Goal: Task Accomplishment & Management: Use online tool/utility

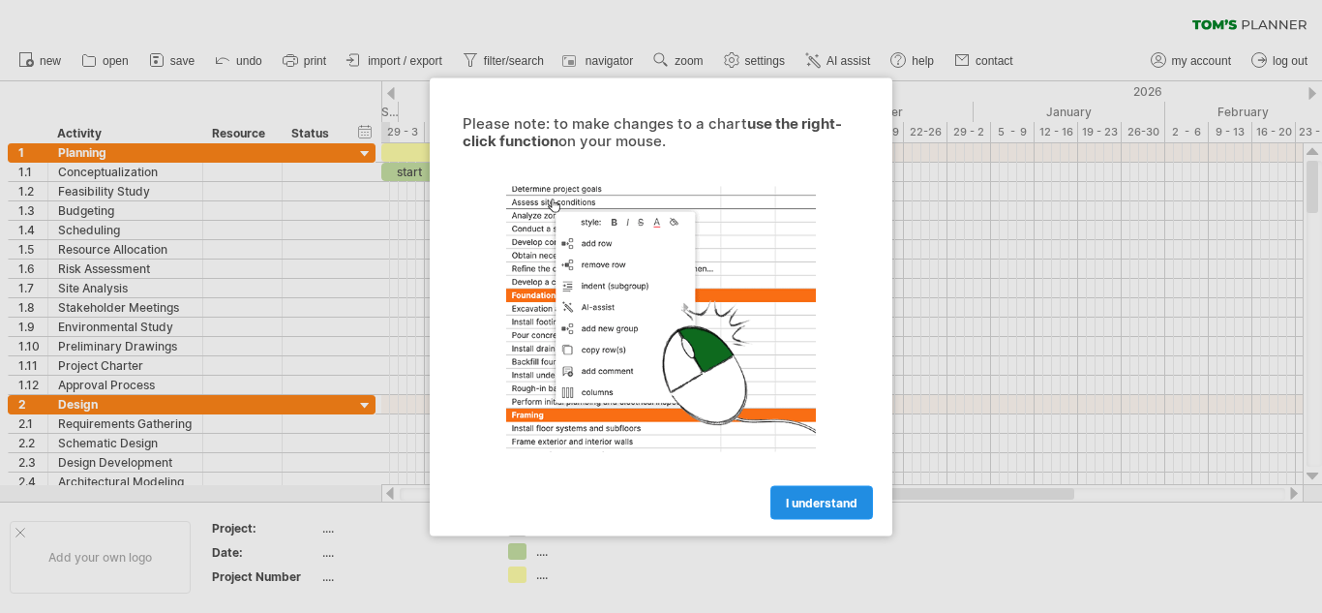
click at [820, 498] on span "I understand" at bounding box center [822, 502] width 72 height 15
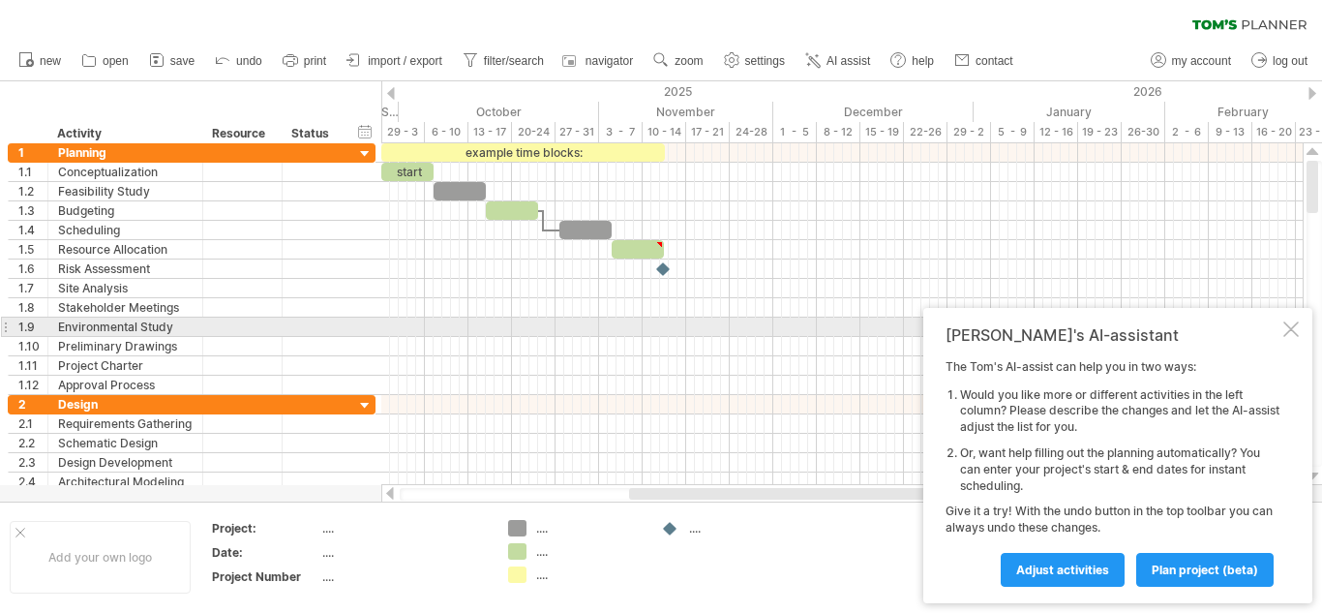
click at [1289, 333] on div at bounding box center [1291, 328] width 15 height 15
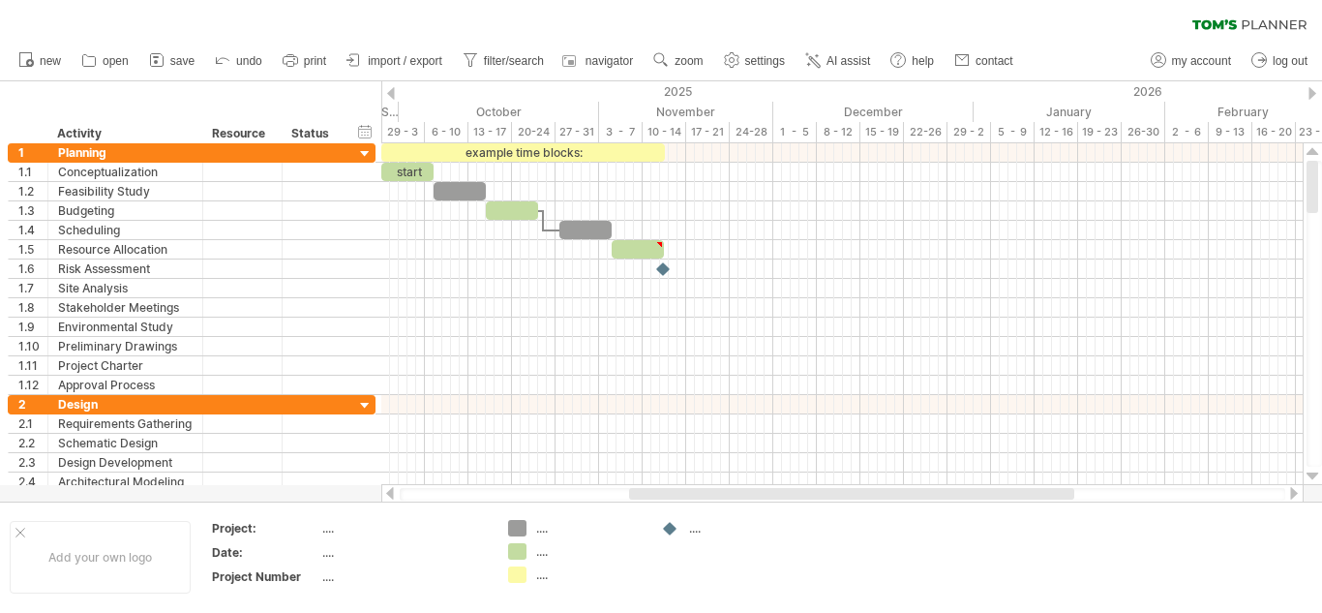
click at [391, 91] on div at bounding box center [391, 93] width 8 height 13
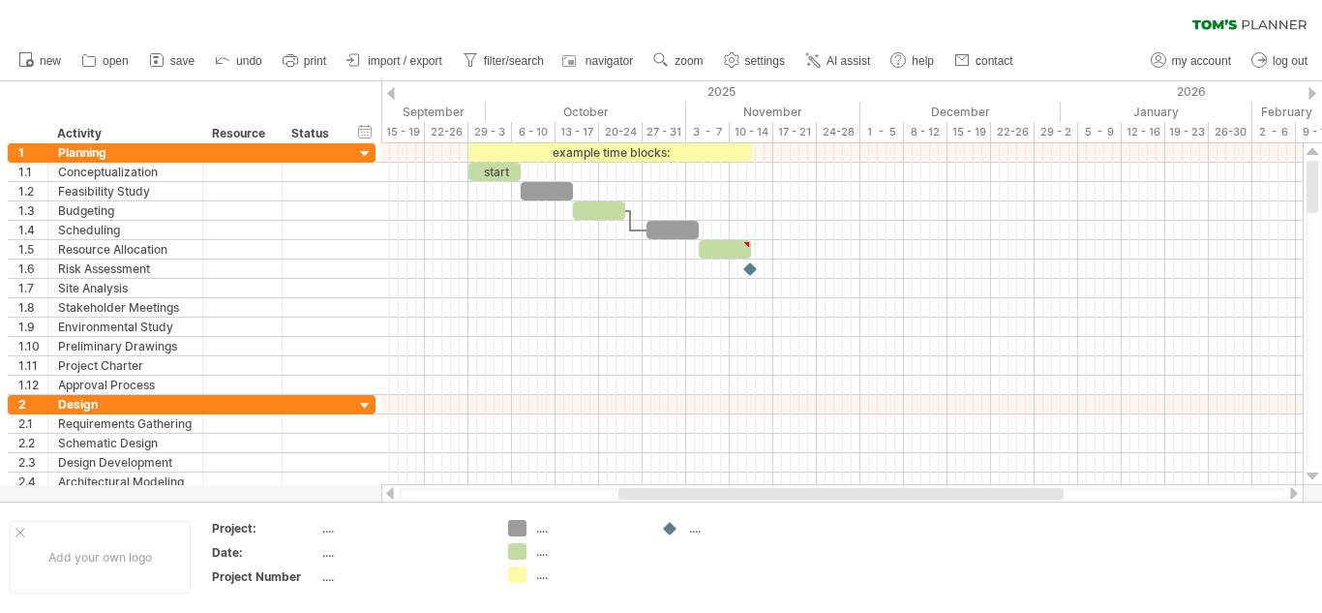
click at [391, 91] on div at bounding box center [391, 93] width 8 height 13
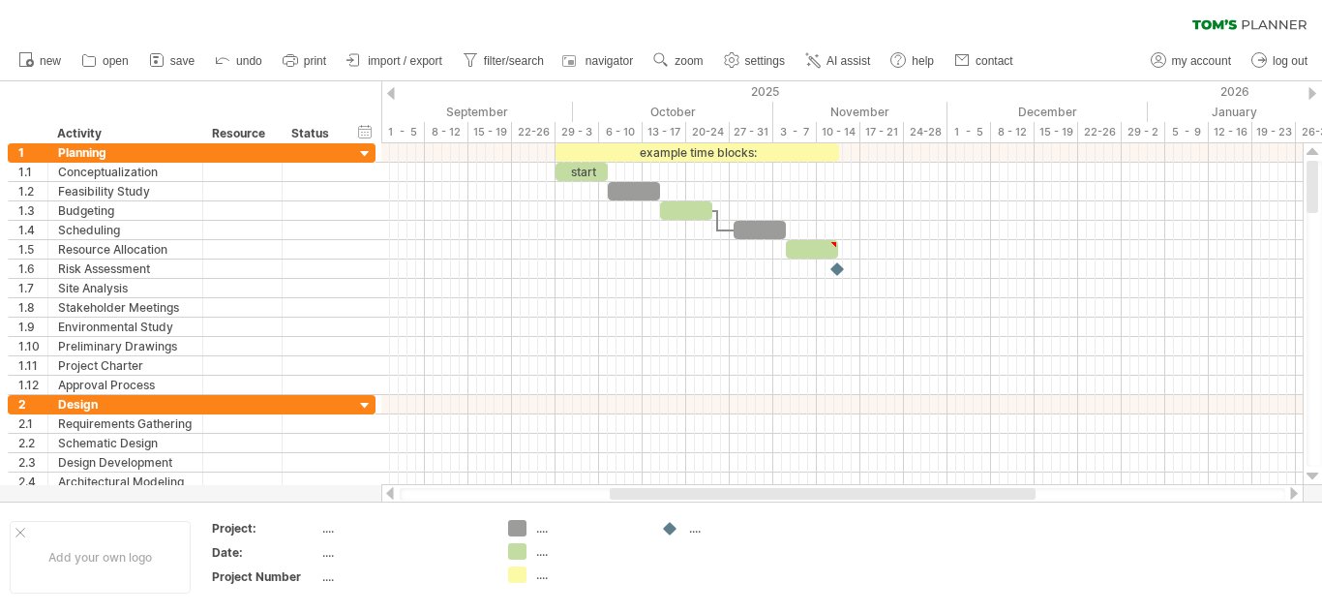
click at [391, 91] on div at bounding box center [391, 93] width 8 height 13
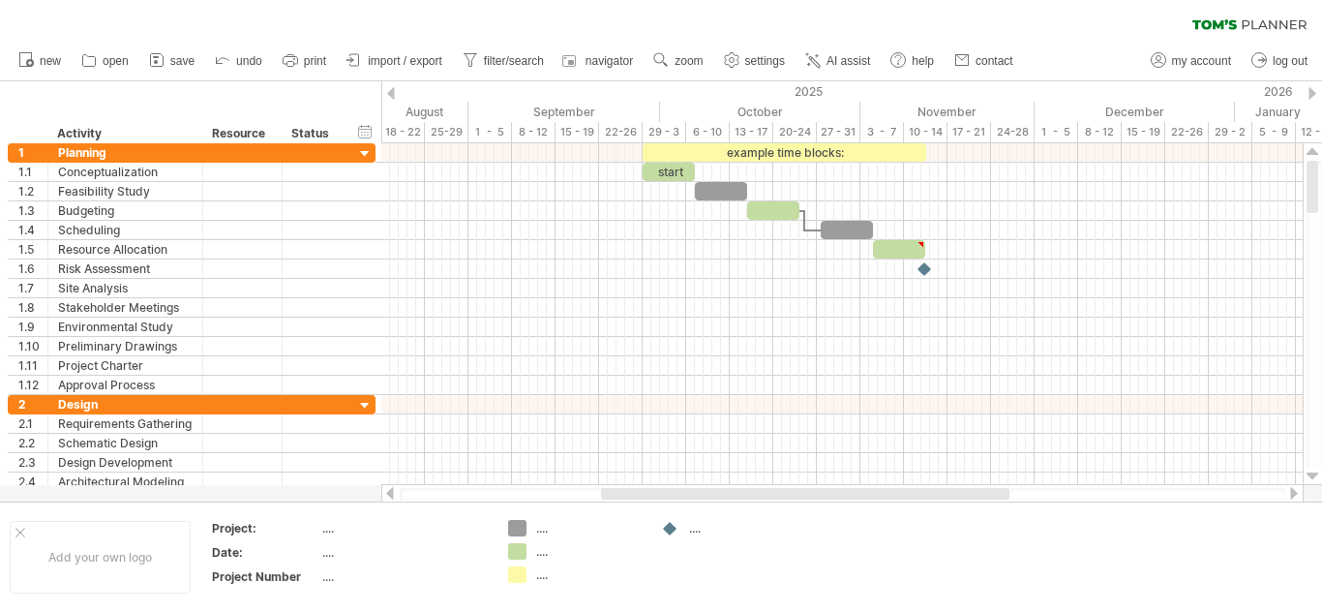
click at [391, 91] on div at bounding box center [391, 93] width 8 height 13
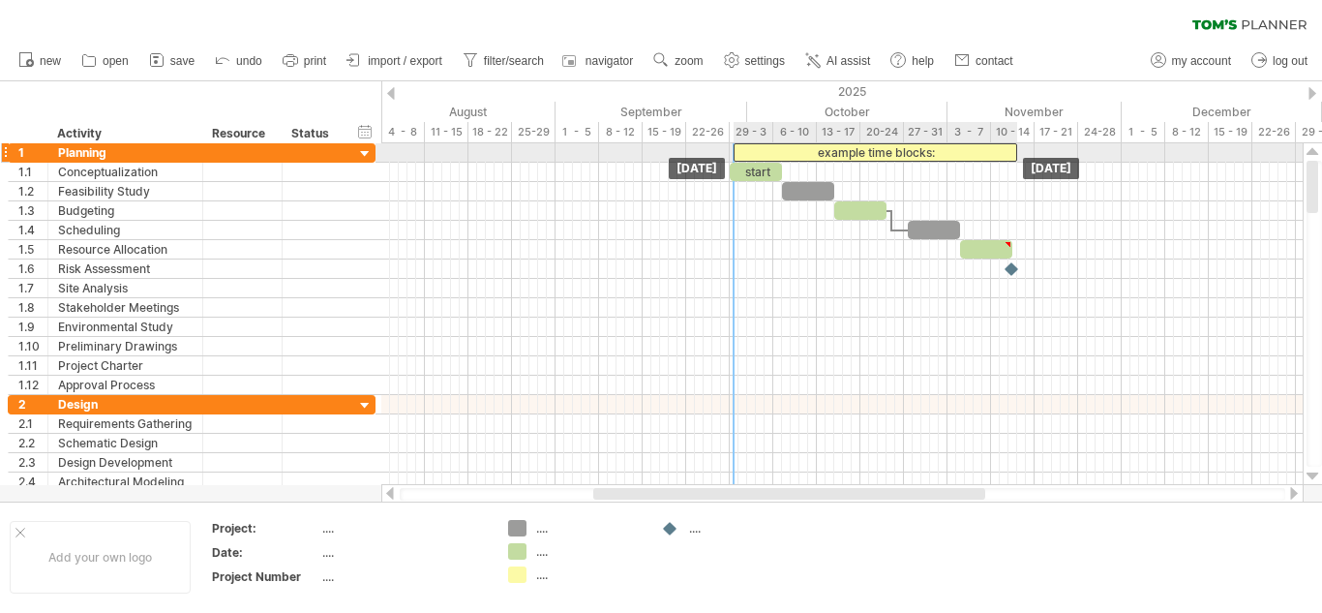
click at [742, 153] on div "example time blocks:" at bounding box center [876, 152] width 284 height 18
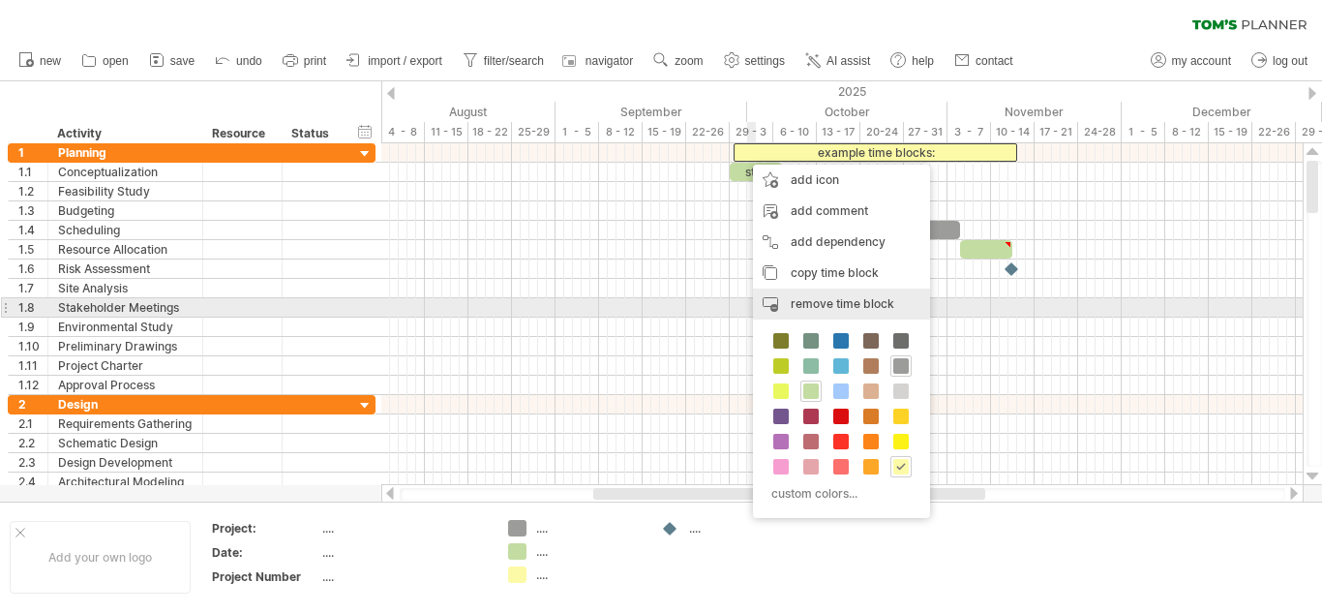
click at [804, 302] on span "remove time block" at bounding box center [843, 303] width 104 height 15
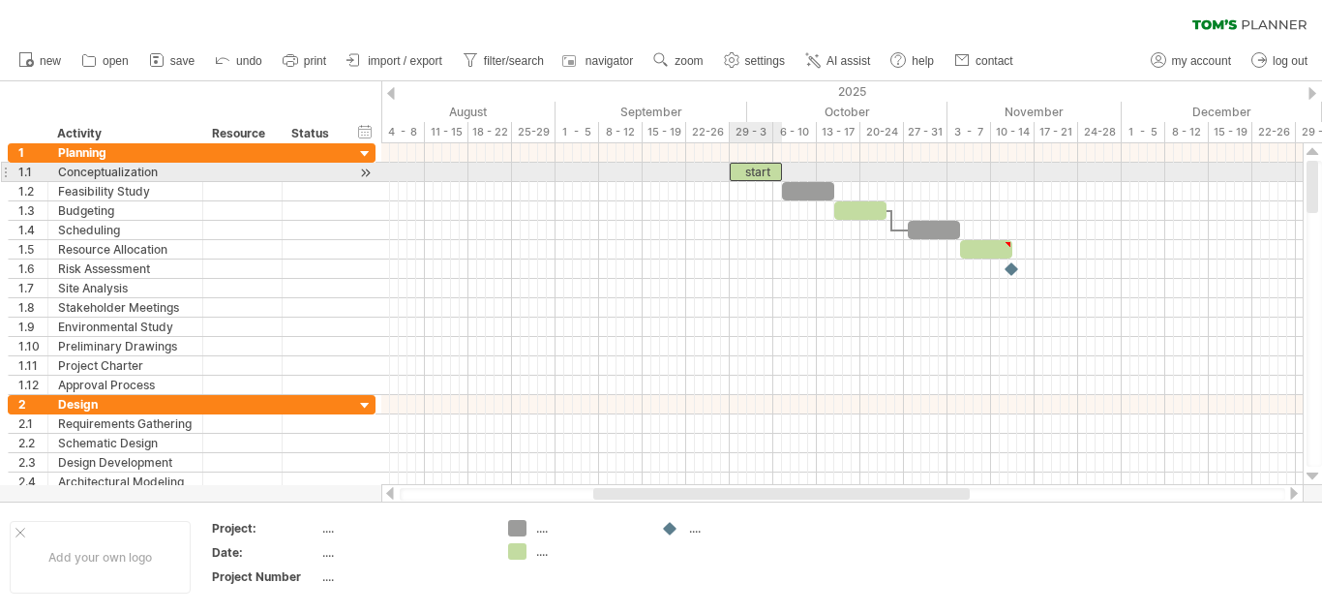
click at [755, 172] on div "start" at bounding box center [756, 172] width 52 height 18
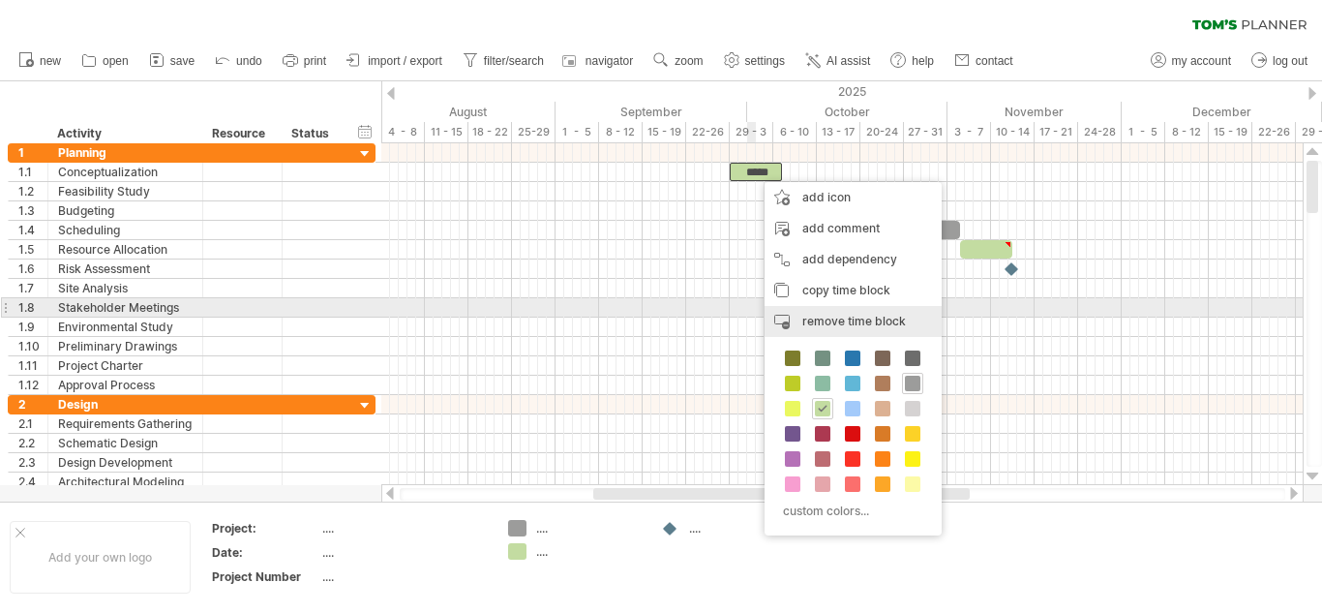
click at [821, 315] on span "remove time block" at bounding box center [854, 321] width 104 height 15
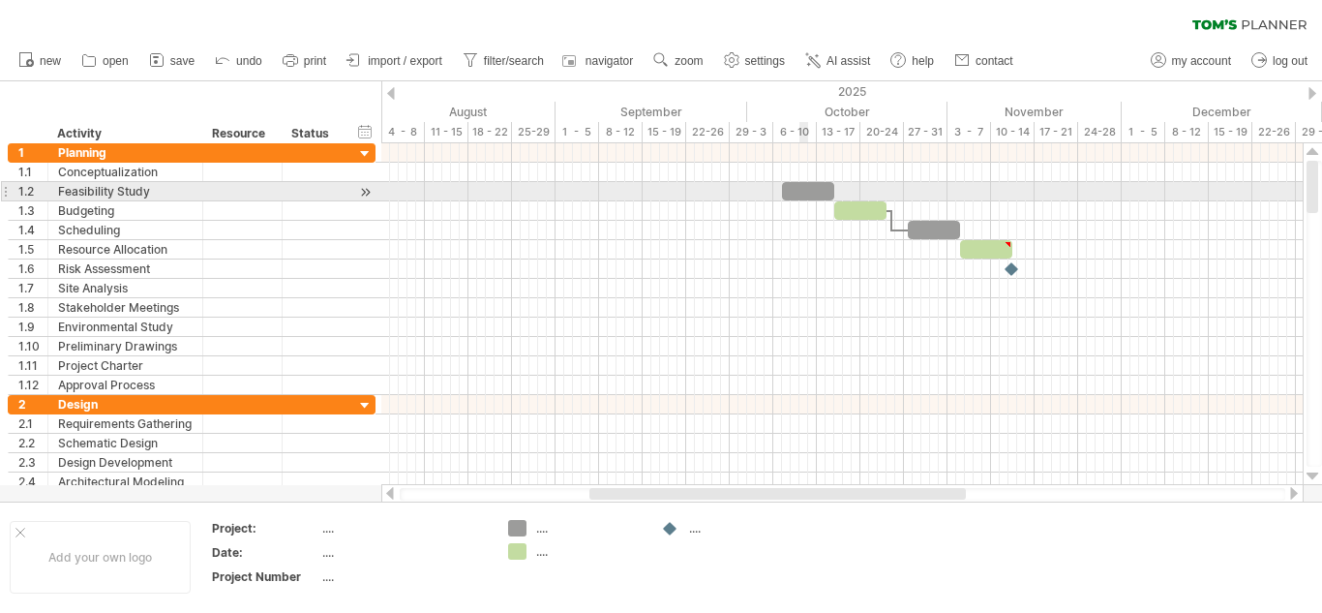
click at [803, 193] on div at bounding box center [808, 191] width 52 height 18
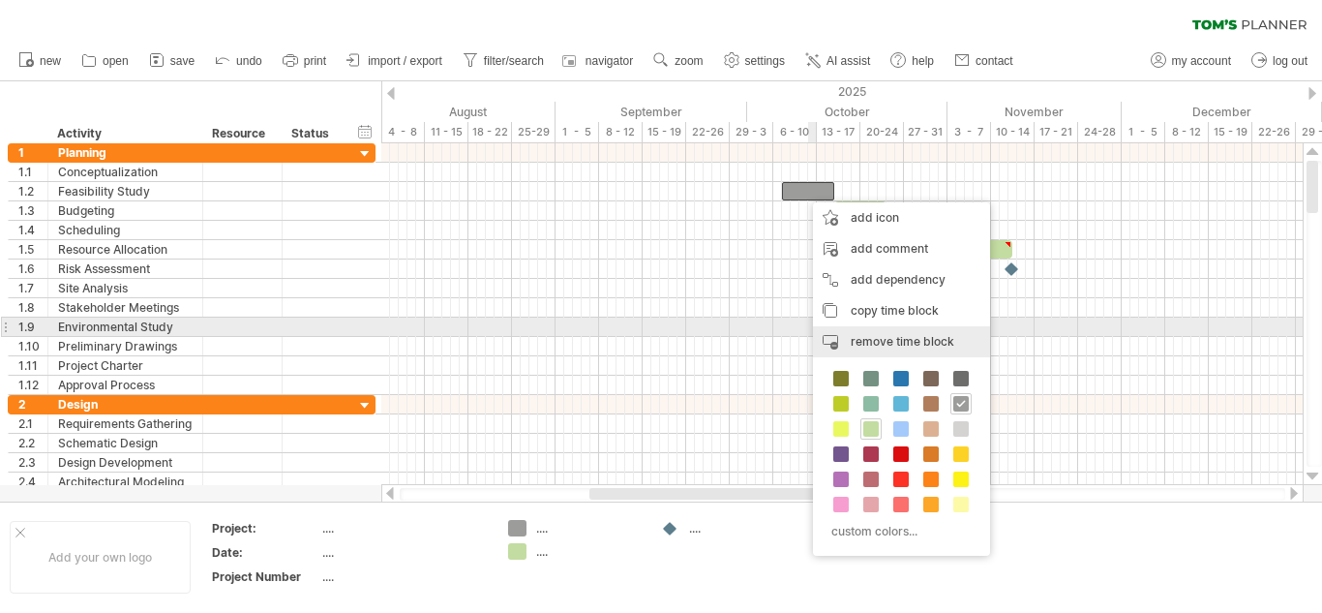
click at [854, 335] on span "remove time block" at bounding box center [903, 341] width 104 height 15
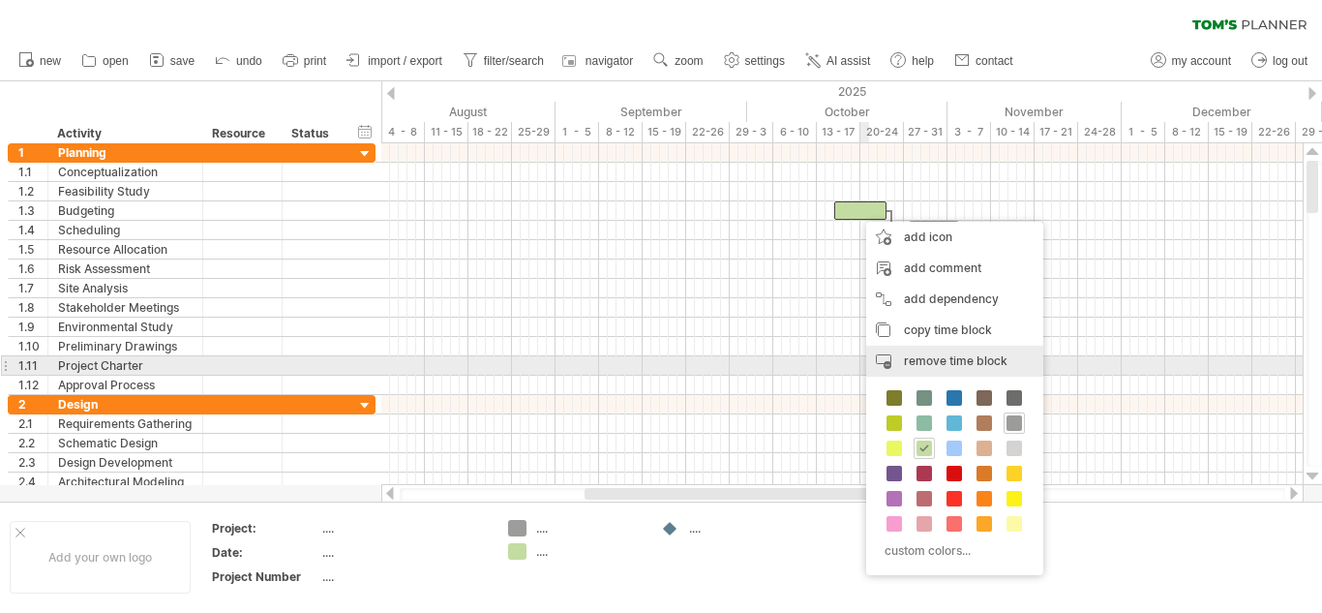
click at [918, 359] on span "remove time block" at bounding box center [956, 360] width 104 height 15
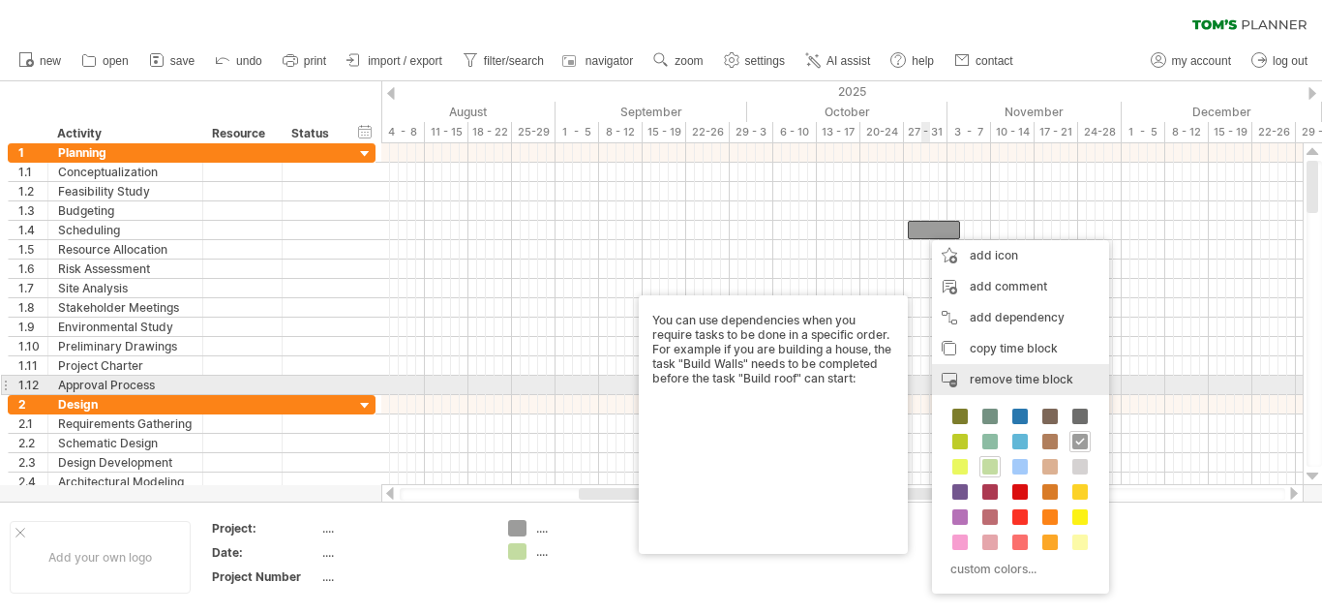
click at [989, 379] on span "remove time block" at bounding box center [1022, 379] width 104 height 15
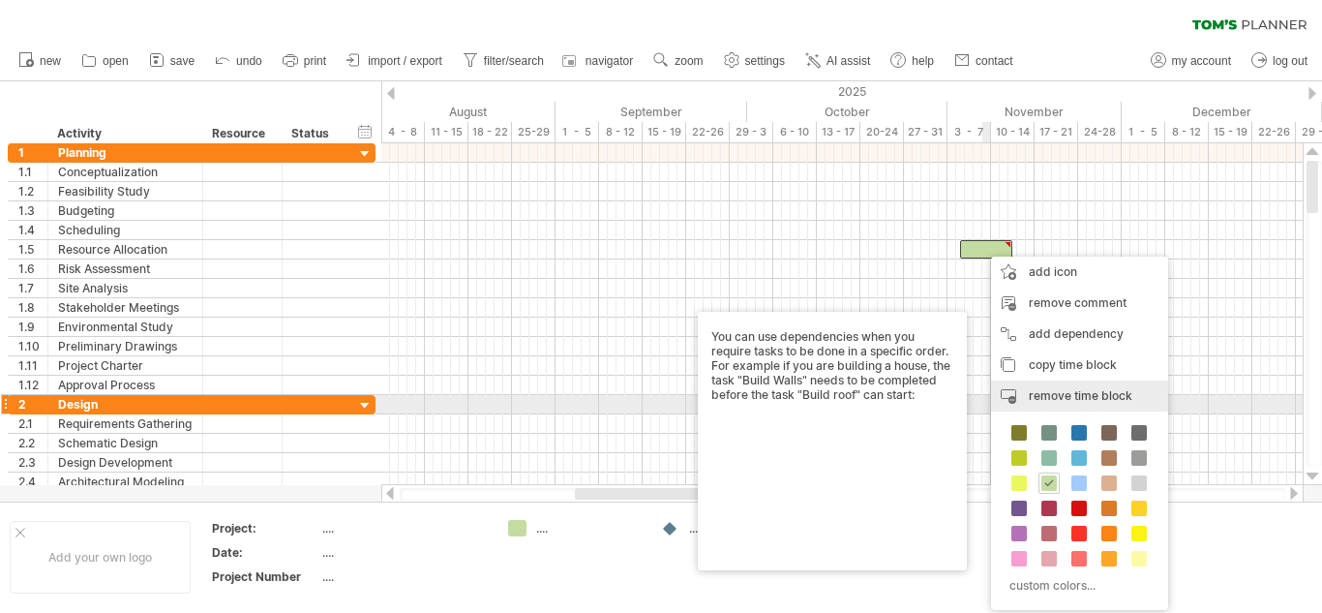
click at [1053, 397] on span "remove time block" at bounding box center [1081, 395] width 104 height 15
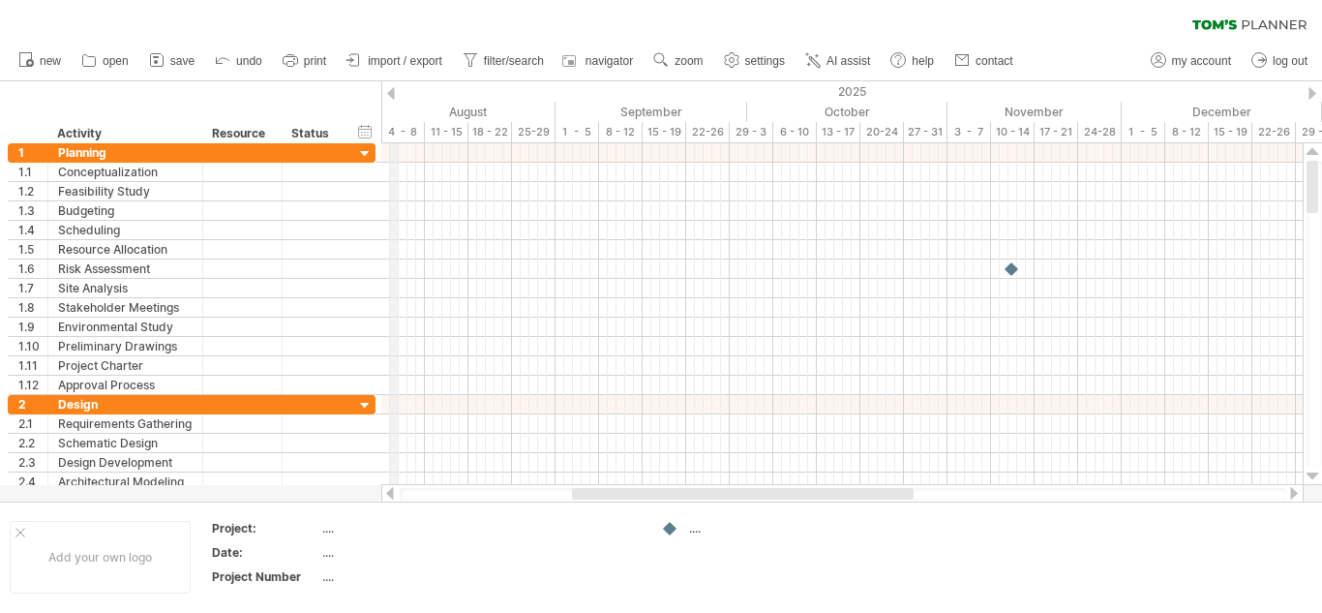
click at [395, 90] on div "2025" at bounding box center [364, 91] width 1917 height 20
click at [392, 90] on div at bounding box center [391, 93] width 8 height 13
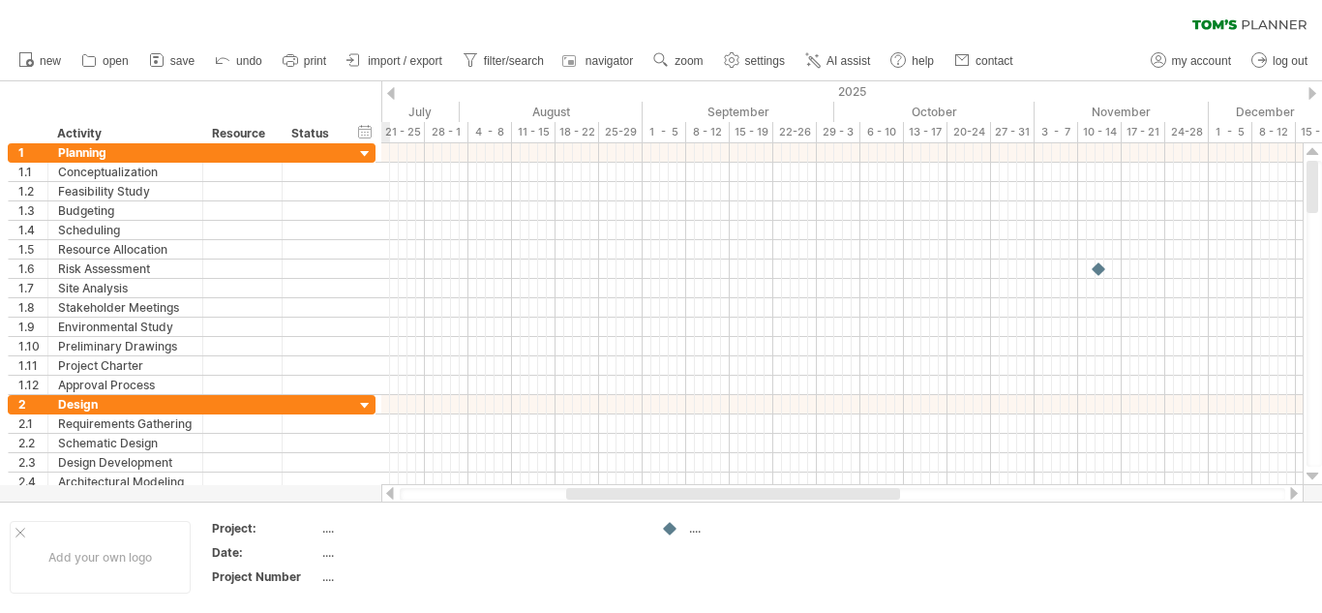
click at [392, 90] on div at bounding box center [391, 93] width 8 height 13
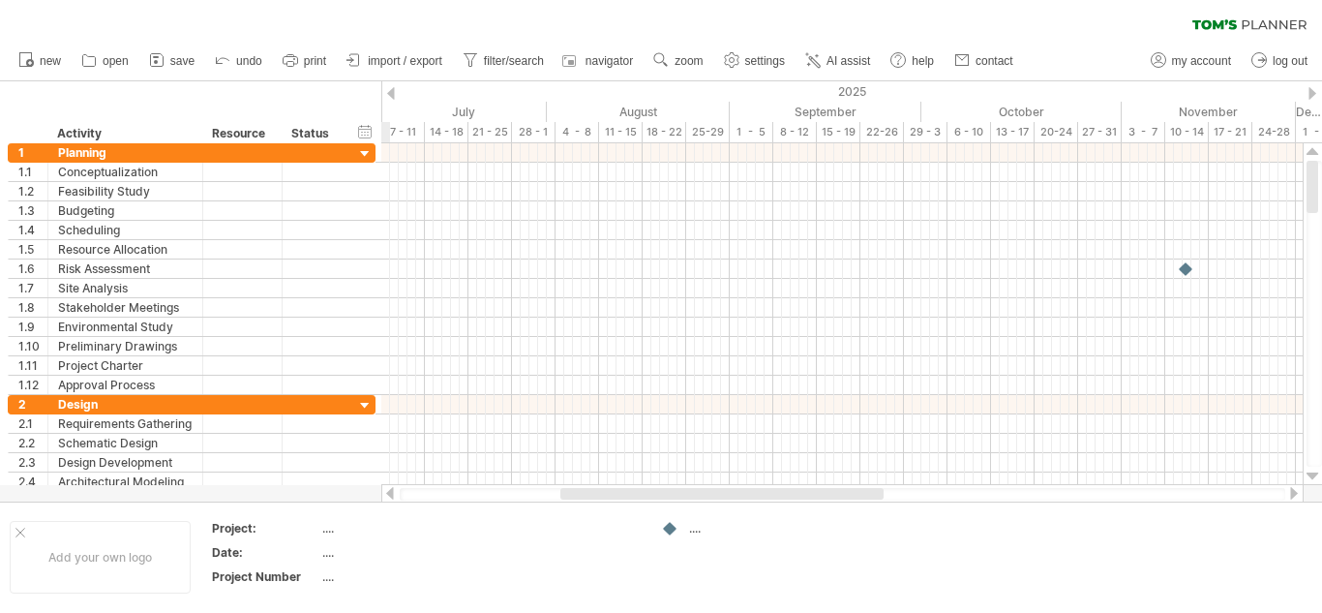
click at [392, 90] on div at bounding box center [391, 93] width 8 height 13
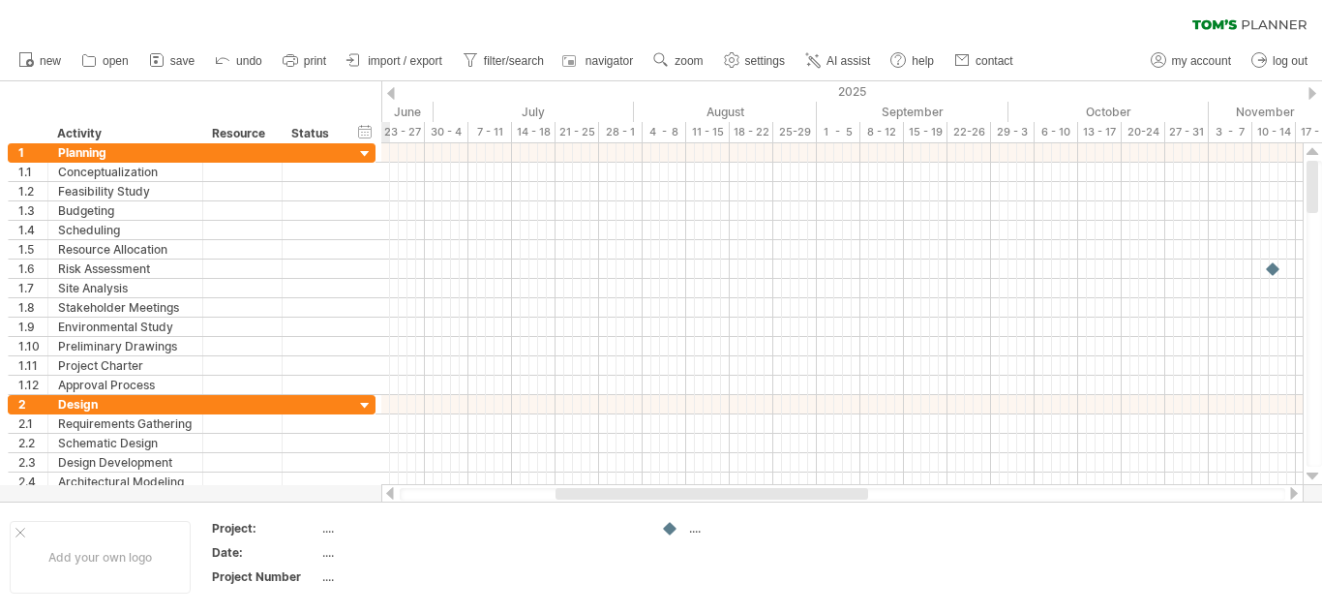
click at [392, 90] on div at bounding box center [391, 93] width 8 height 13
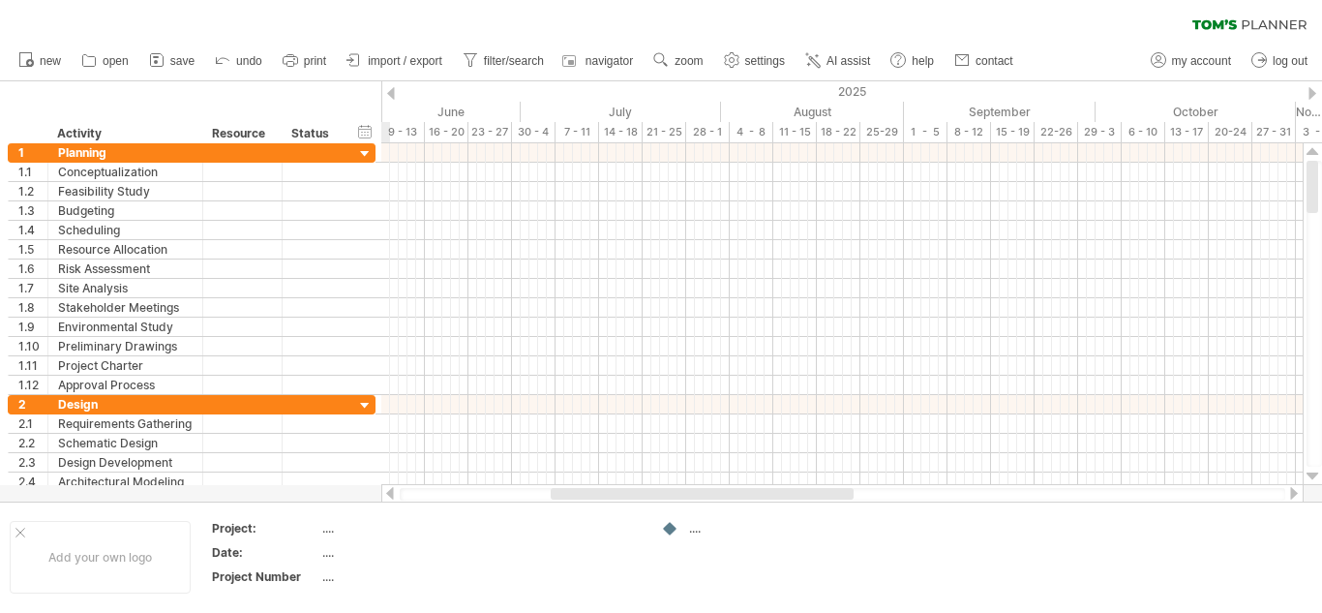
click at [392, 90] on div at bounding box center [391, 93] width 8 height 13
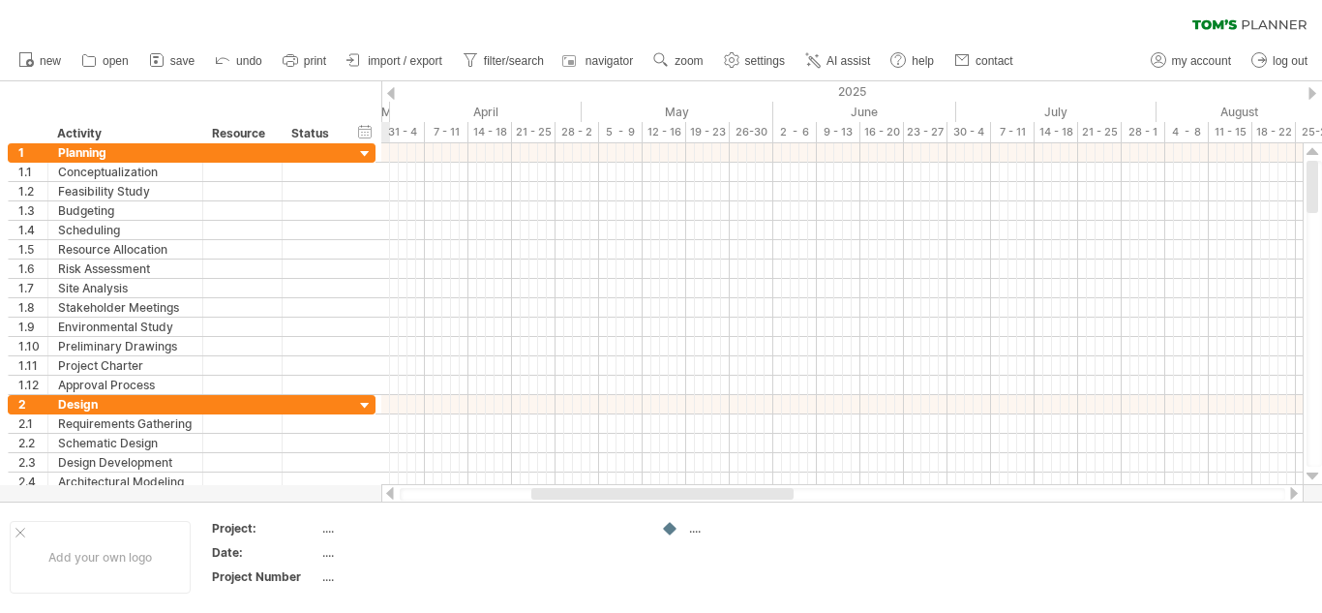
click at [392, 90] on div at bounding box center [391, 93] width 8 height 13
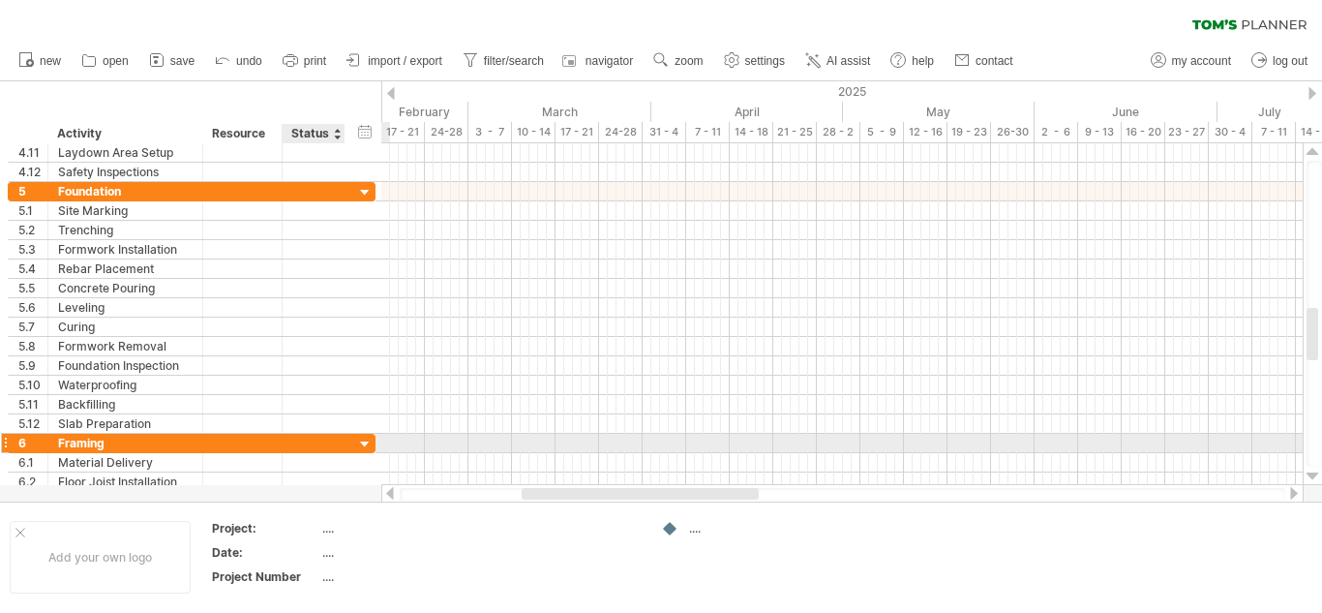
click at [367, 443] on div at bounding box center [365, 445] width 18 height 18
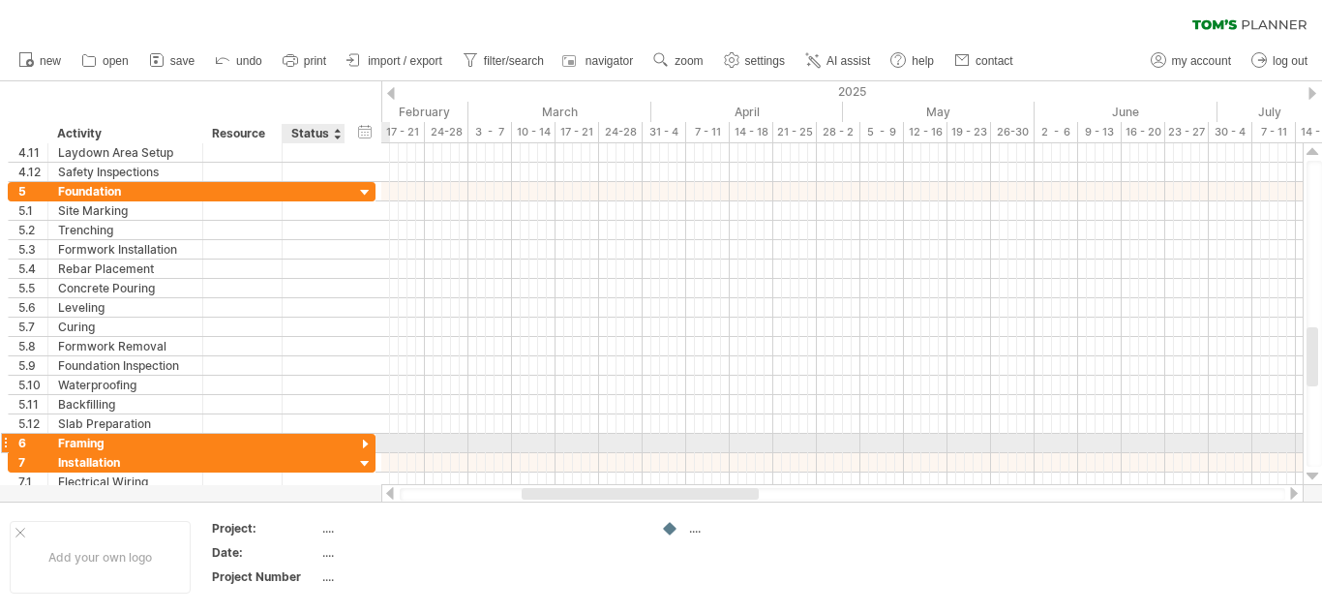
click at [367, 443] on div at bounding box center [365, 445] width 18 height 18
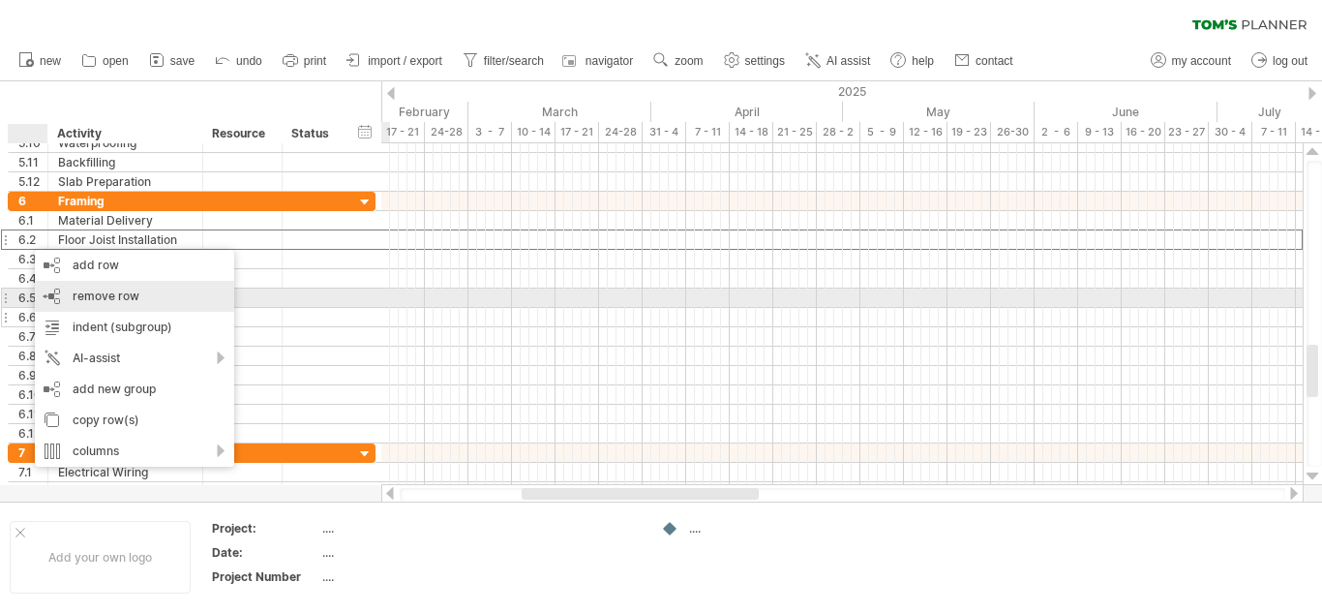
click at [87, 294] on span "remove row" at bounding box center [106, 295] width 67 height 15
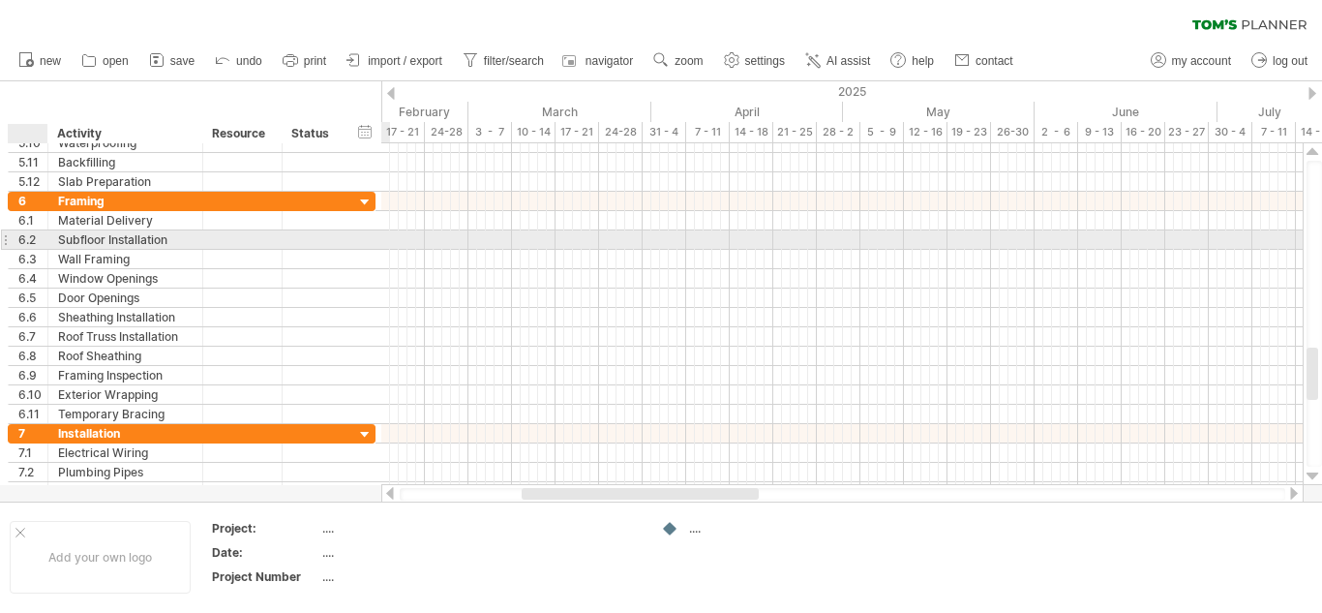
click at [34, 238] on div "6.2" at bounding box center [32, 239] width 29 height 18
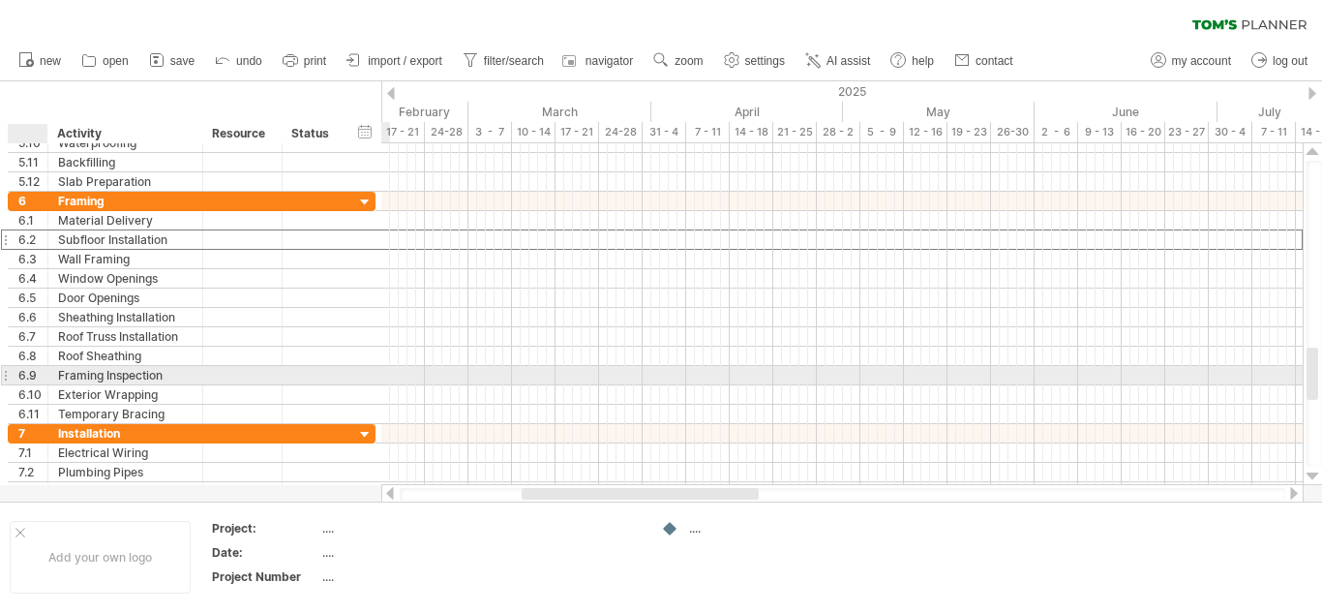
click at [27, 373] on div "6.9" at bounding box center [32, 375] width 29 height 18
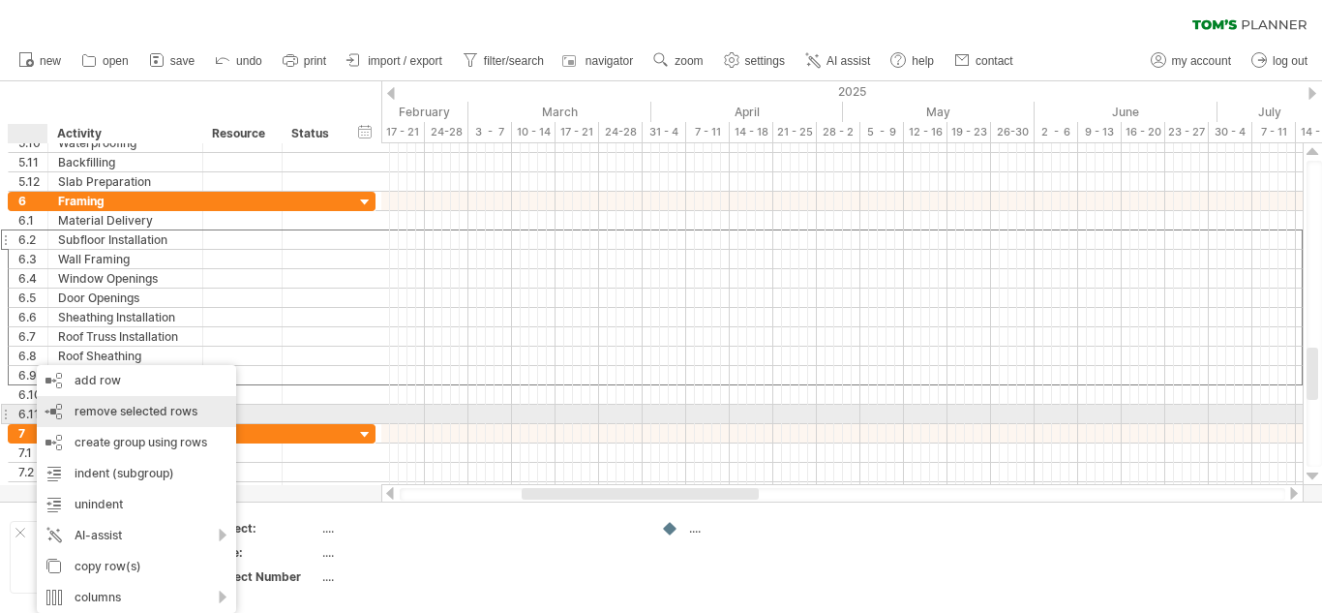
click at [136, 408] on span "remove selected rows" at bounding box center [136, 411] width 123 height 15
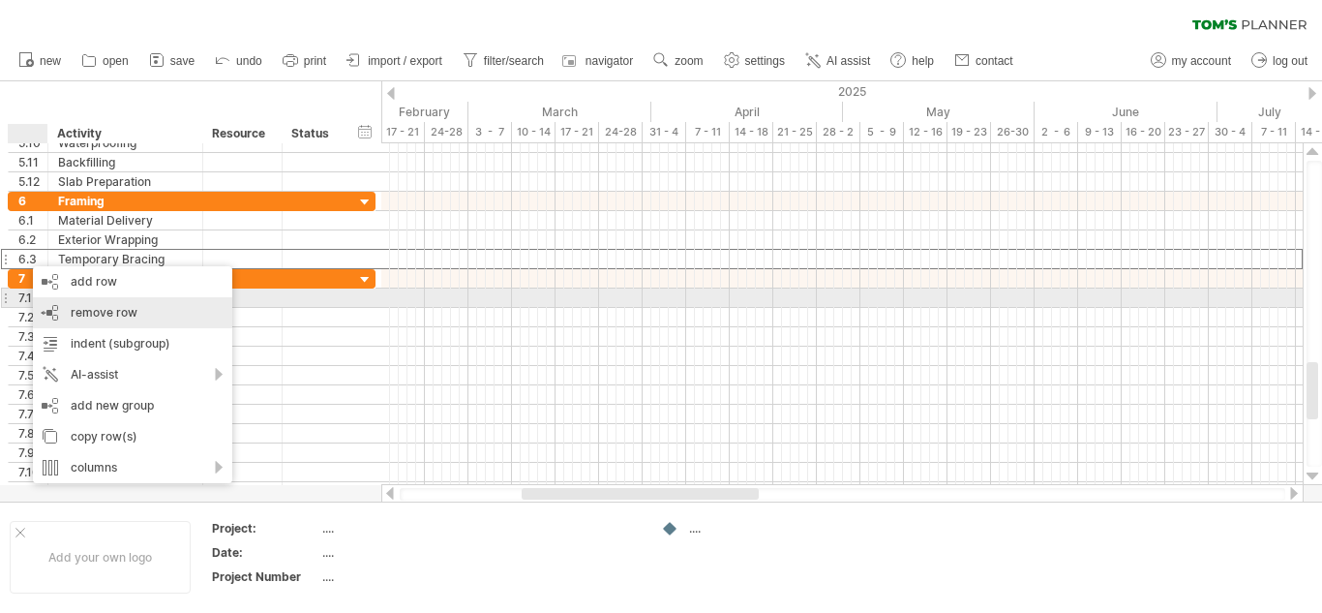
click at [83, 305] on span "remove row" at bounding box center [104, 312] width 67 height 15
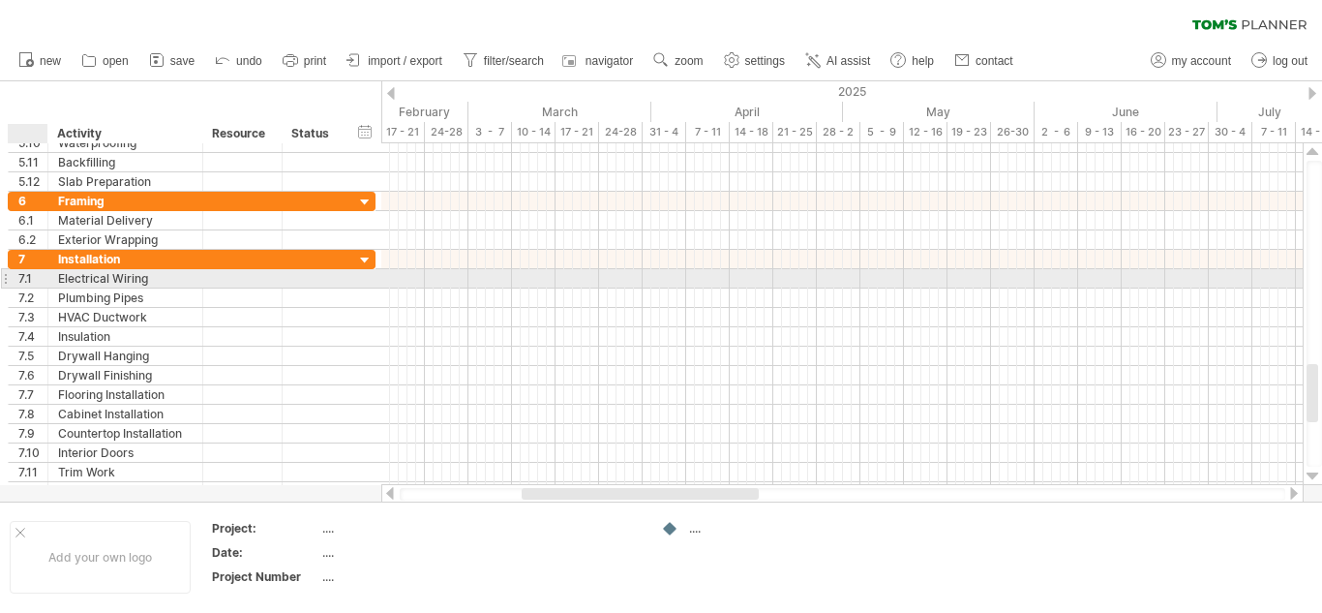
click at [25, 277] on div "7.1" at bounding box center [32, 278] width 29 height 18
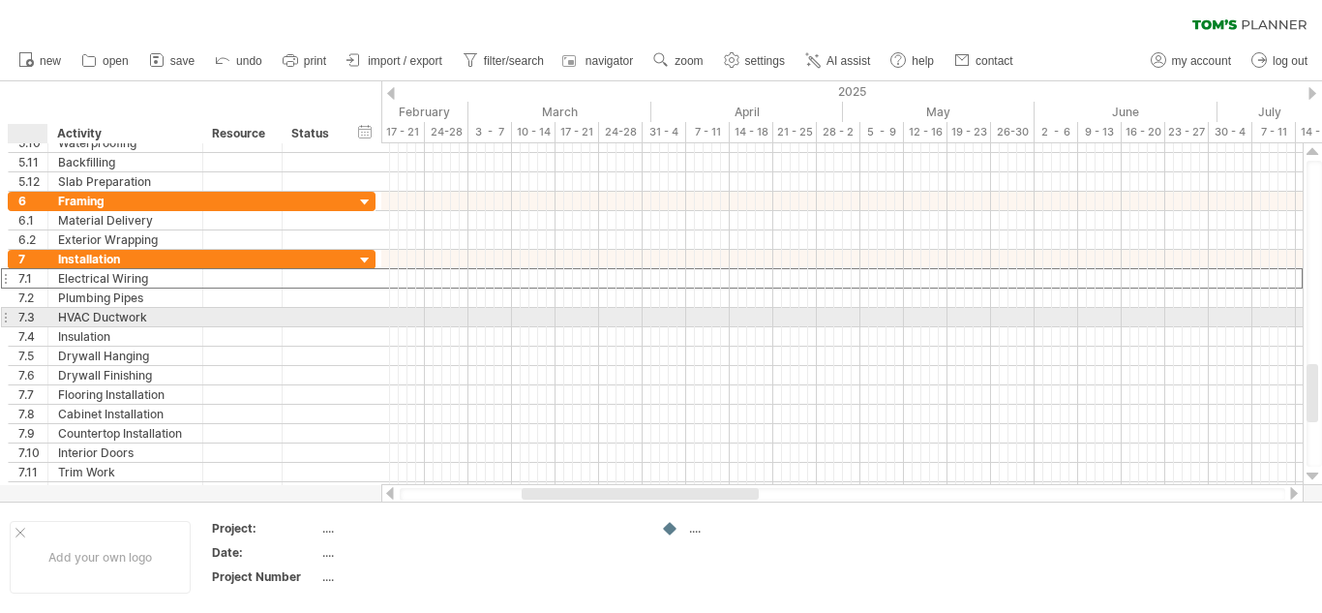
click at [24, 321] on div "7.3" at bounding box center [32, 317] width 29 height 18
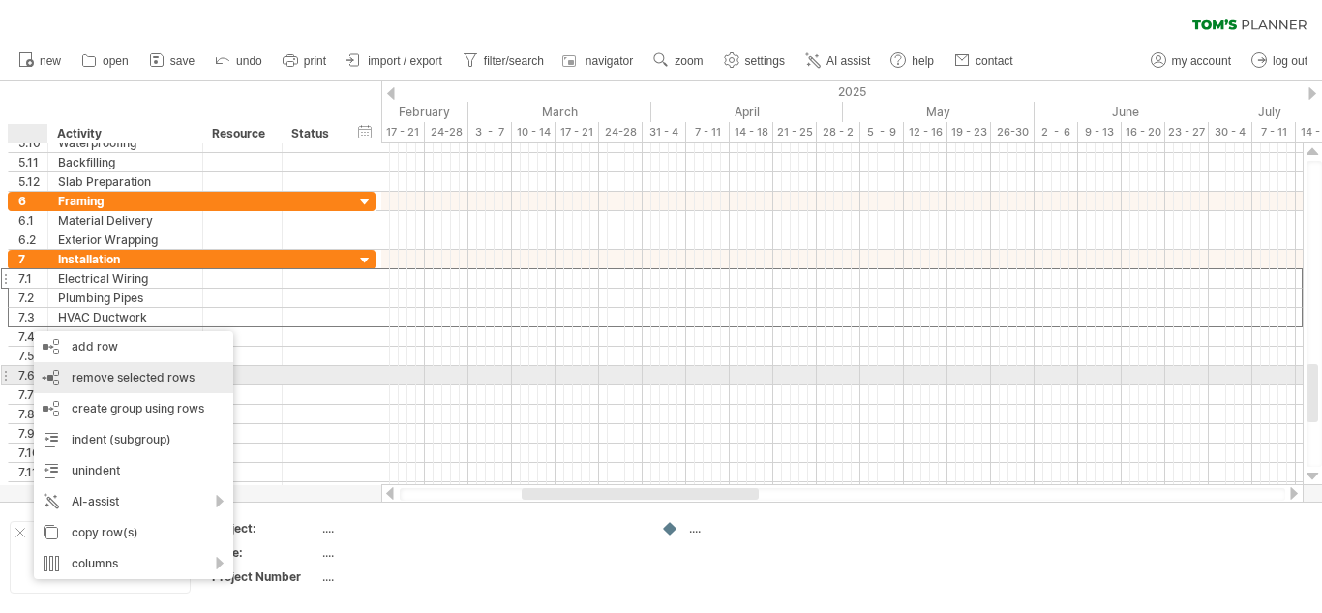
click at [79, 371] on span "remove selected rows" at bounding box center [133, 377] width 123 height 15
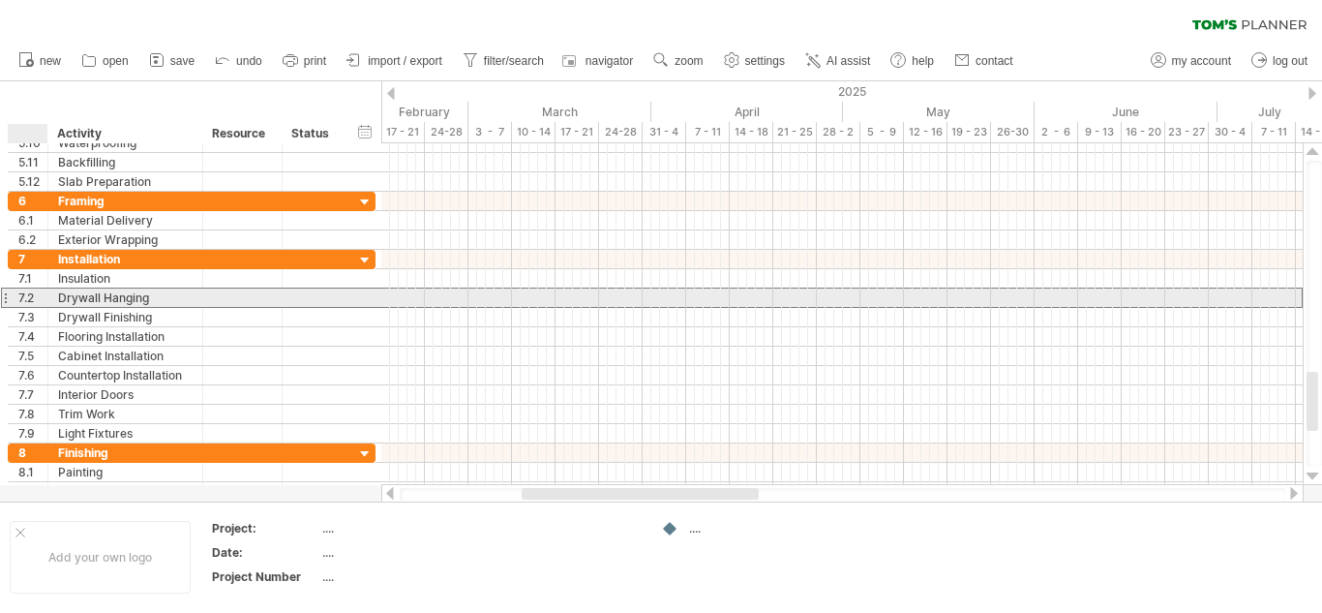
click at [29, 299] on div "7.2" at bounding box center [32, 297] width 29 height 18
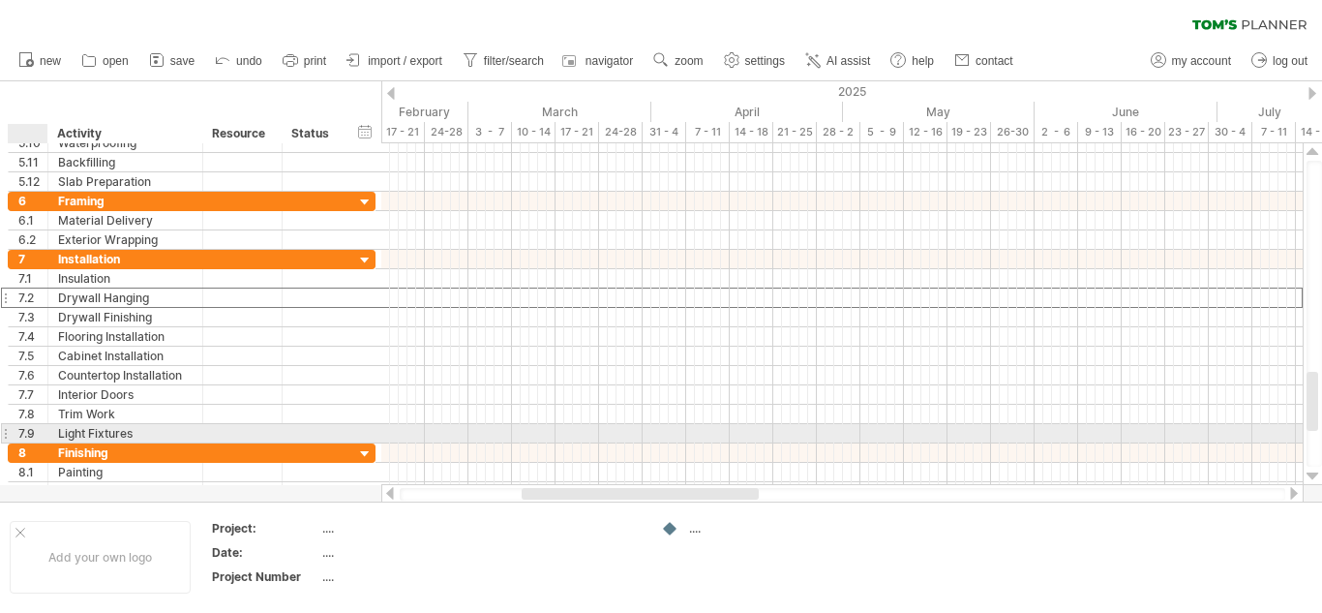
click at [32, 430] on div "7.9" at bounding box center [32, 433] width 29 height 18
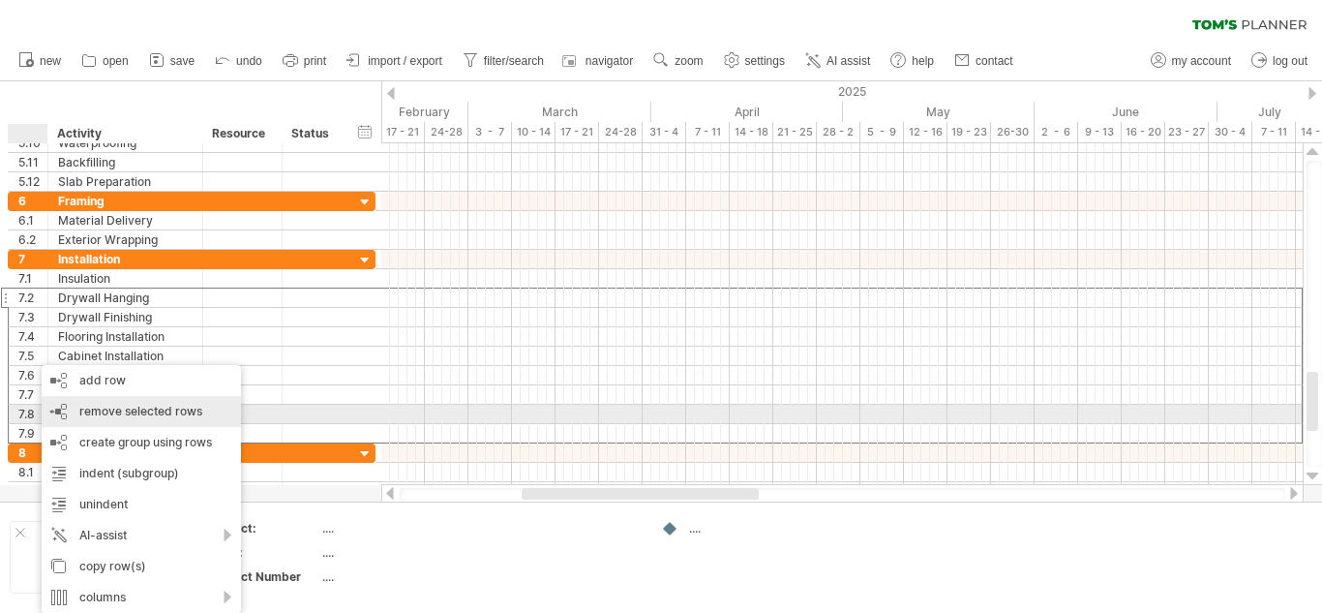
click at [105, 409] on span "remove selected rows" at bounding box center [140, 411] width 123 height 15
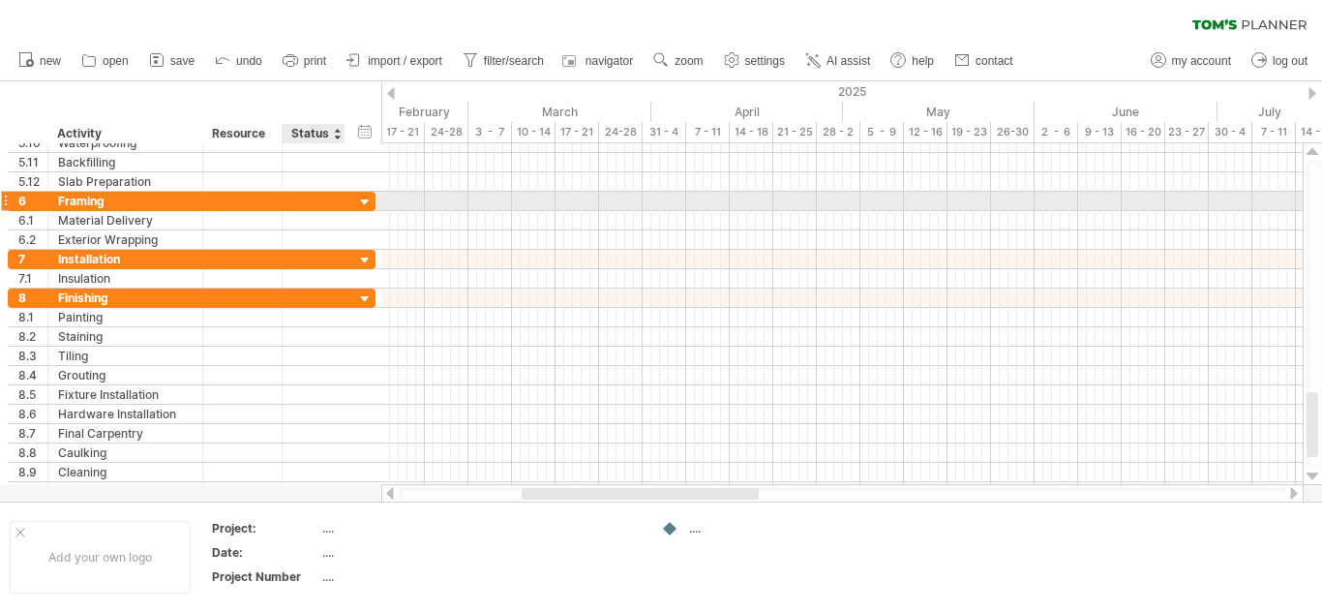
click at [366, 199] on div at bounding box center [365, 203] width 18 height 18
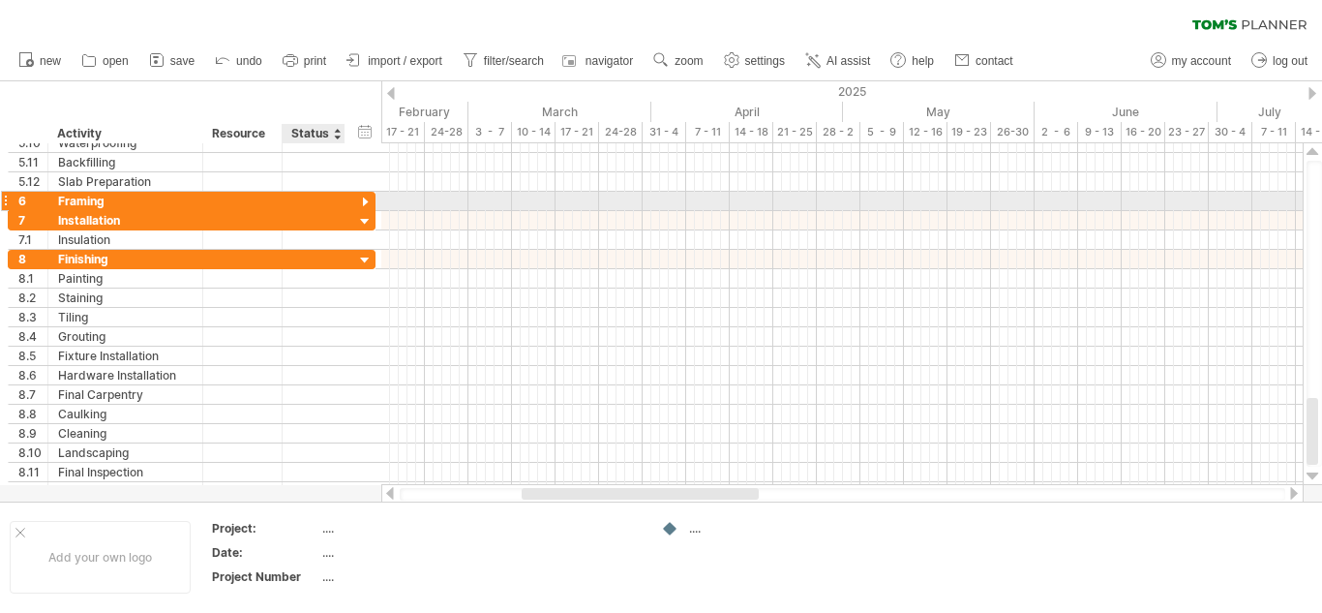
click at [366, 199] on div at bounding box center [365, 203] width 18 height 18
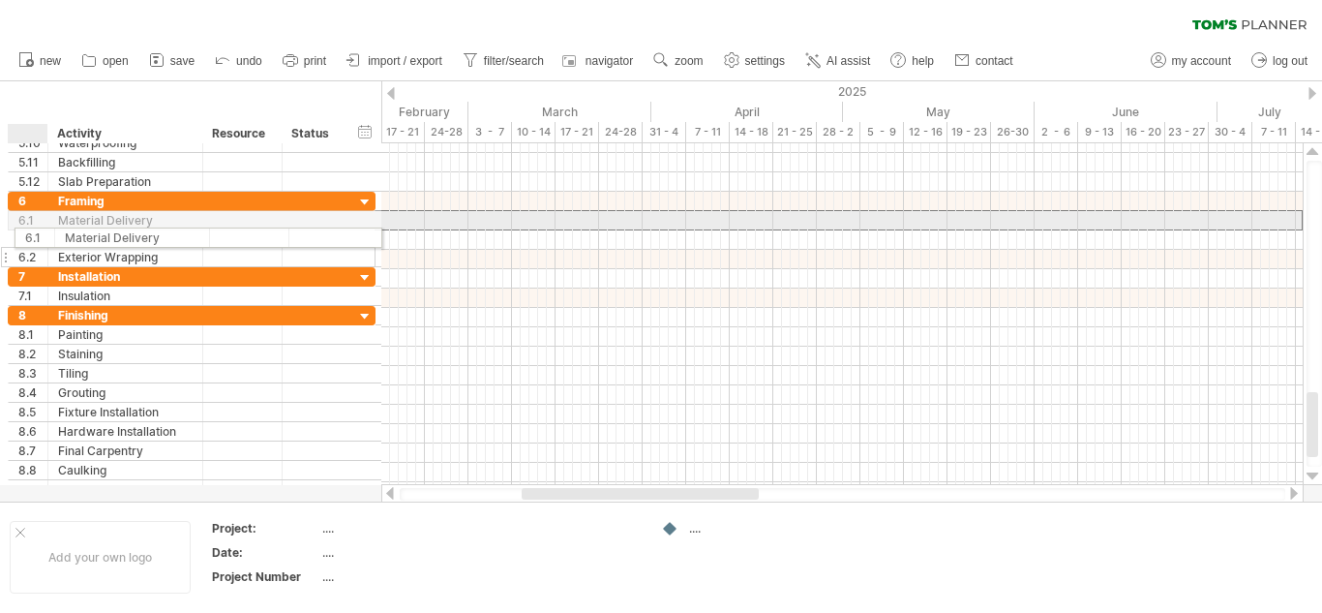
drag, startPoint x: 39, startPoint y: 222, endPoint x: 40, endPoint y: 234, distance: 12.6
click at [40, 234] on div "**********" at bounding box center [192, 230] width 368 height 76
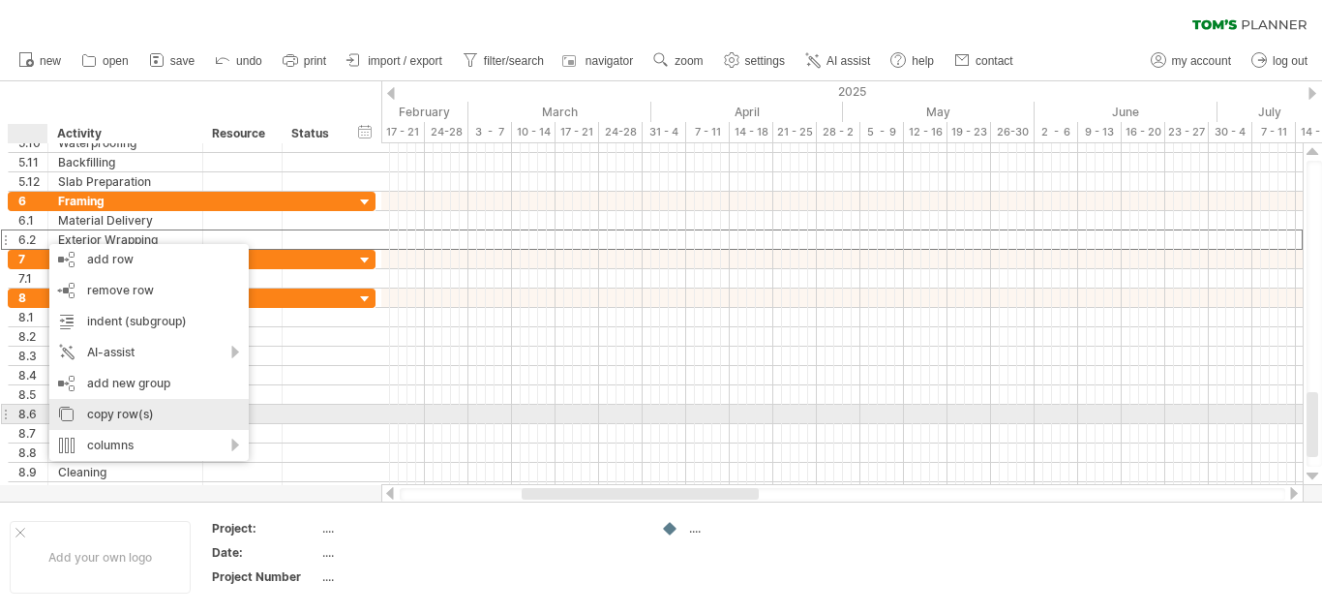
click at [106, 413] on div "copy row(s)" at bounding box center [148, 414] width 199 height 31
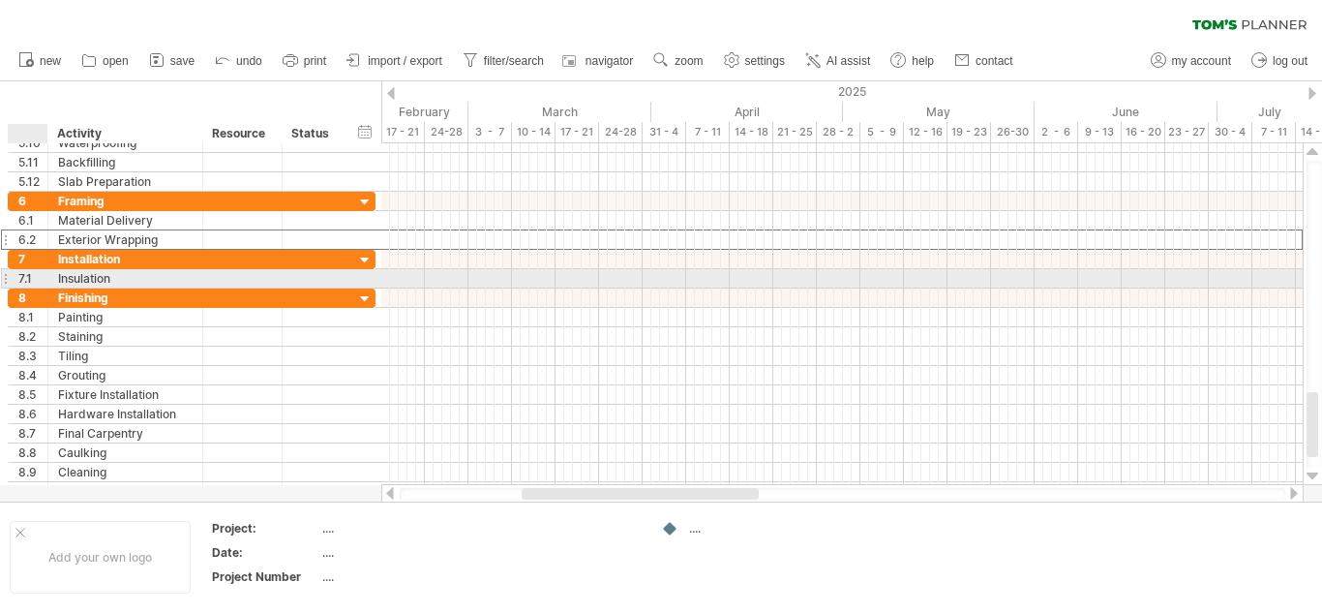
click at [47, 280] on div "7.1" at bounding box center [29, 278] width 40 height 18
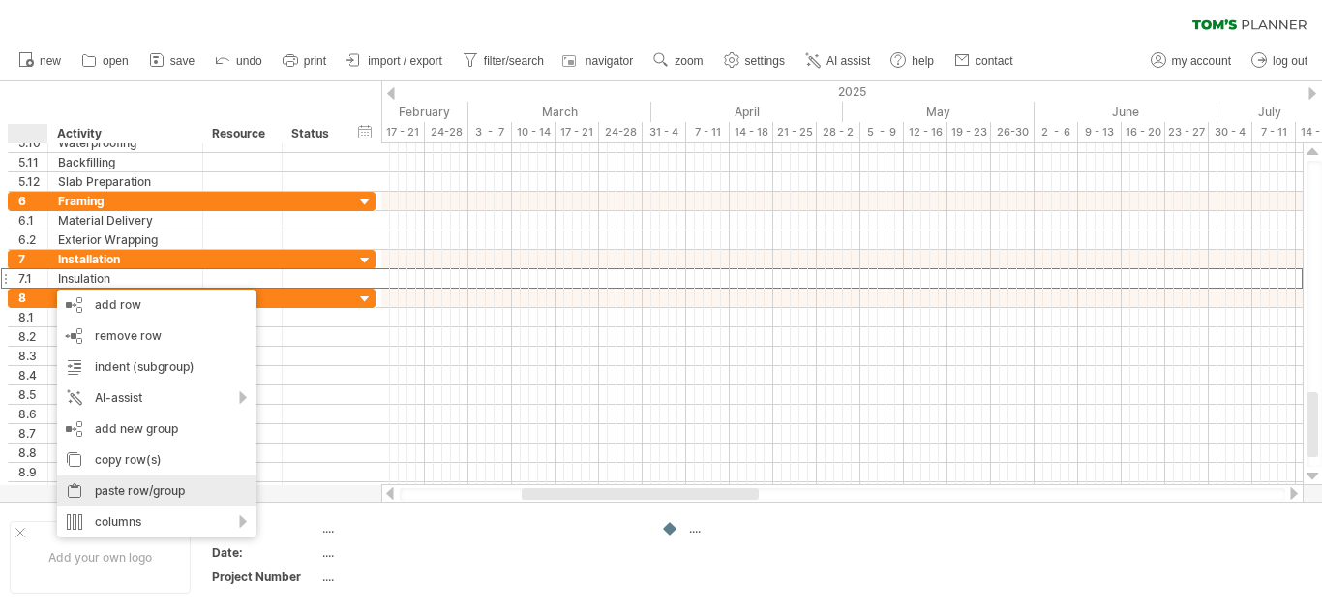
click at [115, 493] on div "paste row/group" at bounding box center [156, 490] width 199 height 31
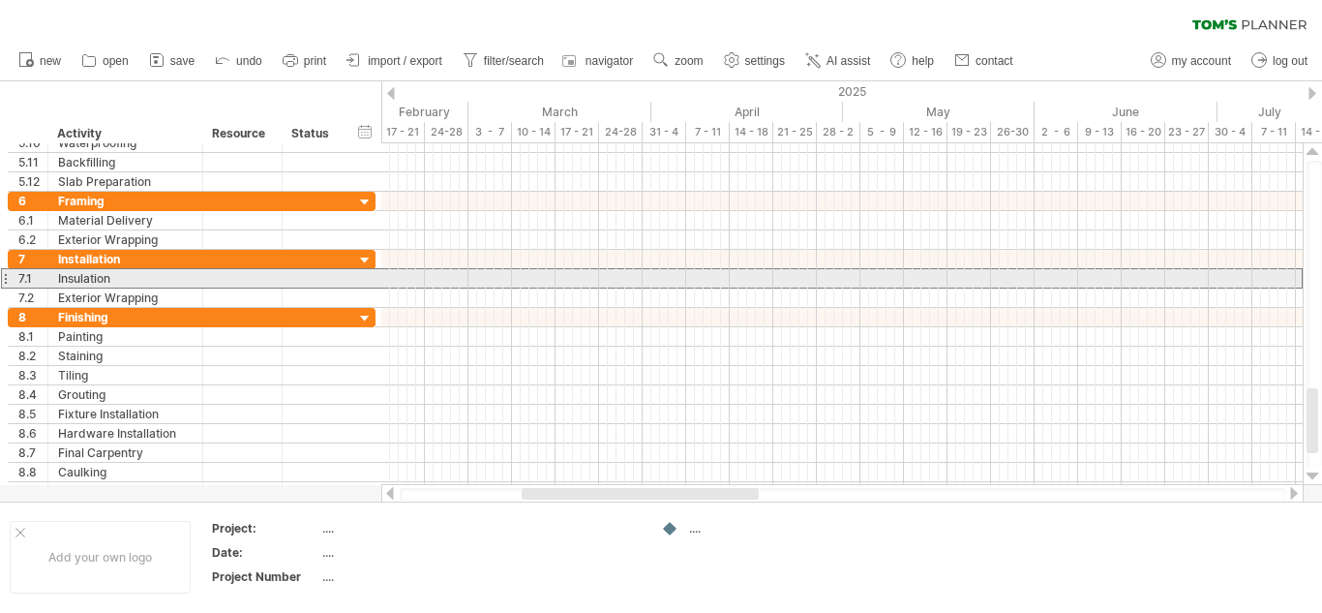
click at [6, 274] on div at bounding box center [5, 278] width 8 height 20
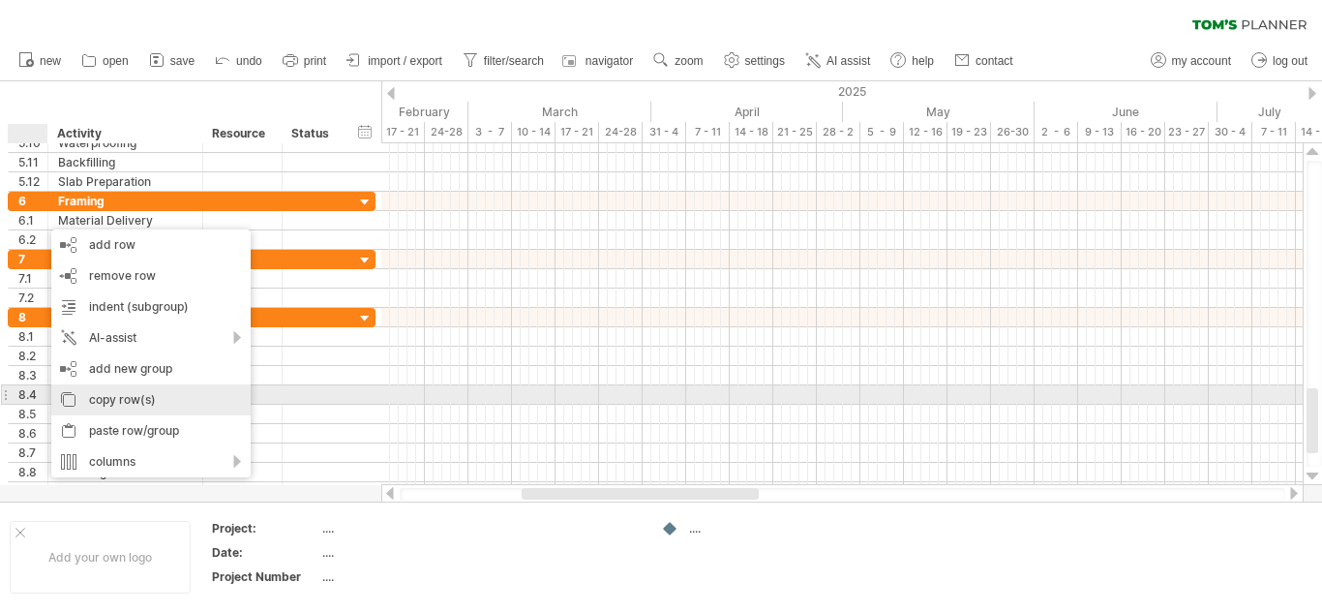
click at [91, 399] on div "copy row(s)" at bounding box center [150, 399] width 199 height 31
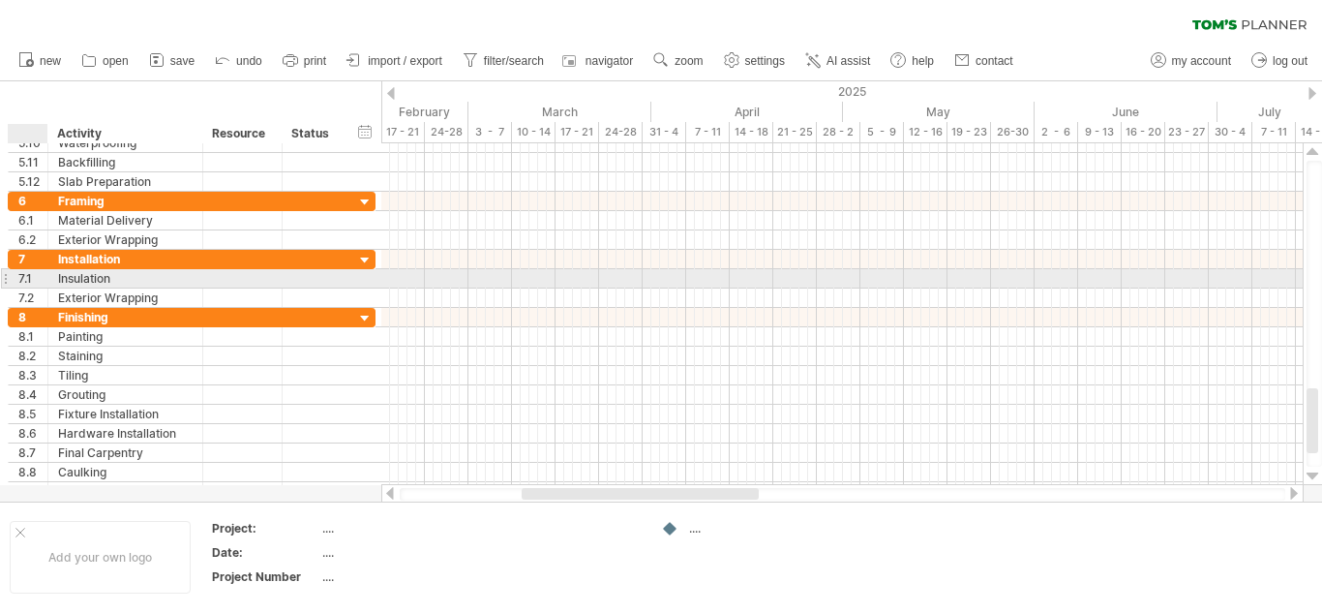
click at [26, 274] on div "7.1" at bounding box center [32, 278] width 29 height 18
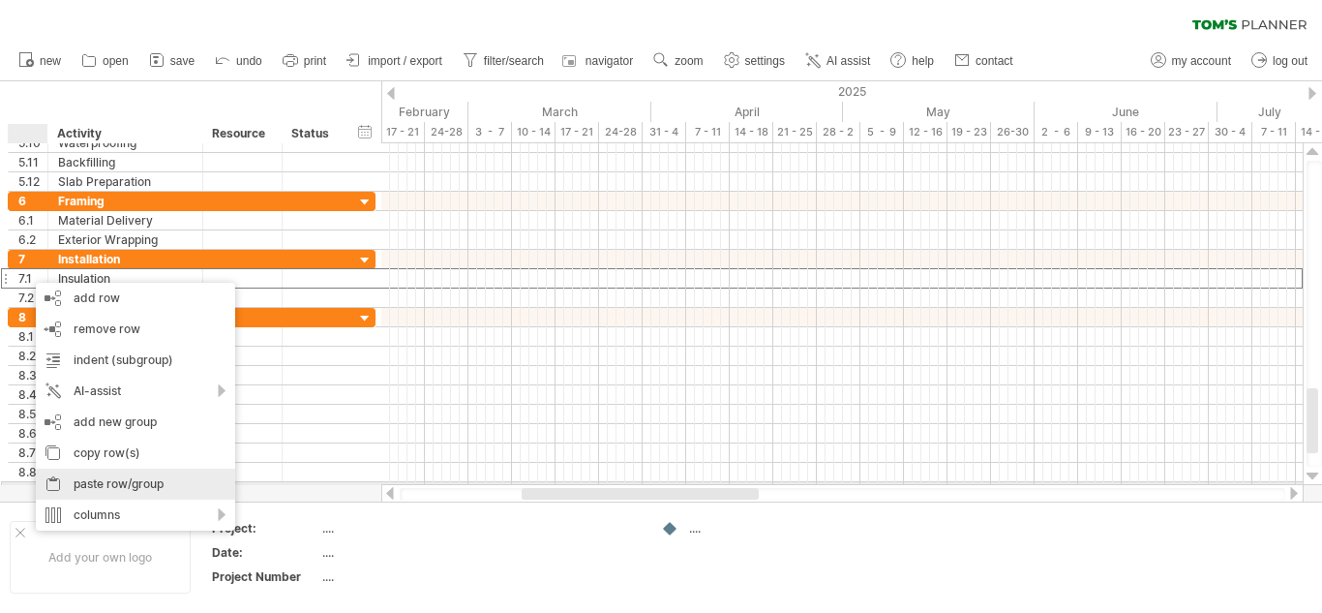
click at [91, 482] on div "paste row/group" at bounding box center [135, 484] width 199 height 31
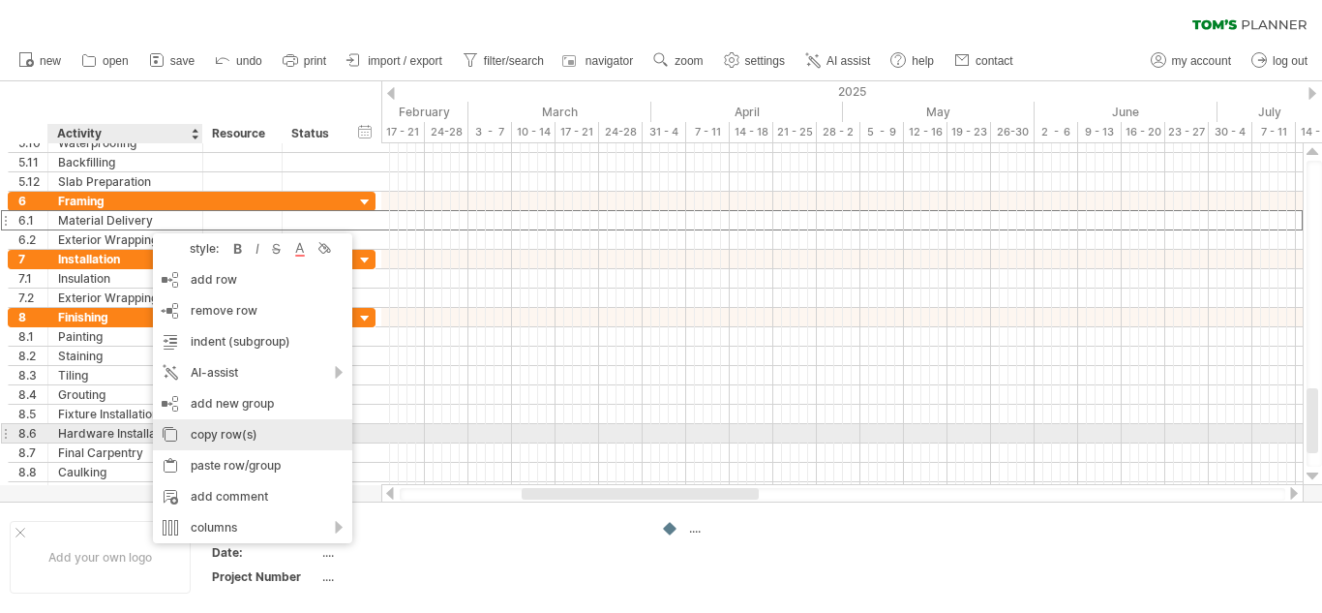
click at [200, 429] on div "copy row(s)" at bounding box center [252, 434] width 199 height 31
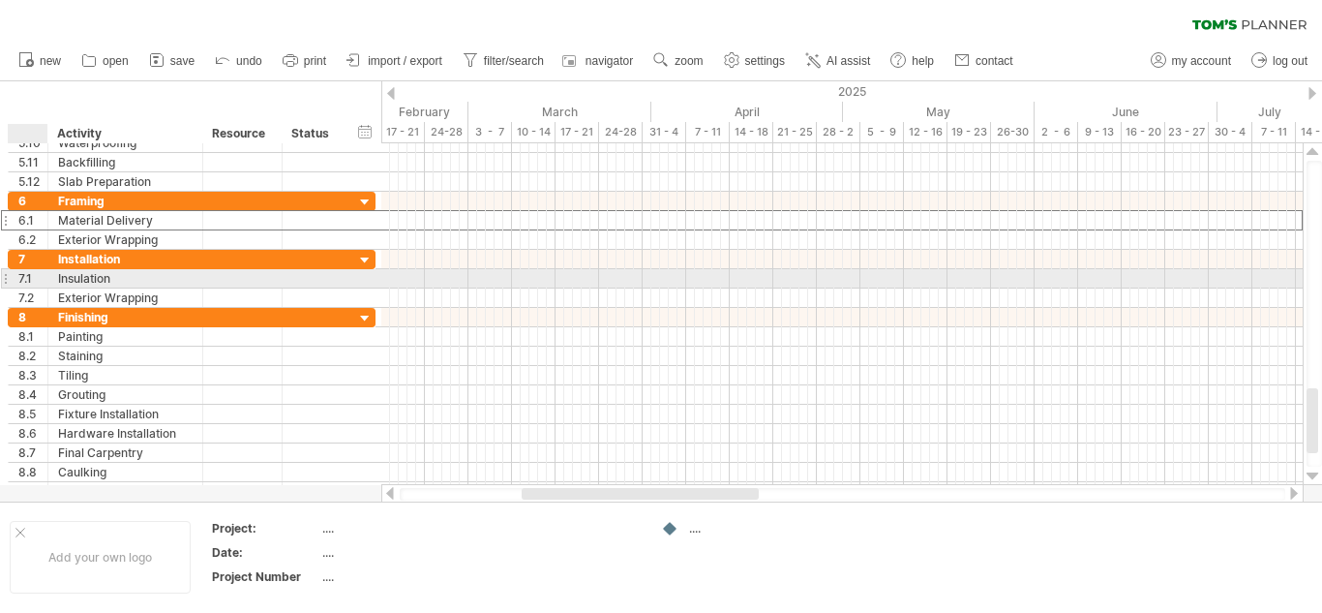
click at [20, 279] on div "7.1" at bounding box center [32, 278] width 29 height 18
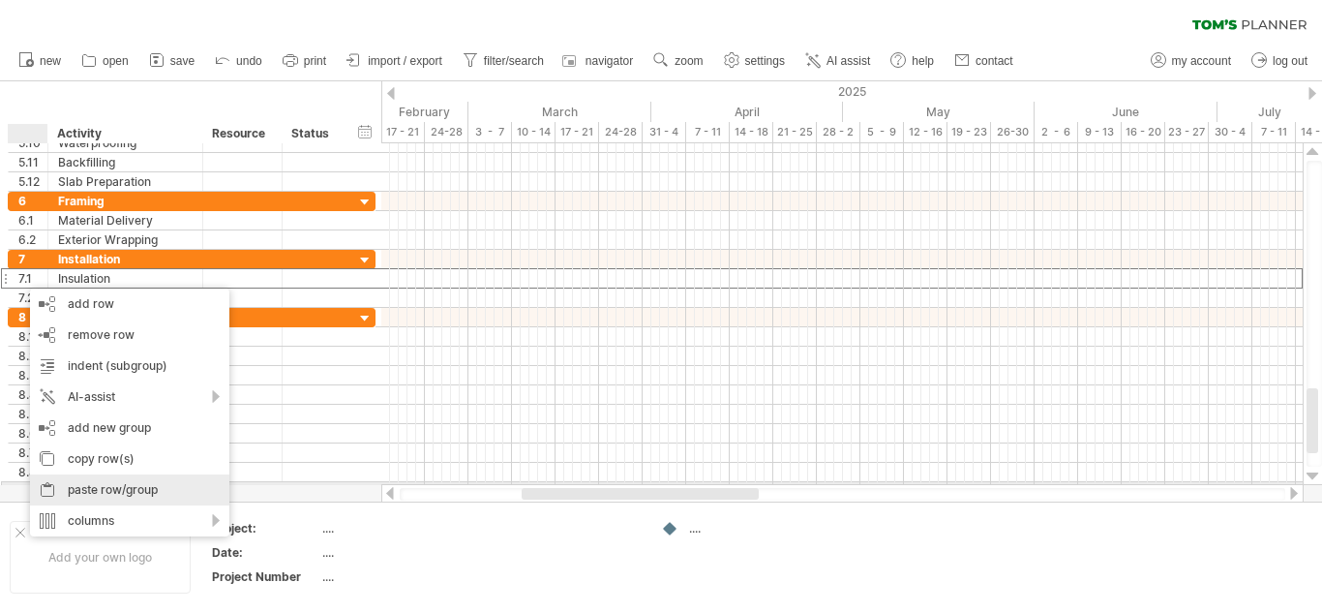
click at [84, 485] on div "paste row/group" at bounding box center [129, 489] width 199 height 31
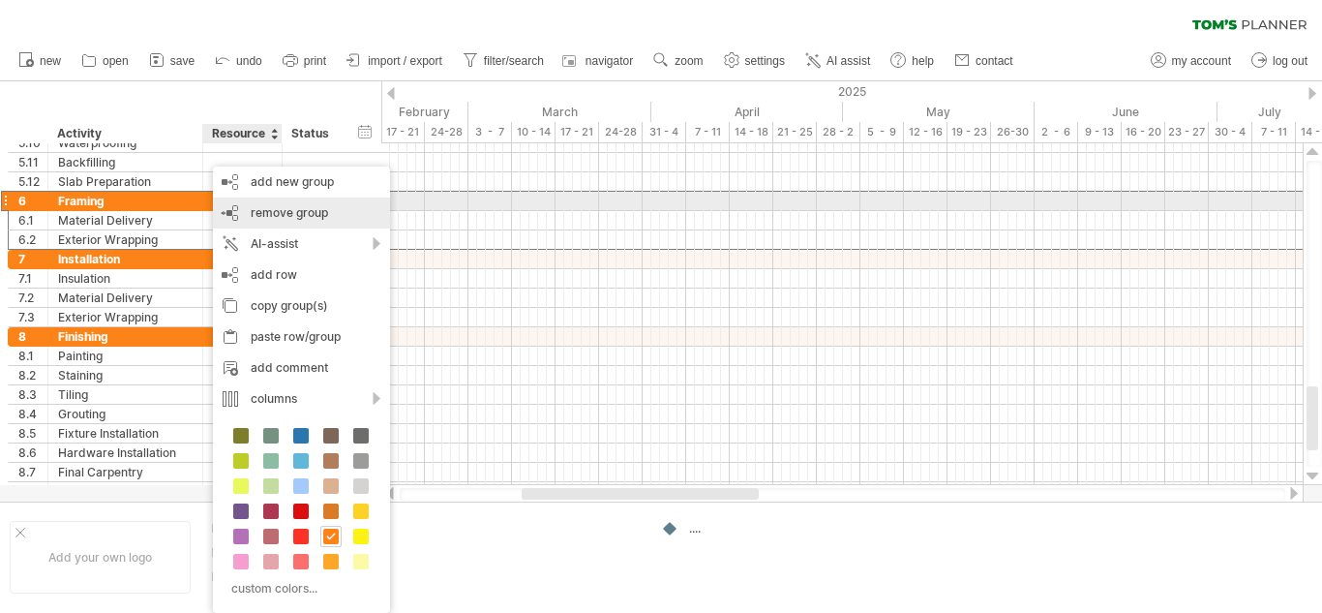
click at [255, 209] on span "remove group" at bounding box center [289, 212] width 77 height 15
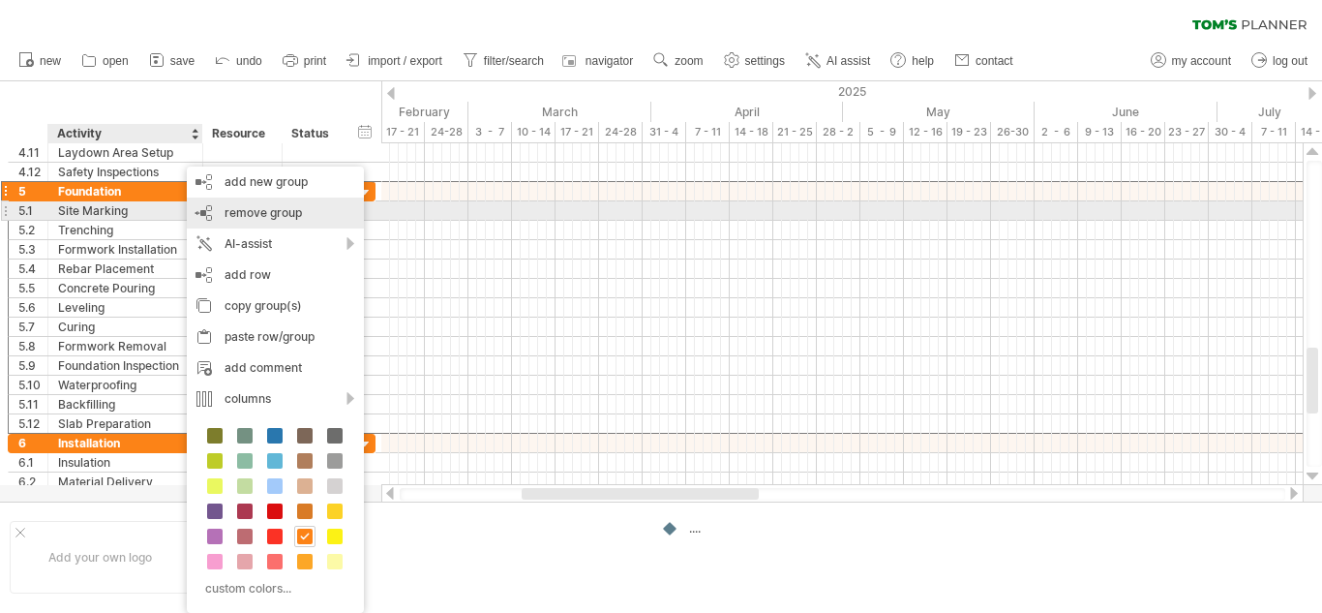
click at [236, 214] on span "remove group" at bounding box center [263, 212] width 77 height 15
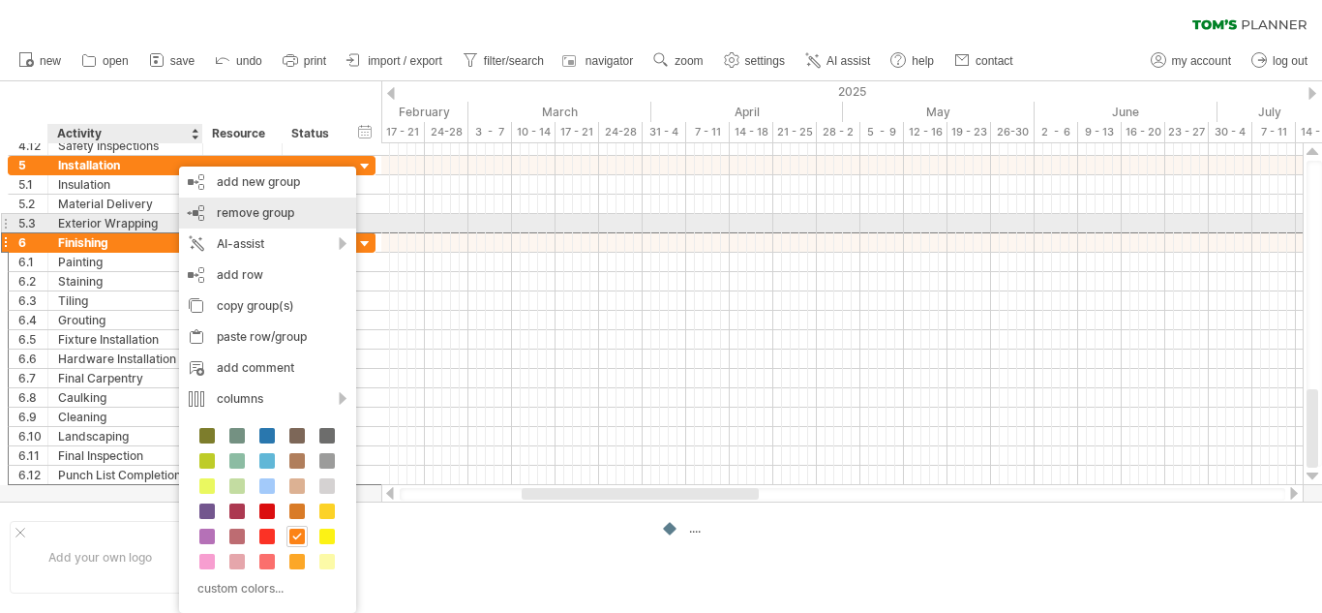
click at [248, 217] on span "remove group" at bounding box center [255, 212] width 77 height 15
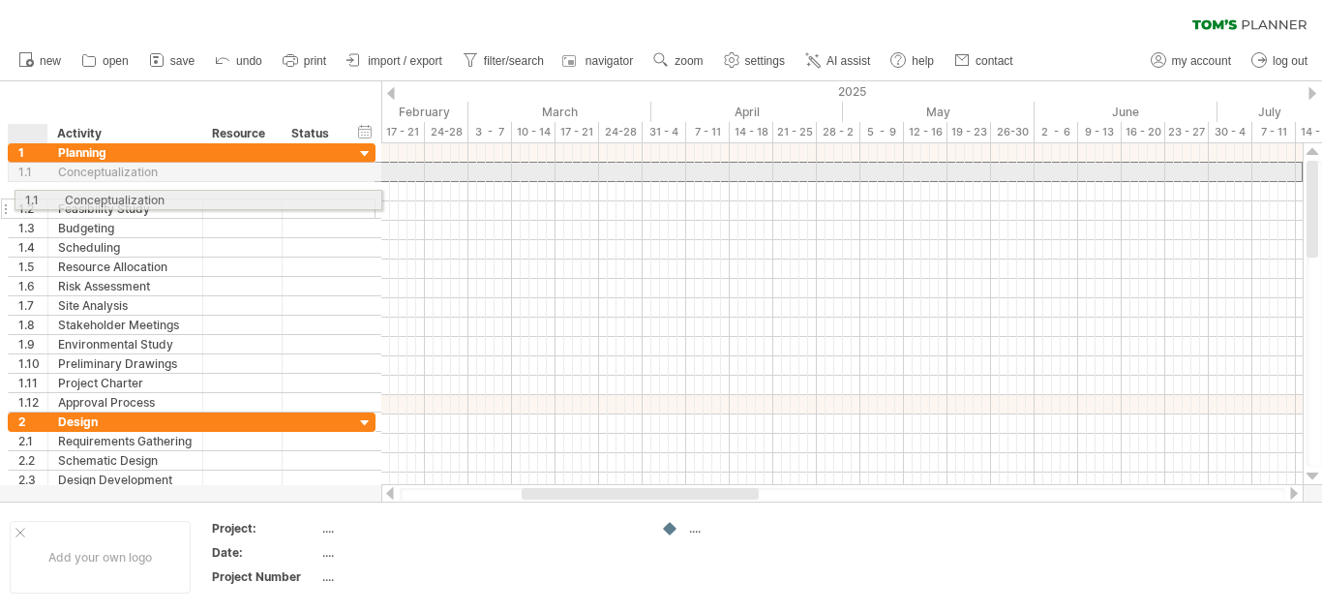
drag, startPoint x: 26, startPoint y: 169, endPoint x: 27, endPoint y: 197, distance: 27.1
click at [27, 197] on div "**********" at bounding box center [192, 277] width 368 height 269
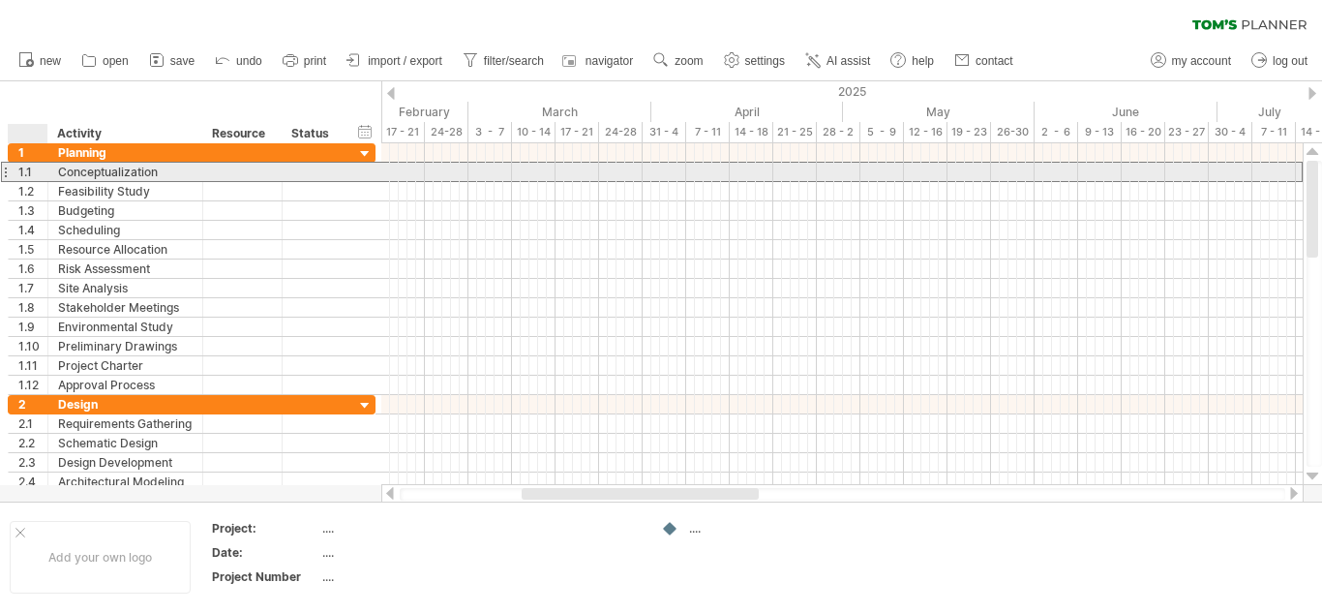
click at [32, 173] on div "1.1" at bounding box center [32, 172] width 29 height 18
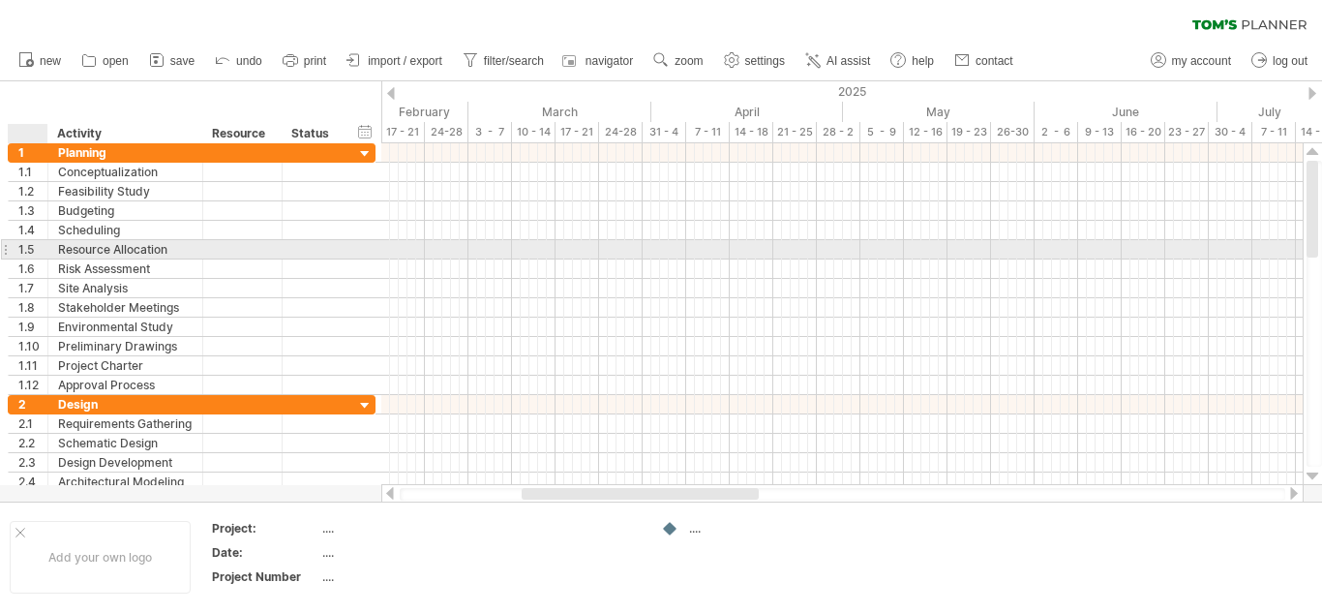
click at [26, 249] on div "1.5" at bounding box center [32, 249] width 29 height 18
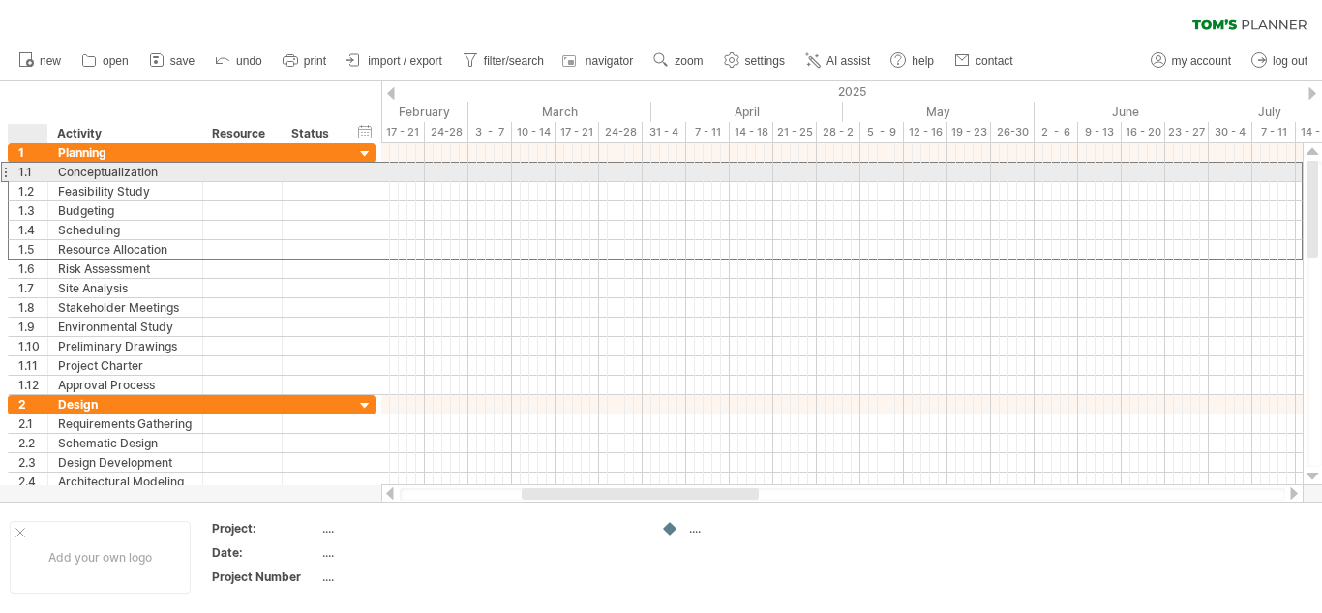
click at [36, 171] on div "1.1" at bounding box center [32, 172] width 29 height 18
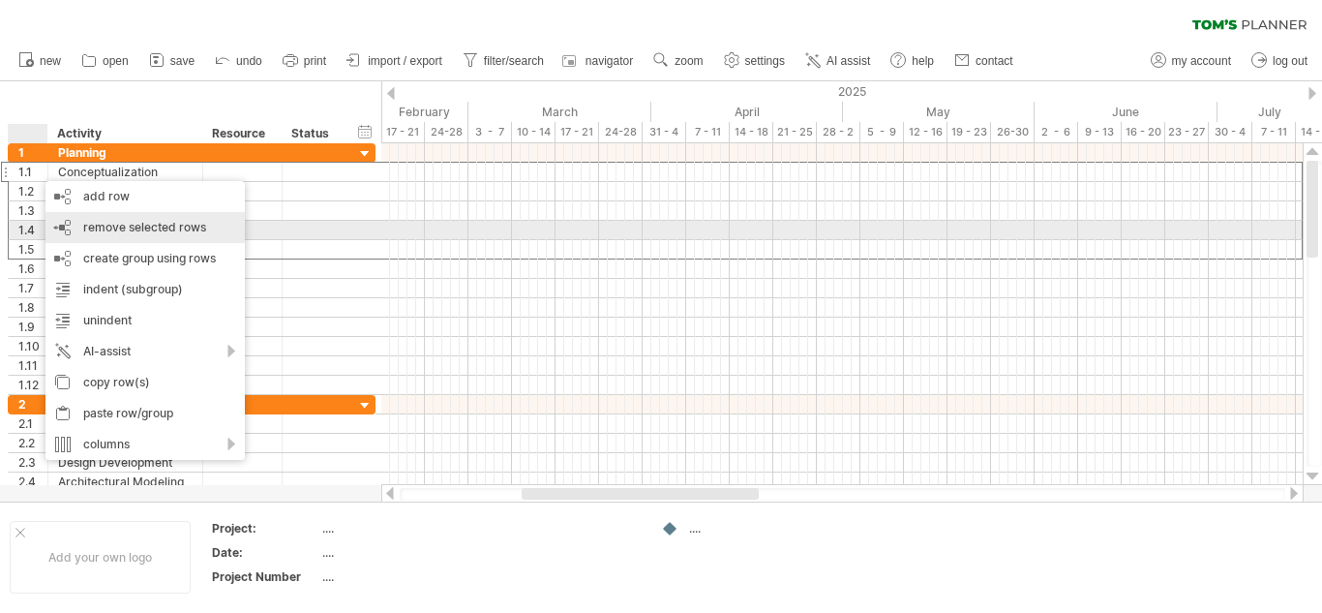
click at [94, 225] on span "remove selected rows" at bounding box center [144, 227] width 123 height 15
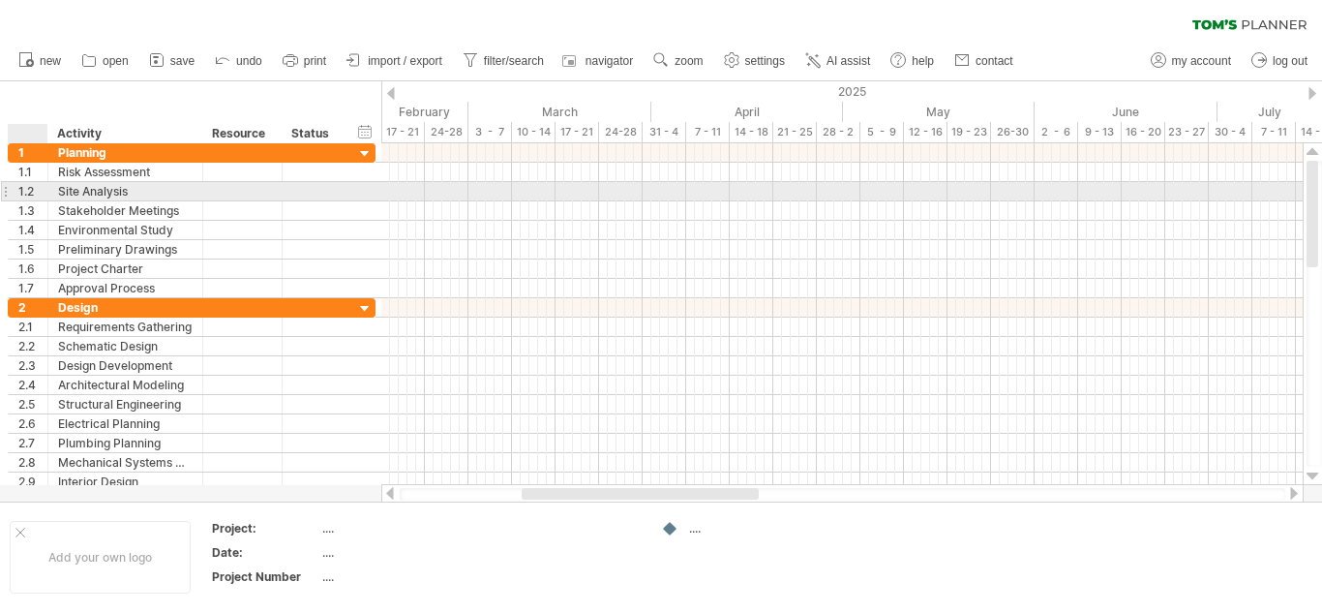
click at [35, 197] on div "1.2" at bounding box center [32, 191] width 29 height 18
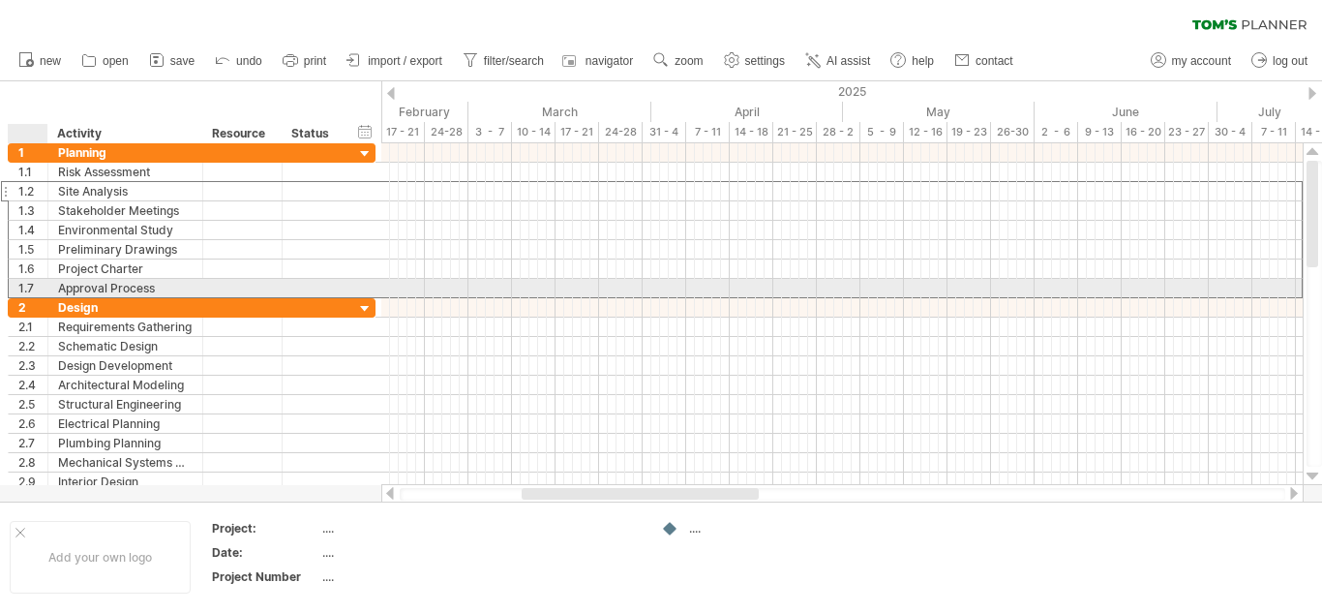
click at [40, 282] on div "1.7" at bounding box center [32, 288] width 29 height 18
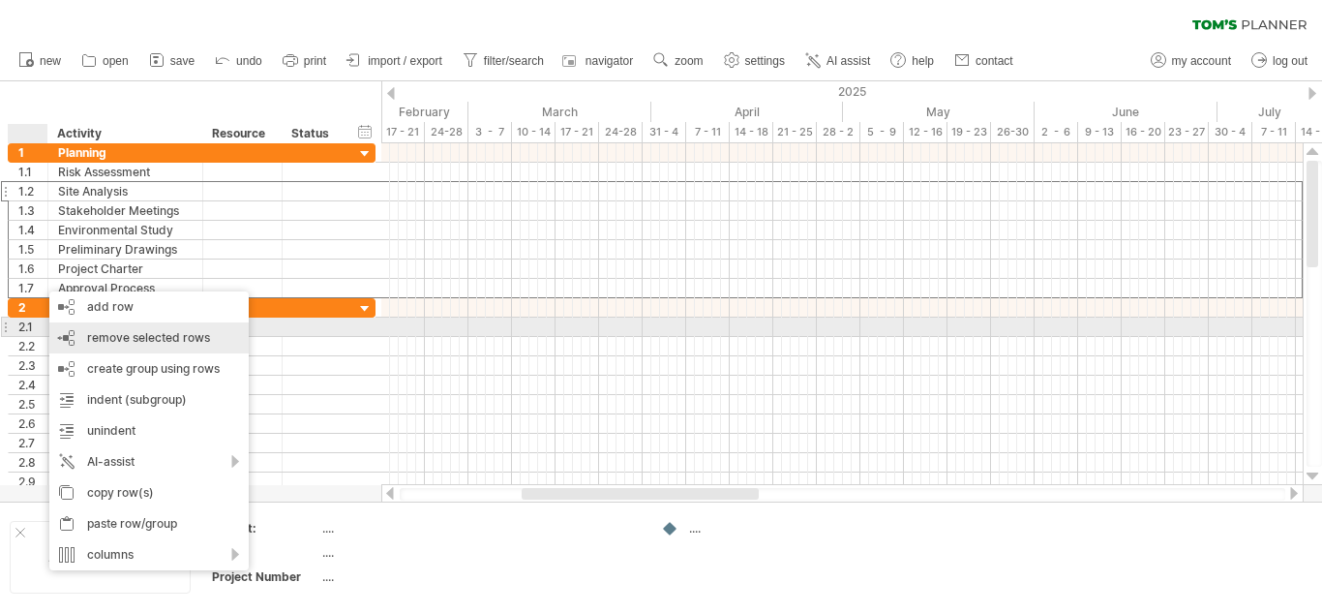
click at [106, 334] on span "remove selected rows" at bounding box center [148, 337] width 123 height 15
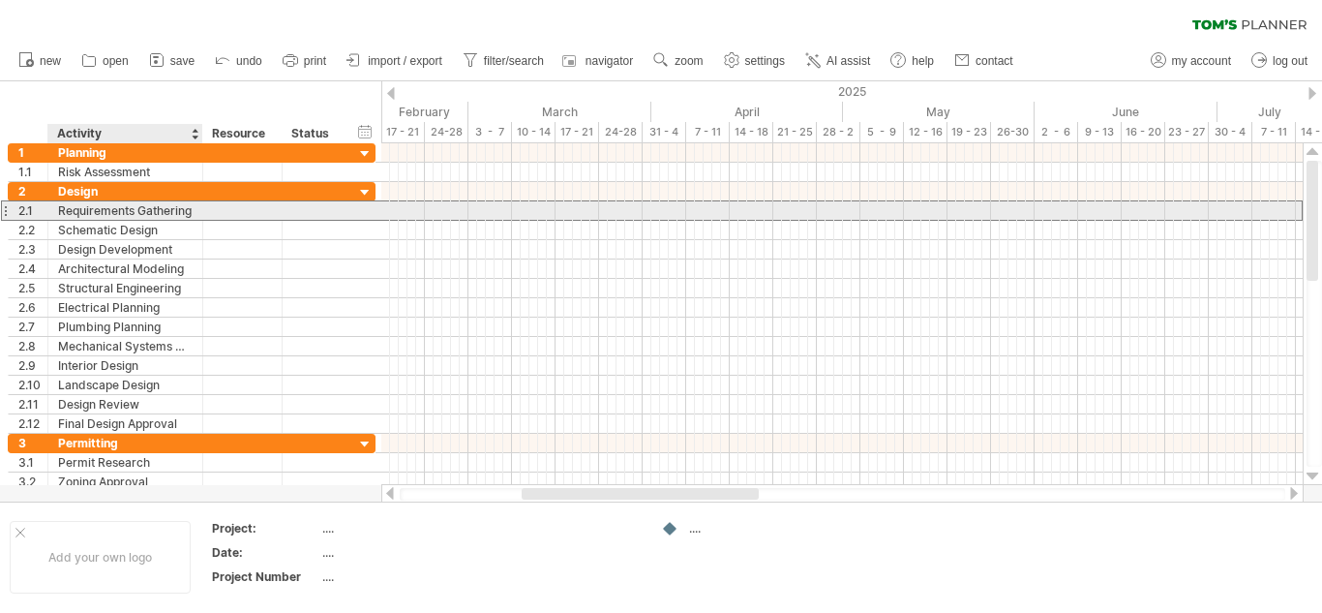
click at [163, 210] on div "Requirements Gathering" at bounding box center [125, 210] width 135 height 18
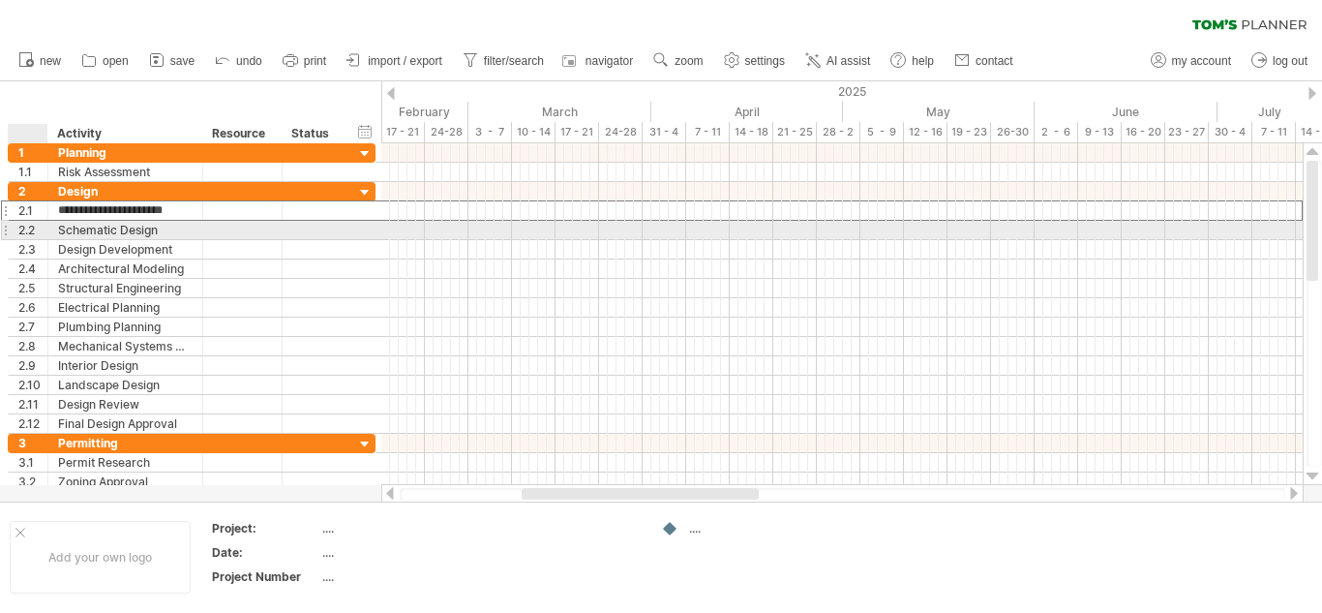
click at [35, 230] on div "2.2" at bounding box center [32, 230] width 29 height 18
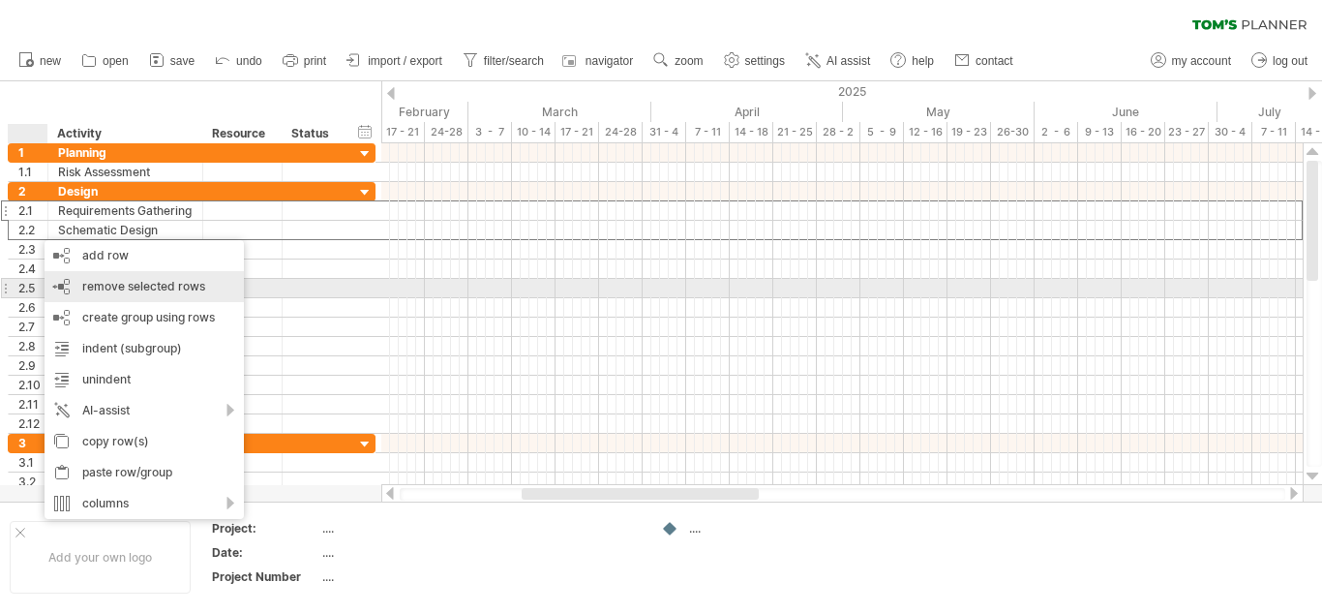
click at [99, 288] on span "remove selected rows" at bounding box center [143, 286] width 123 height 15
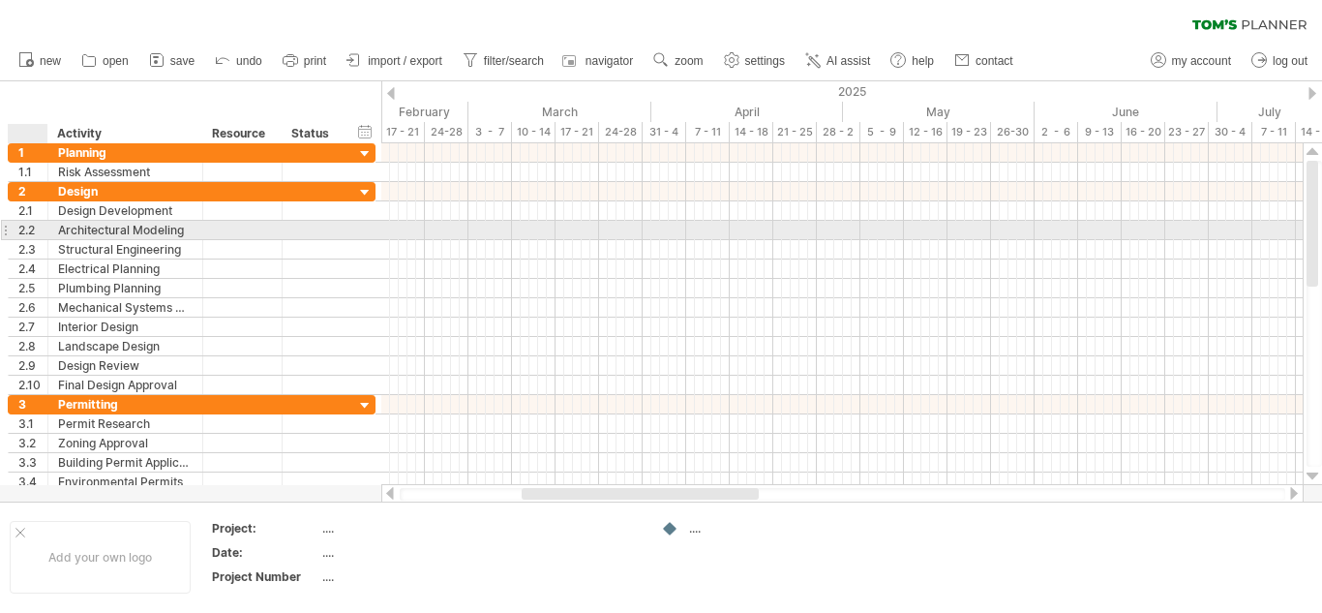
click at [34, 228] on div "2.2" at bounding box center [32, 230] width 29 height 18
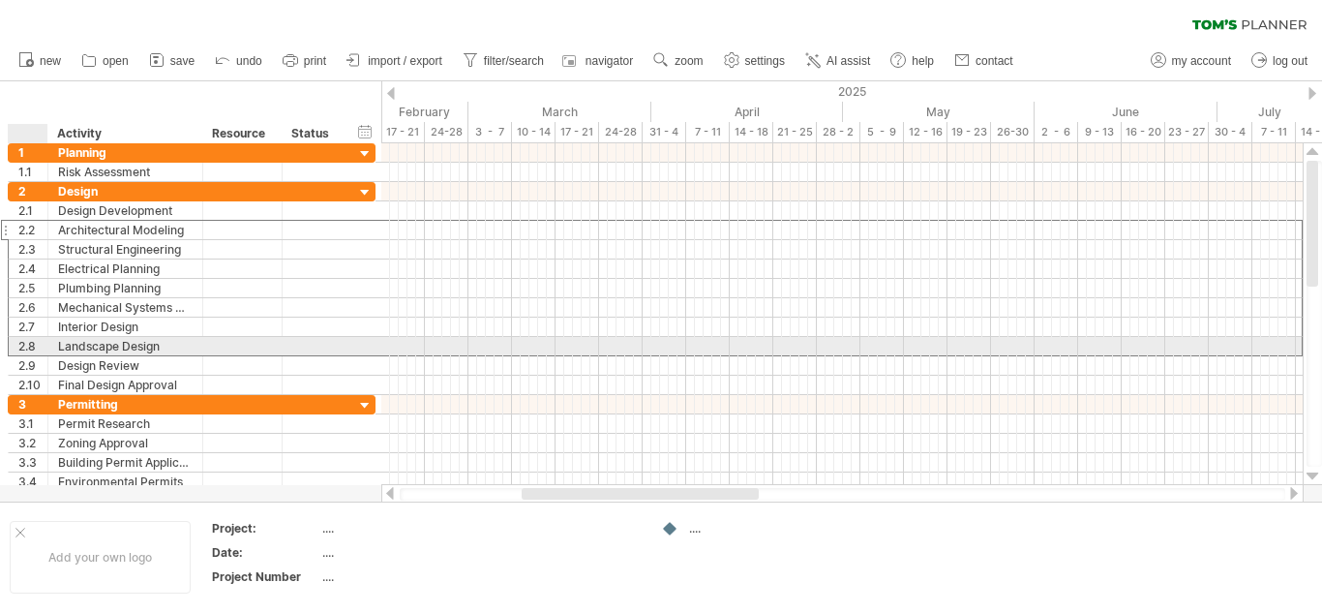
click at [31, 344] on div "2.8" at bounding box center [32, 346] width 29 height 18
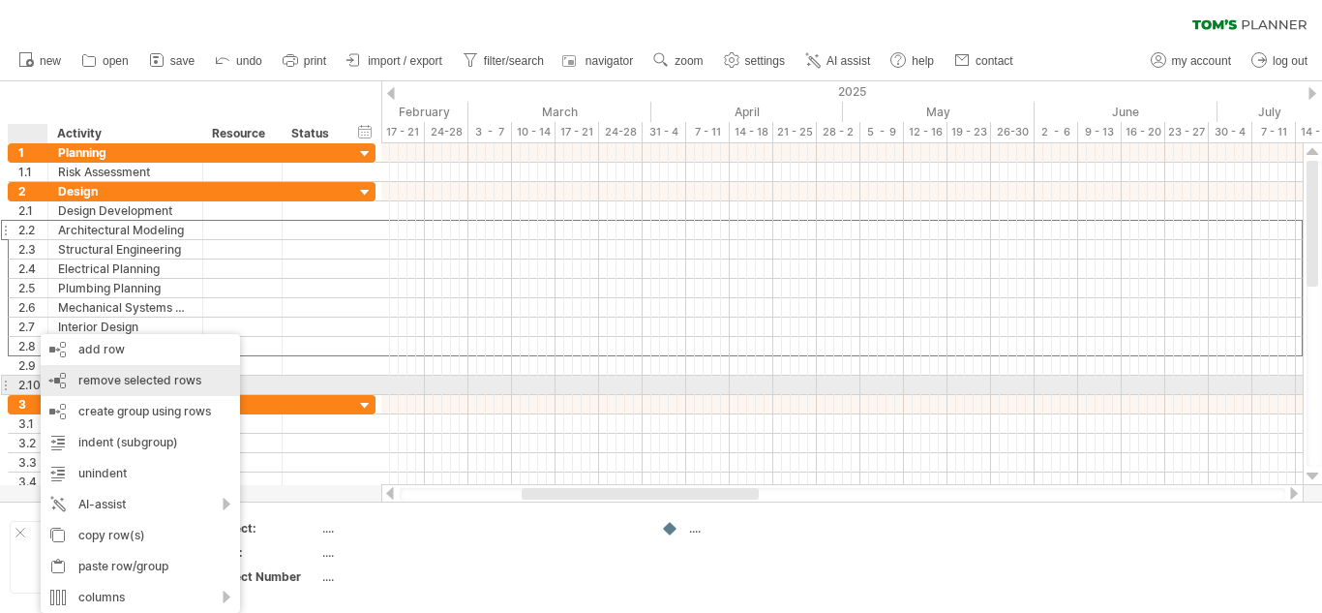
click at [111, 378] on span "remove selected rows" at bounding box center [139, 380] width 123 height 15
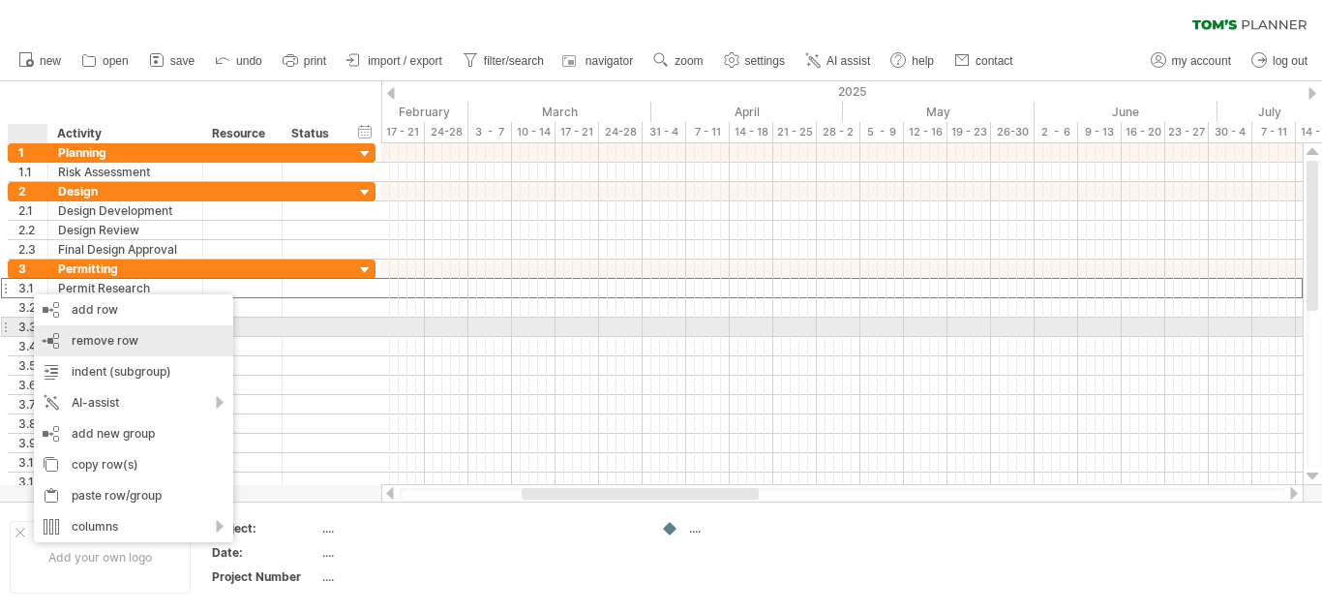
click at [85, 334] on span "remove row" at bounding box center [105, 340] width 67 height 15
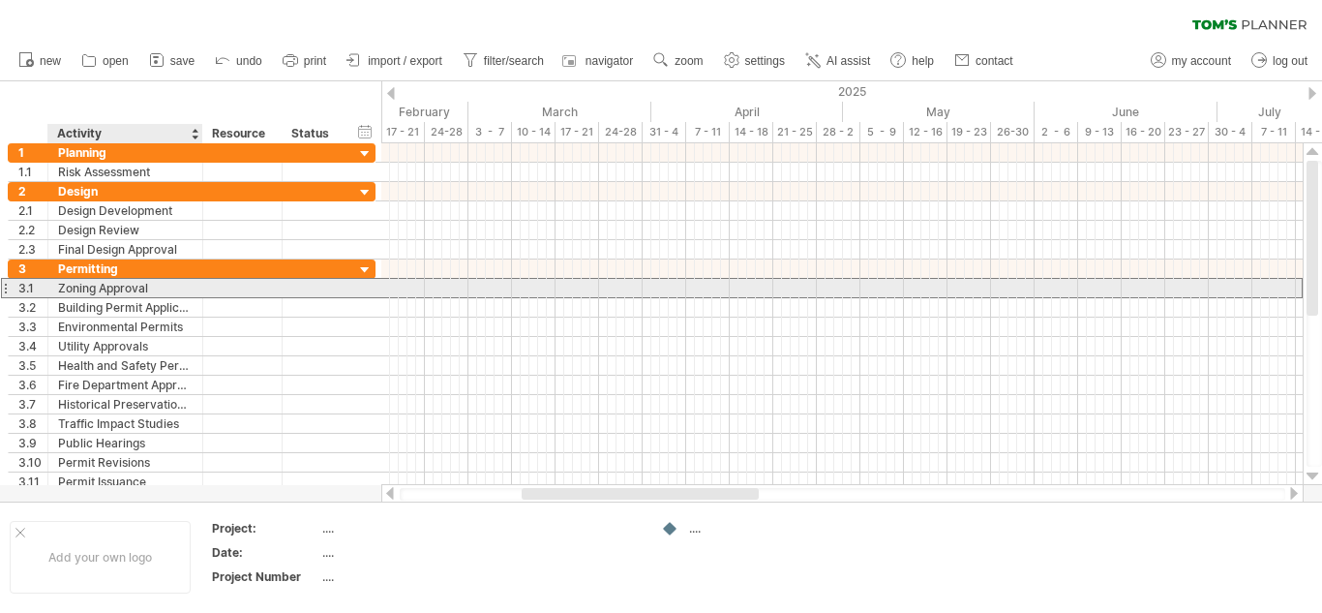
click at [94, 287] on div "Zoning Approval" at bounding box center [125, 288] width 135 height 18
type input "**********"
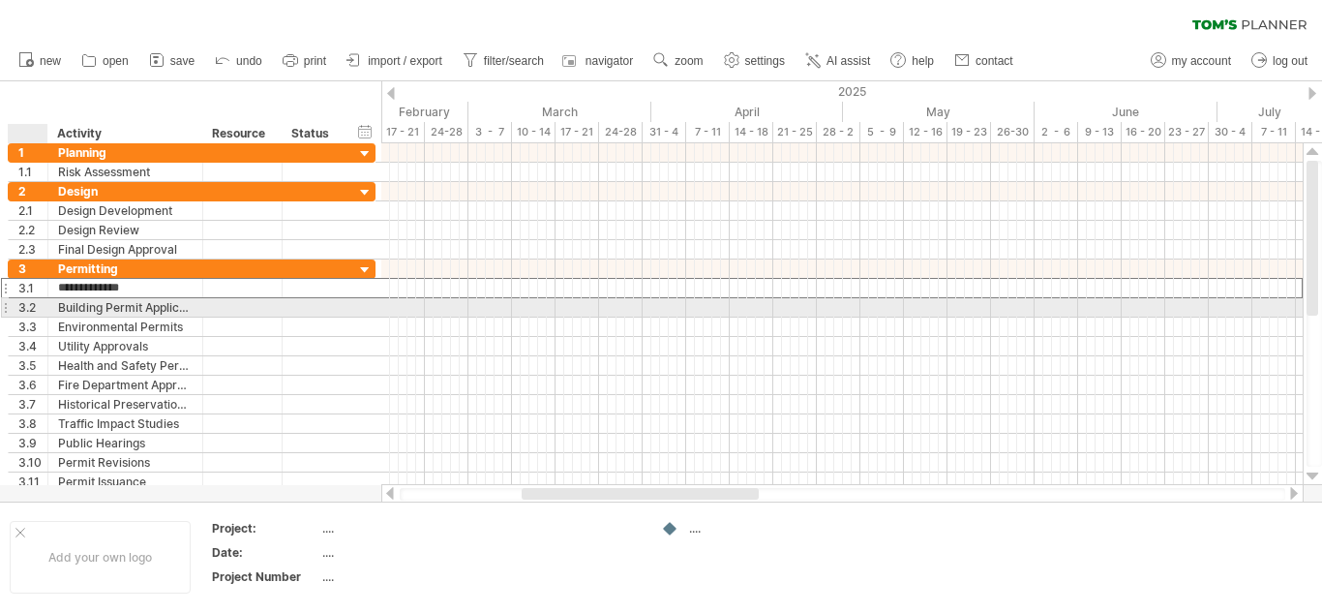
click at [33, 304] on div "3.2" at bounding box center [32, 307] width 29 height 18
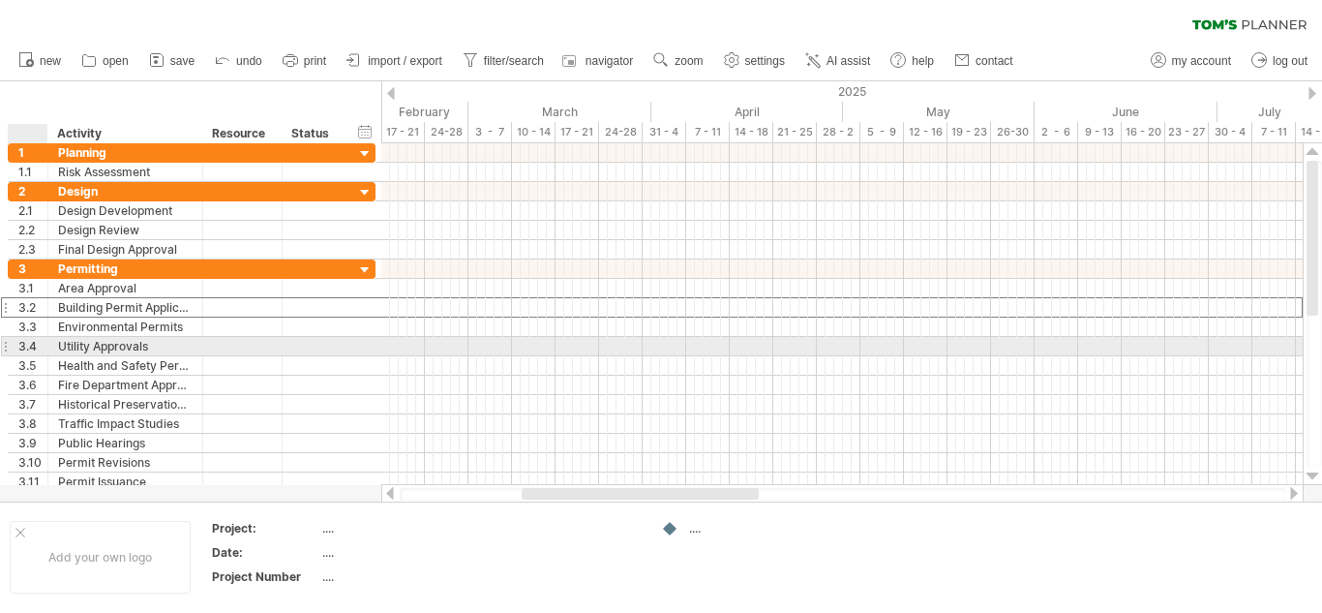
click at [36, 346] on div "3.4" at bounding box center [32, 346] width 29 height 18
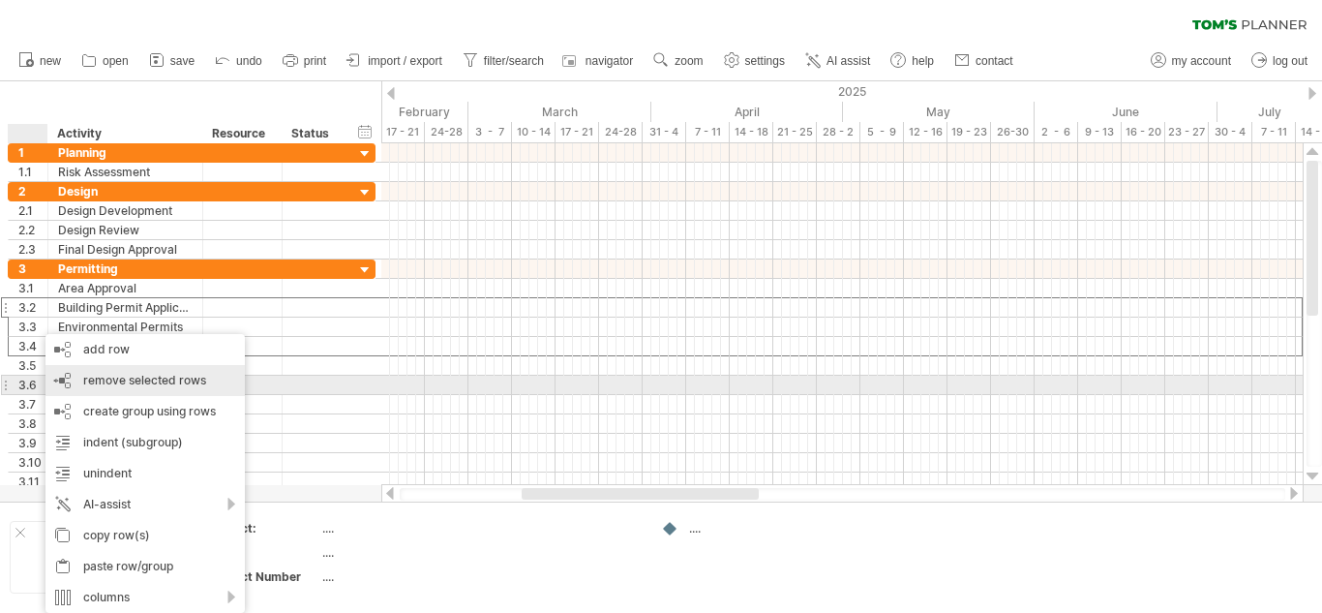
click at [119, 379] on span "remove selected rows" at bounding box center [144, 380] width 123 height 15
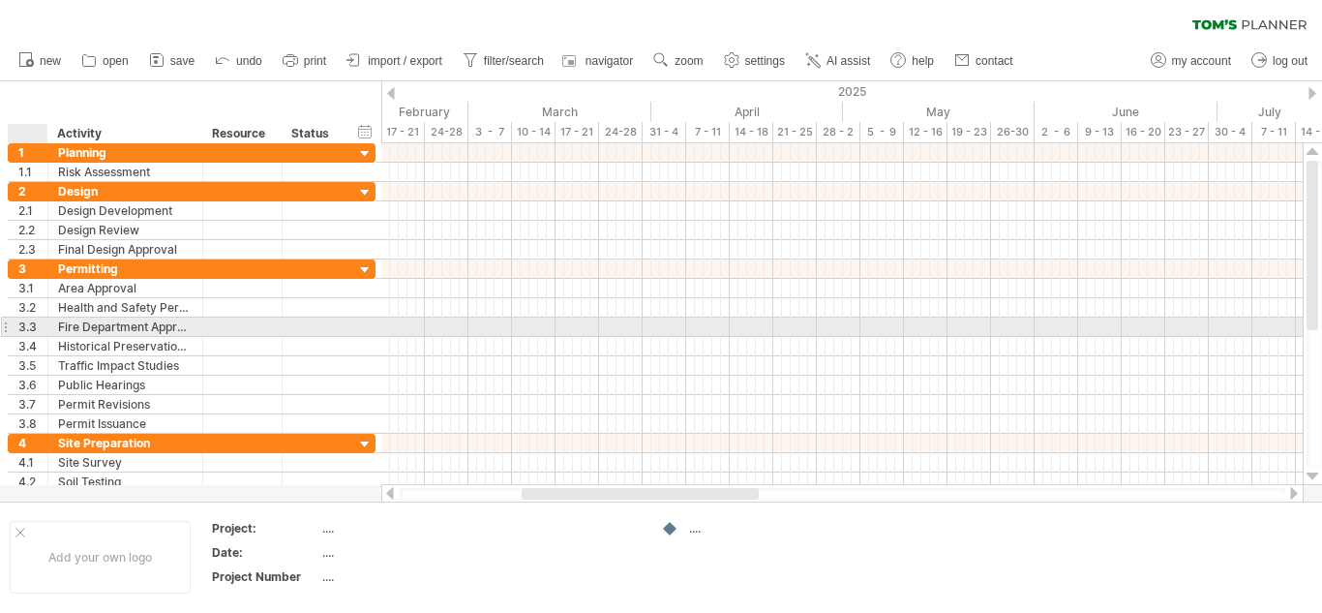
click at [31, 326] on div "3.3" at bounding box center [32, 326] width 29 height 18
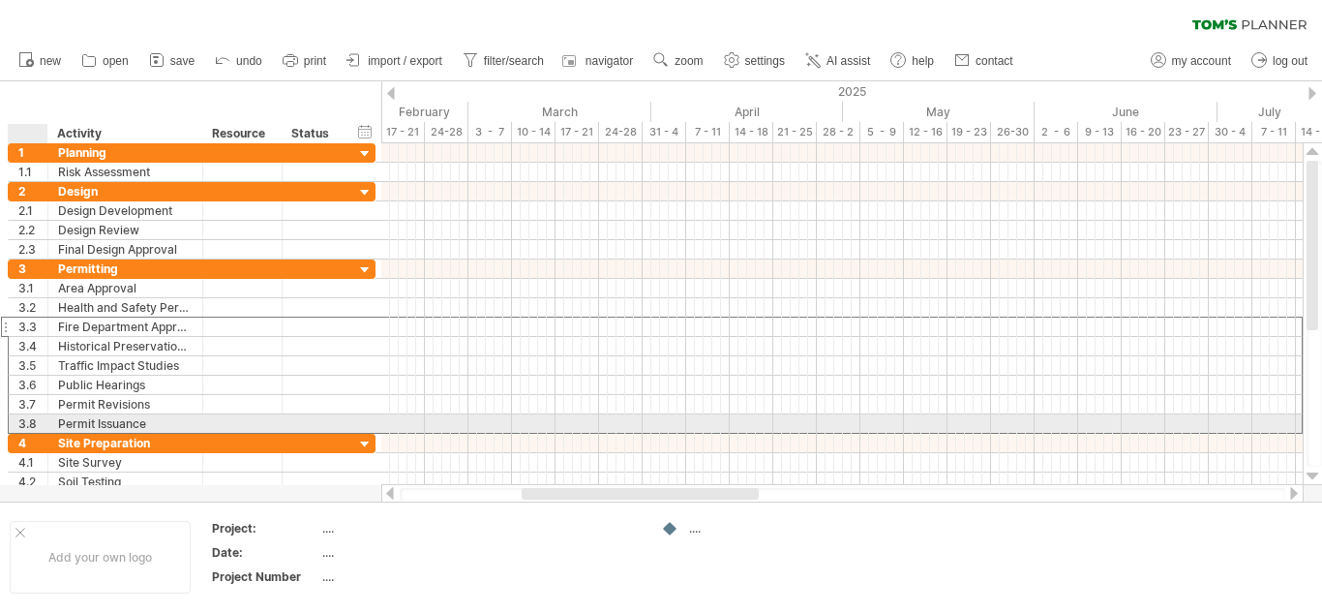
click at [34, 419] on div "3.8" at bounding box center [32, 423] width 29 height 18
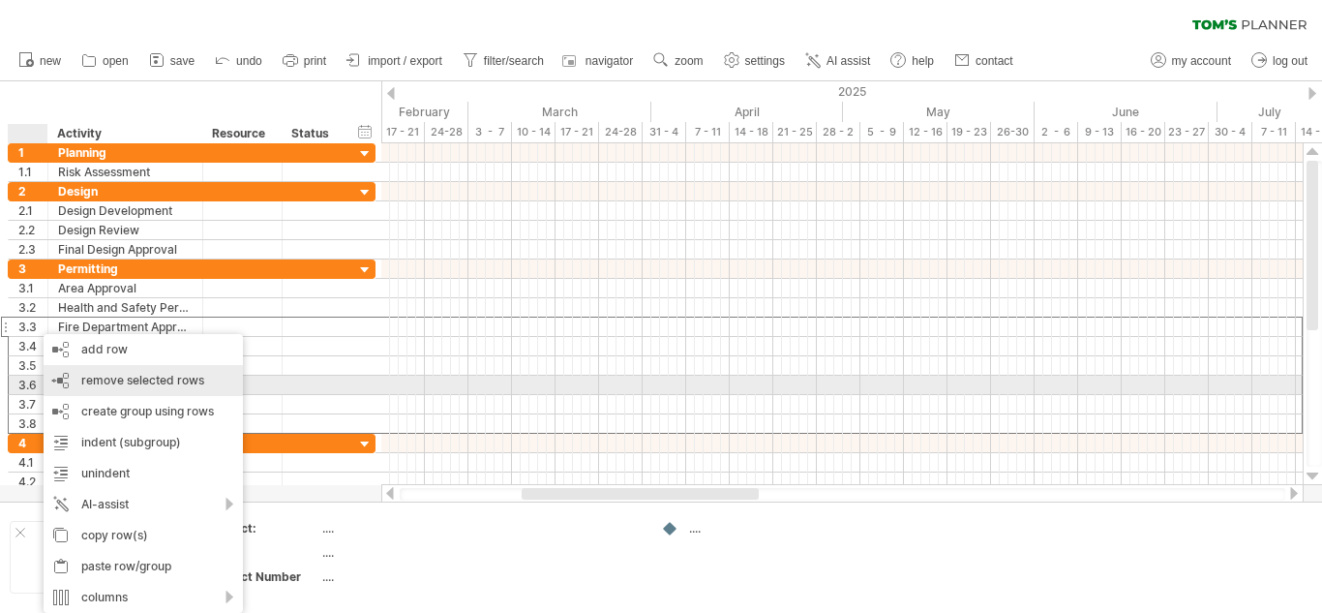
click at [123, 380] on span "remove selected rows" at bounding box center [142, 380] width 123 height 15
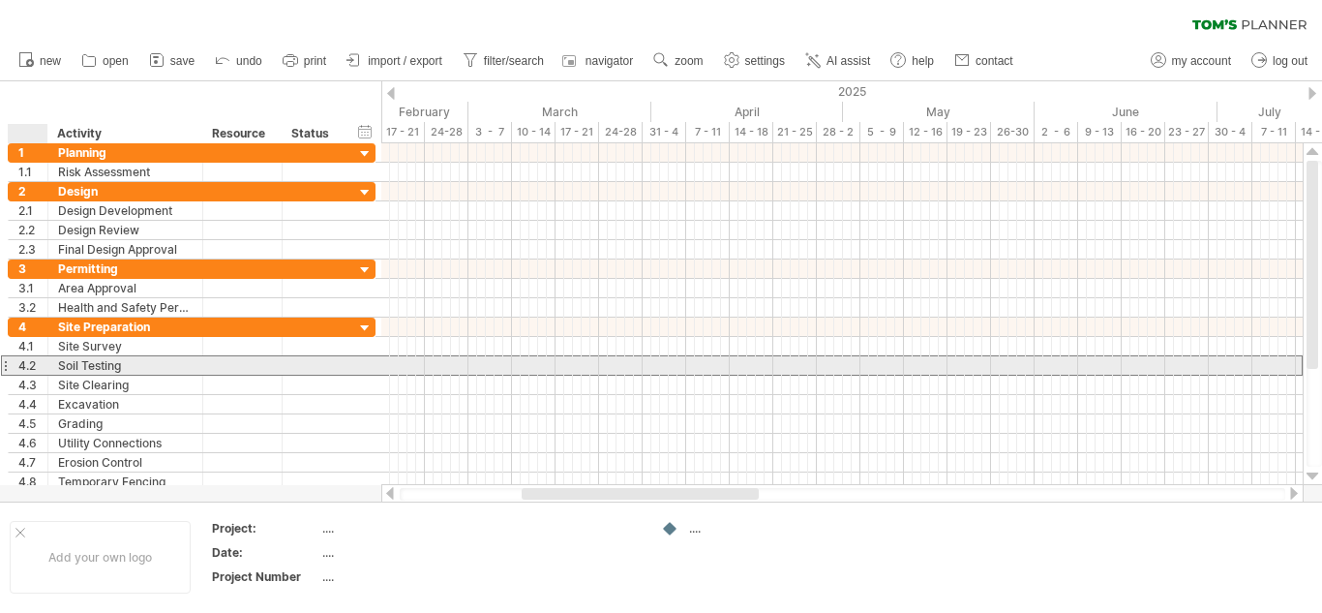
click at [26, 367] on div "4.2" at bounding box center [32, 365] width 29 height 18
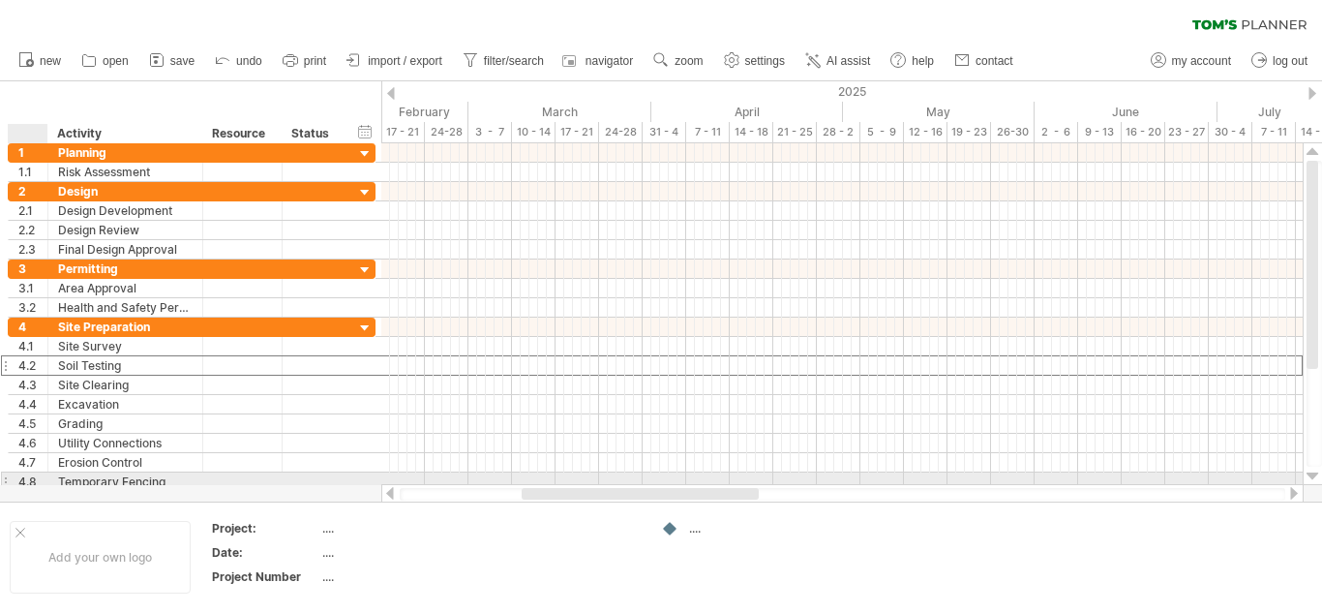
click at [29, 480] on div "4.8" at bounding box center [32, 481] width 29 height 18
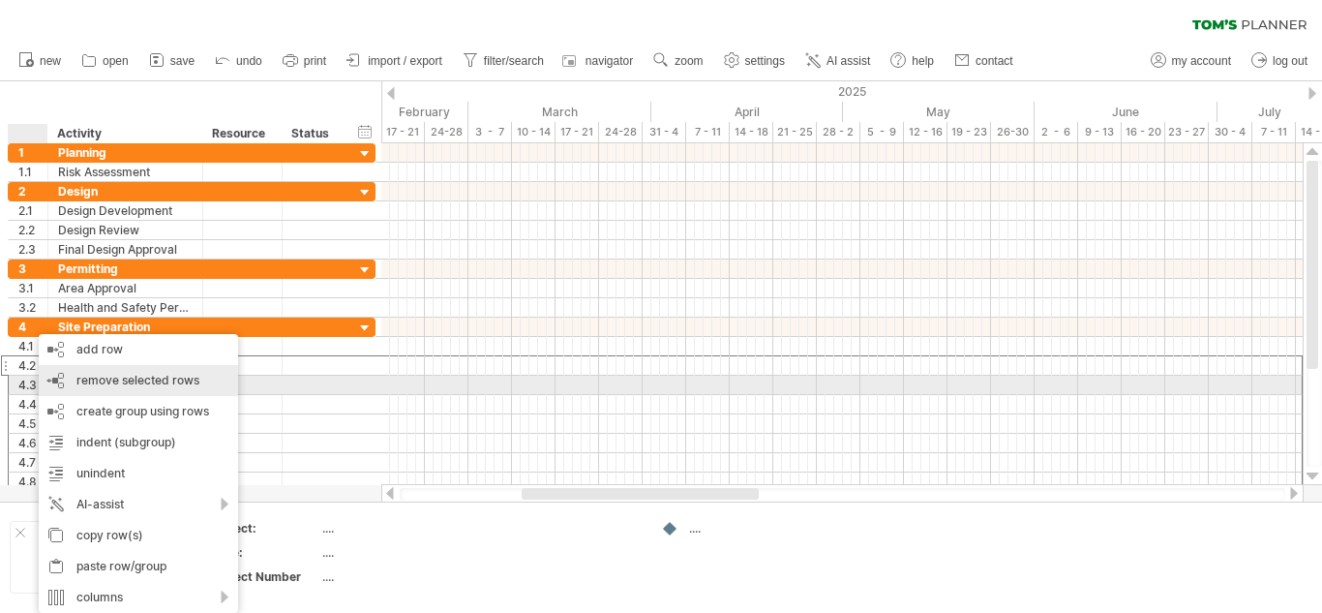
click at [102, 378] on span "remove selected rows" at bounding box center [137, 380] width 123 height 15
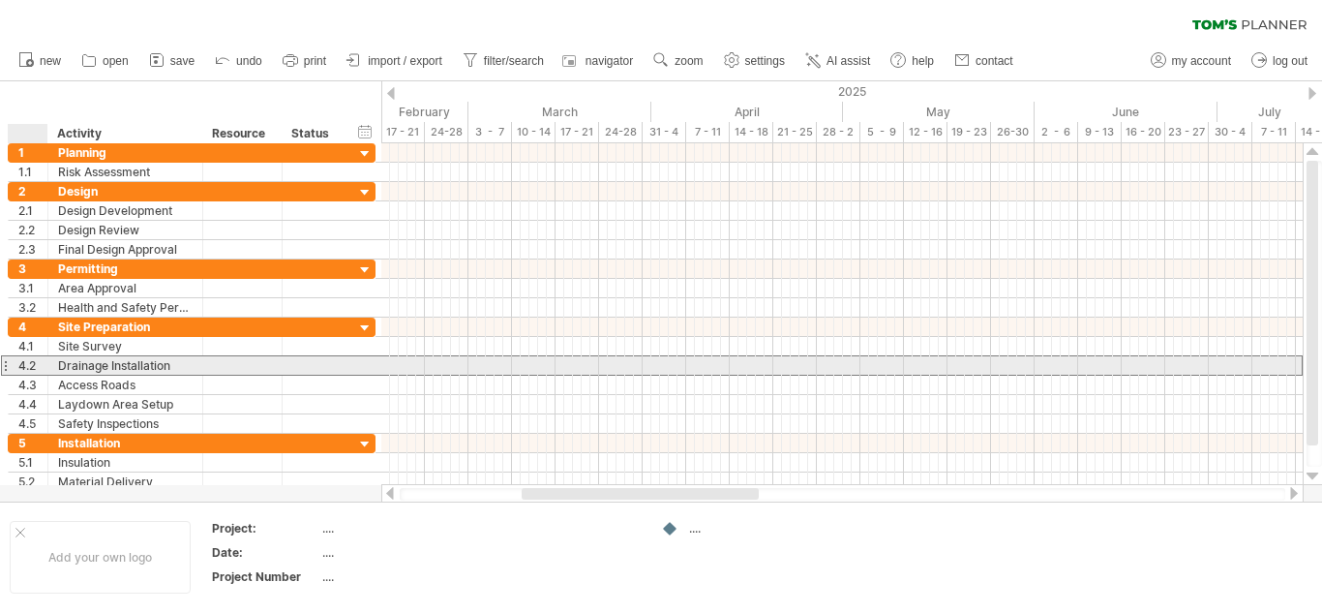
click at [24, 366] on div "4.2" at bounding box center [32, 365] width 29 height 18
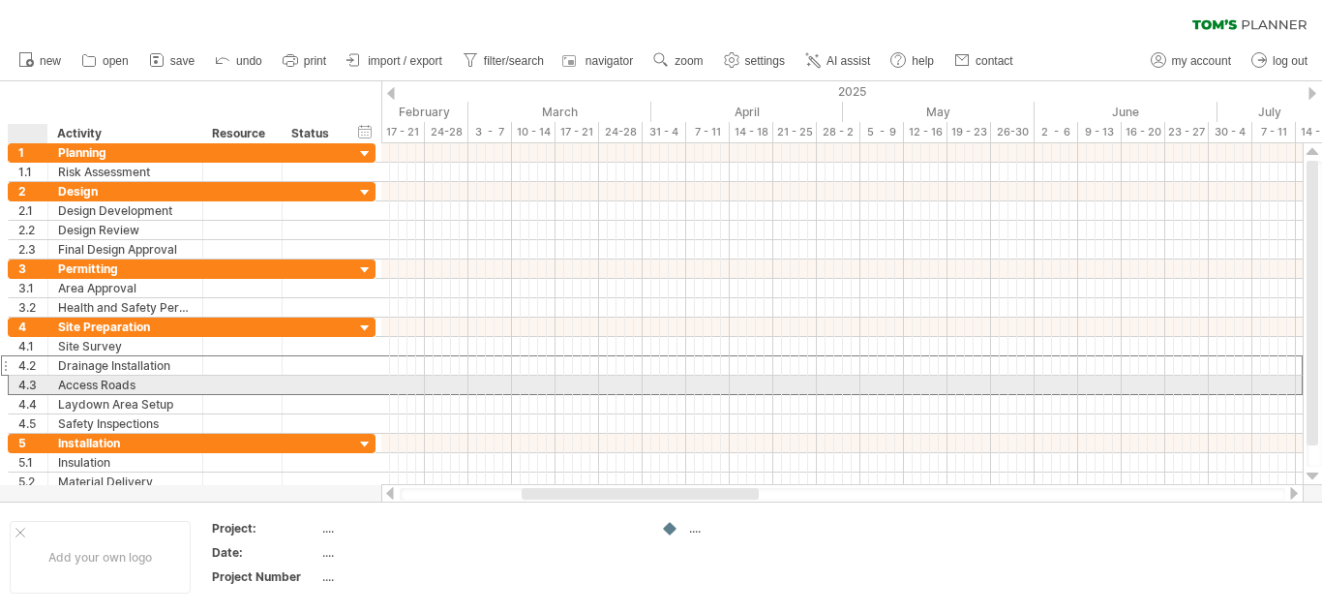
click at [24, 381] on div "4.3" at bounding box center [32, 385] width 29 height 18
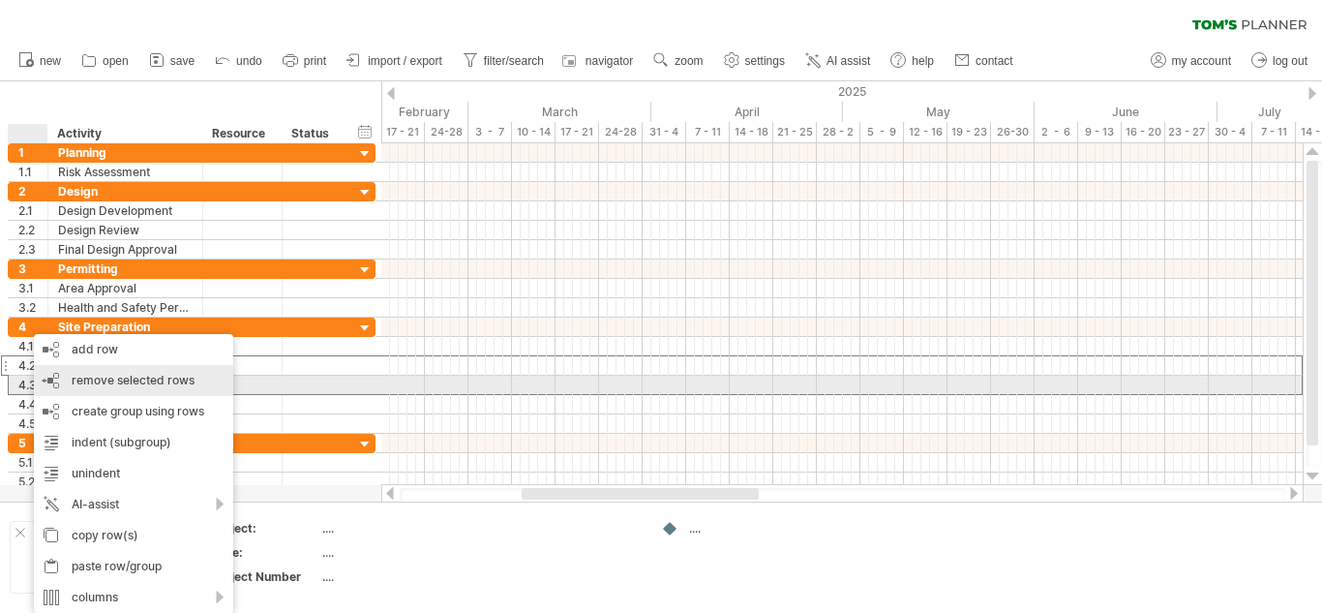
click at [128, 378] on span "remove selected rows" at bounding box center [133, 380] width 123 height 15
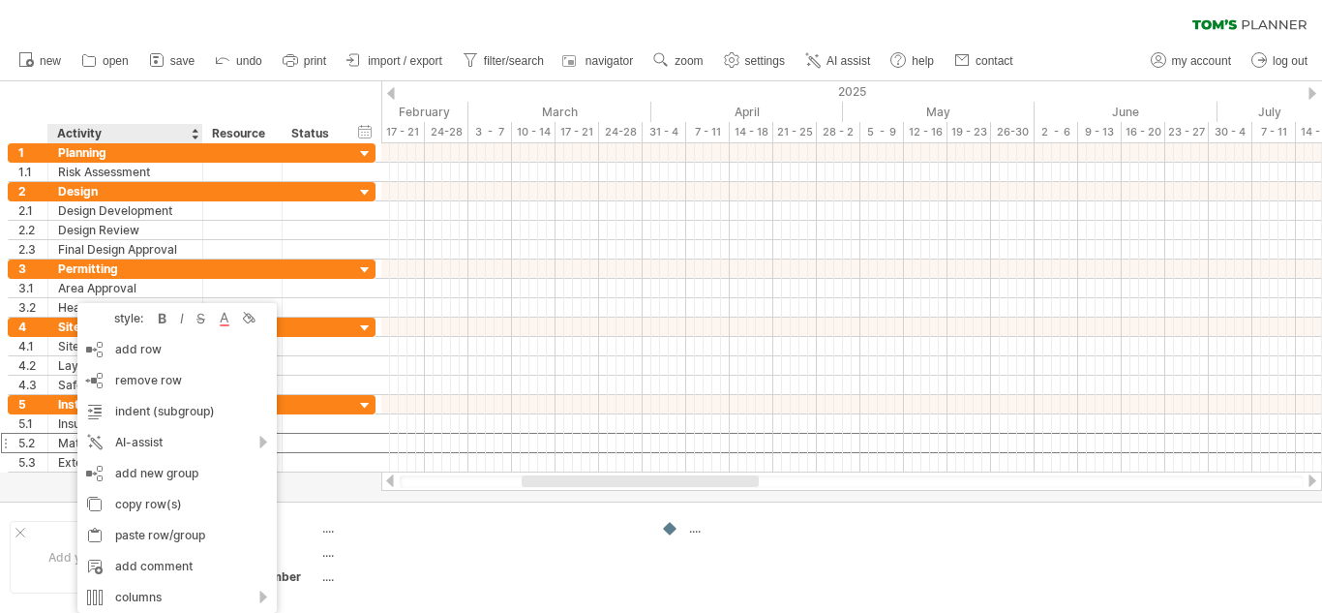
click at [40, 482] on div at bounding box center [661, 291] width 1322 height 420
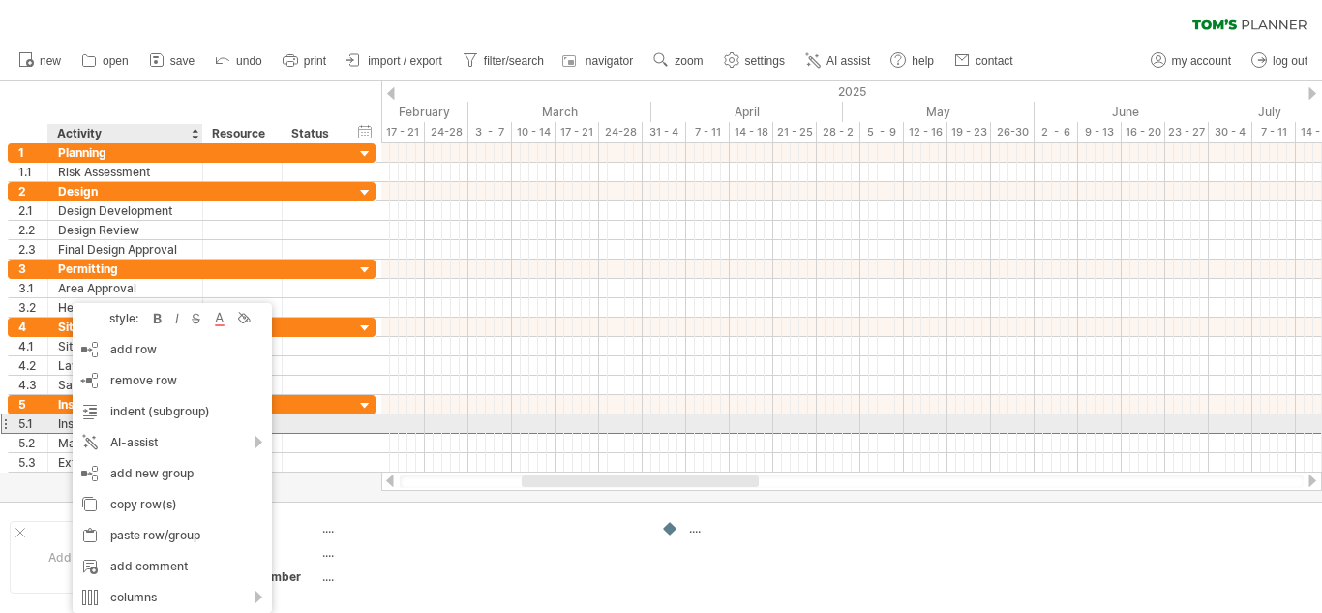
click at [63, 422] on div "Insulation" at bounding box center [125, 423] width 135 height 18
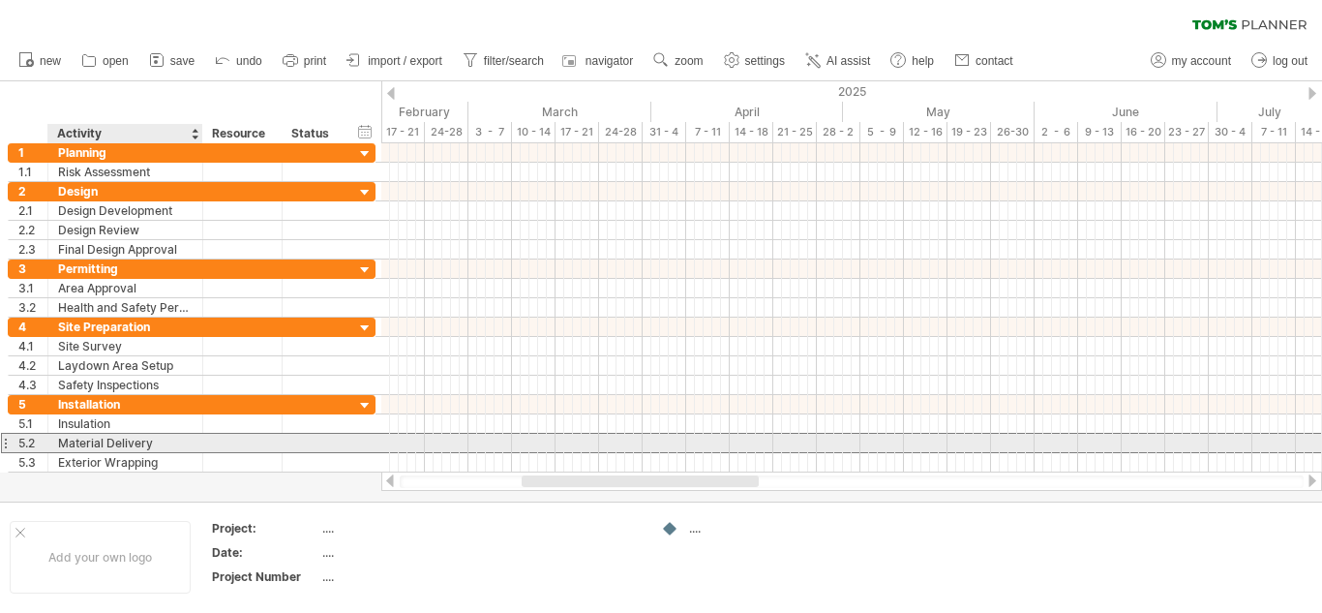
click at [155, 444] on div "Material Delivery" at bounding box center [125, 443] width 135 height 18
drag, startPoint x: 151, startPoint y: 443, endPoint x: 57, endPoint y: 448, distance: 94.0
click at [57, 448] on div "**********" at bounding box center [125, 443] width 155 height 18
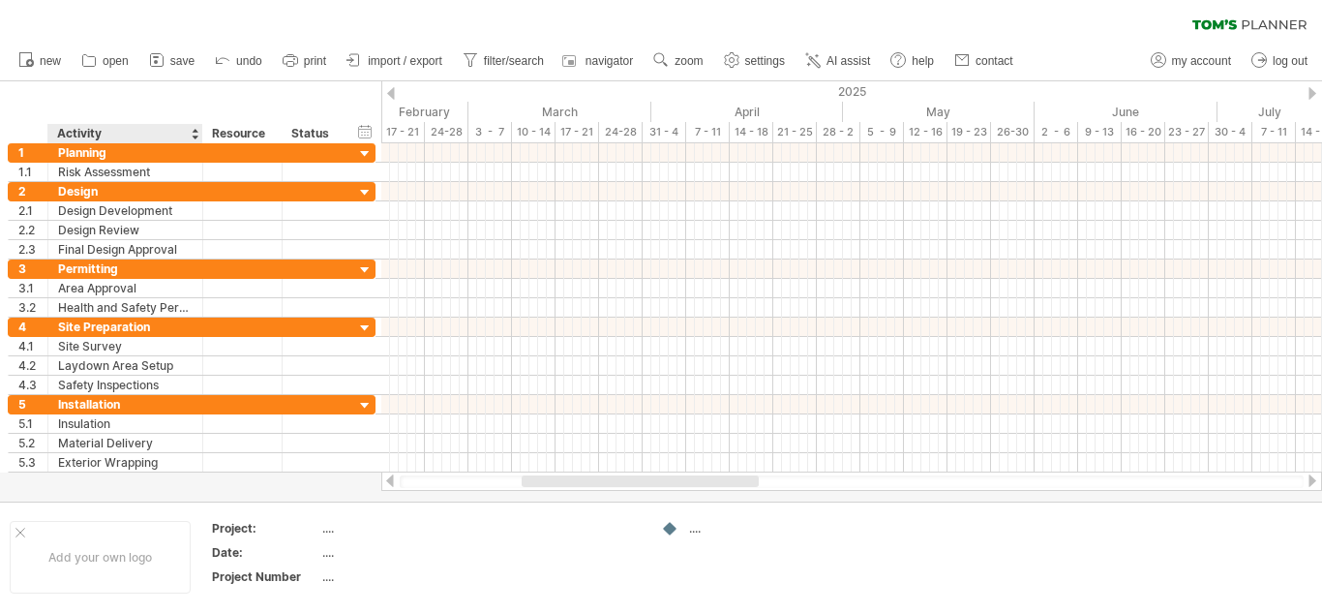
click at [47, 477] on div at bounding box center [661, 291] width 1322 height 420
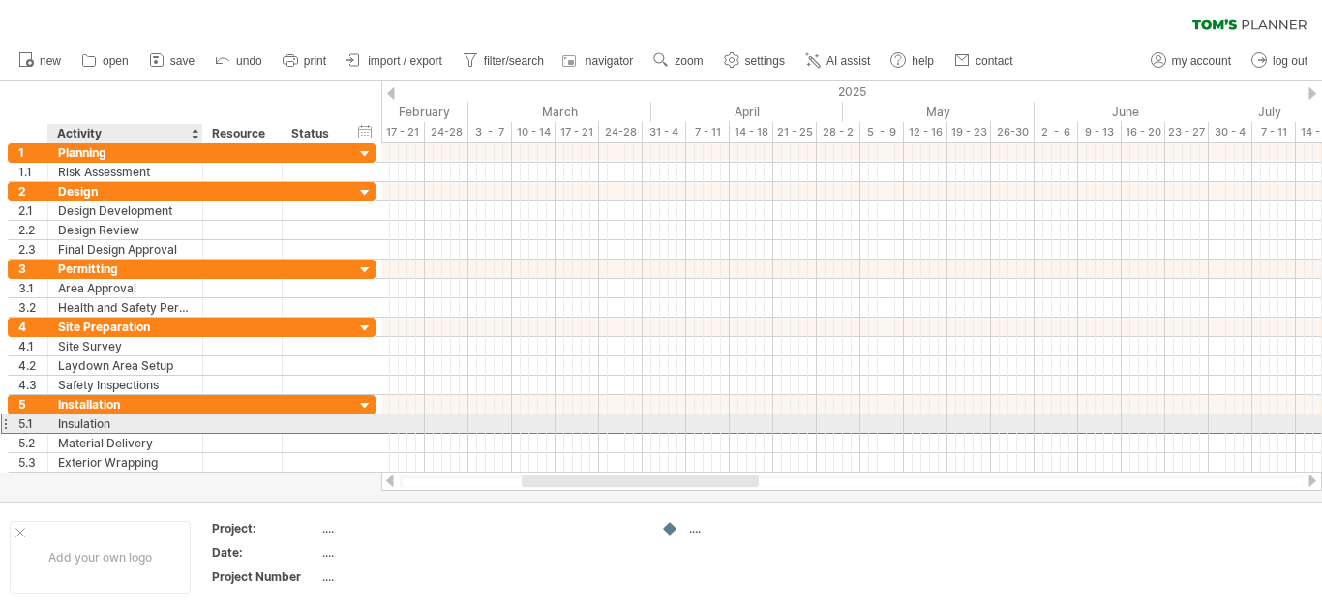
click at [127, 422] on div "Insulation" at bounding box center [125, 423] width 135 height 18
type input "*"
type input "**********"
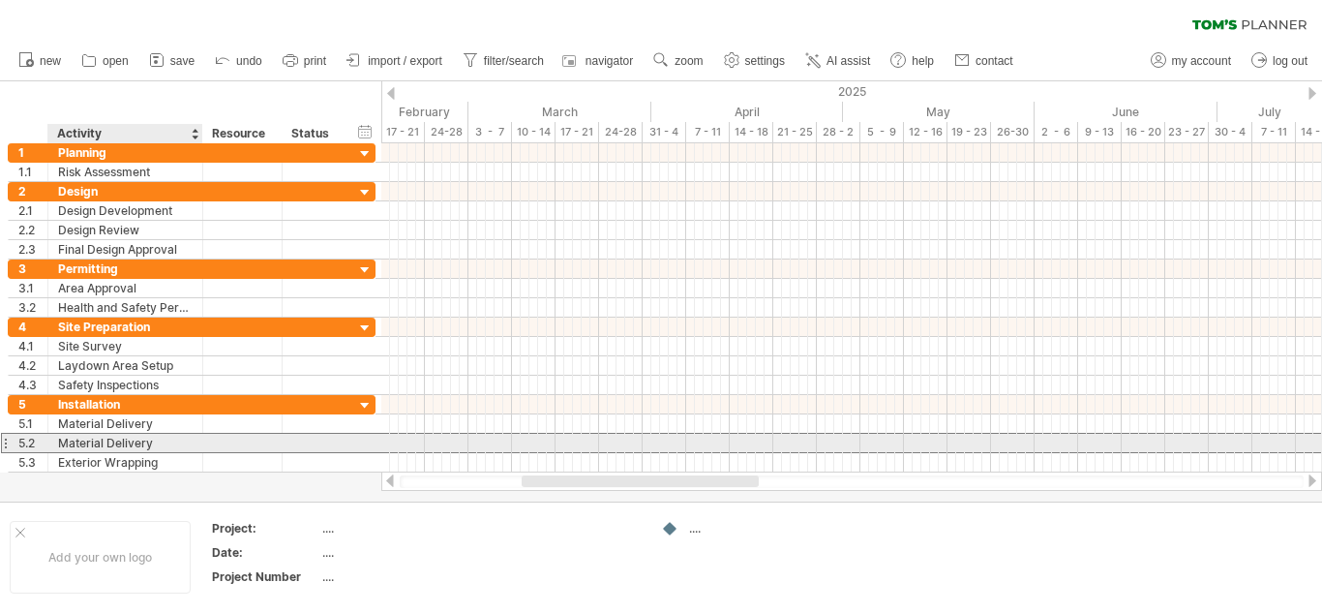
click at [155, 444] on div "Material Delivery" at bounding box center [125, 443] width 135 height 18
type input "*"
type input "**********"
click at [168, 444] on input "**********" at bounding box center [125, 443] width 135 height 18
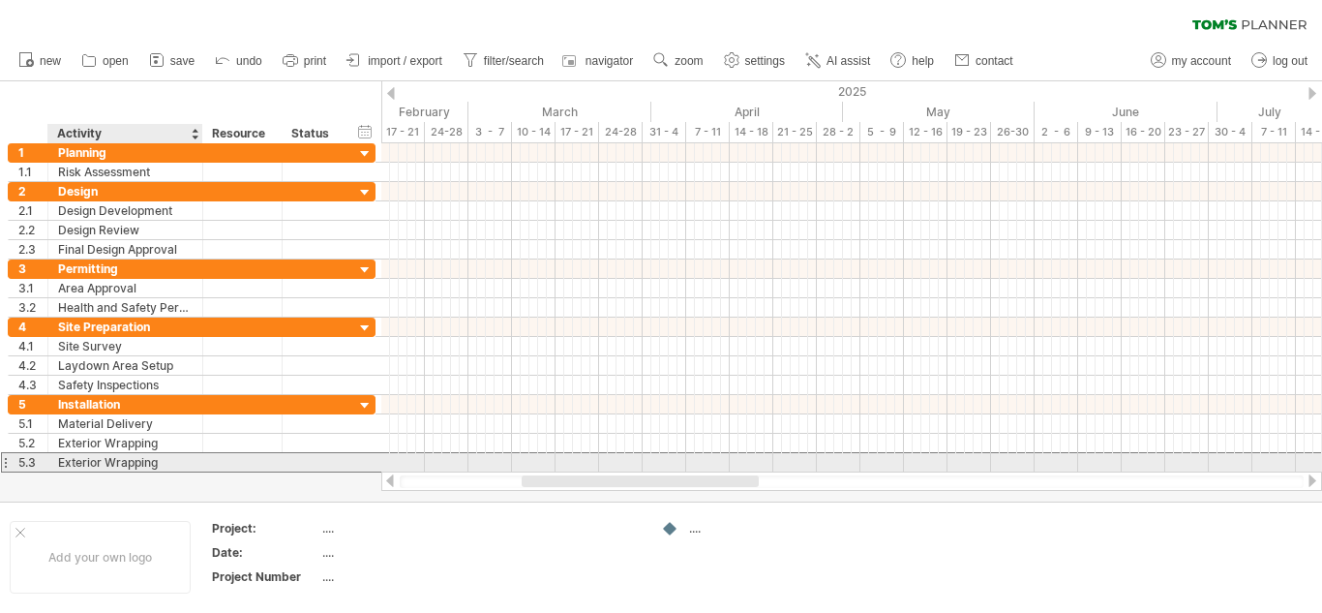
click at [165, 465] on div "Exterior Wrapping" at bounding box center [125, 462] width 135 height 18
type input "*"
type input "**********"
click at [145, 463] on input "**********" at bounding box center [125, 462] width 135 height 18
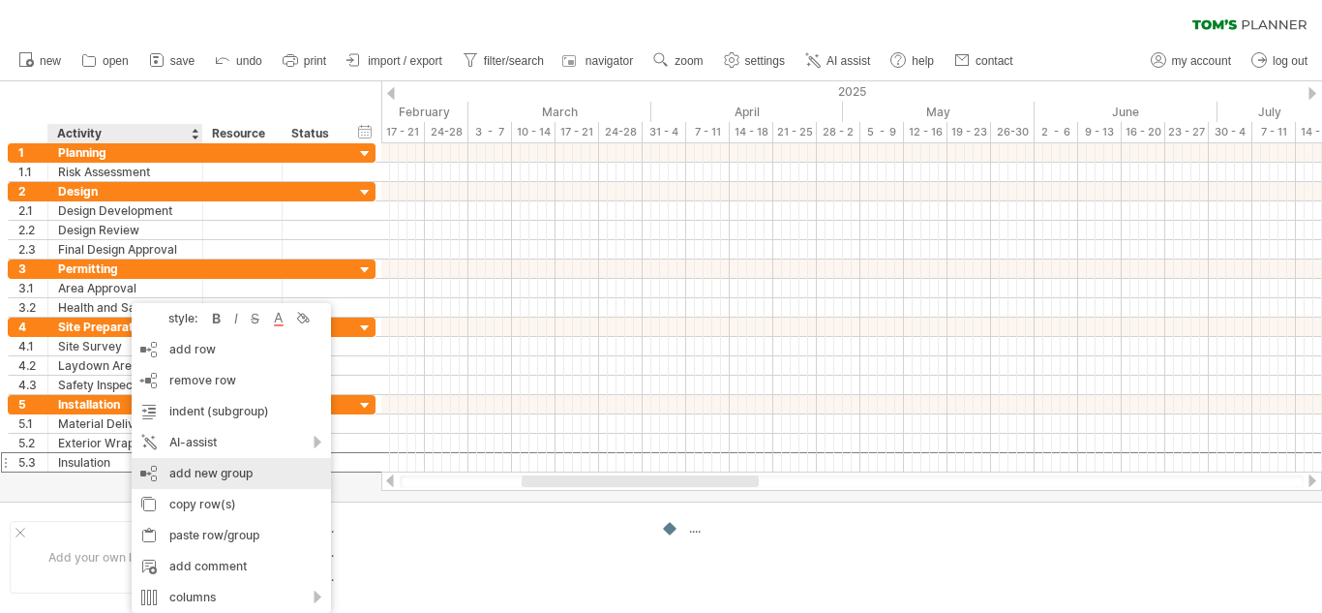
click at [180, 473] on div "add new group" at bounding box center [231, 473] width 199 height 31
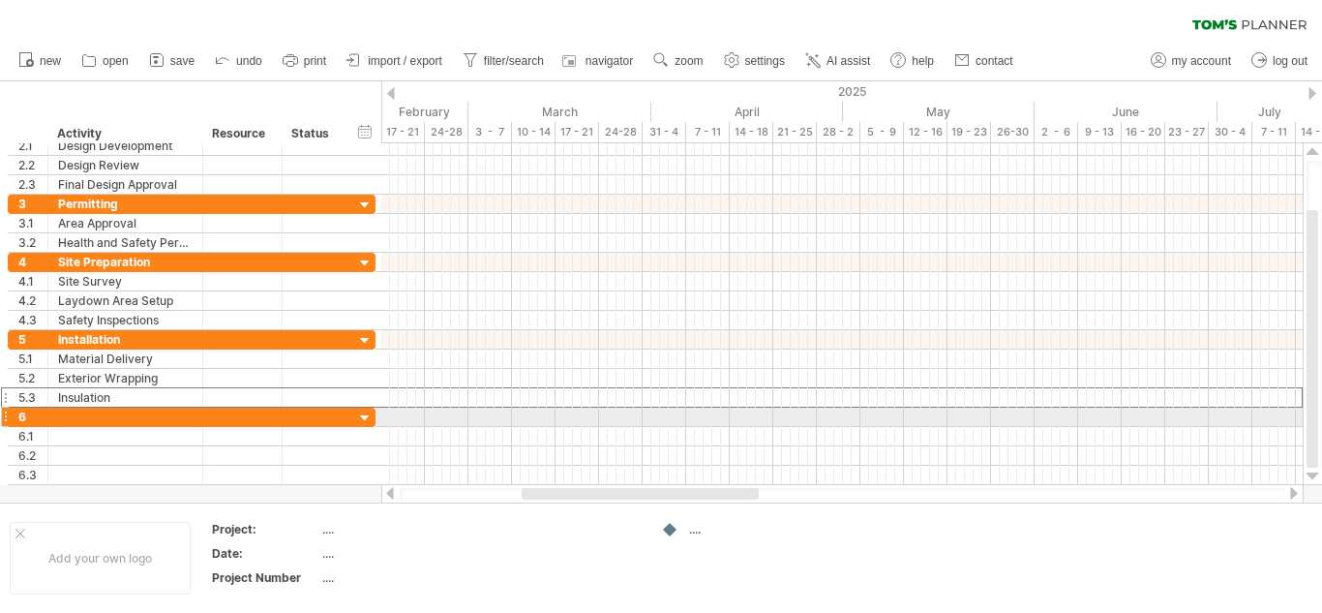
click at [7, 417] on div at bounding box center [5, 417] width 8 height 20
click at [41, 418] on div at bounding box center [46, 417] width 10 height 19
click at [86, 418] on div at bounding box center [125, 417] width 135 height 18
type input "******"
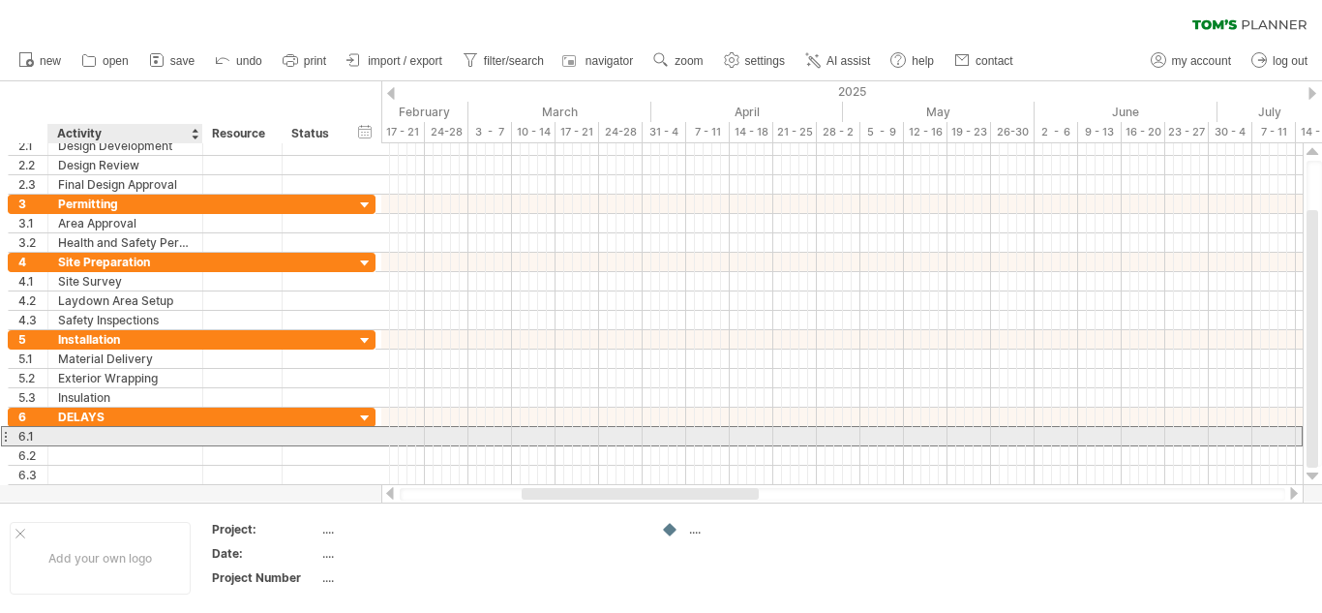
click at [80, 435] on div at bounding box center [125, 436] width 135 height 18
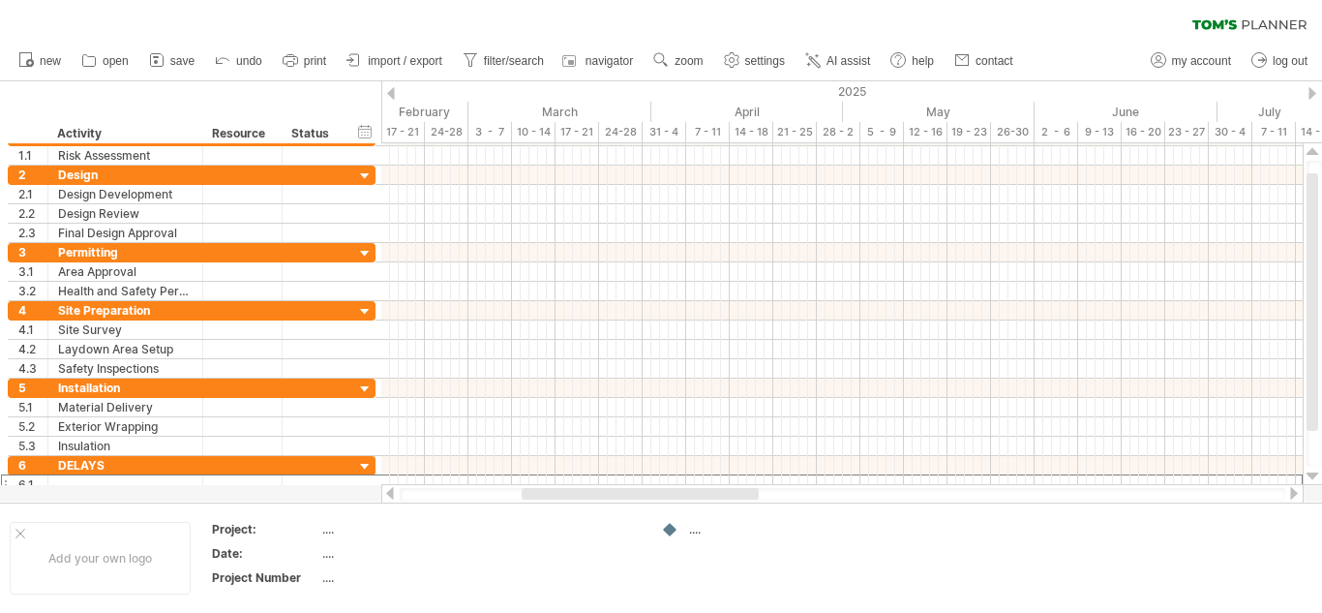
click at [393, 92] on div at bounding box center [391, 93] width 8 height 13
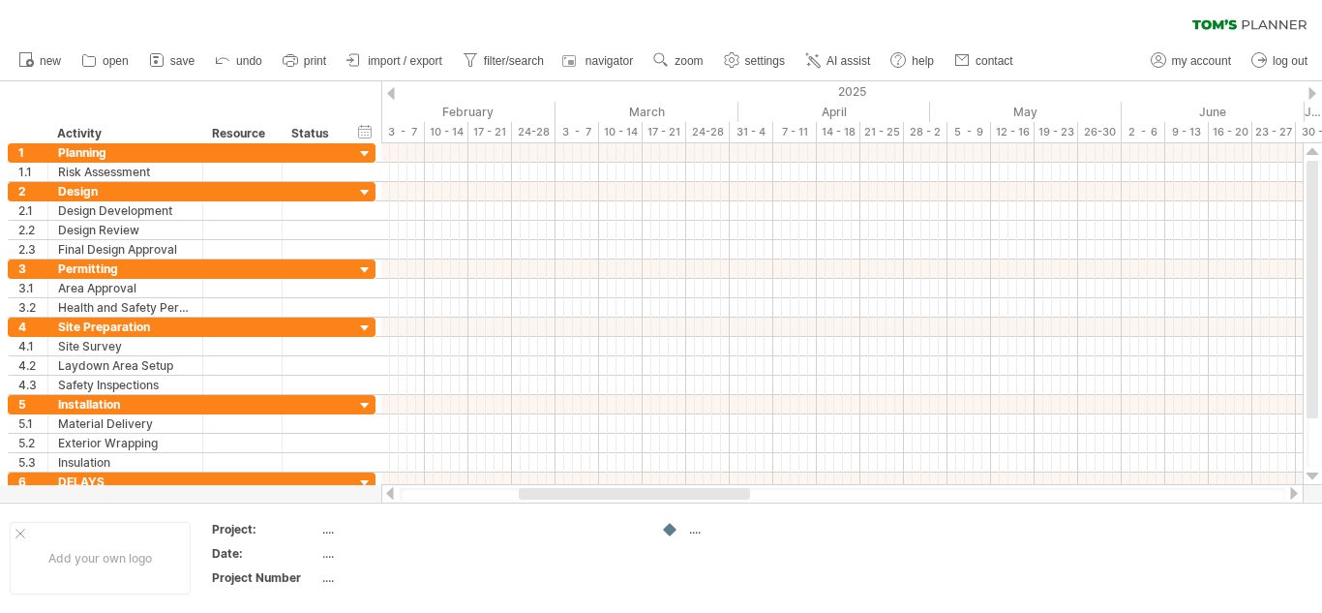
click at [1210, 23] on icon at bounding box center [1215, 24] width 45 height 10
click at [1166, 26] on div "clear filter reapply filter" at bounding box center [661, 20] width 1322 height 41
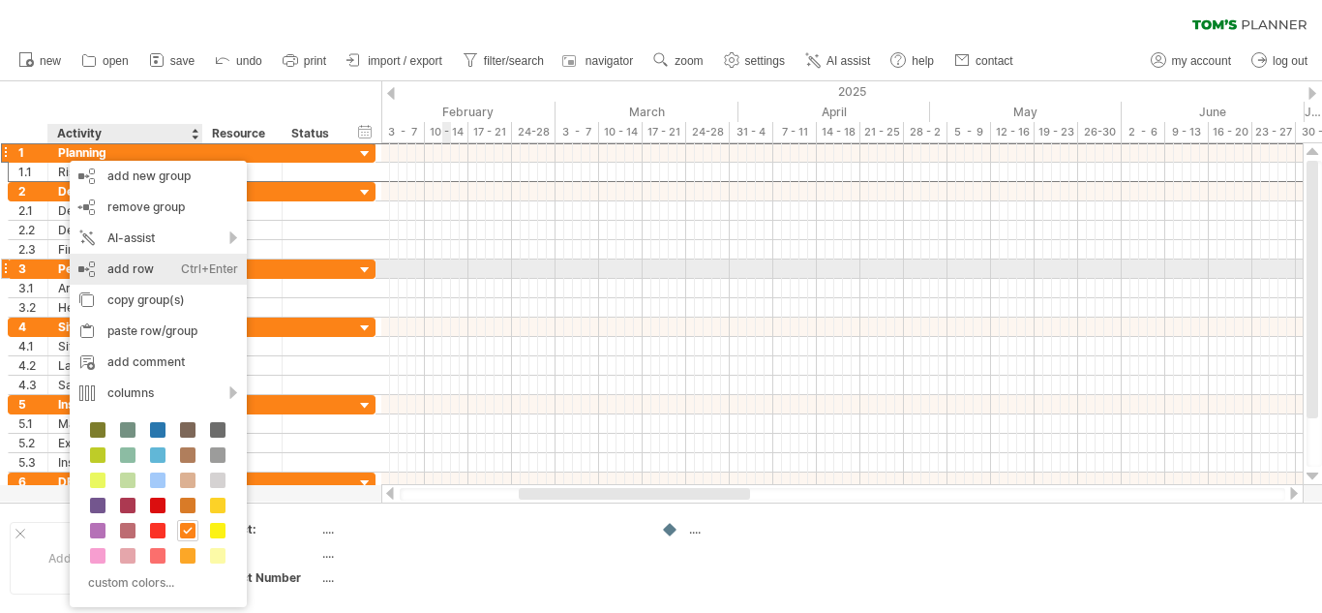
click at [121, 263] on div "add row Ctrl+Enter Cmd+Enter" at bounding box center [158, 269] width 177 height 31
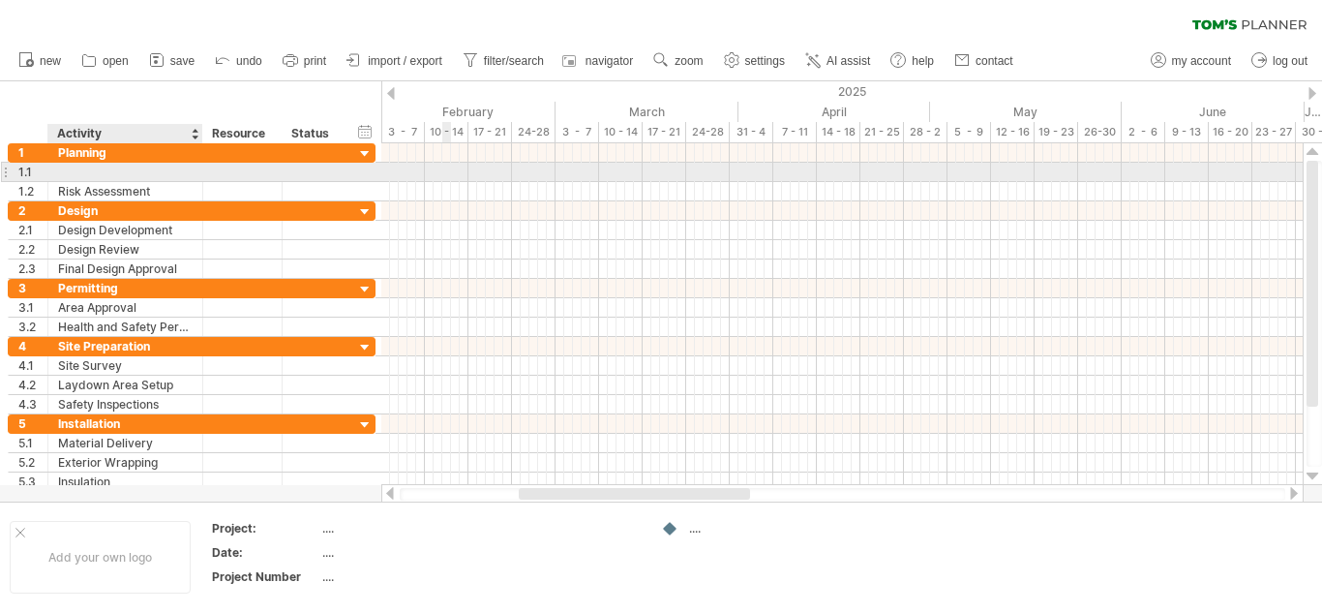
click at [93, 171] on div at bounding box center [125, 172] width 135 height 18
type input "*"
type input "*********"
click at [393, 173] on div at bounding box center [842, 172] width 922 height 20
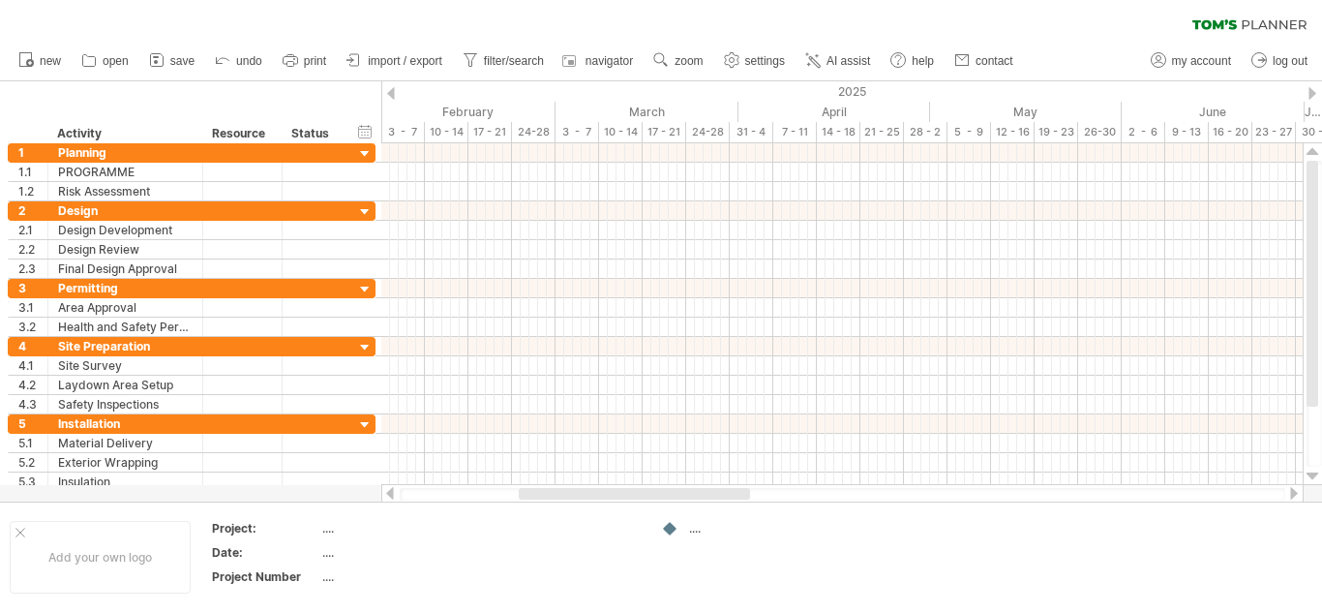
click at [392, 97] on div at bounding box center [391, 93] width 8 height 13
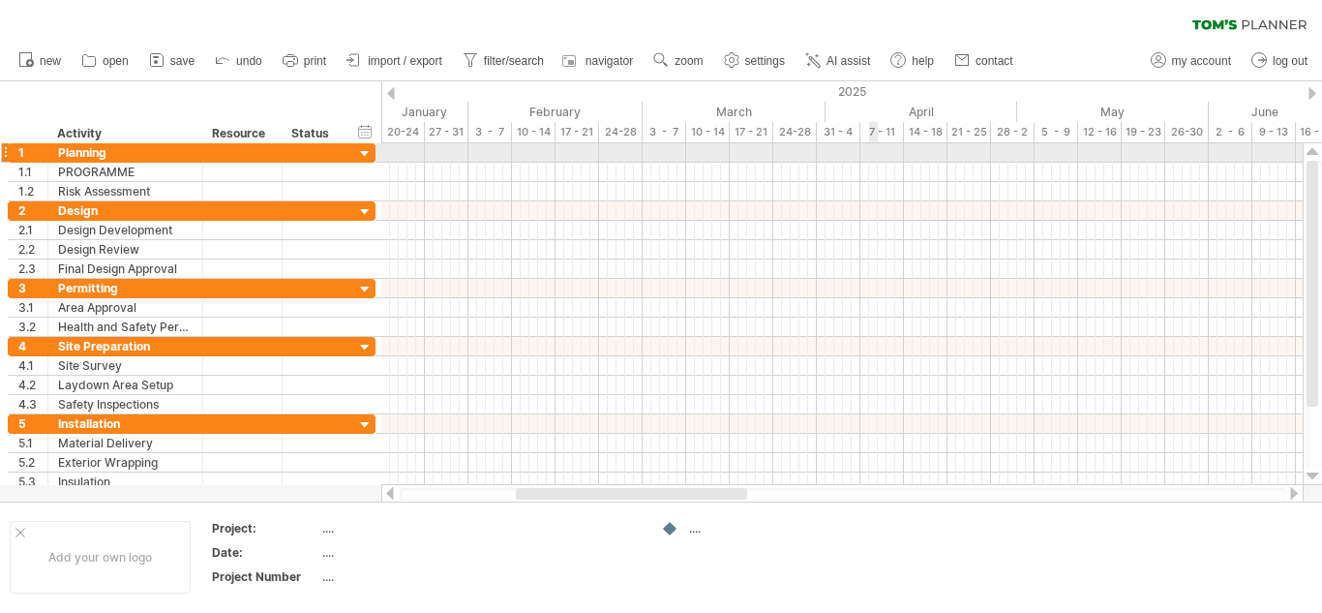
click at [876, 149] on div at bounding box center [842, 152] width 922 height 19
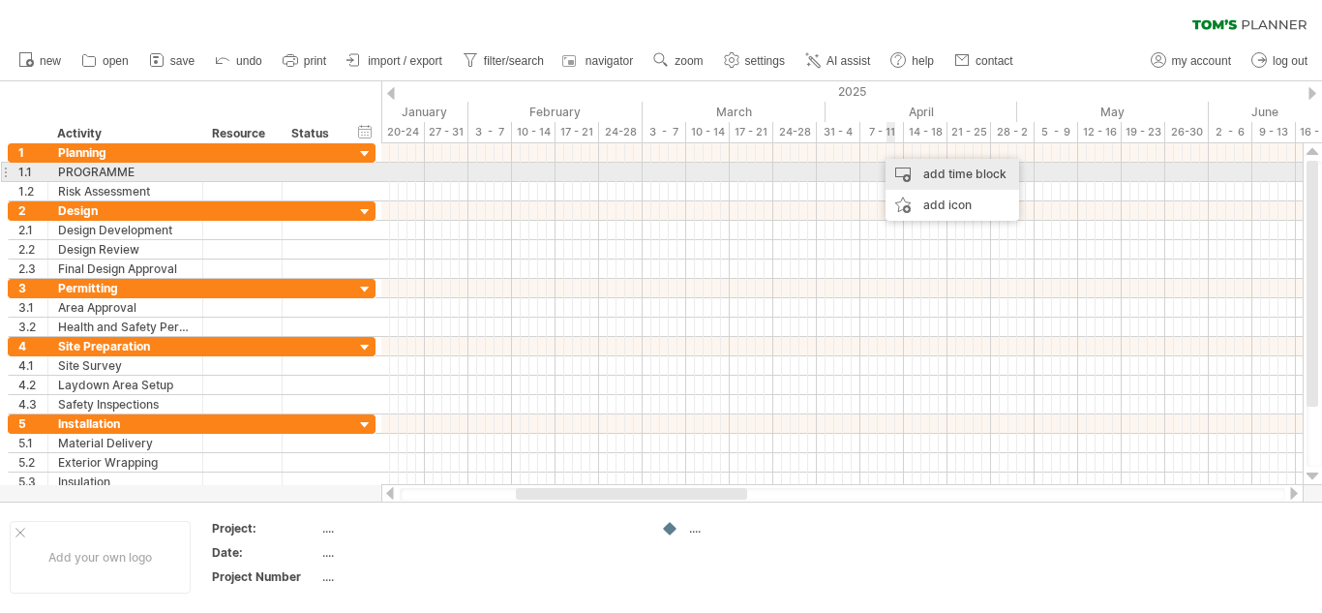
click at [935, 174] on div "add time block" at bounding box center [953, 174] width 134 height 31
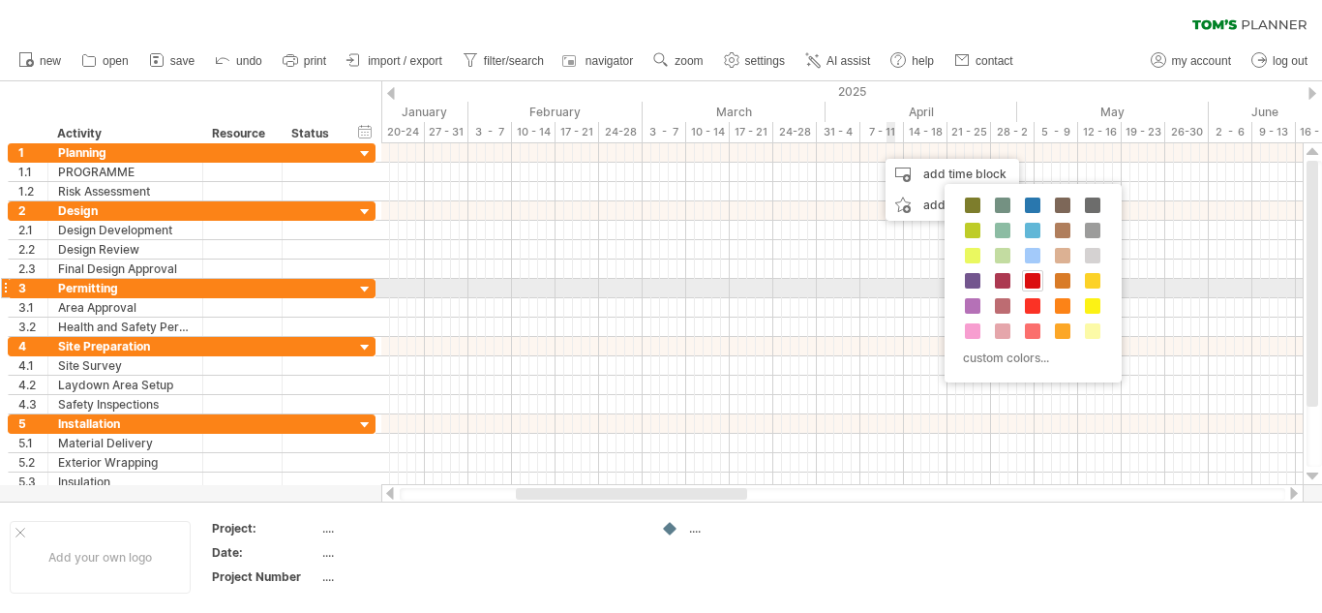
click at [1034, 280] on span at bounding box center [1032, 280] width 15 height 15
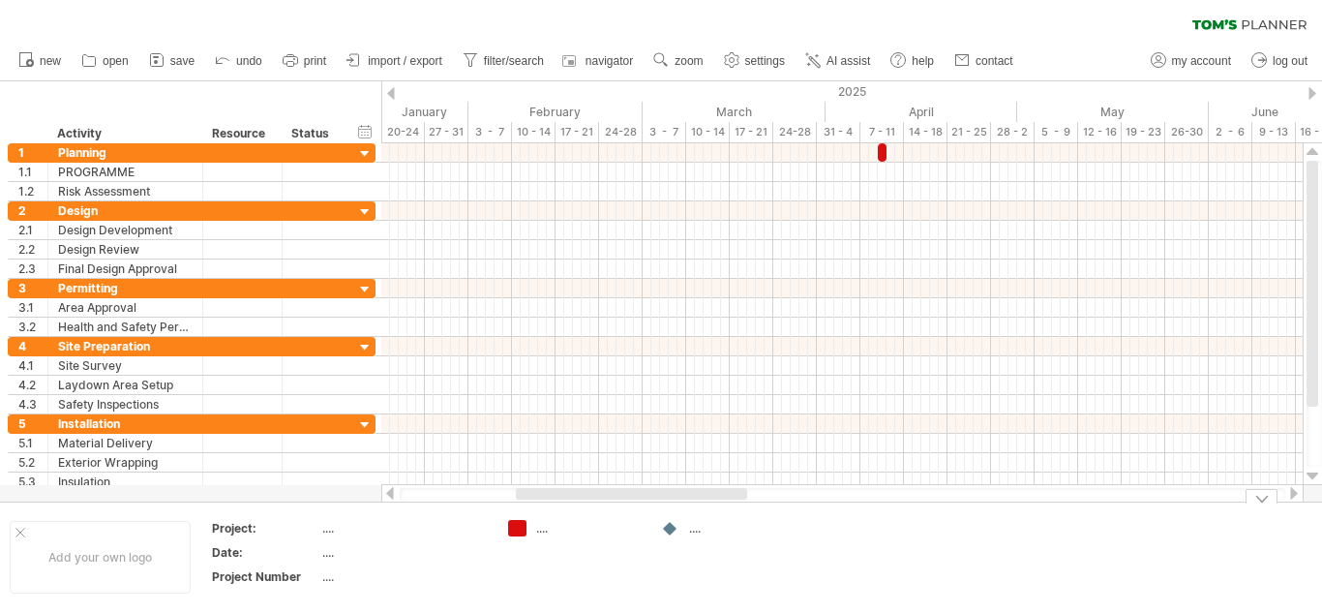
click at [541, 528] on div "...." at bounding box center [589, 528] width 106 height 16
type input "**********"
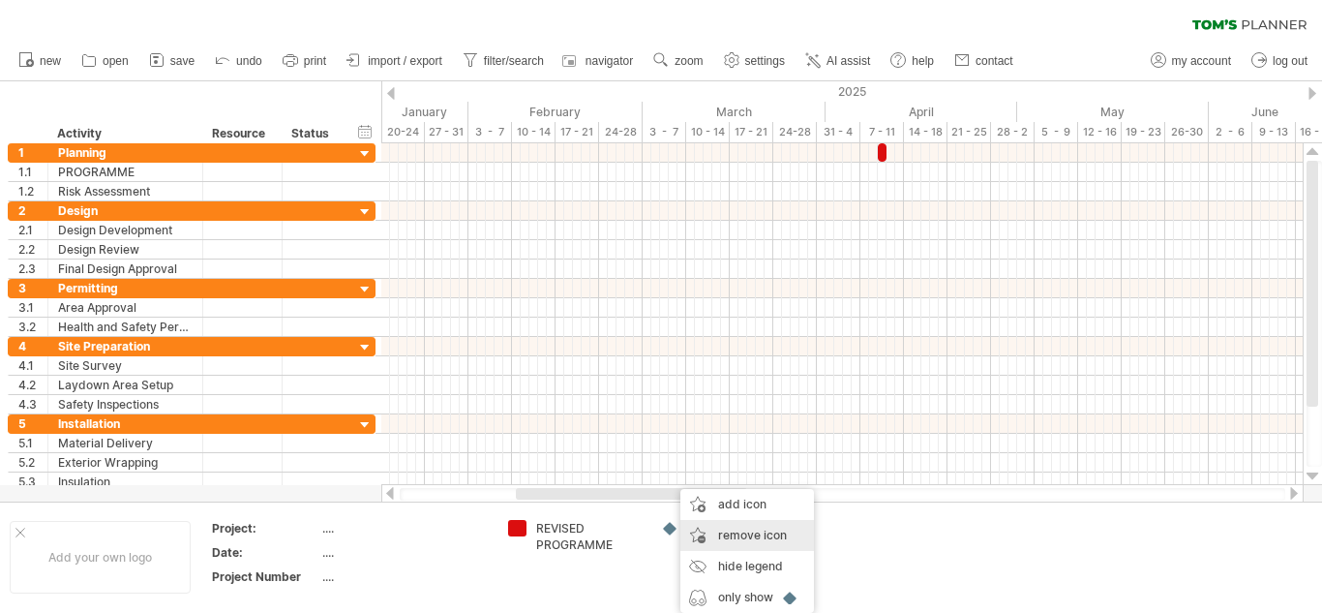
click at [753, 535] on span "remove icon" at bounding box center [752, 535] width 69 height 15
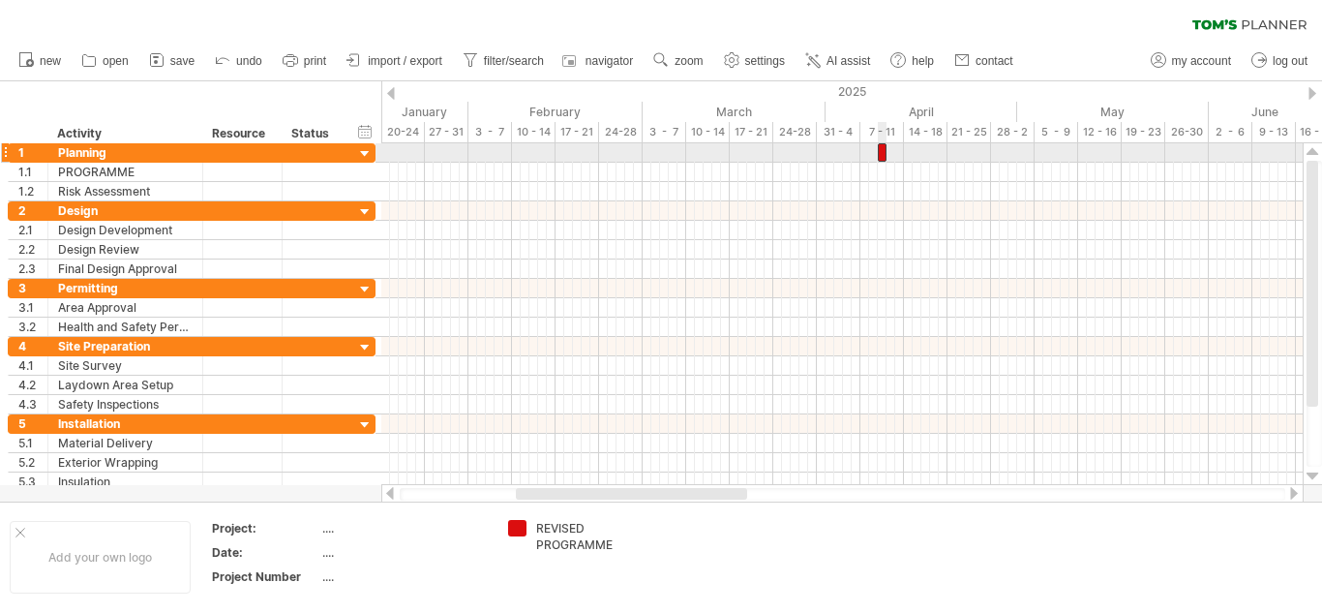
click at [882, 152] on div at bounding box center [882, 152] width 9 height 18
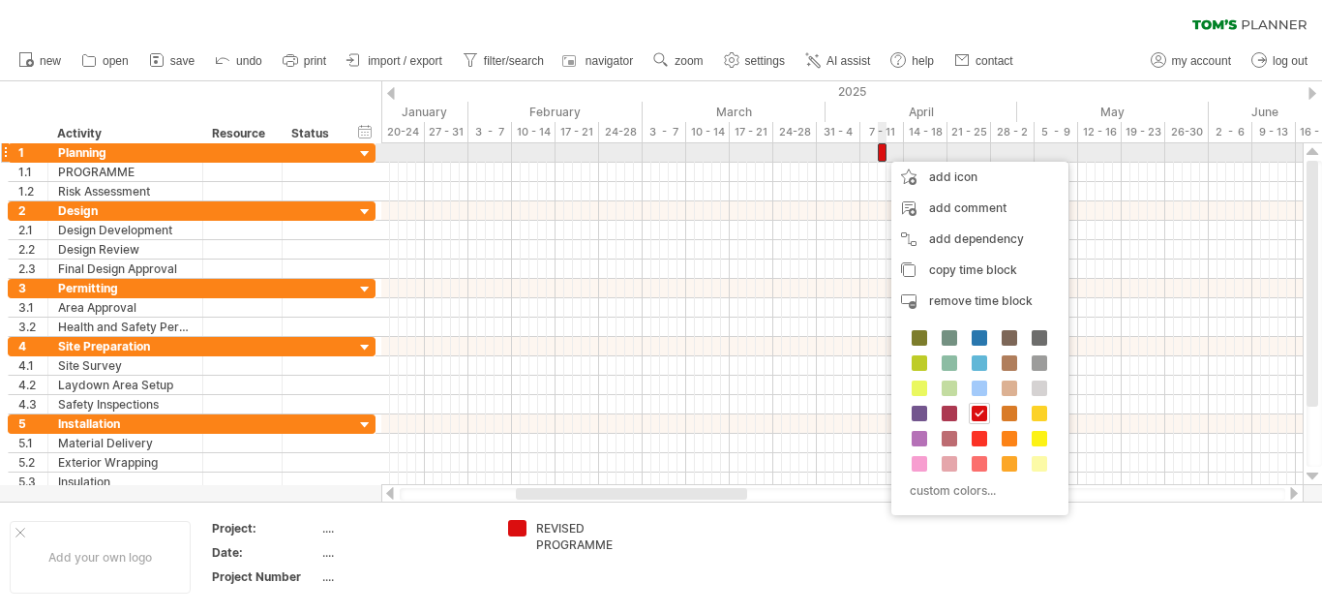
click at [882, 152] on div at bounding box center [882, 152] width 9 height 18
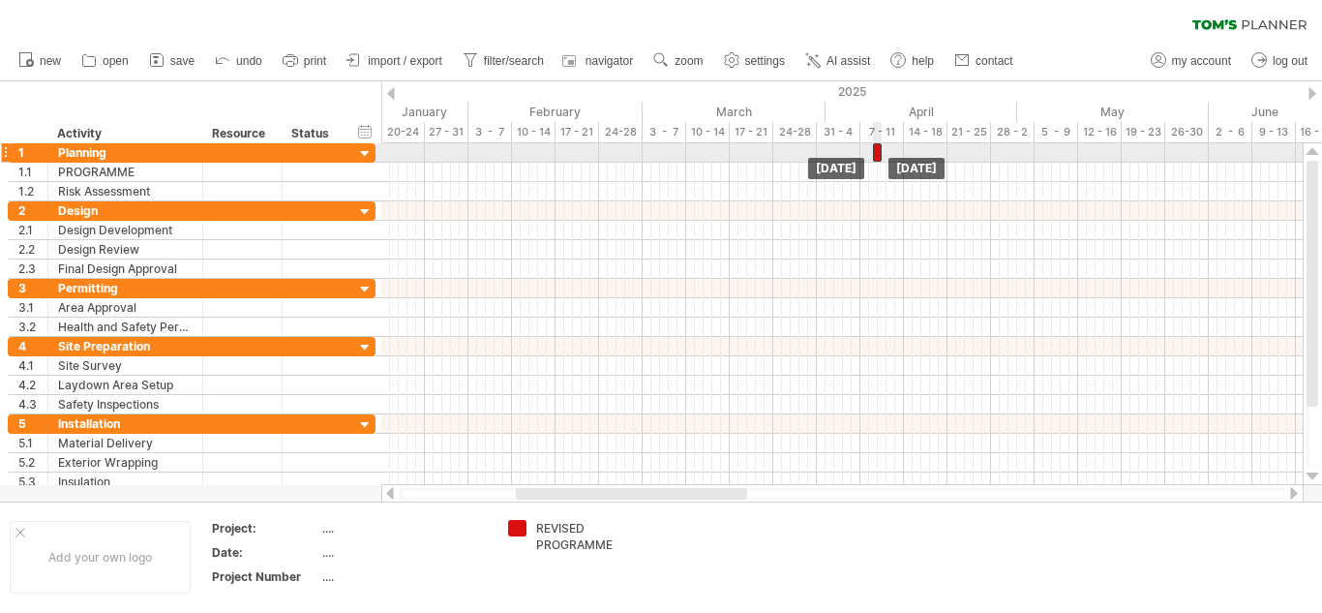
click at [877, 153] on div at bounding box center [877, 152] width 9 height 18
click at [874, 153] on div at bounding box center [873, 152] width 9 height 18
click at [874, 153] on span at bounding box center [878, 152] width 8 height 18
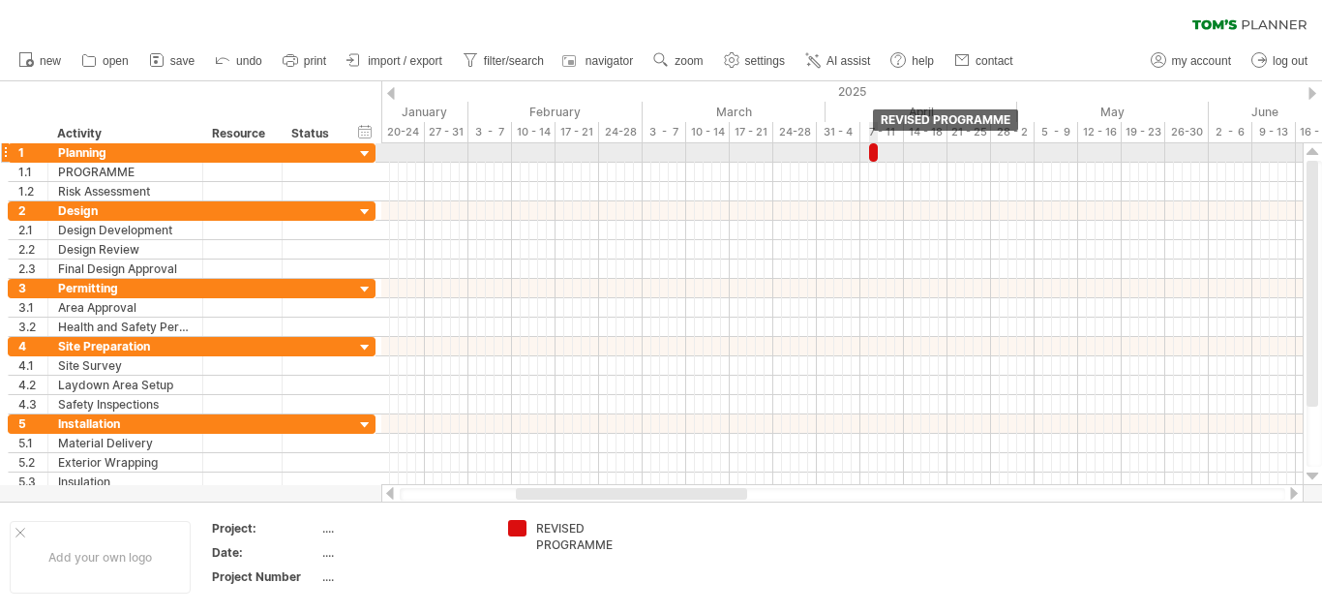
click at [873, 149] on div at bounding box center [873, 152] width 9 height 18
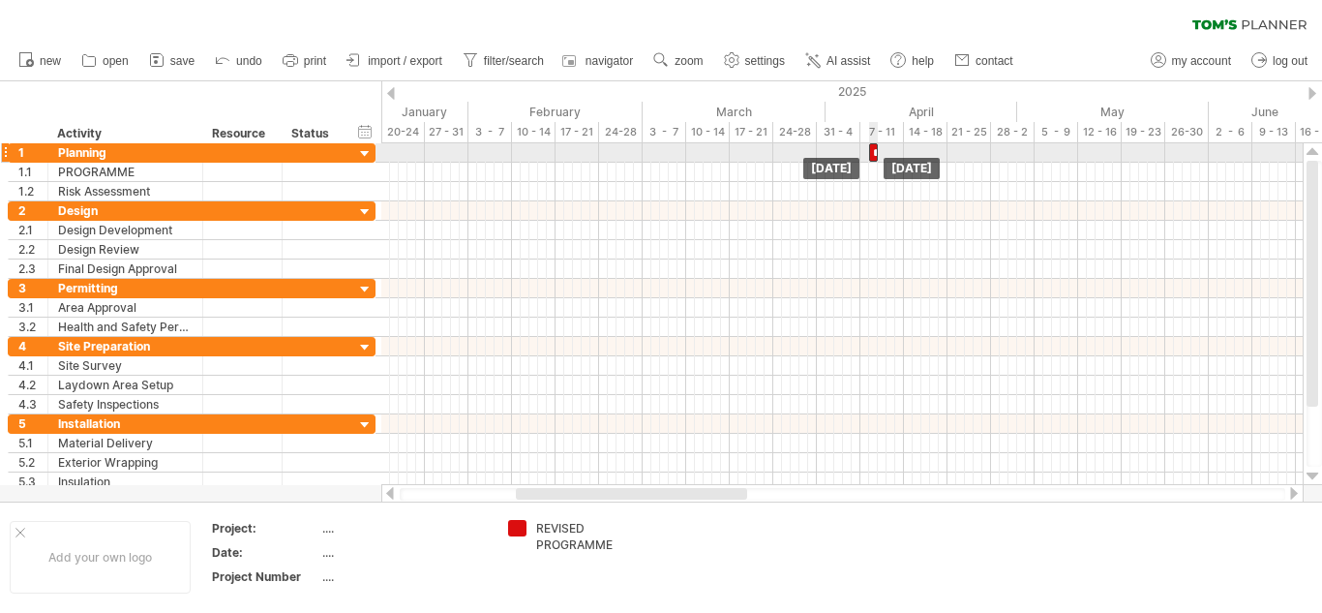
click at [873, 154] on div "**********" at bounding box center [873, 152] width 9 height 18
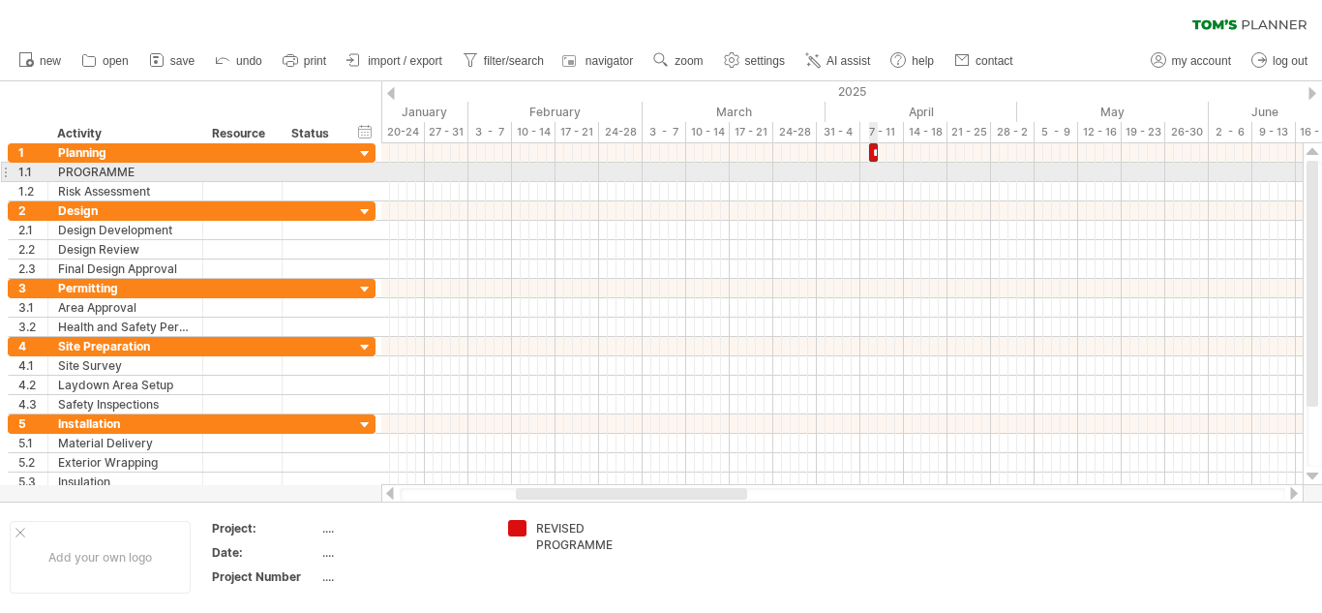
drag, startPoint x: 873, startPoint y: 154, endPoint x: 874, endPoint y: 174, distance: 20.4
click at [874, 174] on div "**********" at bounding box center [842, 314] width 922 height 342
click at [874, 174] on div at bounding box center [842, 172] width 922 height 19
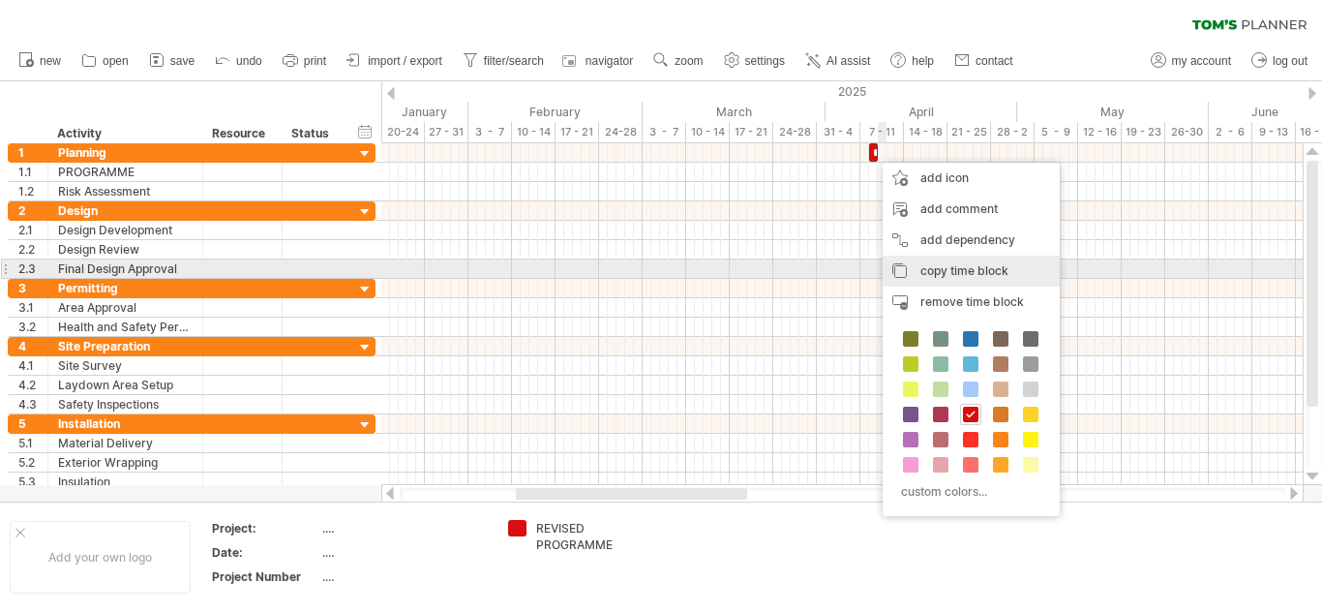
click at [940, 270] on span "copy time block" at bounding box center [965, 270] width 88 height 15
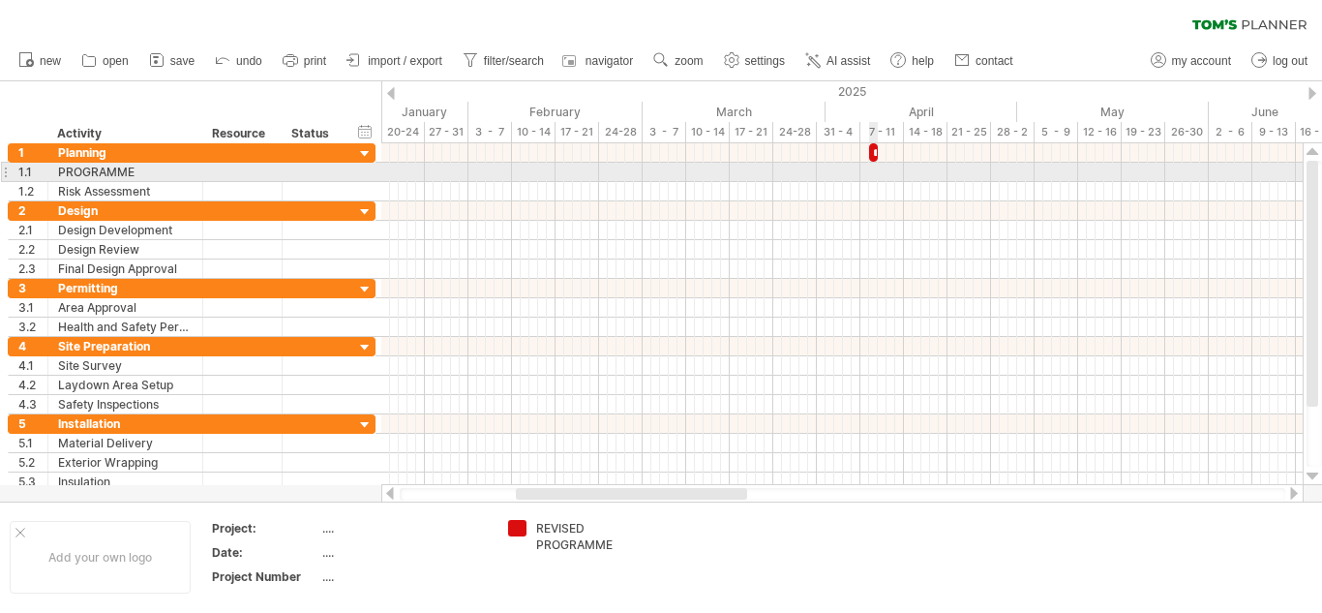
click at [872, 172] on div at bounding box center [842, 172] width 922 height 19
click at [872, 171] on div at bounding box center [842, 172] width 922 height 19
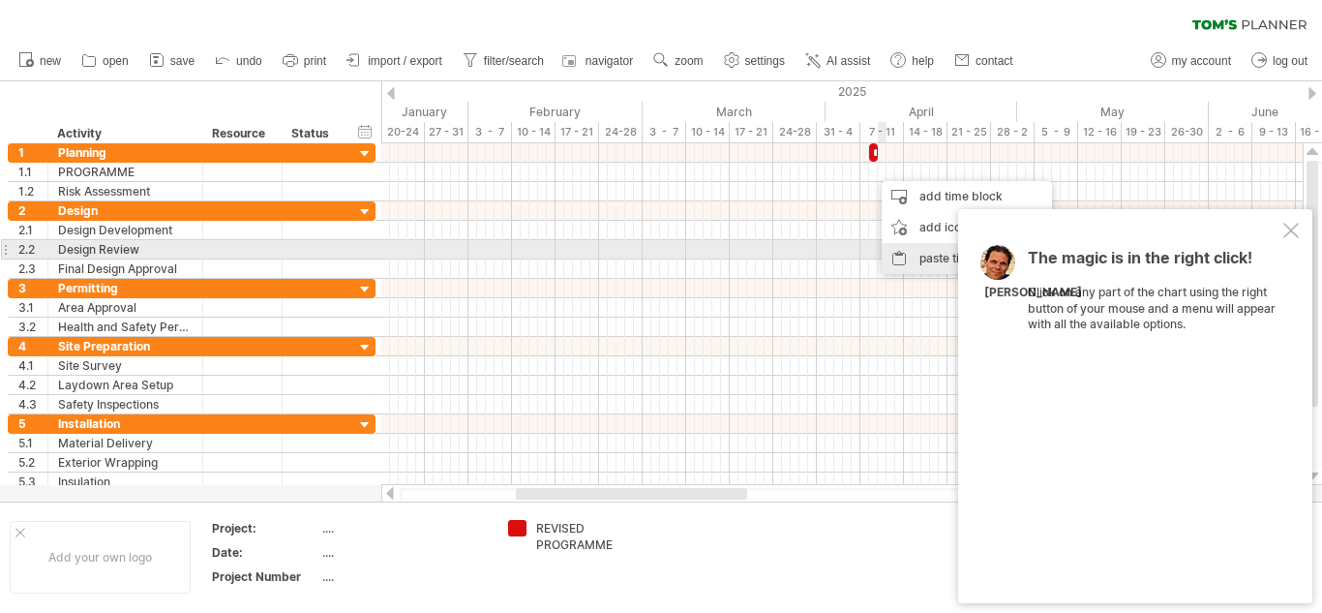
click at [934, 257] on div "paste time block/icon" at bounding box center [967, 258] width 170 height 31
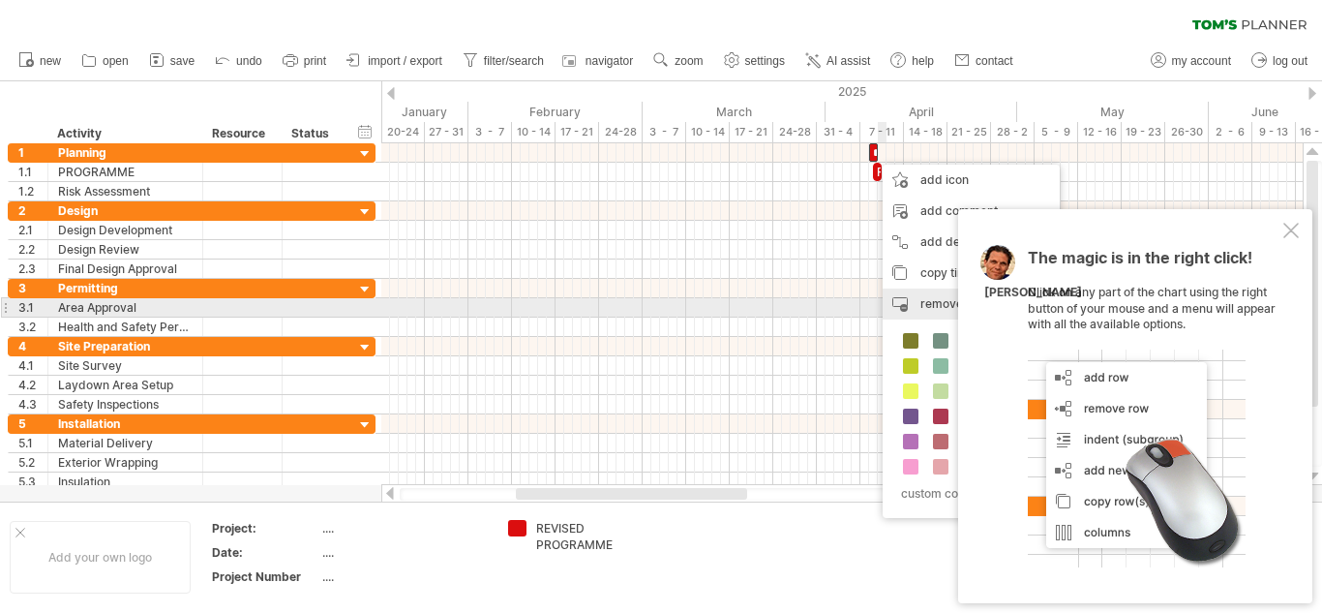
click at [934, 303] on span "remove time block" at bounding box center [973, 303] width 104 height 15
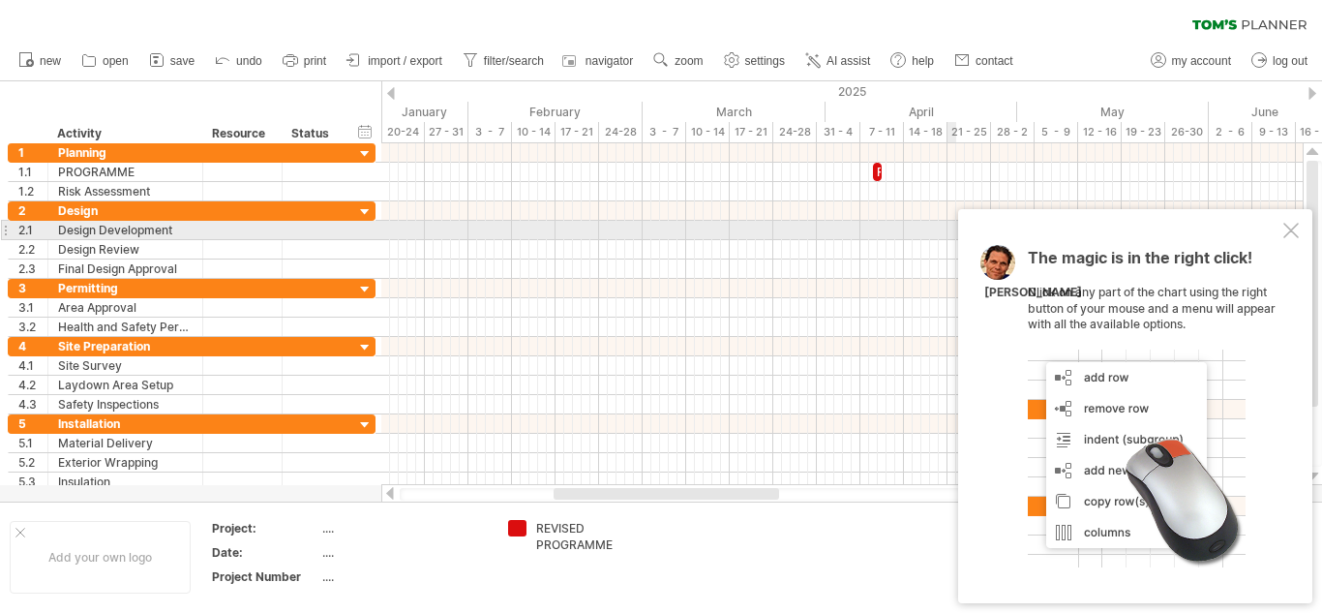
click at [1296, 233] on div at bounding box center [1291, 230] width 15 height 15
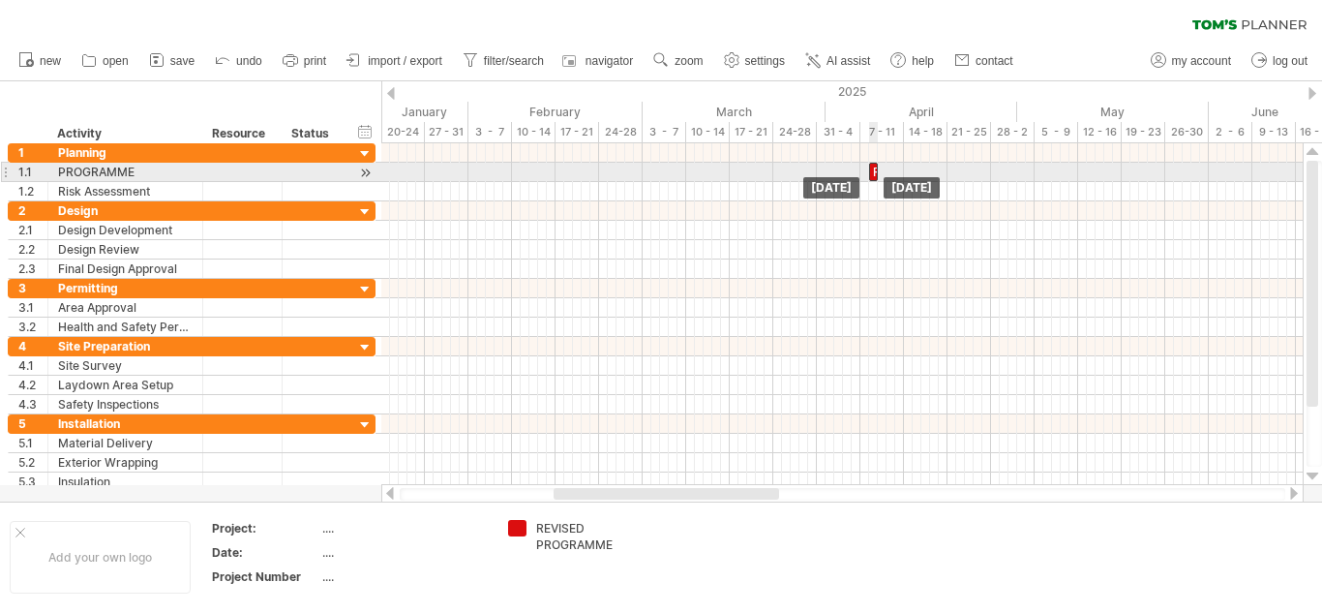
click at [873, 171] on div "REVISED PROGRAMME" at bounding box center [873, 172] width 9 height 18
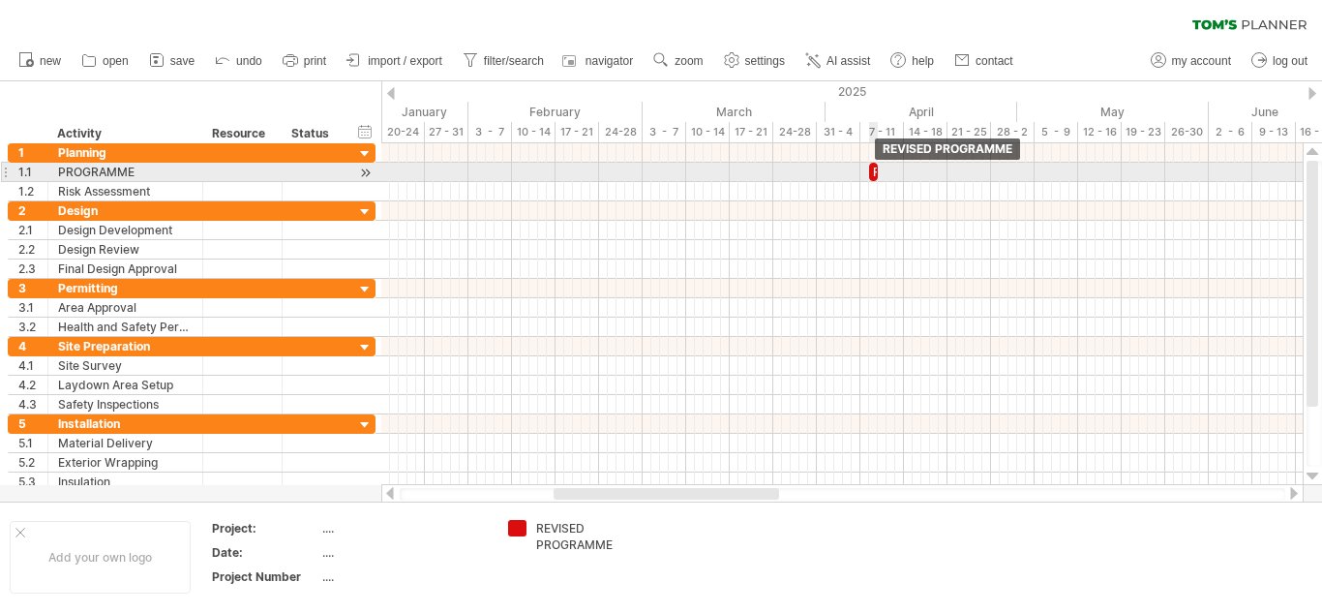
click at [874, 173] on span at bounding box center [878, 172] width 8 height 18
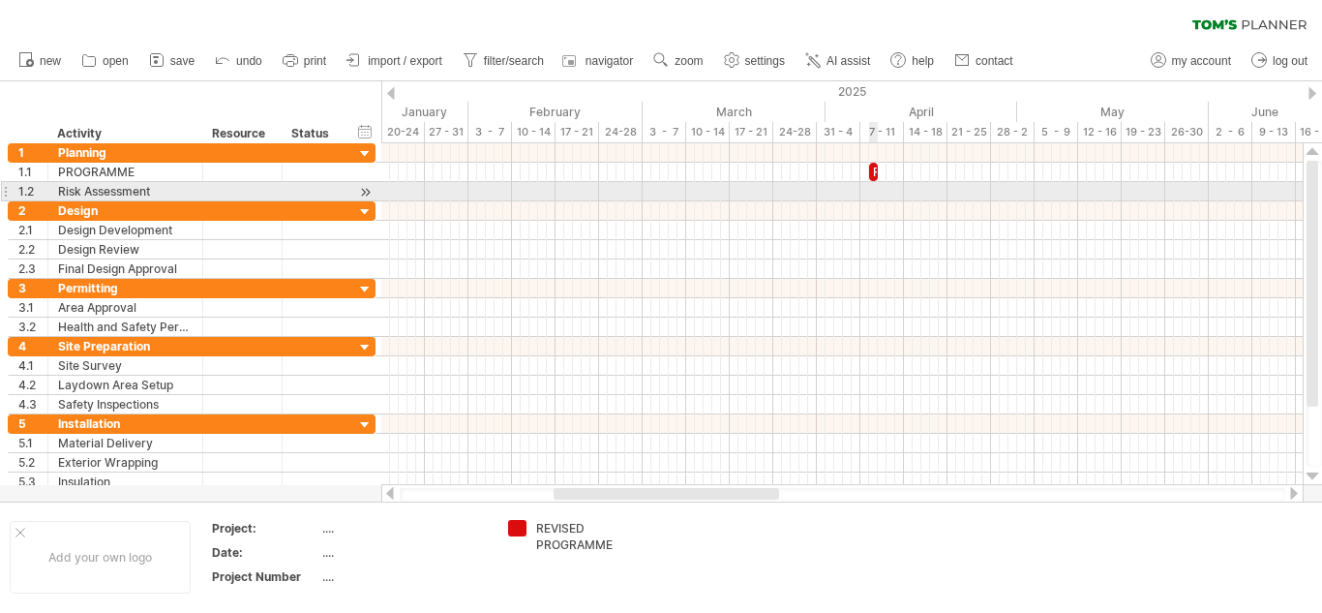
click at [877, 197] on div at bounding box center [842, 191] width 922 height 19
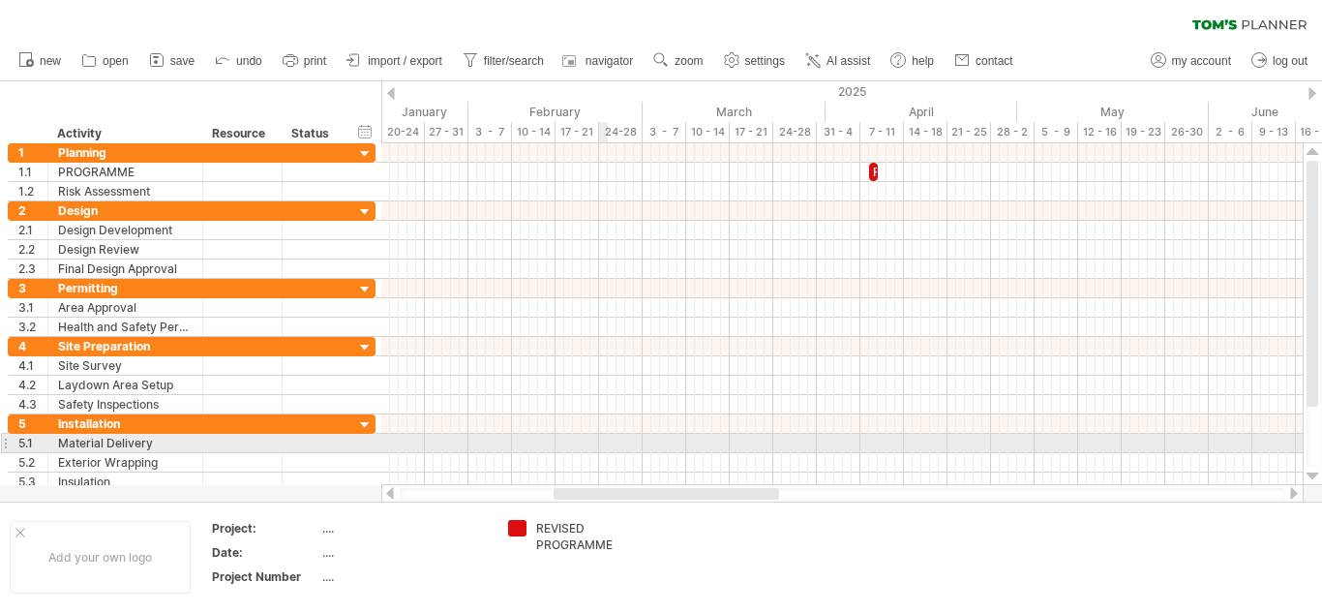
click at [606, 443] on div at bounding box center [842, 443] width 922 height 19
click at [601, 443] on div at bounding box center [842, 443] width 922 height 19
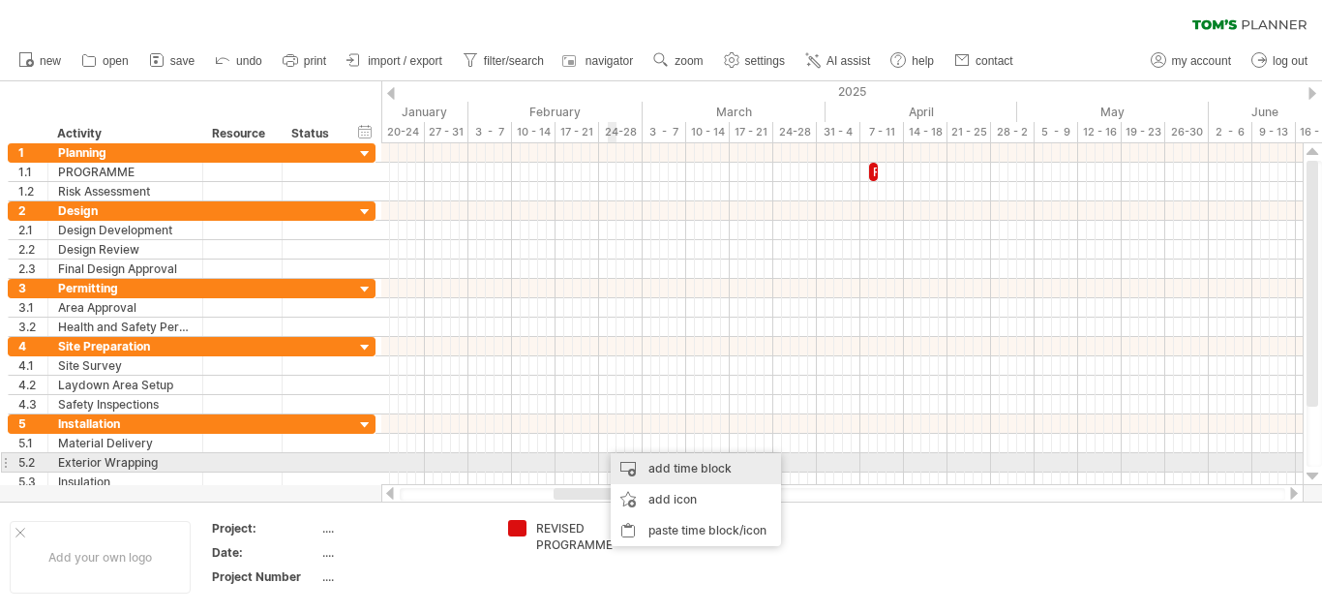
click at [653, 468] on div "add time block" at bounding box center [696, 468] width 170 height 31
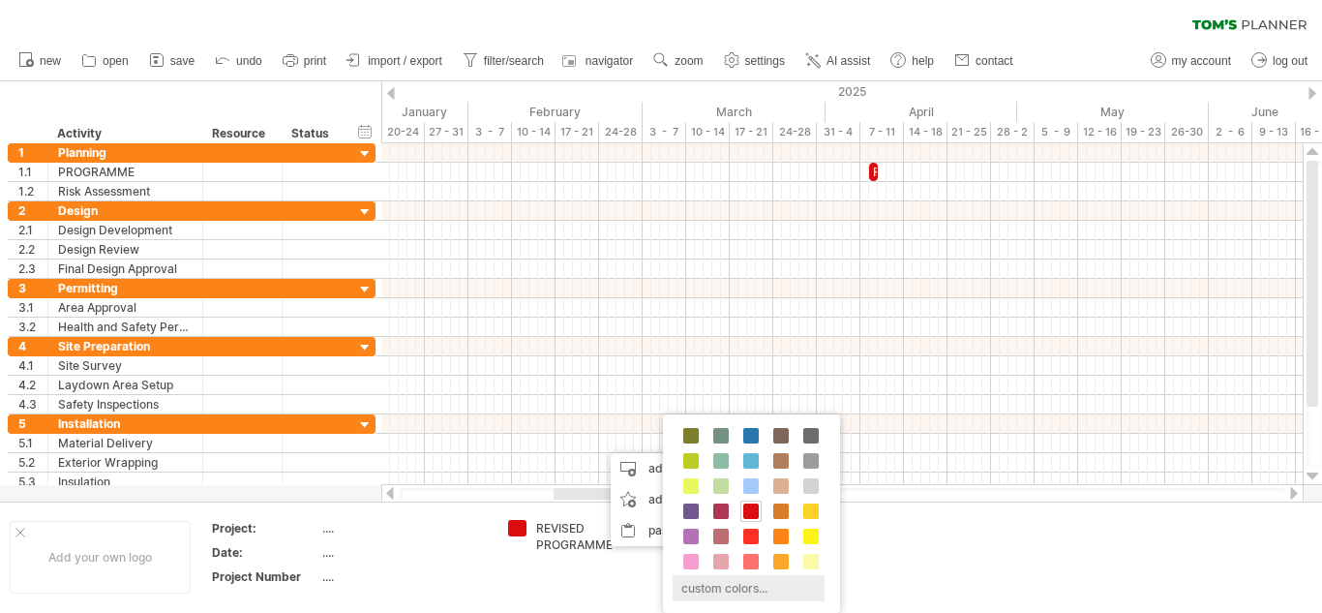
click at [748, 583] on div "custom colors..." at bounding box center [749, 588] width 152 height 26
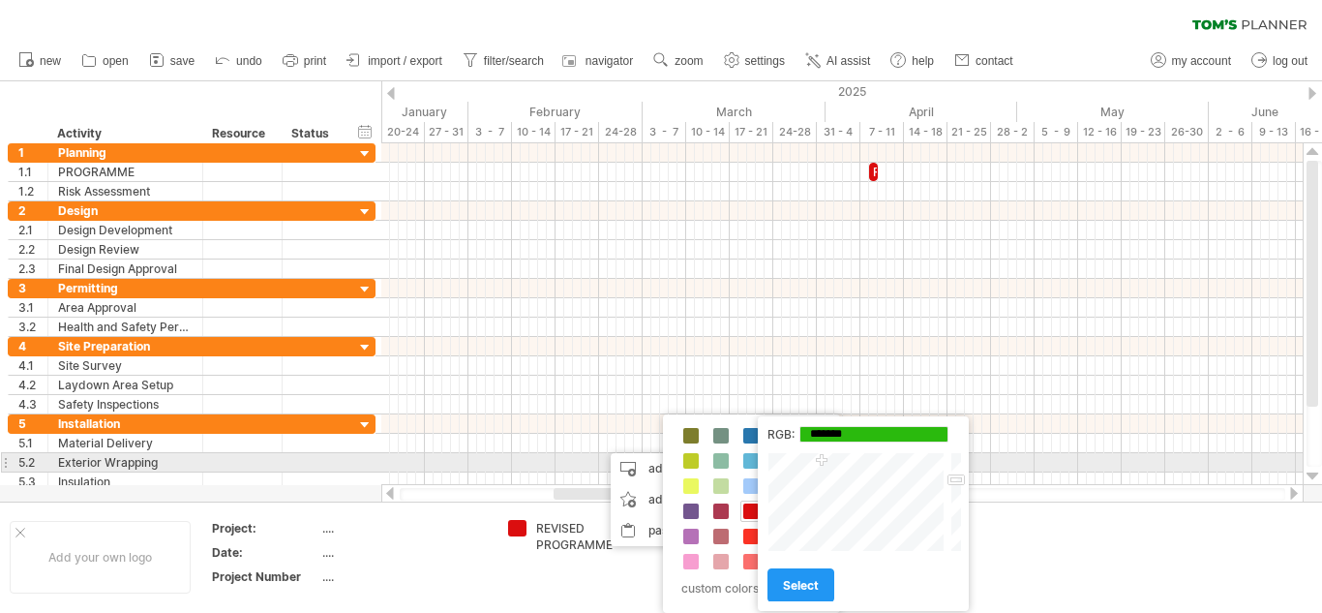
click at [822, 462] on div at bounding box center [858, 502] width 180 height 100
type input "*******"
drag, startPoint x: 959, startPoint y: 482, endPoint x: 961, endPoint y: 461, distance: 21.4
click at [961, 461] on div at bounding box center [955, 502] width 15 height 100
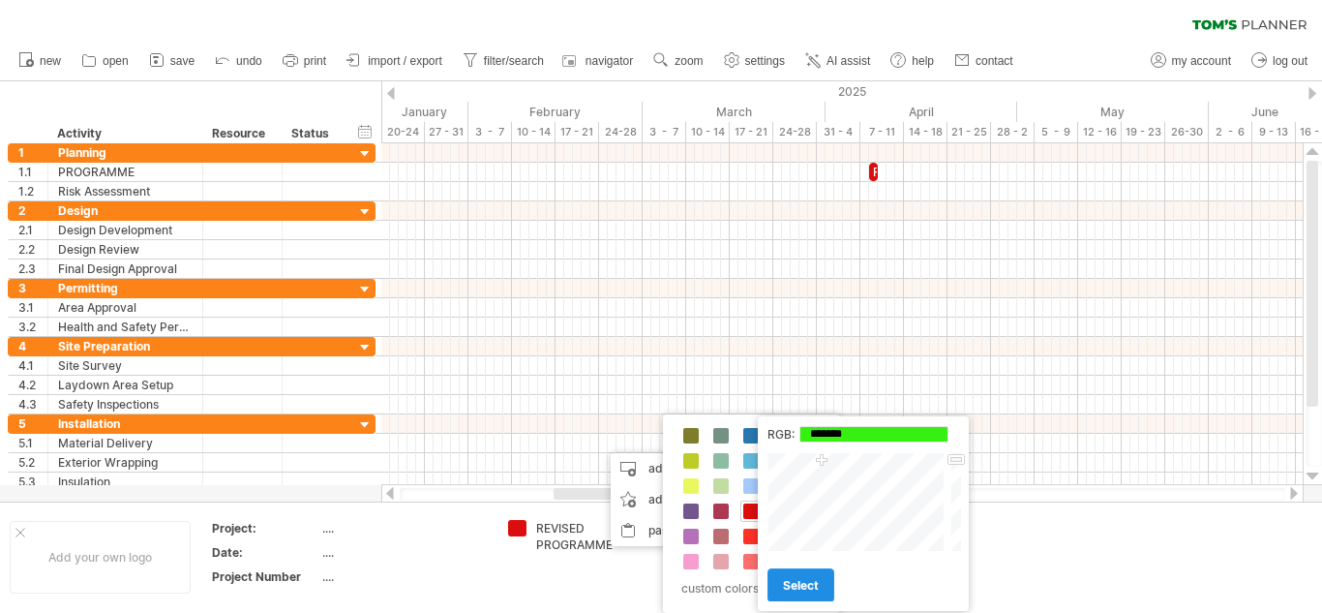
click at [818, 582] on span "select" at bounding box center [801, 585] width 36 height 15
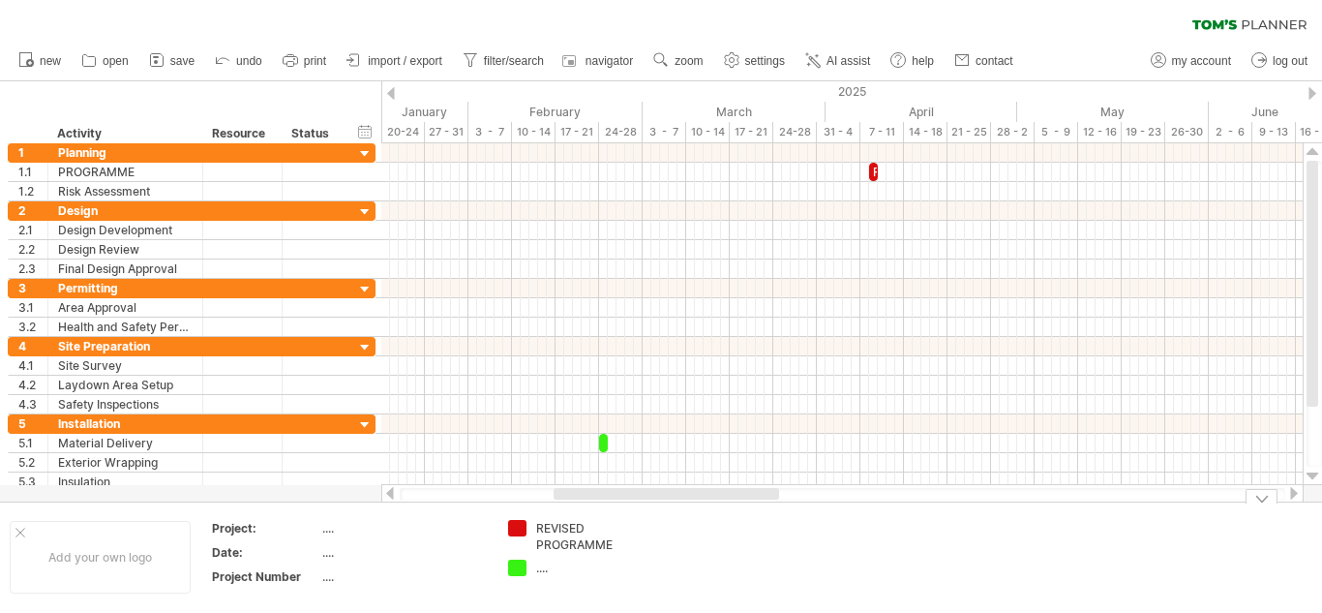
click at [546, 569] on div "...." at bounding box center [589, 567] width 106 height 16
type input "**********"
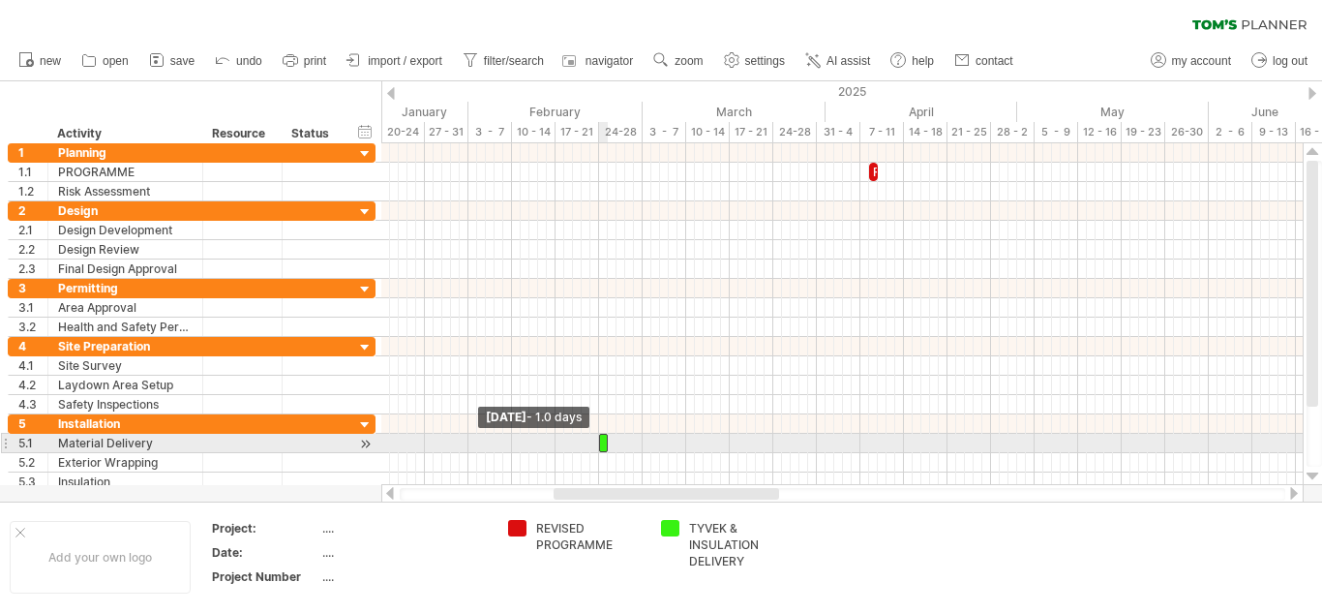
click at [601, 441] on span at bounding box center [599, 443] width 8 height 18
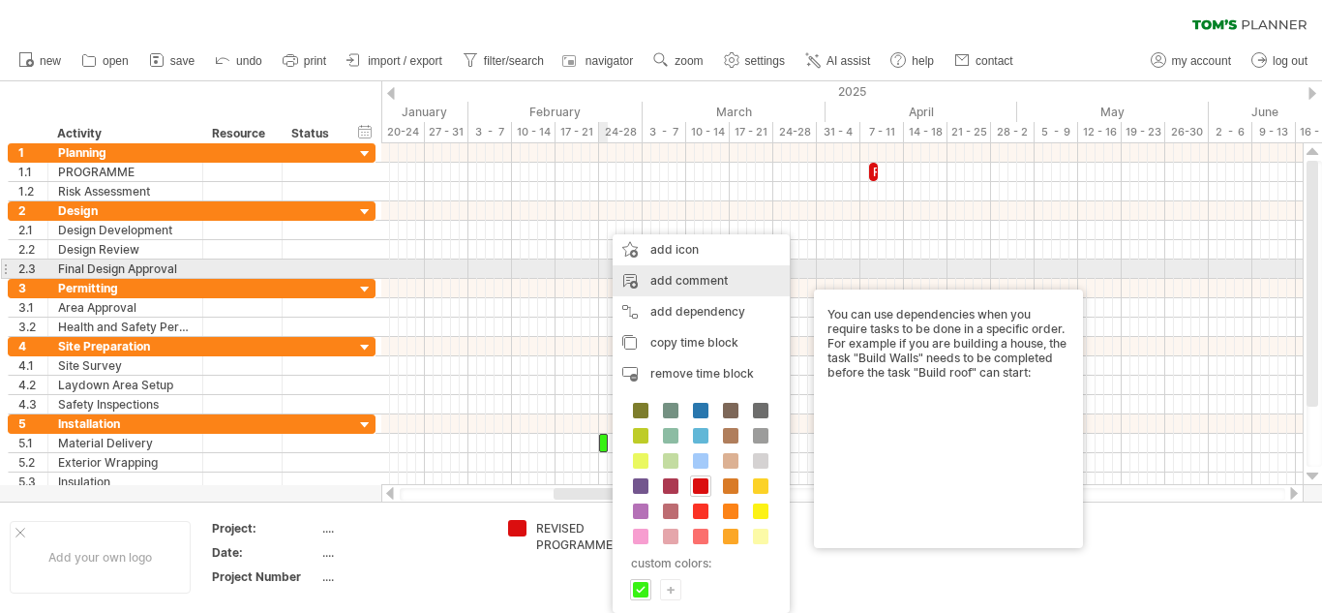
click at [681, 277] on div "add comment" at bounding box center [701, 280] width 177 height 31
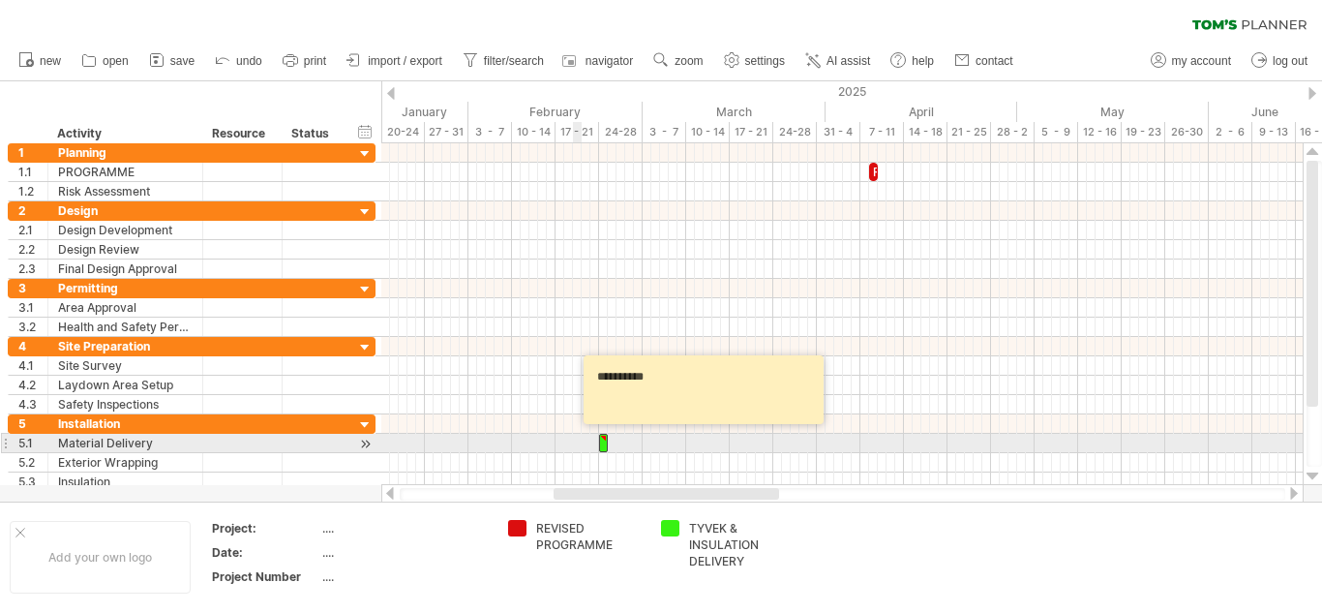
type textarea "**********"
click at [578, 447] on div at bounding box center [842, 443] width 922 height 19
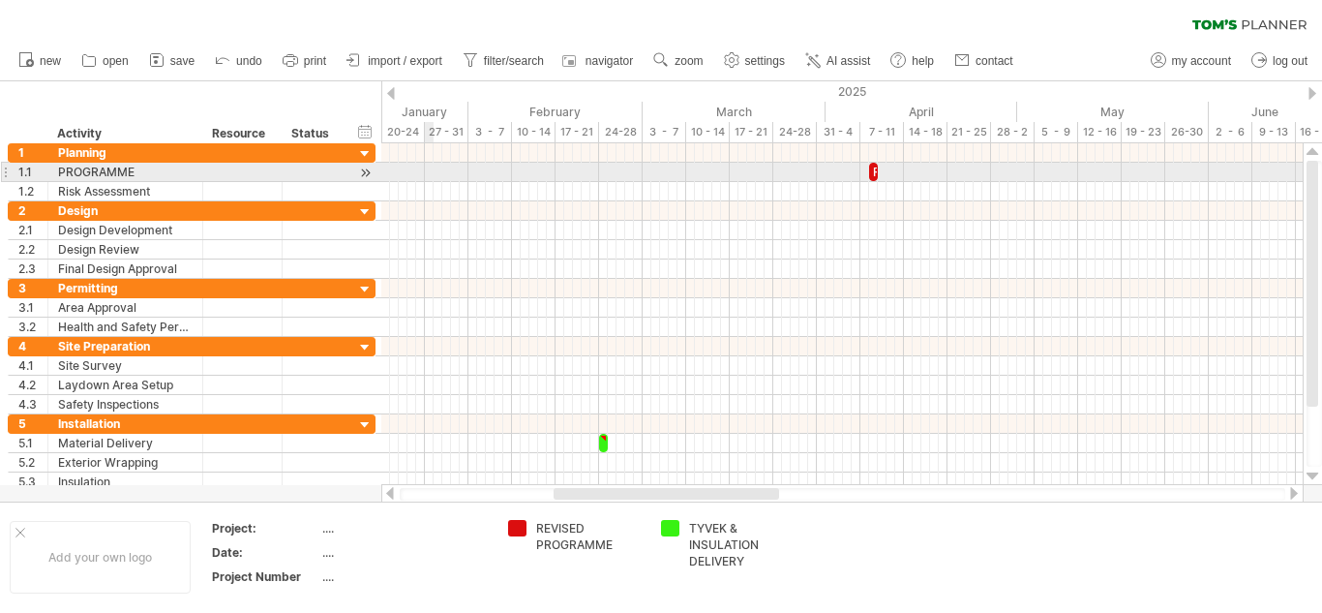
click at [429, 169] on div at bounding box center [842, 172] width 922 height 19
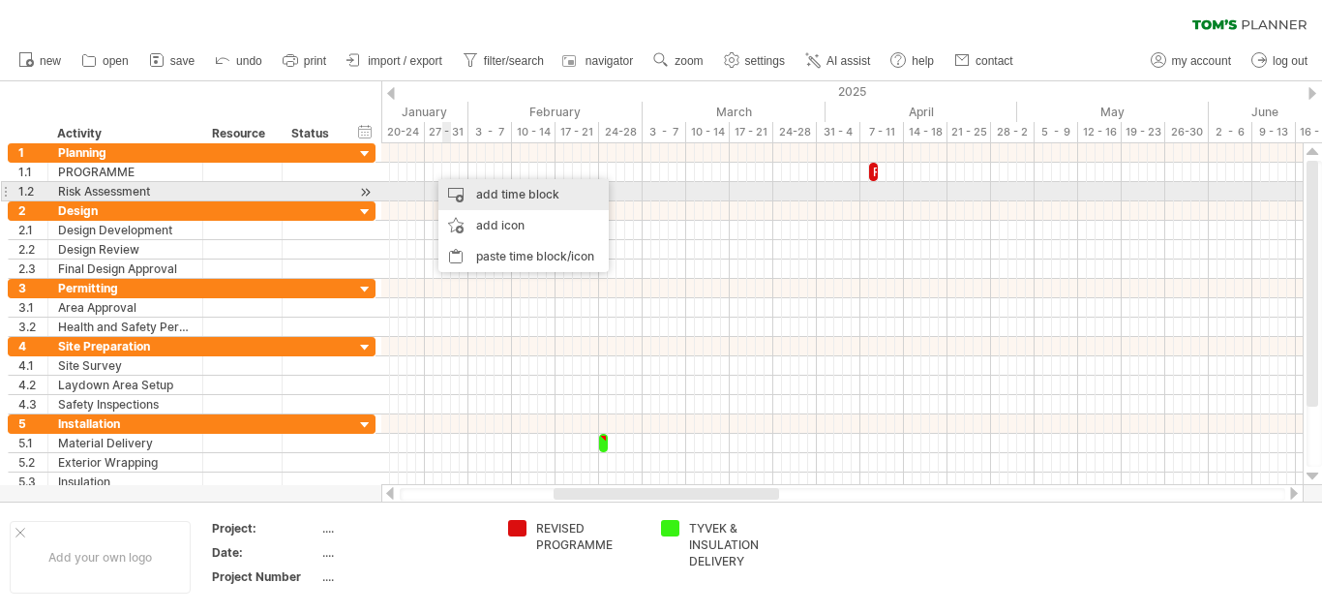
click at [488, 192] on div "add time block" at bounding box center [523, 194] width 170 height 31
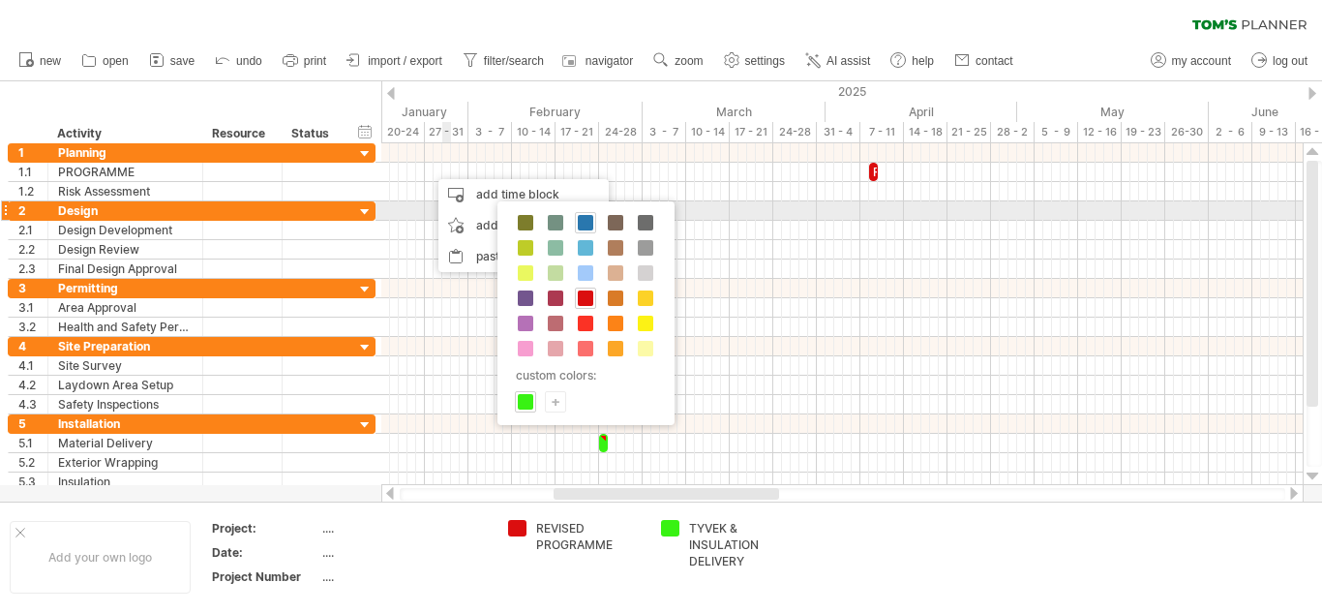
click at [583, 219] on span at bounding box center [585, 222] width 15 height 15
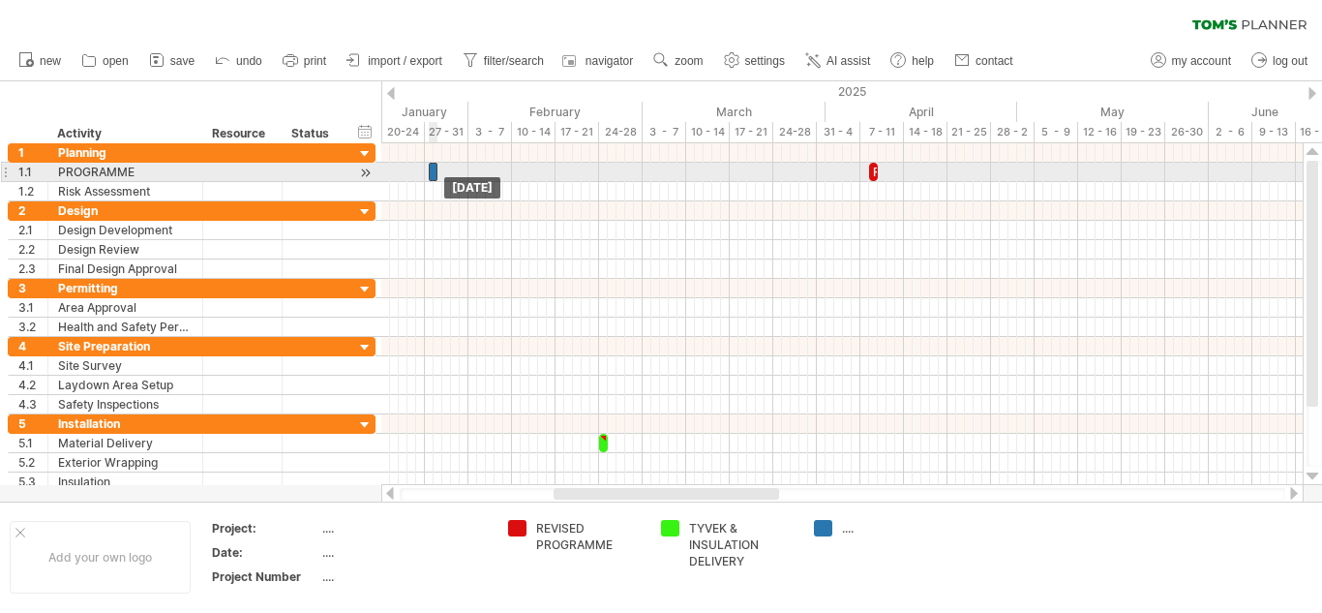
click at [431, 171] on div at bounding box center [433, 172] width 9 height 18
click at [430, 171] on div at bounding box center [432, 172] width 14 height 18
click at [429, 171] on div at bounding box center [432, 172] width 14 height 18
click at [435, 171] on span at bounding box center [439, 172] width 8 height 18
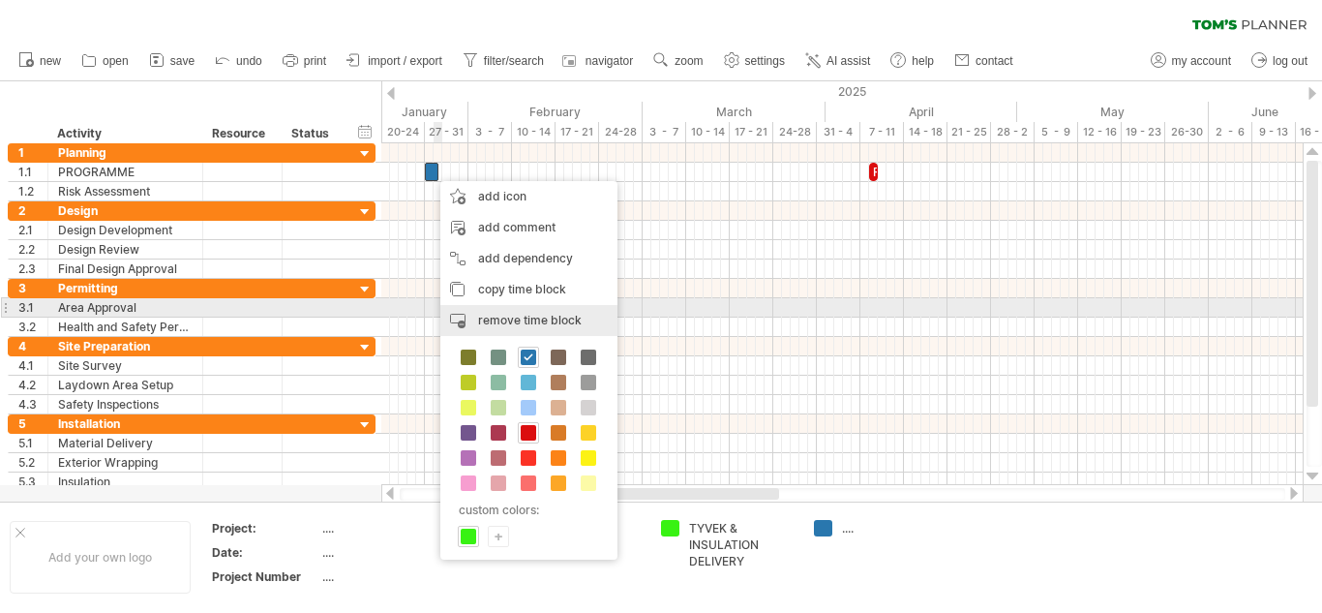
click at [495, 314] on span "remove time block" at bounding box center [530, 320] width 104 height 15
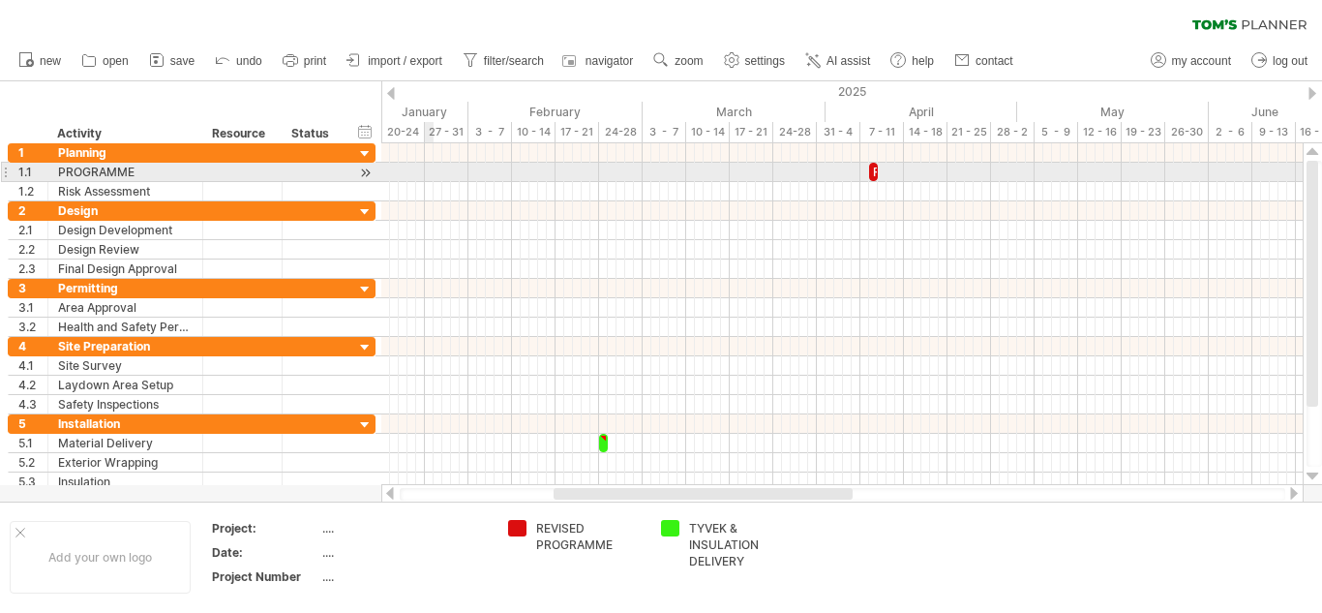
click at [427, 169] on div at bounding box center [842, 172] width 922 height 19
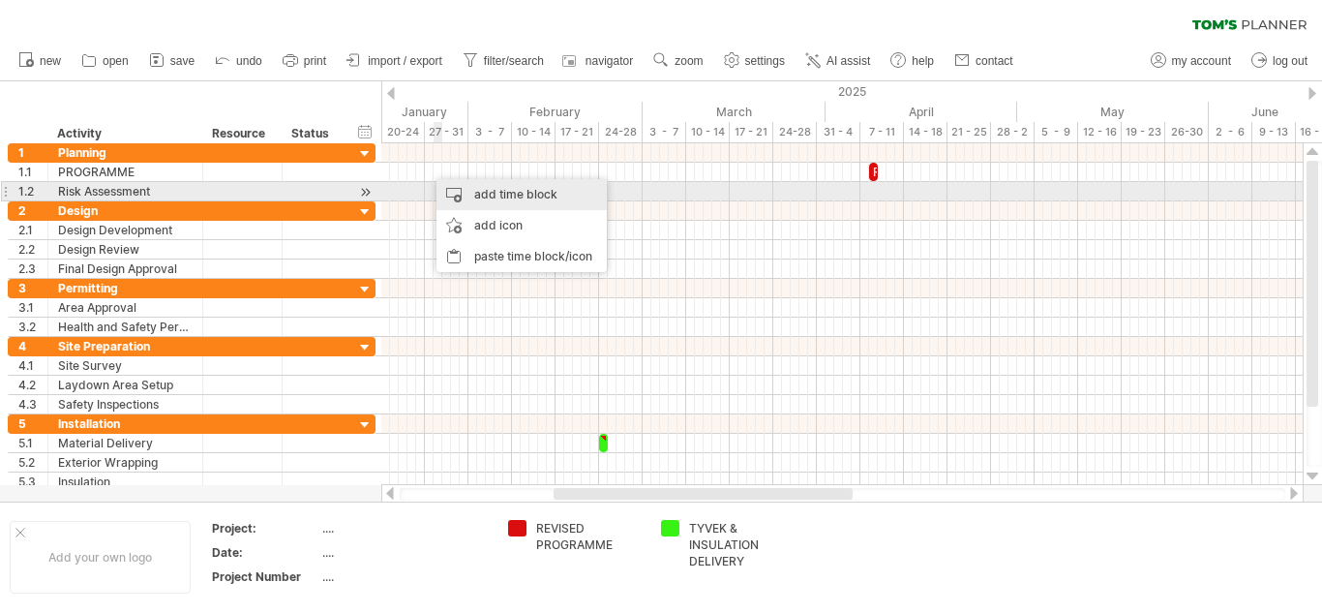
click at [482, 197] on div "add time block" at bounding box center [522, 194] width 170 height 31
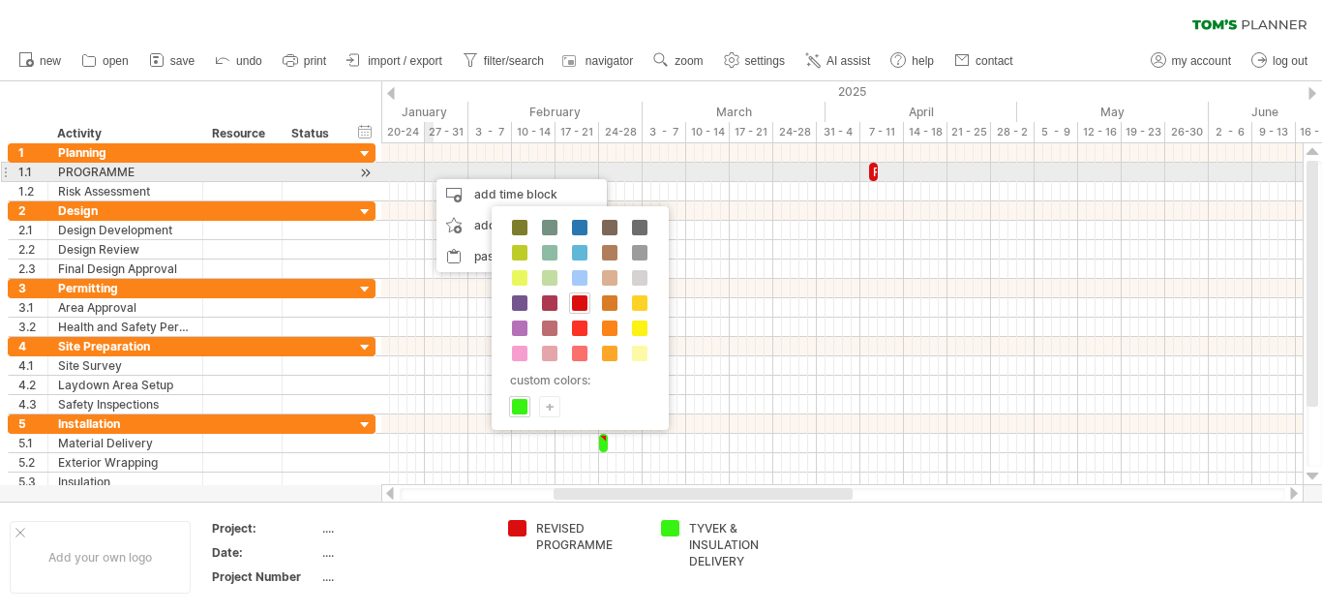
click at [427, 172] on div at bounding box center [842, 172] width 922 height 19
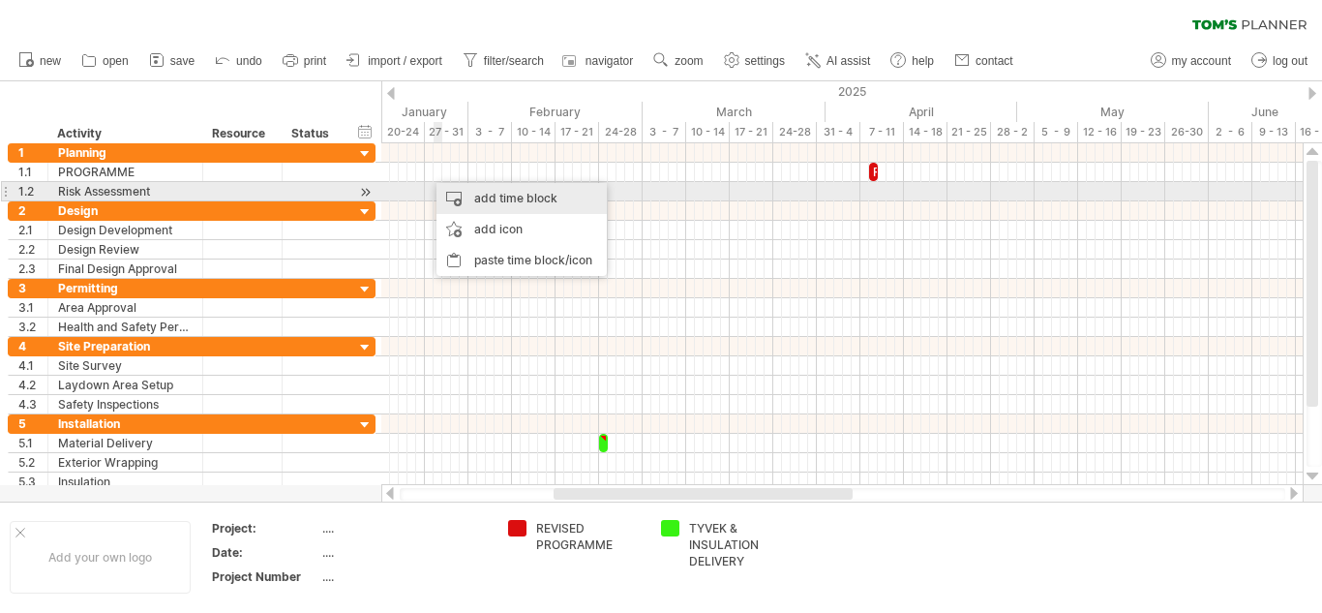
click at [487, 199] on div "add time block" at bounding box center [522, 198] width 170 height 31
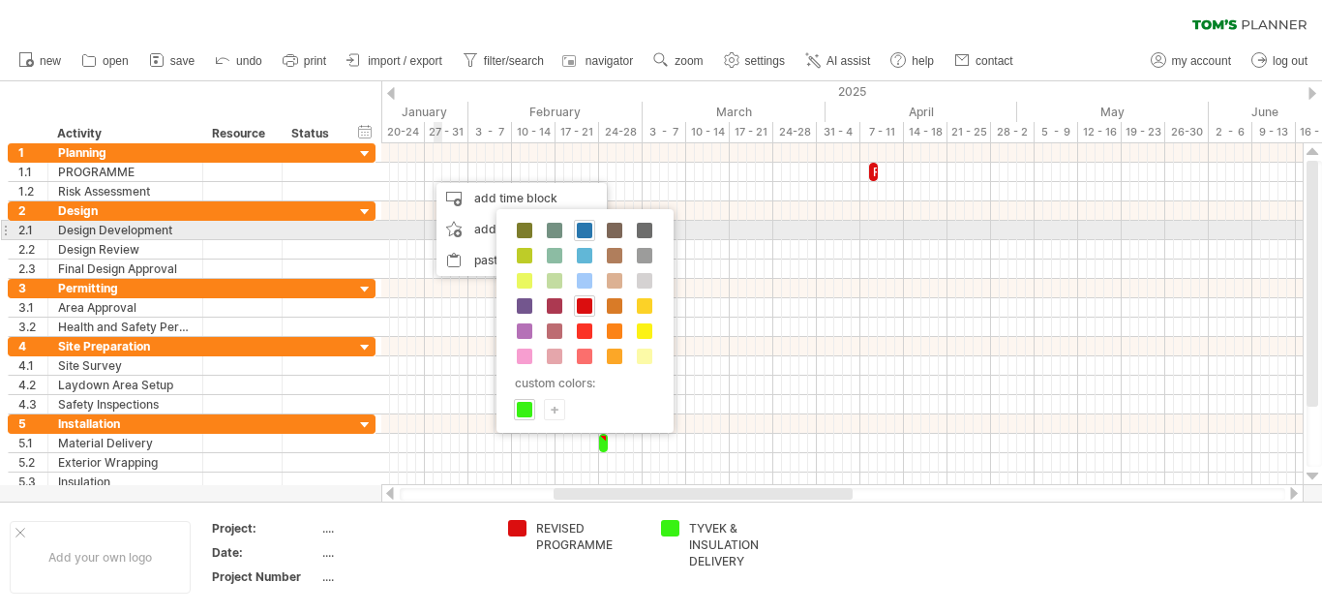
click at [590, 230] on span at bounding box center [584, 230] width 15 height 15
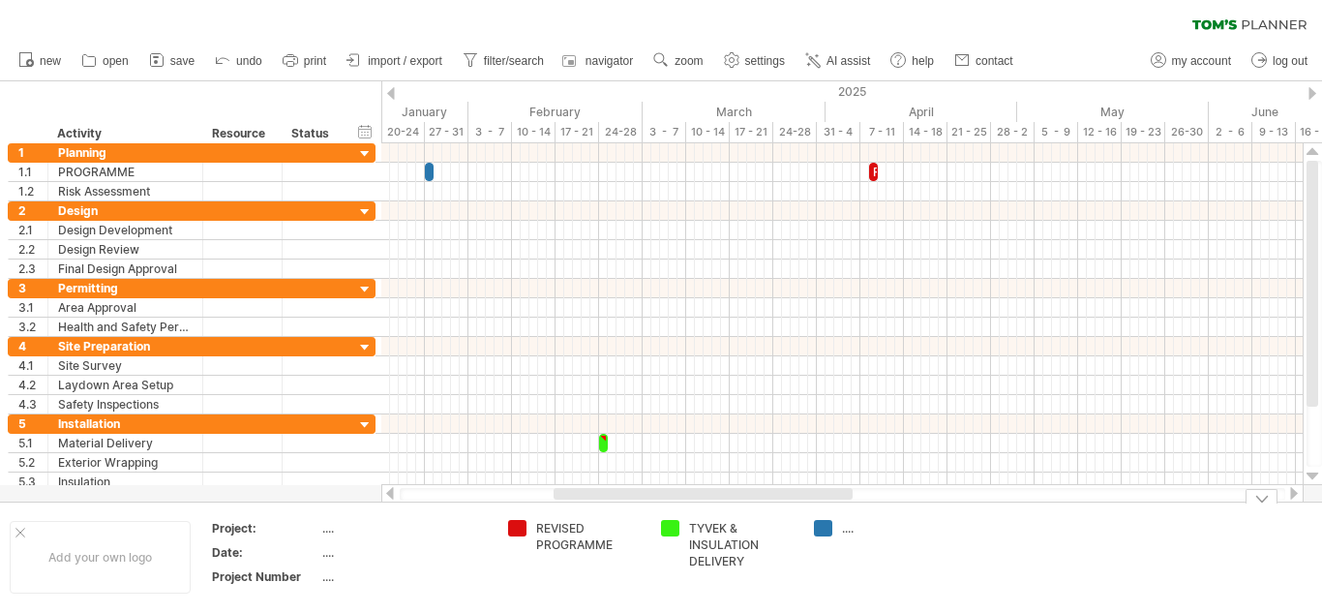
click at [845, 531] on div "...." at bounding box center [895, 528] width 106 height 16
type input "*"
type input "*********"
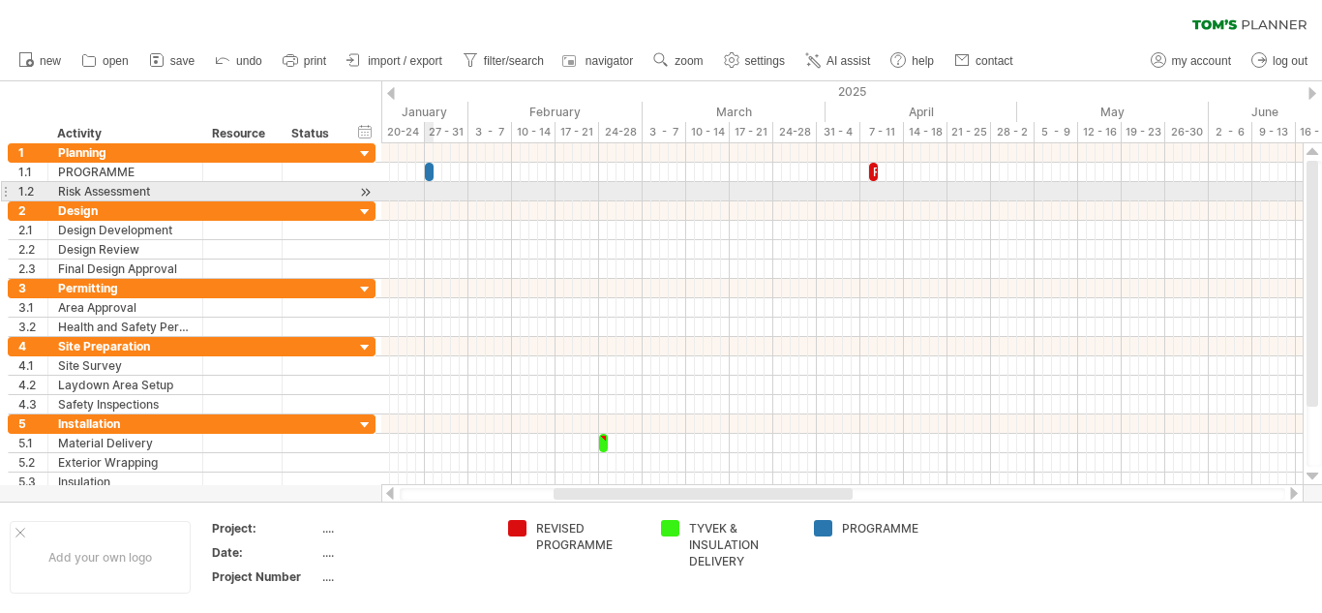
click at [429, 188] on div at bounding box center [842, 191] width 922 height 19
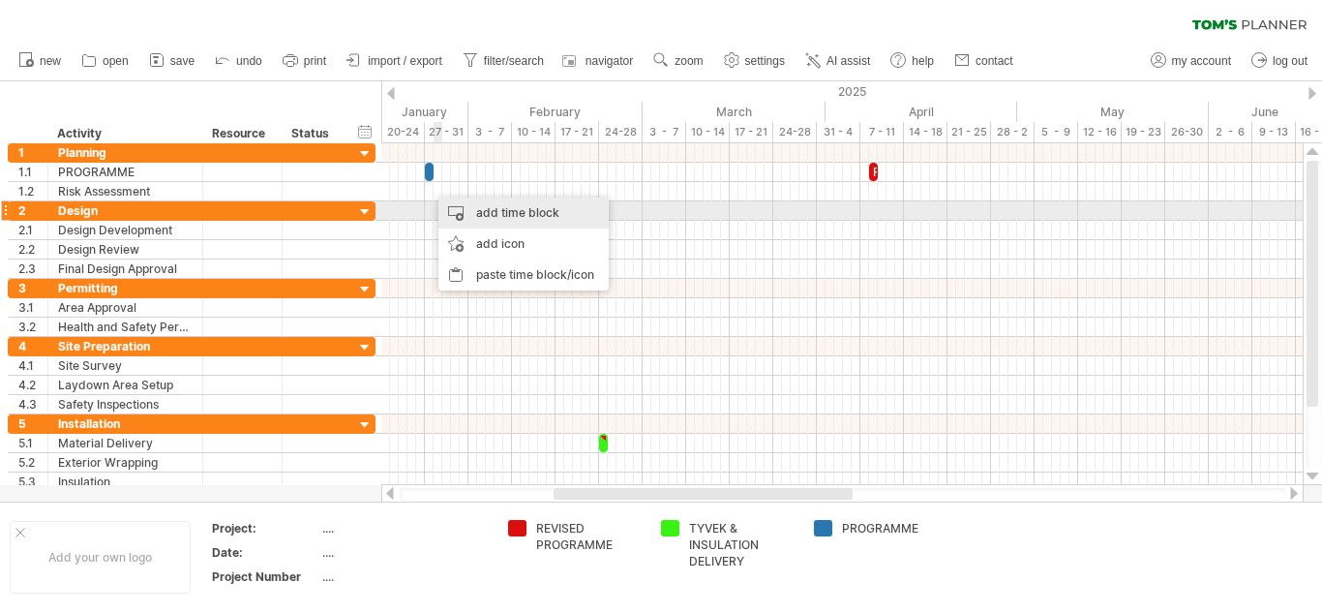
click at [497, 213] on div "add time block" at bounding box center [523, 212] width 170 height 31
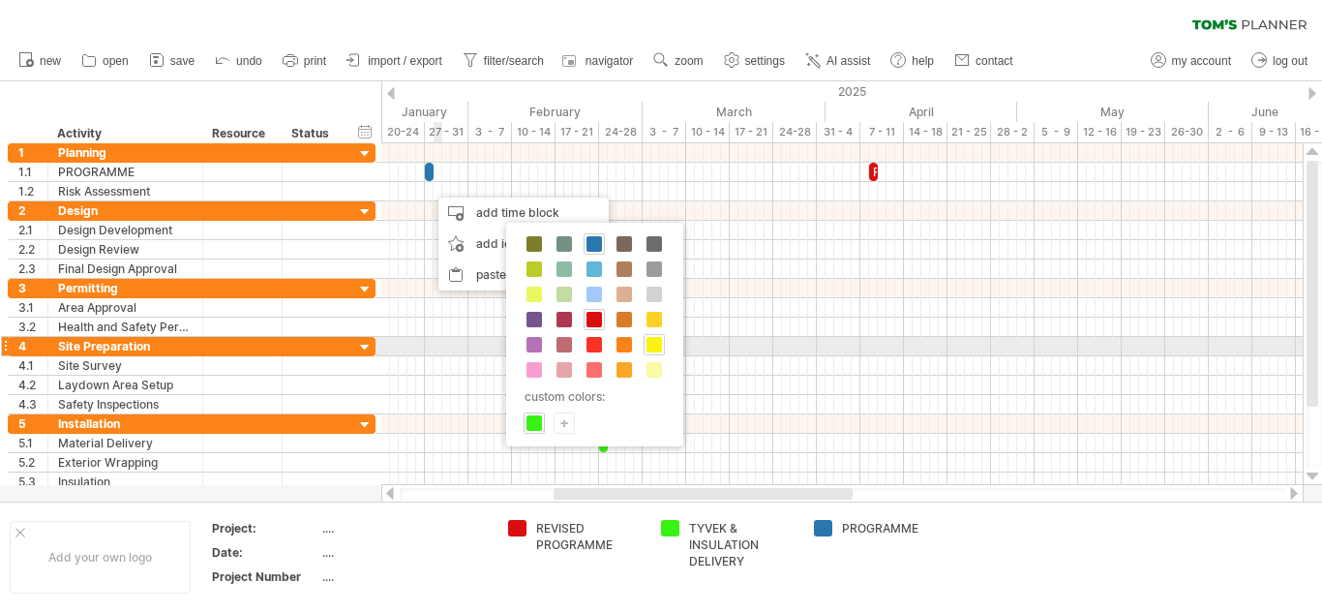
click at [656, 342] on span at bounding box center [654, 344] width 15 height 15
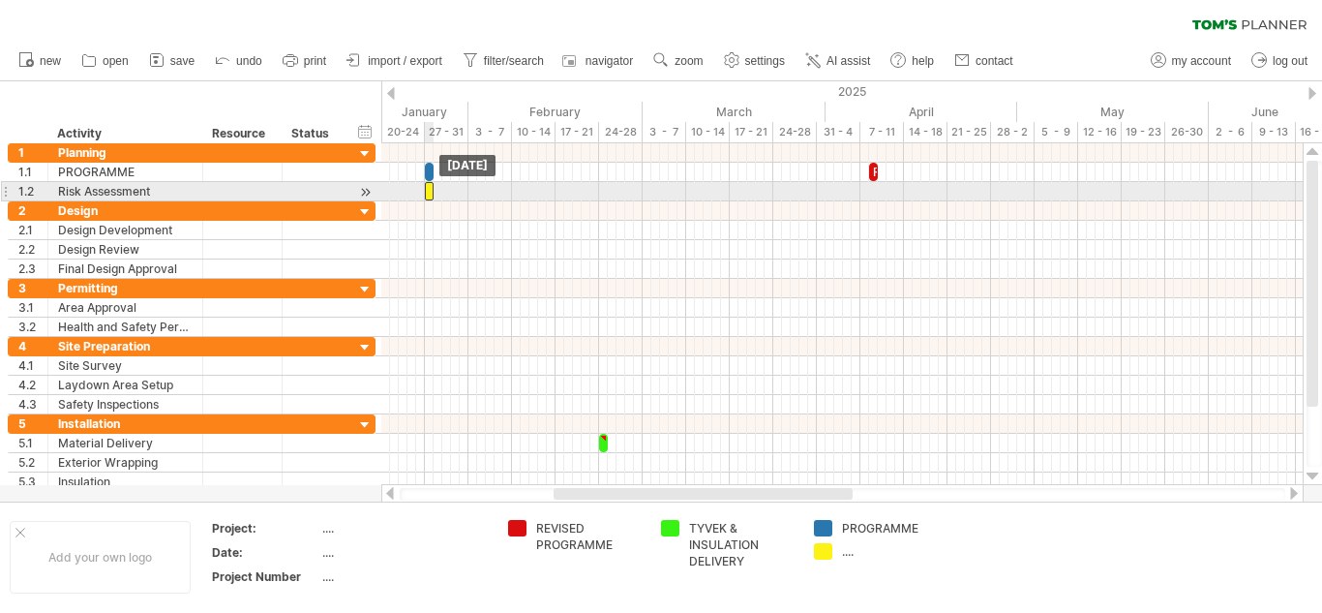
click at [428, 190] on div at bounding box center [429, 191] width 9 height 18
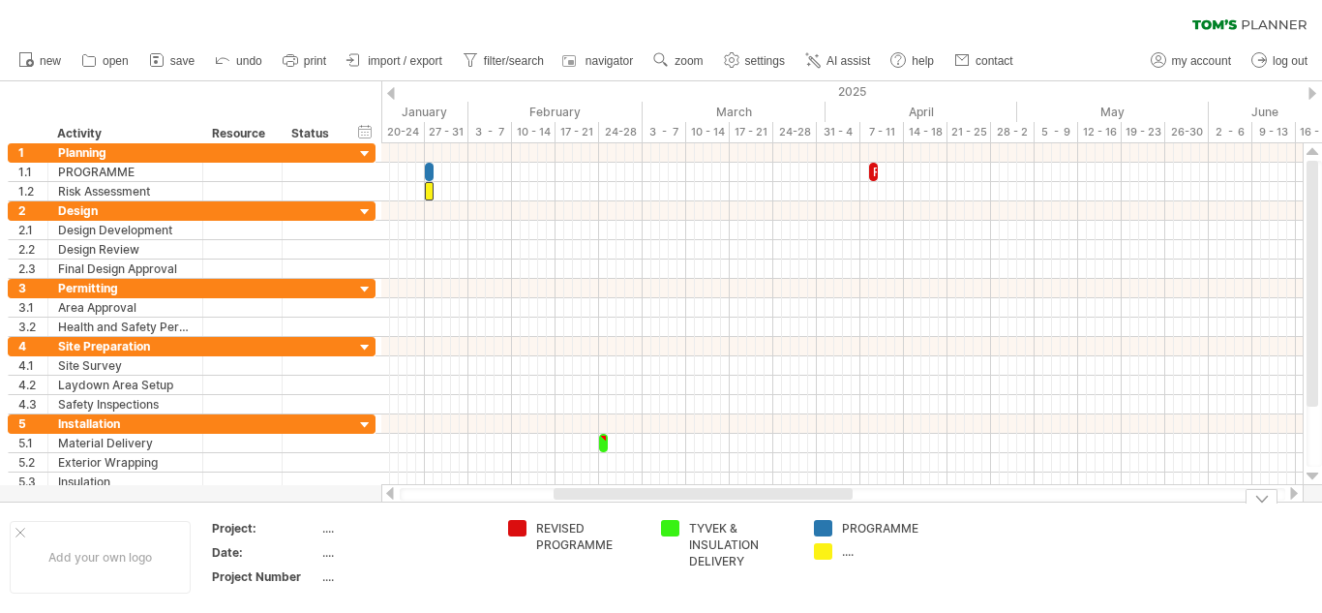
click at [847, 555] on div "...." at bounding box center [895, 551] width 106 height 16
type input "****"
click at [950, 546] on td "PROGRAMME ****" at bounding box center [880, 557] width 153 height 75
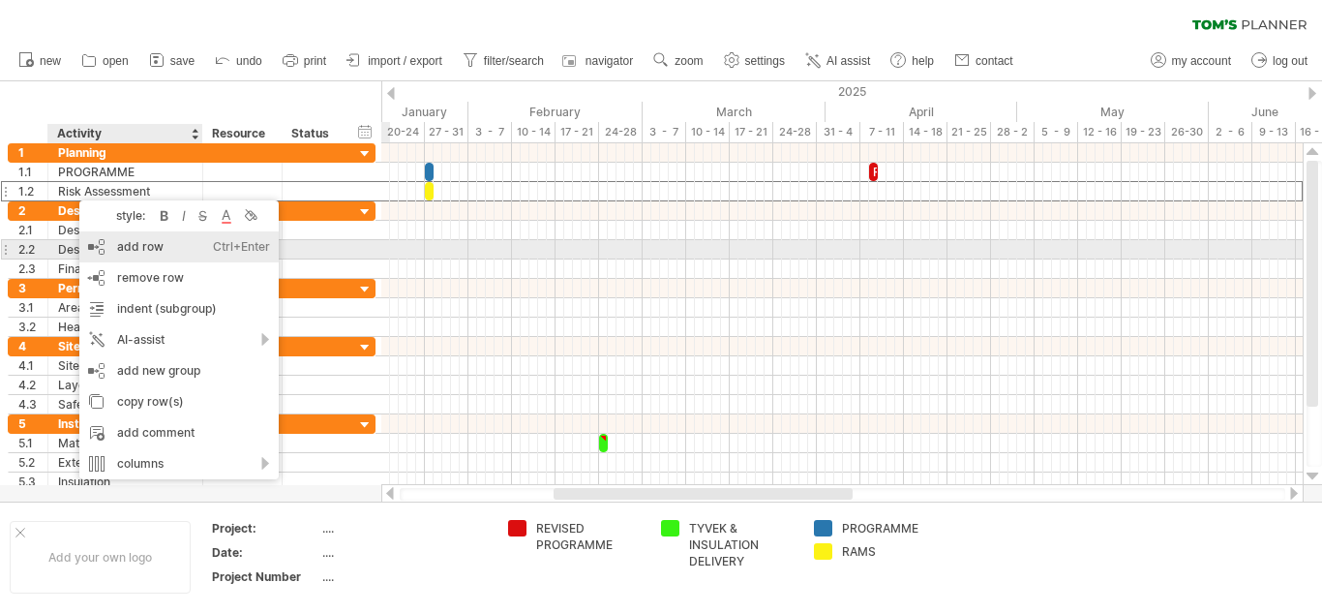
click at [131, 251] on div "add row Ctrl+Enter Cmd+Enter" at bounding box center [178, 246] width 199 height 31
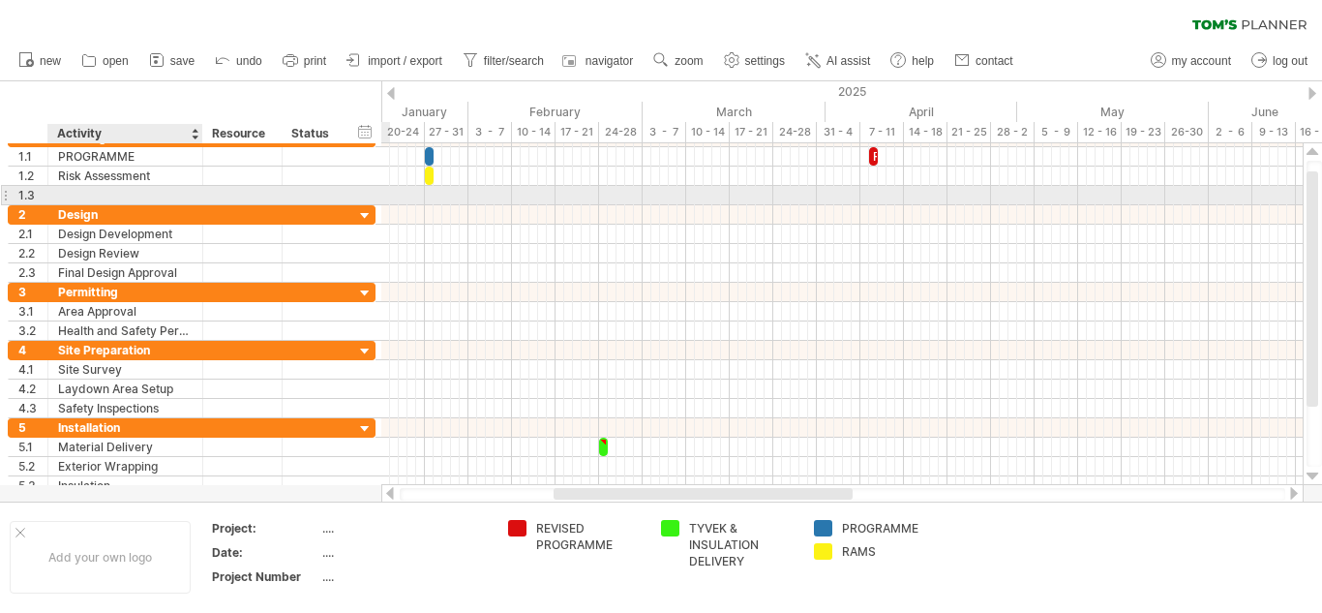
click at [85, 191] on div at bounding box center [125, 195] width 135 height 18
type input "**********"
click at [602, 195] on div at bounding box center [842, 195] width 922 height 19
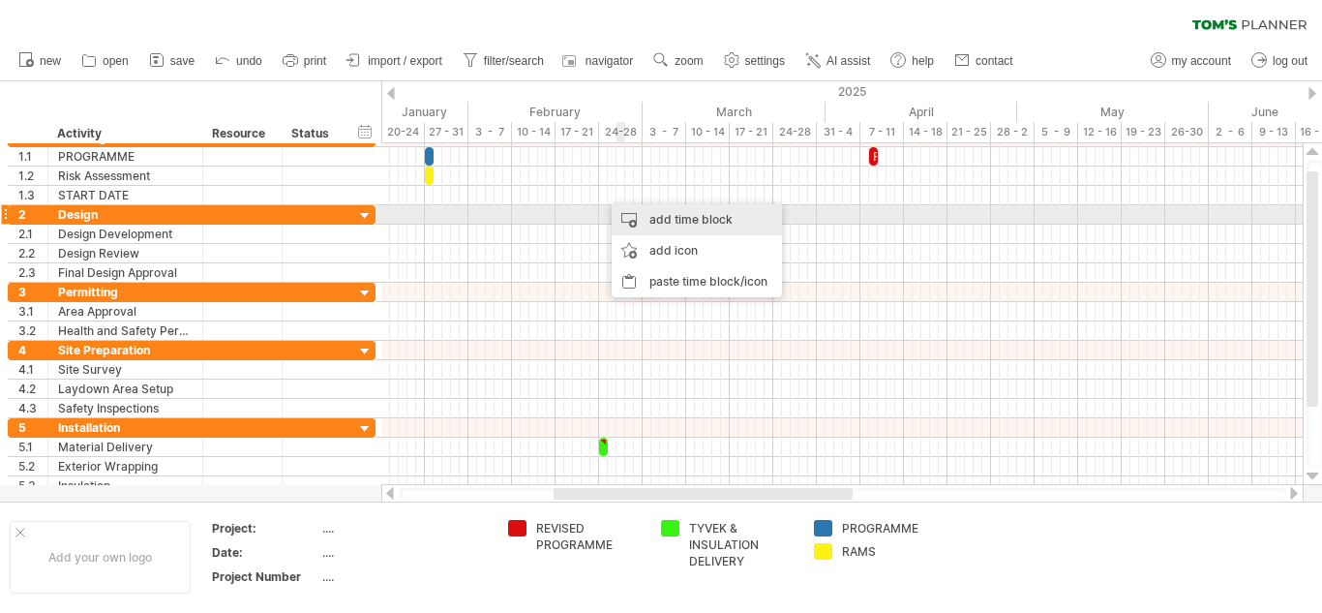
click at [655, 215] on div "add time block" at bounding box center [697, 219] width 170 height 31
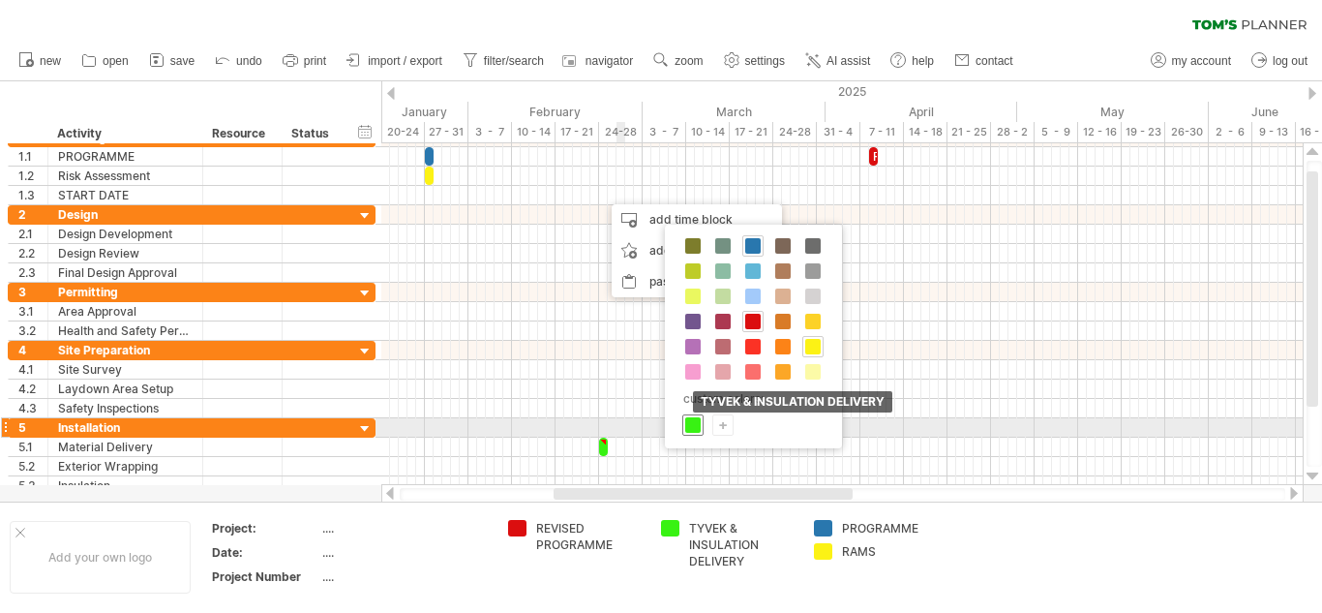
click at [691, 426] on span at bounding box center [692, 424] width 15 height 15
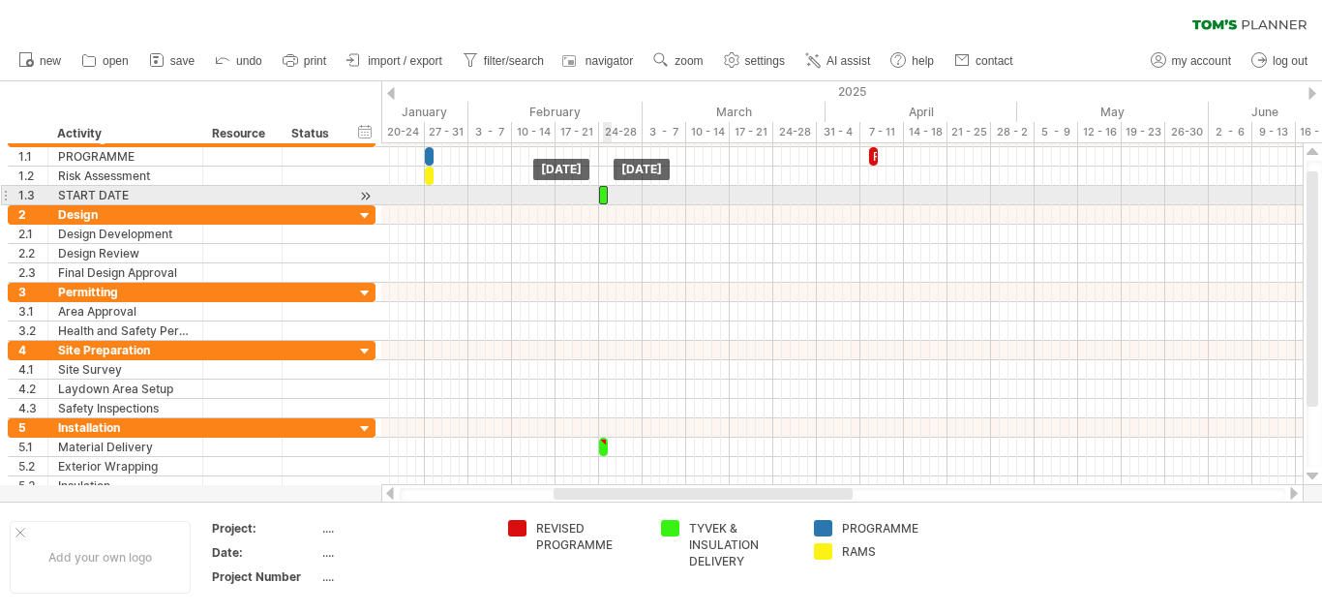
click at [604, 197] on div at bounding box center [603, 195] width 9 height 18
click at [602, 197] on span at bounding box center [599, 195] width 8 height 18
click at [603, 197] on div at bounding box center [603, 195] width 9 height 18
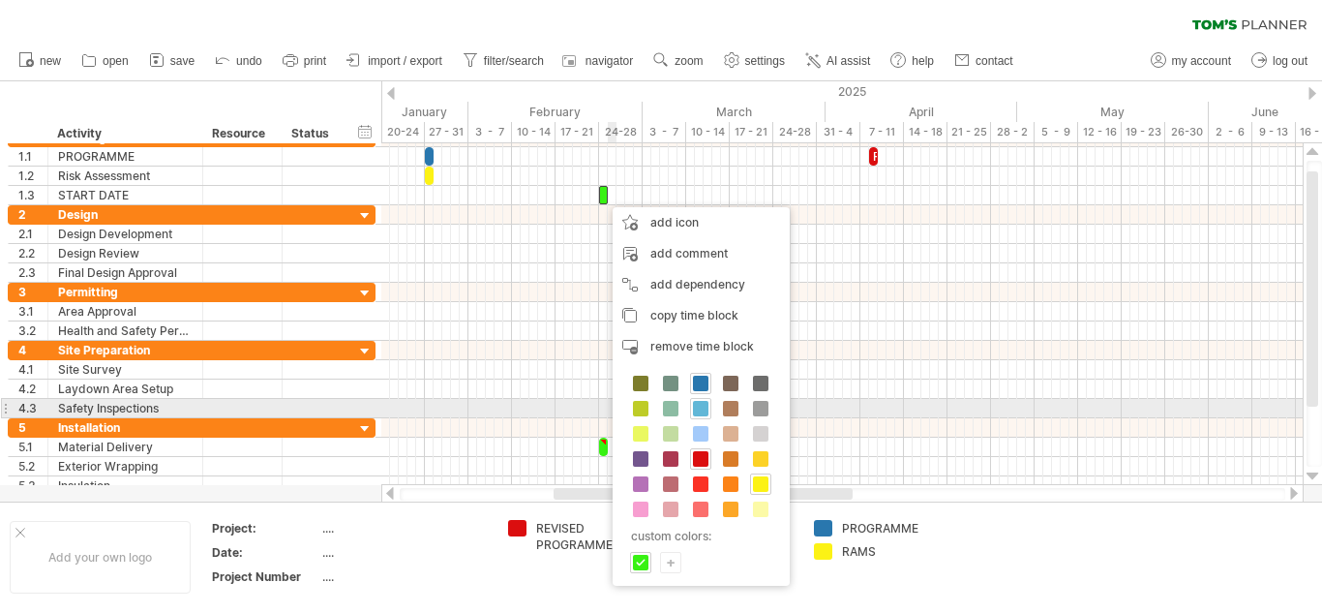
click at [703, 410] on span at bounding box center [700, 408] width 15 height 15
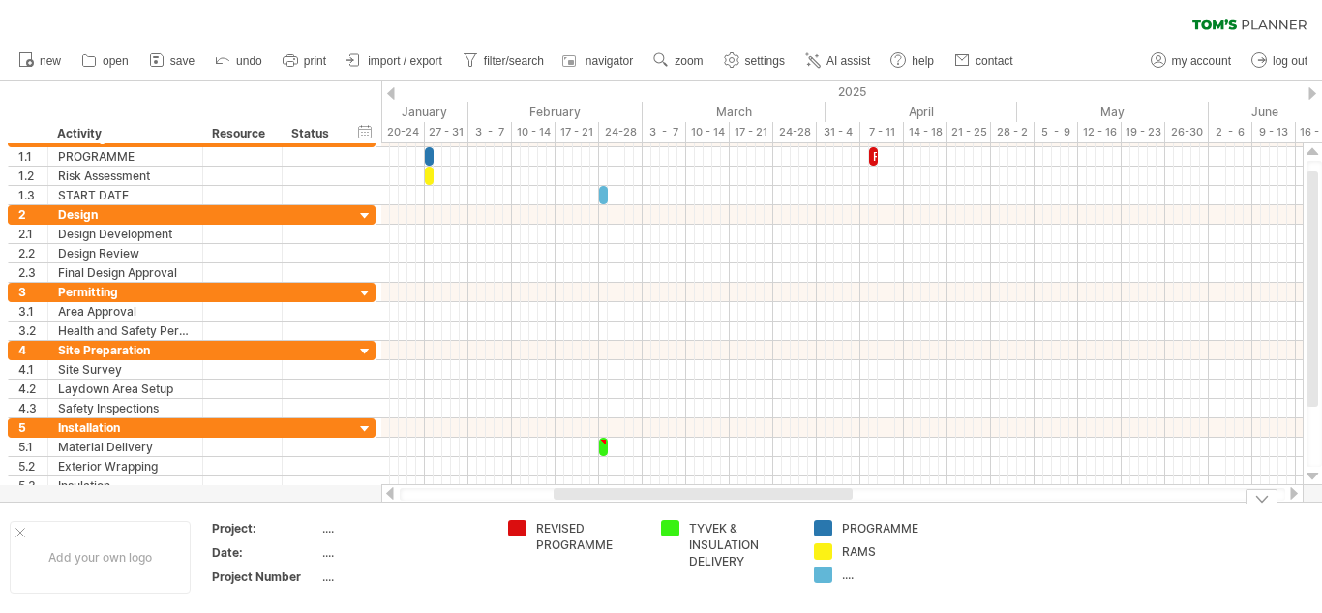
click at [854, 572] on div "...." at bounding box center [895, 574] width 106 height 16
type input "**********"
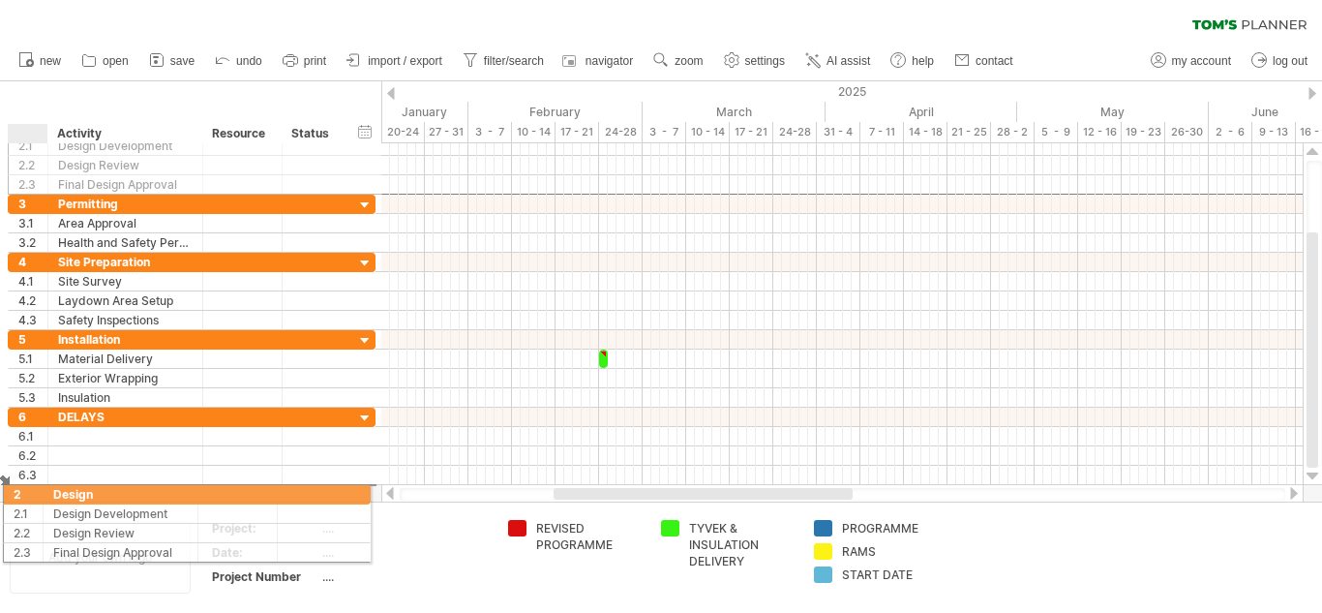
drag, startPoint x: 30, startPoint y: 217, endPoint x: 19, endPoint y: 491, distance: 274.1
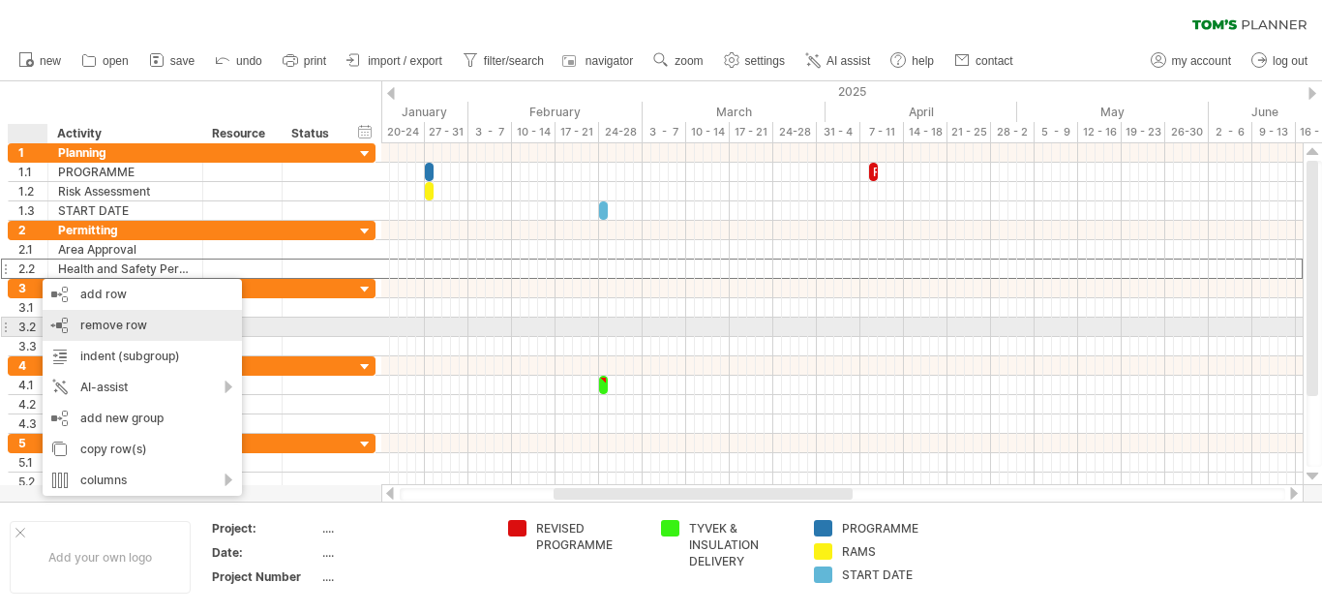
click at [100, 319] on span "remove row" at bounding box center [113, 324] width 67 height 15
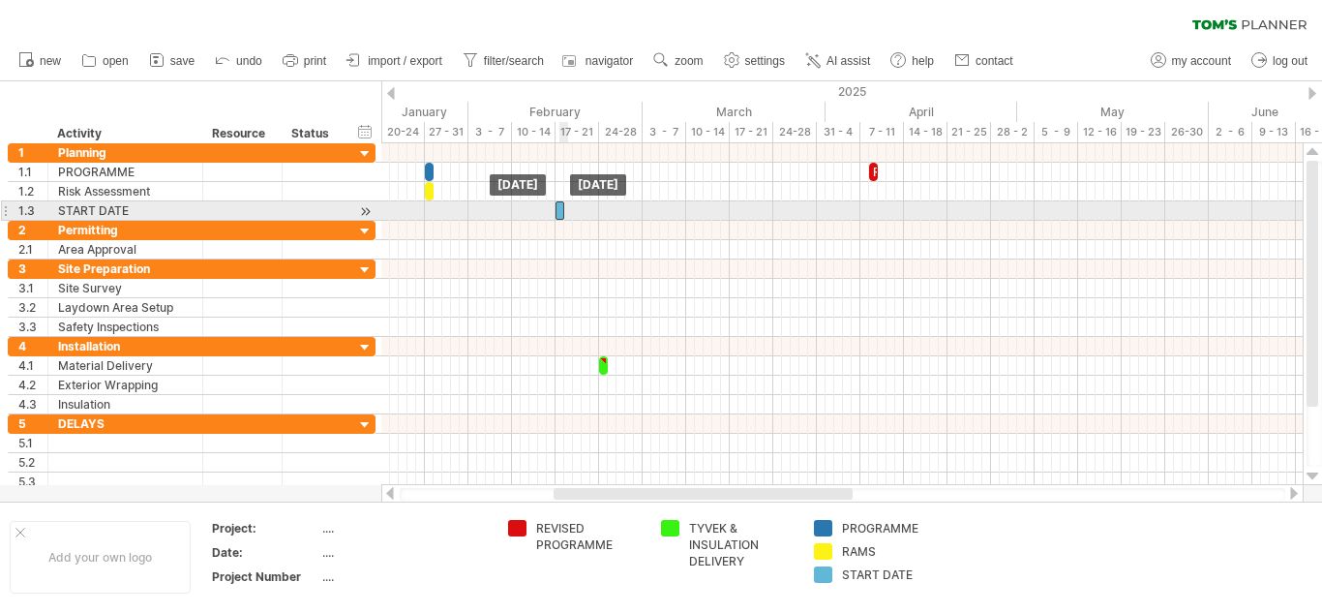
drag, startPoint x: 603, startPoint y: 215, endPoint x: 561, endPoint y: 217, distance: 41.7
click at [561, 217] on div at bounding box center [560, 210] width 9 height 18
click at [233, 207] on div at bounding box center [242, 210] width 59 height 18
type input "**********"
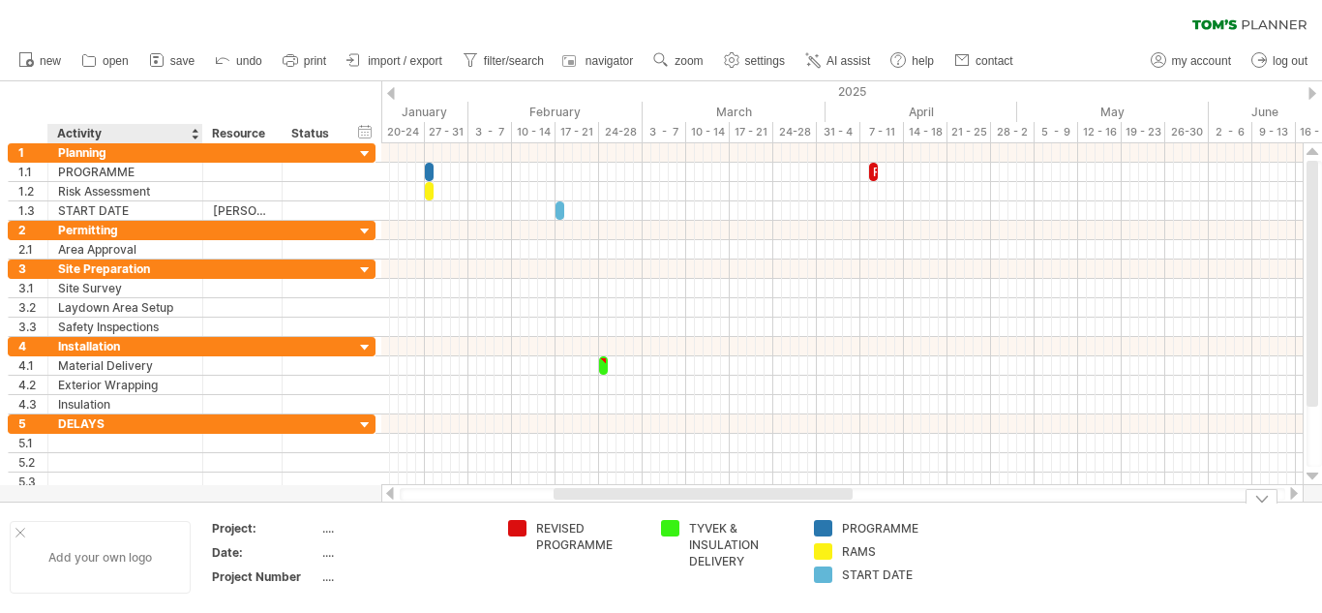
click at [95, 559] on div "Add your own logo" at bounding box center [100, 557] width 181 height 73
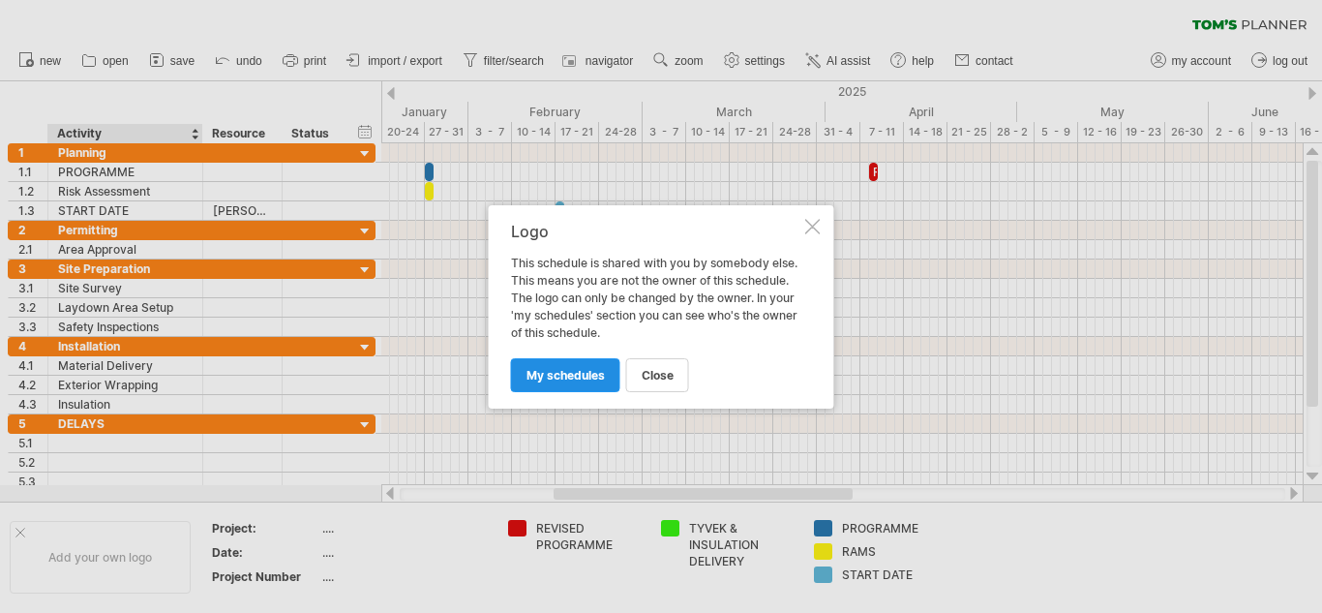
click at [567, 371] on span "my schedules" at bounding box center [566, 375] width 78 height 15
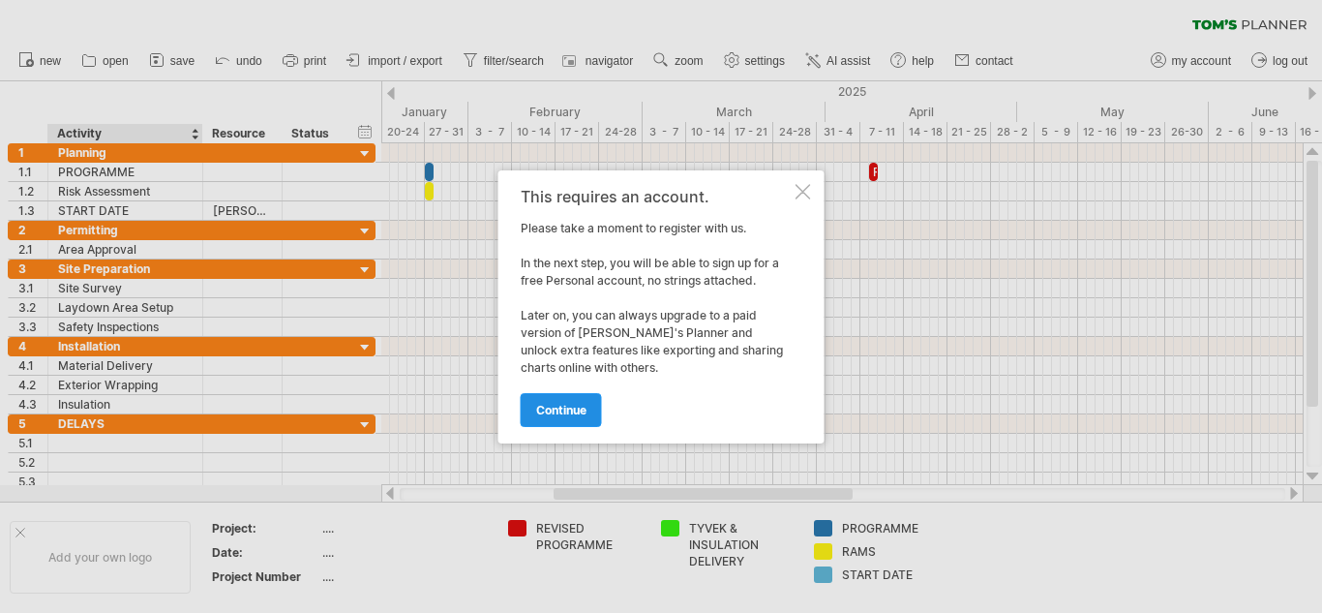
click at [556, 411] on span "continue" at bounding box center [561, 410] width 50 height 15
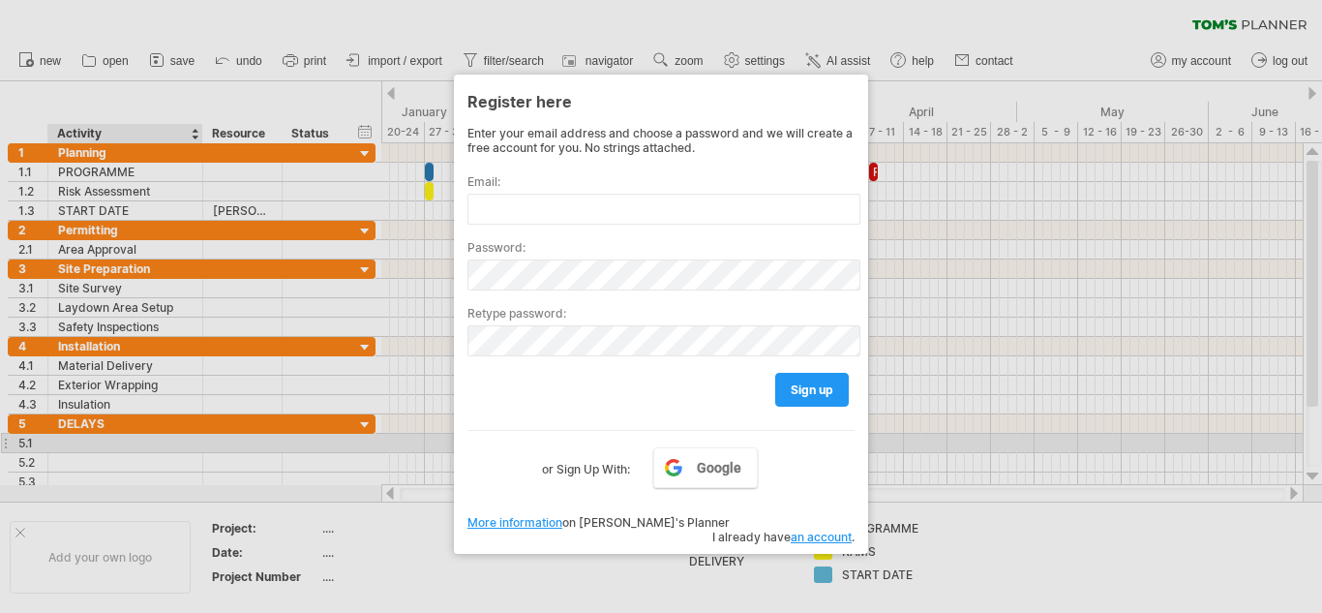
click at [160, 448] on div at bounding box center [661, 306] width 1322 height 613
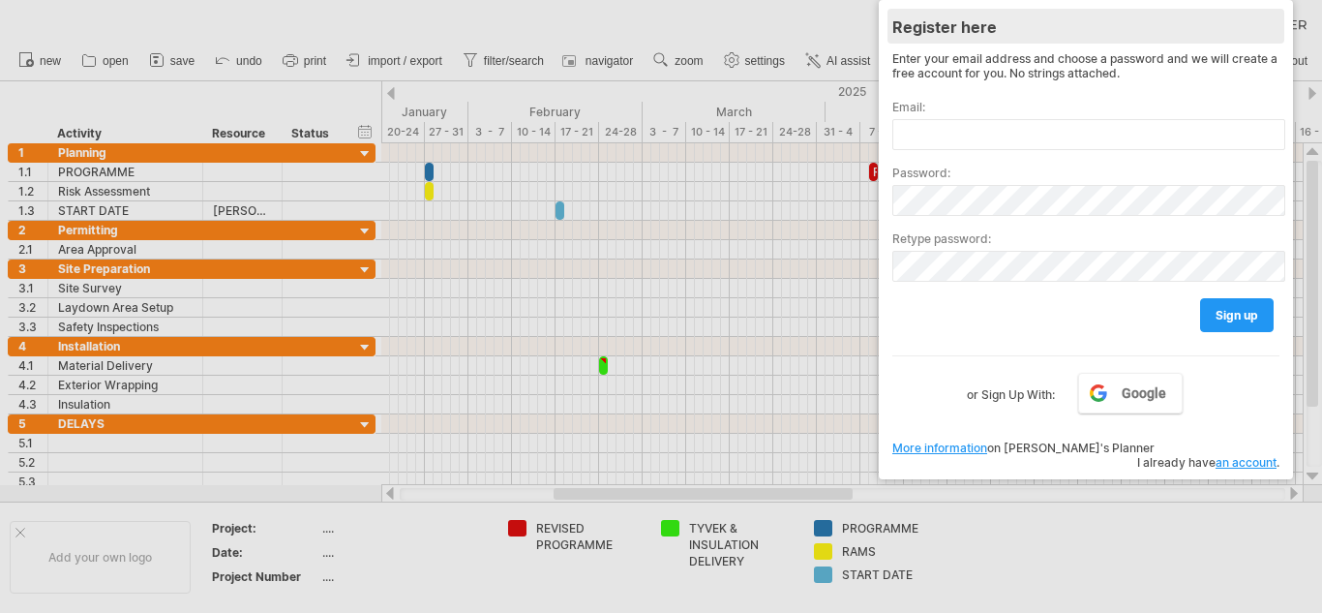
drag, startPoint x: 676, startPoint y: 93, endPoint x: 1101, endPoint y: 18, distance: 431.4
click at [1101, 18] on div "Register here" at bounding box center [1085, 26] width 387 height 35
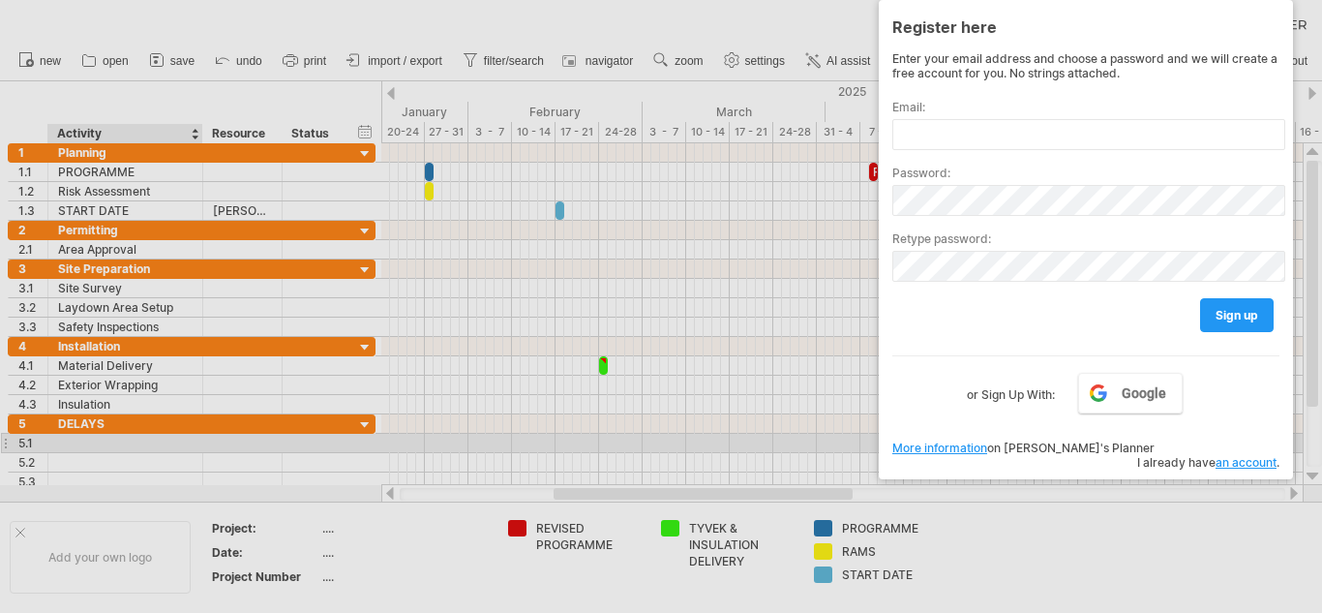
click at [88, 448] on div at bounding box center [661, 306] width 1322 height 613
click at [88, 442] on div at bounding box center [661, 306] width 1322 height 613
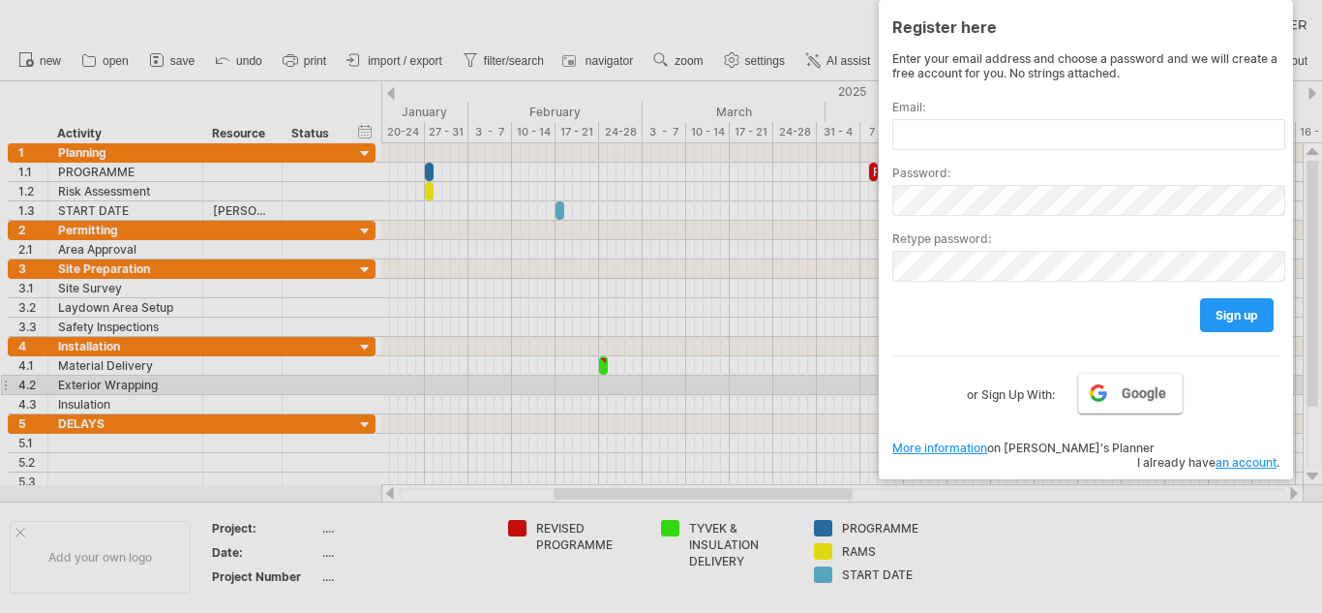
click at [1127, 385] on span "Google" at bounding box center [1144, 392] width 45 height 15
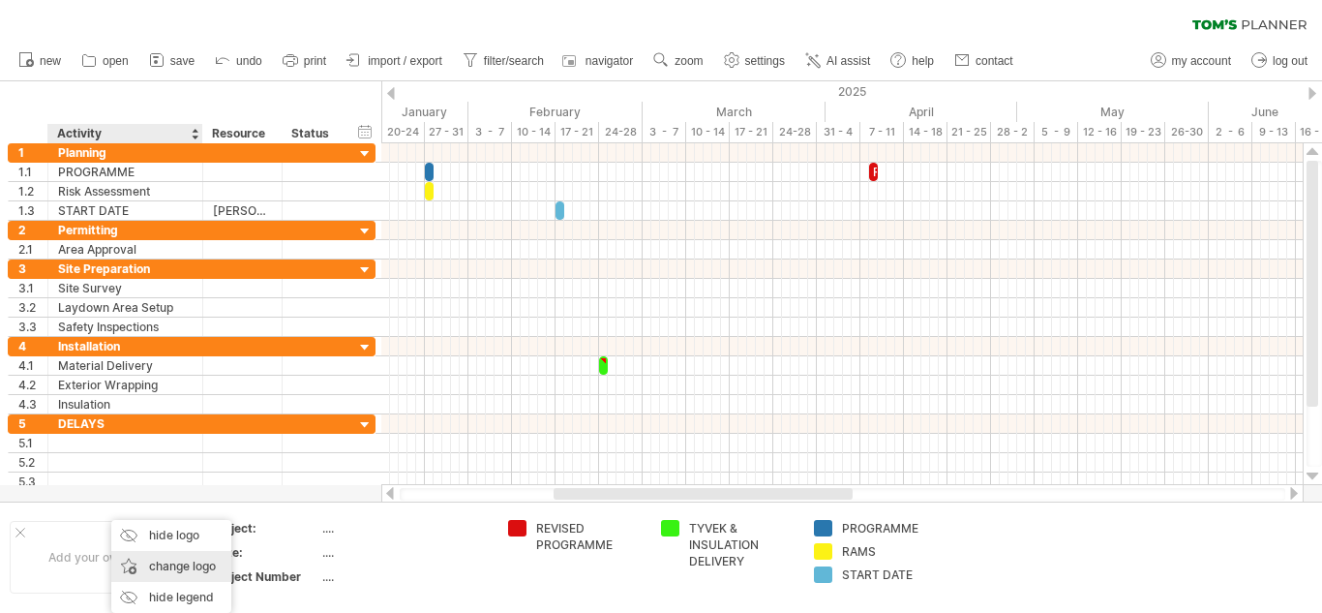
click at [158, 566] on div "change logo" at bounding box center [171, 566] width 120 height 31
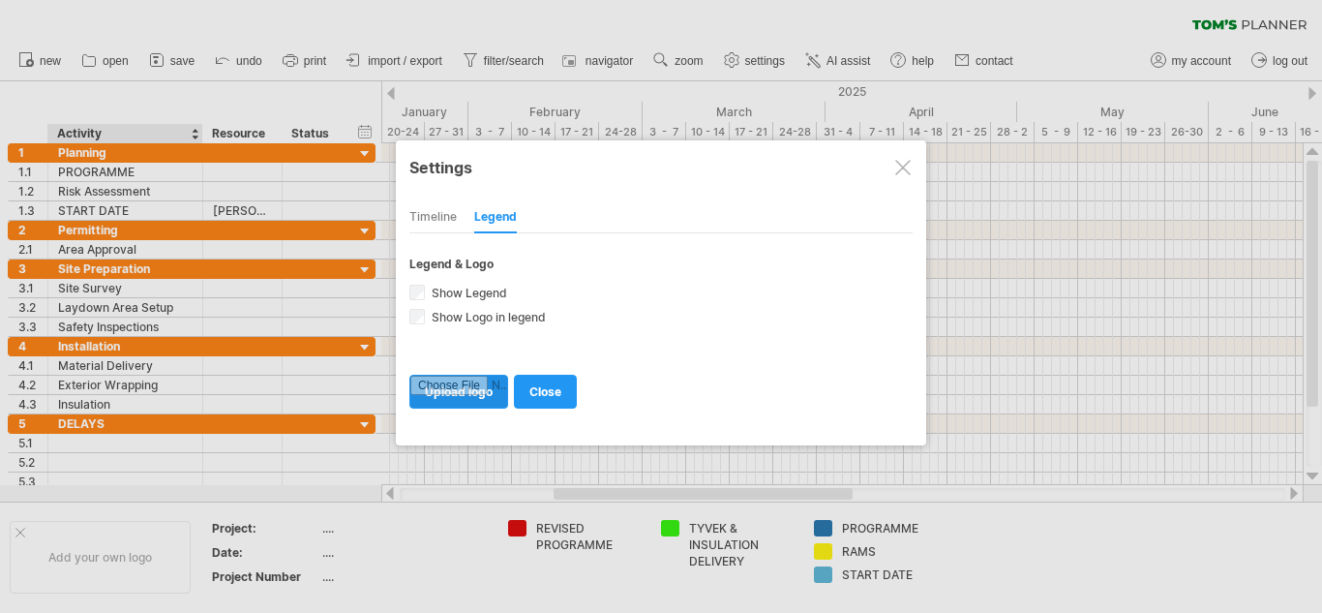
click at [473, 391] on input "file" at bounding box center [458, 392] width 97 height 32
type input "**********"
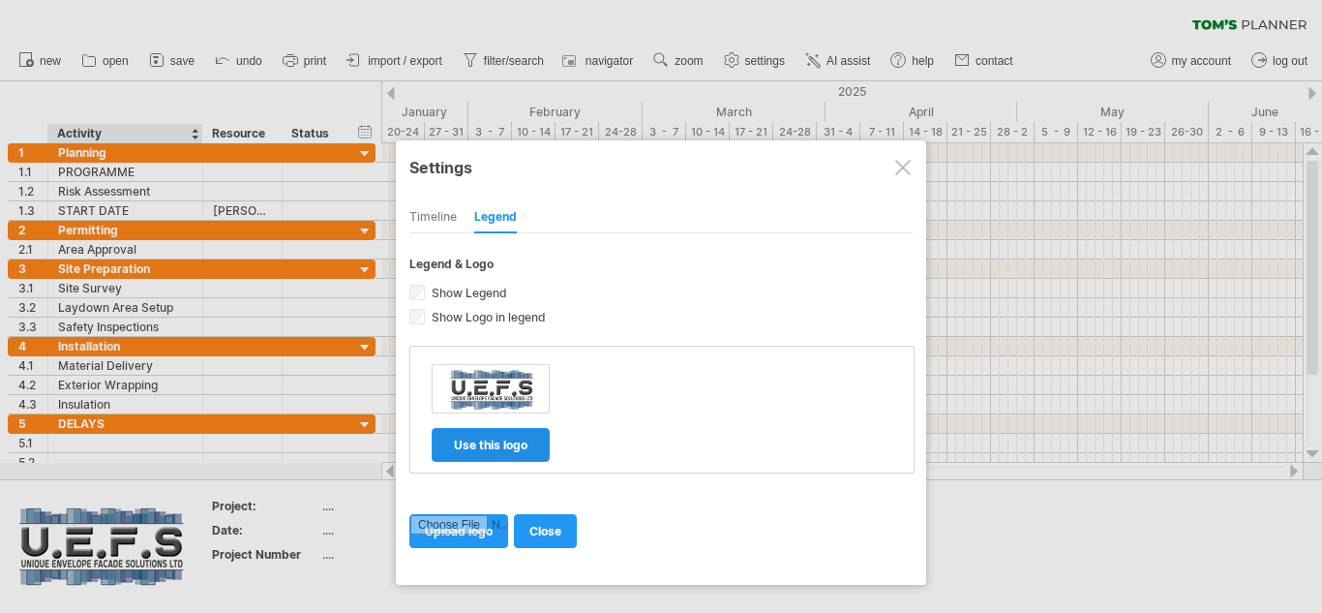
click at [487, 440] on span "use this logo" at bounding box center [491, 445] width 74 height 15
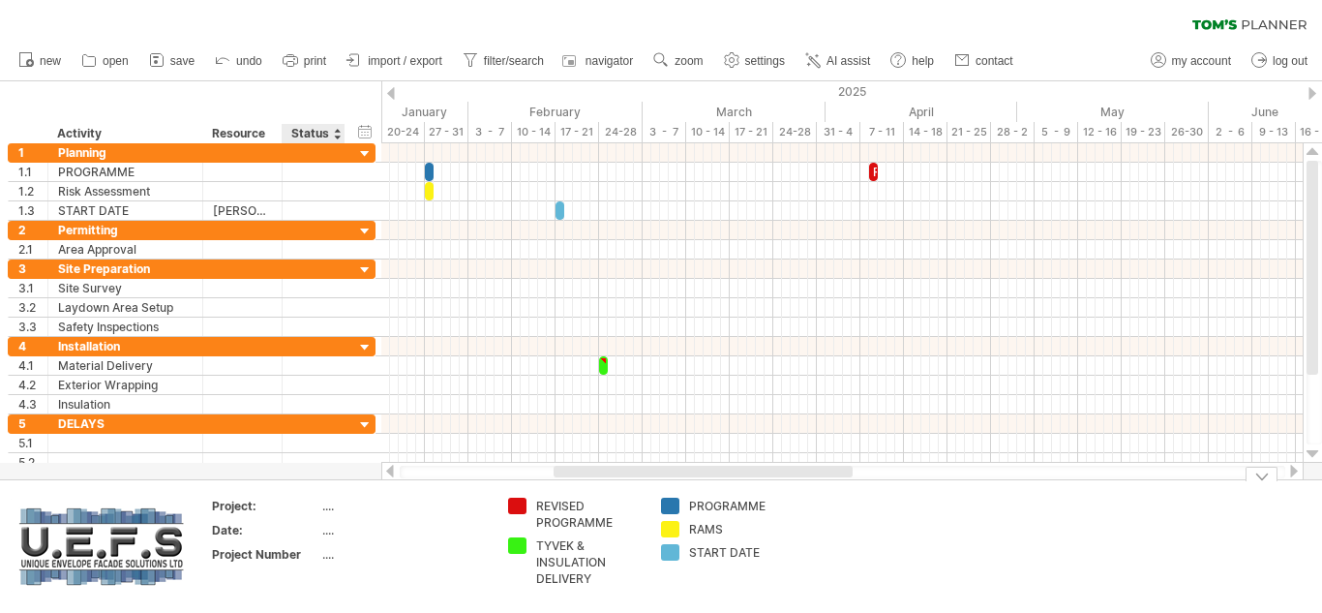
click at [331, 510] on div "...." at bounding box center [403, 506] width 163 height 16
type input "*"
type input "**********"
click at [331, 529] on div "...." at bounding box center [403, 530] width 163 height 16
type input "**********"
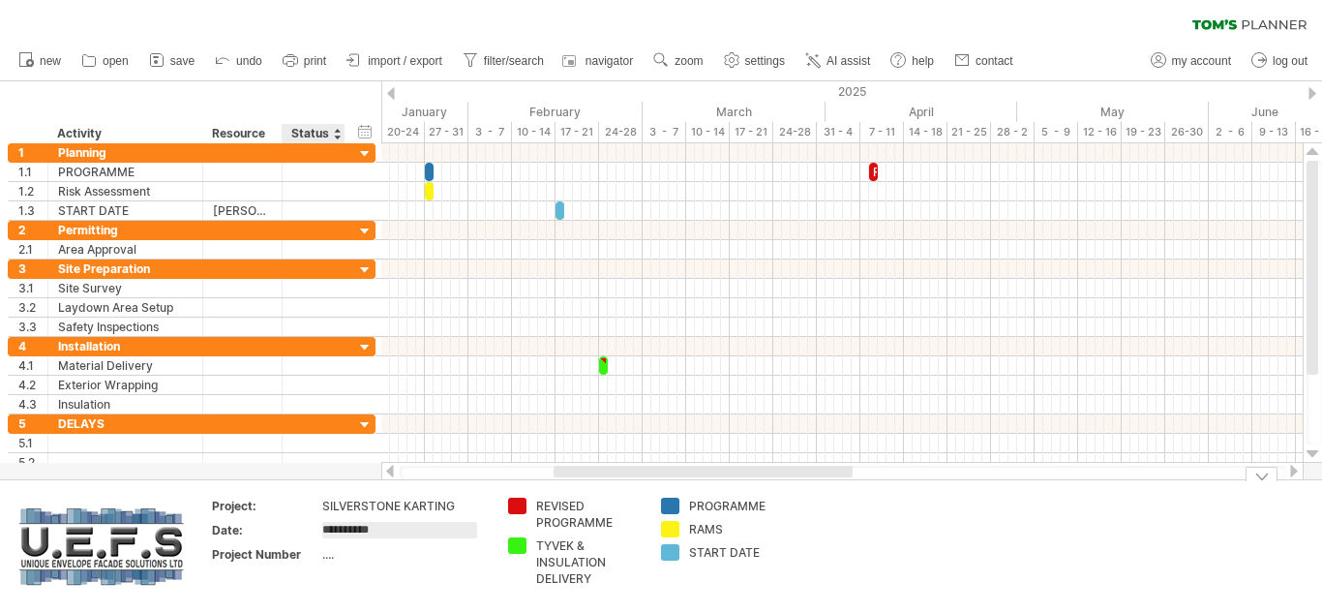
click at [346, 547] on div "...." at bounding box center [403, 554] width 163 height 16
type input "****"
click at [373, 558] on input "****" at bounding box center [399, 554] width 155 height 16
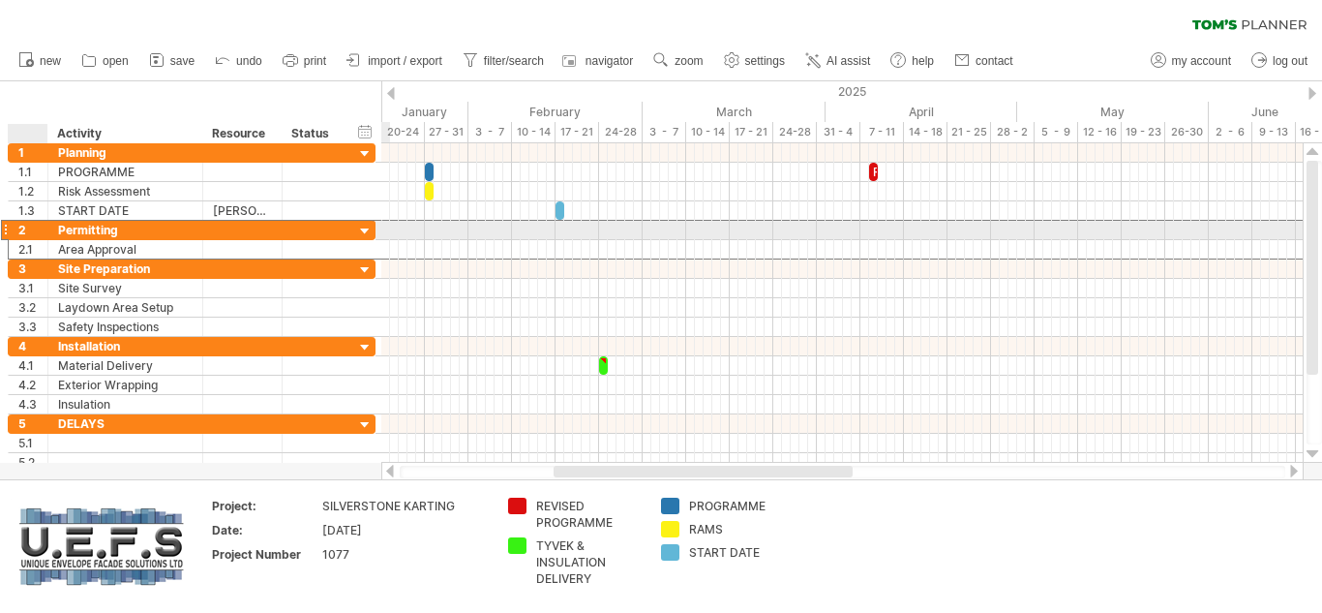
click at [23, 230] on div "2" at bounding box center [32, 230] width 29 height 18
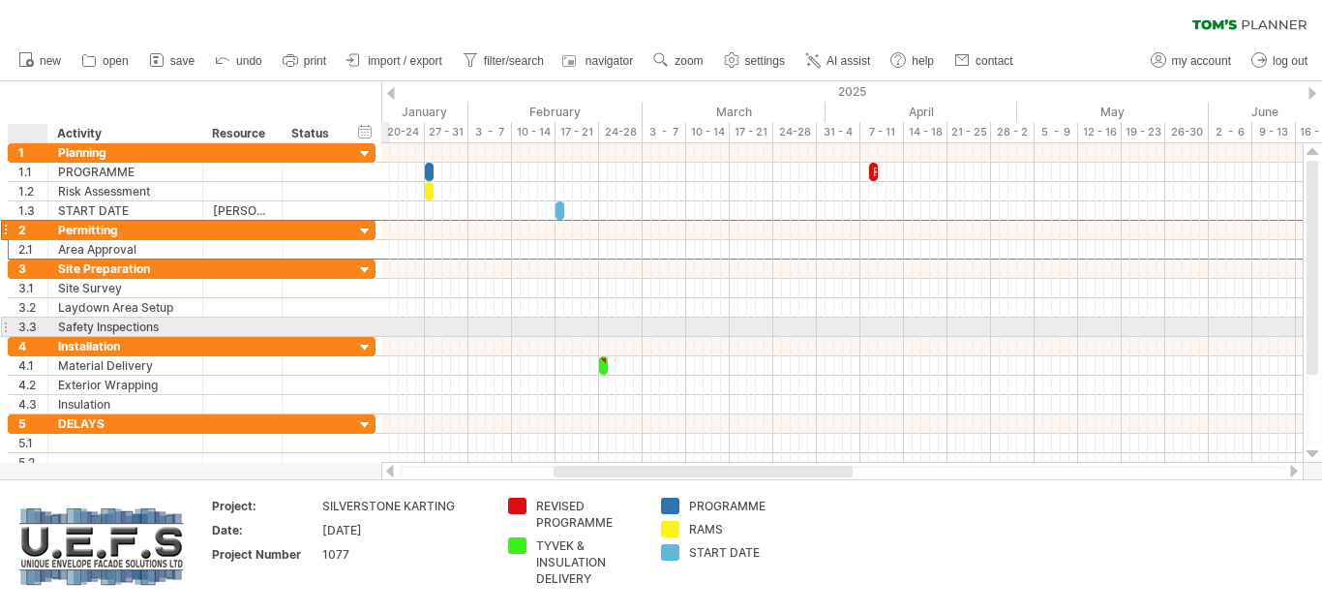
click at [37, 327] on div "3.3" at bounding box center [32, 326] width 29 height 18
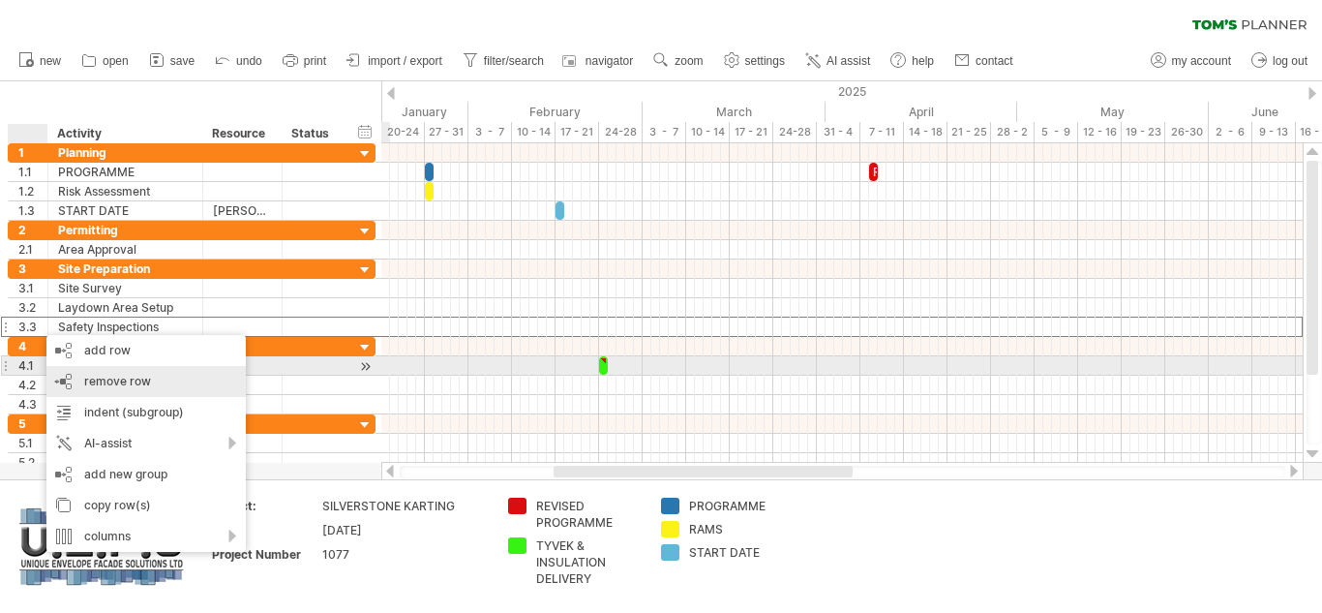
click at [110, 372] on div "remove row remove selected rows" at bounding box center [145, 381] width 199 height 31
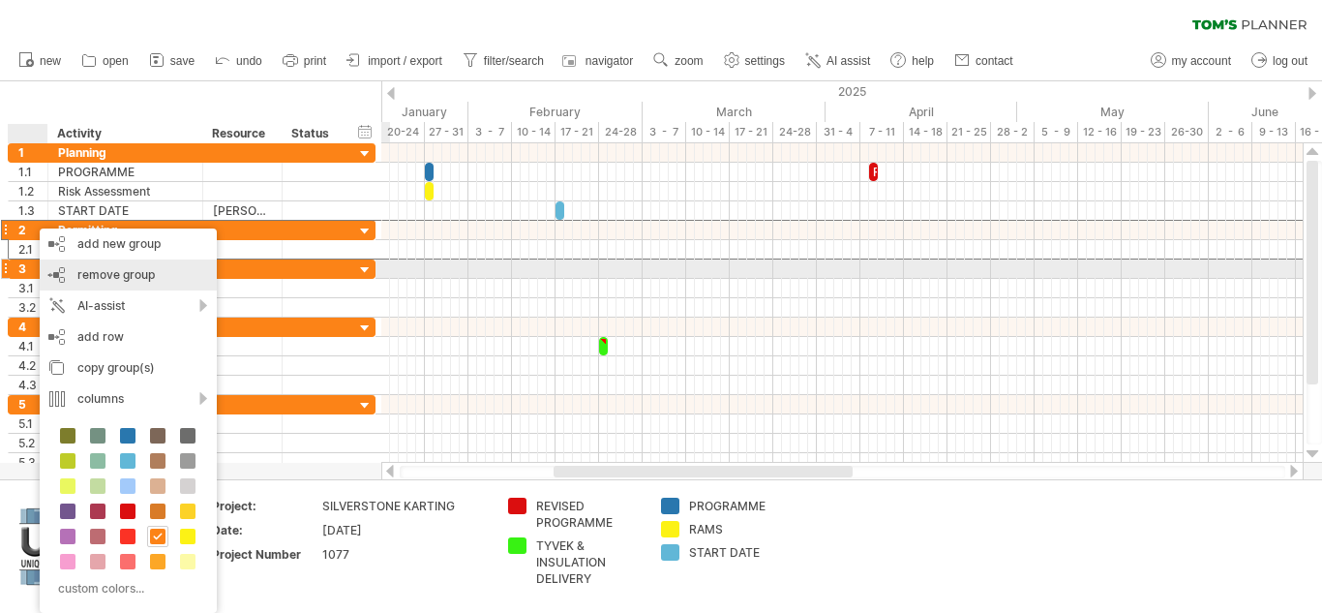
click at [85, 277] on span "remove group" at bounding box center [115, 274] width 77 height 15
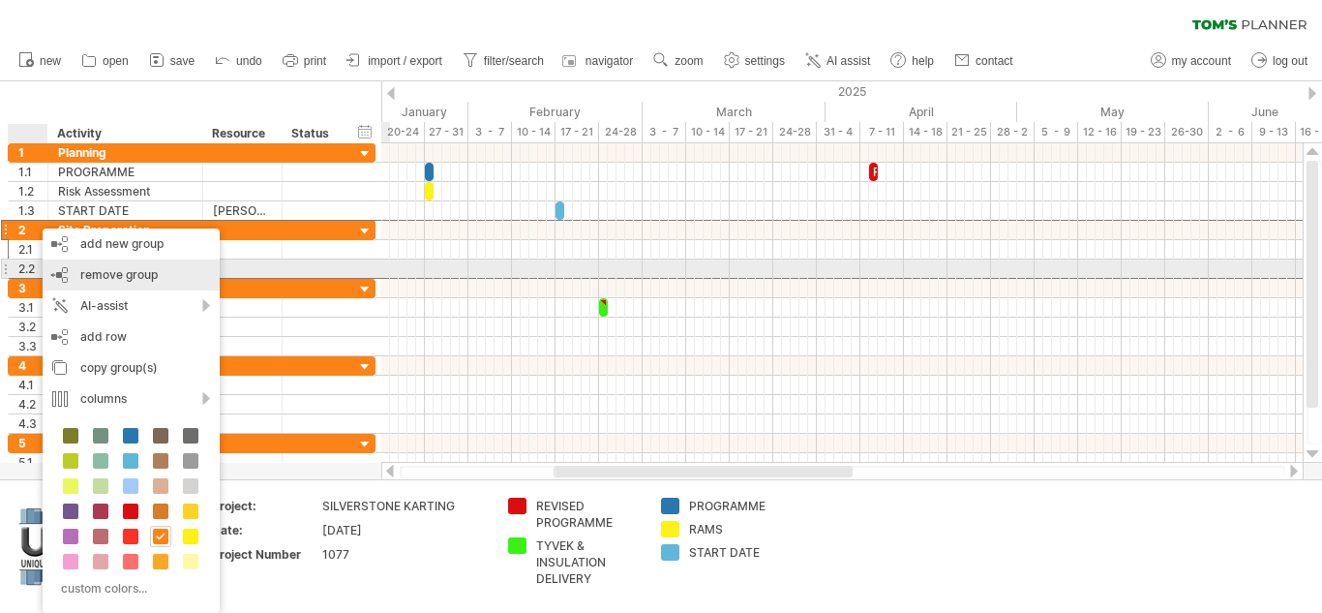
click at [91, 273] on span "remove group" at bounding box center [118, 274] width 77 height 15
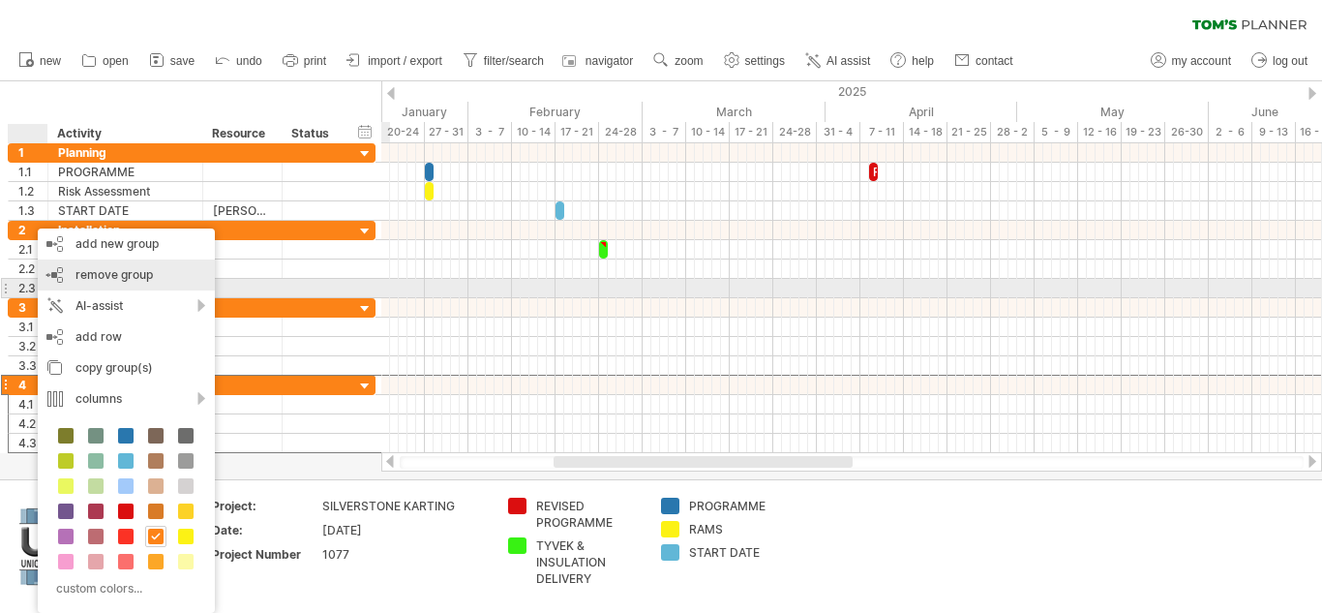
click at [113, 277] on span "remove group" at bounding box center [114, 274] width 77 height 15
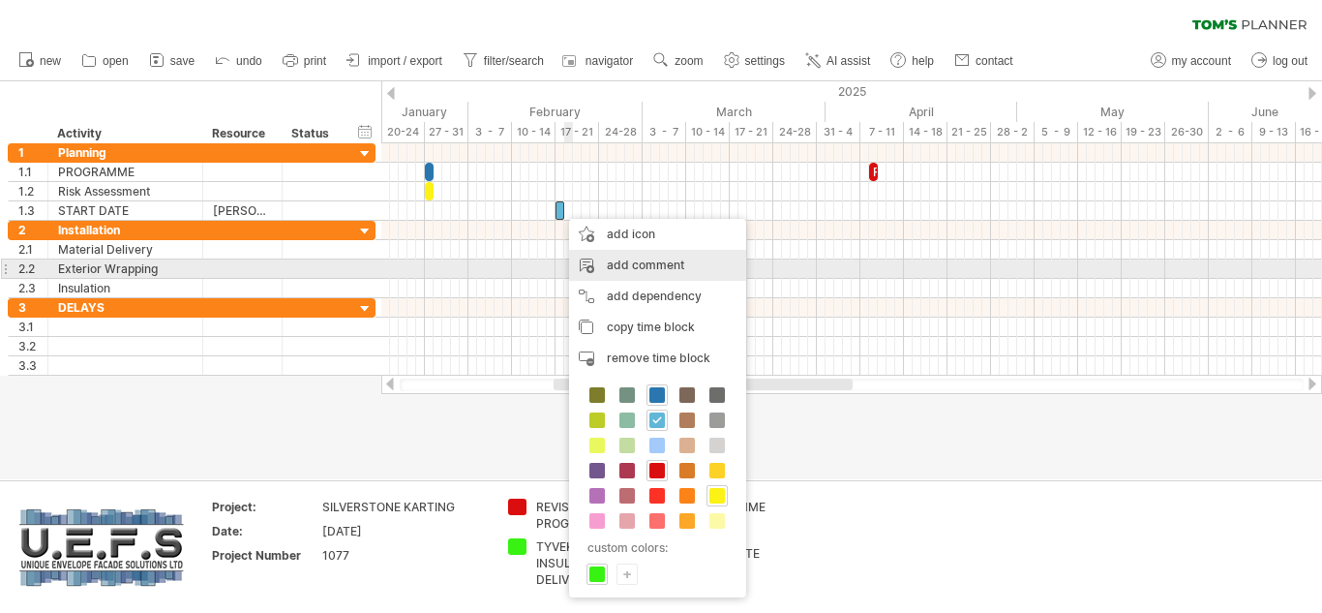
click at [616, 260] on div "add comment" at bounding box center [657, 265] width 177 height 31
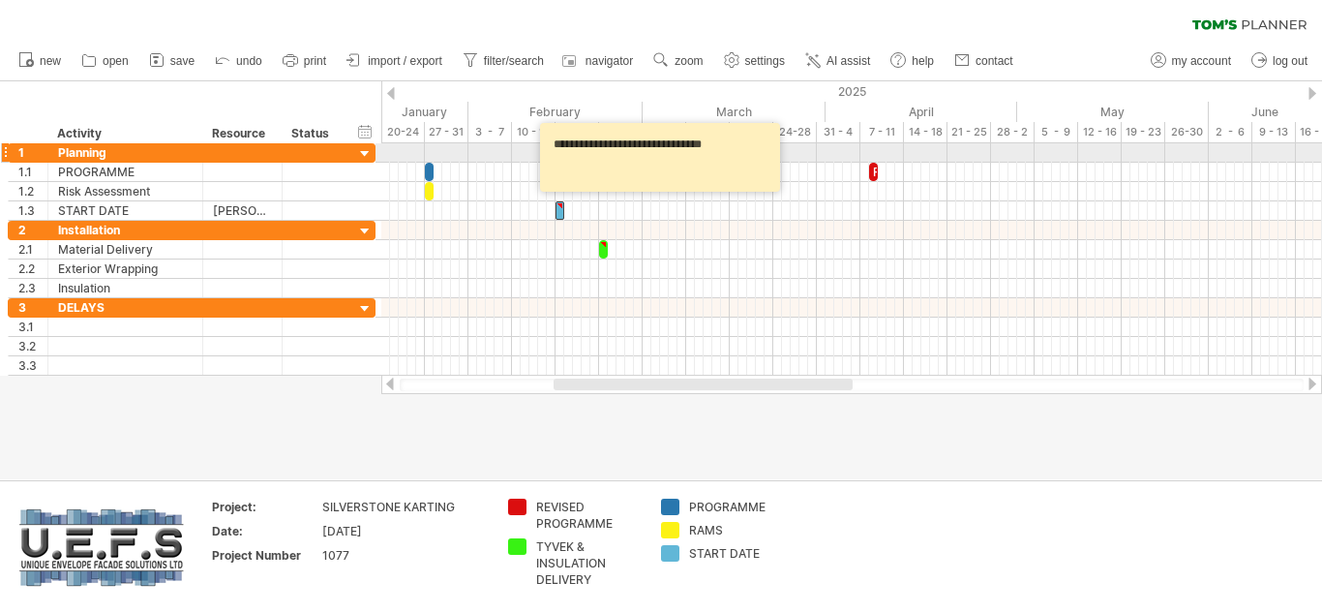
paste textarea "**********"
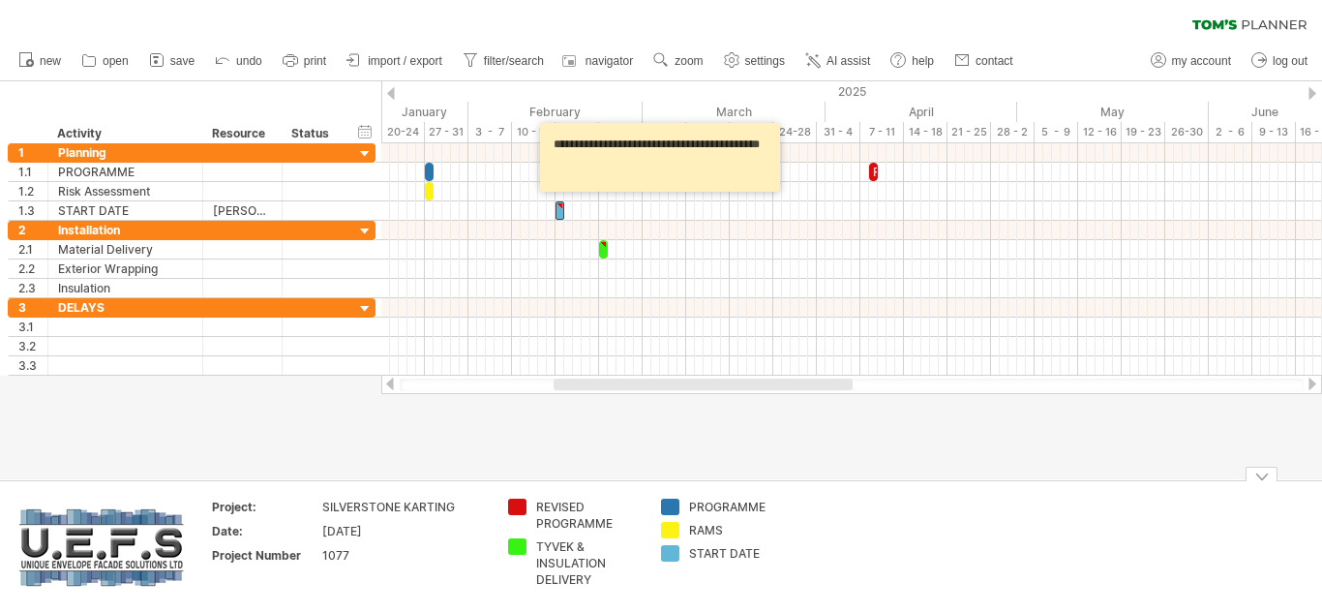
type textarea "**********"
click at [808, 504] on td at bounding box center [880, 547] width 153 height 97
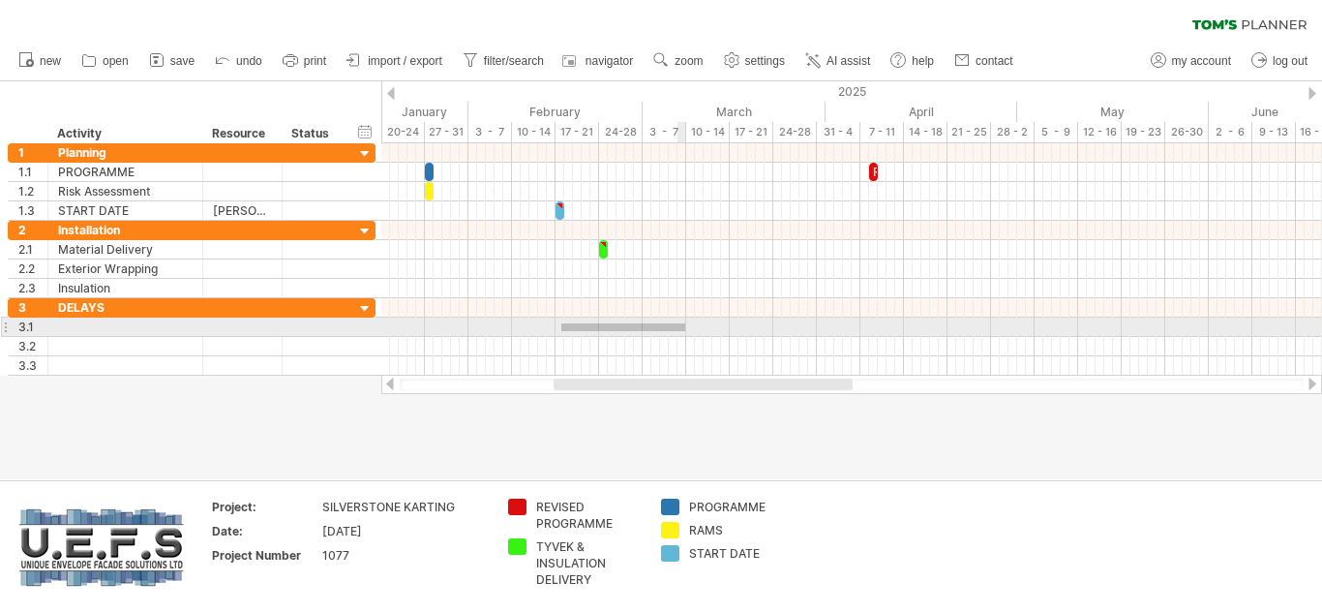
drag, startPoint x: 561, startPoint y: 323, endPoint x: 685, endPoint y: 331, distance: 124.1
click at [685, 331] on div at bounding box center [851, 326] width 941 height 19
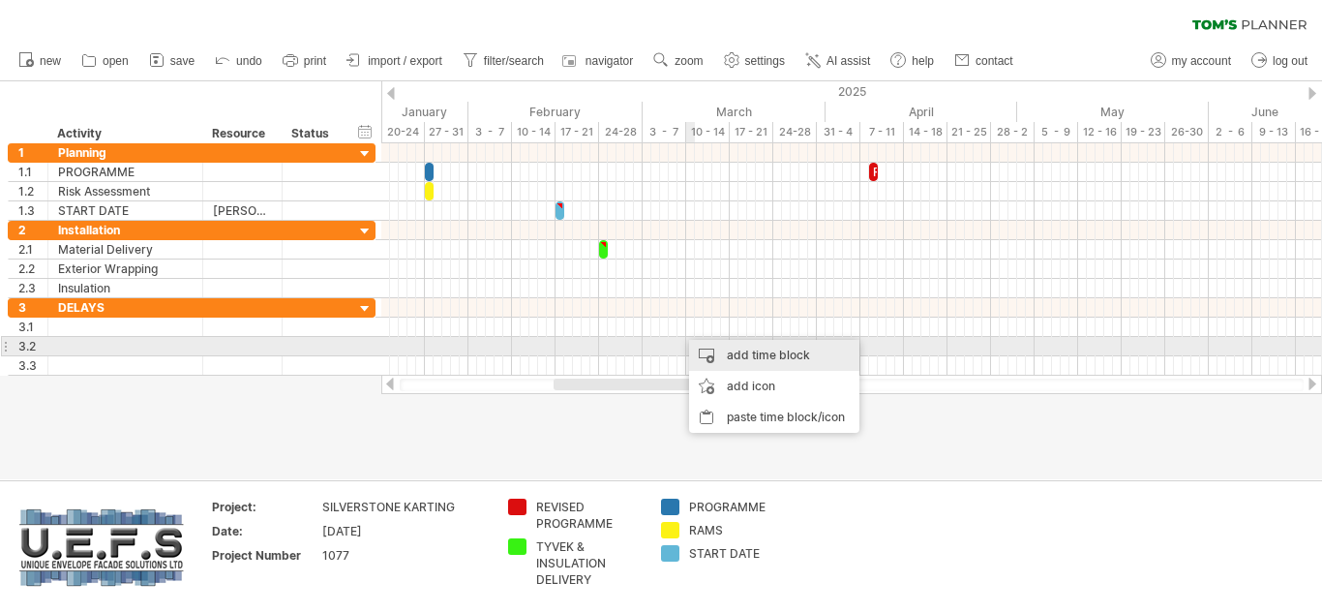
click at [730, 352] on div "add time block" at bounding box center [774, 355] width 170 height 31
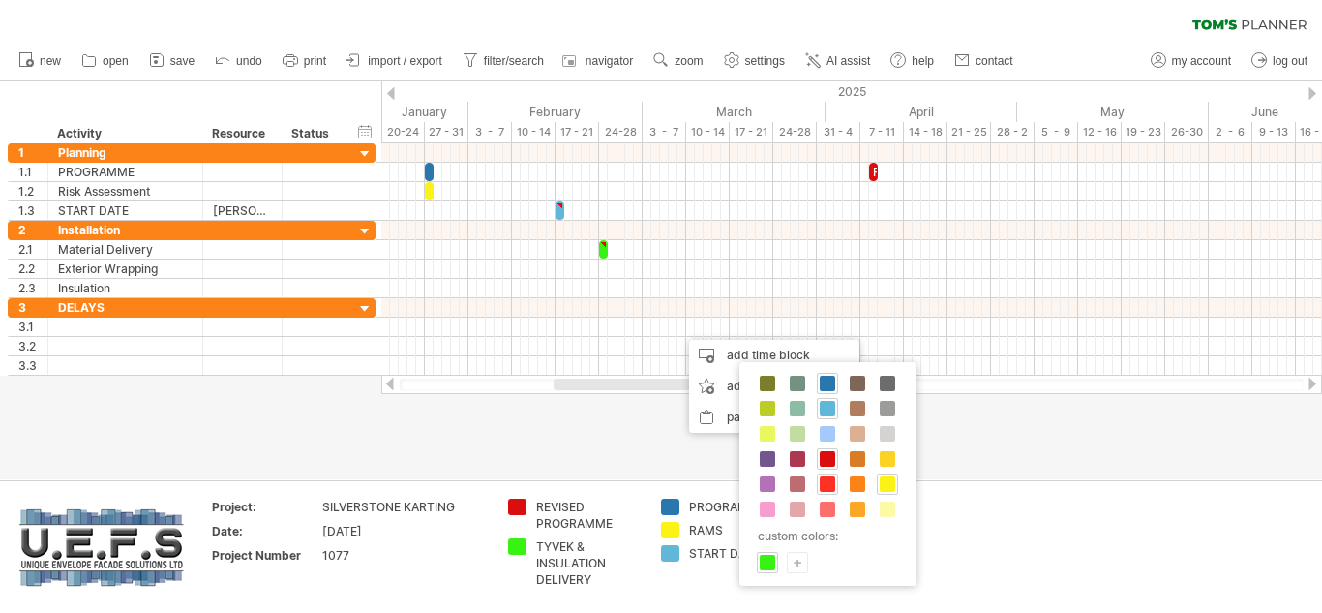
click at [827, 480] on span at bounding box center [827, 483] width 15 height 15
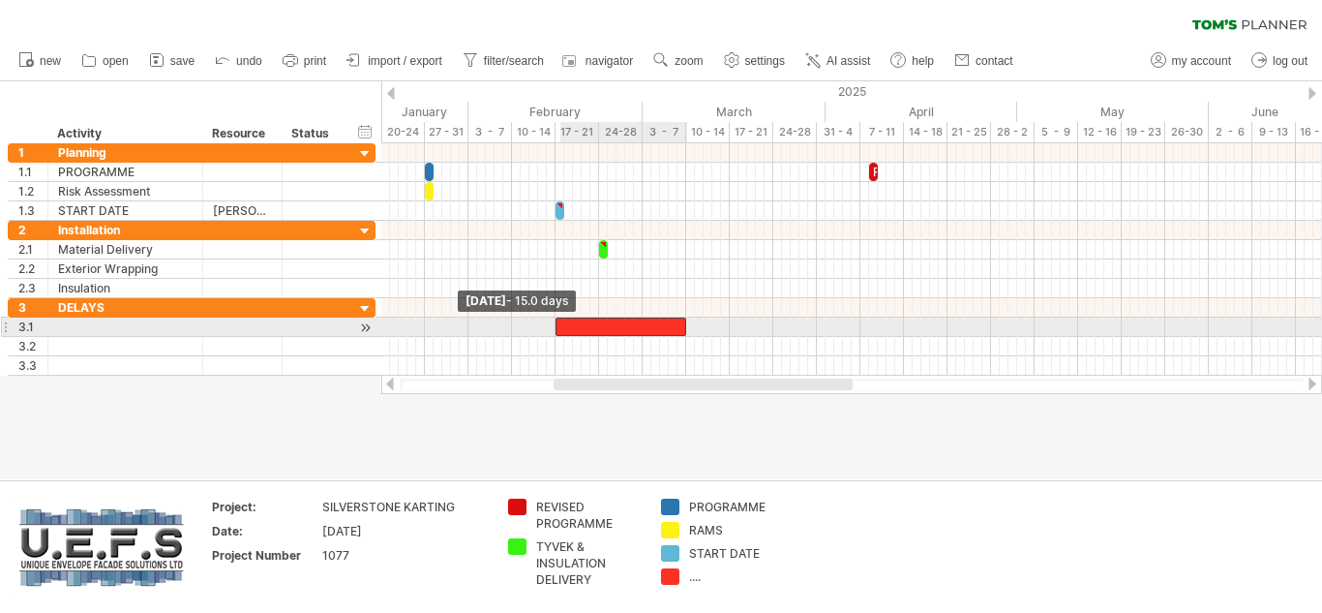
drag, startPoint x: 680, startPoint y: 324, endPoint x: 560, endPoint y: 324, distance: 120.0
click at [560, 324] on div at bounding box center [621, 326] width 131 height 18
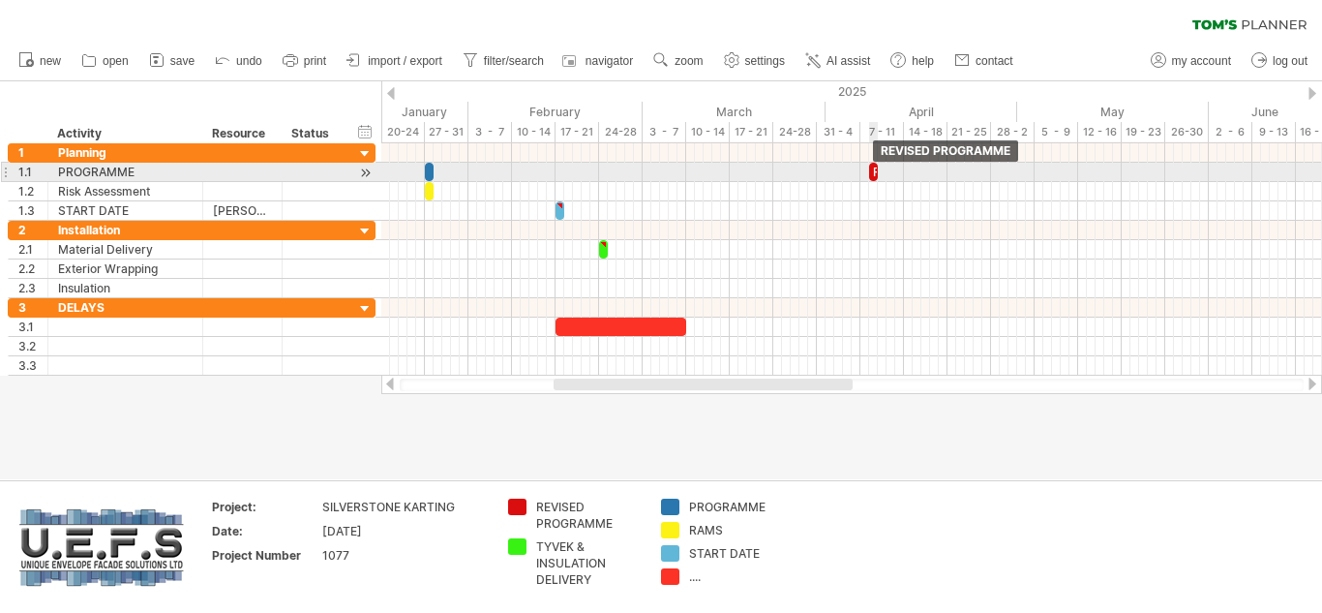
click at [873, 179] on div "REVISED PROGRAMME" at bounding box center [873, 172] width 9 height 18
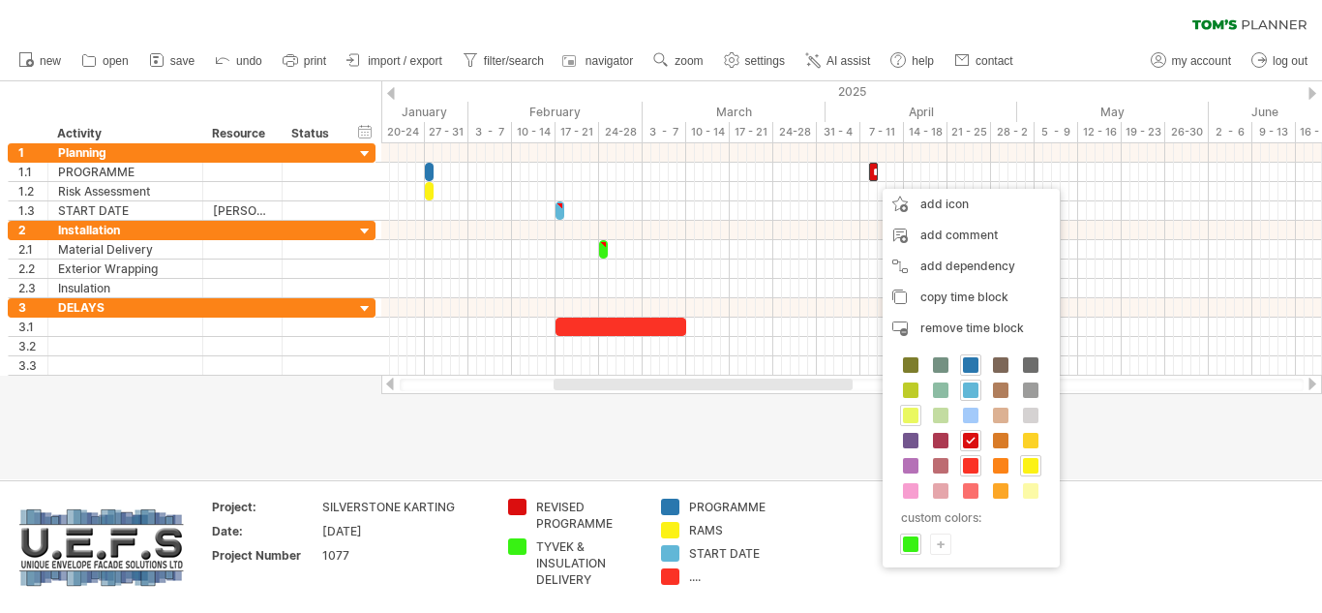
click at [917, 409] on span at bounding box center [910, 415] width 15 height 15
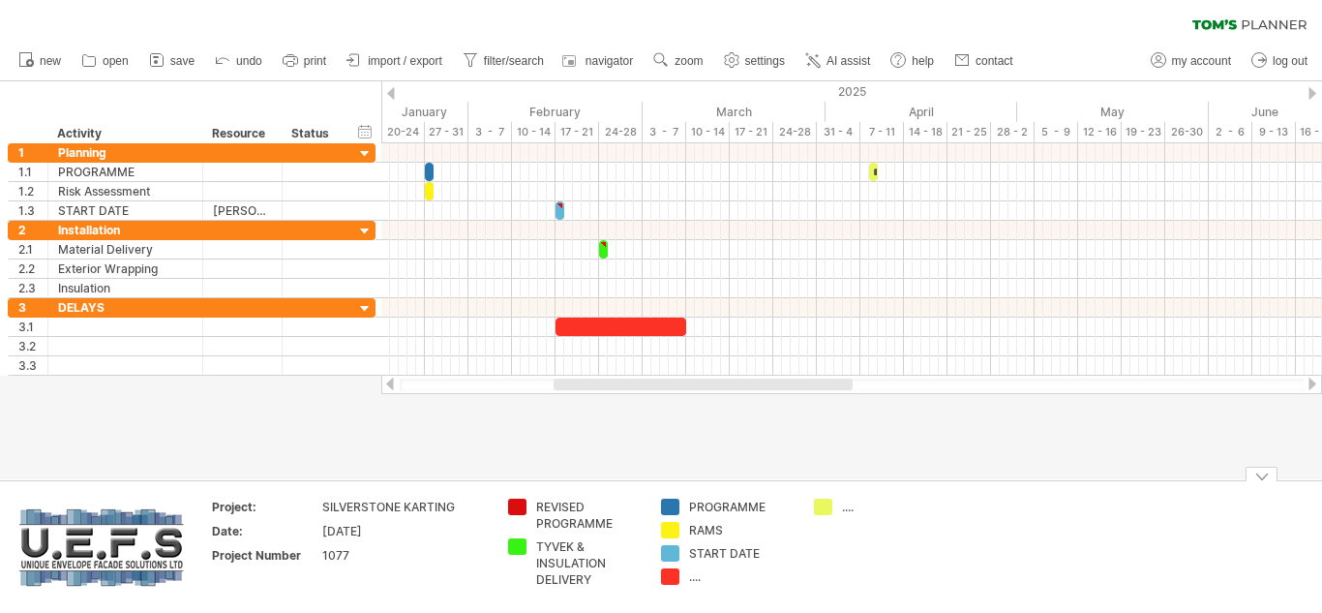
click at [561, 510] on div "REVISED PROGRAMME" at bounding box center [589, 515] width 106 height 33
click at [587, 534] on div "remove color" at bounding box center [599, 535] width 130 height 31
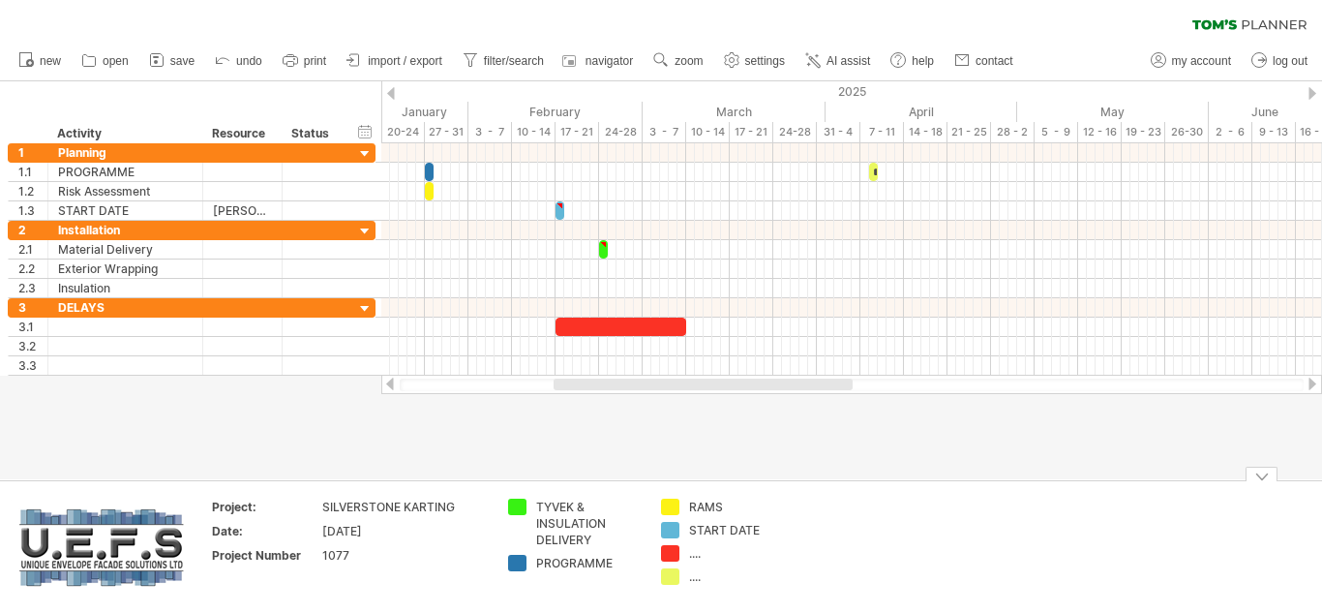
click at [699, 555] on div "...." at bounding box center [742, 553] width 106 height 16
type input "******"
click at [698, 576] on div "...." at bounding box center [742, 576] width 106 height 16
type input "**********"
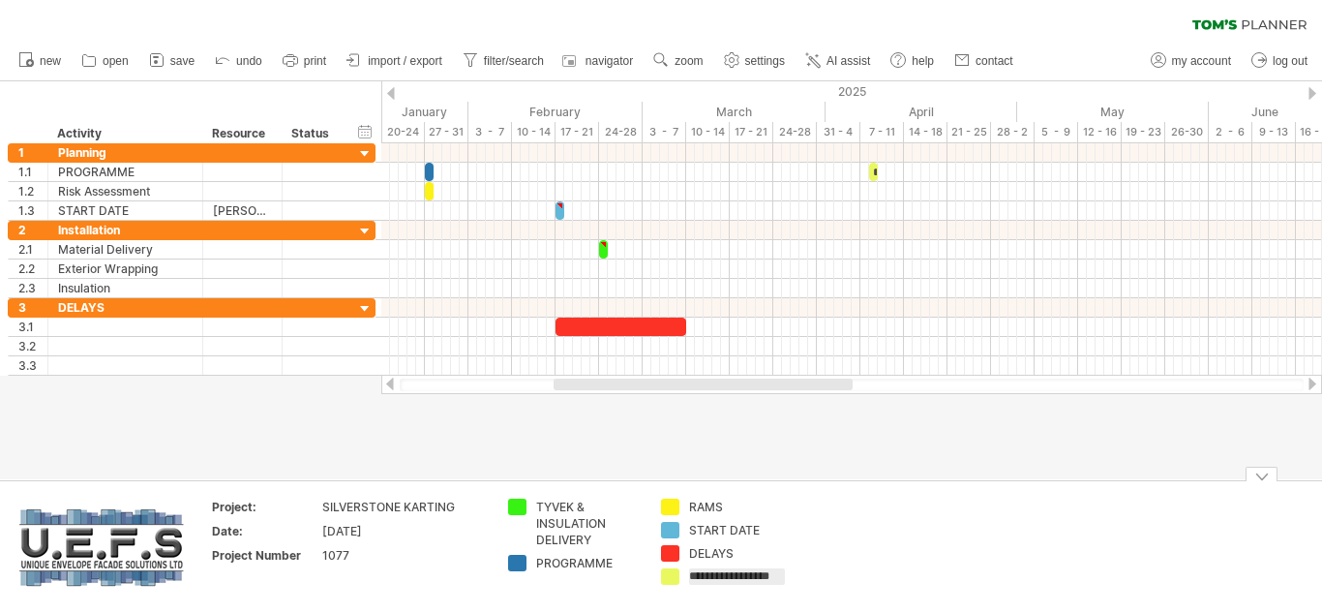
scroll to position [0, 32]
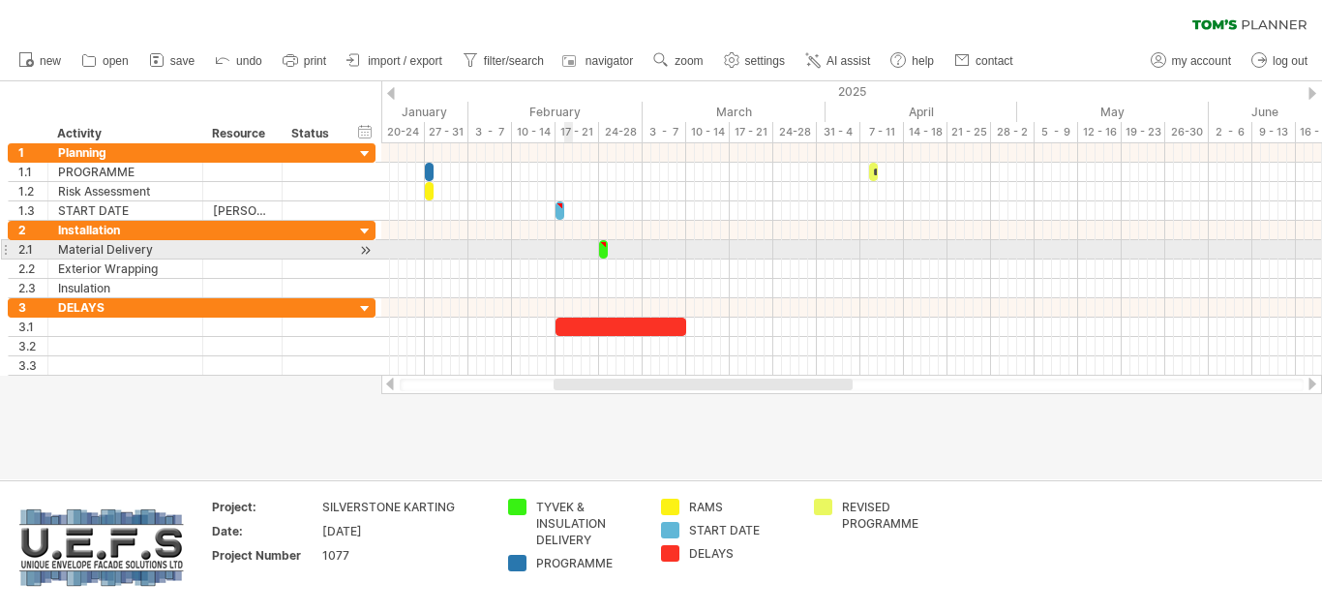
click at [564, 250] on div at bounding box center [851, 249] width 941 height 19
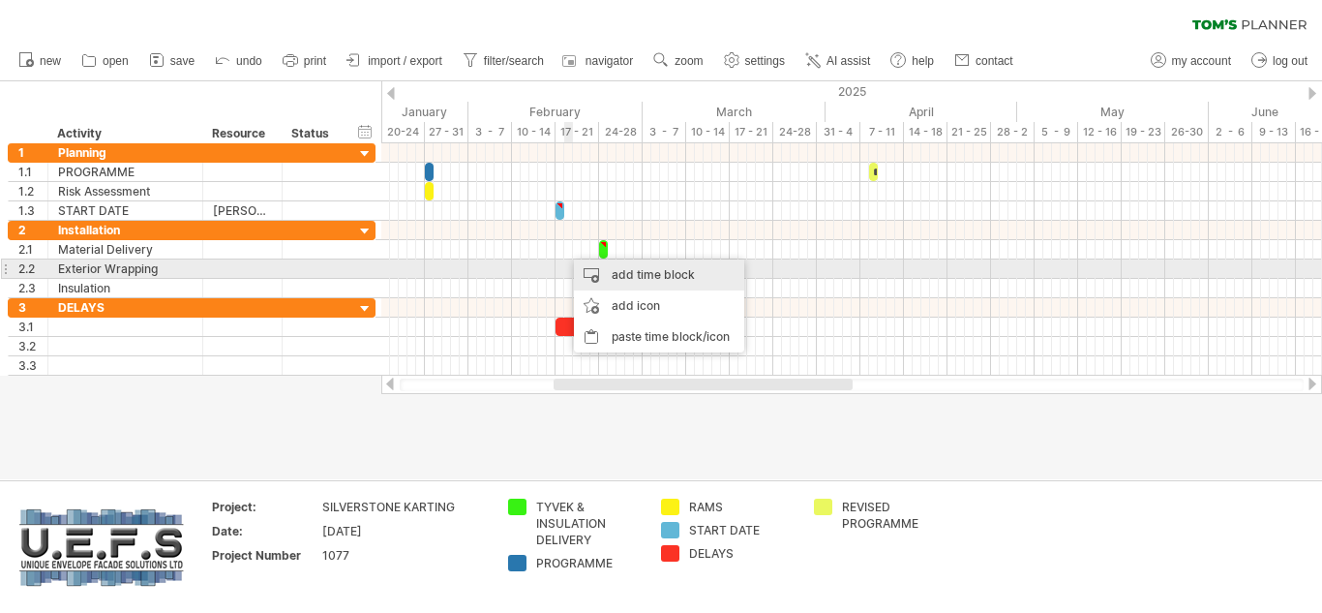
click at [622, 273] on div "add time block" at bounding box center [659, 274] width 170 height 31
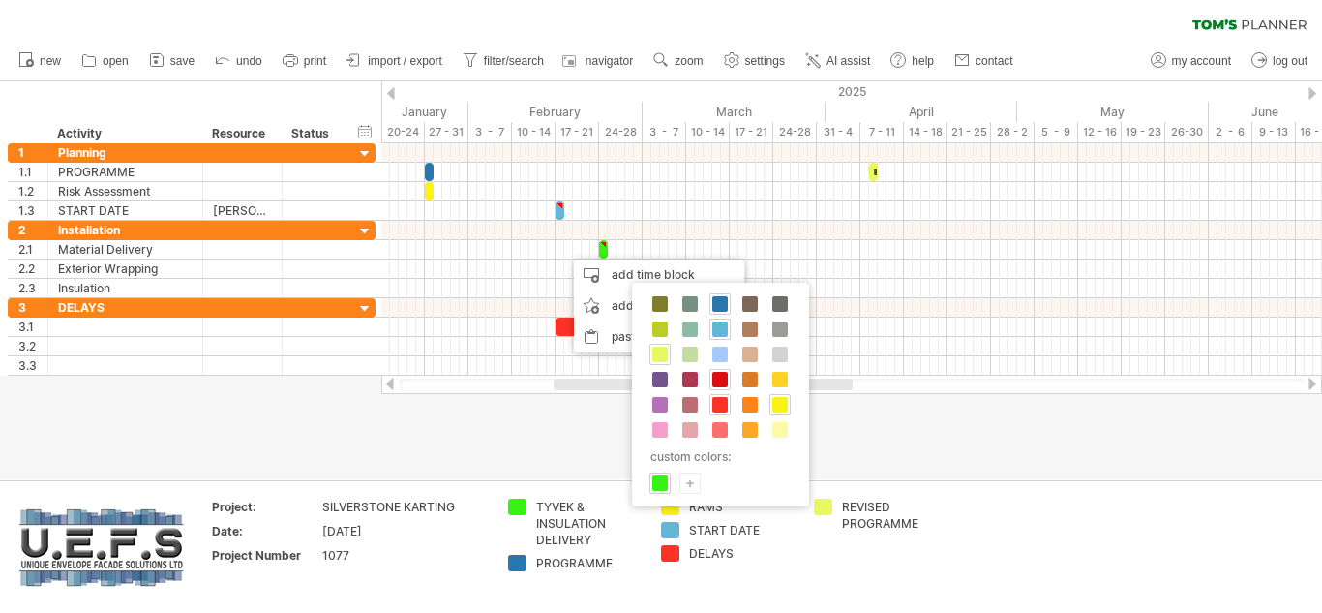
click at [722, 379] on span at bounding box center [719, 379] width 15 height 15
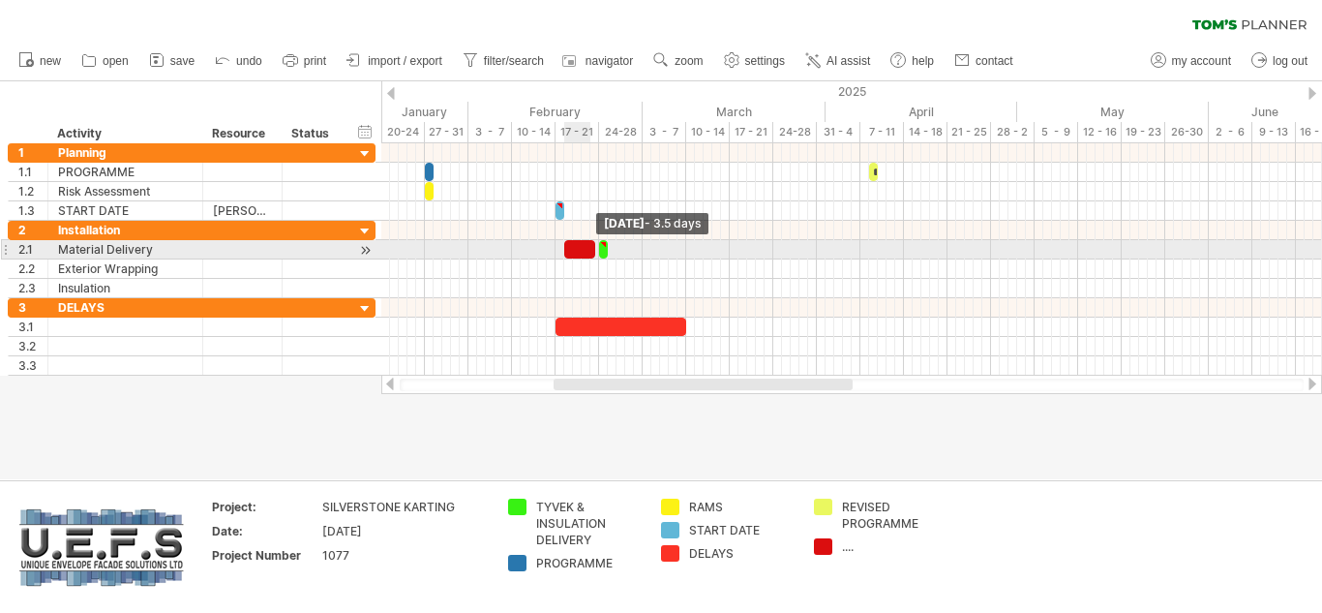
drag, startPoint x: 571, startPoint y: 250, endPoint x: 591, endPoint y: 252, distance: 20.4
click at [591, 252] on span at bounding box center [595, 249] width 8 height 18
click at [559, 251] on span at bounding box center [556, 249] width 8 height 18
click at [598, 251] on span at bounding box center [599, 249] width 8 height 18
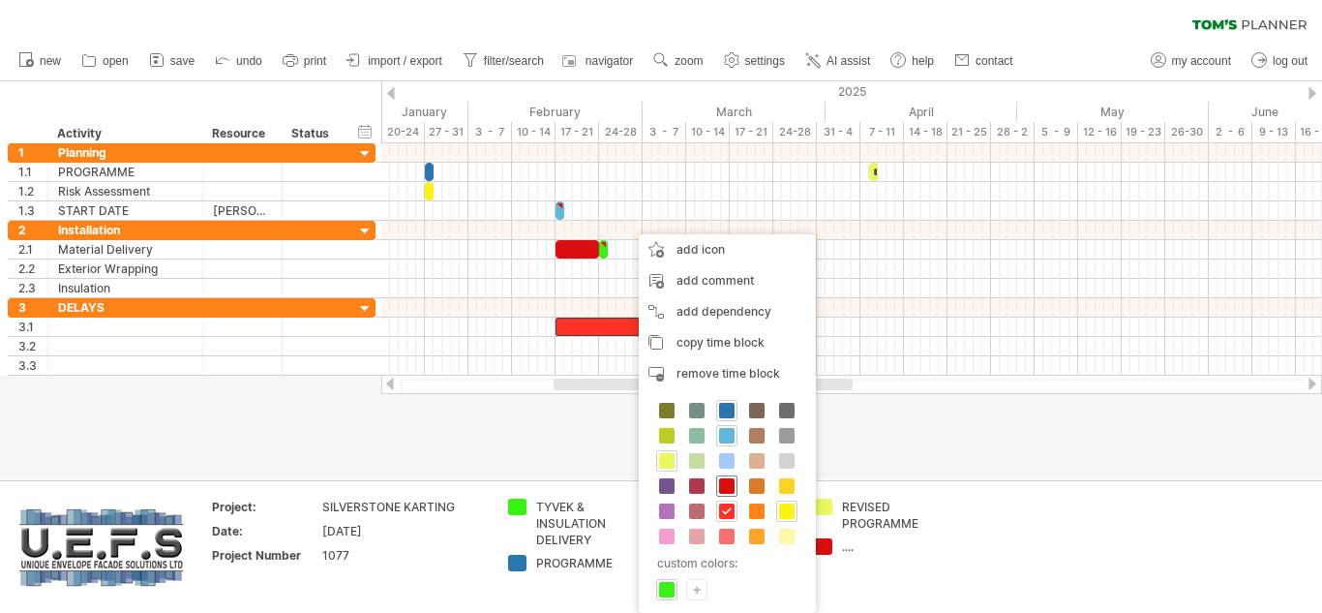
click at [730, 487] on span at bounding box center [726, 485] width 15 height 15
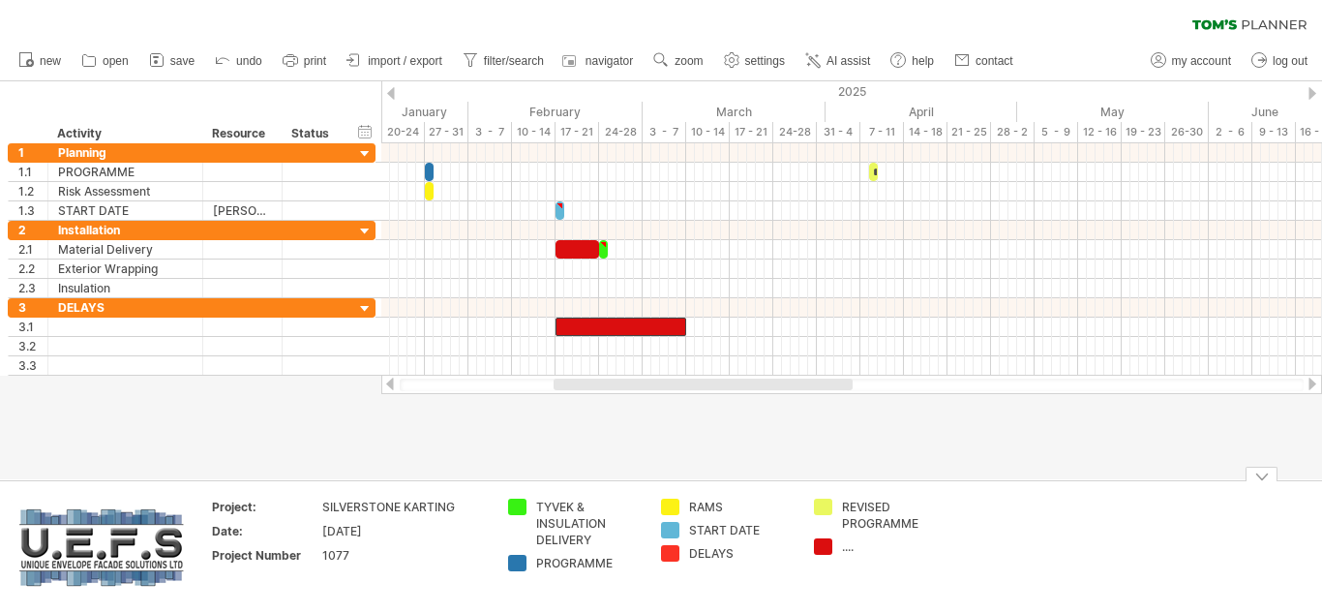
click at [744, 568] on td "RAMS START DATE DELAYS" at bounding box center [727, 547] width 153 height 97
click at [801, 562] on td "RAMS START DATE DELAYS" at bounding box center [727, 547] width 153 height 97
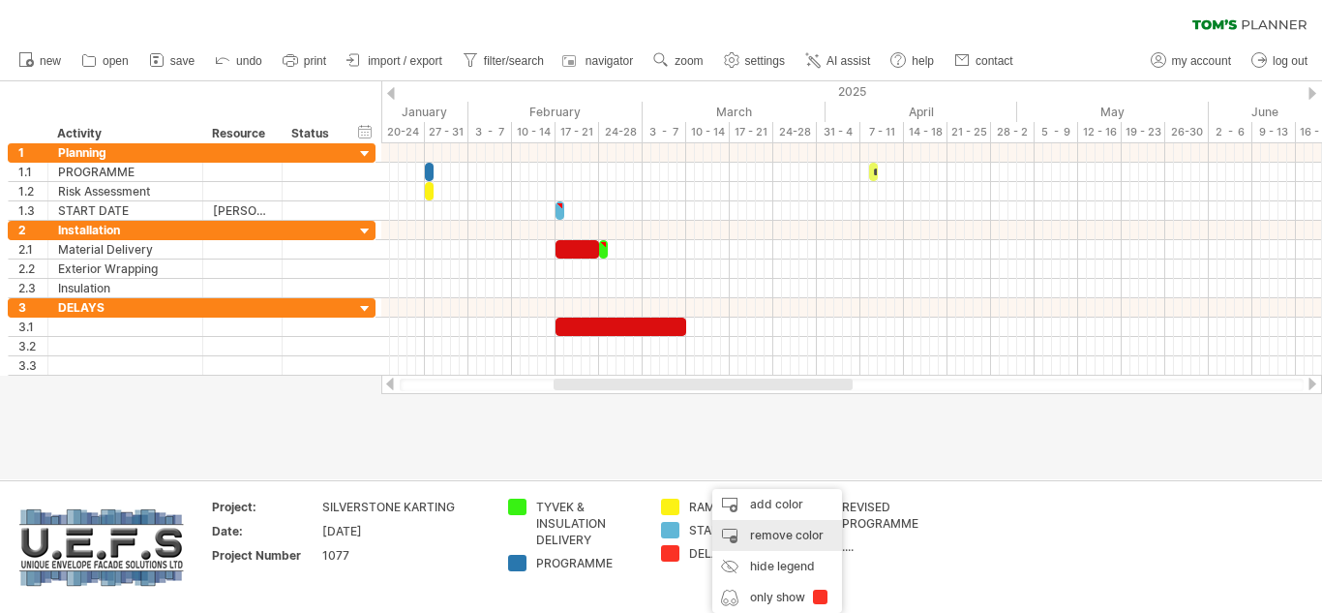
click at [793, 533] on div "remove color" at bounding box center [777, 535] width 130 height 31
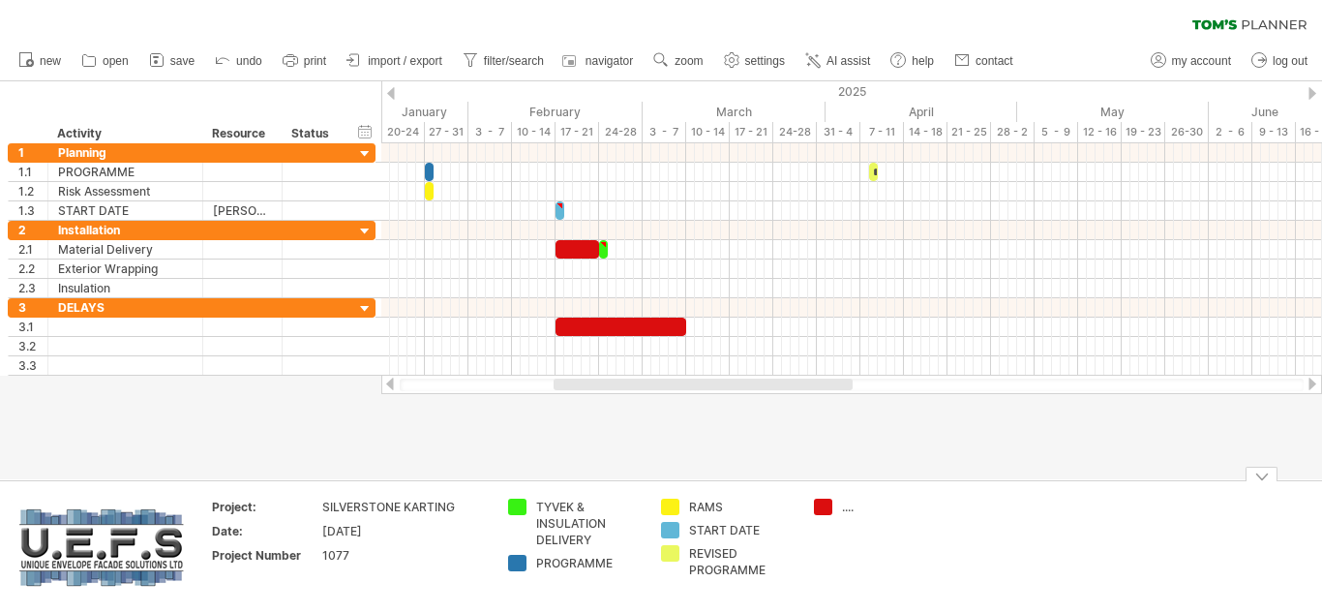
click at [846, 503] on div "...." at bounding box center [895, 507] width 106 height 16
type input "******"
click at [855, 556] on td "******" at bounding box center [880, 547] width 153 height 97
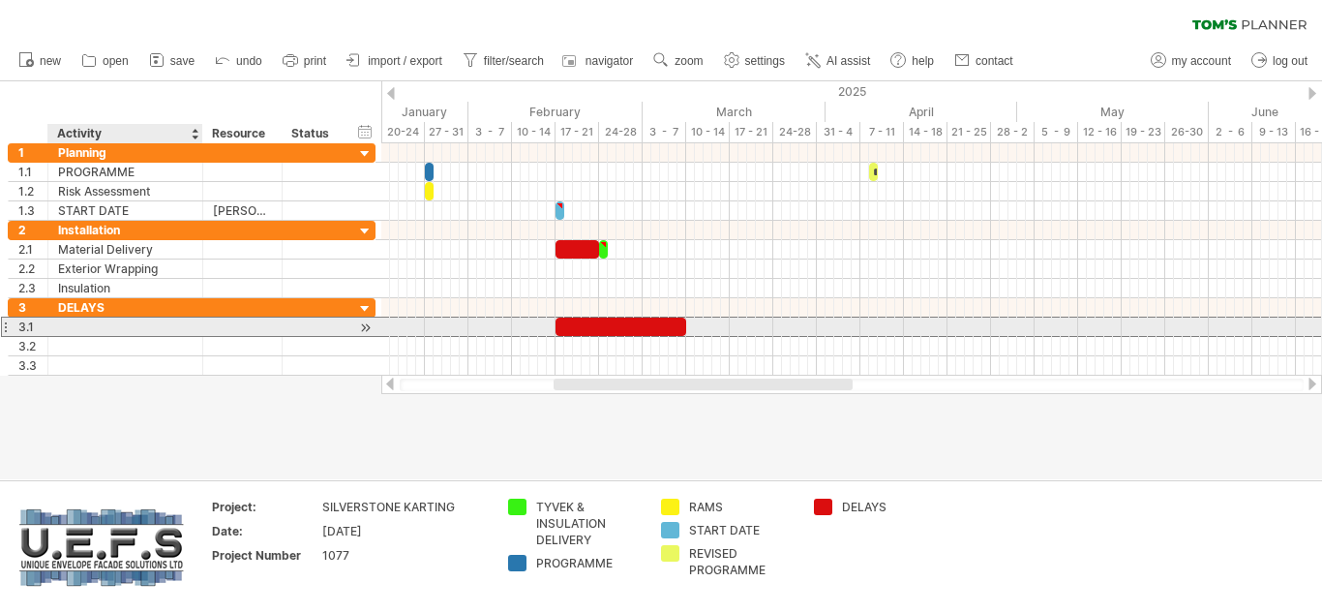
click at [106, 325] on div at bounding box center [125, 326] width 135 height 18
type input "**********"
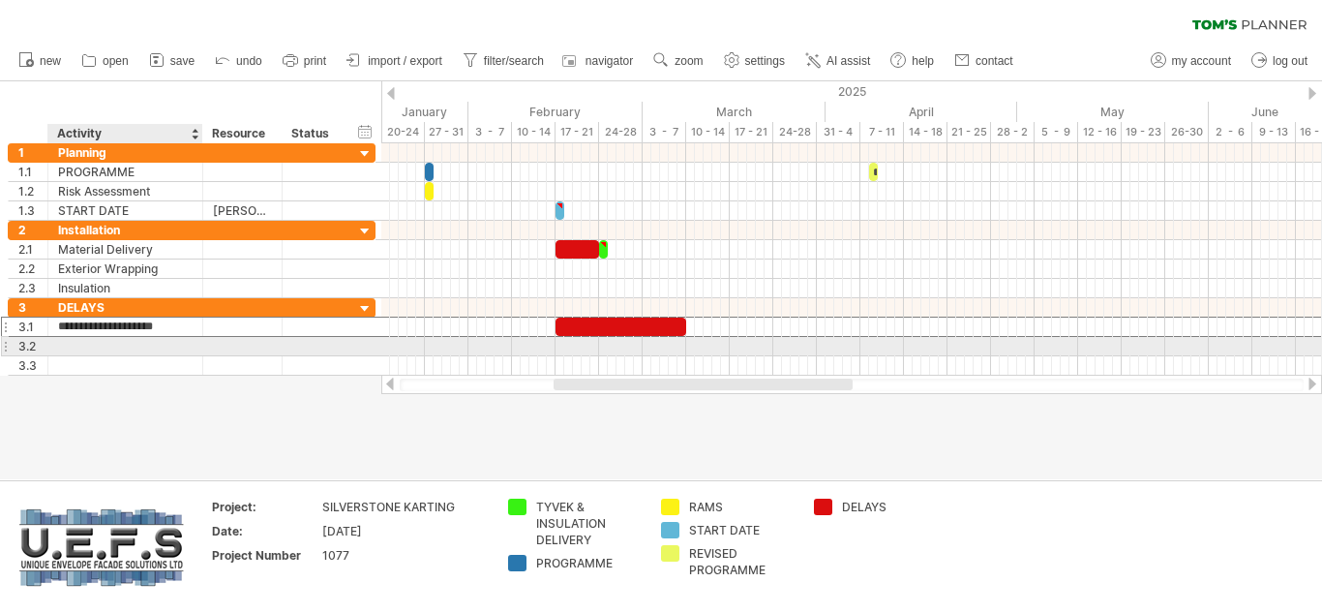
click at [121, 341] on div at bounding box center [125, 346] width 135 height 18
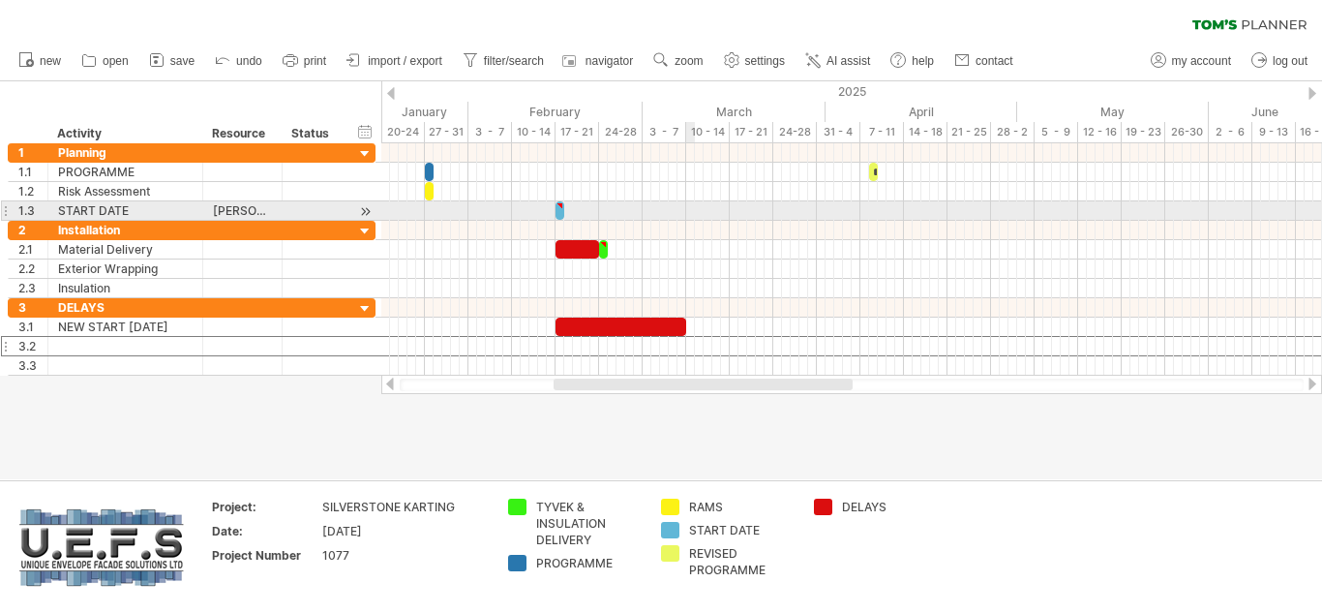
click at [691, 210] on div at bounding box center [851, 210] width 941 height 19
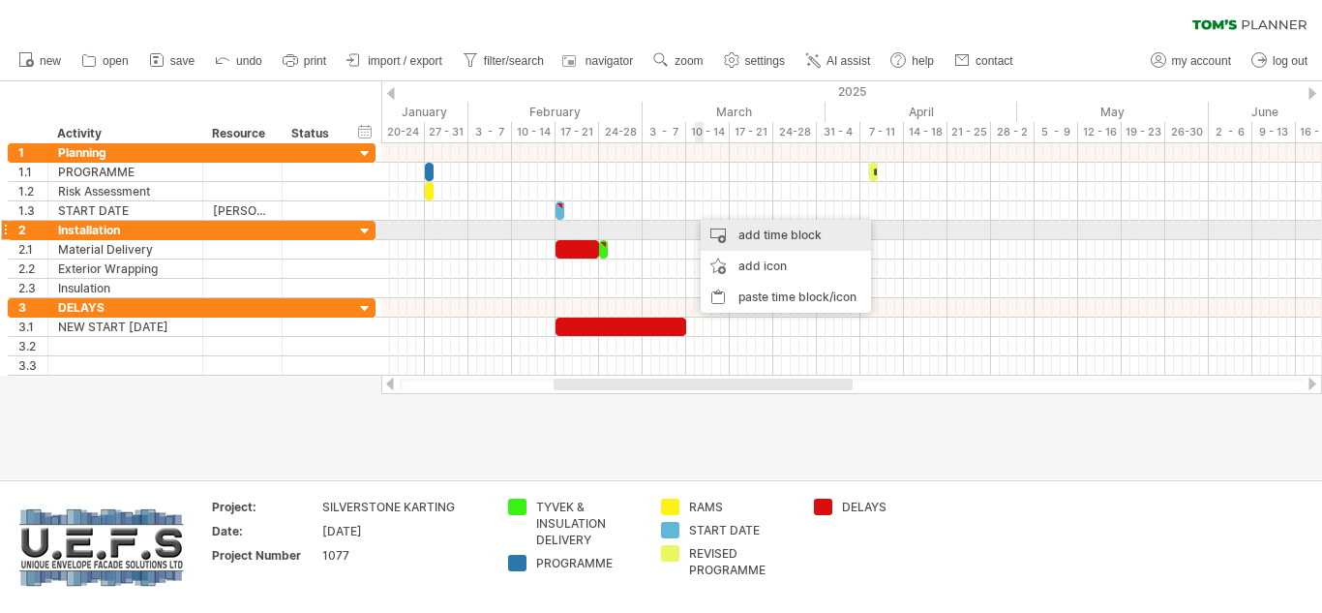
click at [745, 234] on div "add time block" at bounding box center [786, 235] width 170 height 31
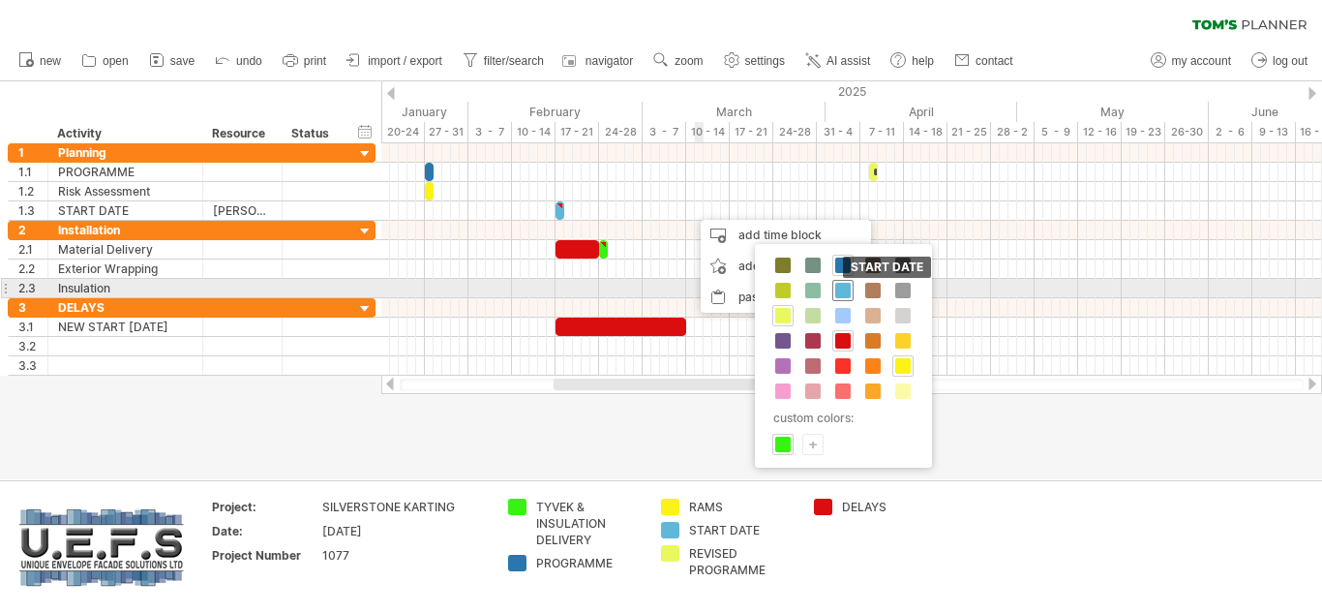
click at [845, 288] on span at bounding box center [842, 290] width 15 height 15
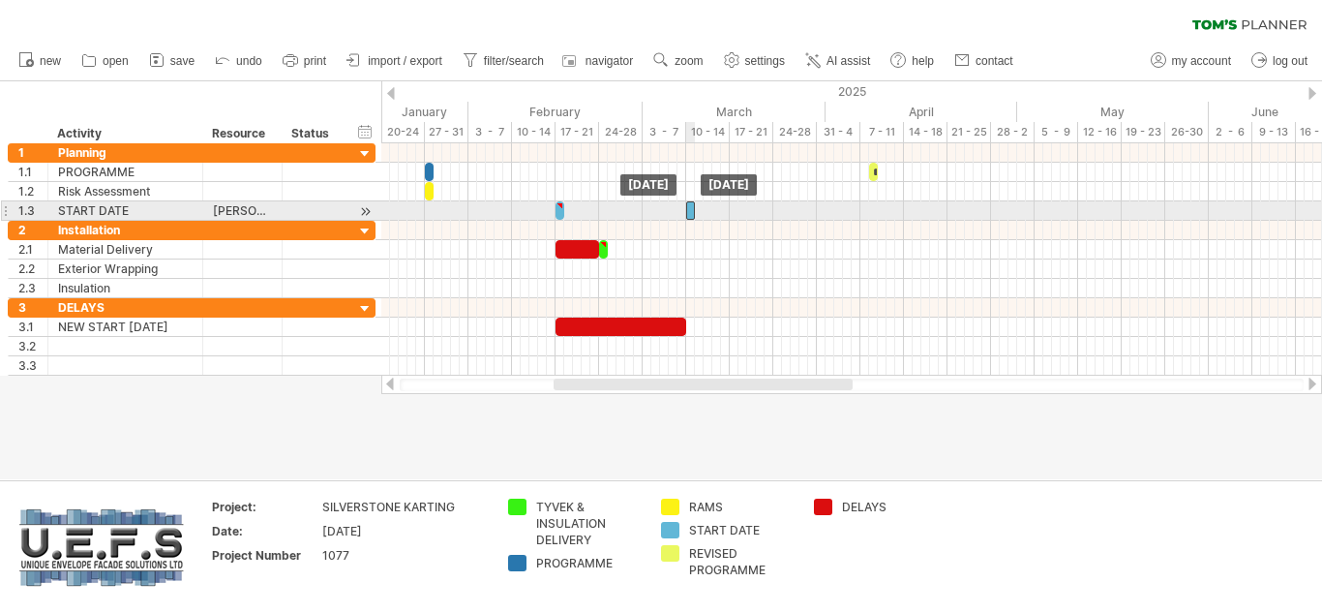
click at [689, 213] on div at bounding box center [690, 210] width 9 height 18
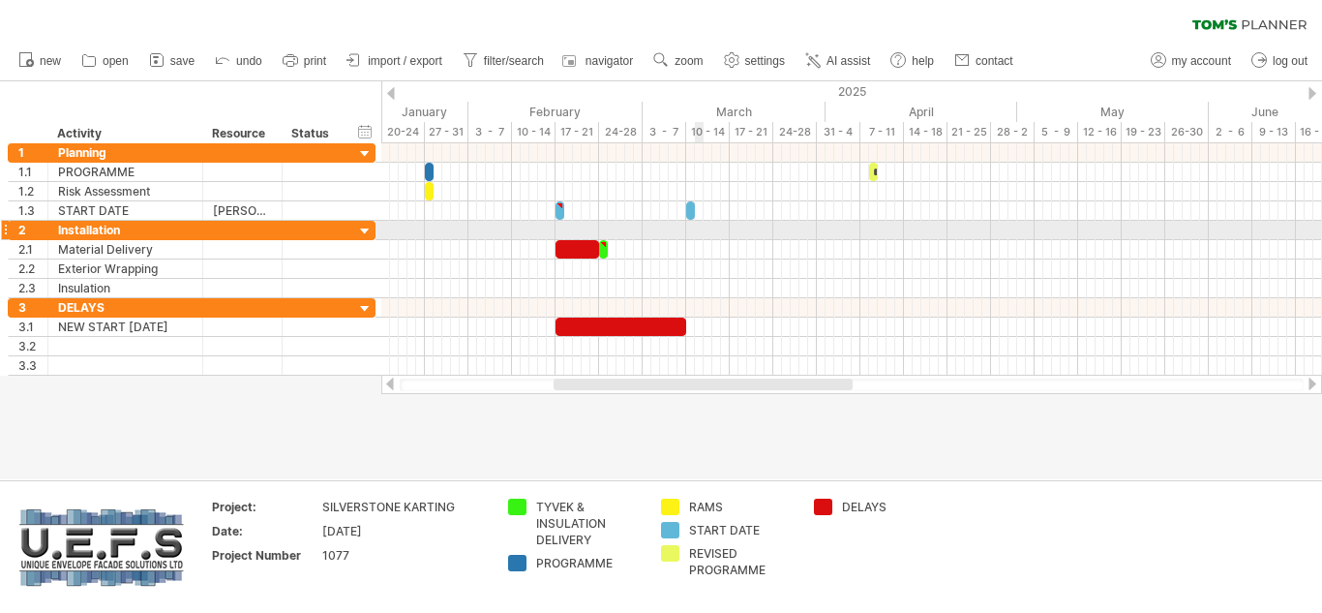
click at [703, 231] on div at bounding box center [851, 230] width 941 height 19
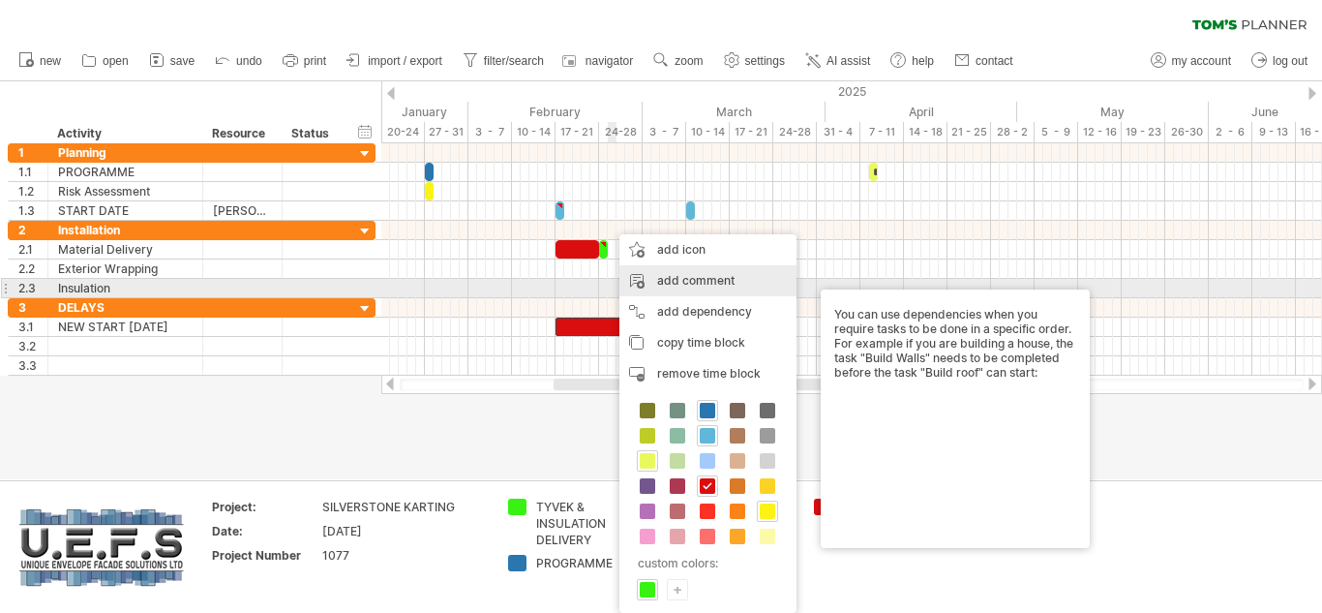
click at [692, 283] on div "add comment" at bounding box center [708, 280] width 177 height 31
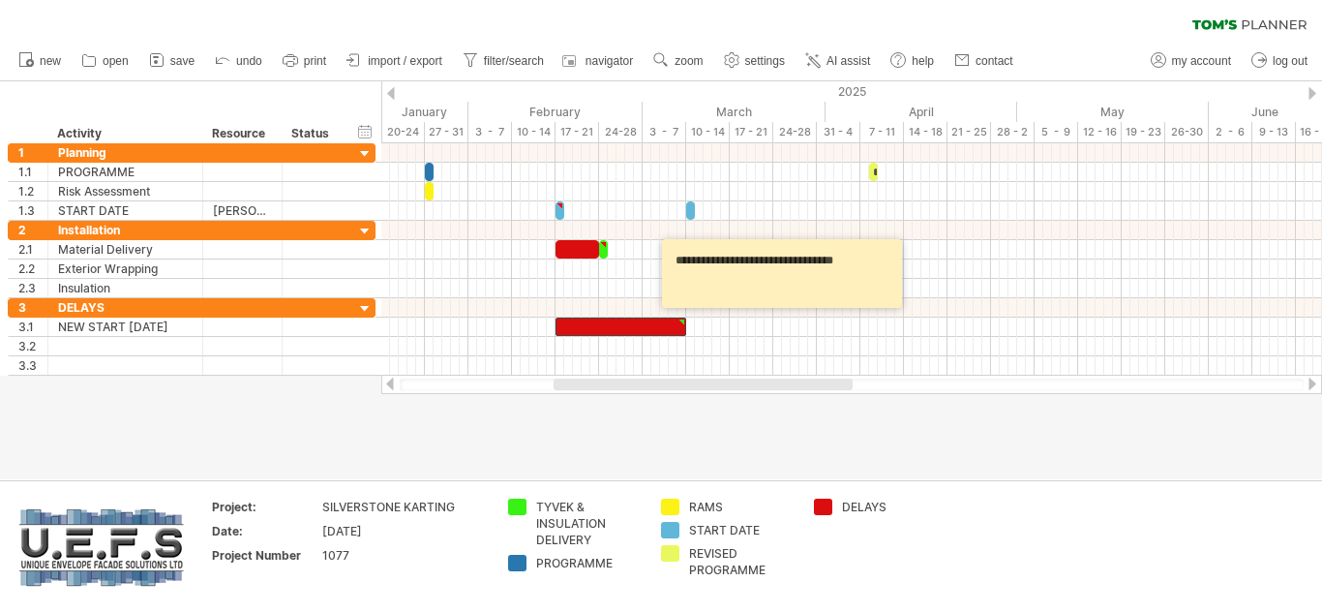
type textarea "**********"
click at [668, 427] on div at bounding box center [661, 280] width 1322 height 398
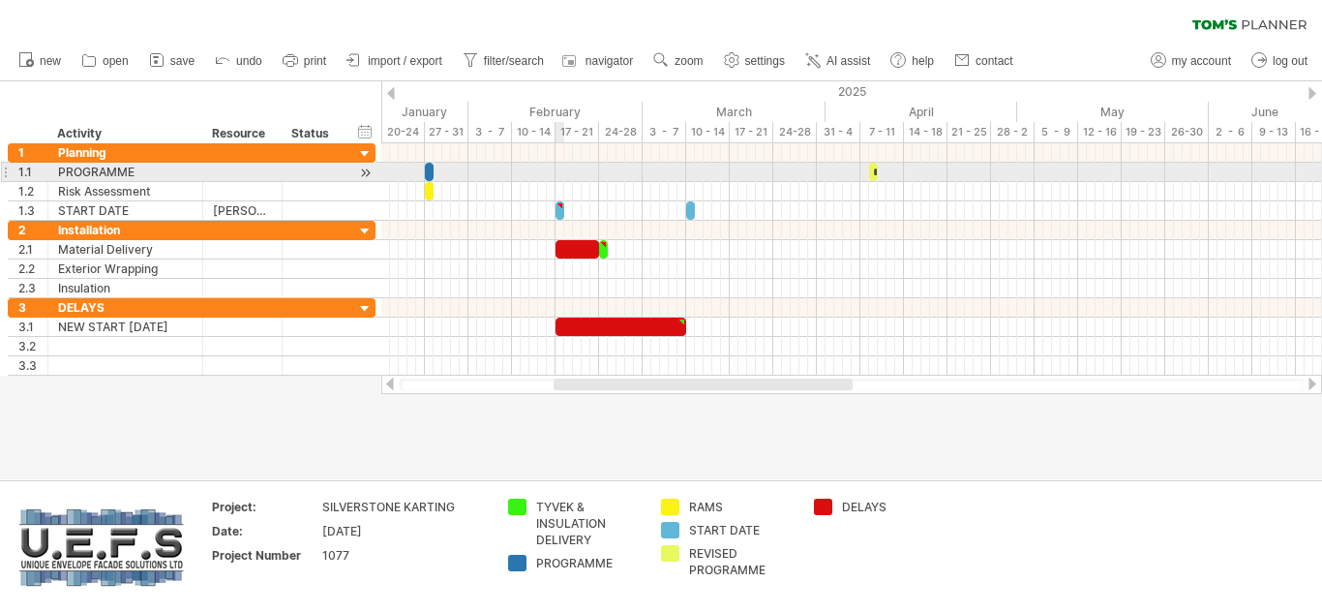
click at [559, 172] on div at bounding box center [851, 172] width 941 height 19
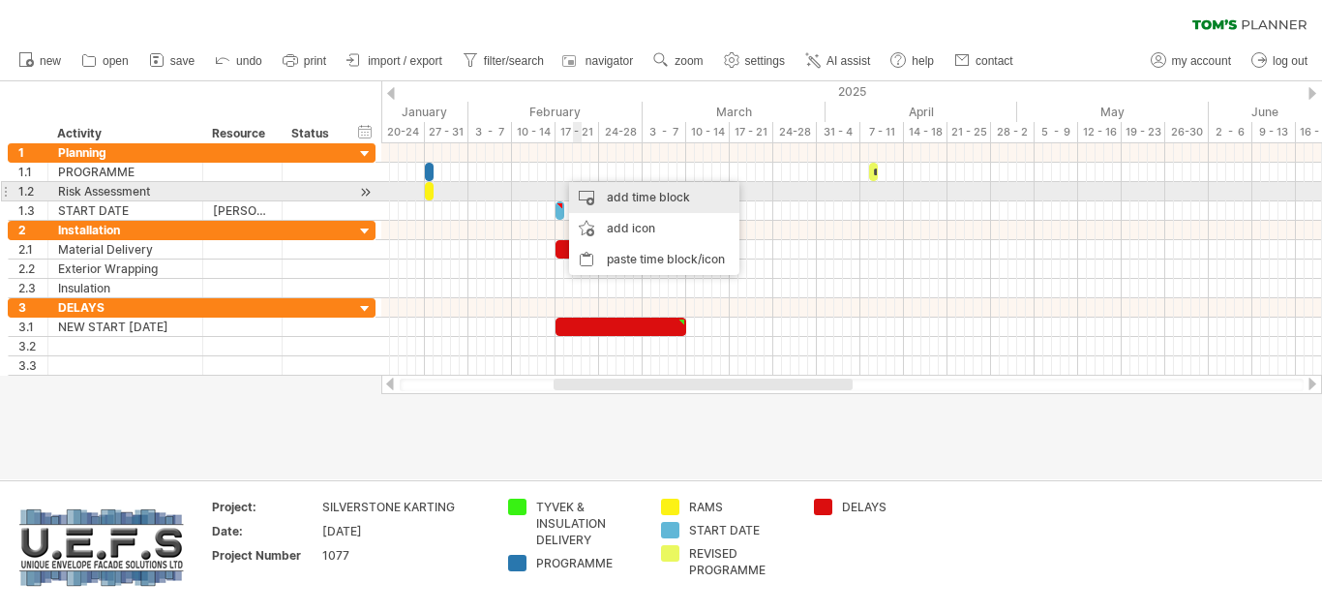
click at [617, 199] on div "add time block" at bounding box center [654, 197] width 170 height 31
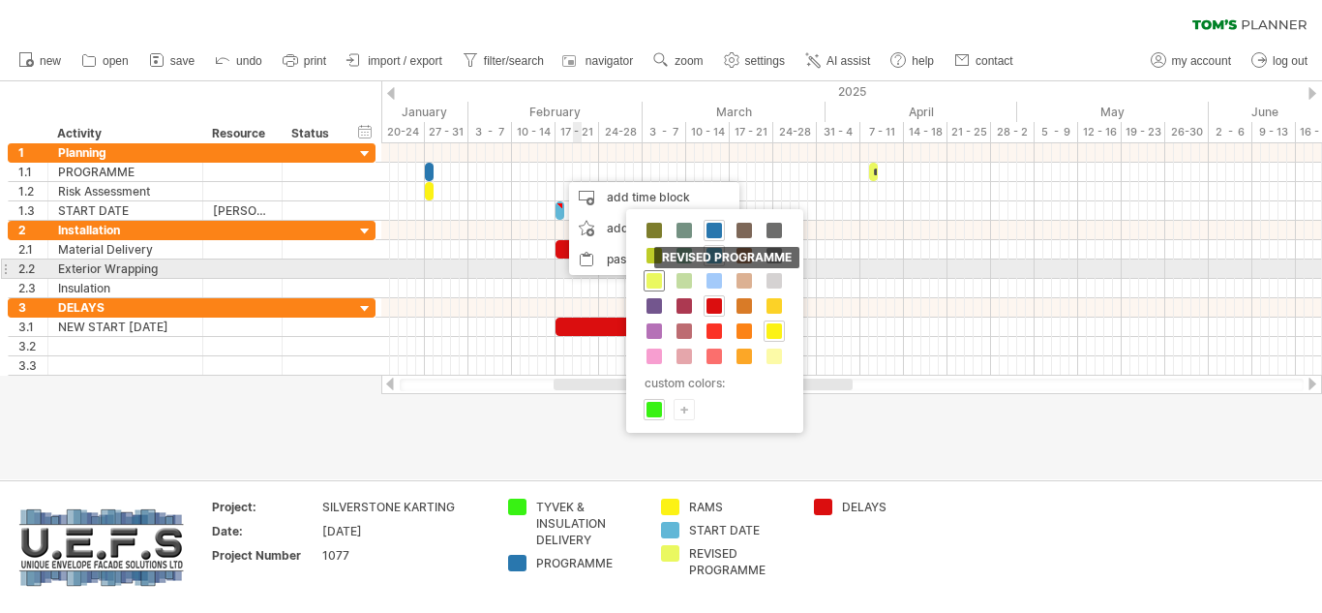
click at [654, 279] on span at bounding box center [654, 280] width 15 height 15
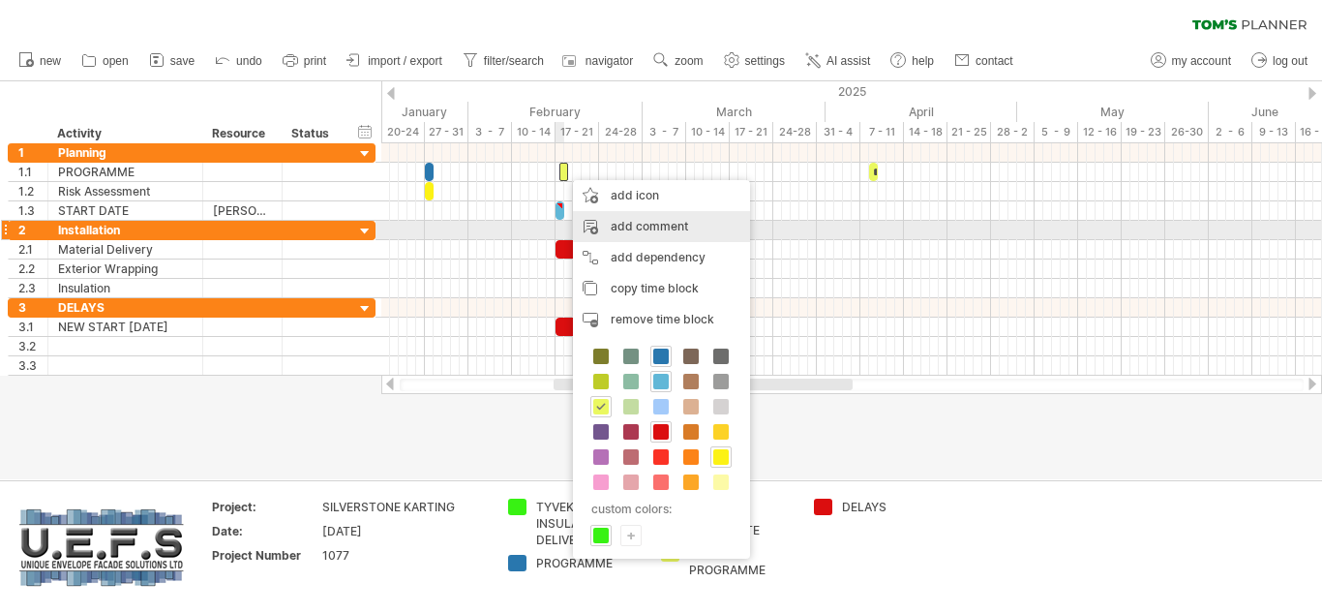
click at [629, 232] on div "add comment" at bounding box center [661, 226] width 177 height 31
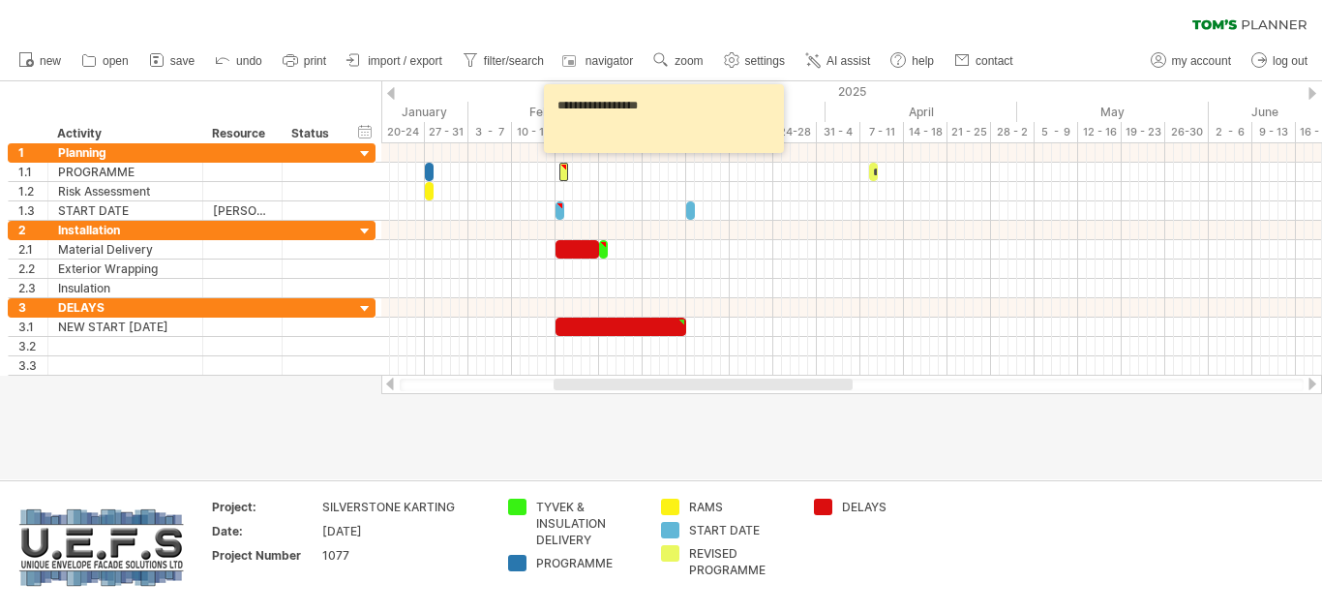
type textarea "**********"
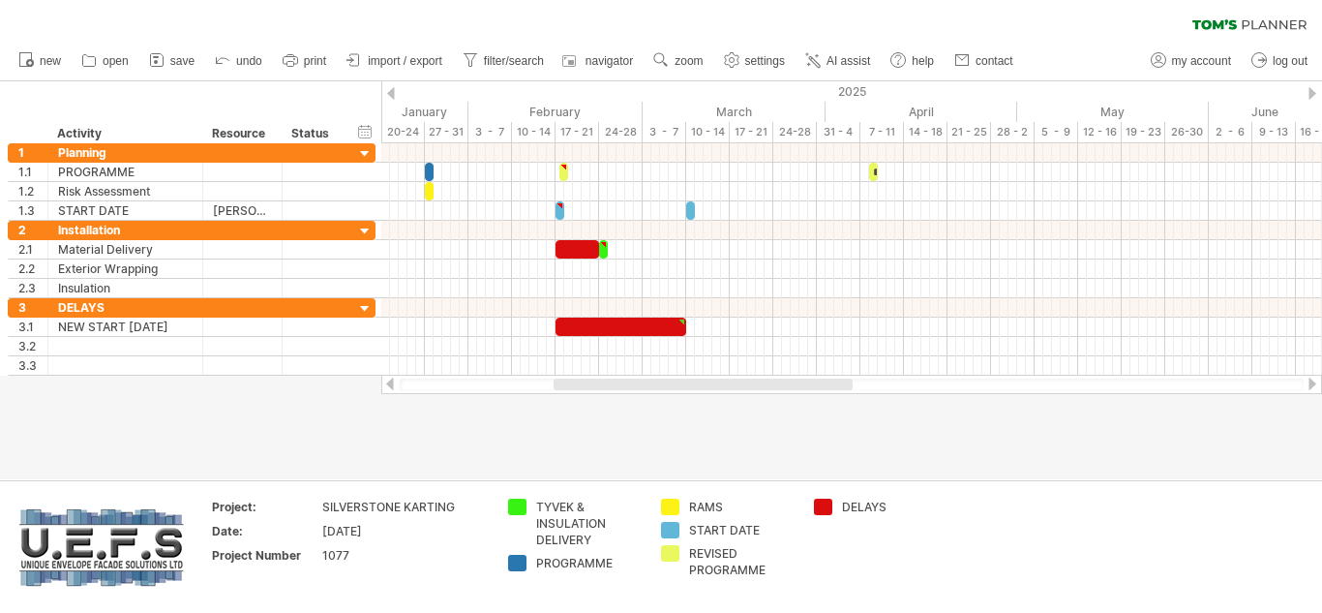
click at [672, 430] on div at bounding box center [661, 280] width 1322 height 398
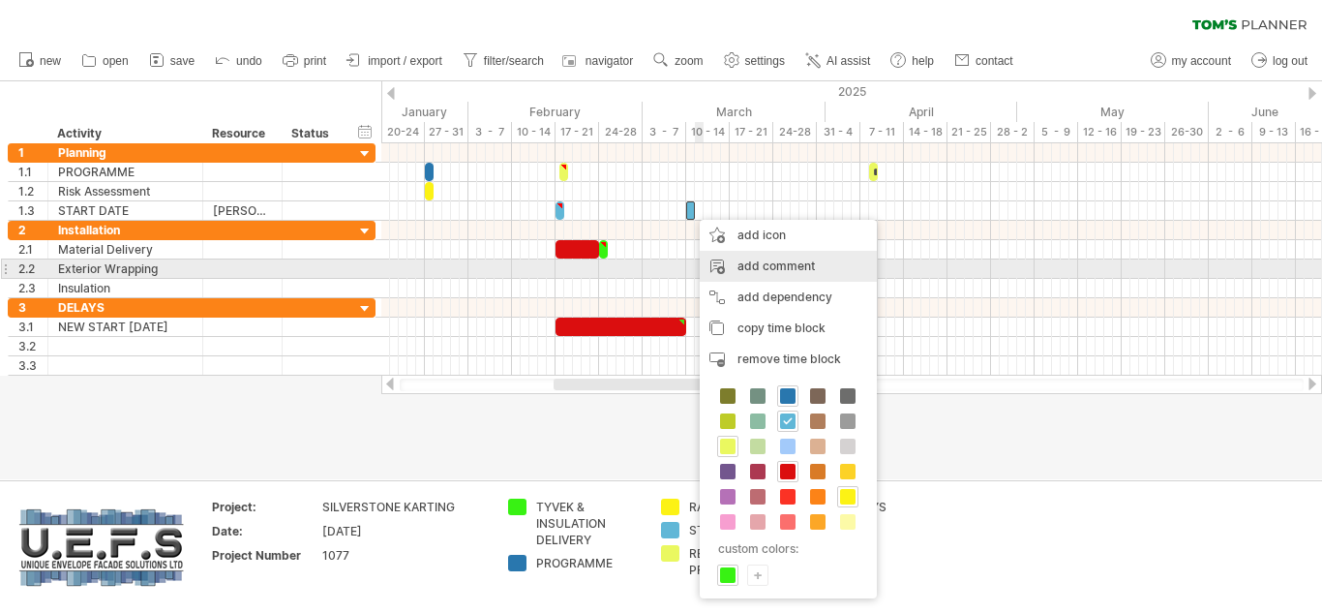
click at [741, 268] on div "add comment" at bounding box center [788, 266] width 177 height 31
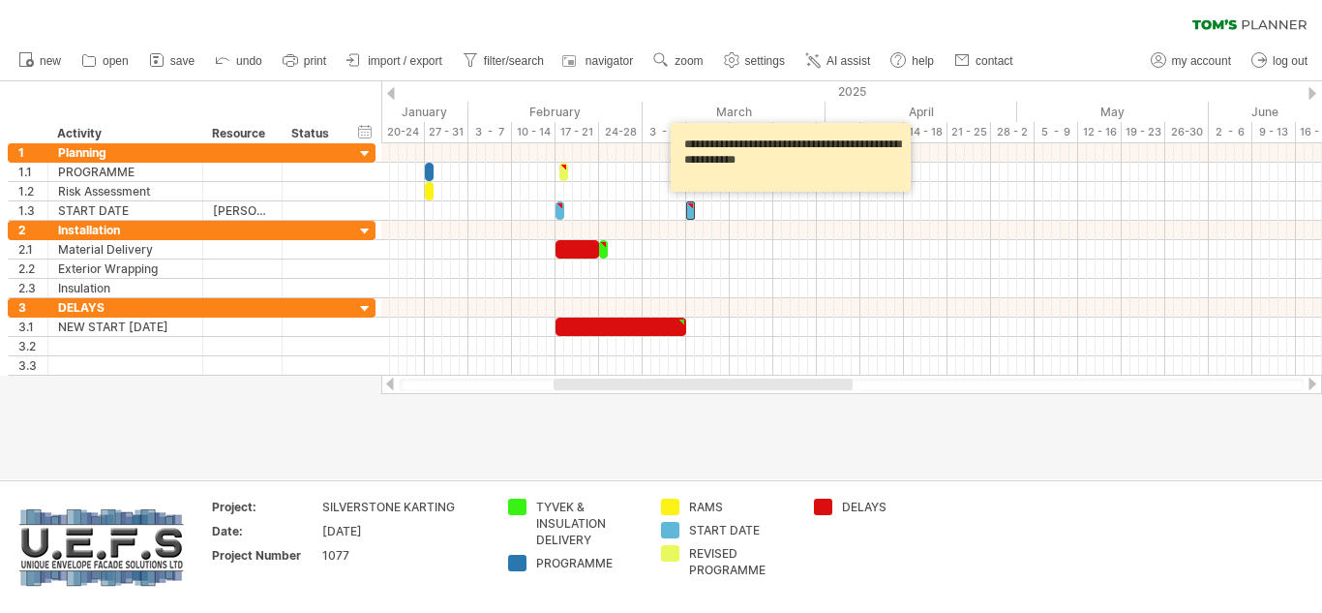
type textarea "**********"
click at [684, 421] on div at bounding box center [661, 280] width 1322 height 398
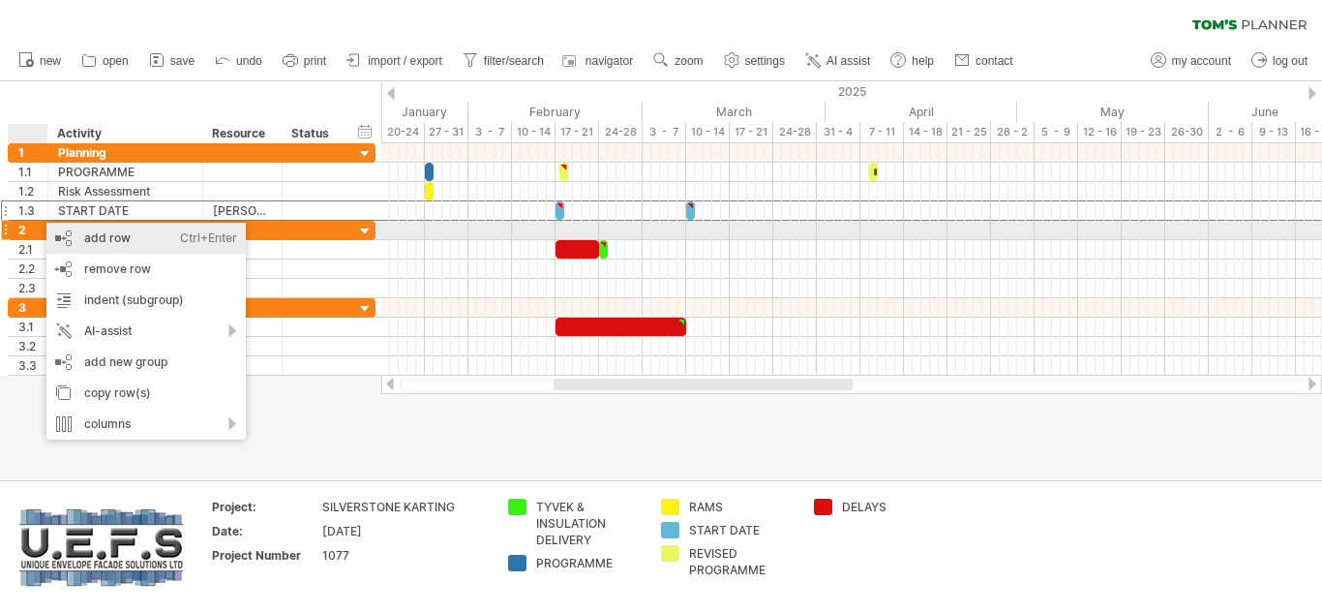
click at [106, 239] on div "add row Ctrl+Enter Cmd+Enter" at bounding box center [145, 238] width 199 height 31
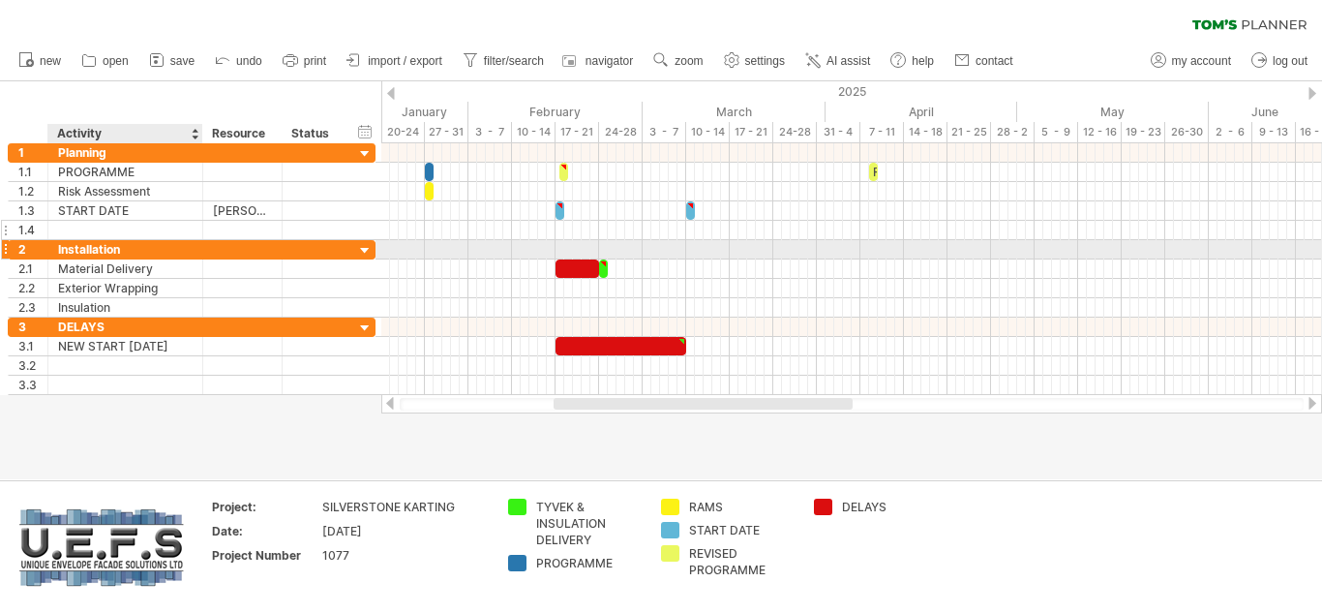
click at [119, 231] on div at bounding box center [125, 230] width 135 height 18
type input "********"
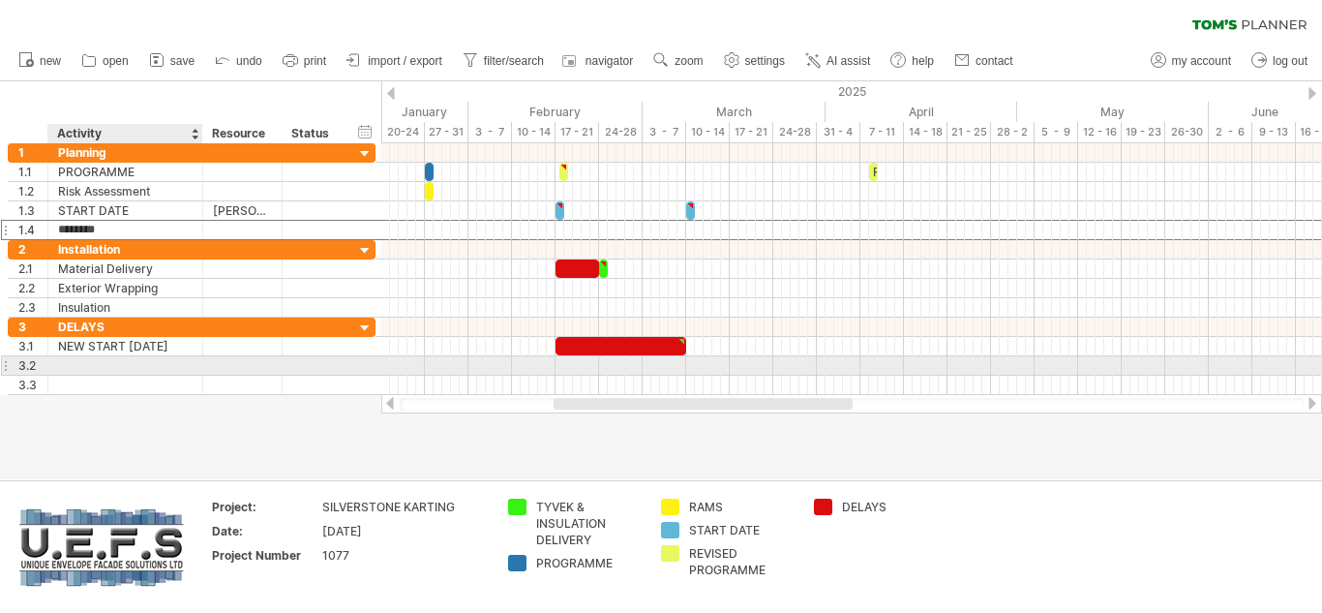
click at [125, 370] on div at bounding box center [125, 365] width 135 height 18
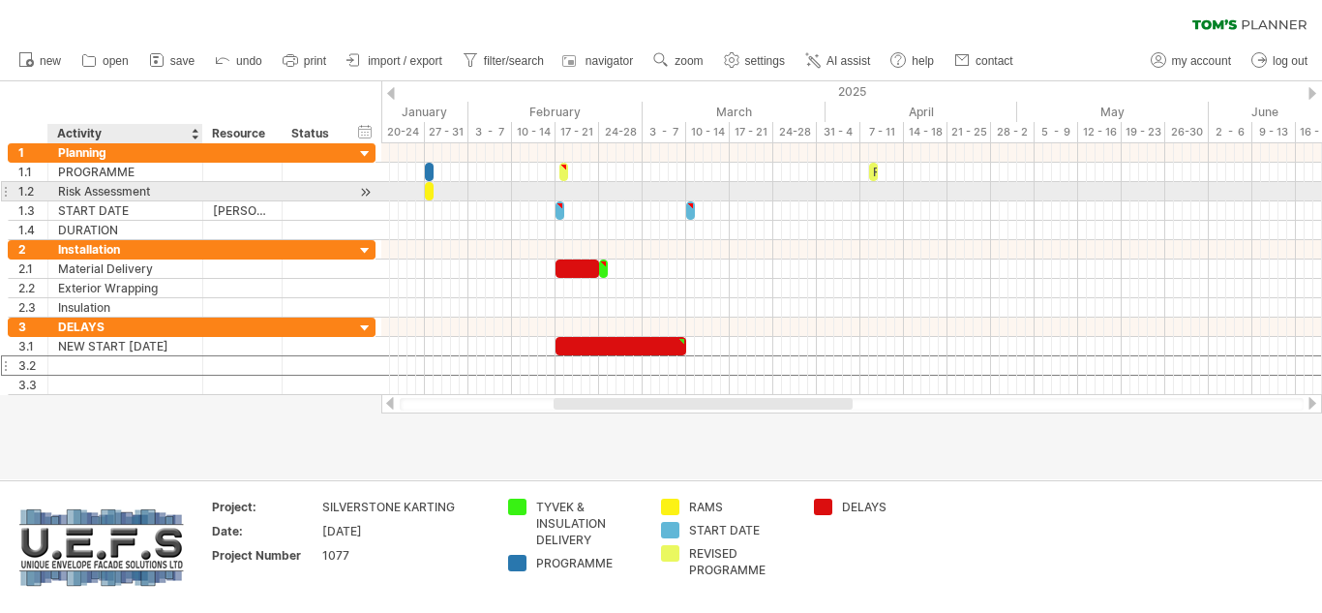
click at [144, 186] on div "Risk Assessment" at bounding box center [125, 191] width 135 height 18
click at [155, 188] on input "**********" at bounding box center [125, 191] width 135 height 18
drag, startPoint x: 155, startPoint y: 188, endPoint x: 54, endPoint y: 193, distance: 100.8
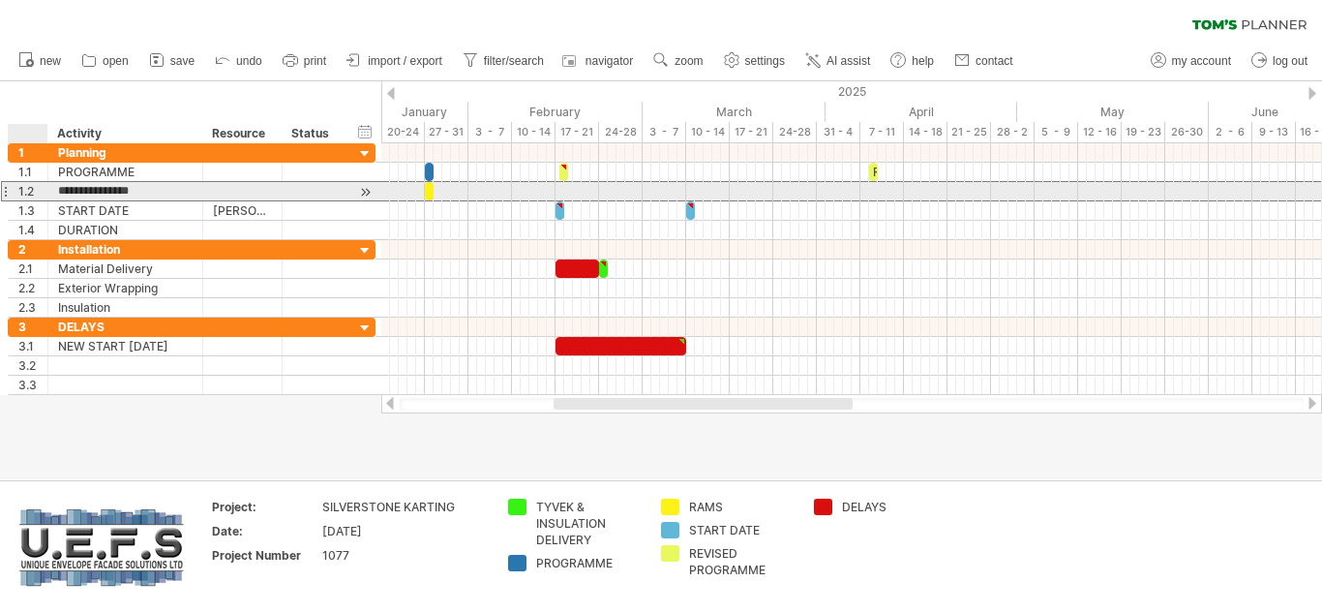
click at [54, 193] on div "**********" at bounding box center [125, 191] width 155 height 18
type input "****"
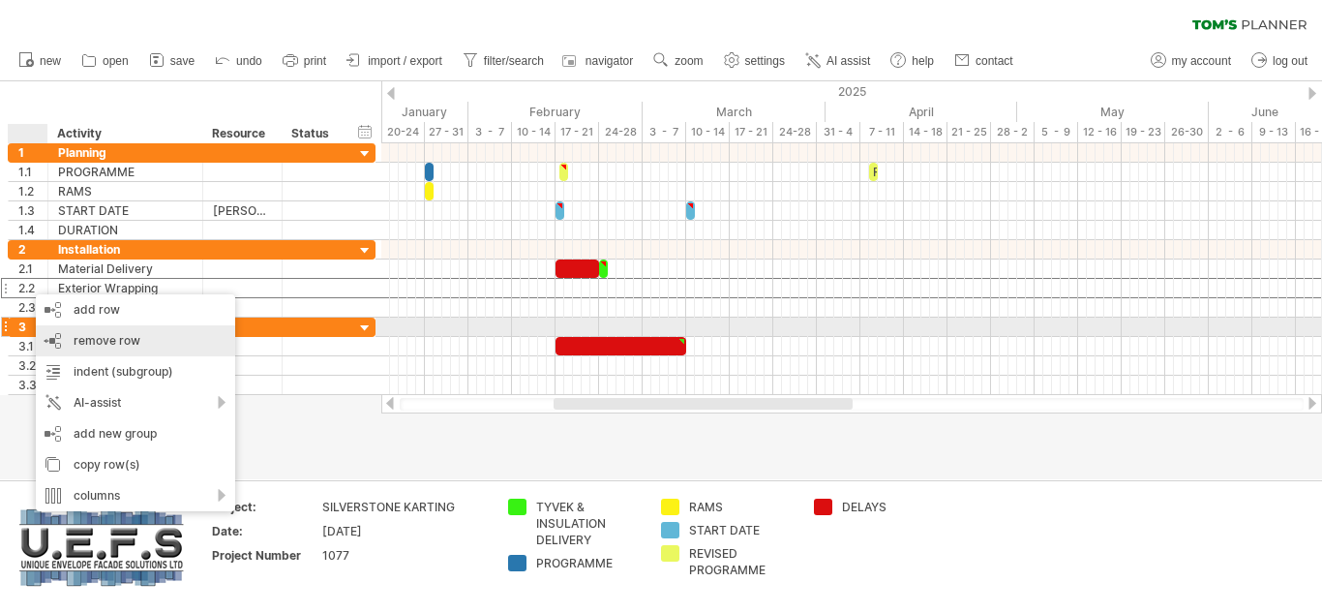
click at [74, 334] on span "remove row" at bounding box center [107, 340] width 67 height 15
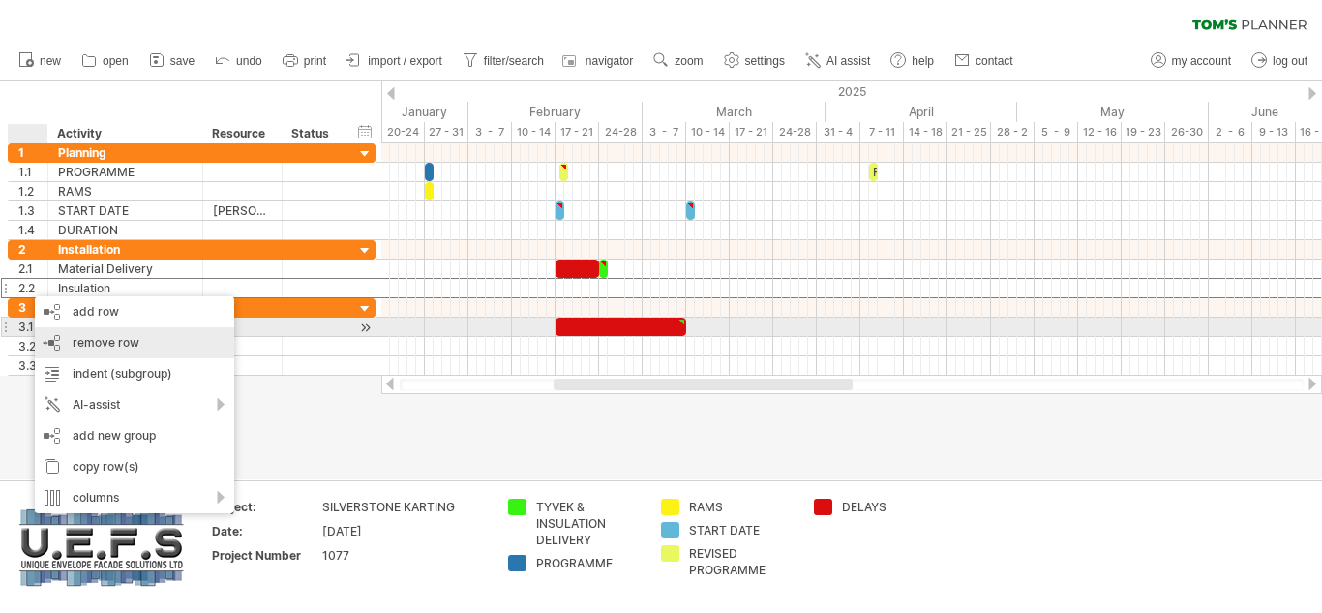
click at [80, 330] on div "remove row remove selected rows" at bounding box center [134, 342] width 199 height 31
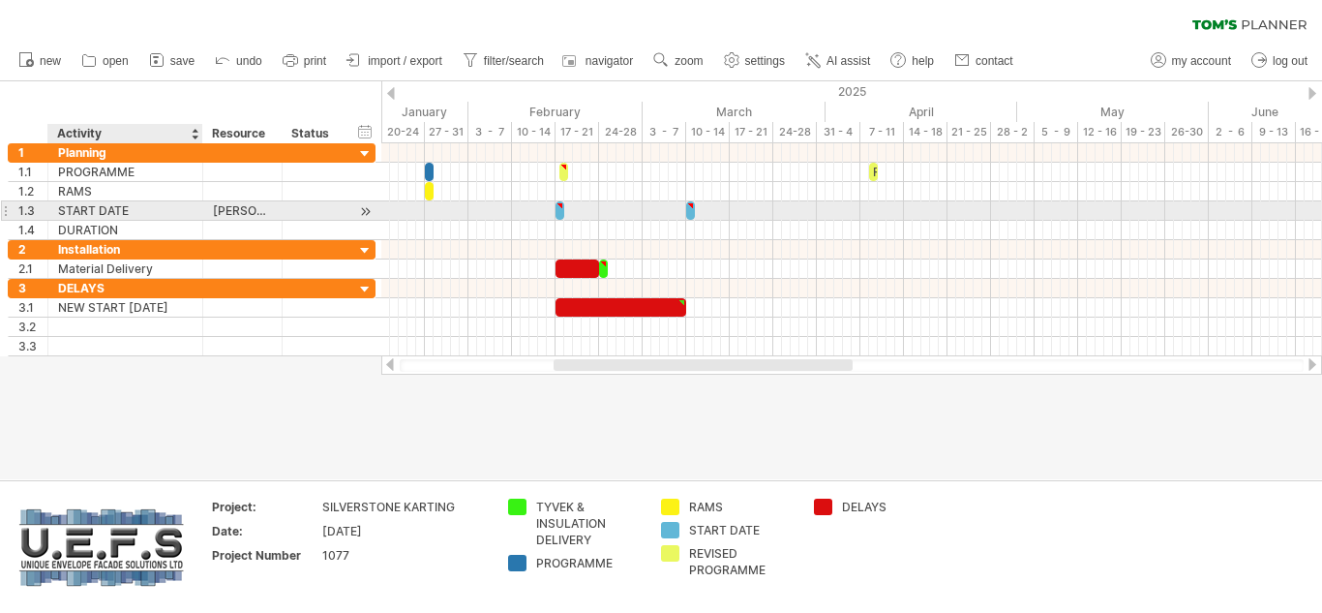
click at [166, 207] on div "START DATE" at bounding box center [125, 210] width 135 height 18
type input "**********"
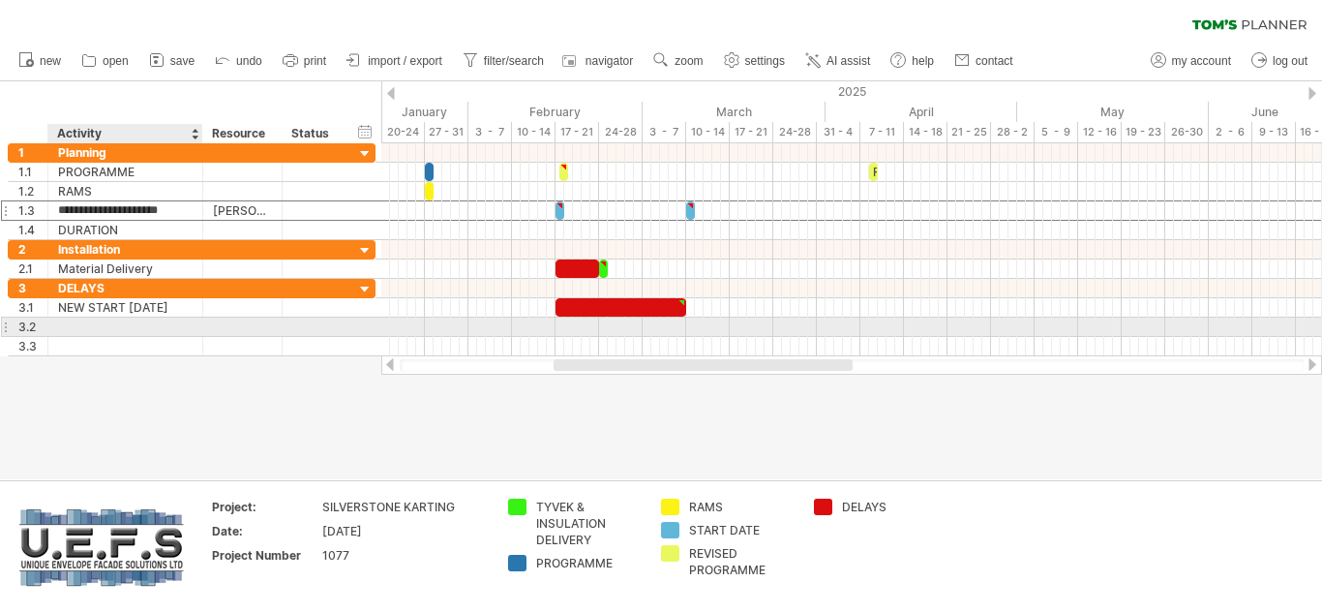
click at [161, 323] on div at bounding box center [125, 326] width 135 height 18
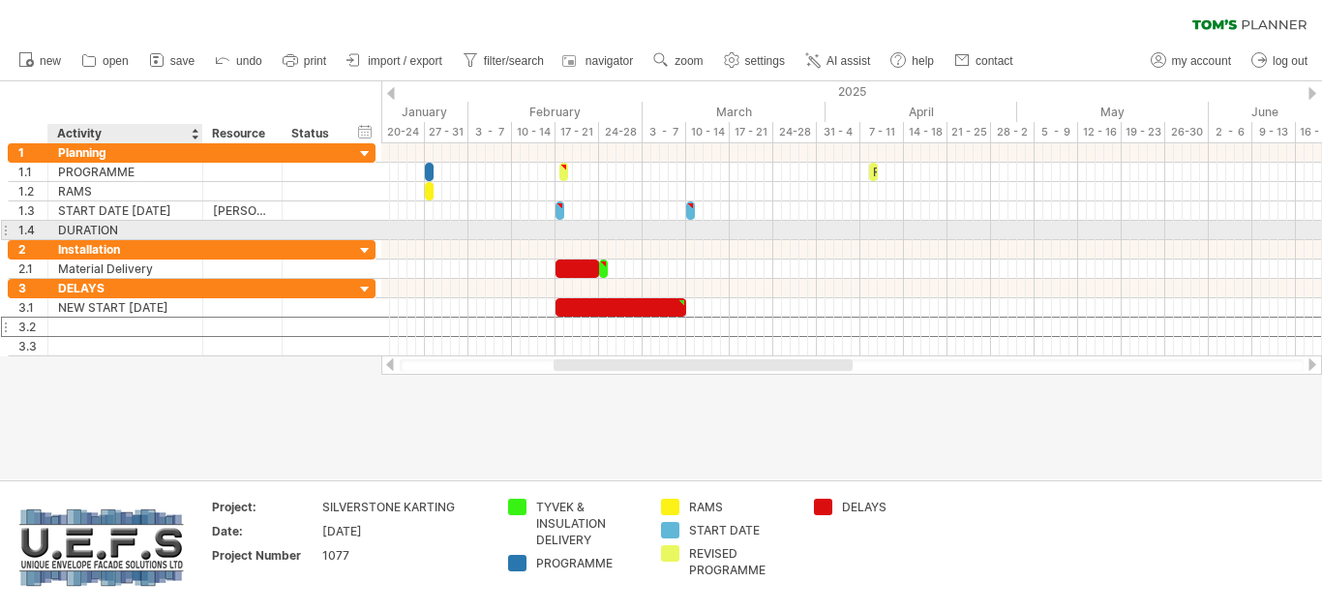
click at [59, 231] on div "DURATION" at bounding box center [125, 230] width 135 height 18
type input "**********"
click at [694, 228] on div at bounding box center [851, 230] width 941 height 20
click at [692, 229] on div at bounding box center [851, 230] width 941 height 19
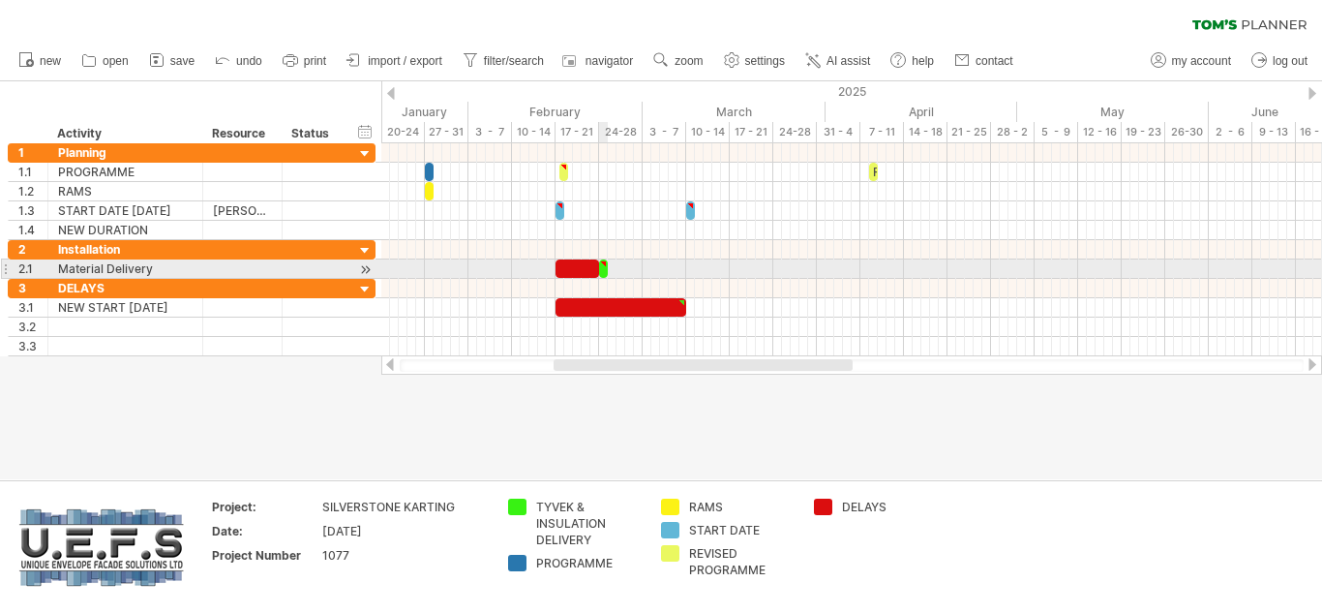
type textarea "**********"
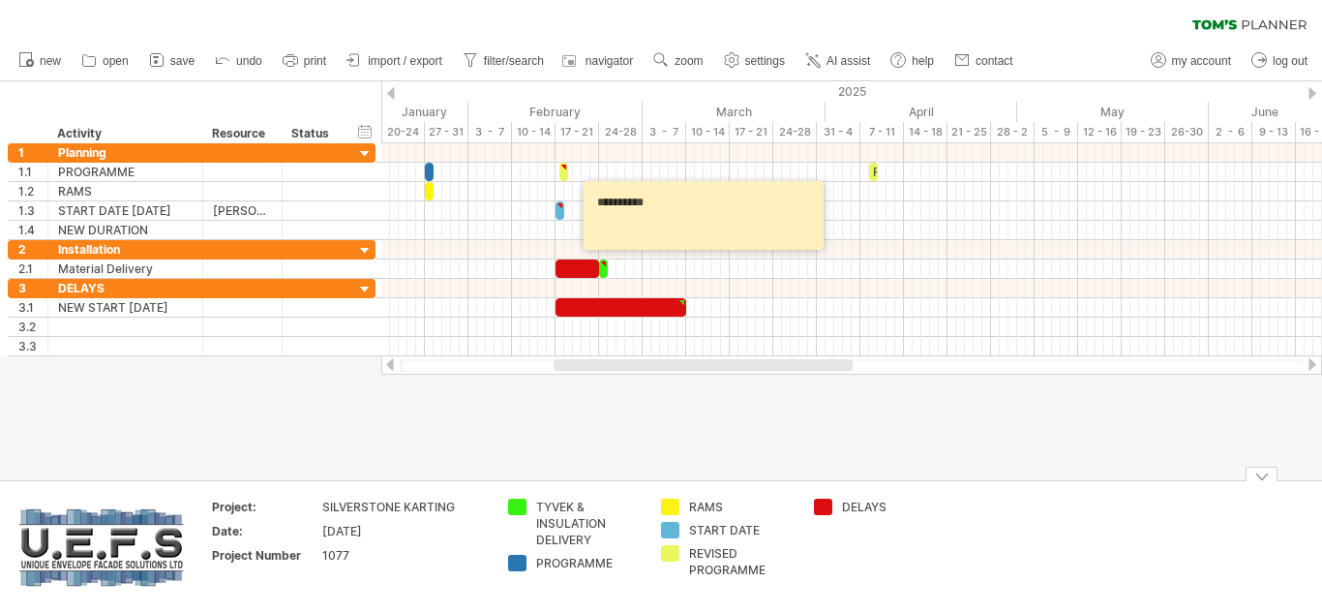
click at [557, 514] on div "TYVEK & INSULATION DELIVERY" at bounding box center [589, 523] width 106 height 49
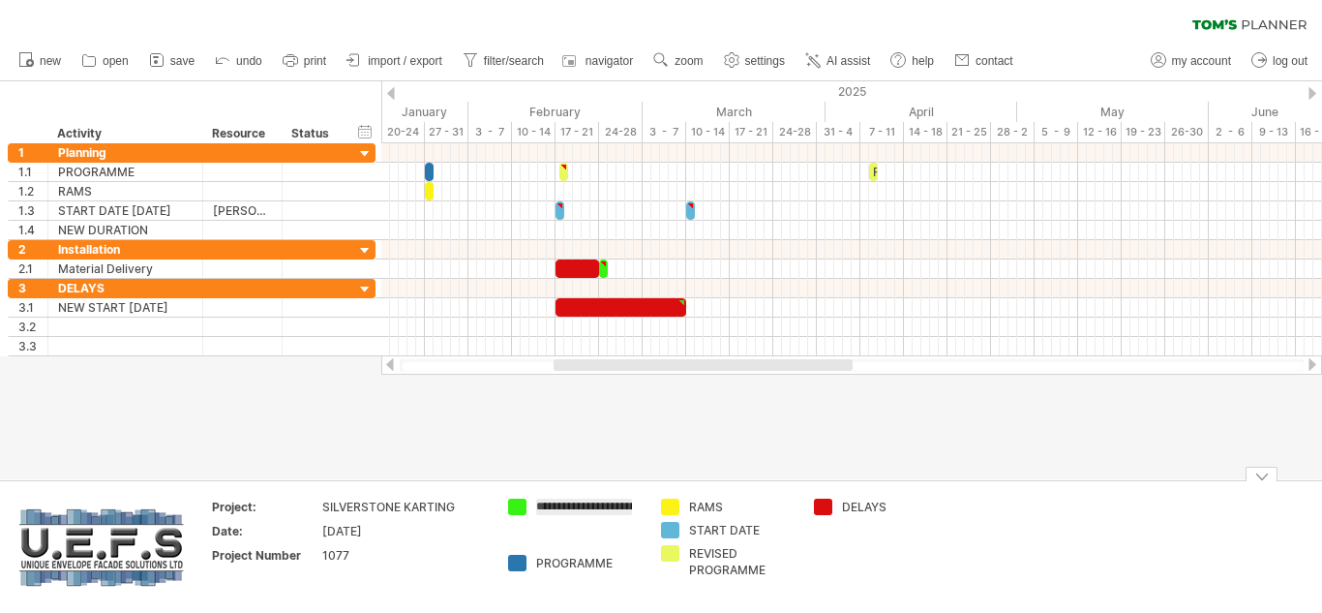
scroll to position [0, 85]
click at [577, 508] on input "**********" at bounding box center [584, 507] width 96 height 16
click at [592, 505] on input "********" at bounding box center [584, 507] width 96 height 16
type input "**********"
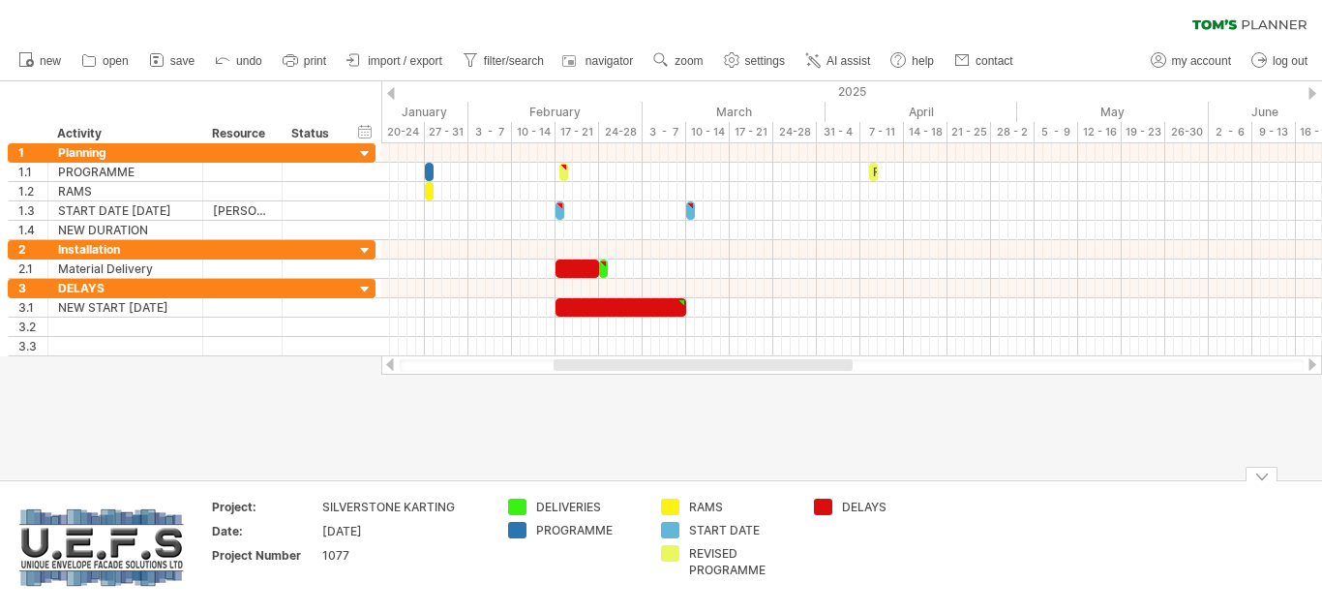
click at [827, 547] on td "DELAYS" at bounding box center [880, 547] width 153 height 97
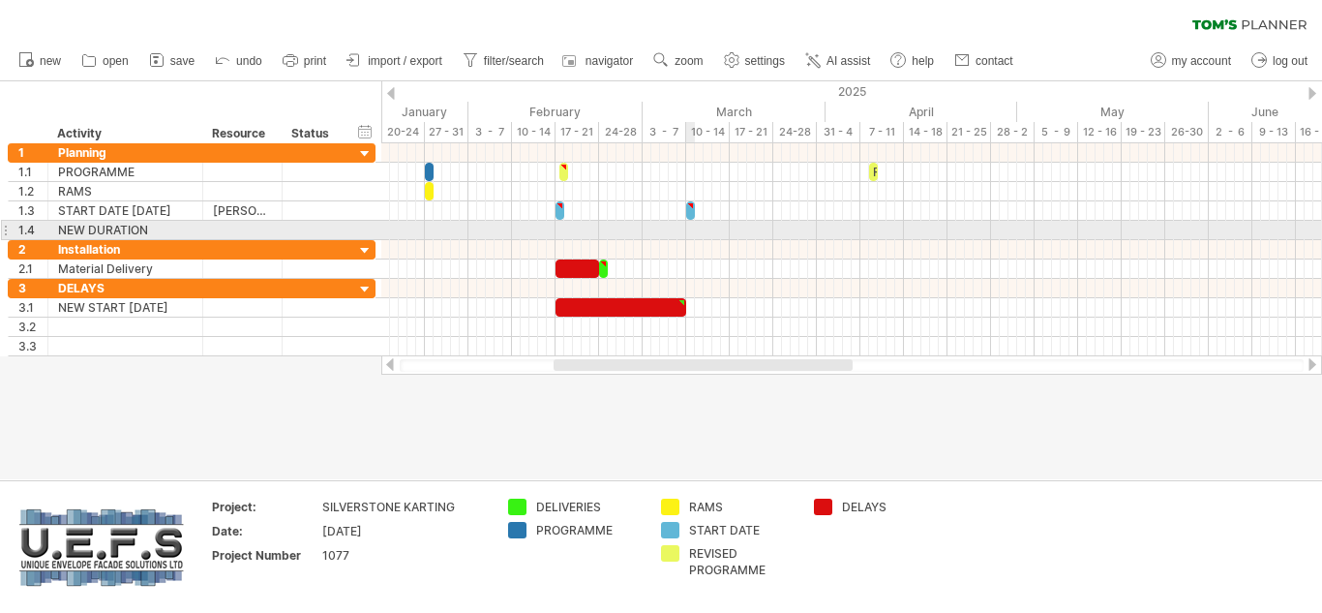
click at [691, 230] on div at bounding box center [851, 230] width 941 height 19
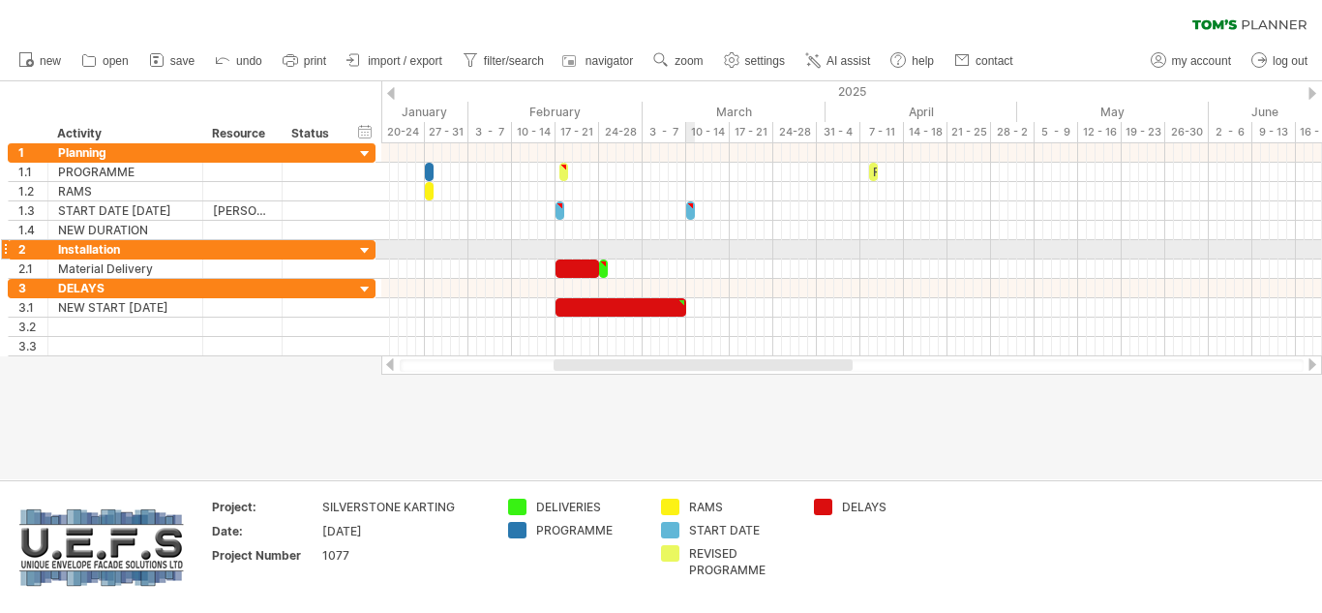
click at [691, 250] on div at bounding box center [851, 249] width 941 height 19
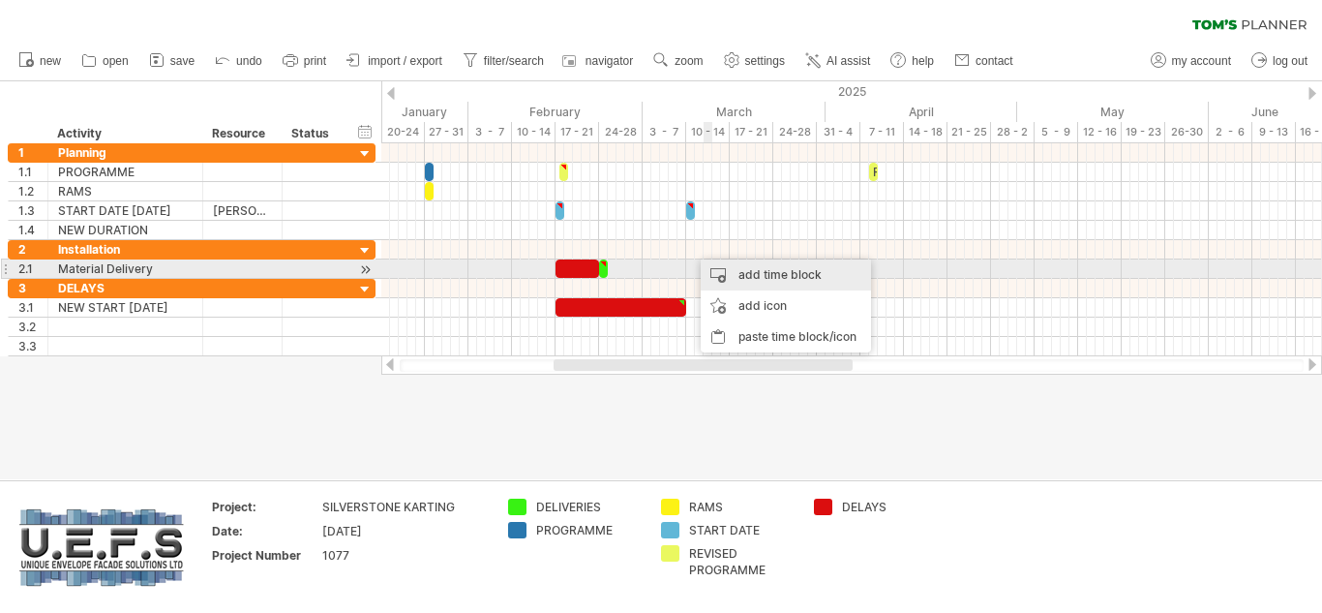
click at [753, 273] on div "add time block" at bounding box center [786, 274] width 170 height 31
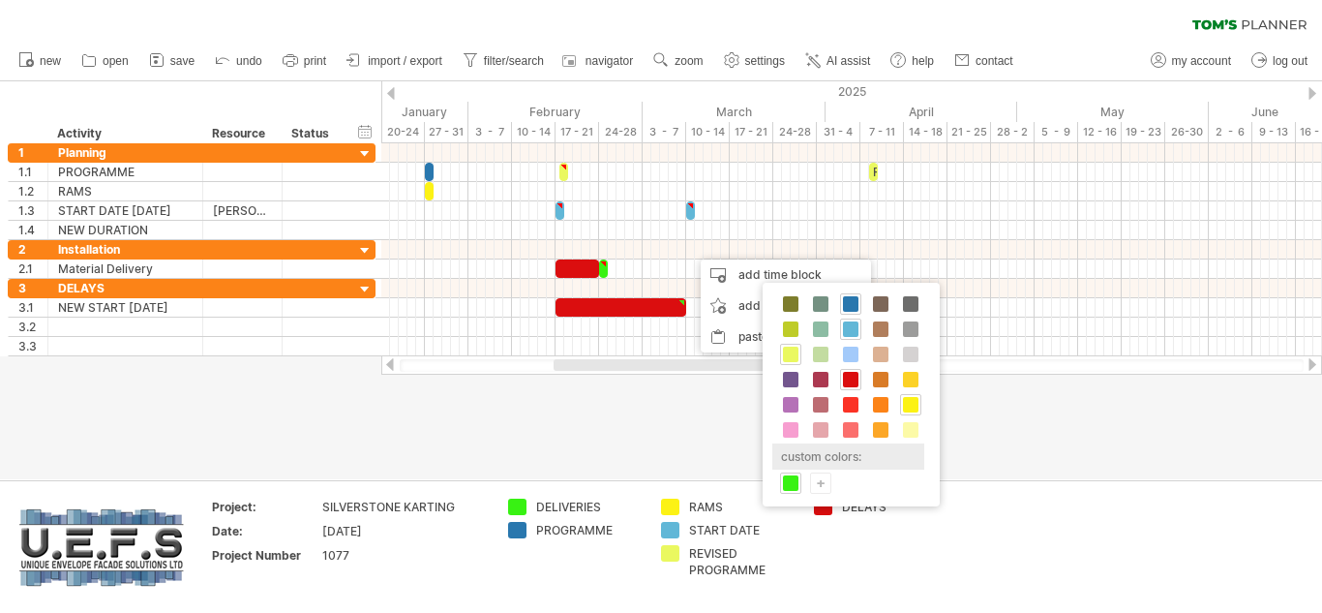
click at [814, 459] on div "custom colors:" at bounding box center [848, 456] width 152 height 26
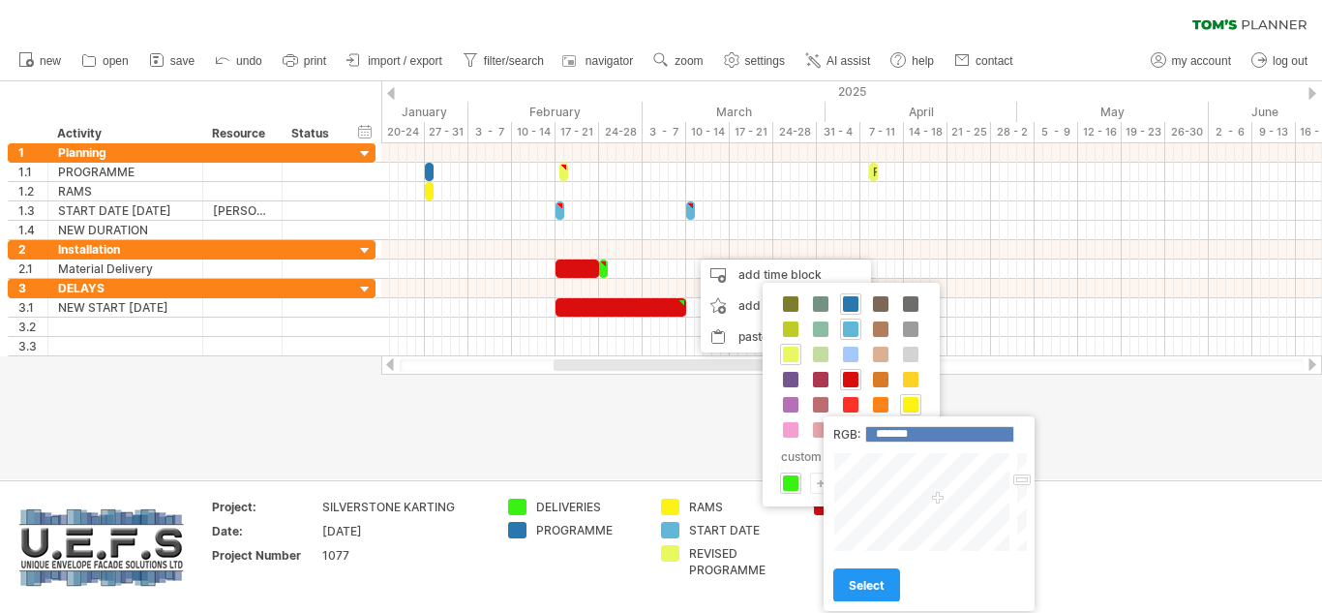
type input "*******"
click at [892, 464] on div at bounding box center [923, 502] width 180 height 100
click at [884, 585] on span "select" at bounding box center [867, 585] width 36 height 15
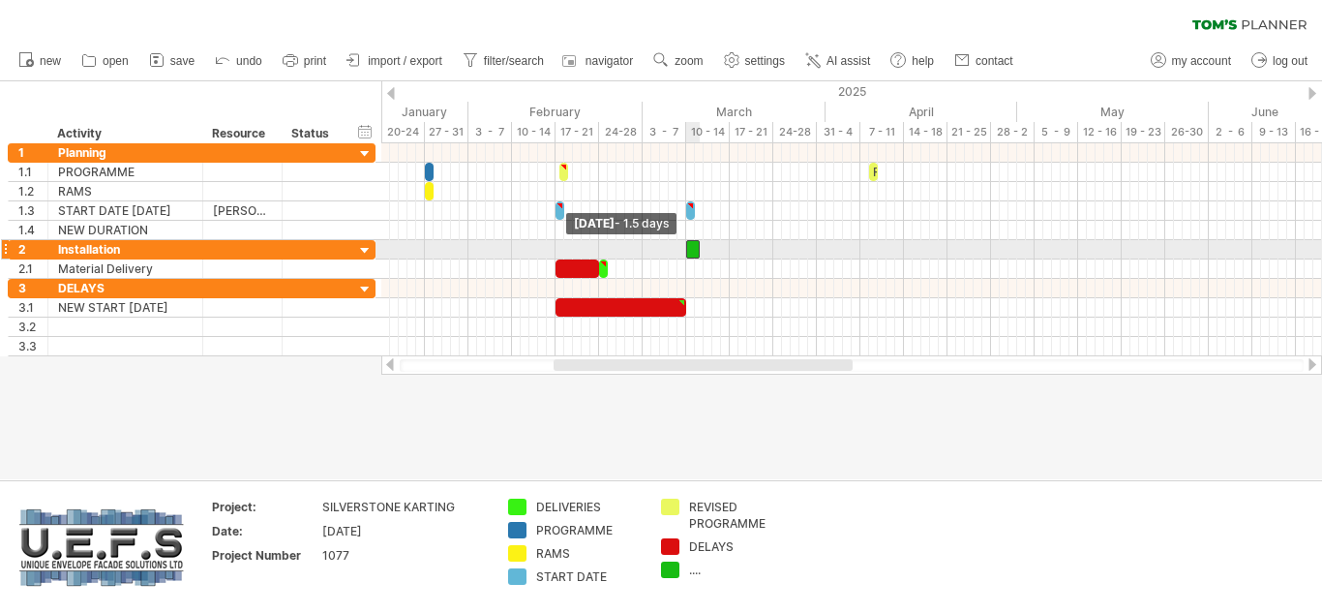
click at [688, 249] on span at bounding box center [686, 249] width 8 height 18
click at [698, 250] on span at bounding box center [700, 249] width 8 height 18
drag, startPoint x: 694, startPoint y: 251, endPoint x: 690, endPoint y: 240, distance: 11.3
click at [690, 240] on div at bounding box center [851, 249] width 941 height 19
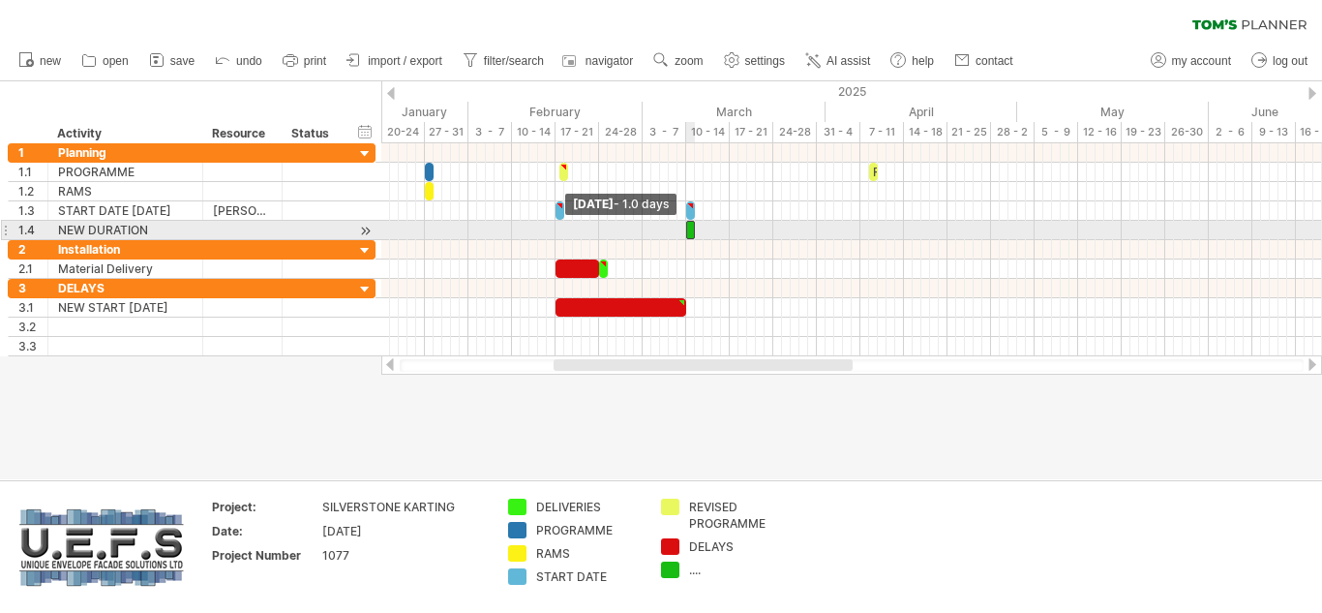
click at [685, 227] on span at bounding box center [686, 230] width 8 height 18
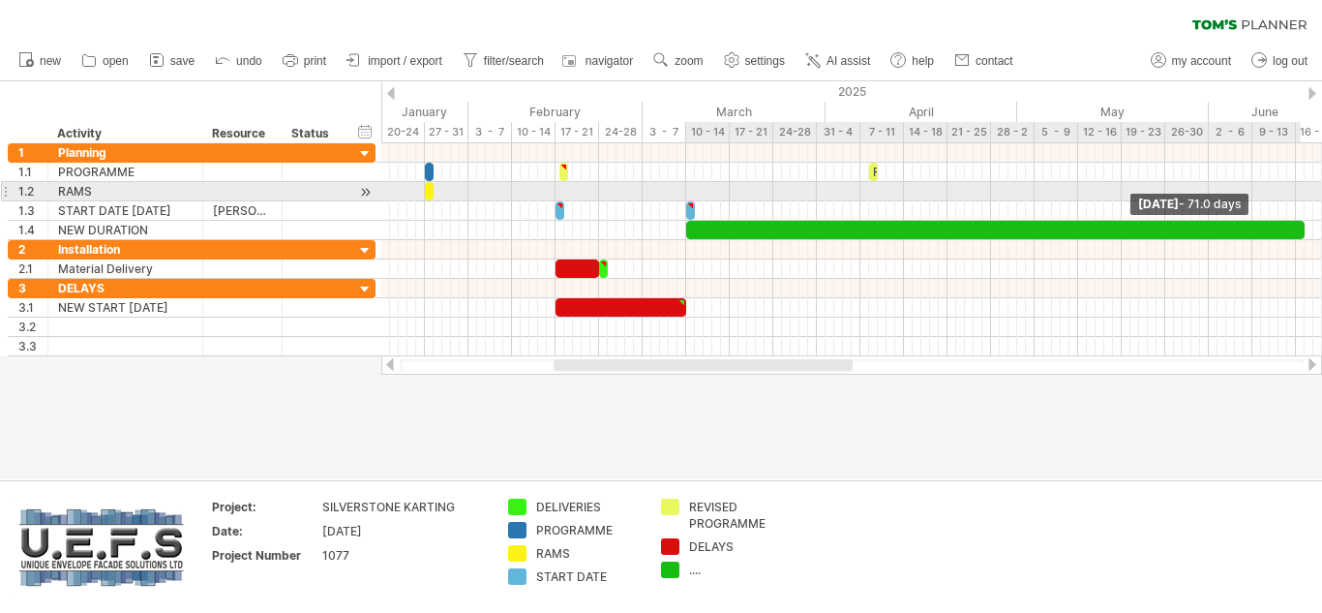
drag, startPoint x: 696, startPoint y: 229, endPoint x: 1305, endPoint y: 200, distance: 609.6
click at [1305, 200] on div "REVISED PROGRAMME [DATE] - 71.0 days [DATE] - 1.0 days" at bounding box center [851, 249] width 941 height 213
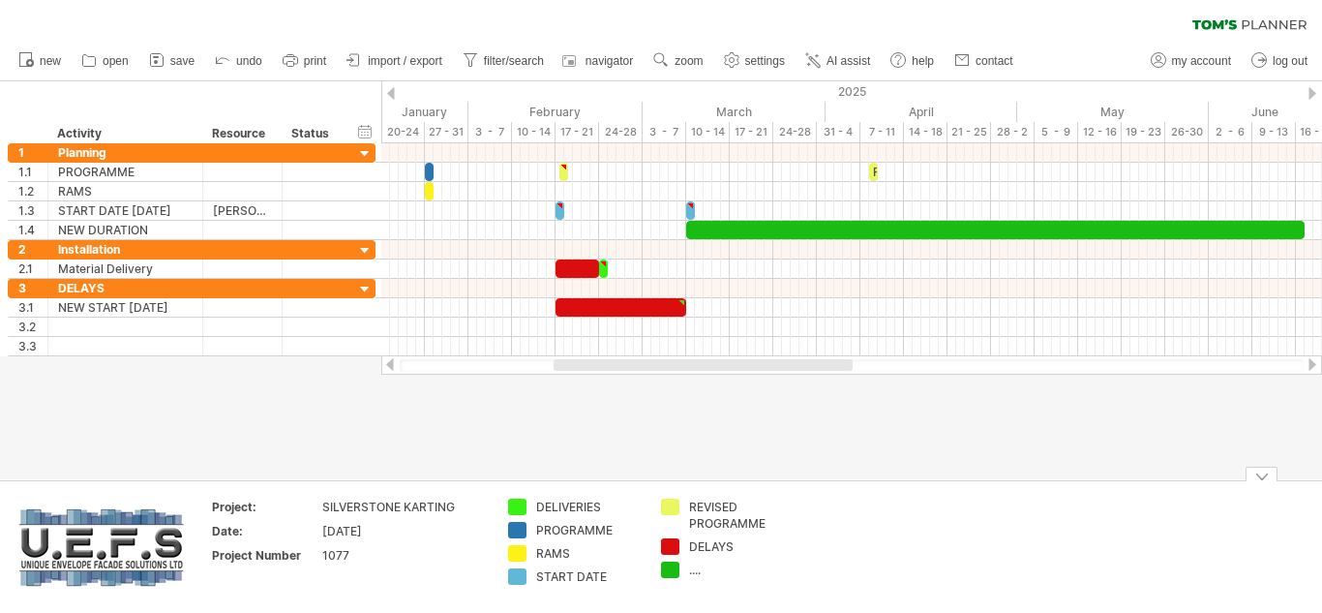
click at [697, 566] on div "...." at bounding box center [742, 569] width 106 height 16
type input "**********"
click at [847, 553] on td at bounding box center [880, 547] width 153 height 97
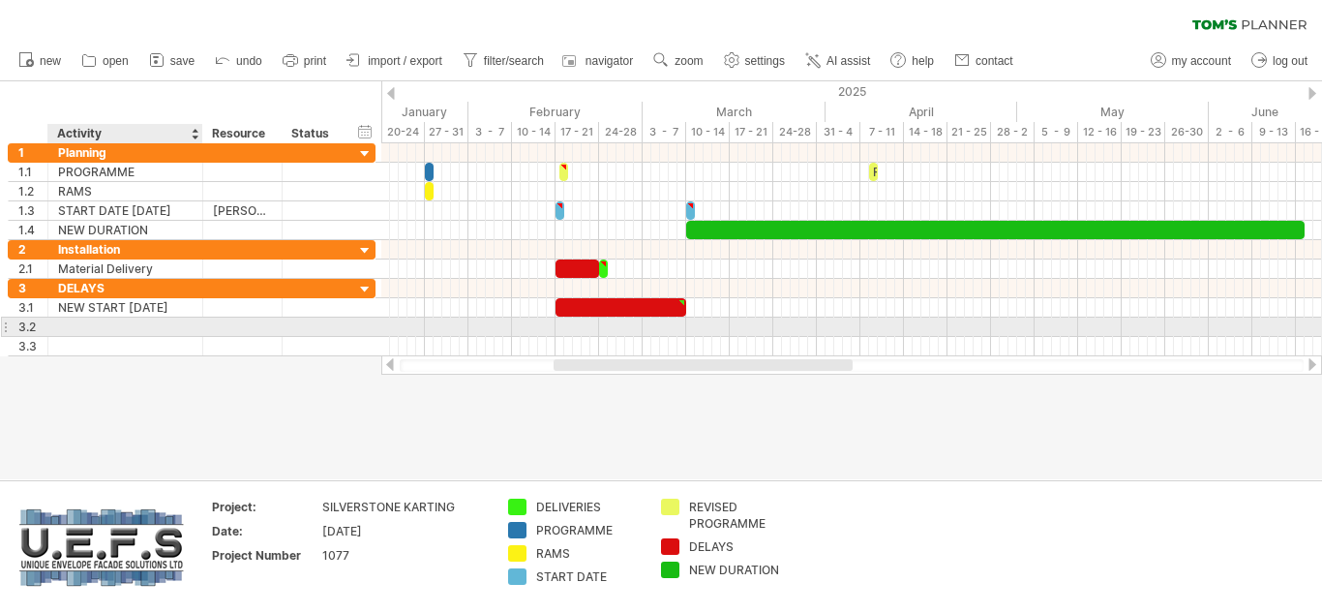
click at [96, 327] on div at bounding box center [125, 326] width 135 height 18
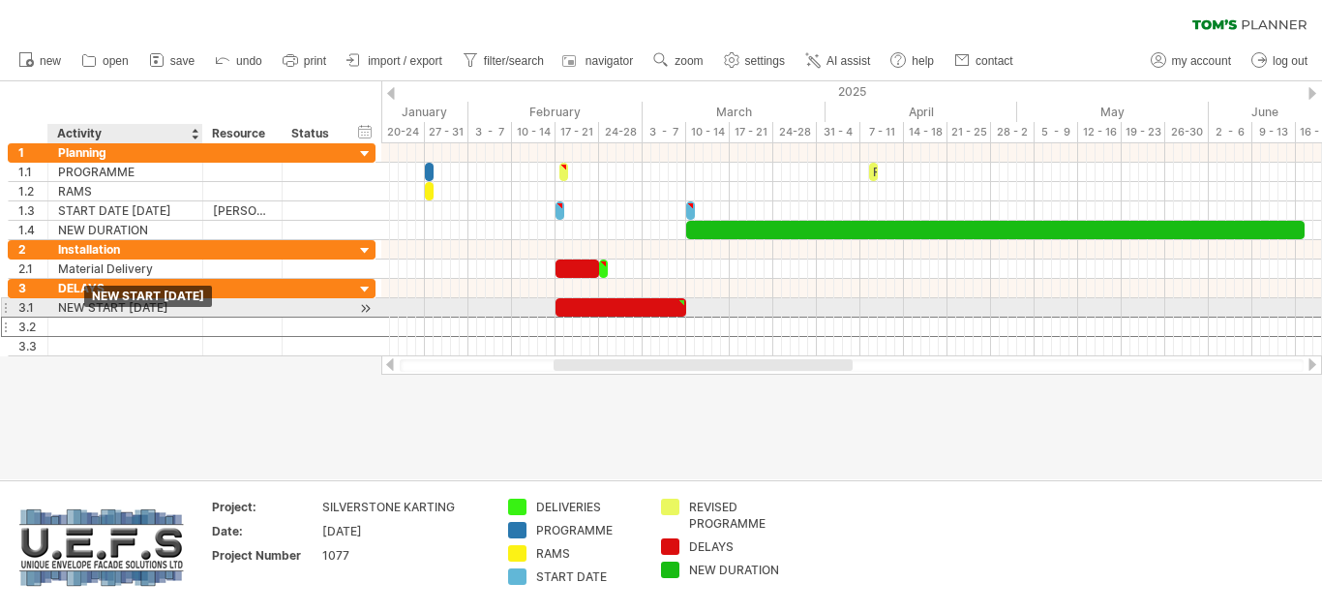
click at [60, 301] on div "NEW START [DATE]" at bounding box center [125, 307] width 135 height 18
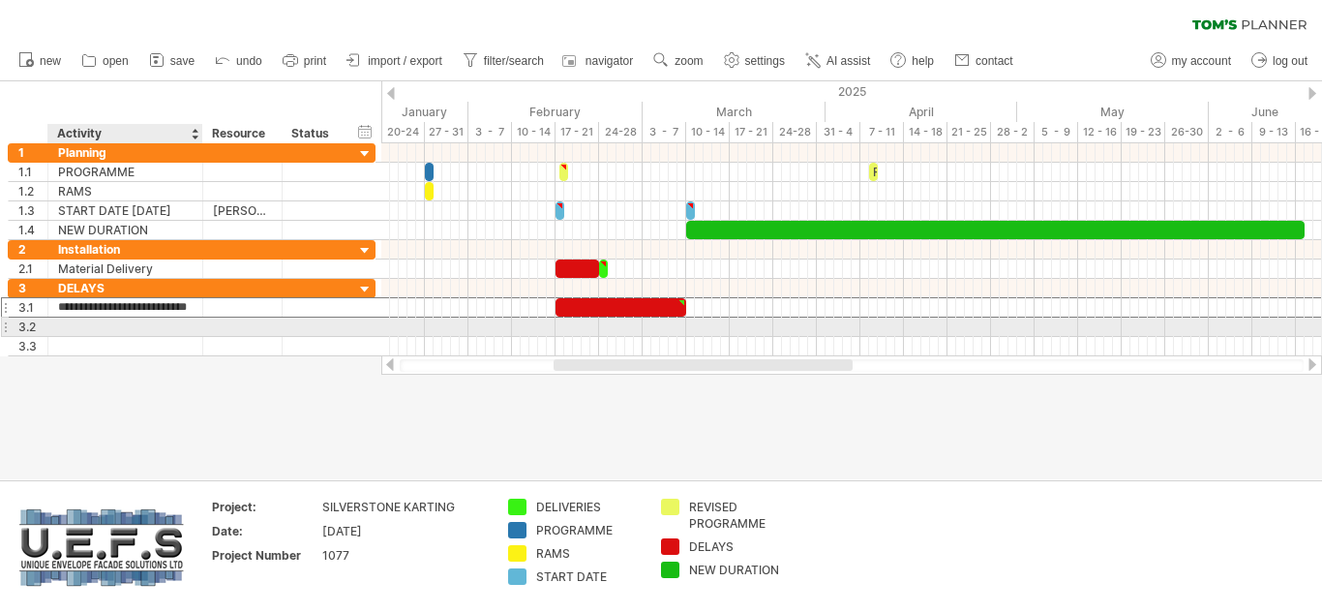
type input "**********"
click at [128, 327] on div at bounding box center [125, 326] width 135 height 18
click at [809, 324] on div at bounding box center [851, 326] width 941 height 19
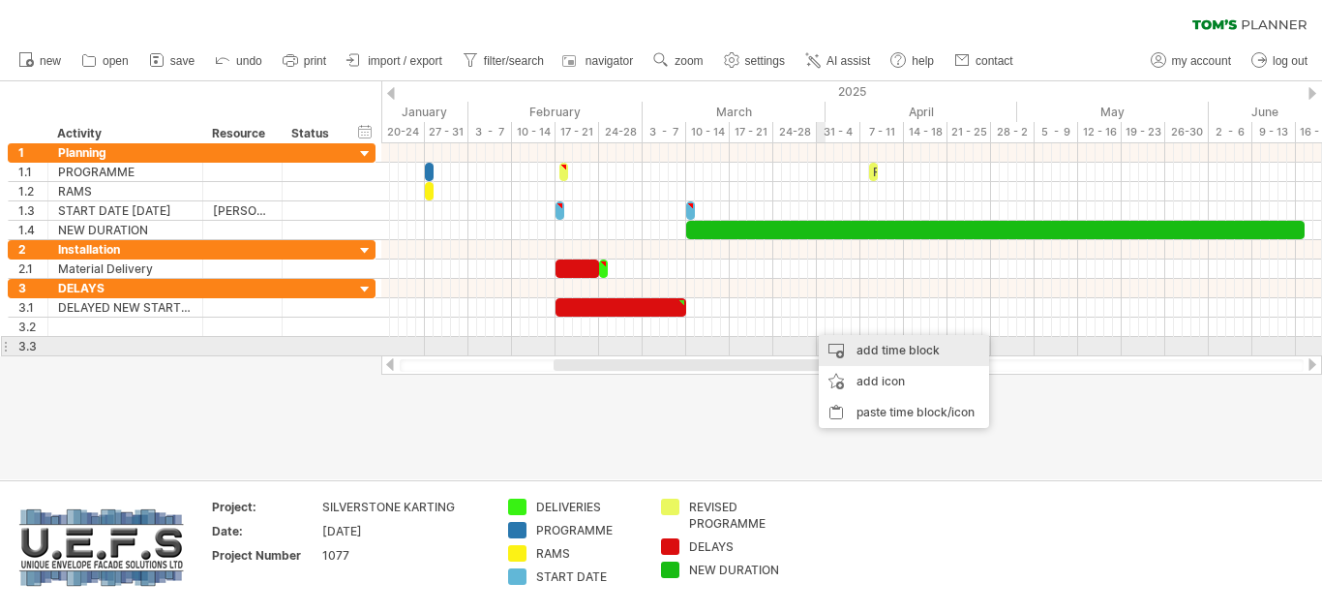
click at [863, 349] on div "add time block" at bounding box center [904, 350] width 170 height 31
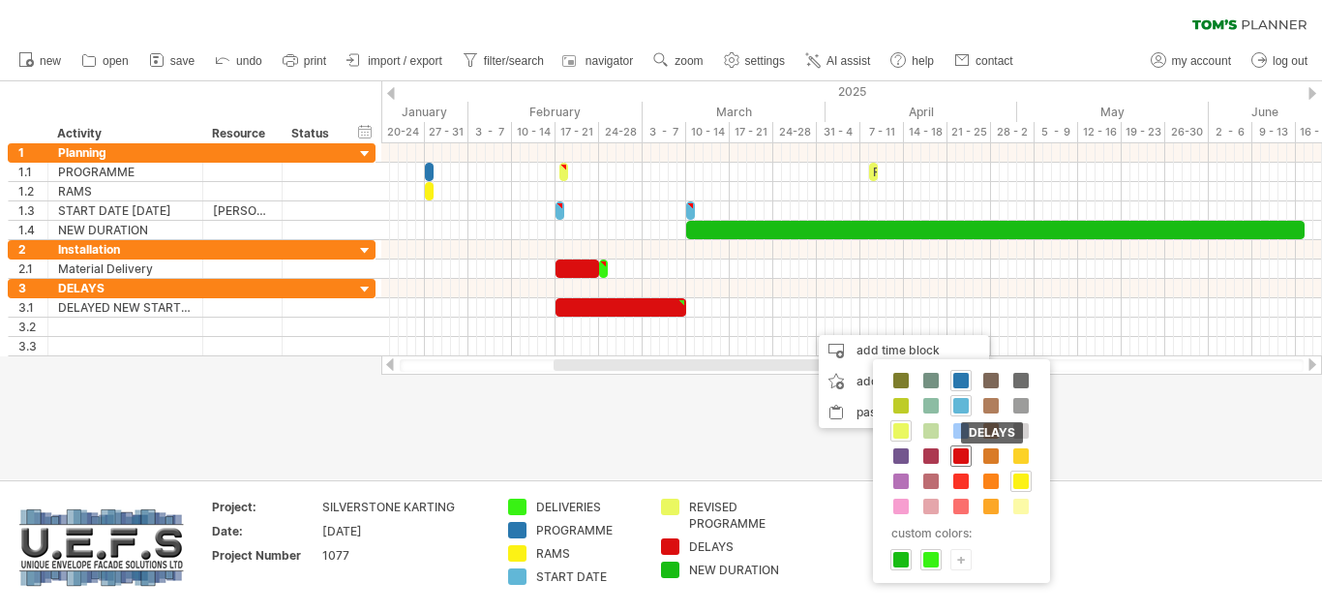
click at [967, 453] on span at bounding box center [960, 455] width 15 height 15
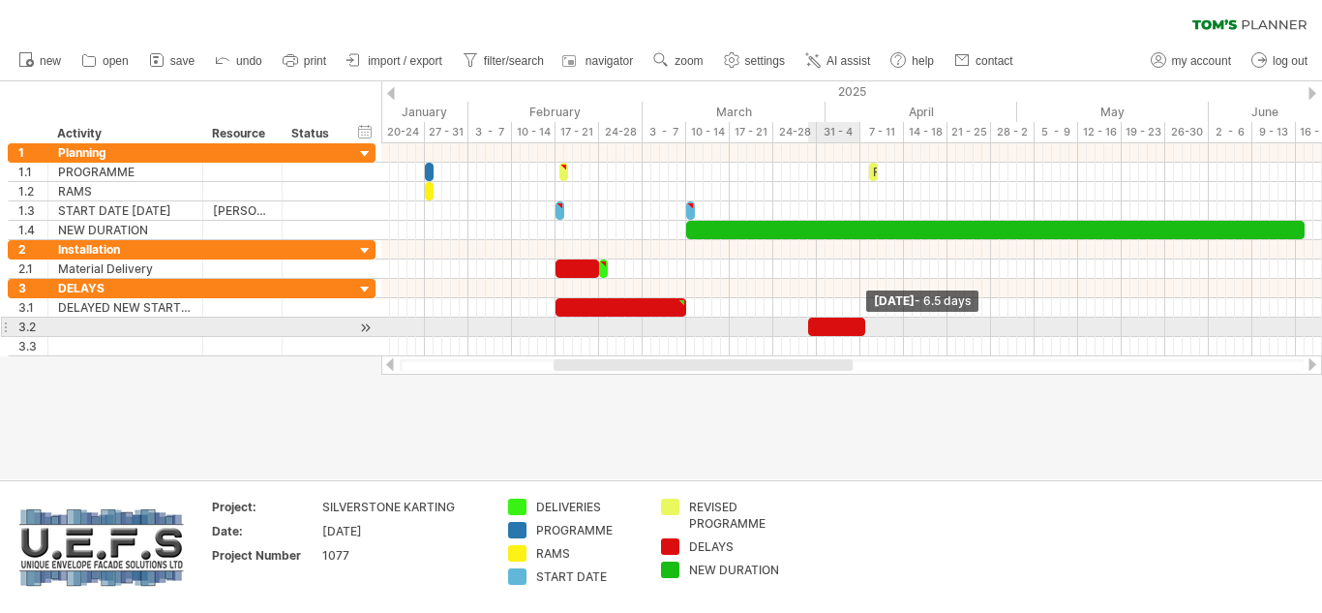
drag, startPoint x: 816, startPoint y: 329, endPoint x: 862, endPoint y: 329, distance: 46.5
click at [862, 329] on span at bounding box center [866, 326] width 8 height 18
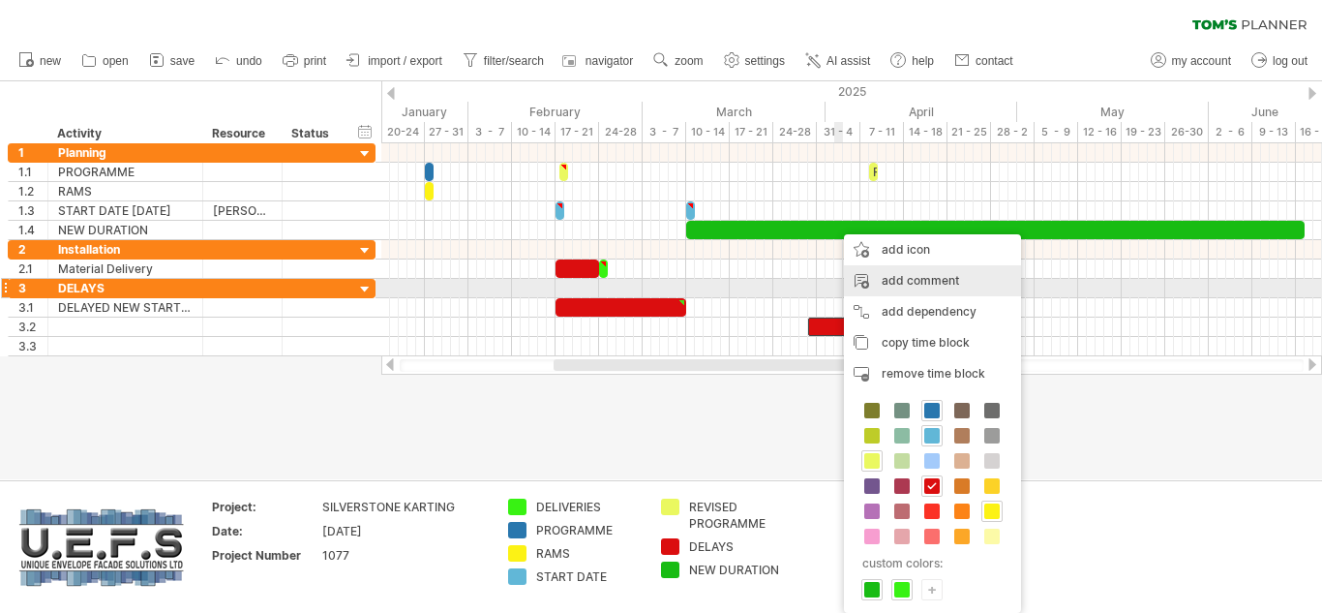
click at [901, 278] on div "add comment" at bounding box center [932, 280] width 177 height 31
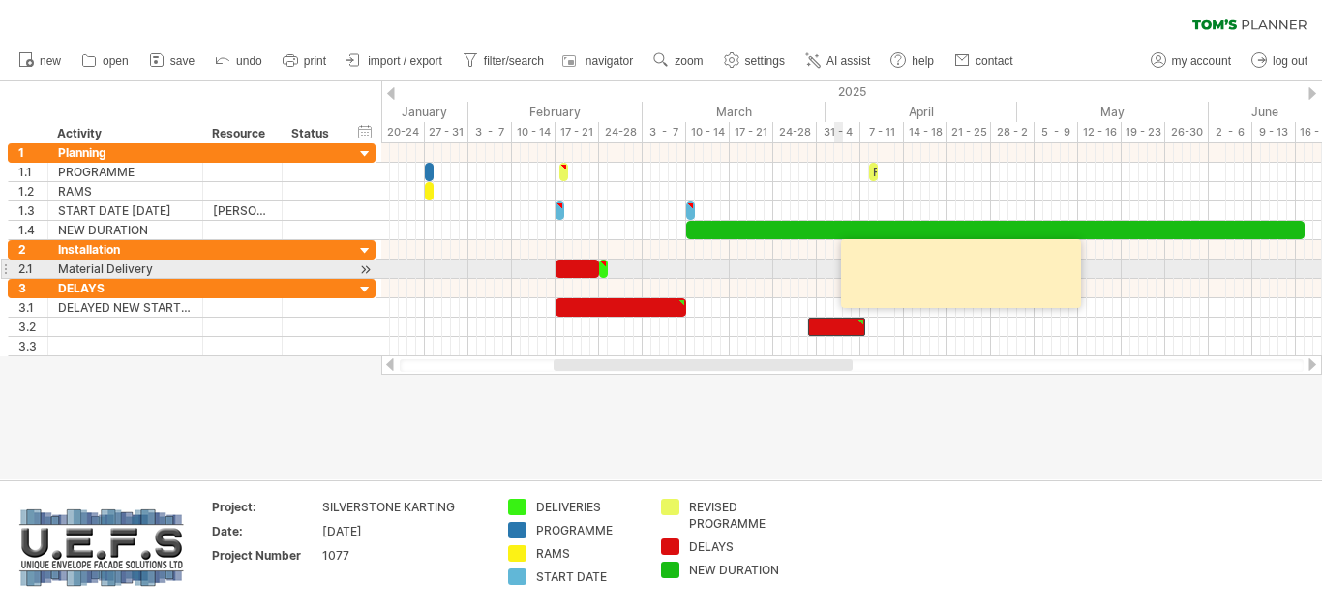
paste textarea "**********"
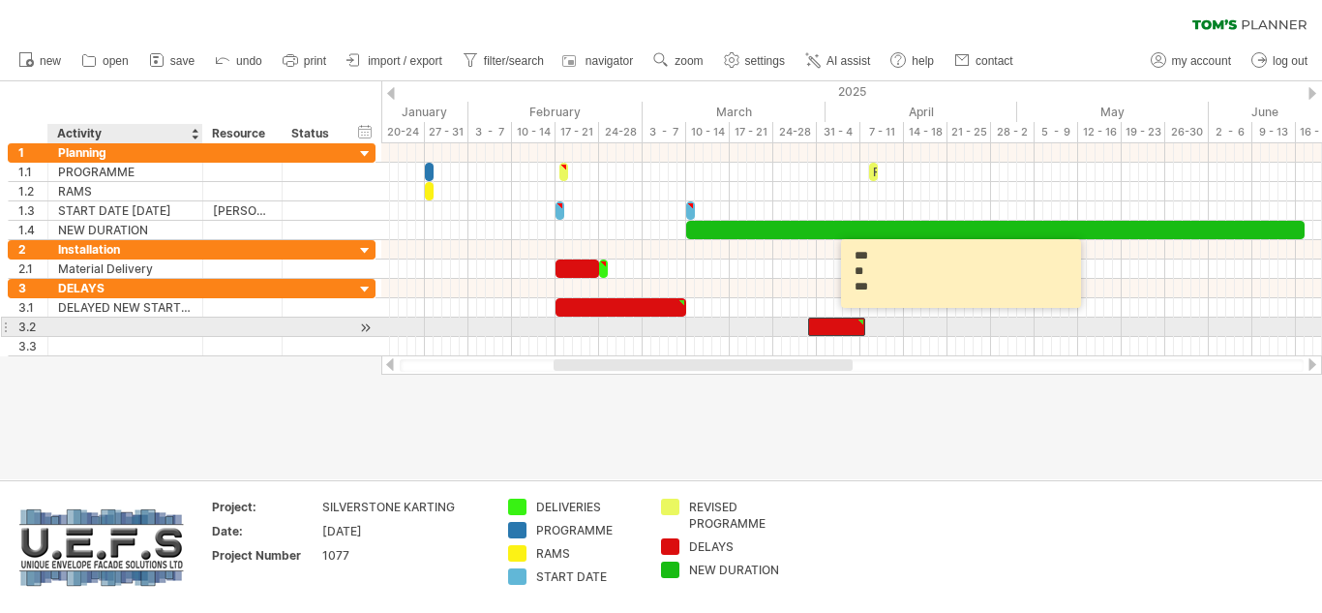
type textarea "**********"
click at [110, 323] on div at bounding box center [125, 326] width 135 height 18
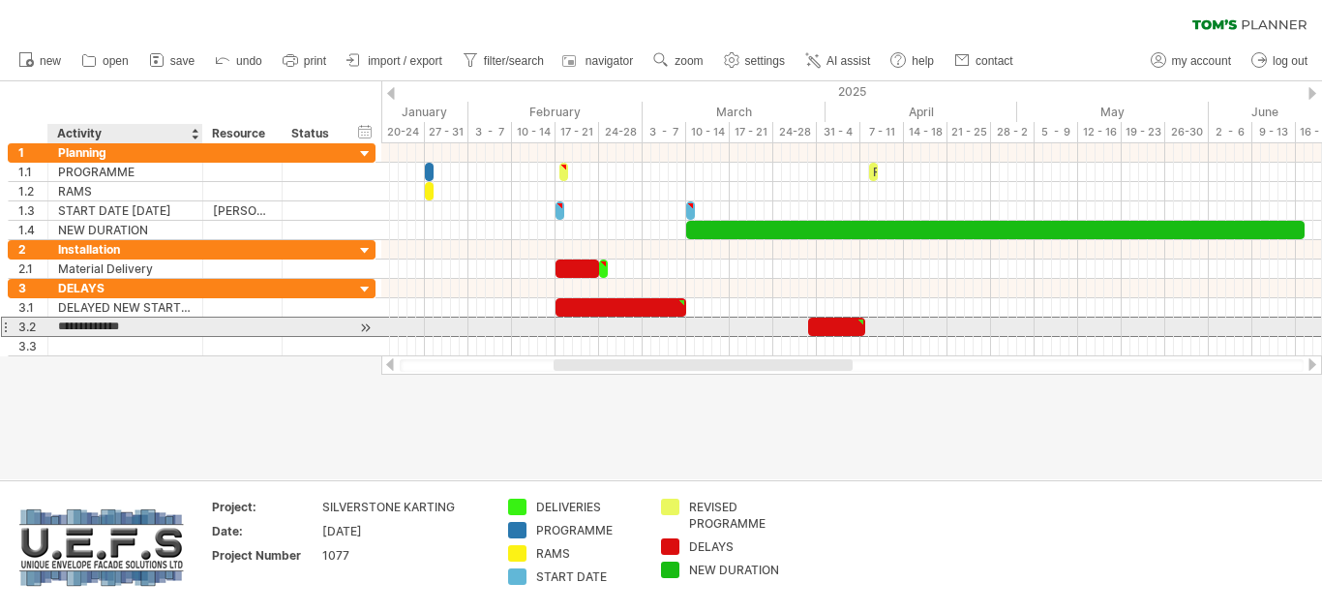
type input "**********"
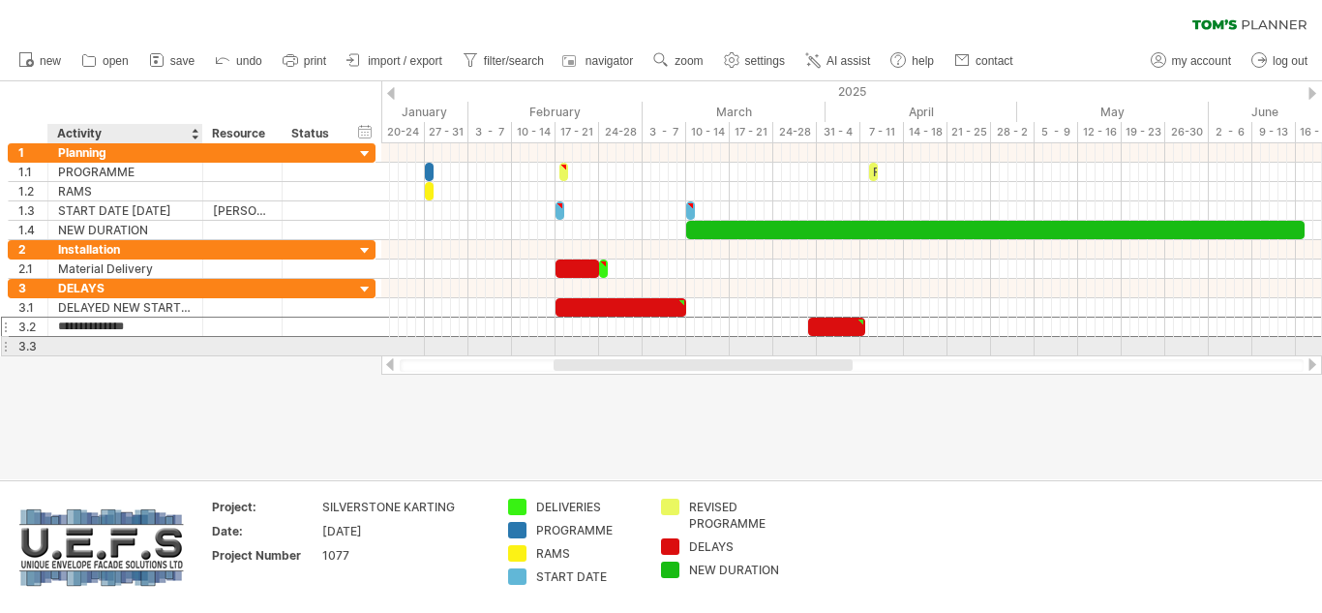
click at [161, 345] on div at bounding box center [125, 346] width 135 height 18
type input "**********"
click at [709, 343] on div at bounding box center [851, 346] width 941 height 19
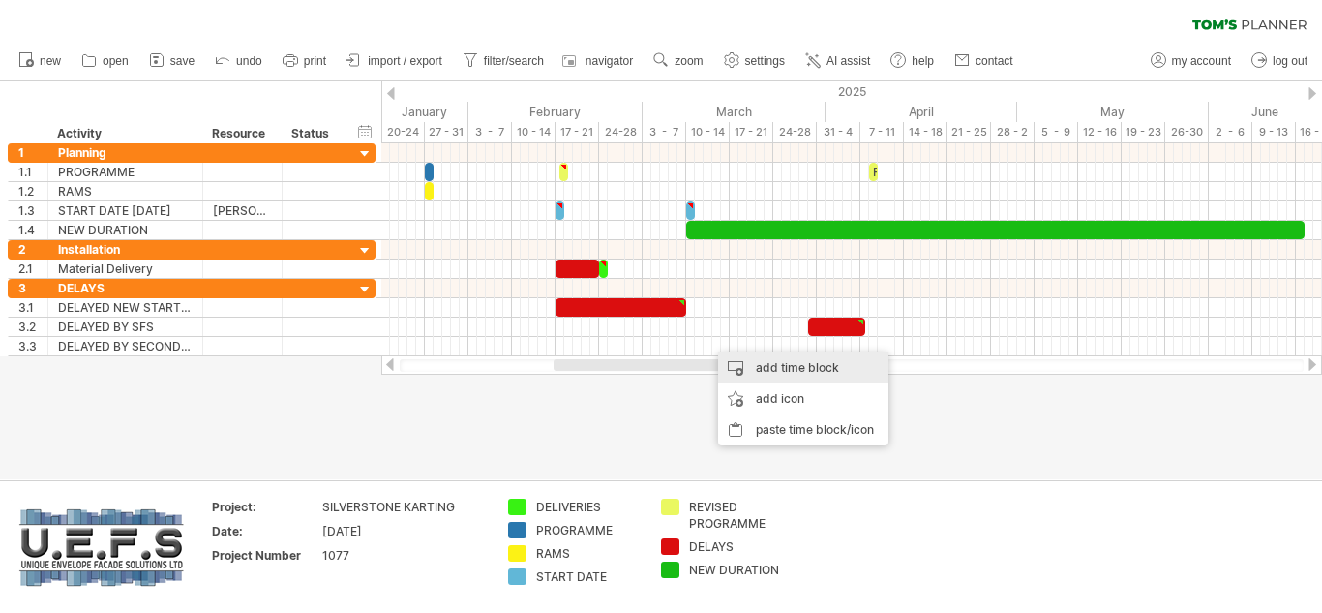
click at [775, 367] on div "add time block" at bounding box center [803, 367] width 170 height 31
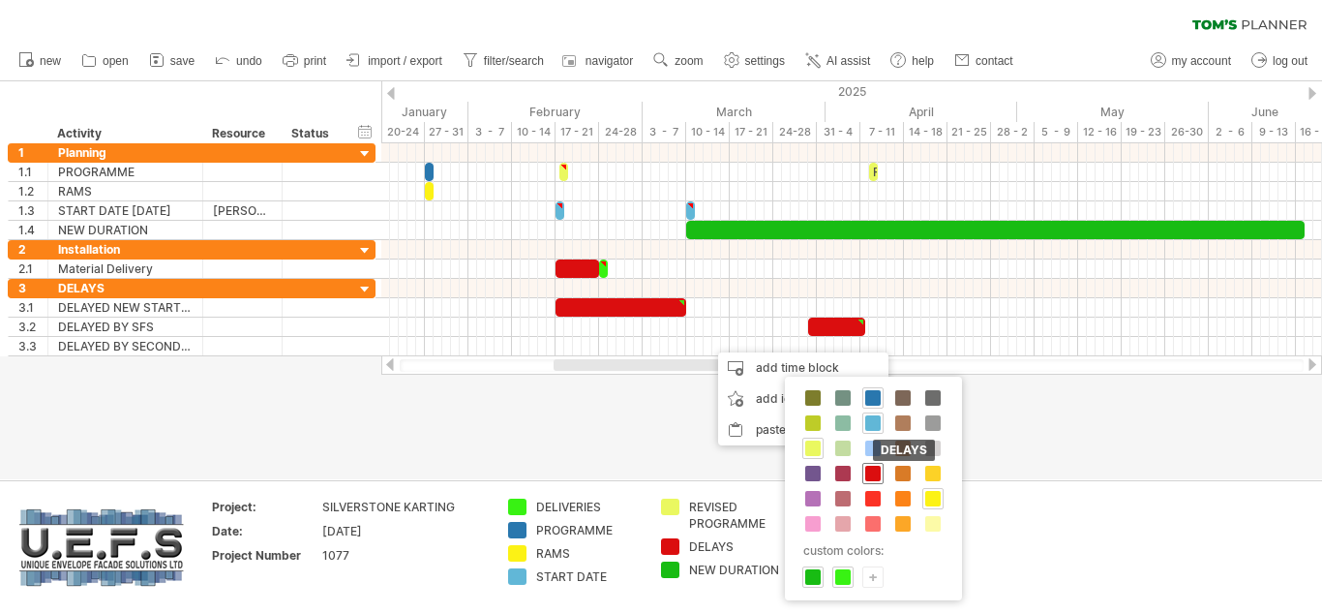
click at [870, 472] on span at bounding box center [872, 473] width 15 height 15
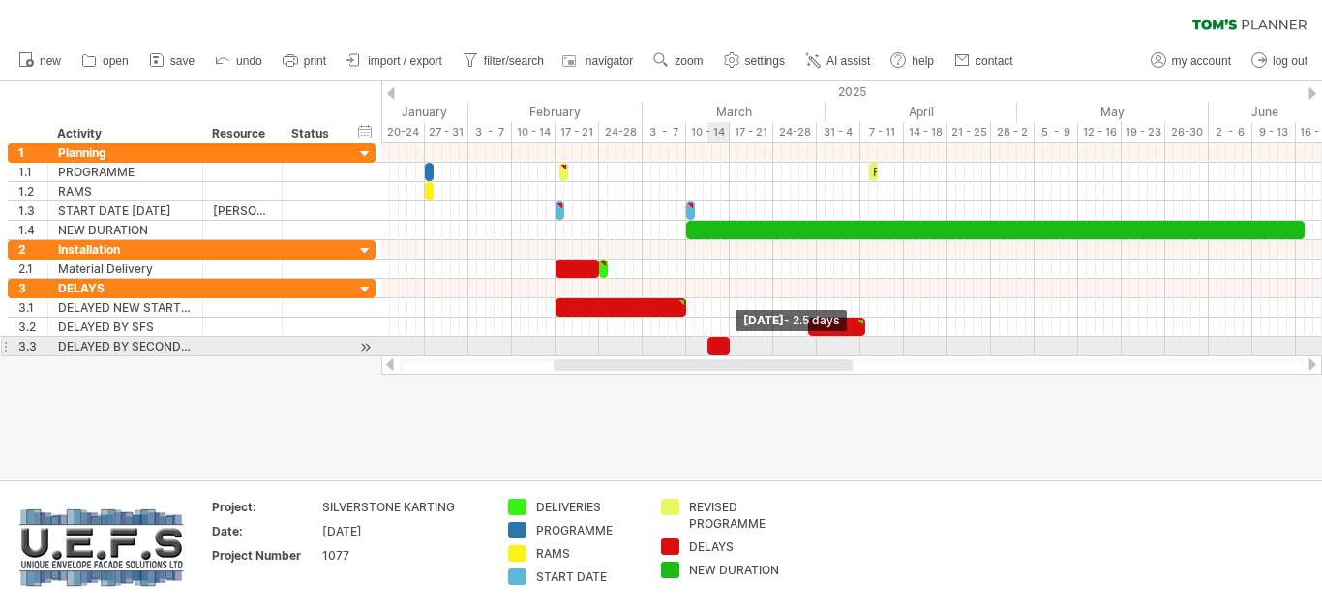
drag, startPoint x: 713, startPoint y: 347, endPoint x: 728, endPoint y: 346, distance: 14.6
click at [728, 346] on span at bounding box center [730, 346] width 8 height 18
click at [763, 346] on div at bounding box center [851, 346] width 941 height 19
click at [759, 347] on div at bounding box center [851, 346] width 941 height 19
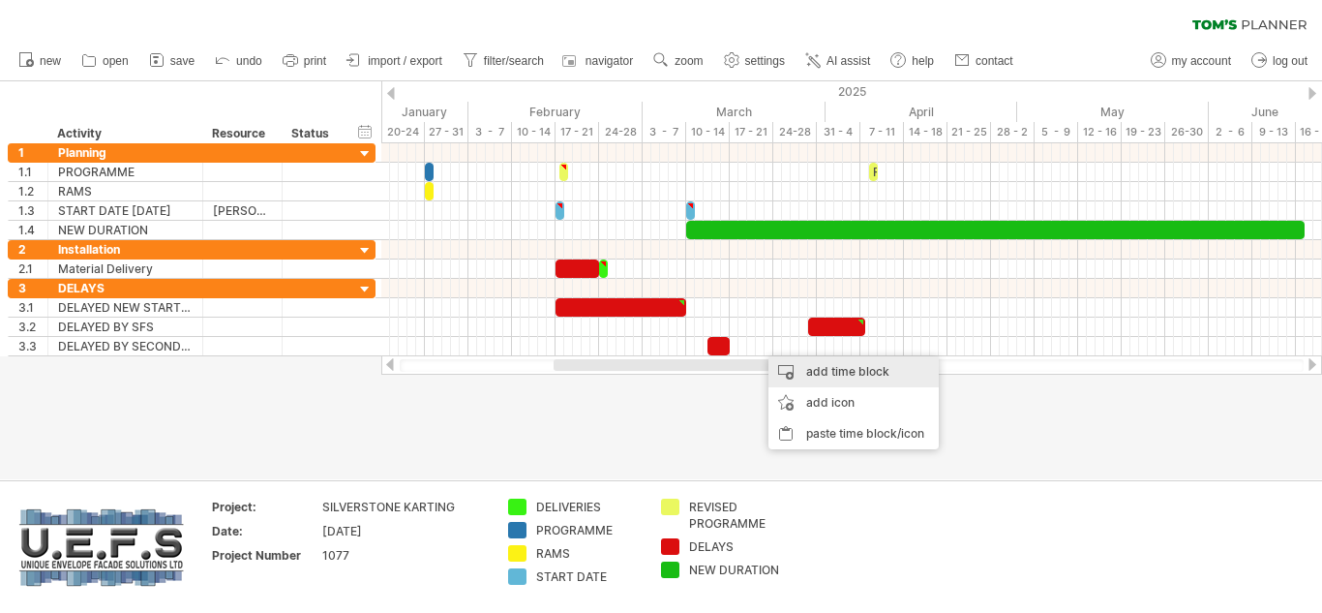
click at [830, 373] on div "add time block" at bounding box center [854, 371] width 170 height 31
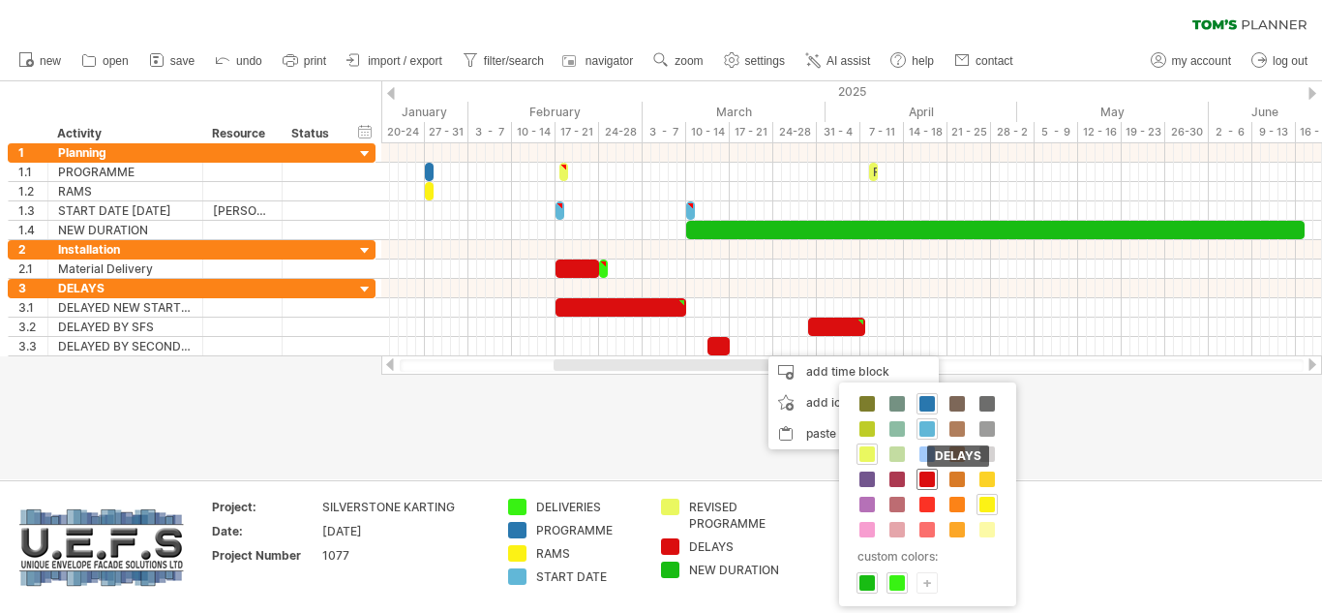
click at [932, 477] on span at bounding box center [927, 478] width 15 height 15
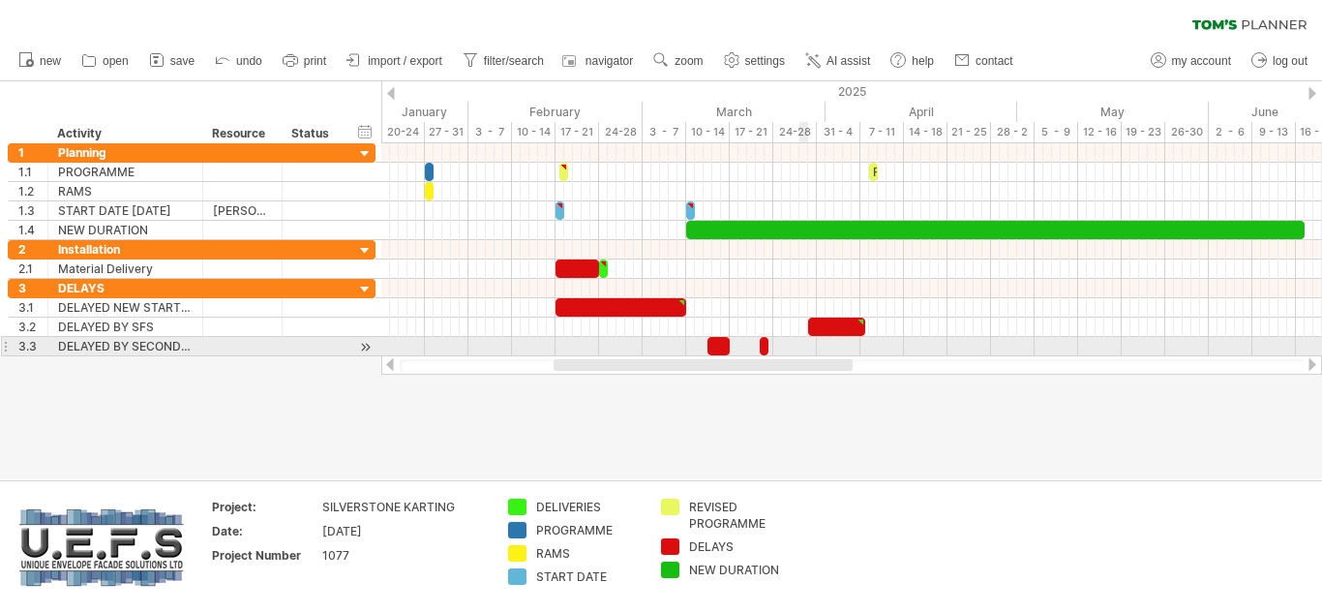
click at [801, 342] on div at bounding box center [851, 346] width 941 height 19
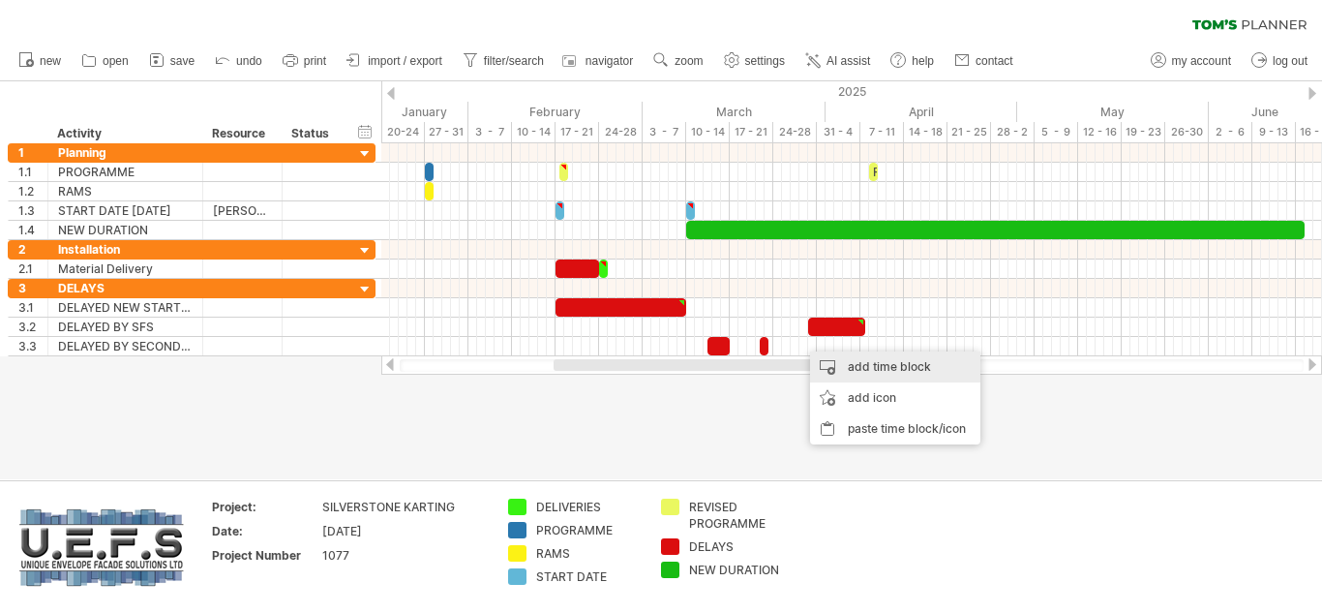
click at [851, 363] on div "add time block" at bounding box center [895, 366] width 170 height 31
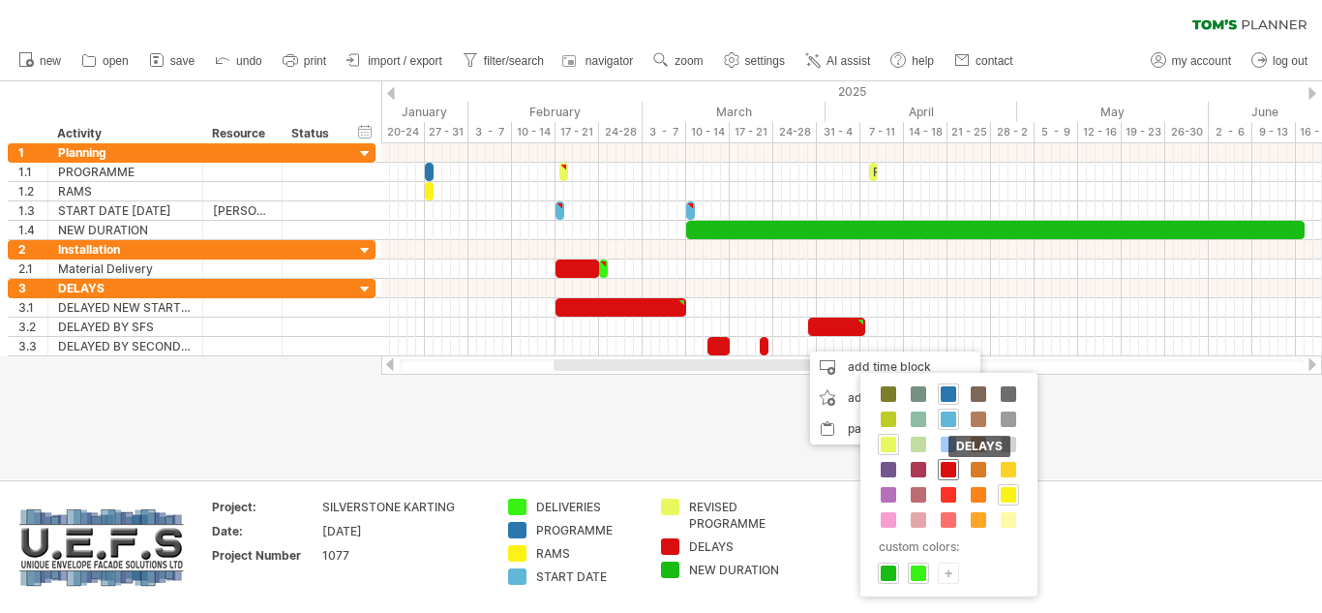
click at [949, 464] on span at bounding box center [948, 469] width 15 height 15
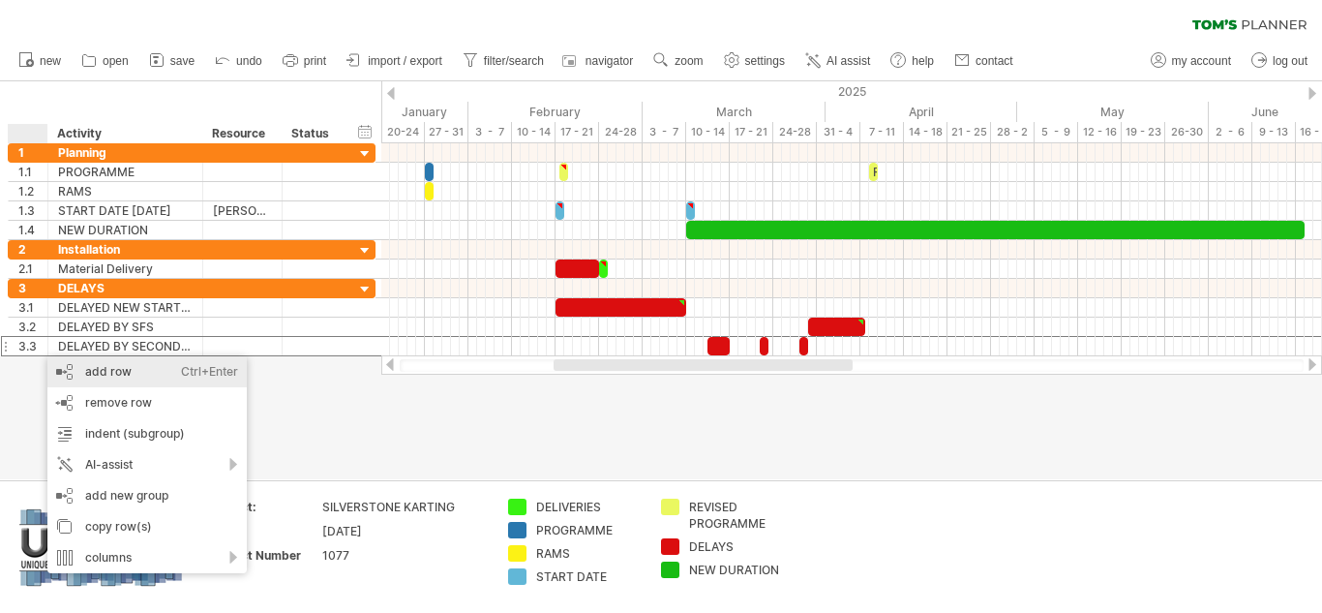
click at [102, 374] on div "add row Ctrl+Enter Cmd+Enter" at bounding box center [146, 371] width 199 height 31
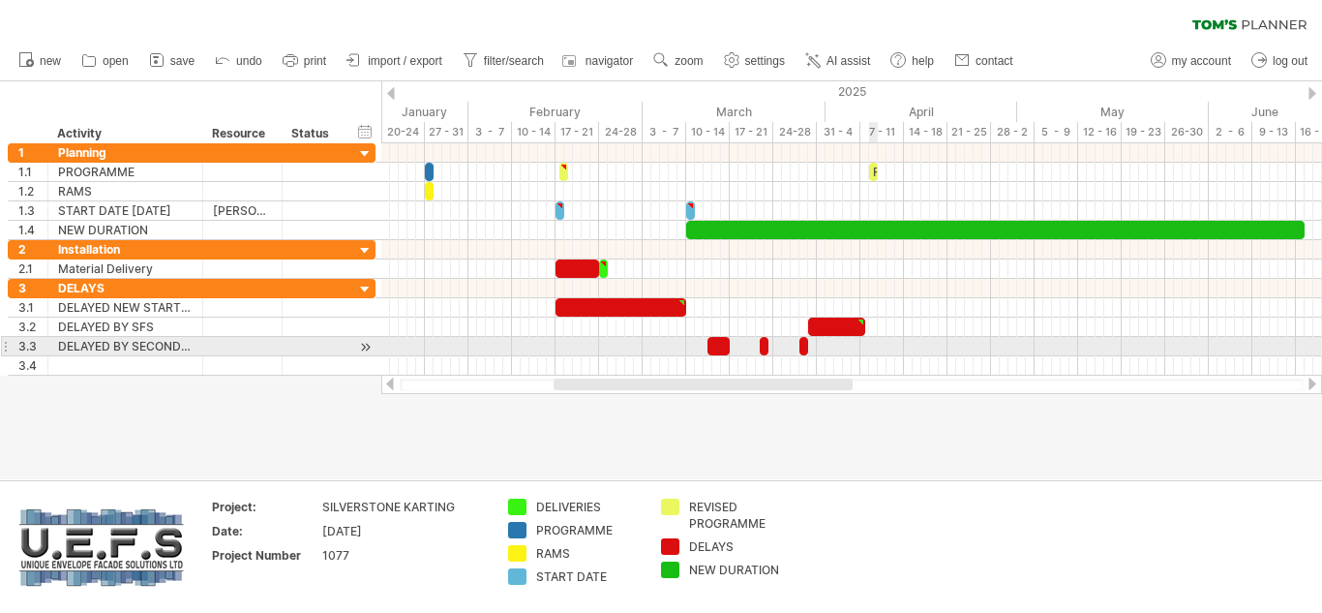
click at [873, 347] on div at bounding box center [851, 346] width 941 height 19
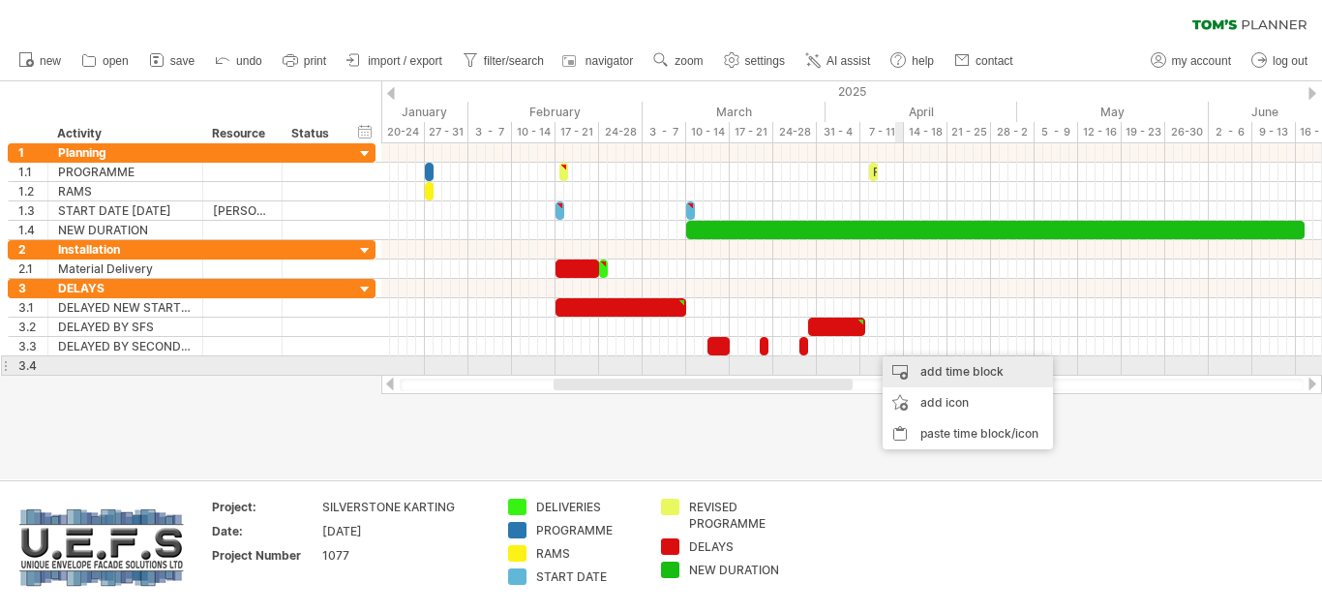
click at [940, 370] on div "add time block" at bounding box center [968, 371] width 170 height 31
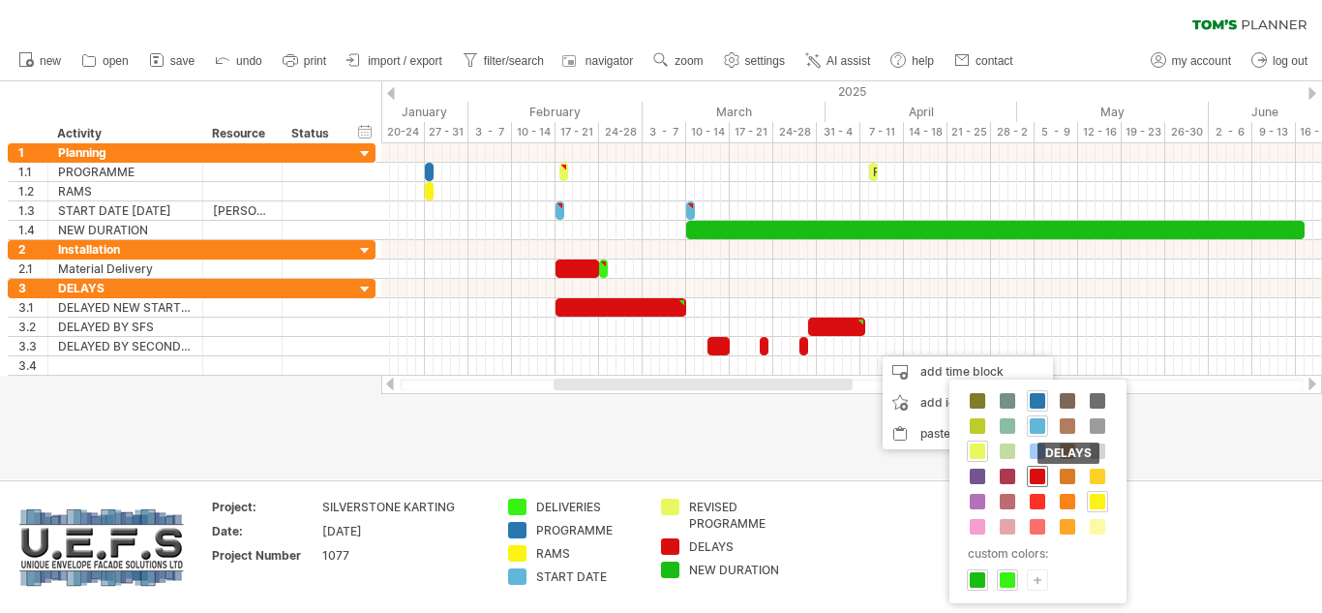
click at [1030, 475] on span at bounding box center [1037, 476] width 15 height 15
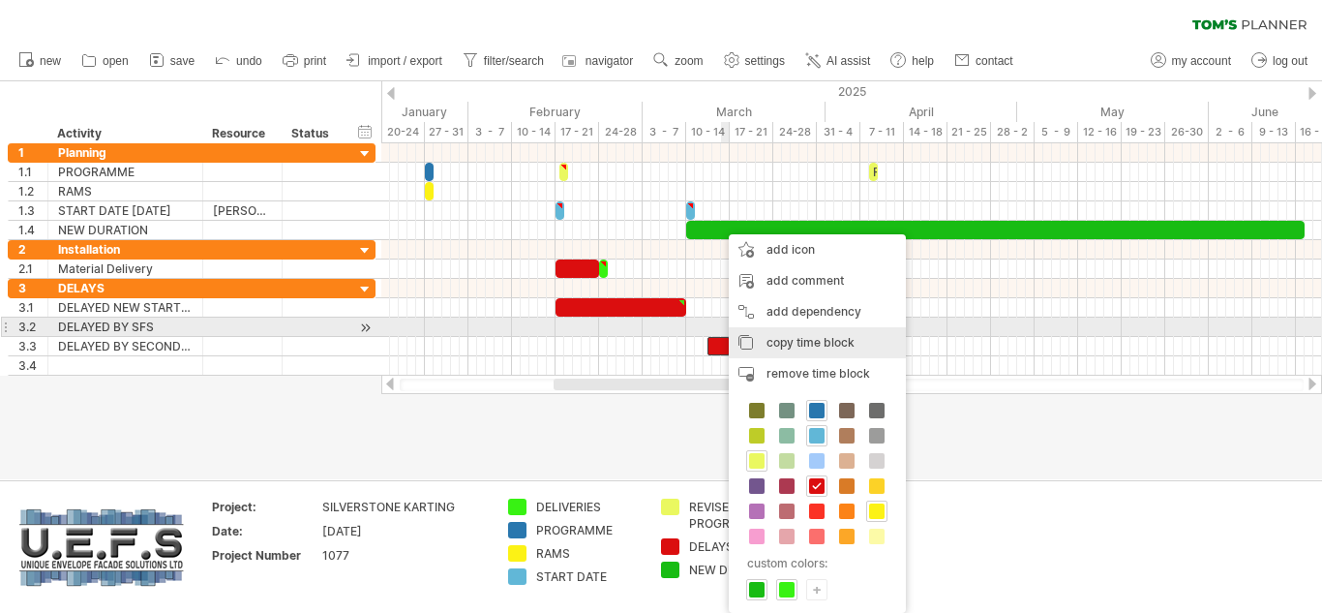
click at [794, 334] on div "copy time block copy time blocks/icons" at bounding box center [817, 342] width 177 height 31
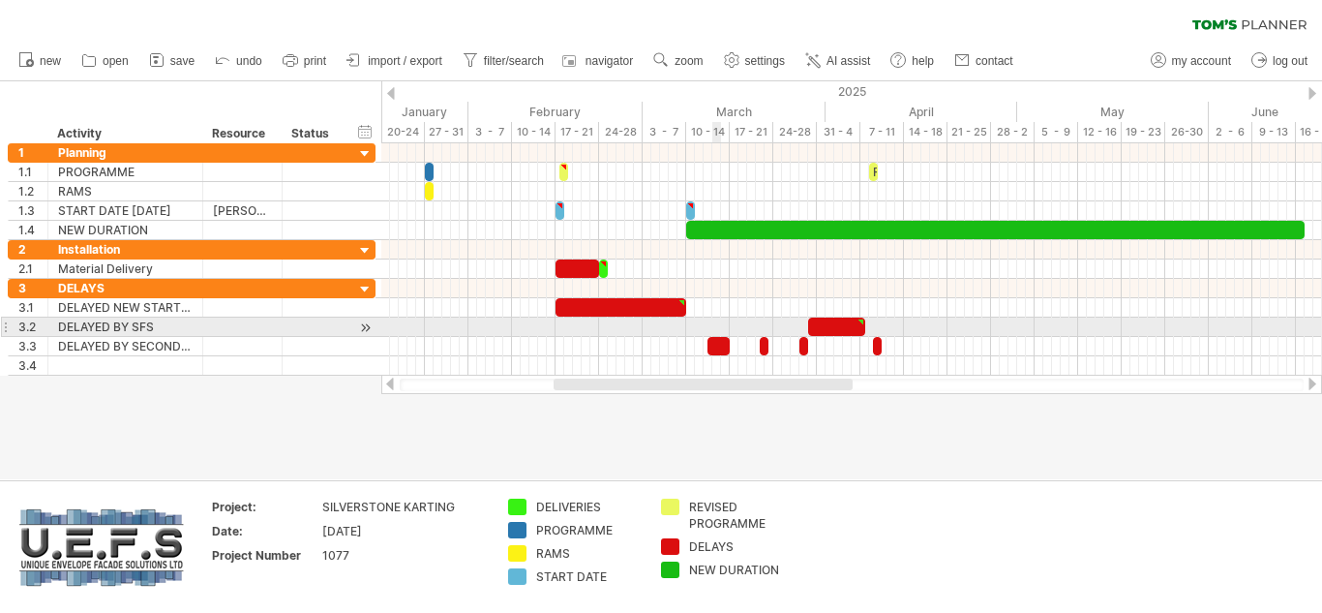
click at [715, 327] on div at bounding box center [851, 326] width 941 height 19
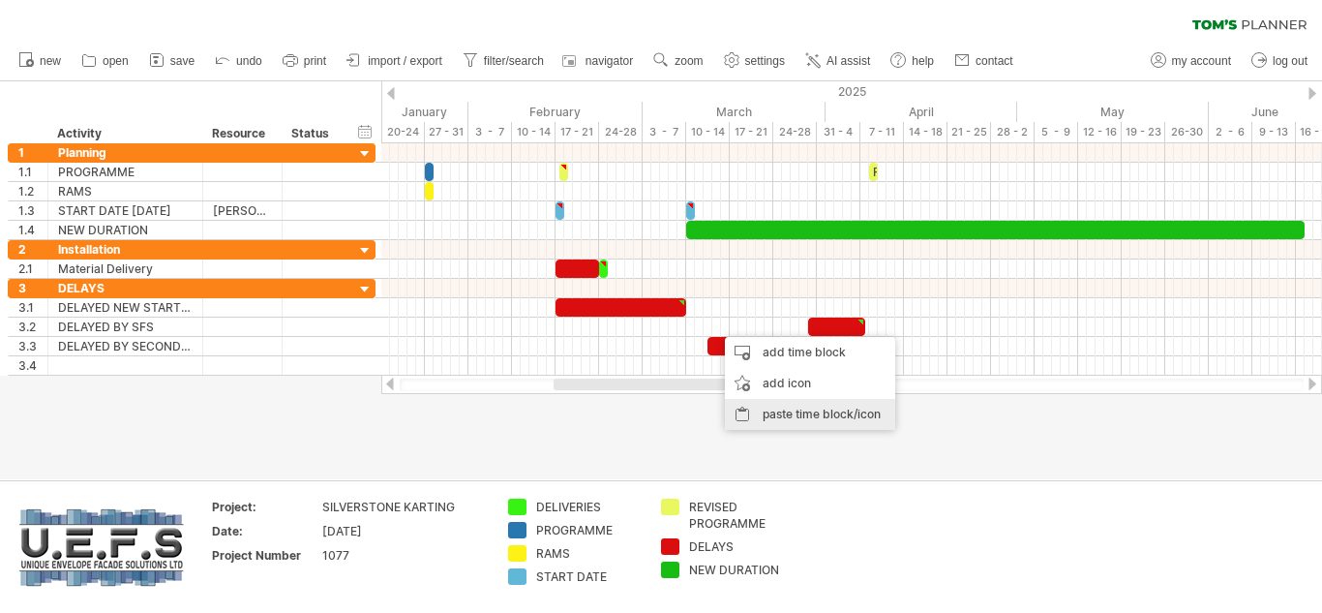
click at [800, 408] on div "paste time block/icon" at bounding box center [810, 414] width 170 height 31
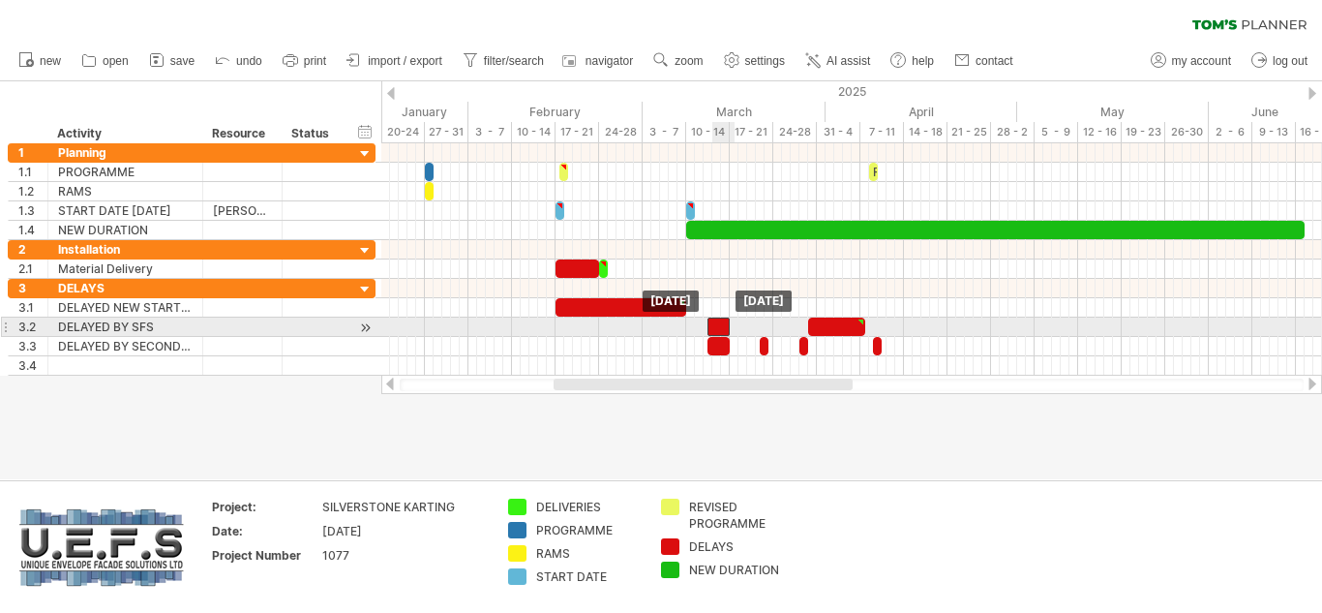
click at [719, 322] on div at bounding box center [719, 326] width 22 height 18
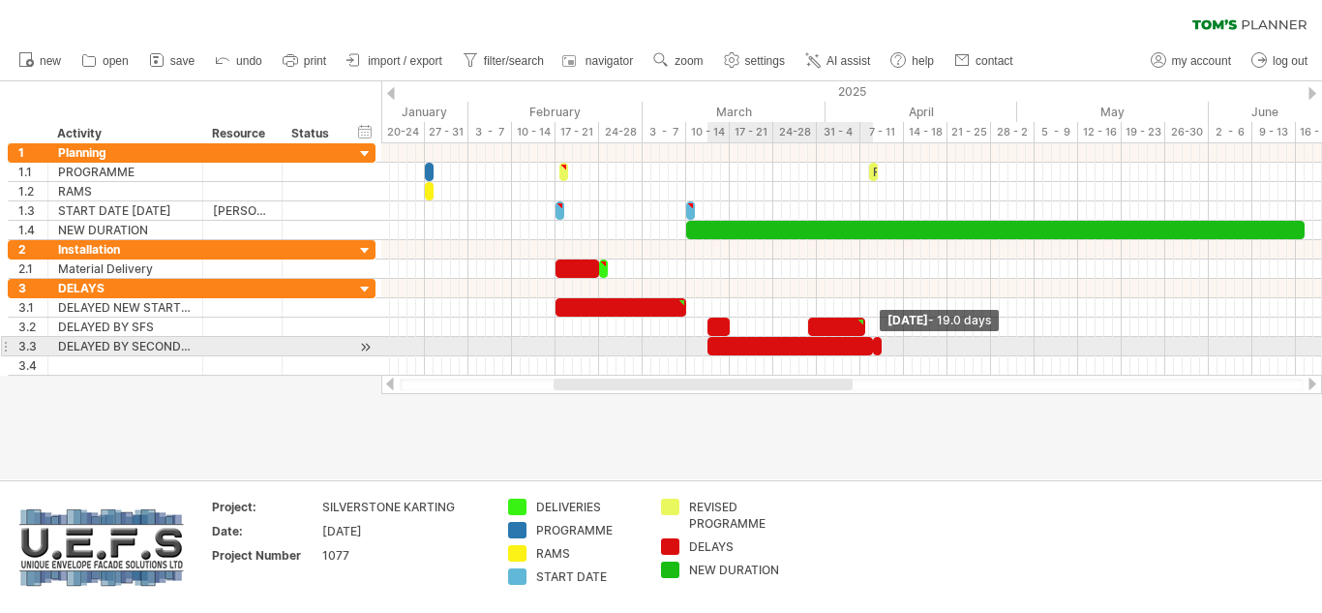
drag, startPoint x: 732, startPoint y: 346, endPoint x: 876, endPoint y: 351, distance: 144.3
click at [876, 346] on span at bounding box center [878, 346] width 8 height 18
drag, startPoint x: 879, startPoint y: 348, endPoint x: 899, endPoint y: 348, distance: 20.4
click at [899, 348] on div at bounding box center [891, 346] width 26 height 18
click at [879, 347] on span at bounding box center [878, 346] width 8 height 18
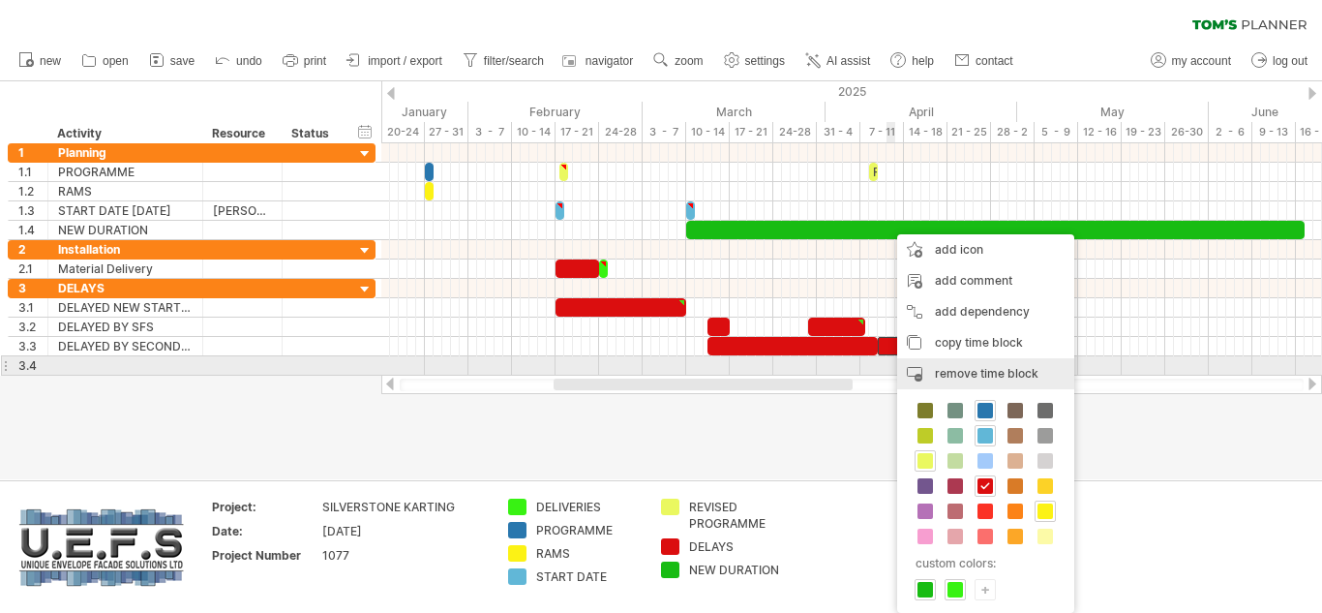
click at [954, 372] on span "remove time block" at bounding box center [987, 373] width 104 height 15
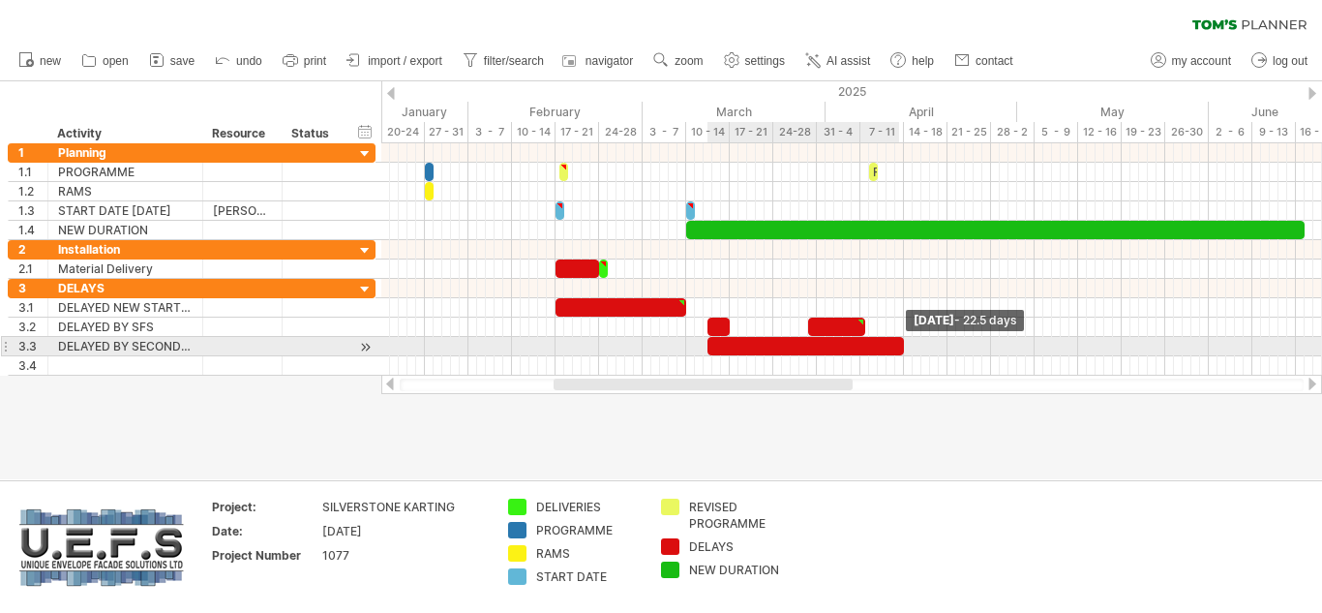
drag, startPoint x: 879, startPoint y: 349, endPoint x: 903, endPoint y: 350, distance: 24.2
click at [903, 350] on span at bounding box center [904, 346] width 8 height 18
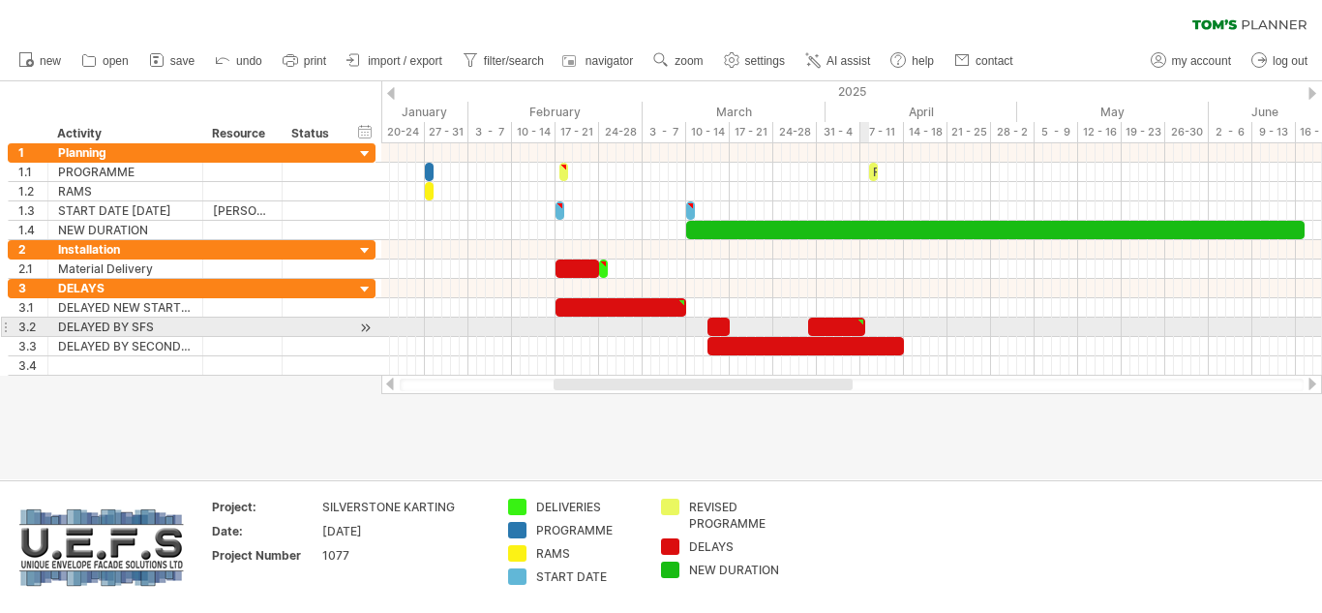
scroll to position [0, 0]
drag, startPoint x: 865, startPoint y: 328, endPoint x: 904, endPoint y: 328, distance: 38.7
click at [904, 328] on span at bounding box center [904, 326] width 8 height 18
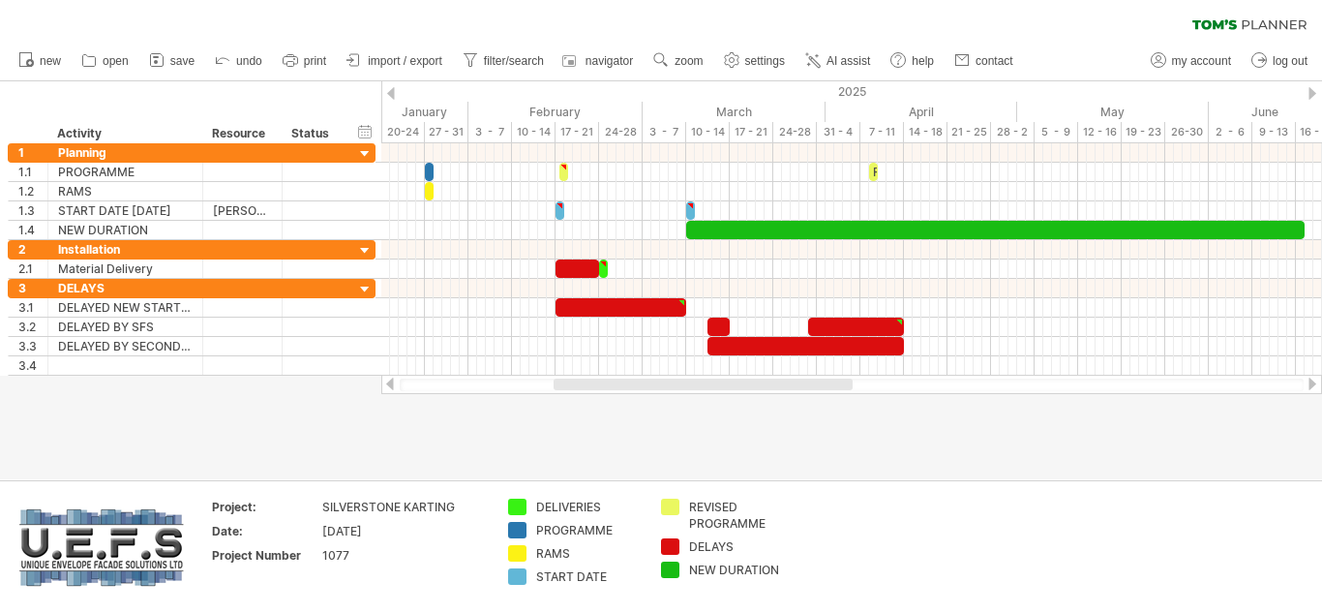
click at [811, 434] on div at bounding box center [661, 280] width 1322 height 398
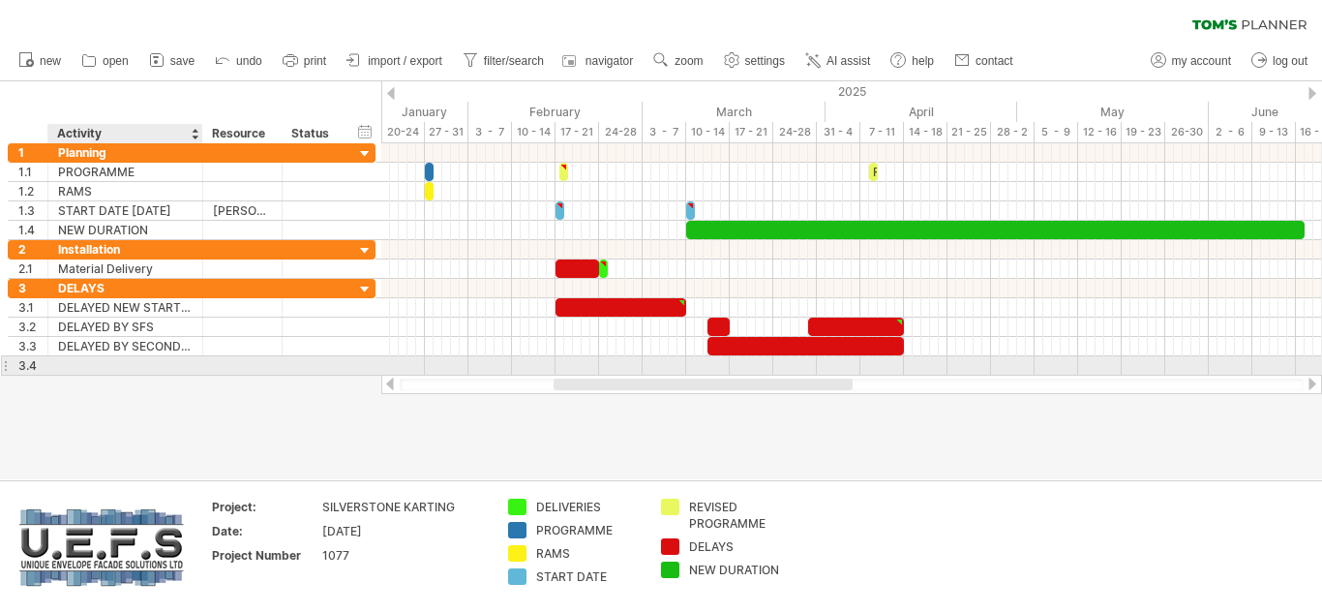
click at [89, 358] on div at bounding box center [125, 365] width 135 height 18
type input "**********"
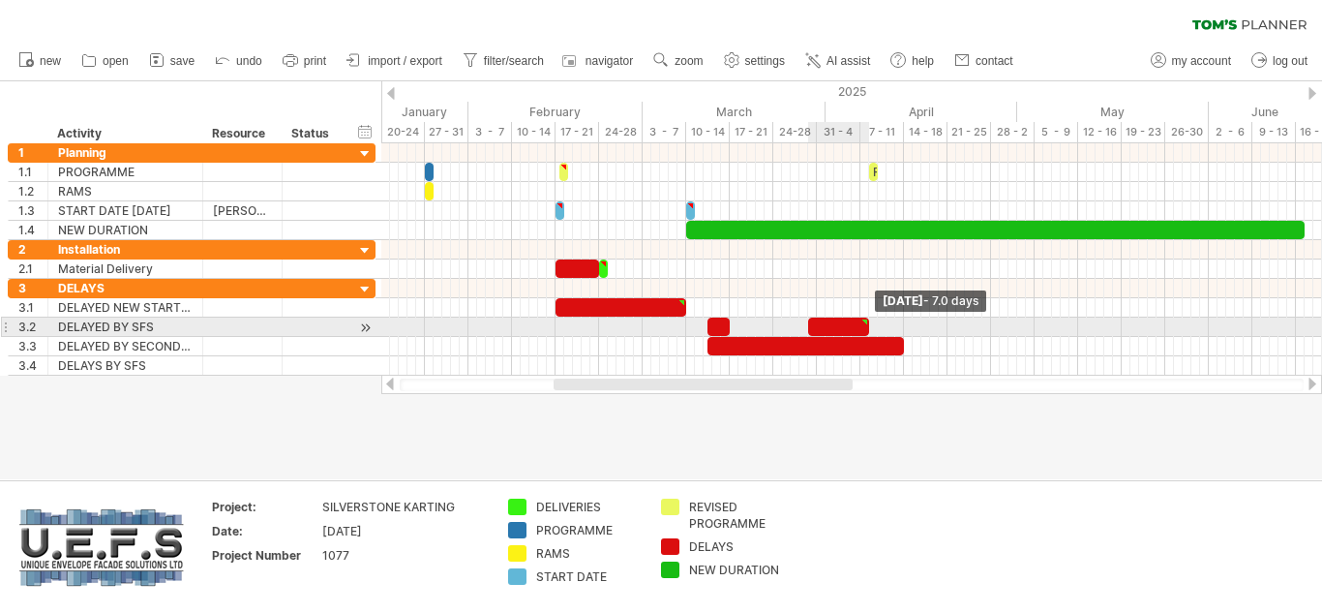
drag, startPoint x: 903, startPoint y: 328, endPoint x: 869, endPoint y: 328, distance: 33.9
click at [869, 328] on span at bounding box center [869, 326] width 8 height 18
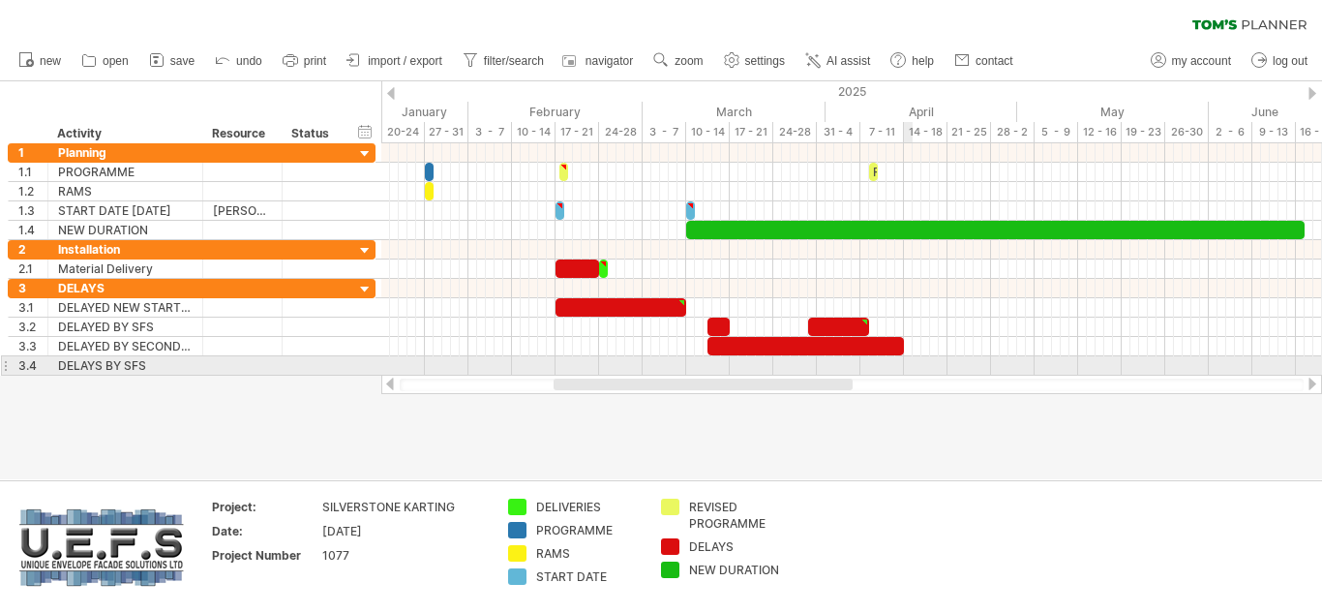
click at [908, 369] on div at bounding box center [851, 365] width 941 height 19
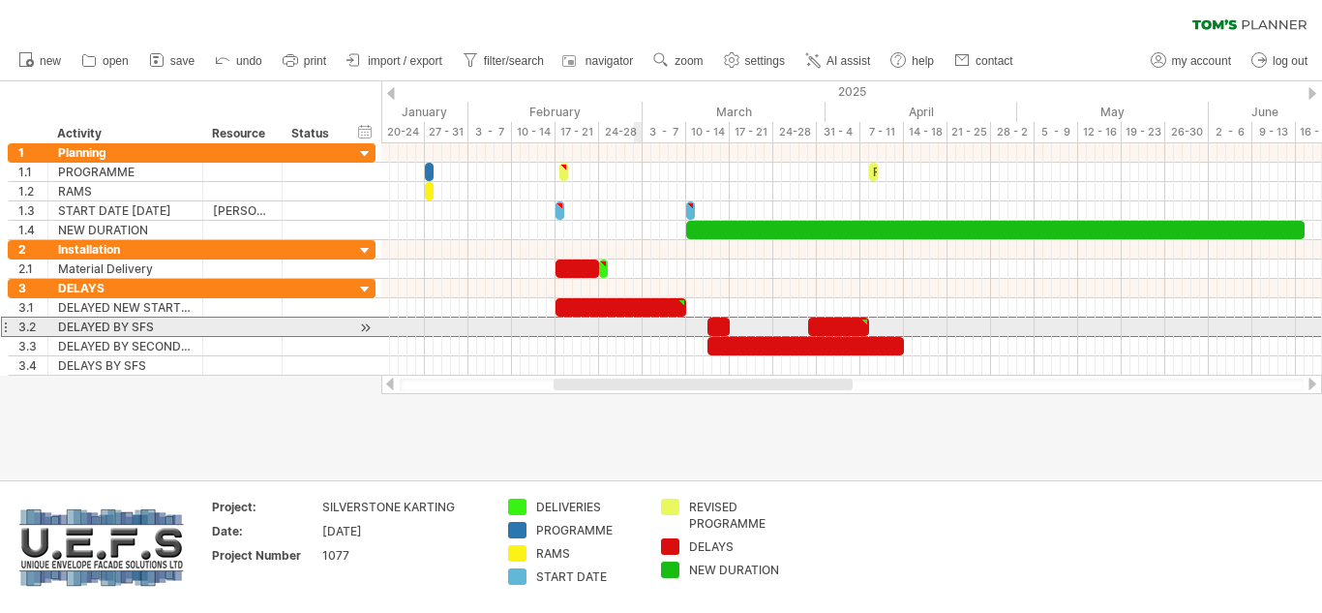
click at [171, 323] on div "DELAYED BY SFS" at bounding box center [125, 326] width 135 height 18
type input "**********"
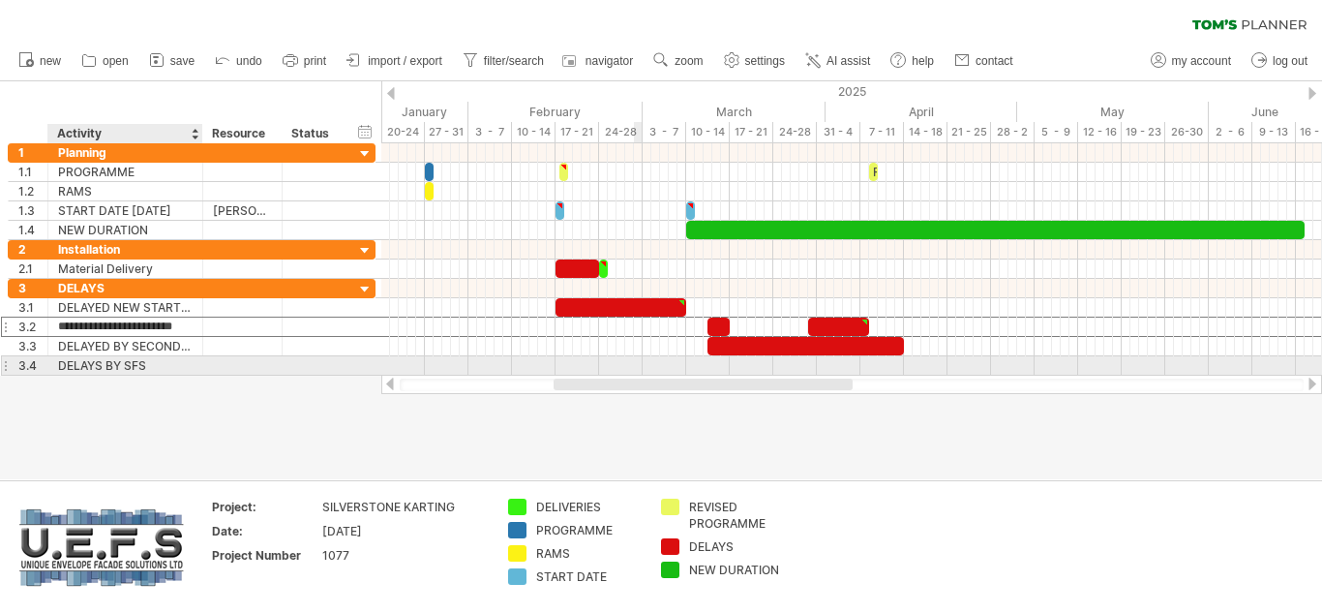
click at [183, 365] on div "DELAYS BY SFS" at bounding box center [125, 365] width 135 height 18
click at [166, 363] on div "DELAYS BY SFS GL" at bounding box center [125, 365] width 135 height 18
type input "**********"
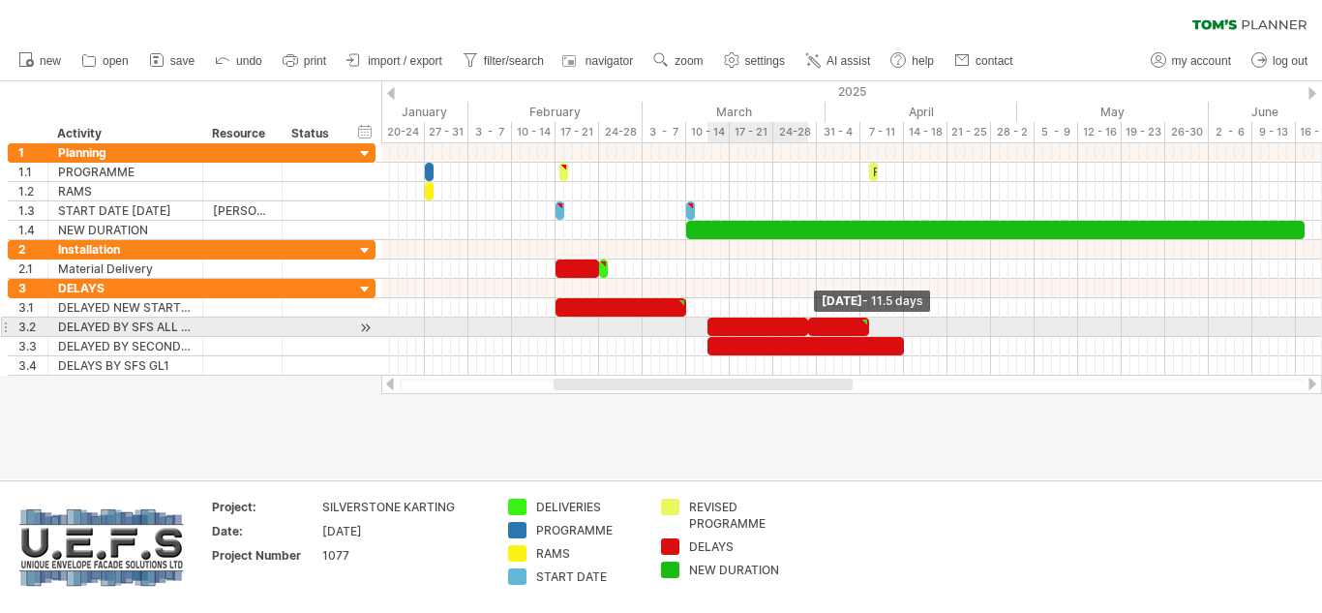
drag, startPoint x: 731, startPoint y: 326, endPoint x: 810, endPoint y: 323, distance: 79.4
click at [810, 323] on span at bounding box center [808, 326] width 8 height 18
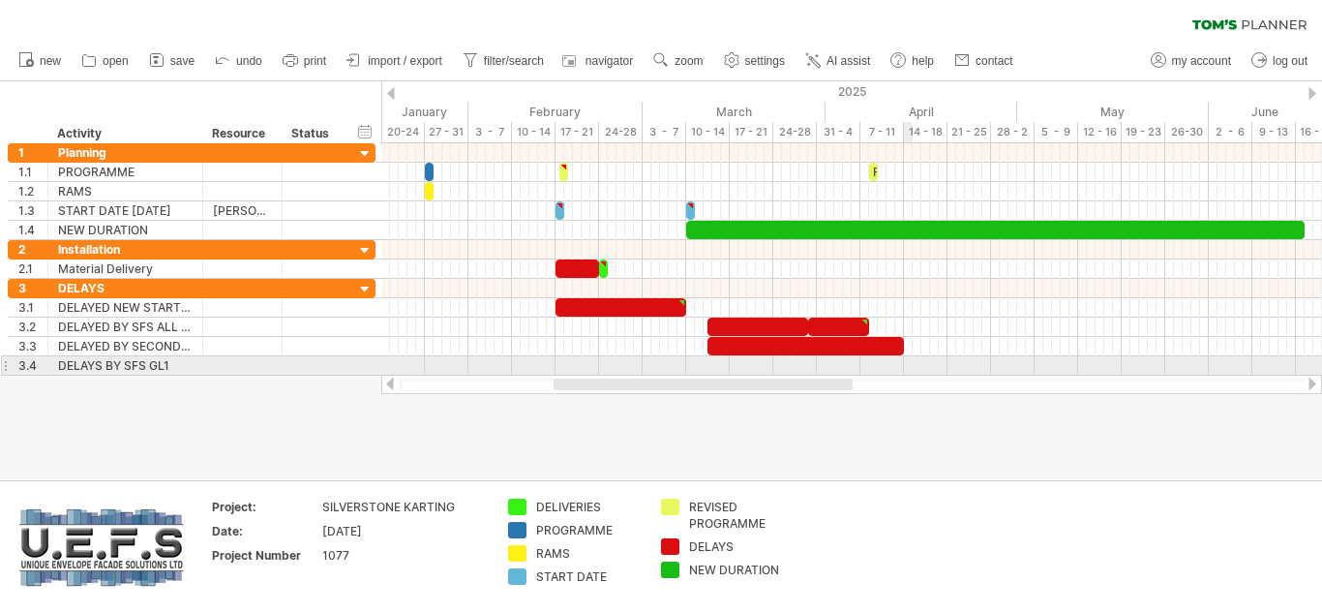
click at [910, 362] on div at bounding box center [851, 365] width 941 height 19
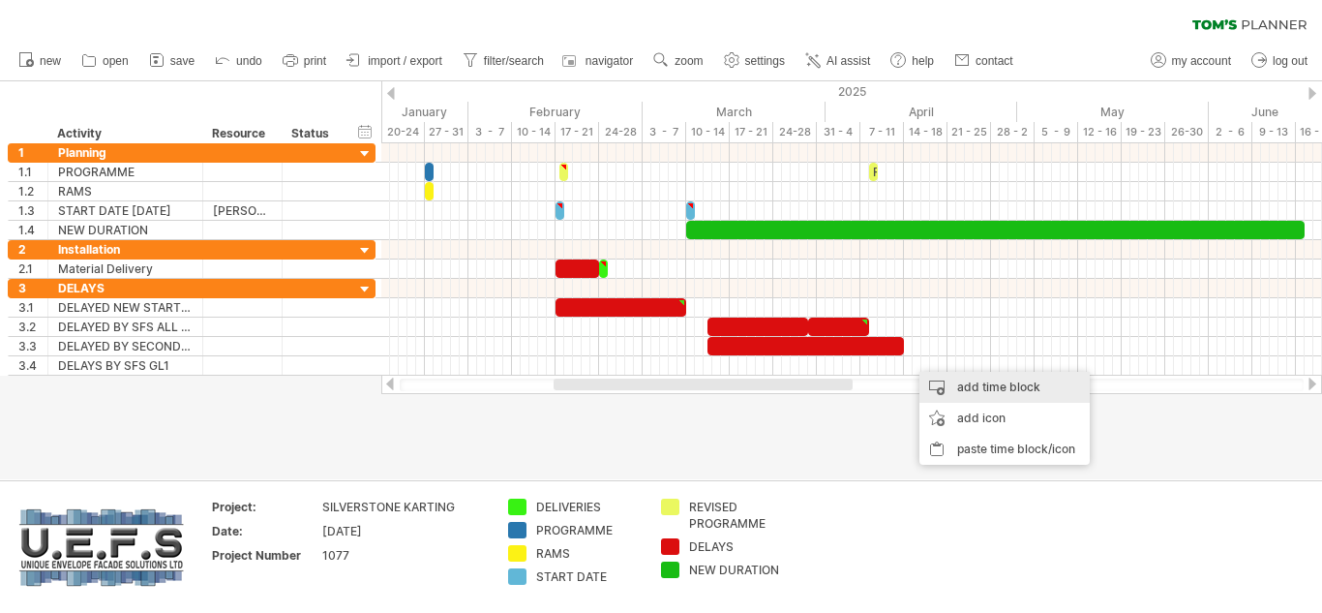
click at [960, 382] on div "add time block" at bounding box center [1005, 387] width 170 height 31
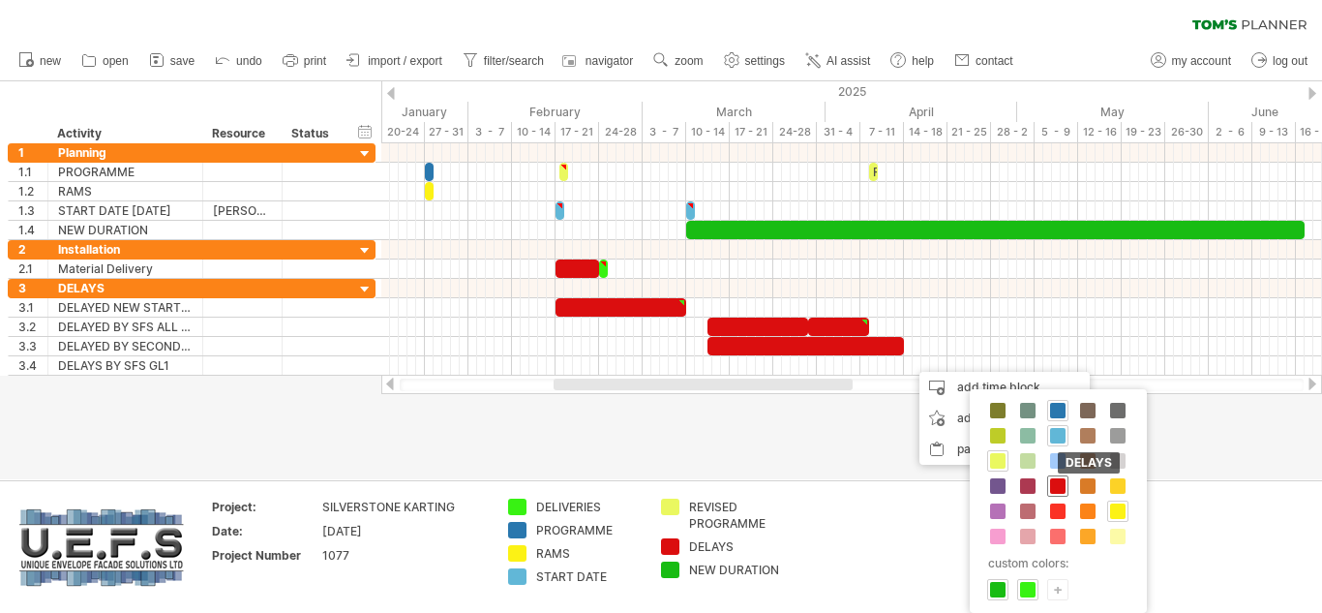
click at [1060, 486] on span at bounding box center [1057, 485] width 15 height 15
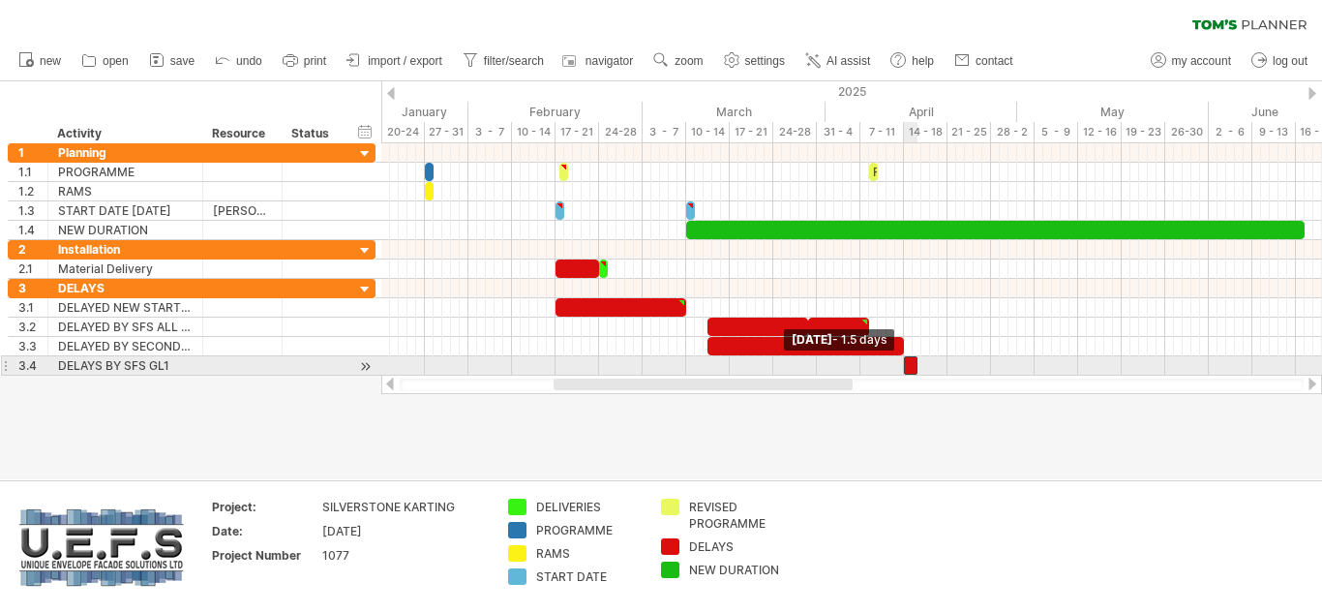
click at [907, 366] on span at bounding box center [904, 365] width 8 height 18
click at [920, 362] on span at bounding box center [918, 365] width 8 height 18
click at [919, 362] on span at bounding box center [918, 365] width 8 height 18
click at [921, 358] on div at bounding box center [915, 365] width 22 height 18
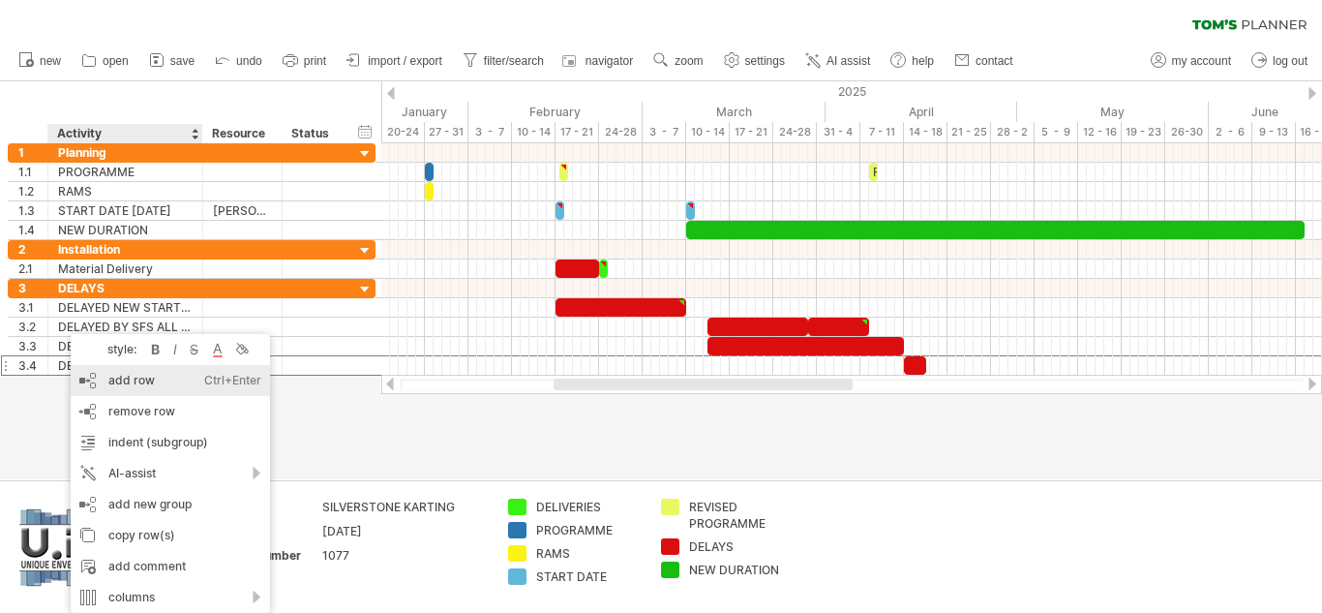
click at [127, 378] on div "add row Ctrl+Enter Cmd+Enter" at bounding box center [170, 380] width 199 height 31
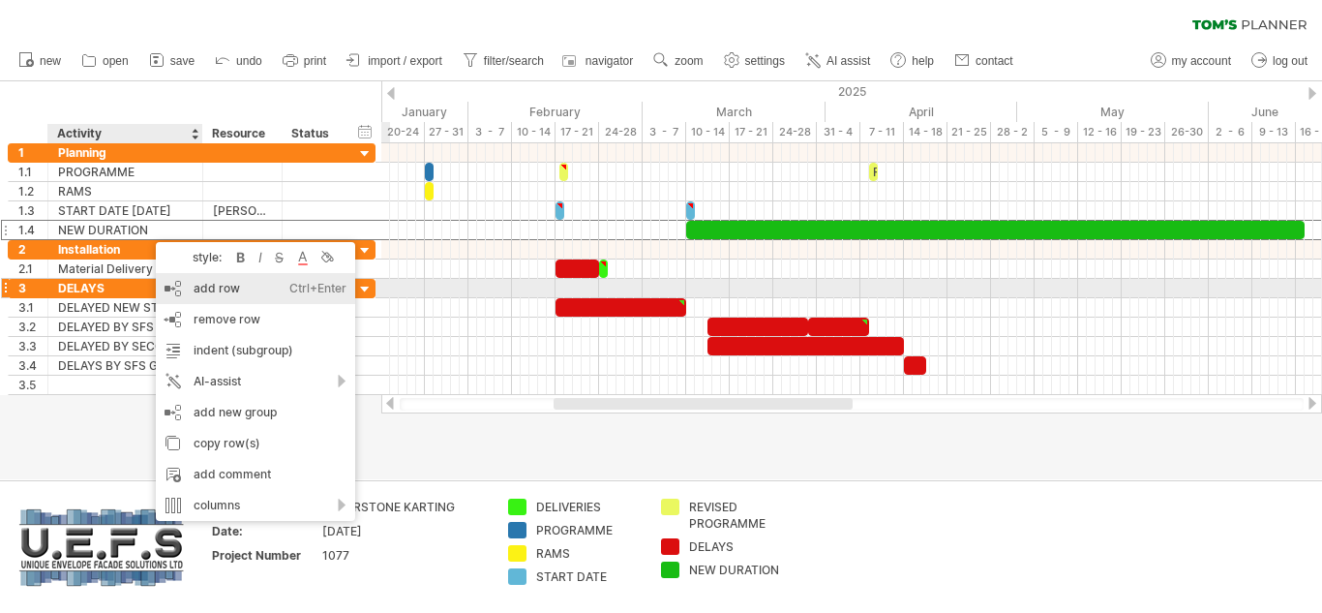
click at [221, 287] on div "add row Ctrl+Enter Cmd+Enter" at bounding box center [255, 288] width 199 height 31
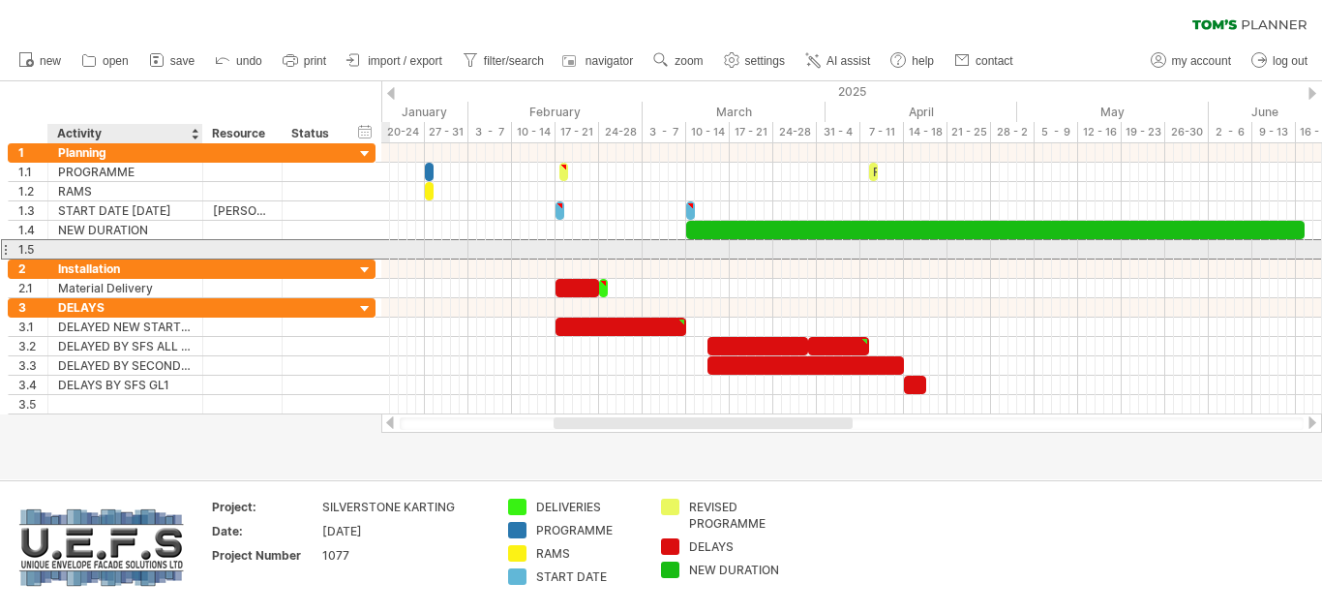
click at [90, 243] on div at bounding box center [125, 249] width 135 height 18
type input "**********"
click at [236, 248] on div at bounding box center [242, 249] width 59 height 18
type input "**********"
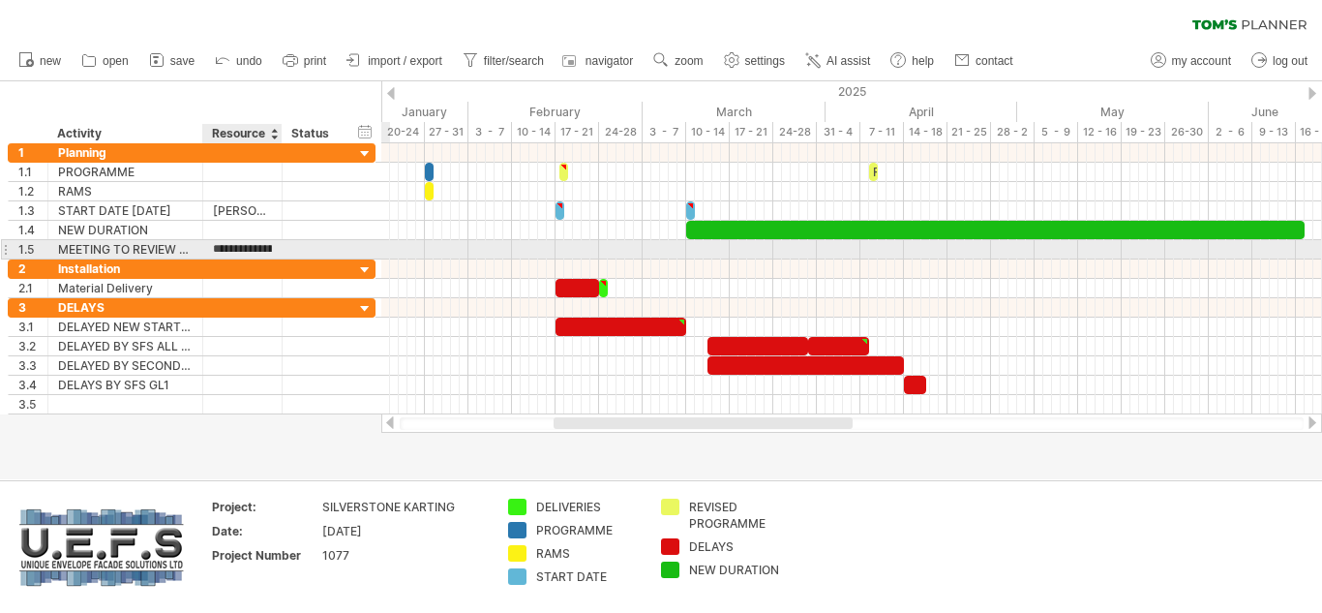
scroll to position [0, 40]
click at [907, 250] on div at bounding box center [851, 249] width 941 height 19
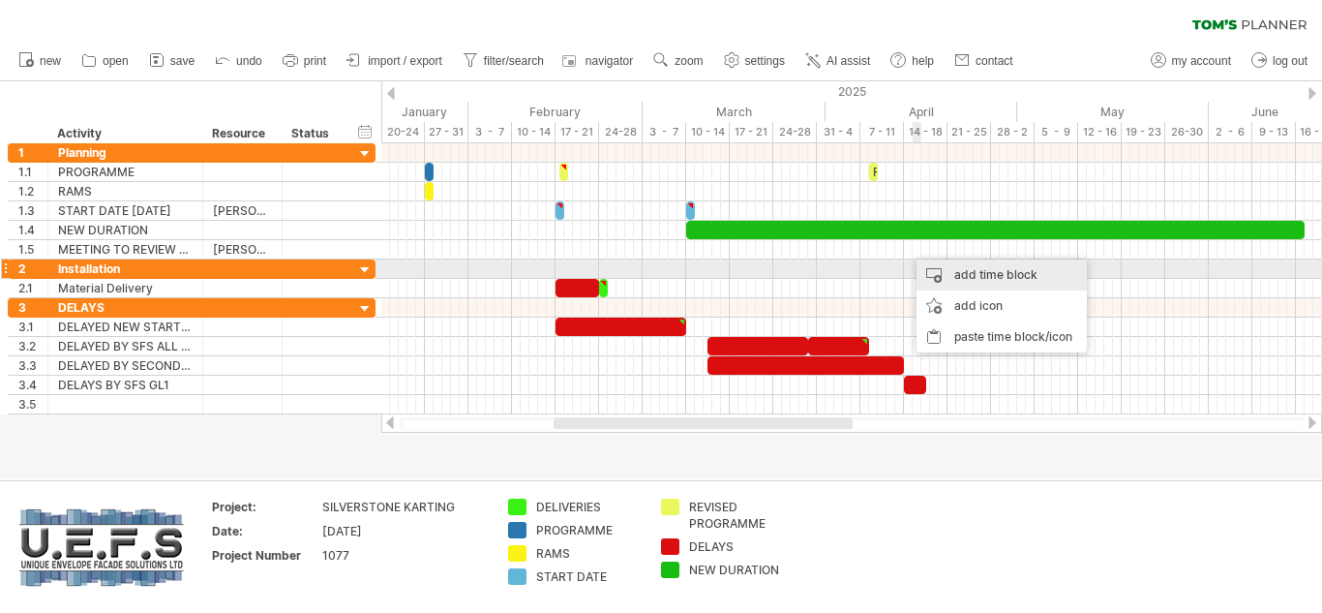
click at [976, 279] on div "add time block" at bounding box center [1002, 274] width 170 height 31
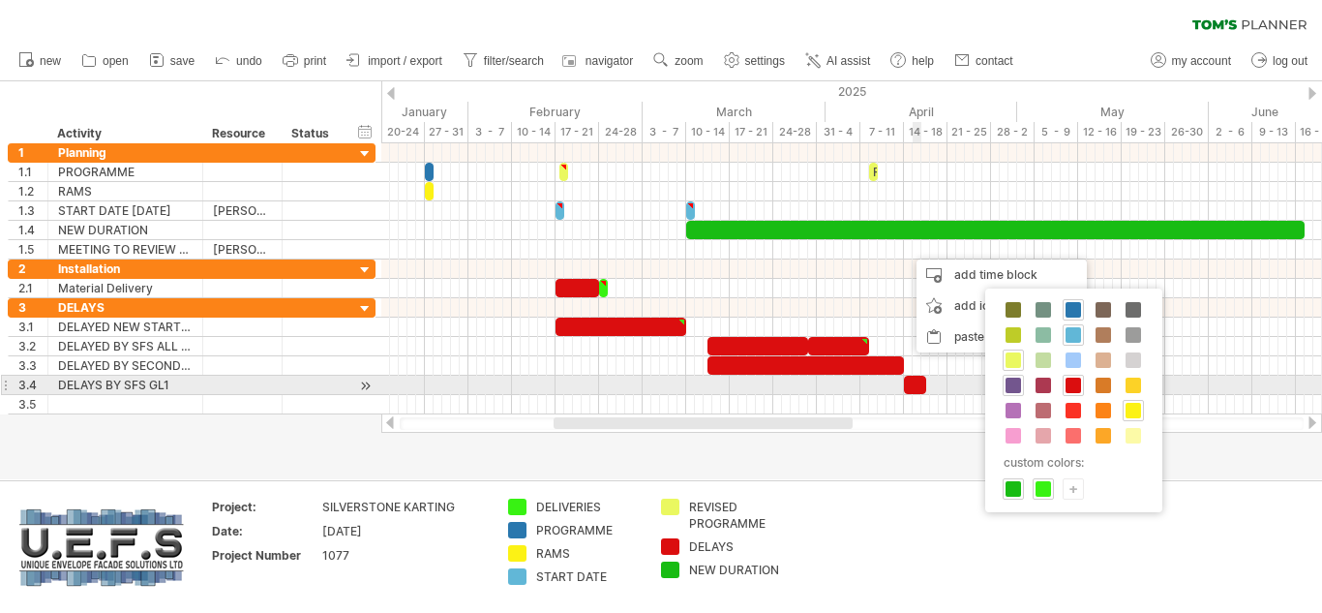
click at [1014, 384] on span at bounding box center [1013, 385] width 15 height 15
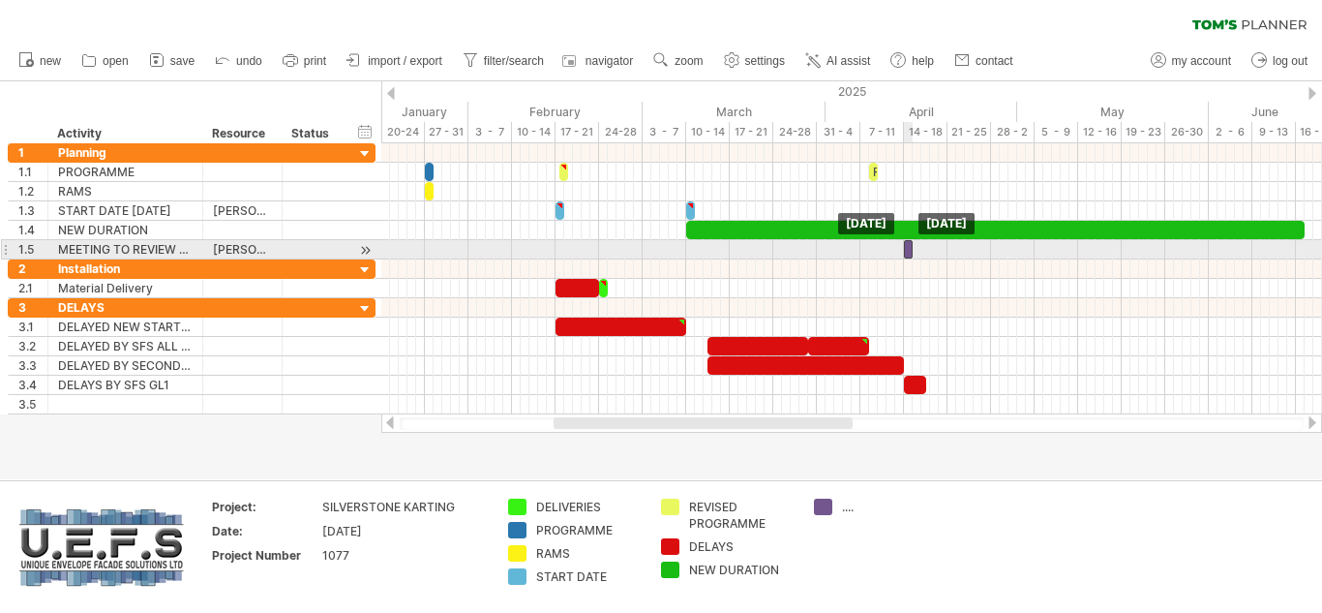
click at [907, 253] on div at bounding box center [908, 249] width 9 height 18
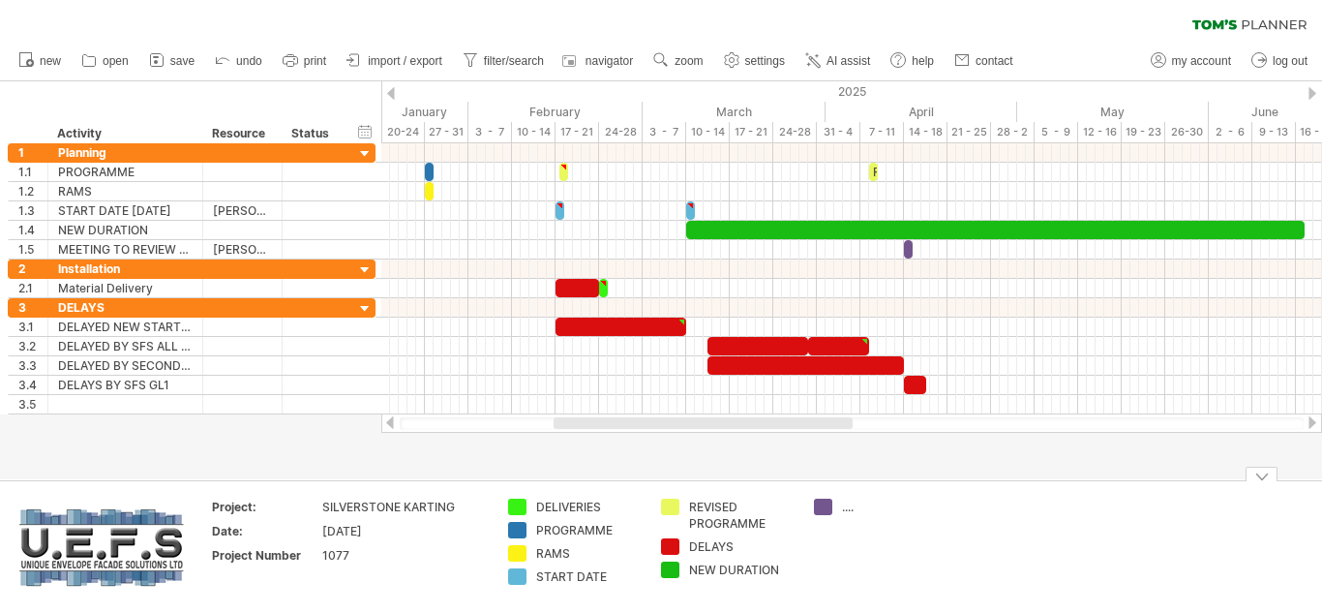
click at [855, 506] on div "...." at bounding box center [895, 507] width 106 height 16
type input "*"
type input "**********"
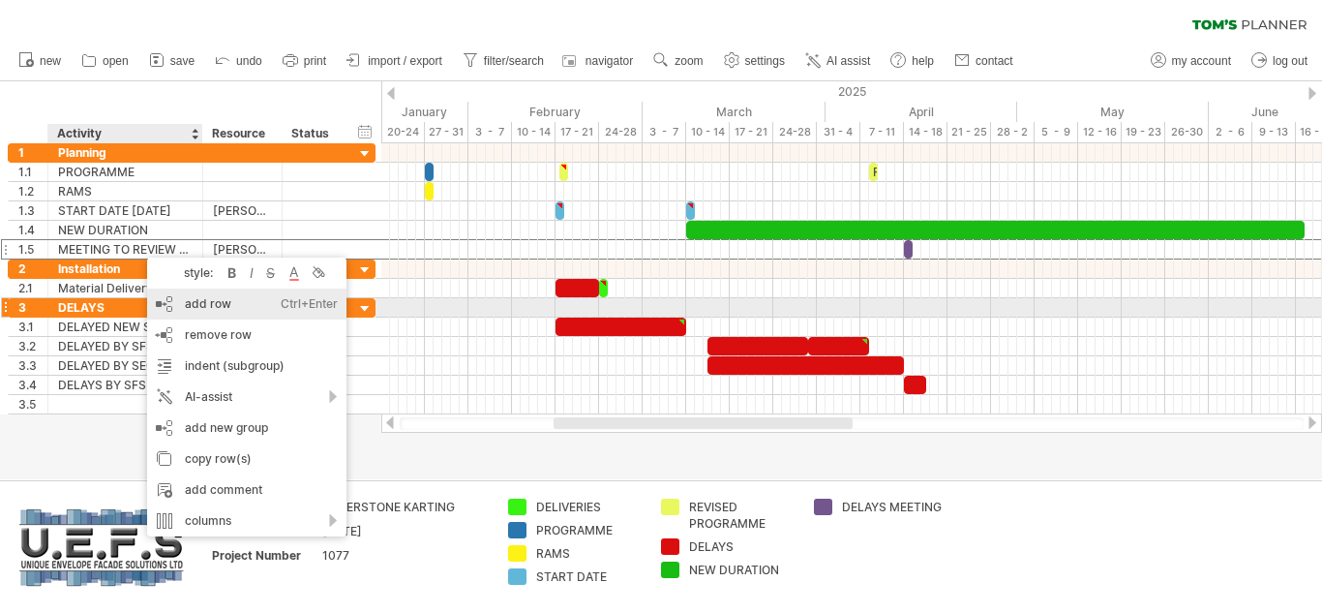
click at [196, 304] on div "add row Ctrl+Enter Cmd+Enter" at bounding box center [246, 303] width 199 height 31
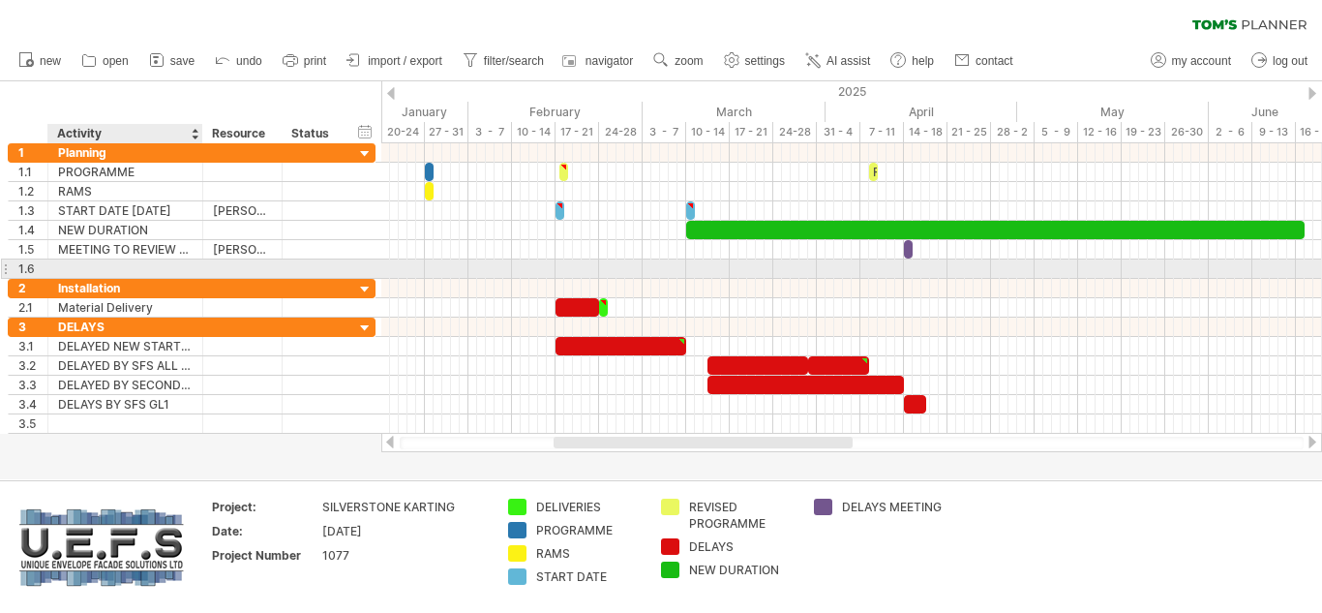
click at [73, 261] on div at bounding box center [125, 268] width 135 height 18
type input "**********"
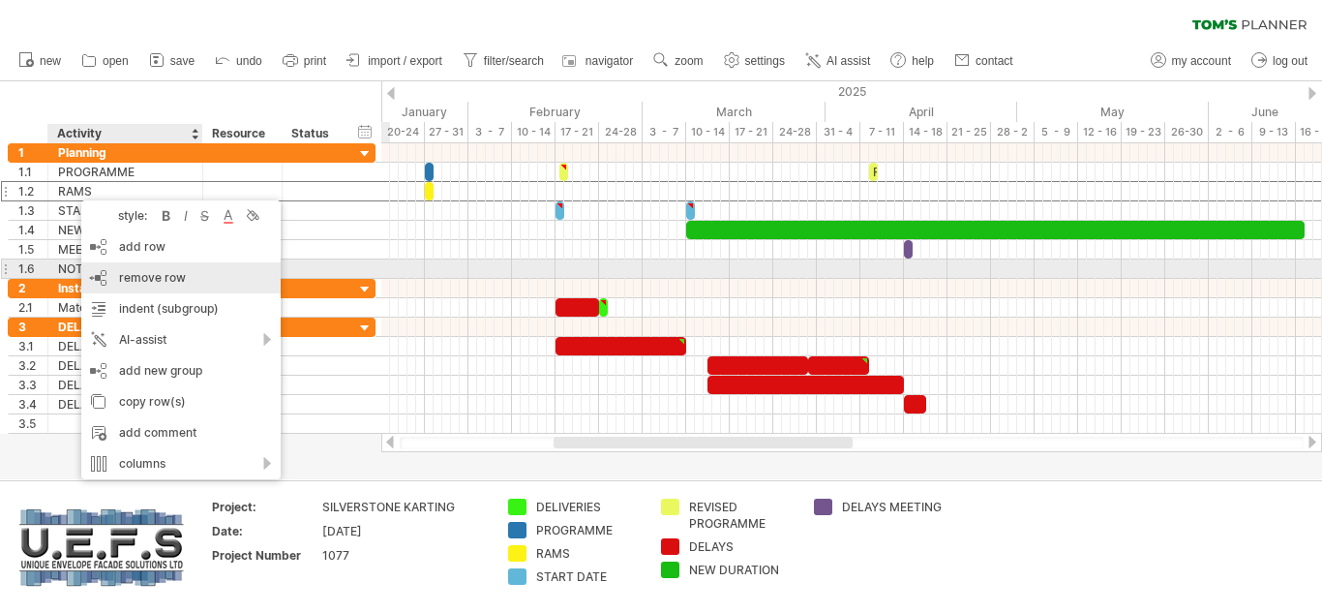
click at [141, 271] on span "remove row" at bounding box center [152, 277] width 67 height 15
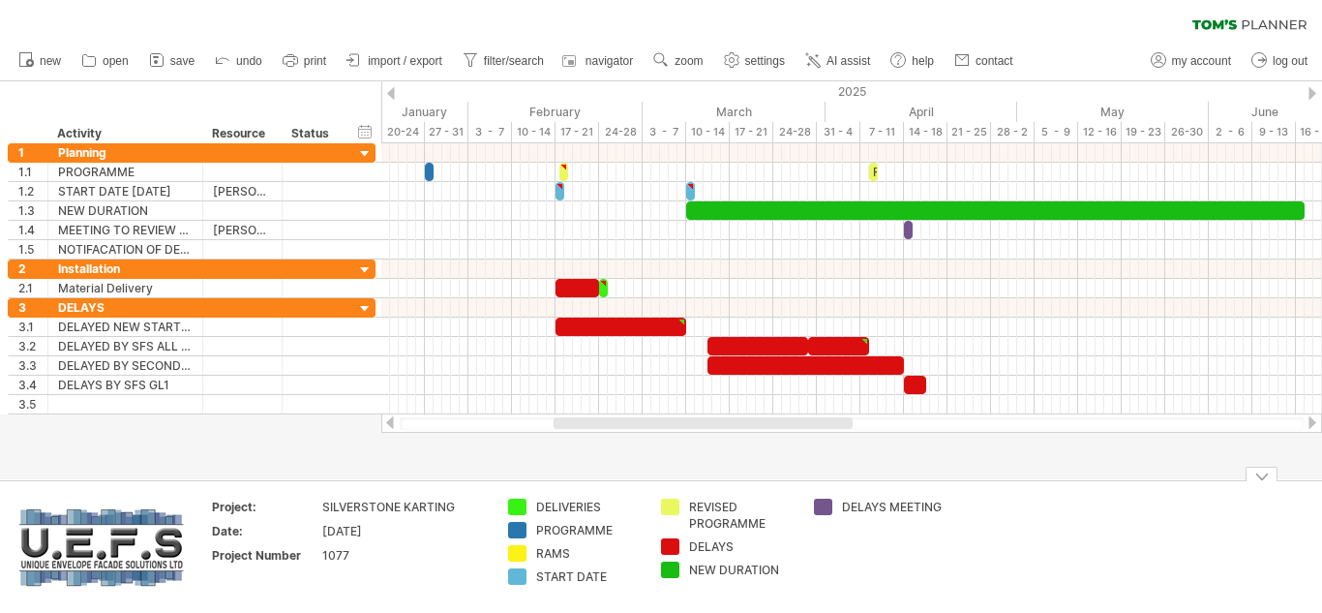
click at [551, 555] on div "RAMS" at bounding box center [589, 553] width 106 height 16
type input "*"
type input "**********"
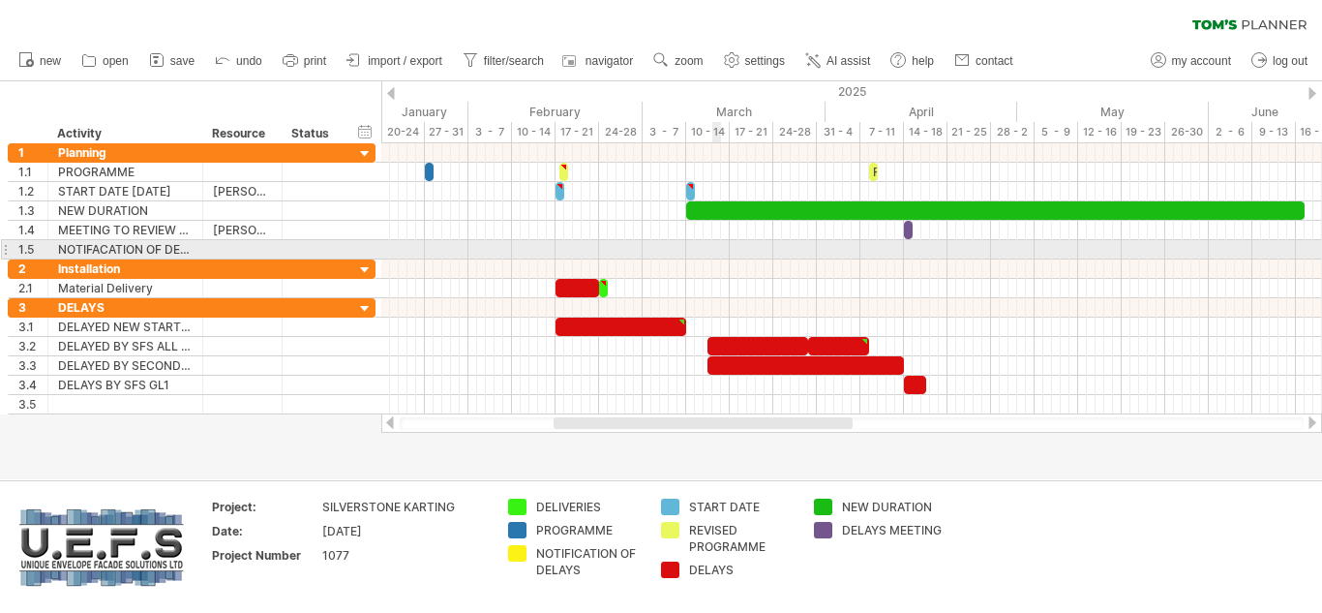
click at [716, 247] on div at bounding box center [851, 249] width 941 height 19
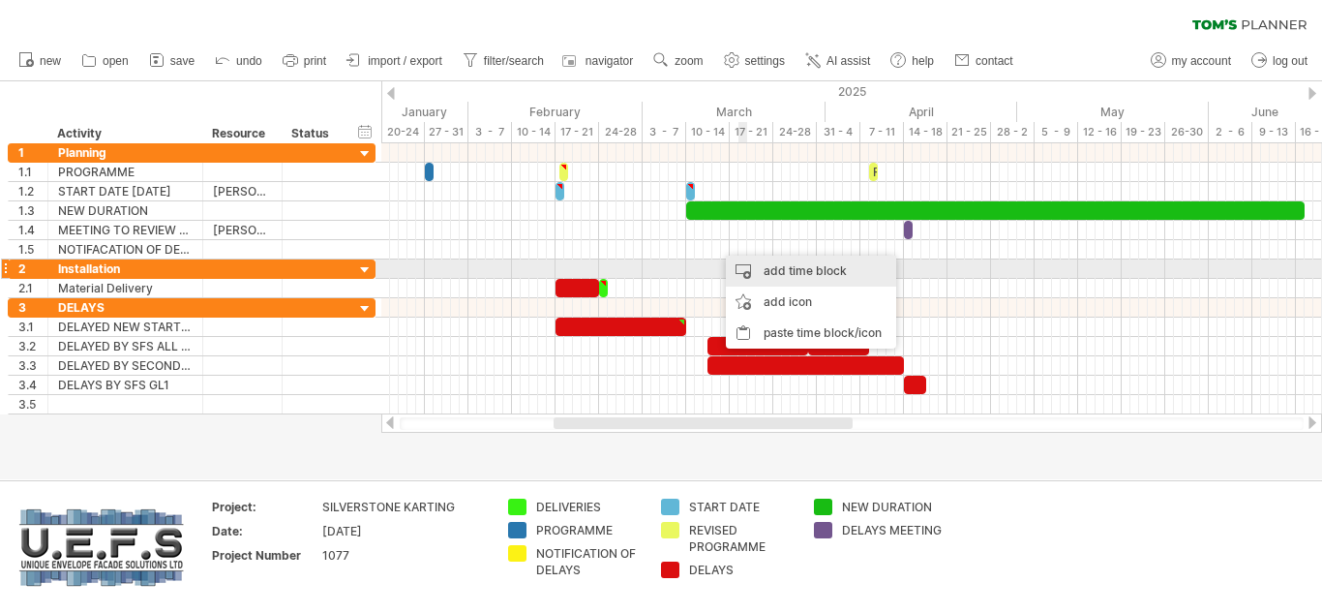
click at [779, 270] on div "add time block" at bounding box center [811, 271] width 170 height 31
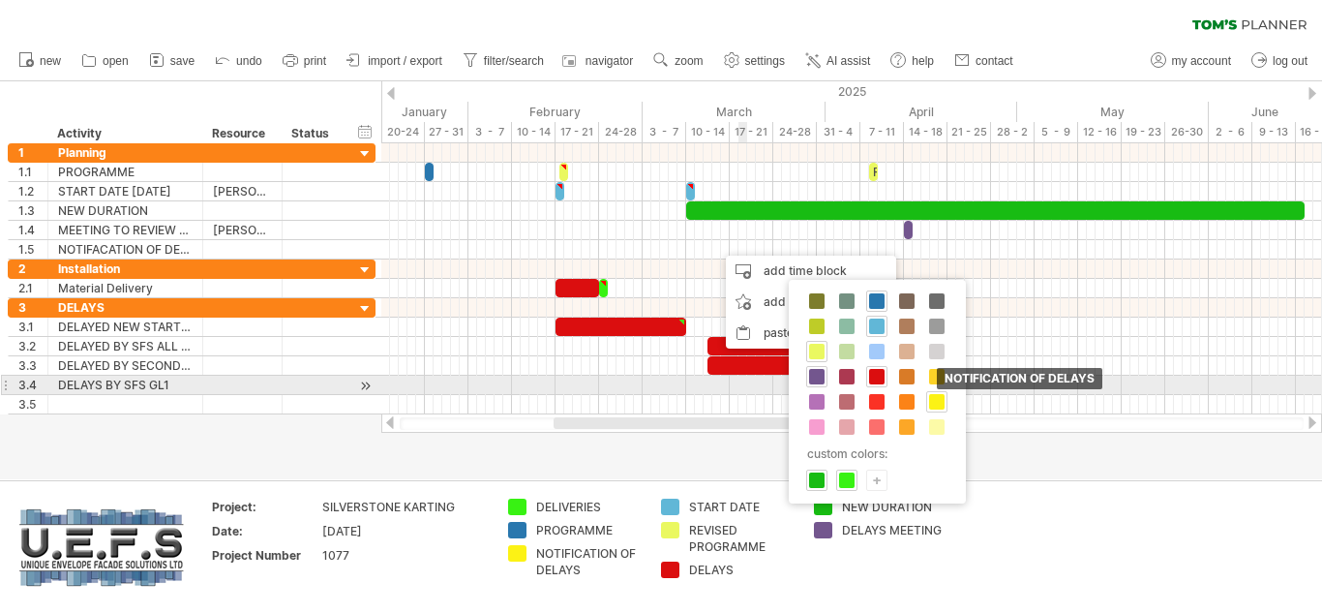
click at [937, 394] on span at bounding box center [936, 401] width 15 height 15
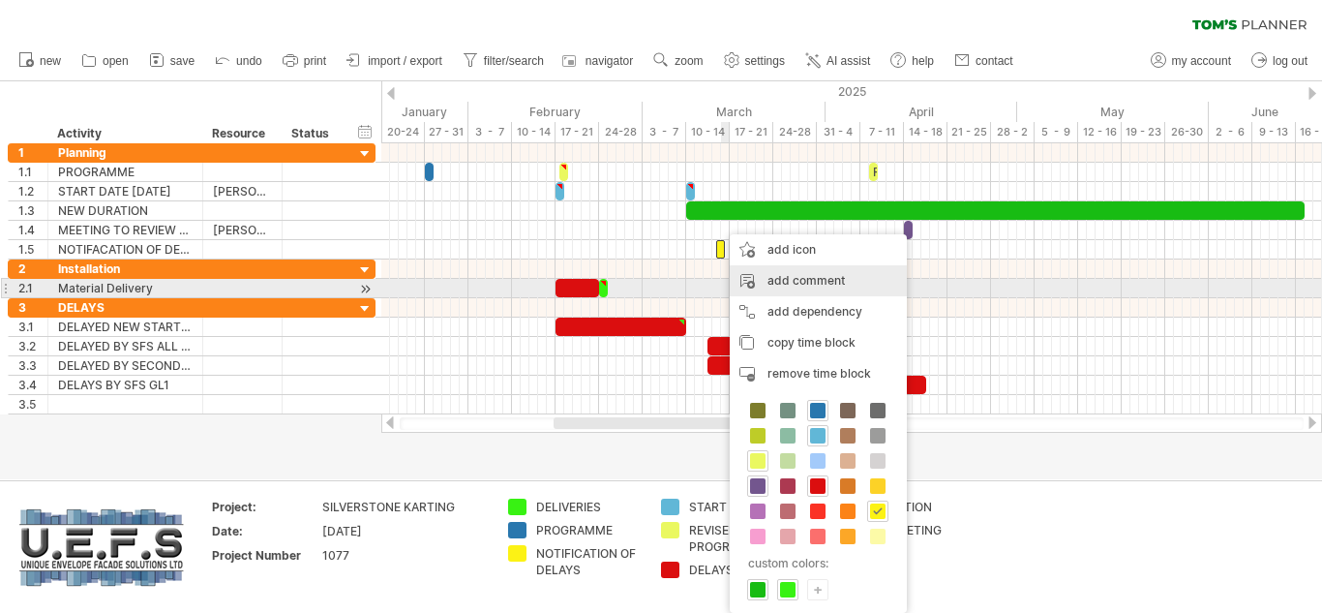
click at [780, 282] on div "add comment" at bounding box center [818, 280] width 177 height 31
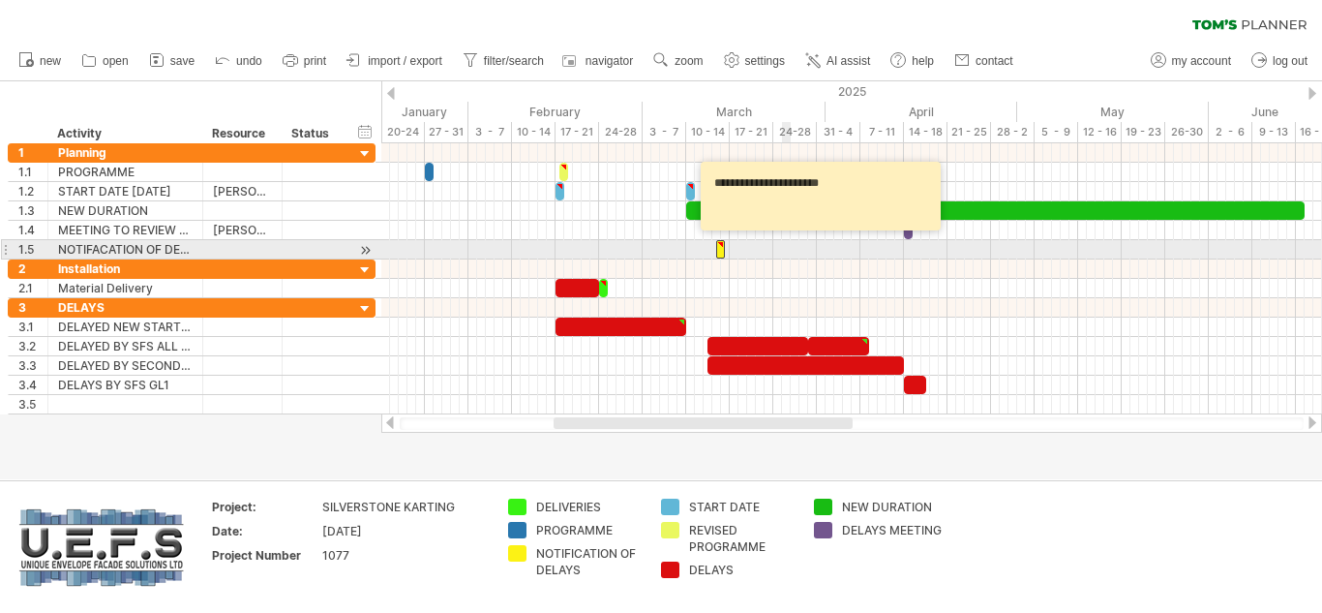
type textarea "**********"
click at [784, 257] on div at bounding box center [851, 249] width 941 height 19
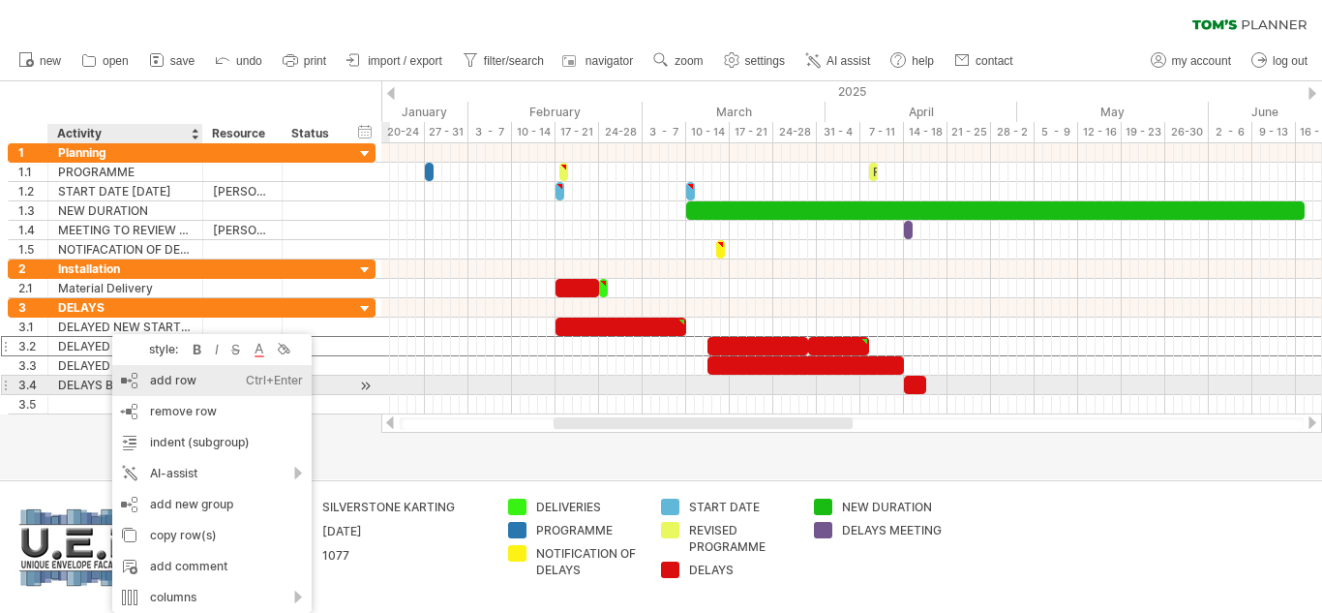
click at [177, 378] on div "add row Ctrl+Enter Cmd+Enter" at bounding box center [211, 380] width 199 height 31
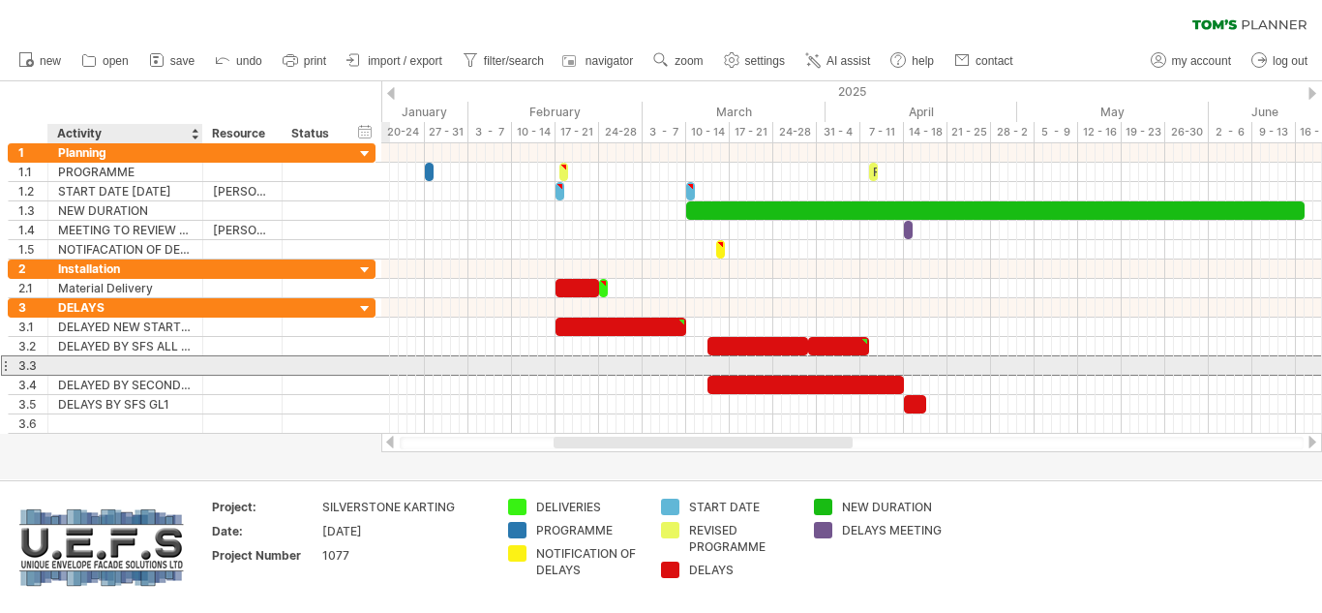
click at [85, 362] on div at bounding box center [125, 365] width 135 height 18
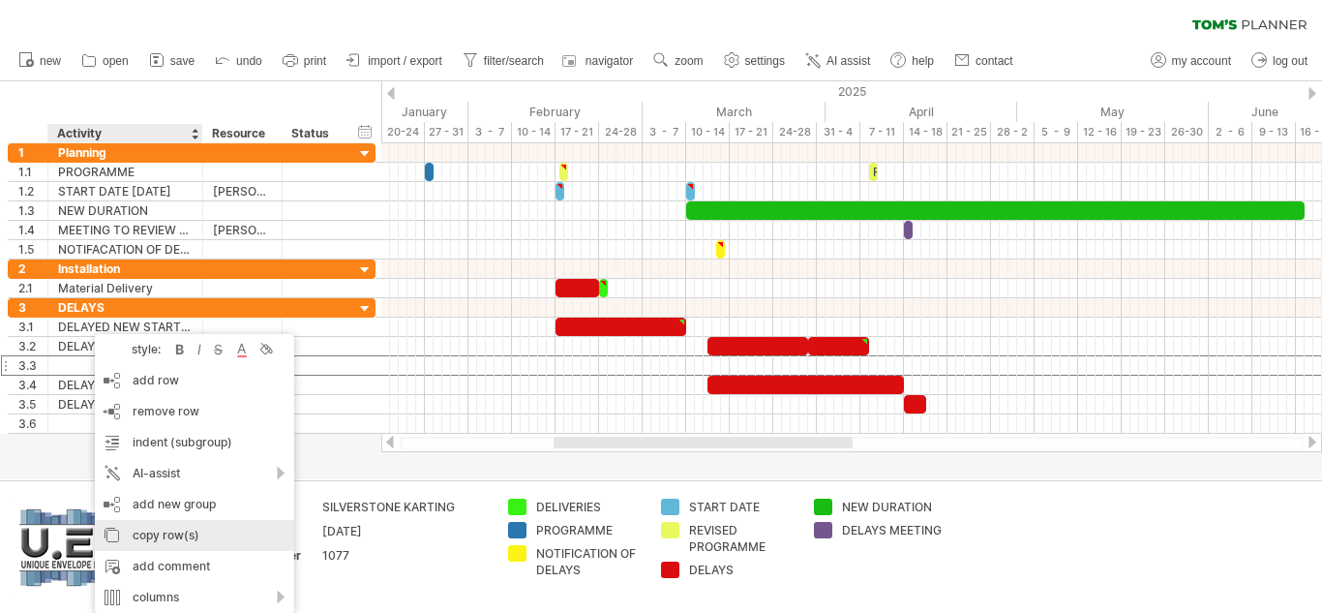
click at [153, 535] on div "copy row(s)" at bounding box center [194, 535] width 199 height 31
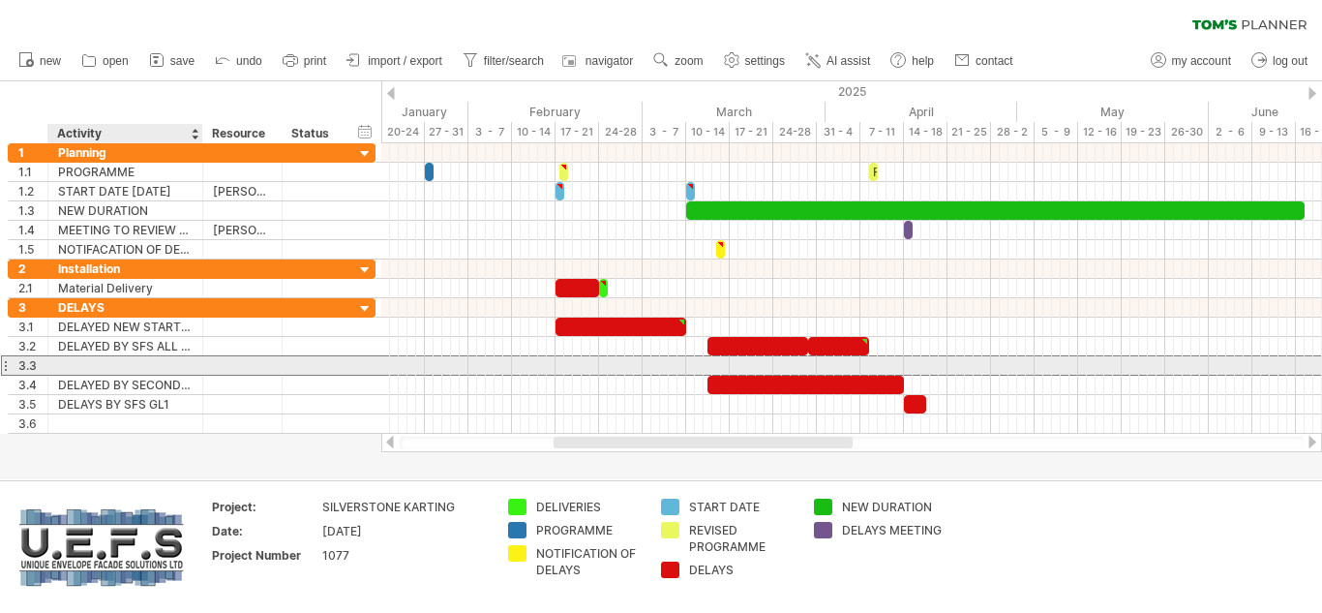
click at [81, 362] on div at bounding box center [125, 365] width 135 height 18
click at [119, 369] on div "CRANE" at bounding box center [125, 365] width 135 height 18
type input "*********"
click at [720, 365] on div at bounding box center [851, 365] width 941 height 20
click at [719, 364] on div at bounding box center [851, 365] width 941 height 19
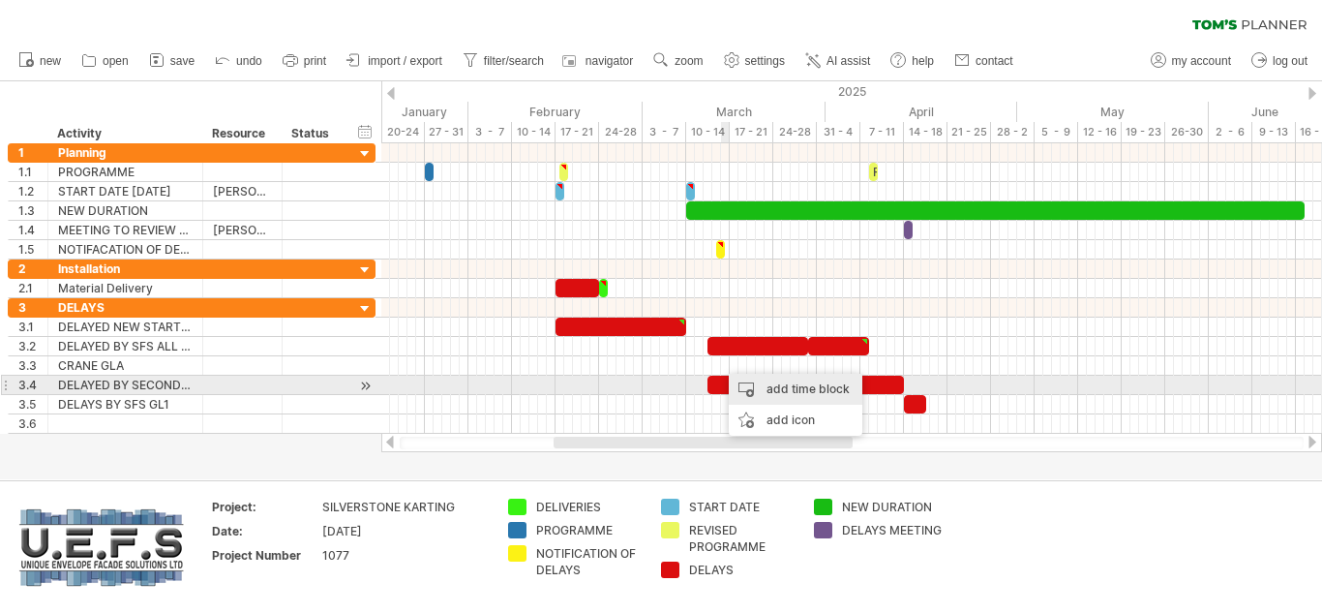
click at [781, 385] on div "add time block" at bounding box center [796, 389] width 134 height 31
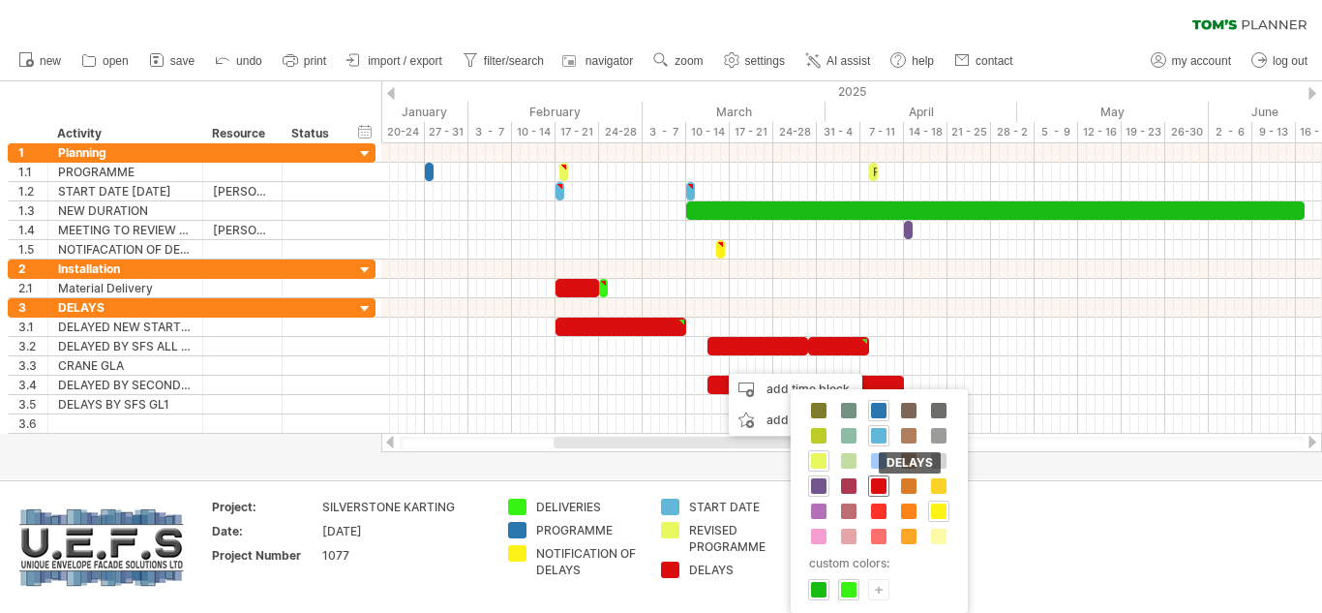
click at [876, 486] on span at bounding box center [878, 485] width 15 height 15
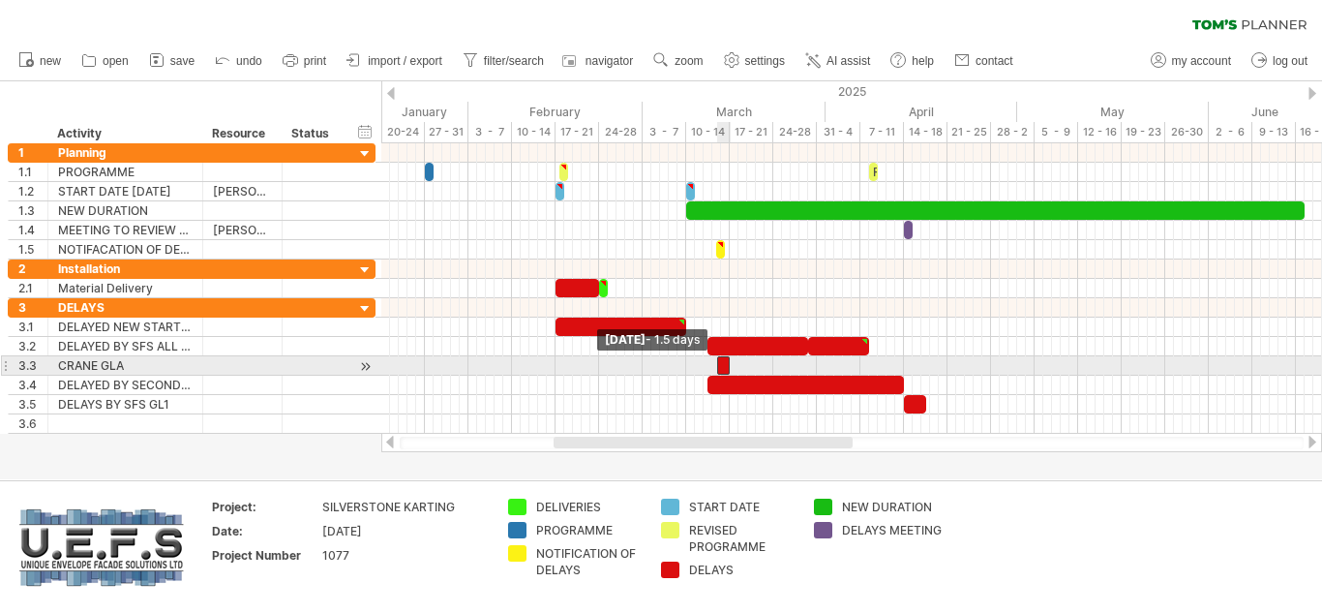
click at [718, 365] on span at bounding box center [717, 365] width 8 height 18
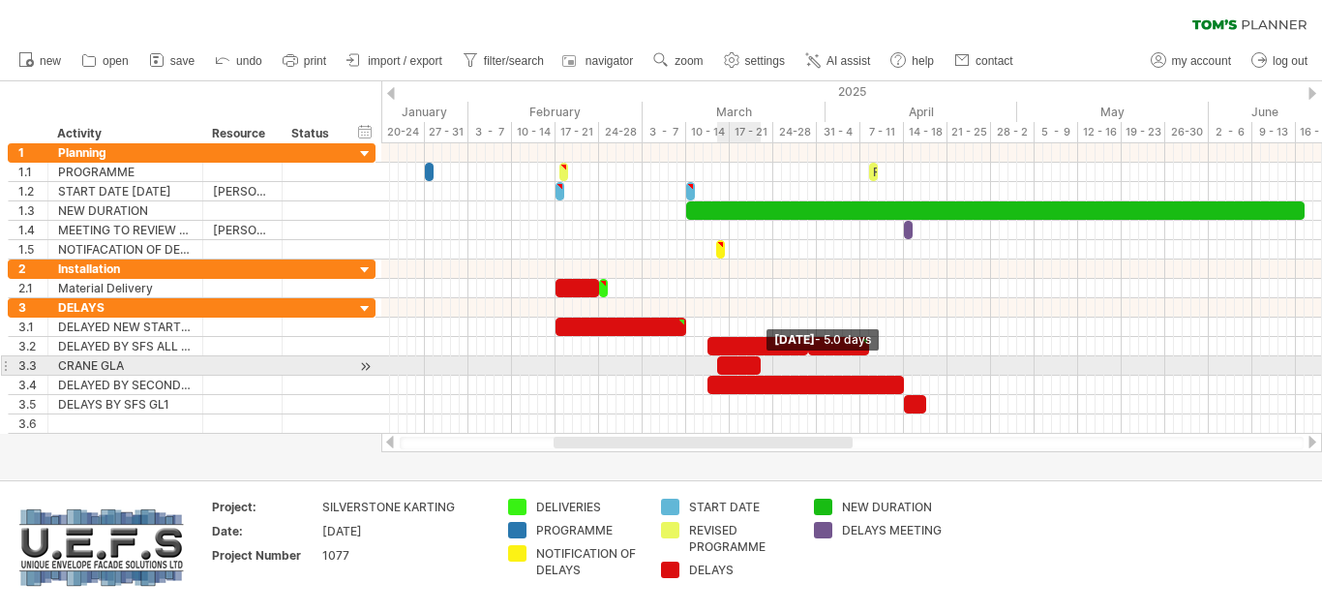
drag, startPoint x: 727, startPoint y: 366, endPoint x: 757, endPoint y: 364, distance: 30.1
click at [757, 364] on span at bounding box center [761, 365] width 8 height 18
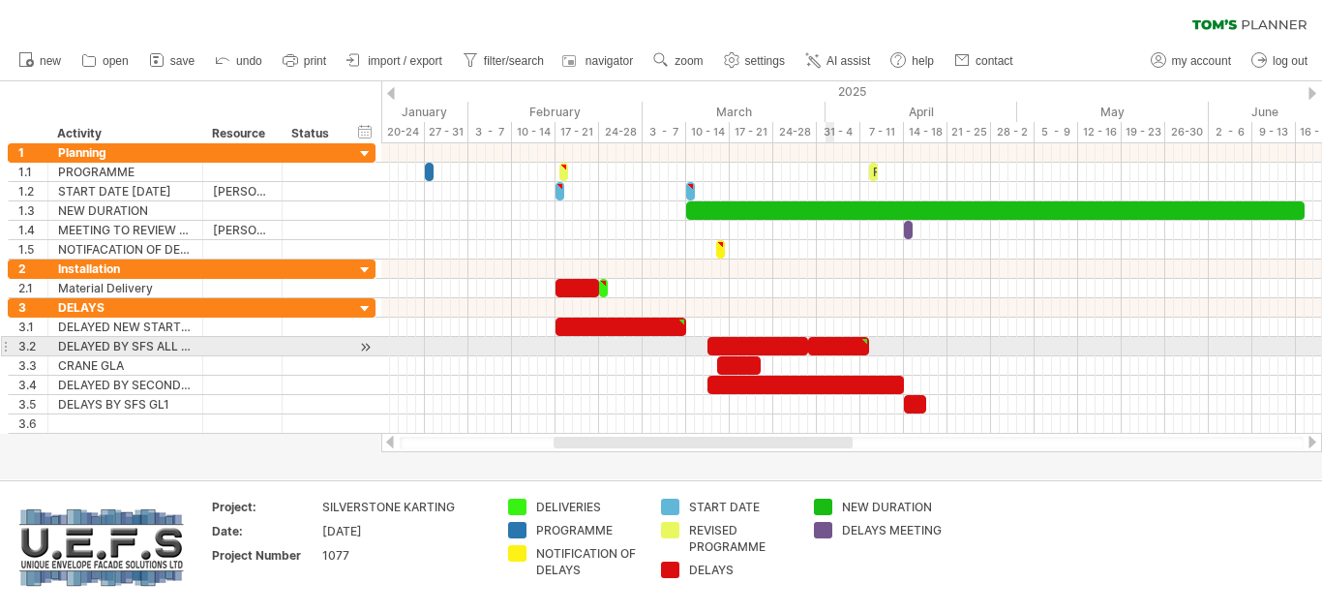
type textarea "**********"
click at [770, 345] on div at bounding box center [758, 346] width 101 height 18
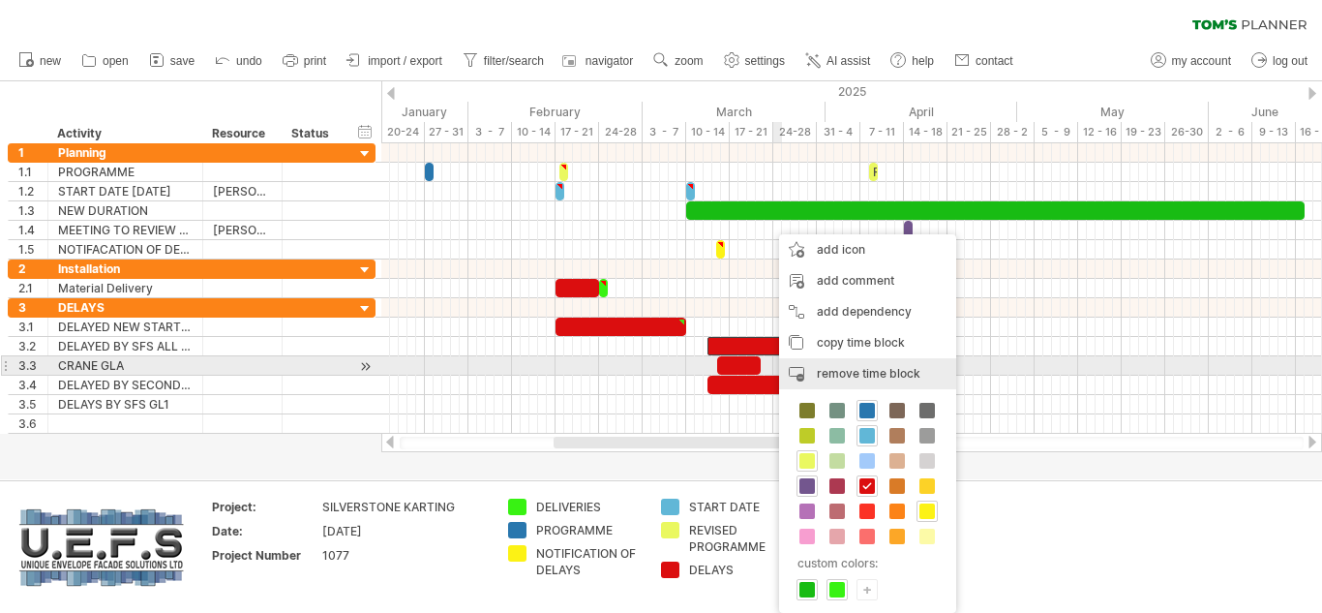
click at [846, 373] on span "remove time block" at bounding box center [869, 373] width 104 height 15
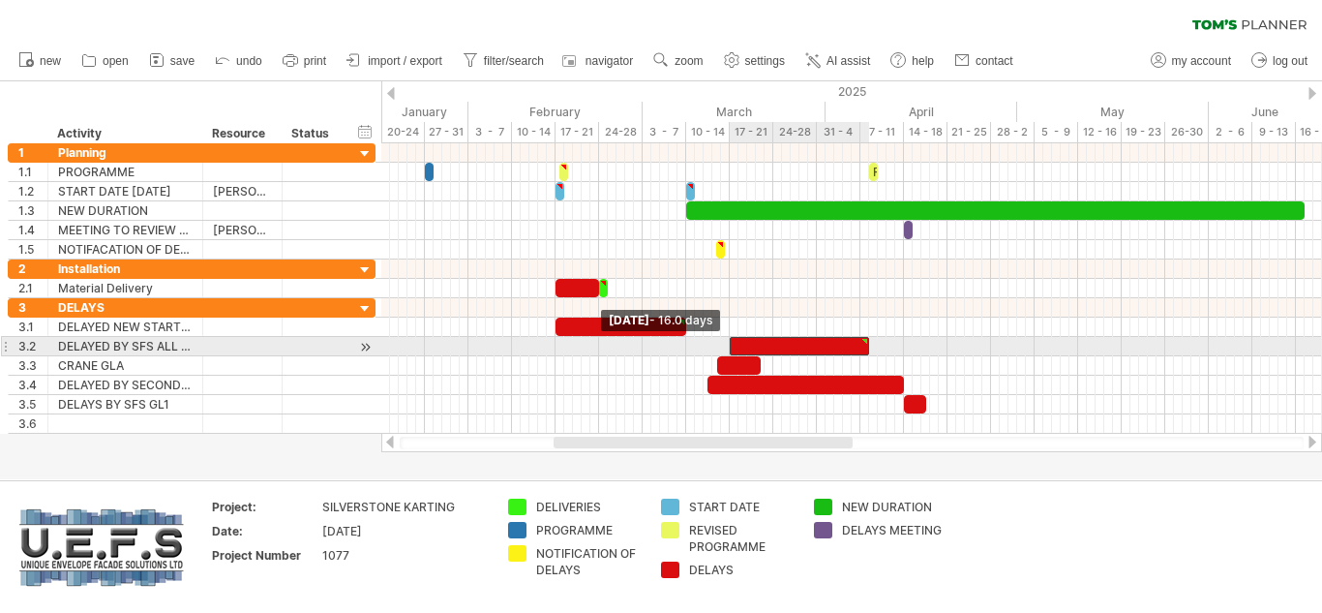
drag, startPoint x: 809, startPoint y: 347, endPoint x: 732, endPoint y: 350, distance: 77.5
click at [732, 350] on span at bounding box center [730, 346] width 8 height 18
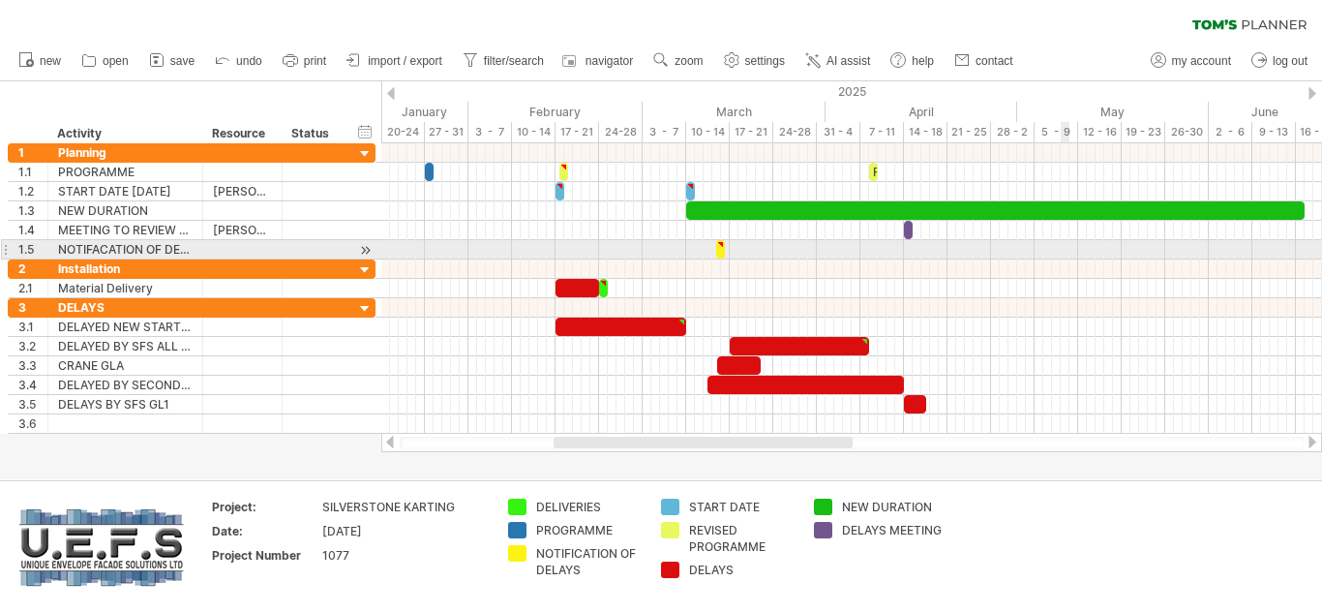
click at [1063, 251] on div at bounding box center [851, 249] width 941 height 19
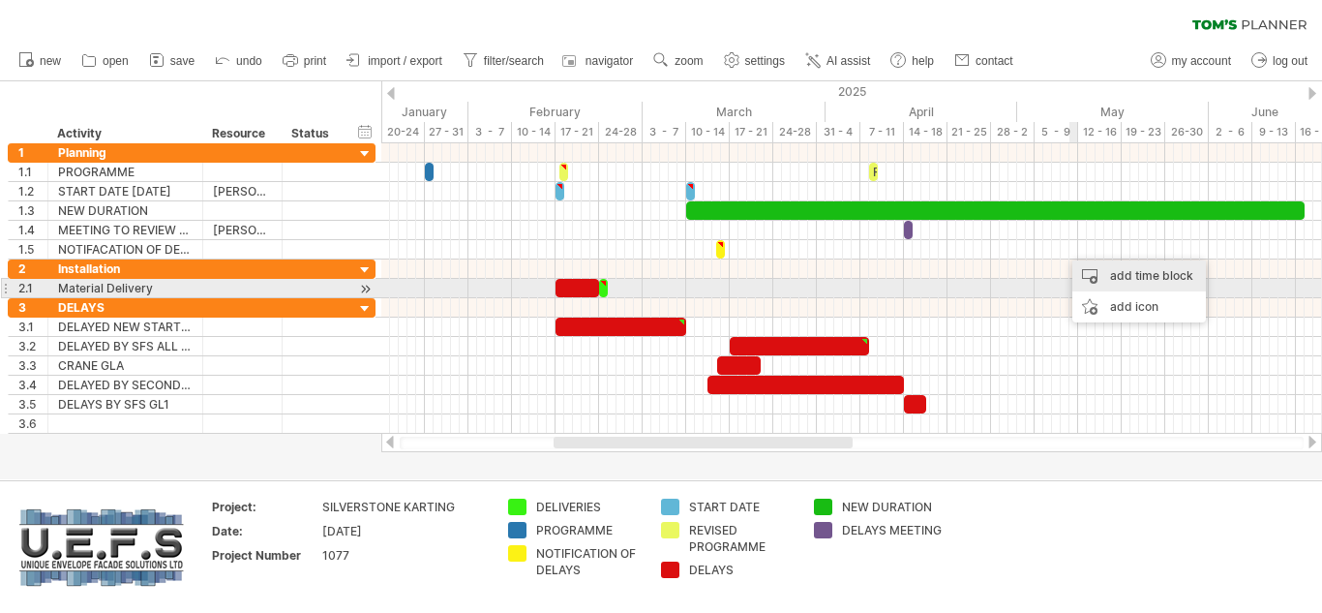
click at [1124, 280] on div "add time block" at bounding box center [1140, 275] width 134 height 31
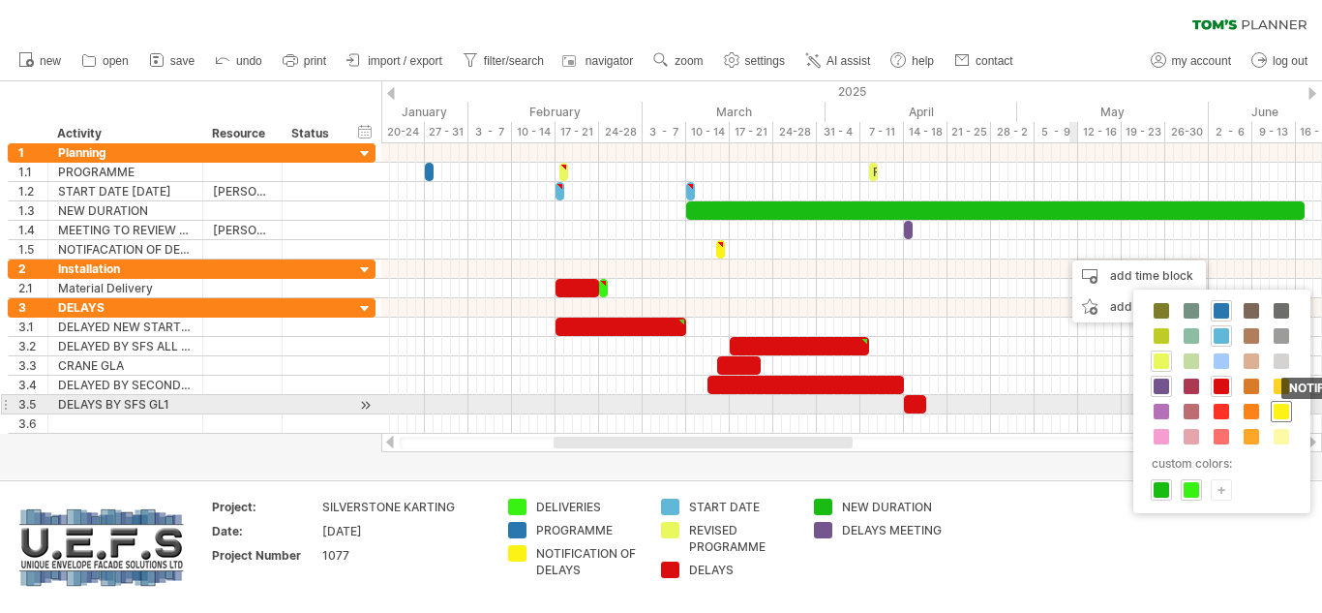
click at [1288, 408] on span at bounding box center [1281, 411] width 15 height 15
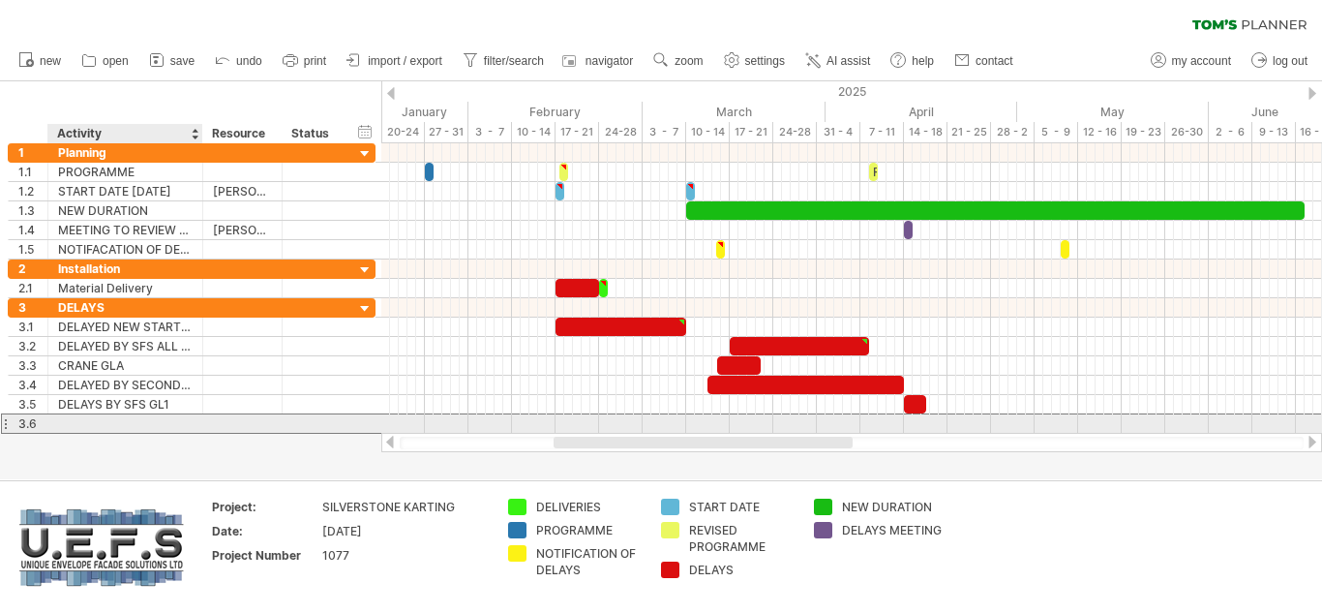
click at [96, 424] on div at bounding box center [125, 423] width 135 height 18
type input "**********"
click at [733, 422] on div at bounding box center [851, 423] width 941 height 19
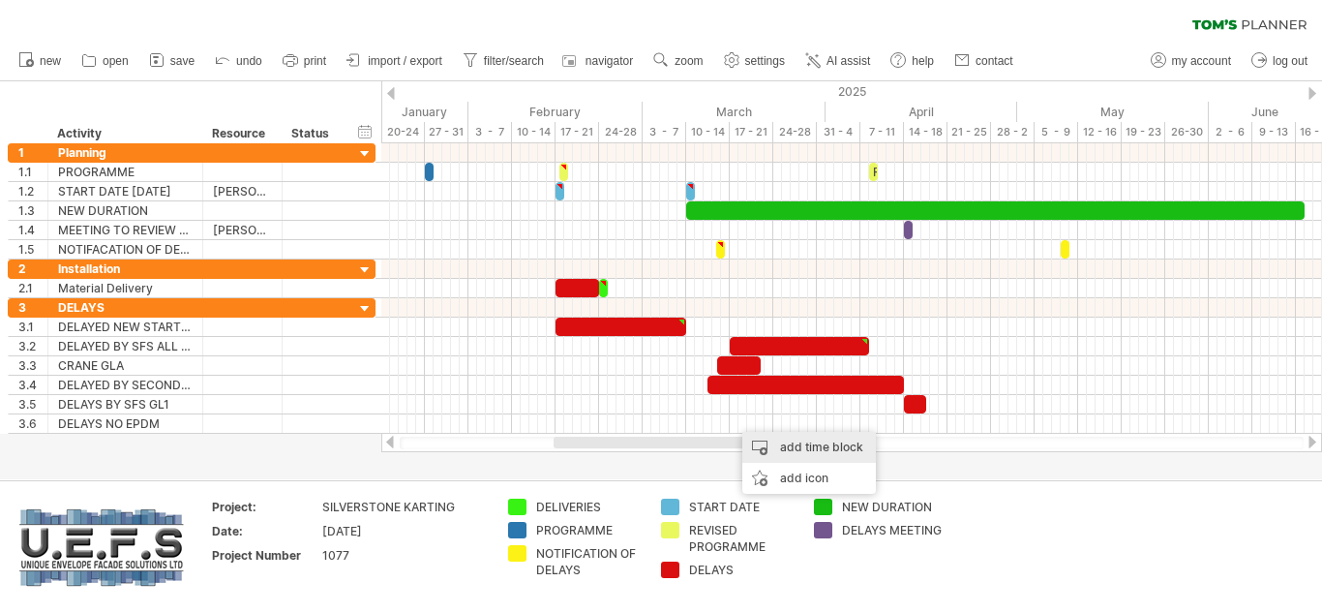
click at [776, 443] on div "add time block" at bounding box center [809, 447] width 134 height 31
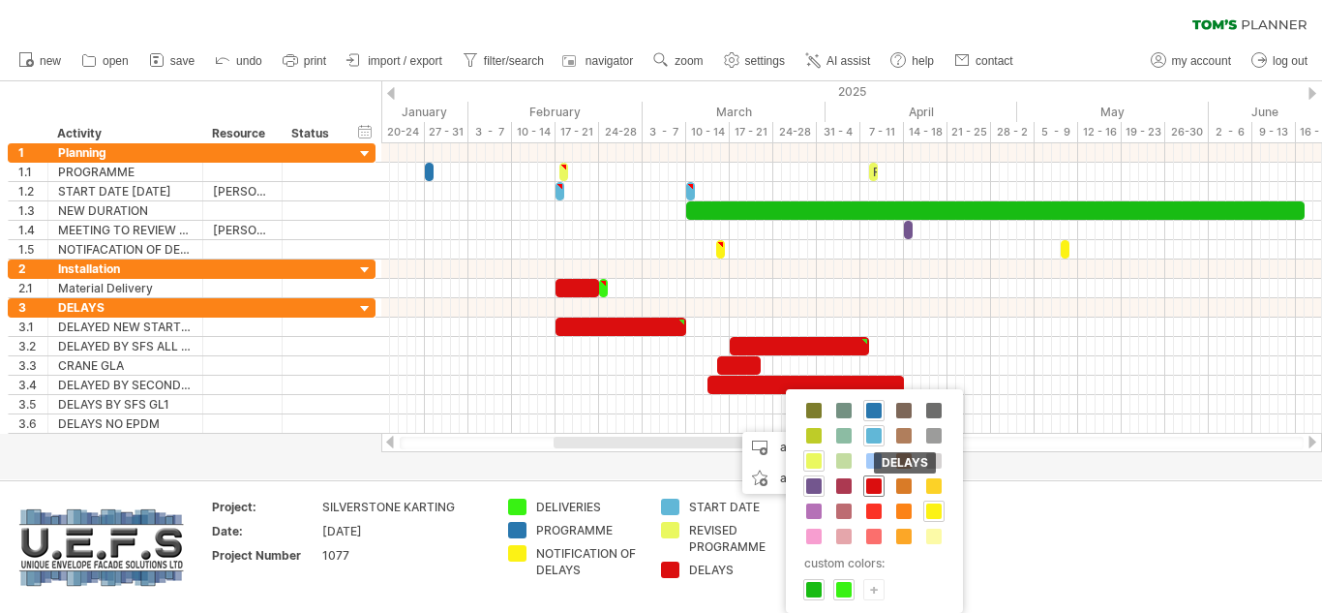
click at [880, 484] on span at bounding box center [873, 485] width 15 height 15
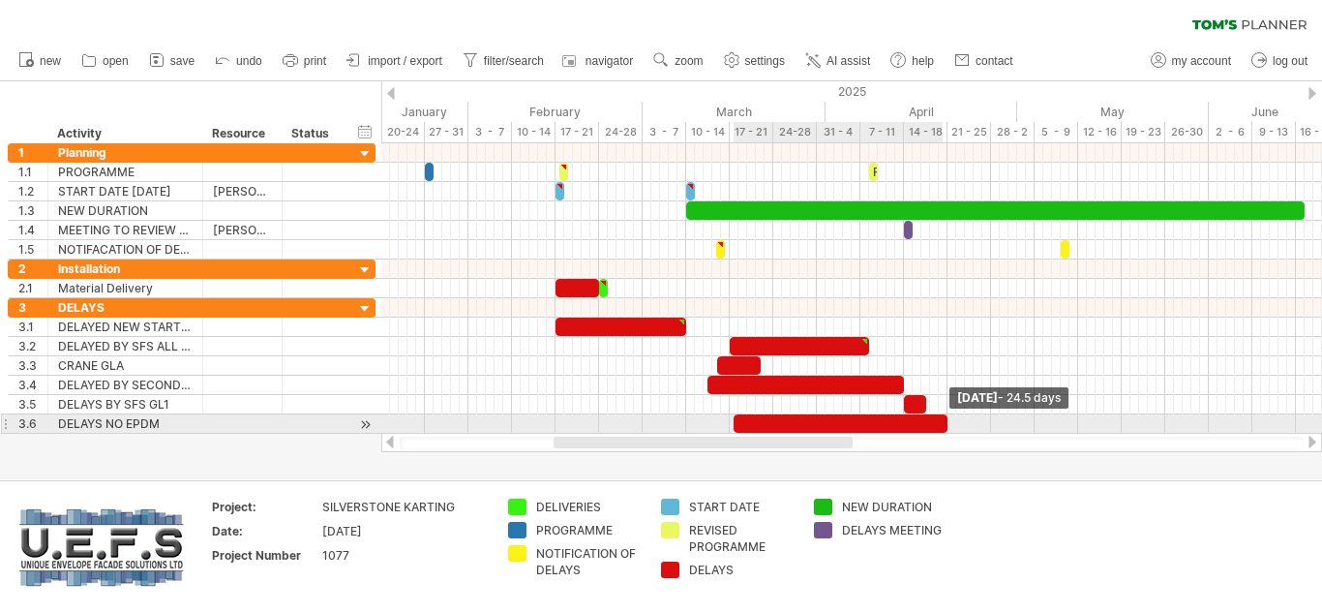
drag, startPoint x: 742, startPoint y: 422, endPoint x: 946, endPoint y: 431, distance: 203.5
click at [946, 431] on span at bounding box center [948, 423] width 8 height 18
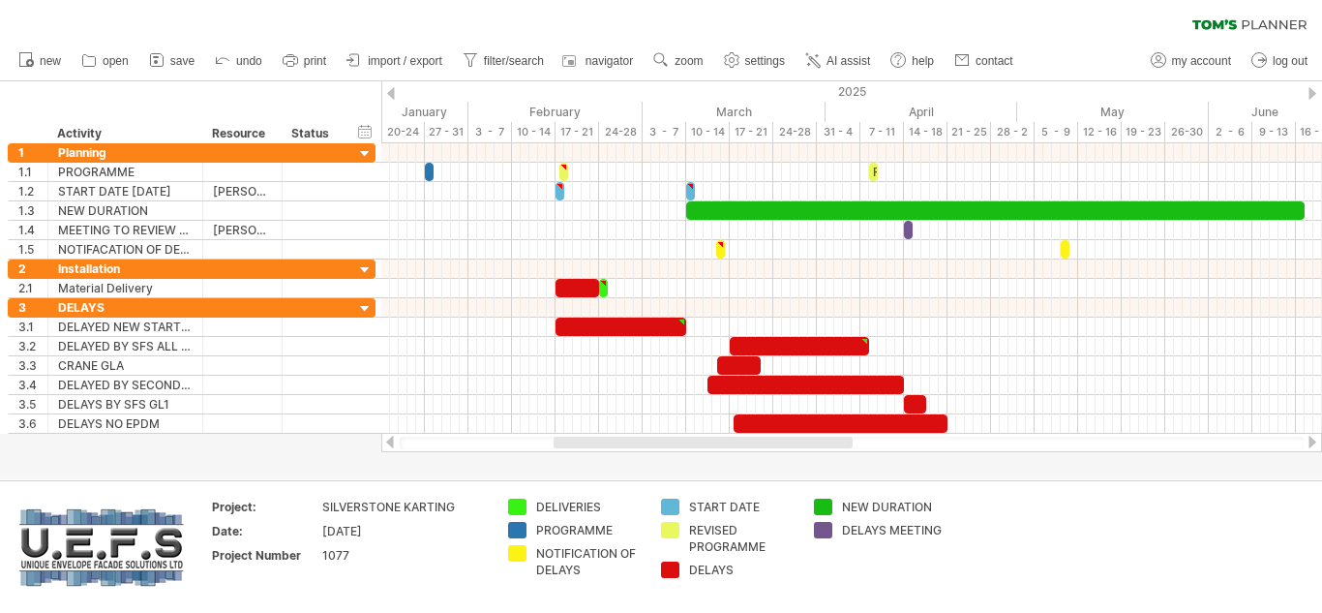
click at [1312, 441] on div at bounding box center [1312, 442] width 15 height 13
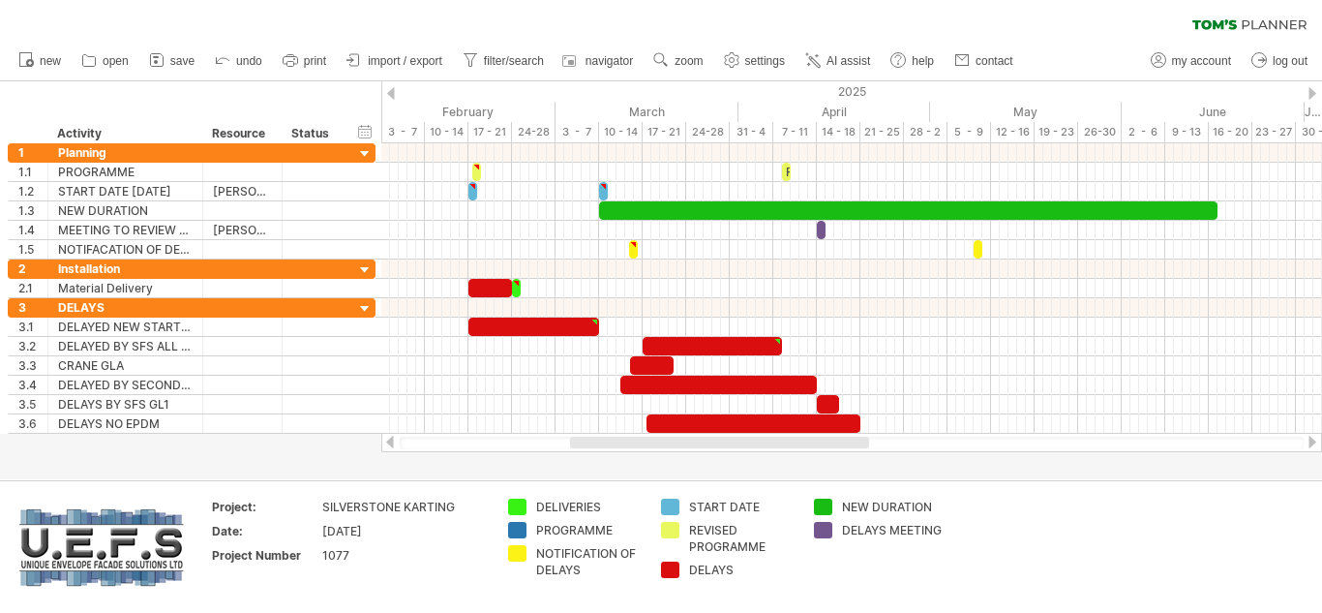
click at [1312, 441] on div at bounding box center [1312, 442] width 15 height 13
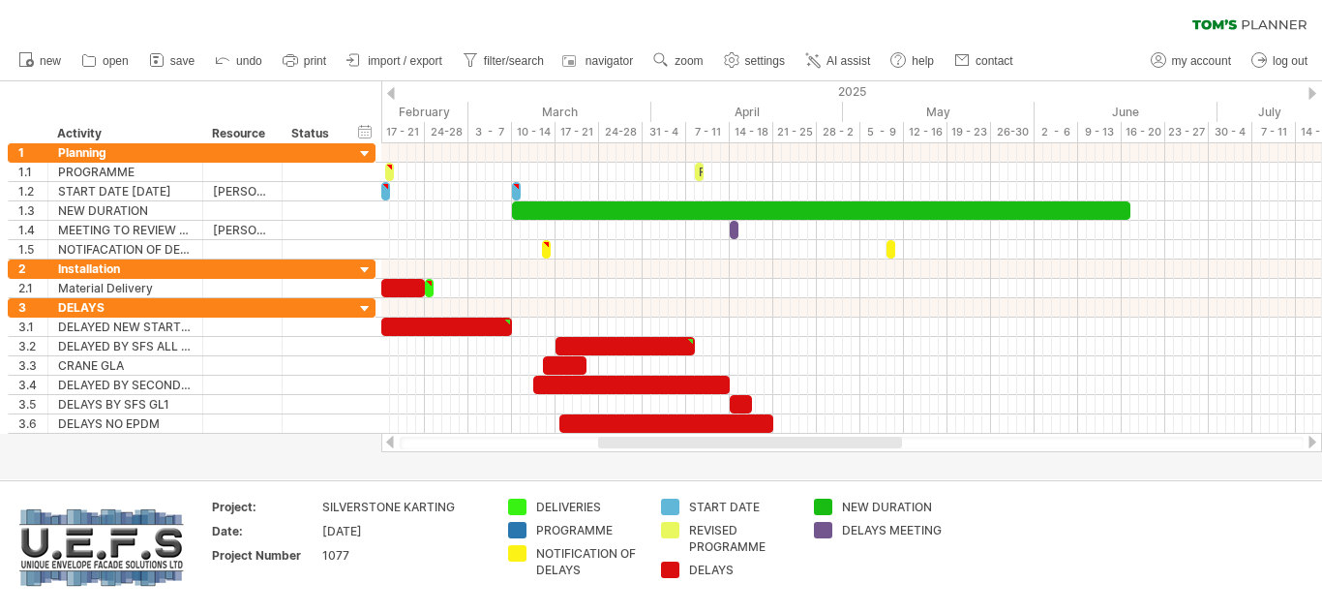
click at [1311, 443] on div at bounding box center [1312, 442] width 15 height 13
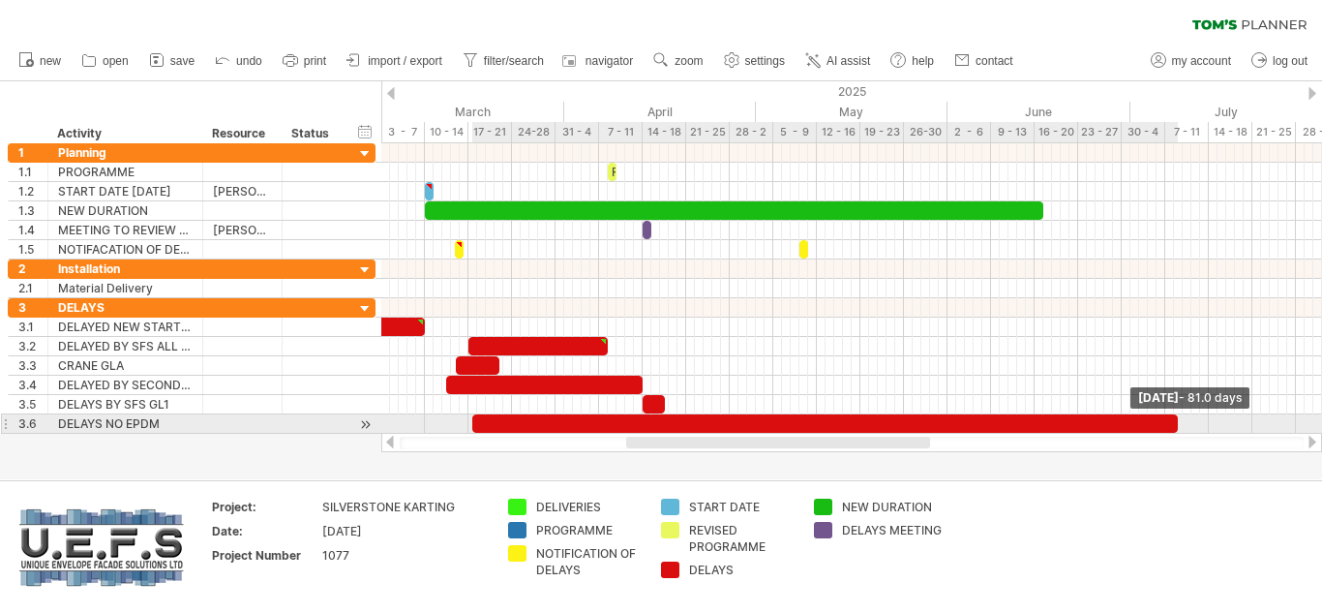
drag, startPoint x: 686, startPoint y: 426, endPoint x: 1176, endPoint y: 425, distance: 489.8
click at [1176, 425] on span at bounding box center [1178, 423] width 8 height 18
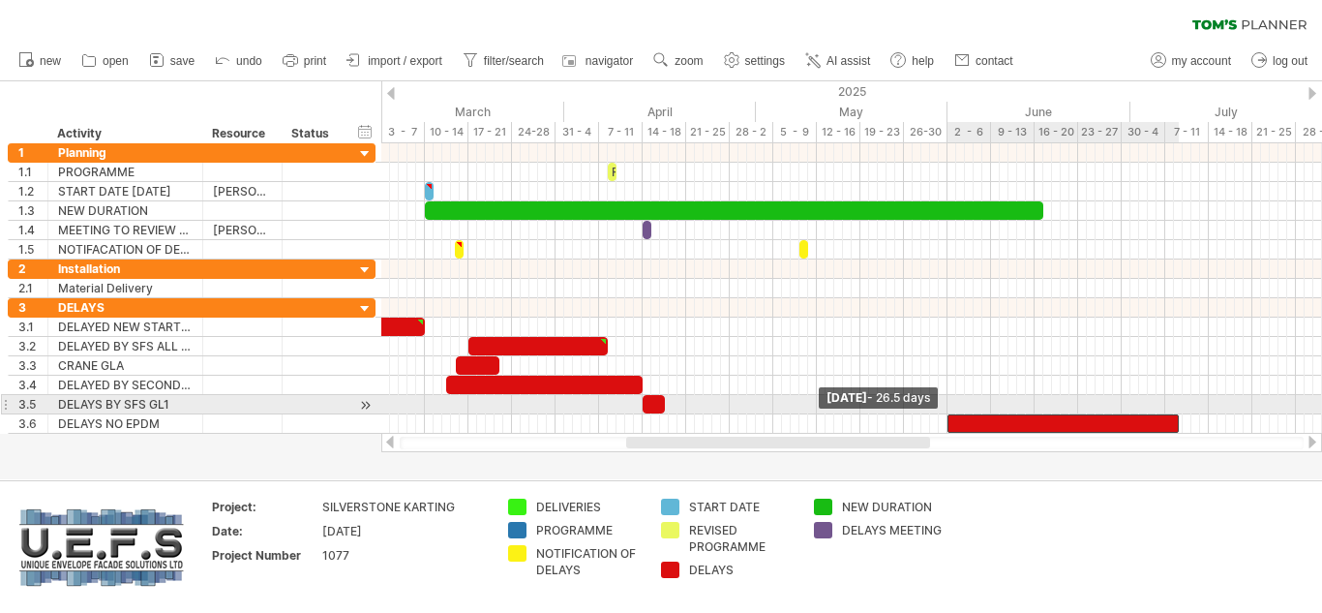
drag, startPoint x: 472, startPoint y: 420, endPoint x: 947, endPoint y: 412, distance: 474.4
click at [947, 412] on div "REVISED PROGRAMME [DATE] - 81.0 days [DATE] - 26.5 days" at bounding box center [851, 288] width 941 height 290
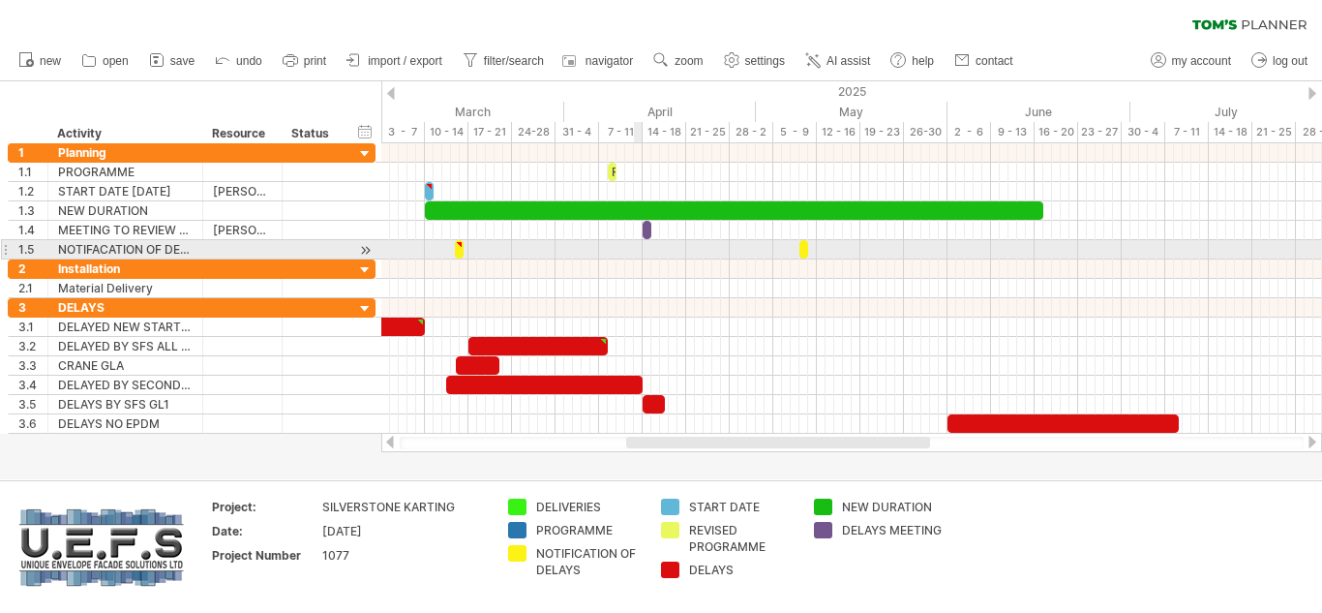
click at [635, 252] on div at bounding box center [851, 249] width 941 height 19
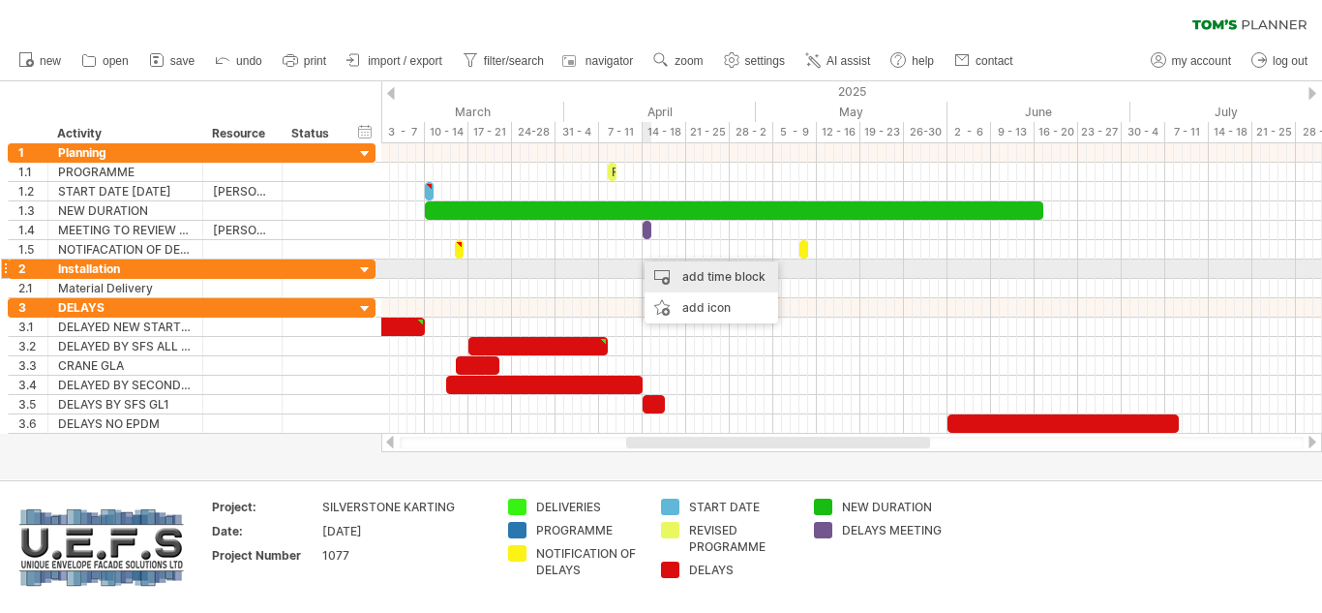
click at [677, 272] on div "add time block" at bounding box center [712, 276] width 134 height 31
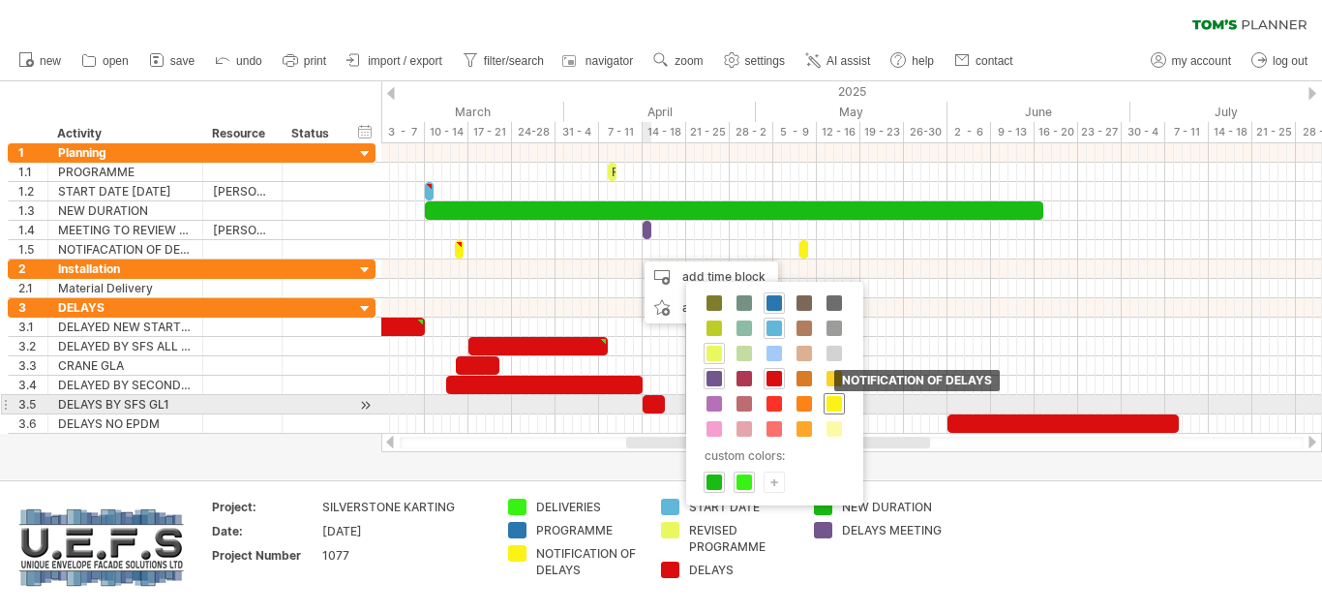
click at [835, 404] on span at bounding box center [834, 403] width 15 height 15
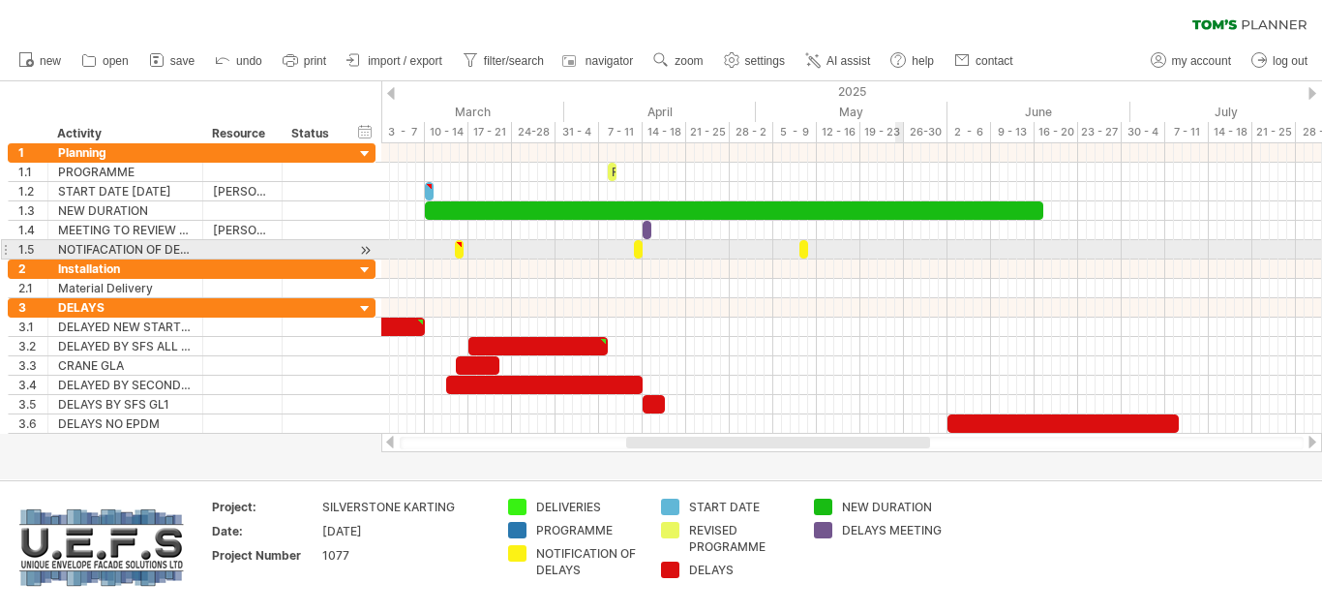
click at [900, 250] on div at bounding box center [851, 249] width 941 height 19
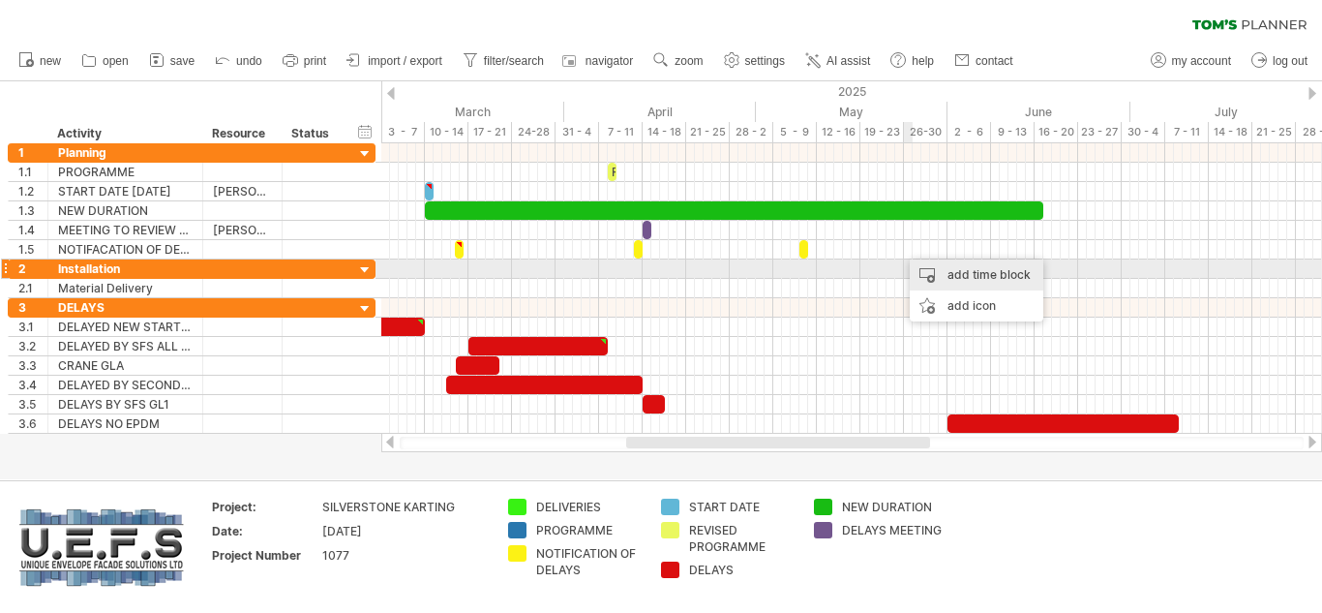
click at [962, 274] on div "add time block" at bounding box center [977, 274] width 134 height 31
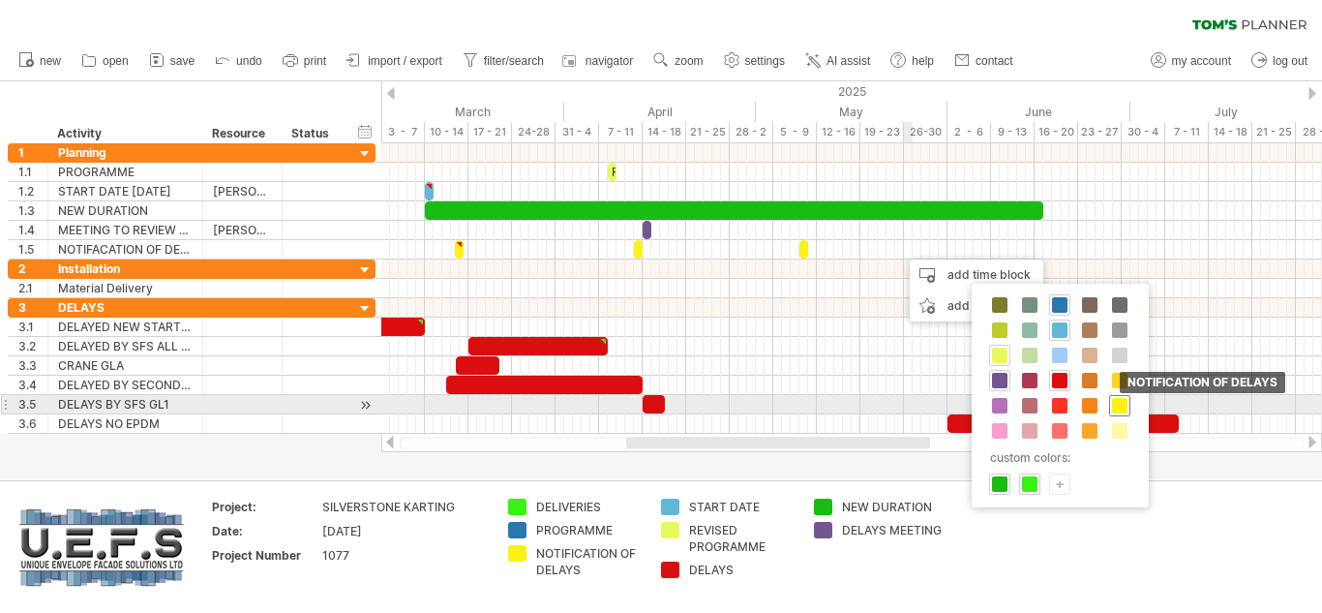
click at [1128, 400] on div "NOTIFICATION OF DELAYS" at bounding box center [1119, 405] width 21 height 21
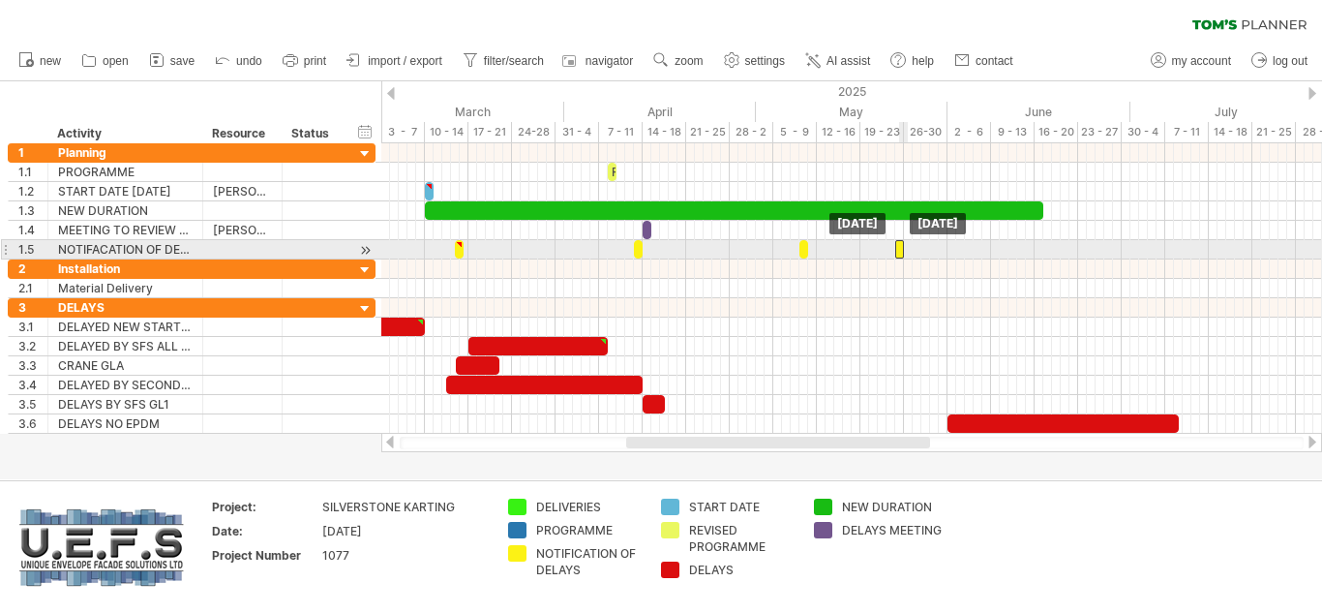
click at [900, 248] on div at bounding box center [899, 249] width 9 height 18
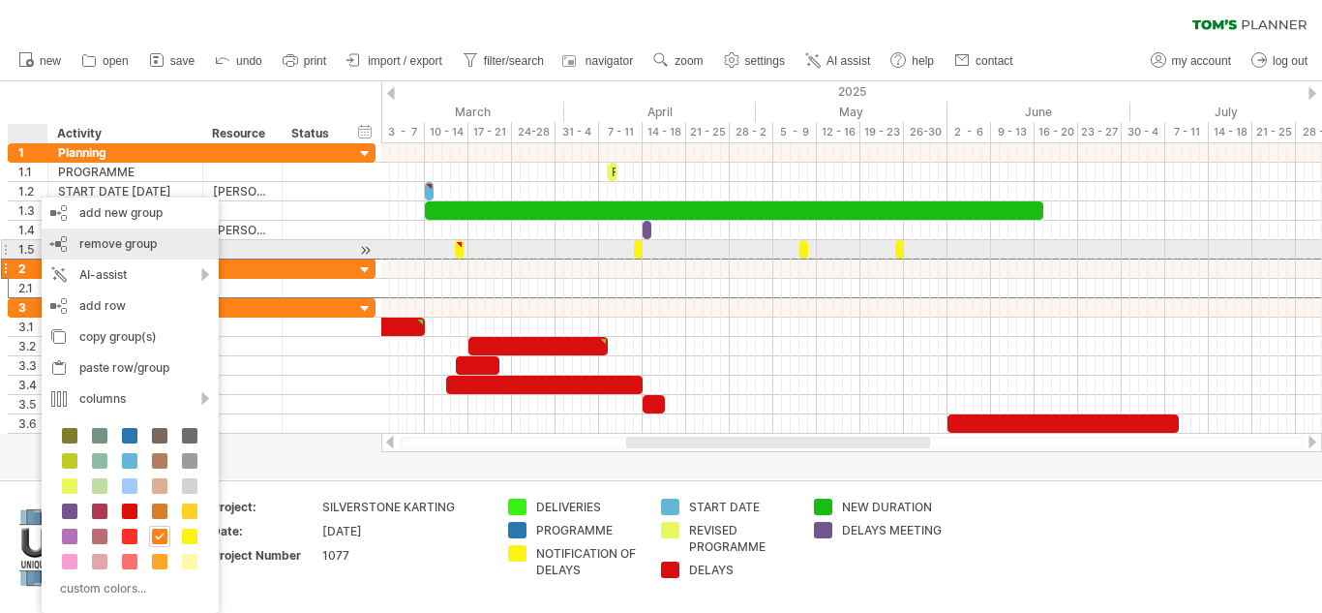
click at [110, 245] on span "remove group" at bounding box center [117, 243] width 77 height 15
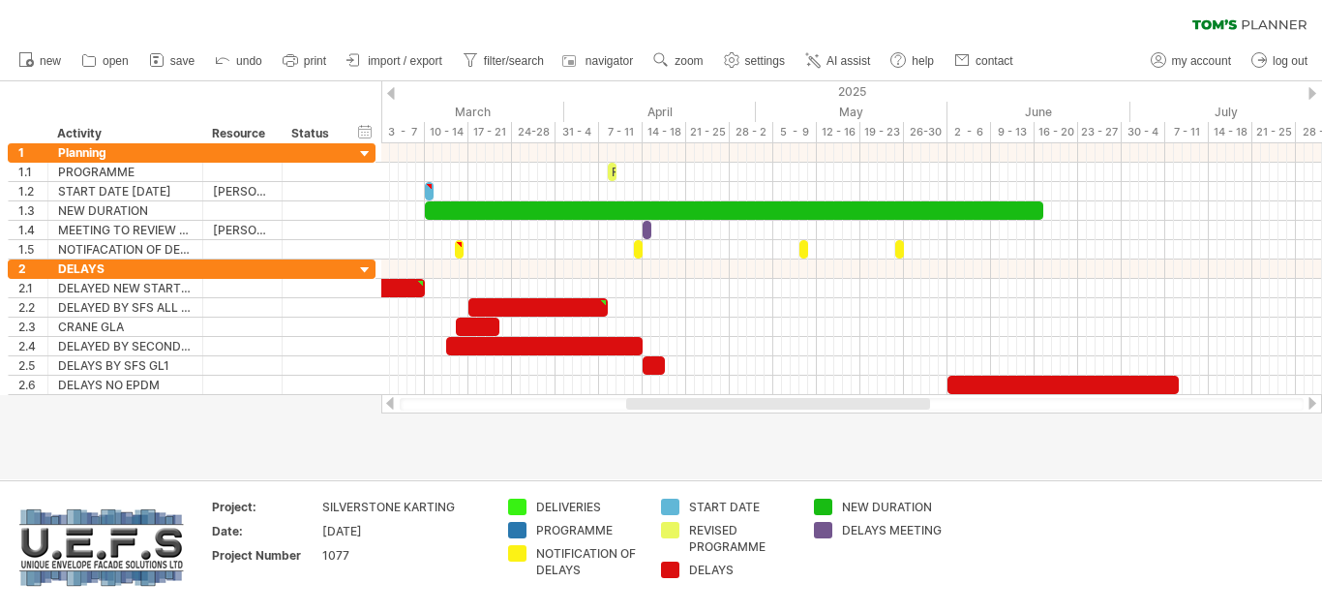
click at [1311, 407] on div at bounding box center [1312, 403] width 15 height 13
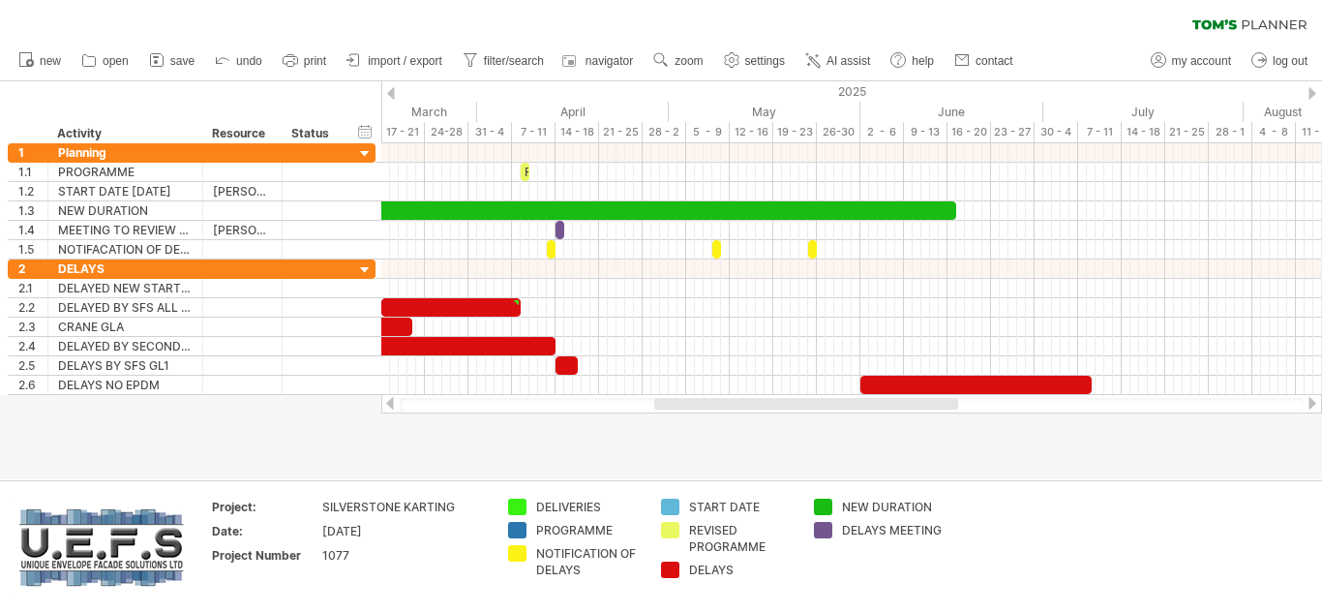
click at [1311, 407] on div at bounding box center [1312, 403] width 15 height 13
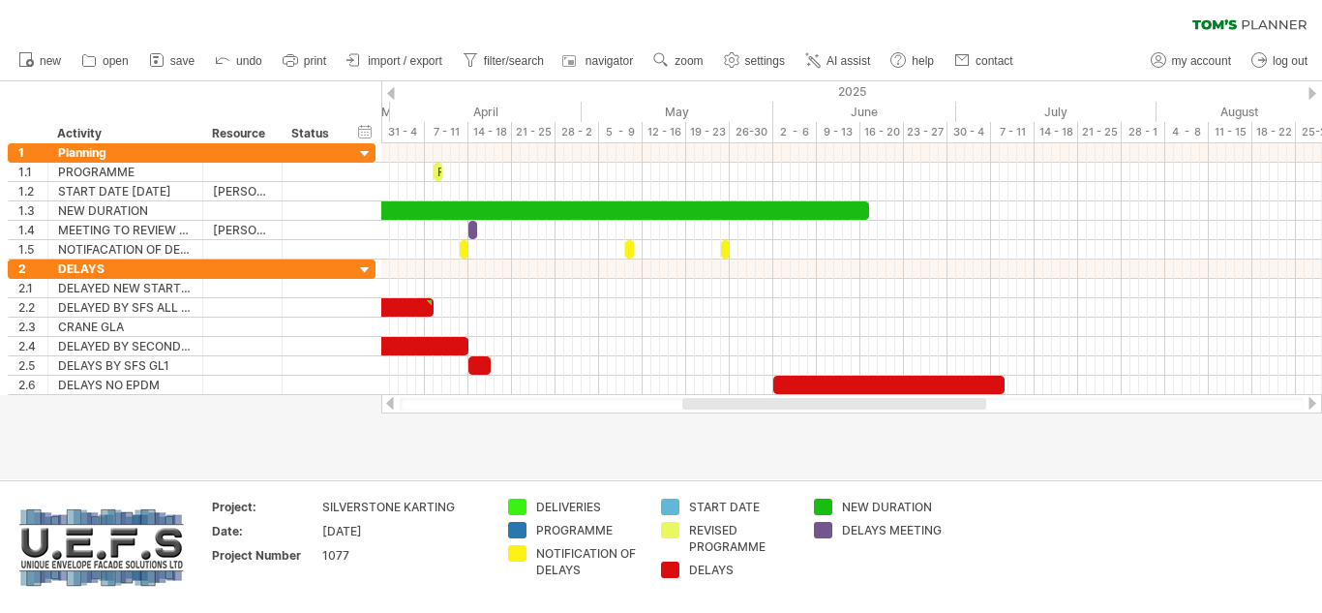
click at [1311, 407] on div at bounding box center [1312, 403] width 15 height 13
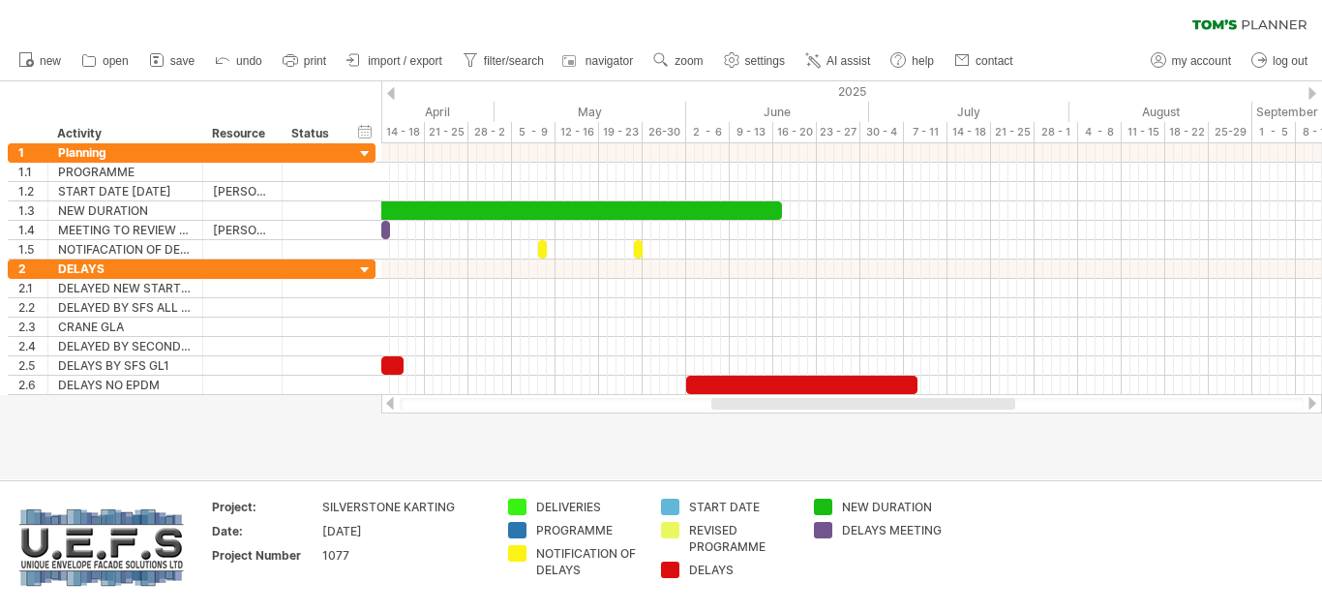
click at [1308, 399] on div at bounding box center [1312, 403] width 15 height 13
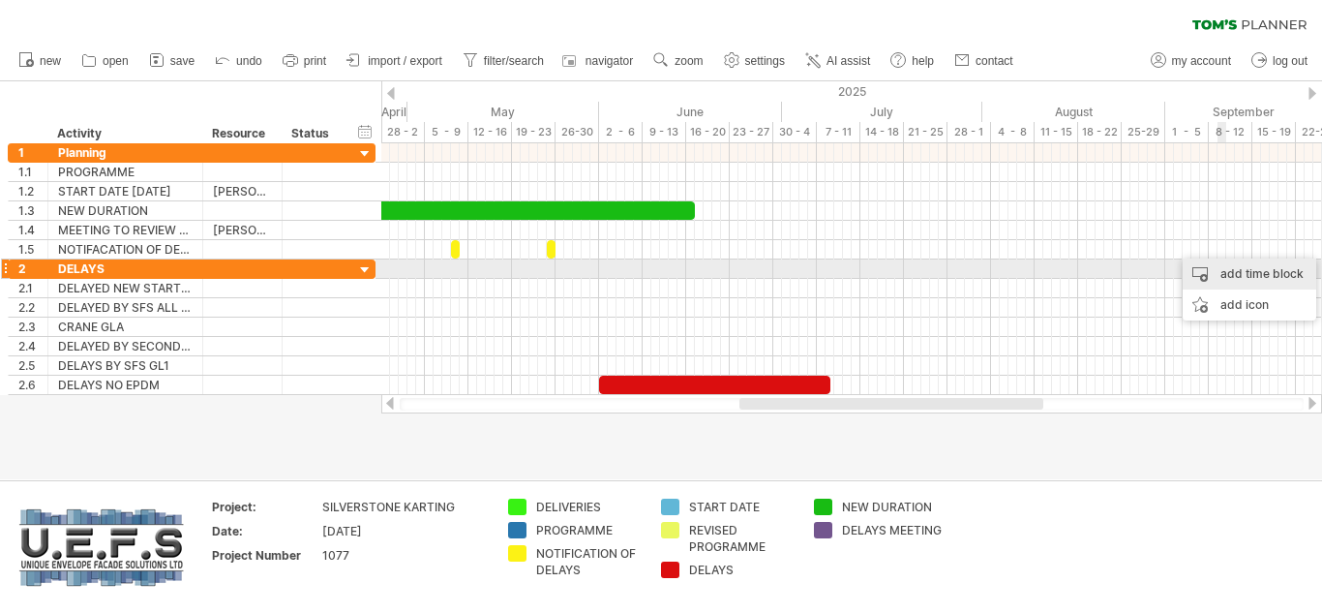
click at [1225, 270] on div "add time block" at bounding box center [1250, 273] width 134 height 31
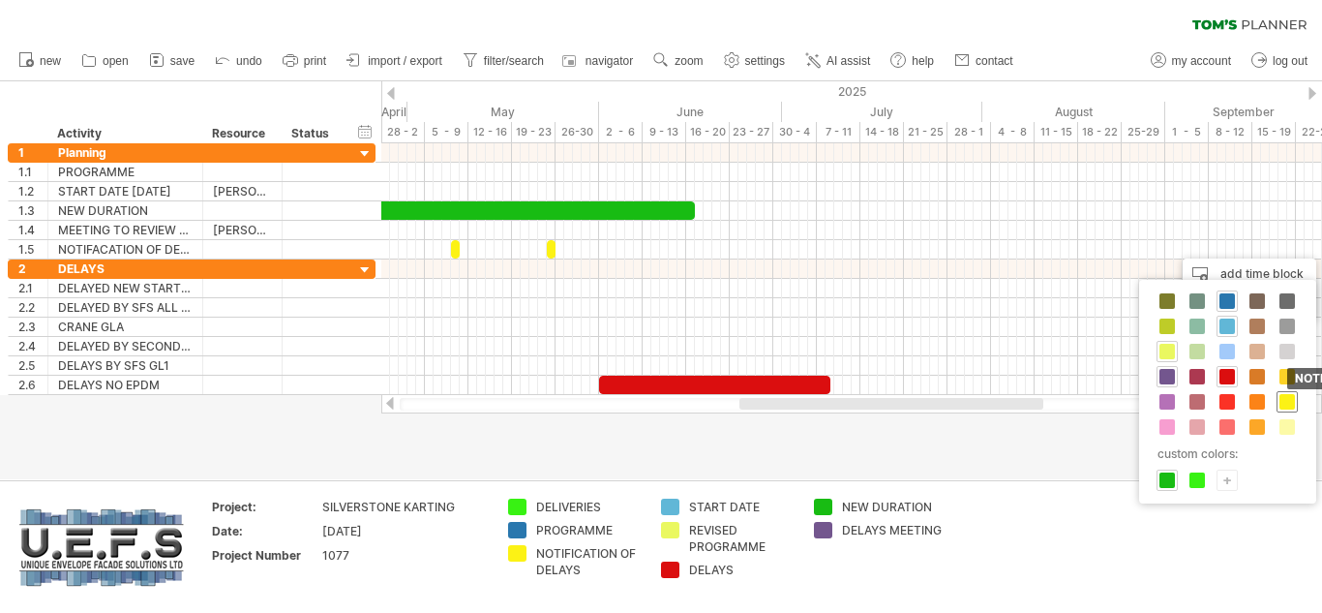
click at [1279, 402] on div "NOTIFICATION OF DELAYS" at bounding box center [1287, 401] width 21 height 21
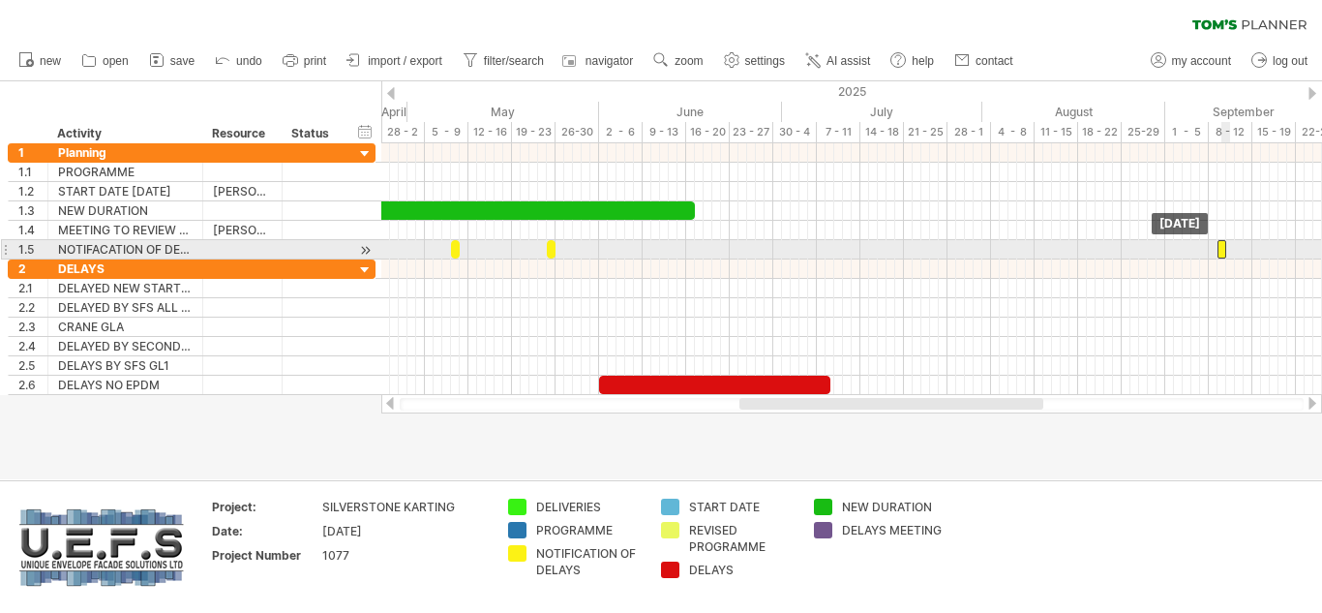
click at [1223, 254] on div at bounding box center [1222, 249] width 9 height 18
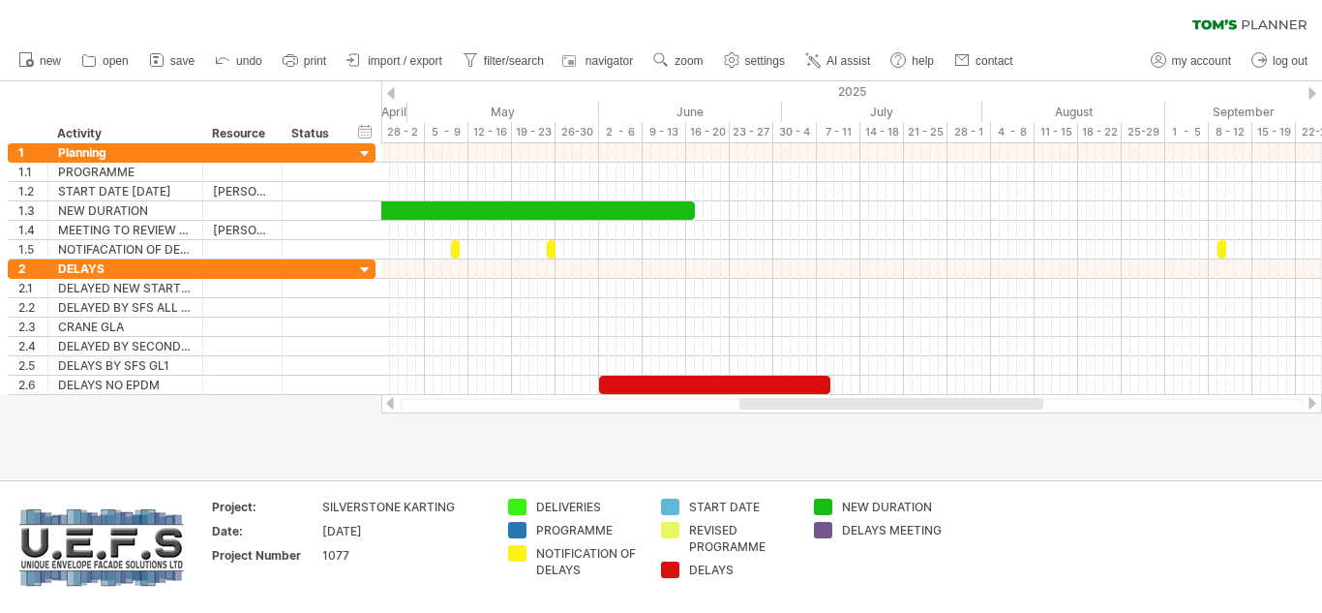
click at [394, 402] on div at bounding box center [389, 403] width 15 height 13
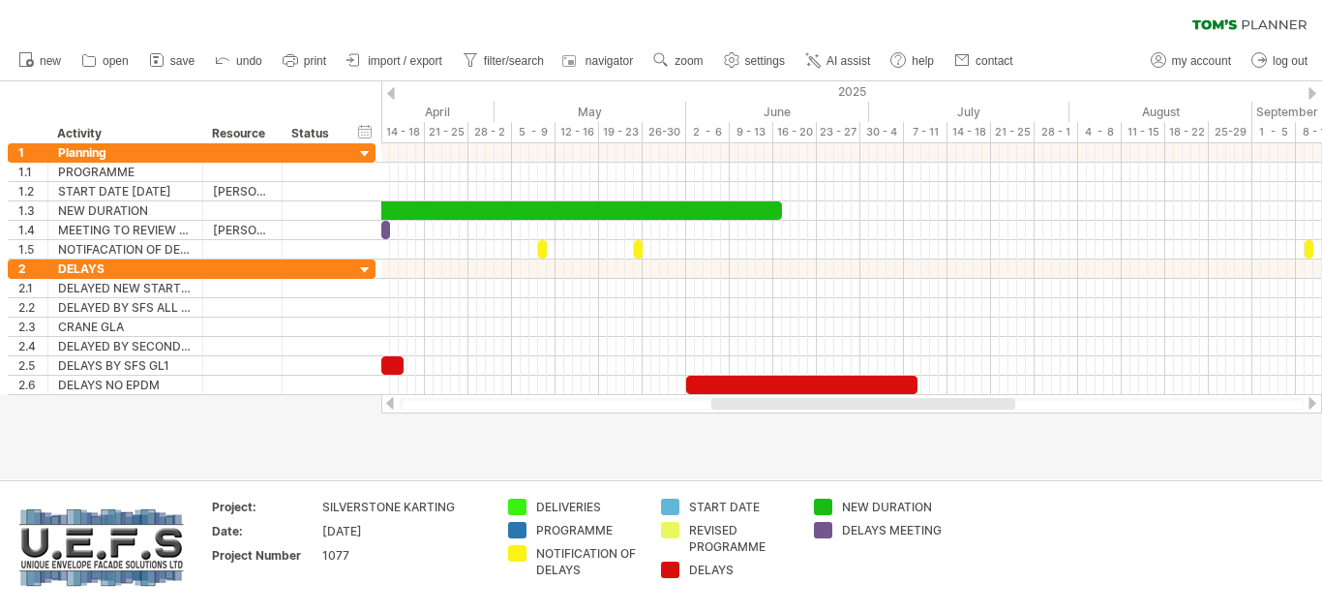
click at [394, 402] on div at bounding box center [389, 403] width 15 height 13
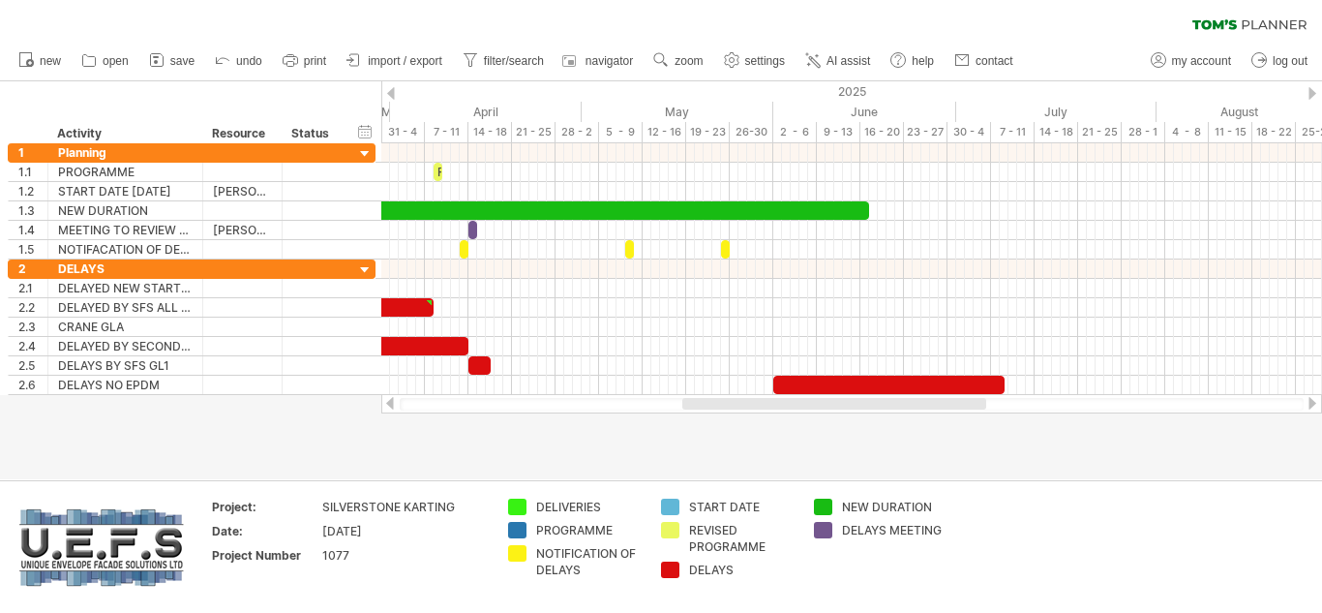
click at [394, 402] on div at bounding box center [389, 403] width 15 height 13
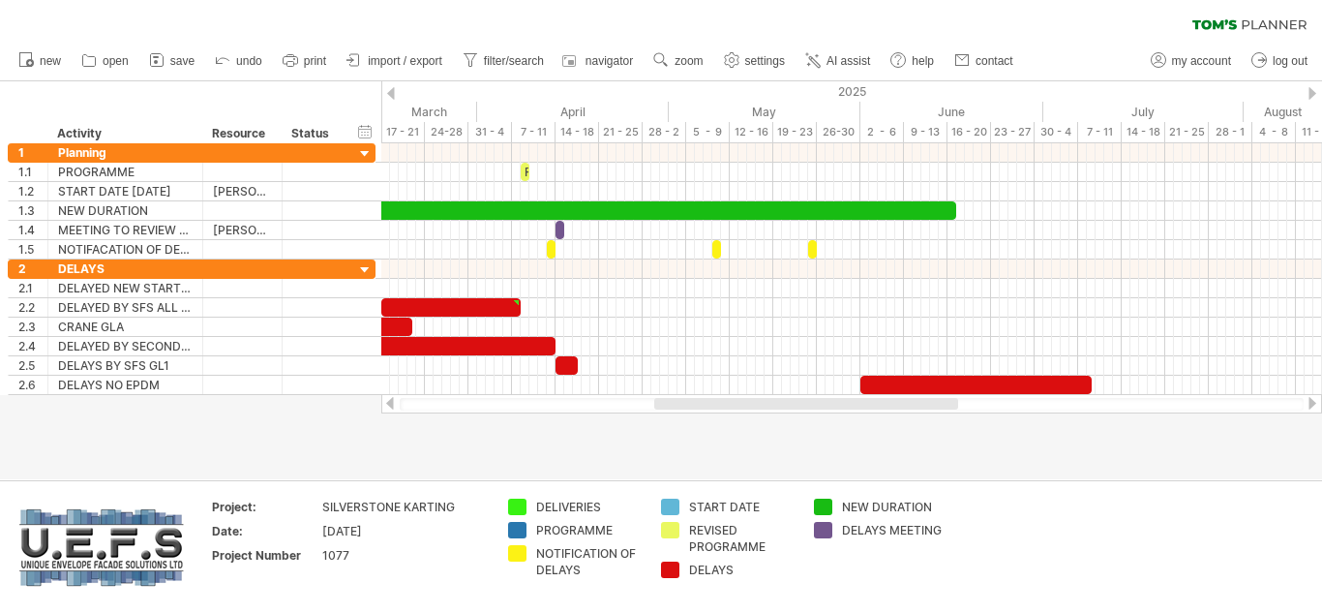
click at [394, 402] on div at bounding box center [389, 403] width 15 height 13
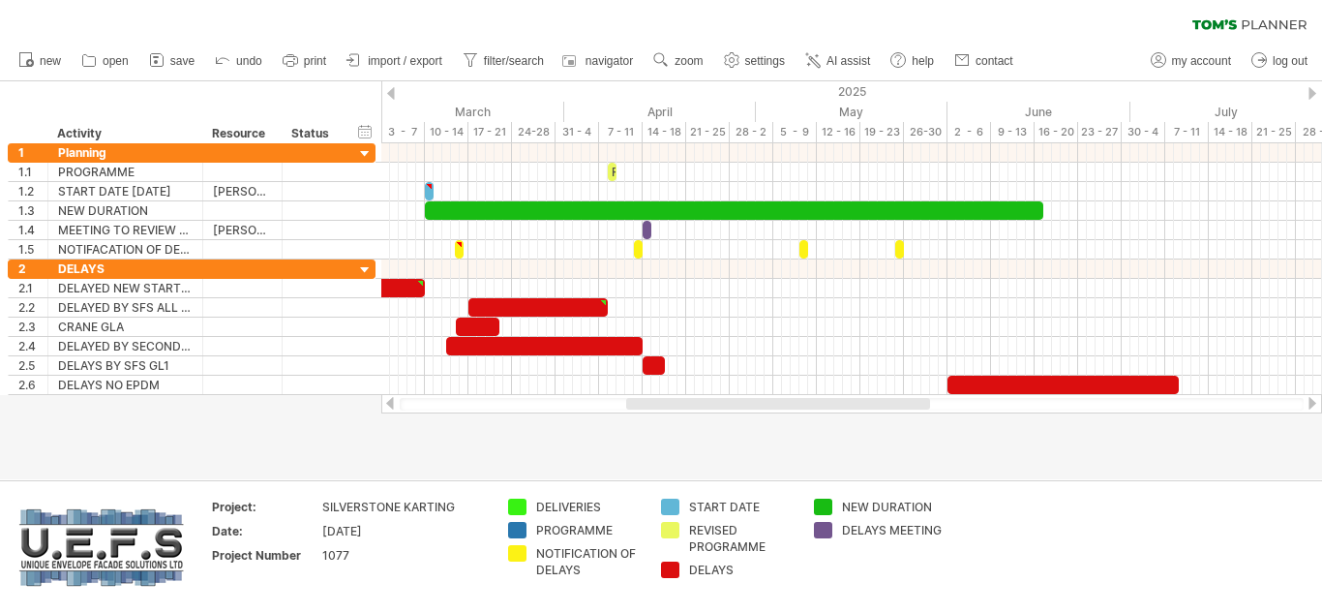
click at [394, 402] on div at bounding box center [389, 403] width 15 height 13
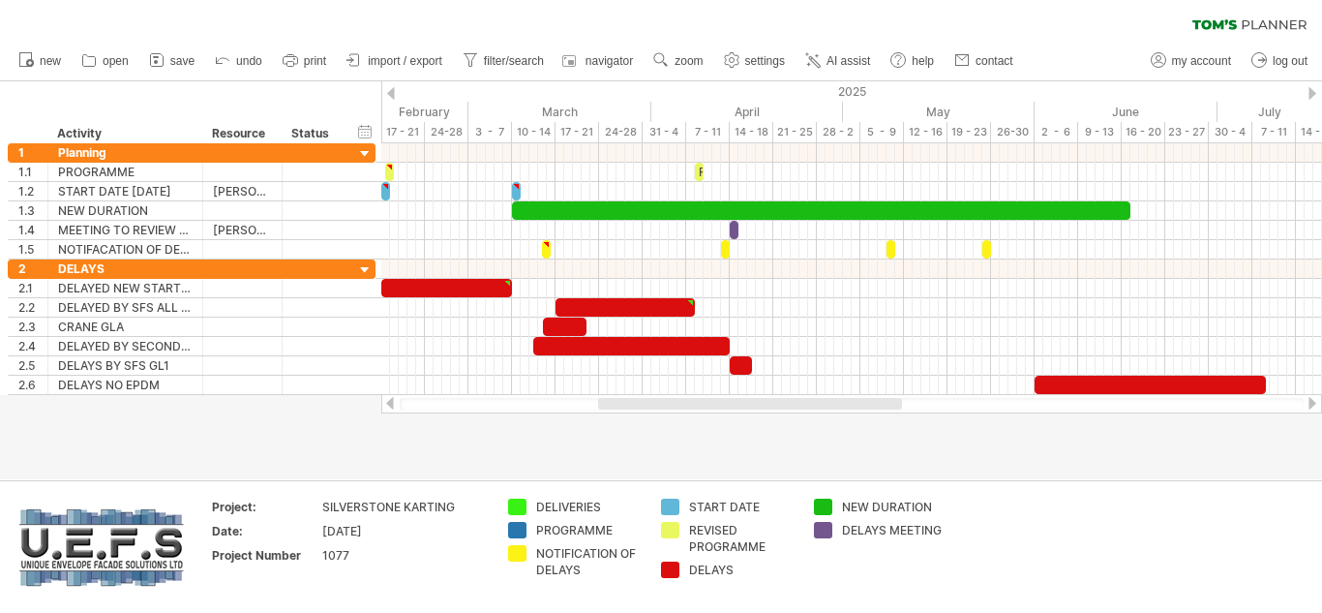
click at [394, 402] on div at bounding box center [389, 403] width 15 height 13
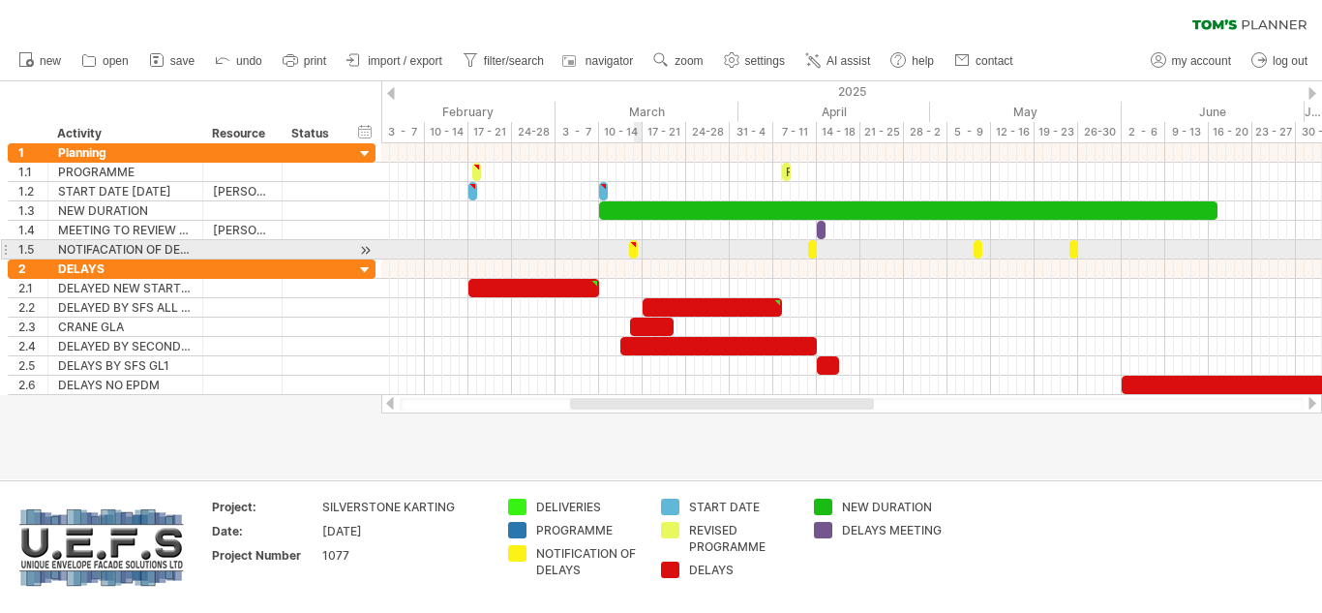
type textarea "**********"
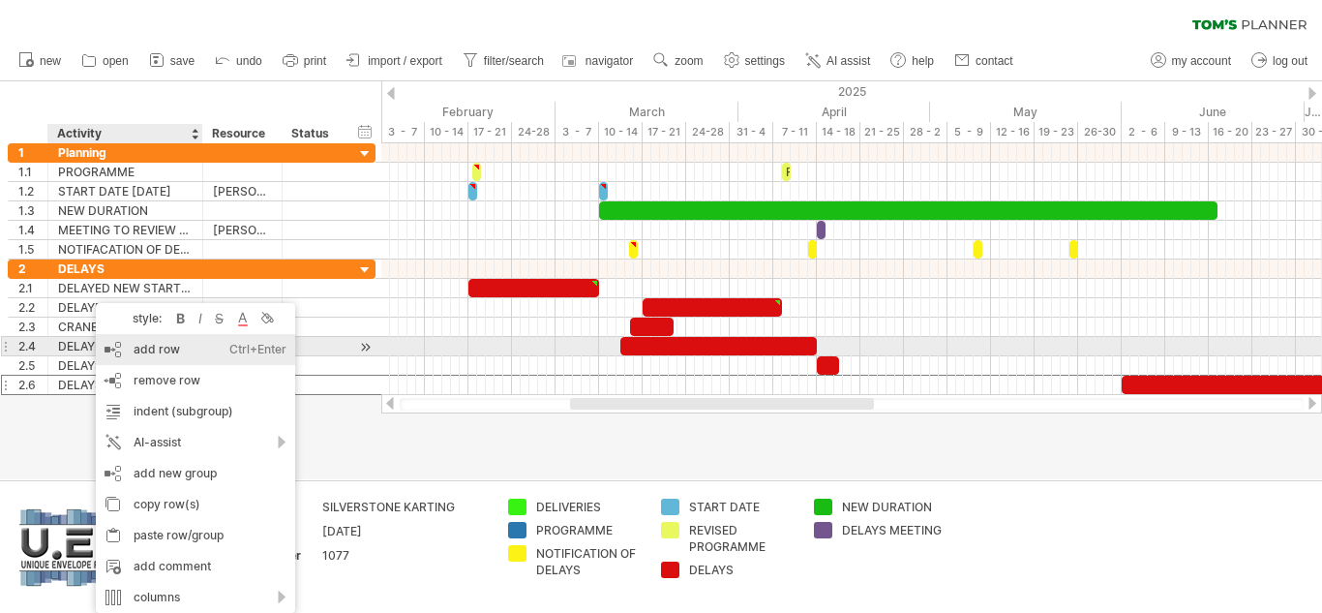
click at [162, 349] on div "add row Ctrl+Enter Cmd+Enter" at bounding box center [195, 349] width 199 height 31
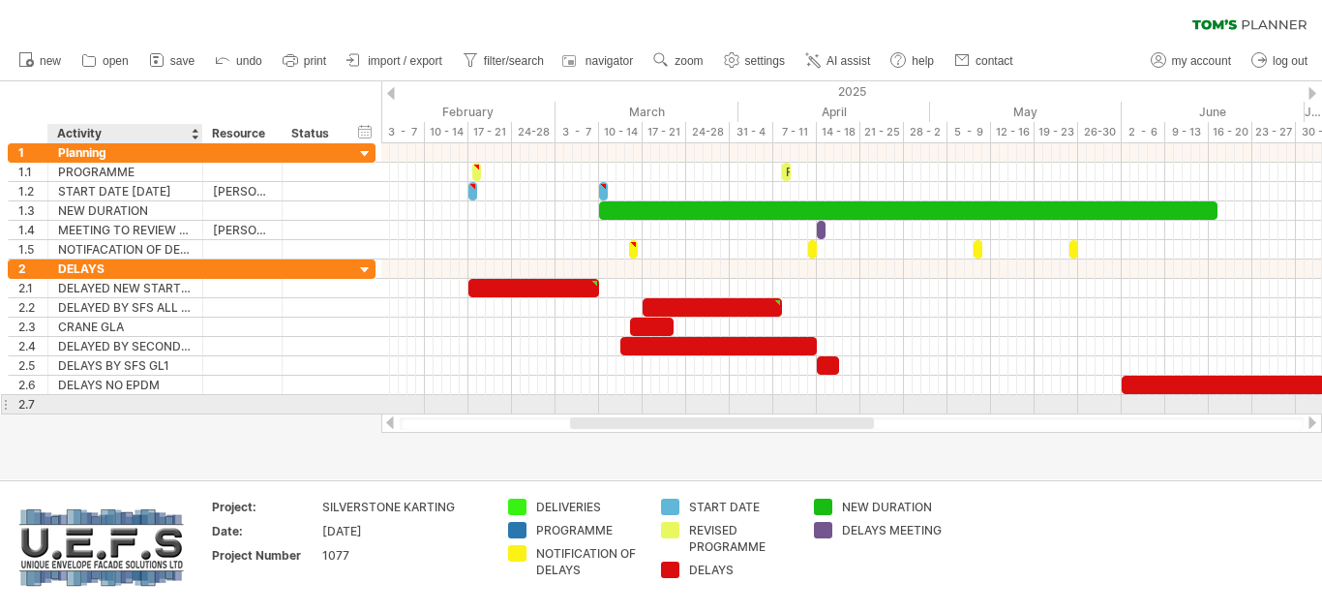
click at [114, 406] on div at bounding box center [125, 404] width 135 height 18
type input "**********"
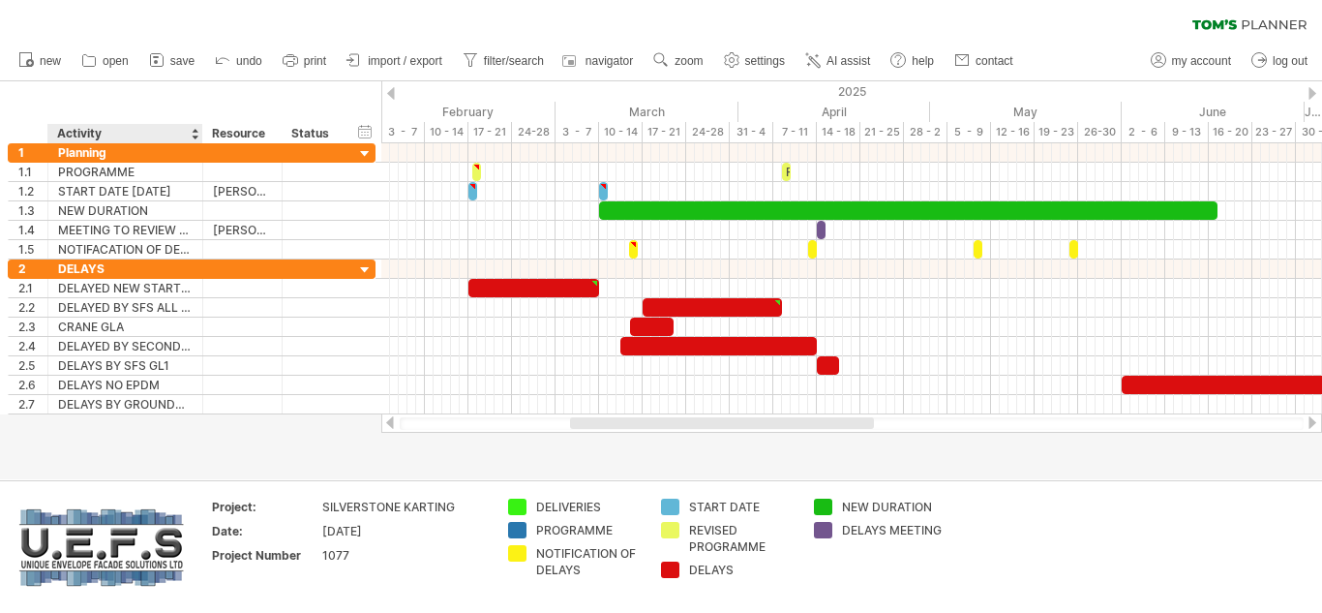
click at [207, 436] on div at bounding box center [661, 280] width 1322 height 398
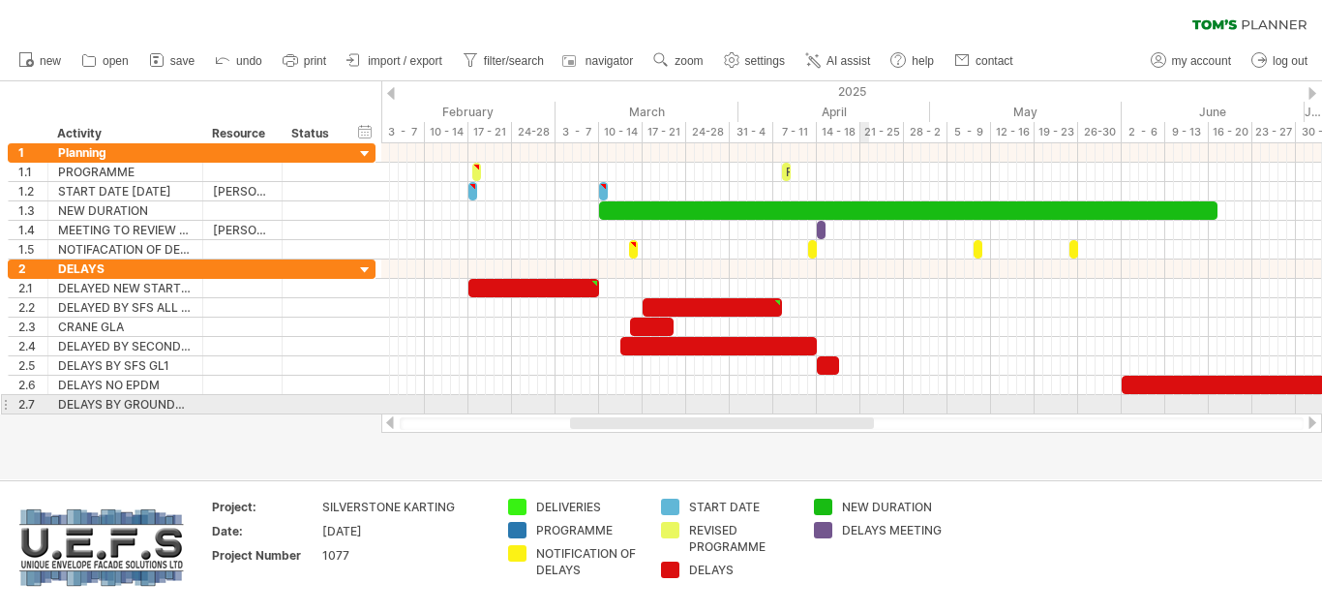
click at [868, 406] on div at bounding box center [851, 404] width 941 height 19
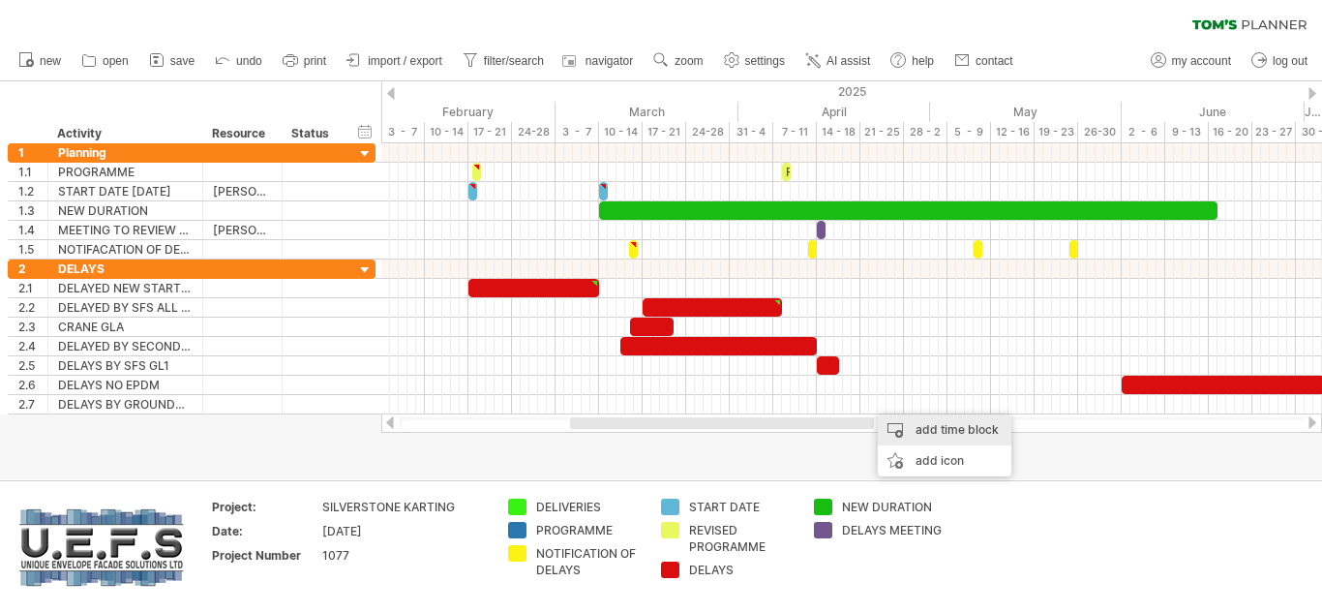
click at [926, 430] on div "add time block" at bounding box center [945, 429] width 134 height 31
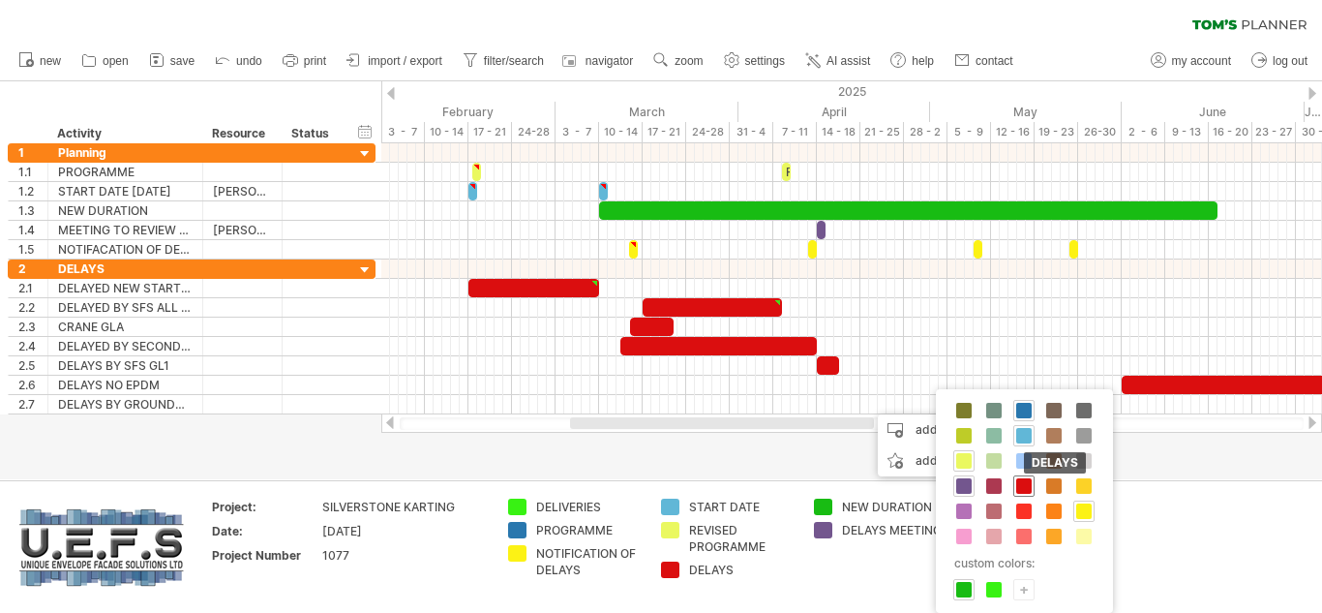
click at [1024, 481] on span at bounding box center [1023, 485] width 15 height 15
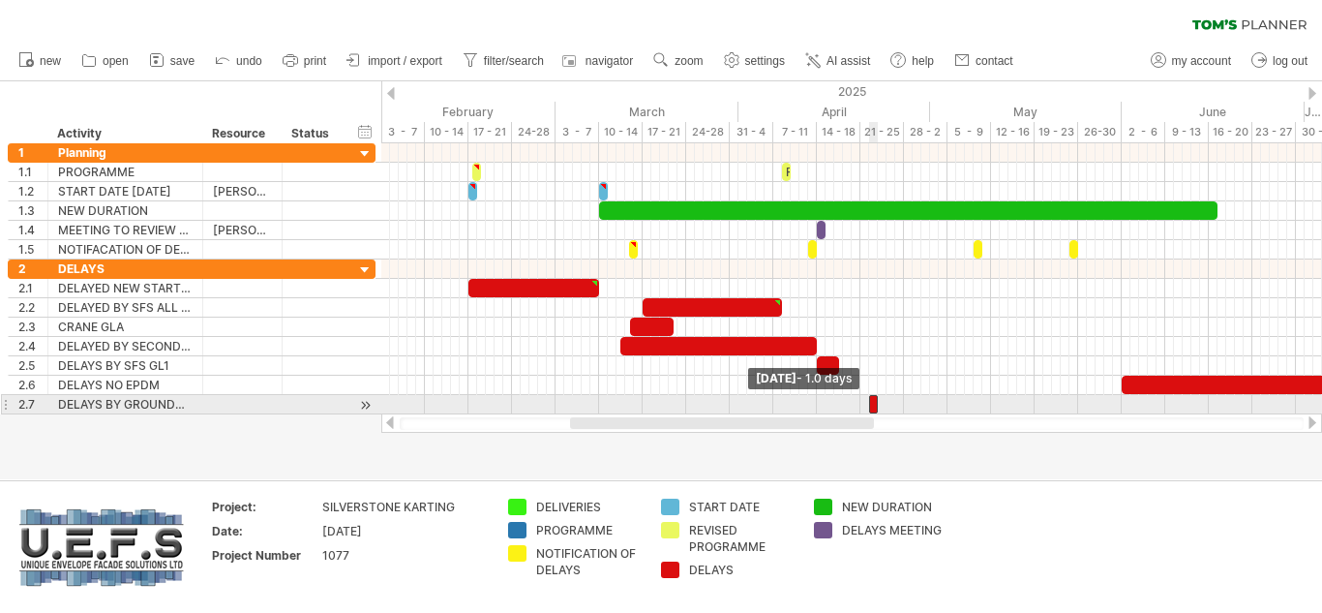
click at [870, 405] on span at bounding box center [869, 404] width 8 height 18
click at [862, 405] on span at bounding box center [861, 404] width 8 height 18
drag, startPoint x: 878, startPoint y: 405, endPoint x: 902, endPoint y: 405, distance: 24.2
click at [902, 405] on span at bounding box center [904, 404] width 8 height 18
click at [1041, 403] on div at bounding box center [851, 404] width 941 height 19
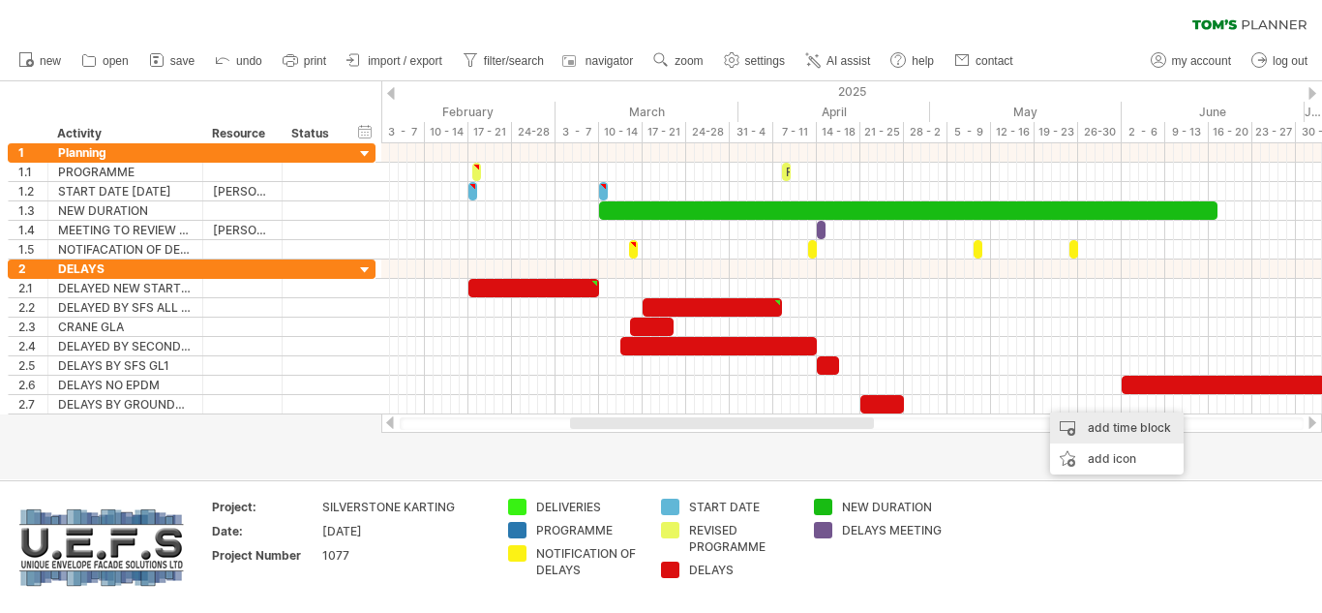
click at [1092, 422] on div "add time block" at bounding box center [1117, 427] width 134 height 31
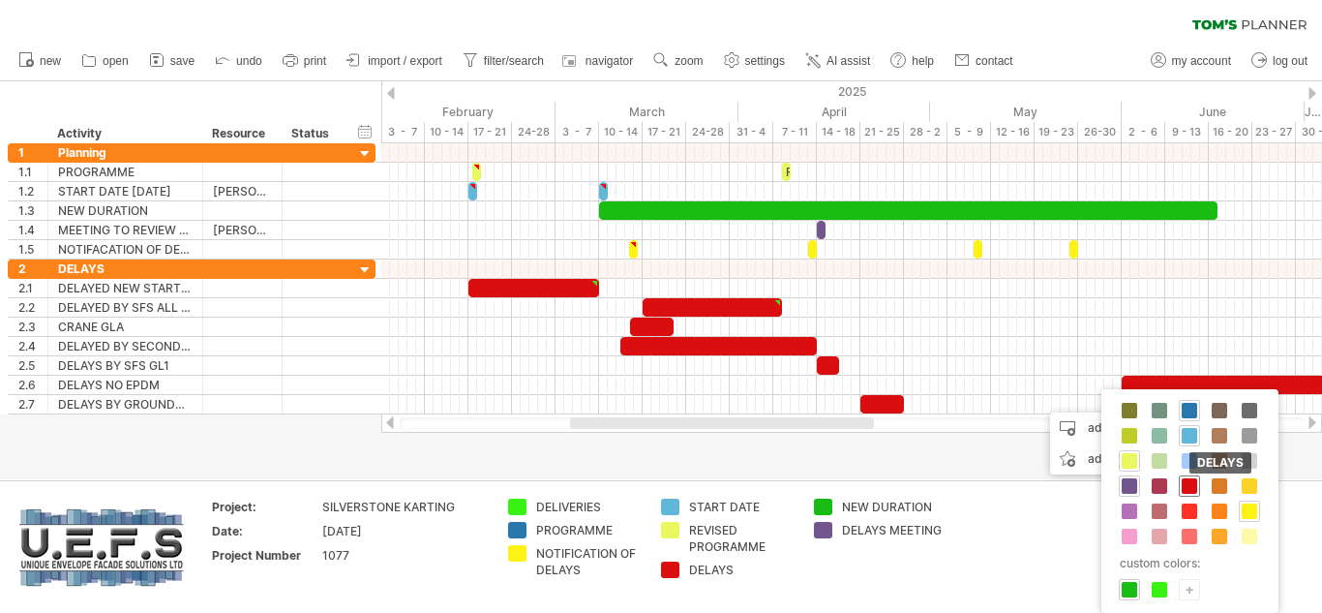
click at [1193, 483] on span at bounding box center [1189, 485] width 15 height 15
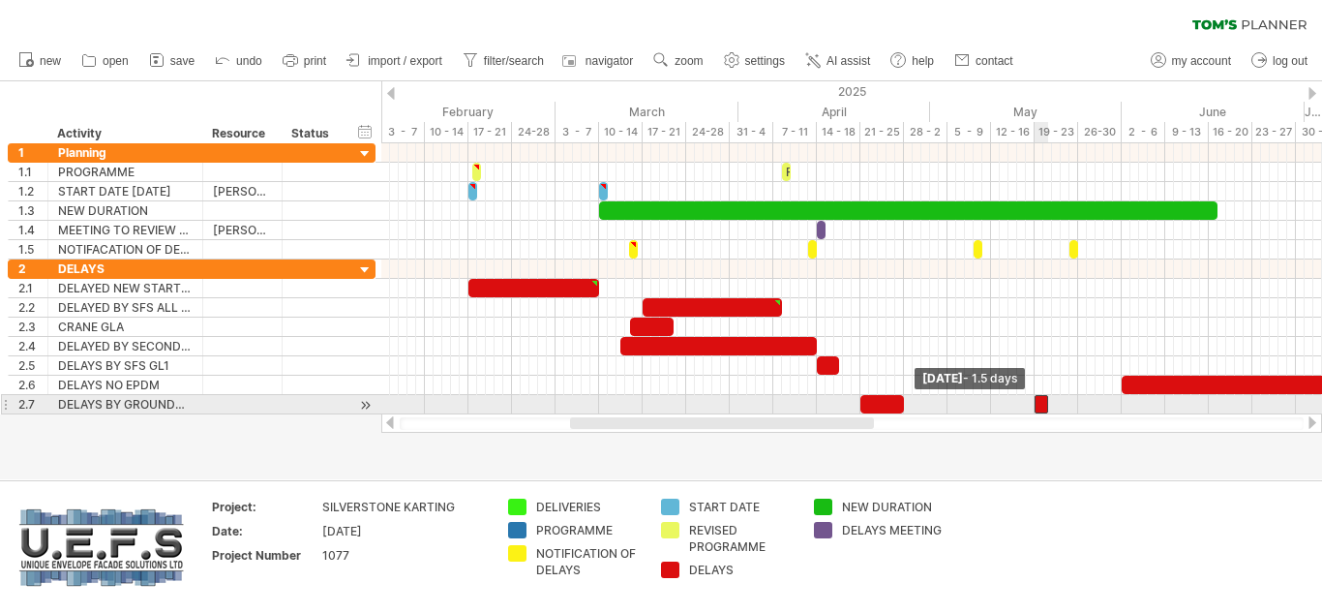
click at [1038, 406] on span at bounding box center [1035, 404] width 8 height 18
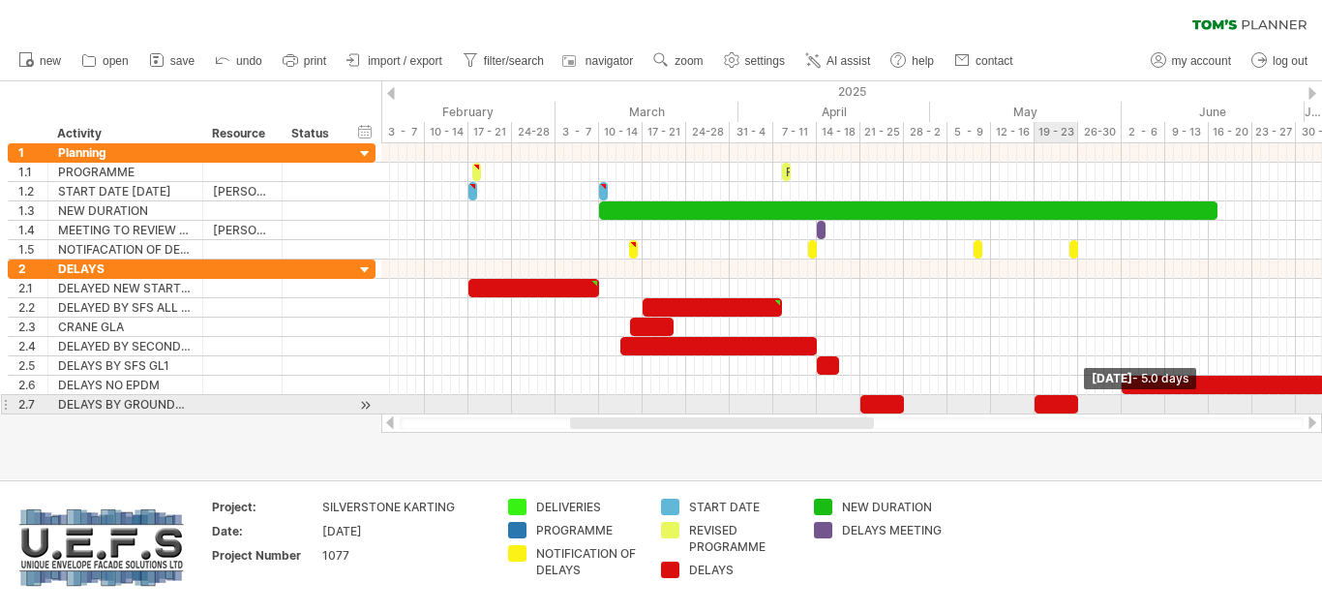
drag, startPoint x: 1048, startPoint y: 406, endPoint x: 1079, endPoint y: 406, distance: 31.0
click at [1079, 406] on span at bounding box center [1078, 404] width 8 height 18
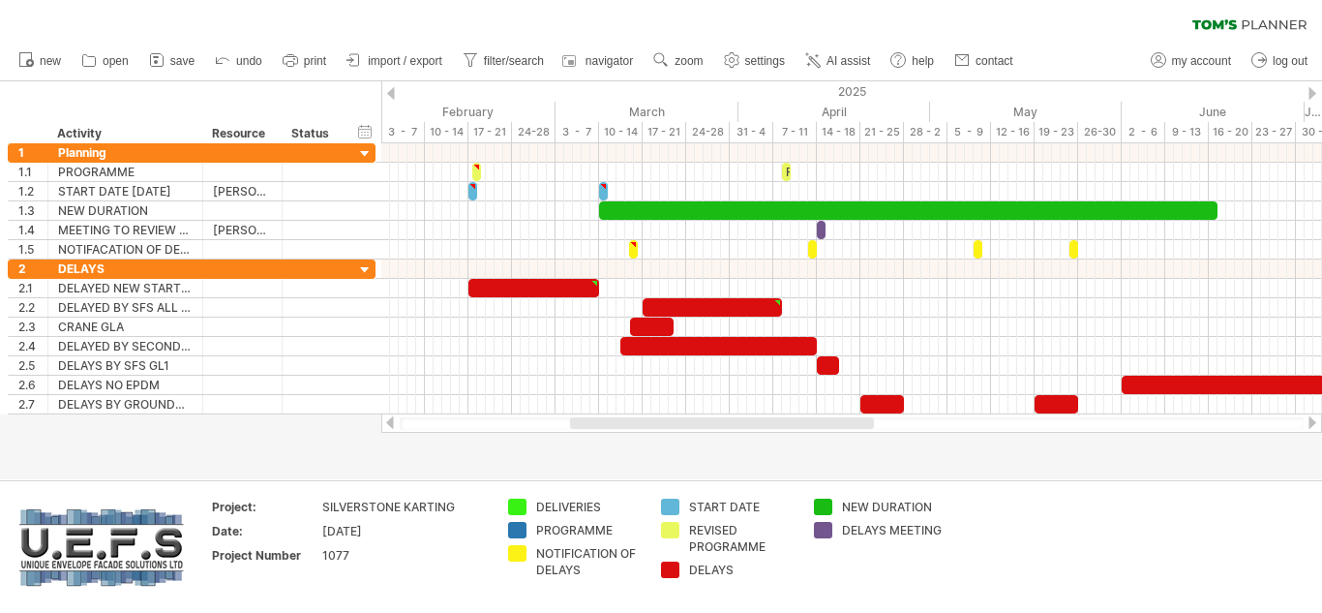
click at [1315, 419] on div at bounding box center [1312, 422] width 15 height 13
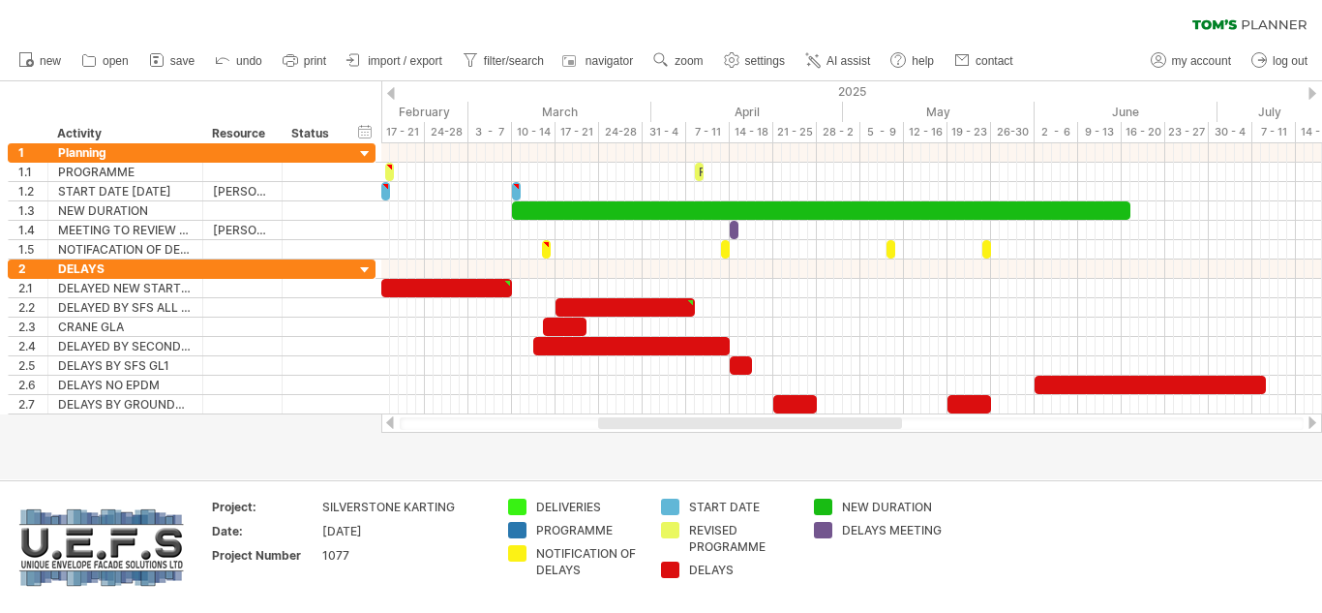
click at [1315, 419] on div at bounding box center [1312, 422] width 15 height 13
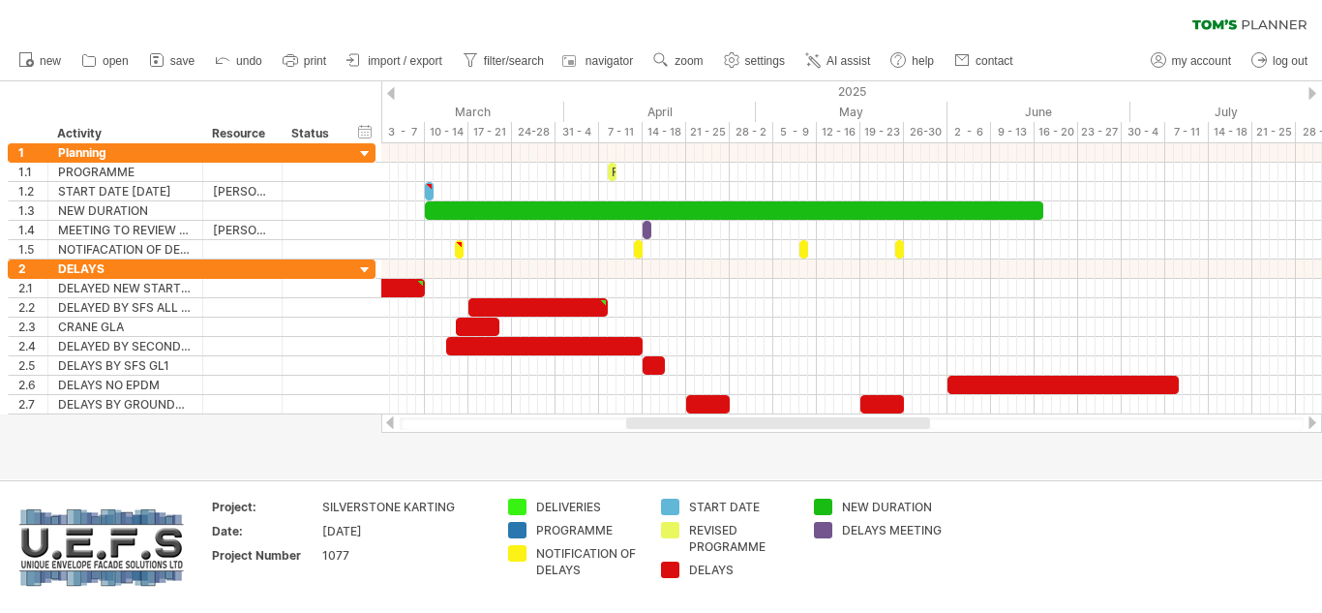
click at [1315, 419] on div at bounding box center [1312, 422] width 15 height 13
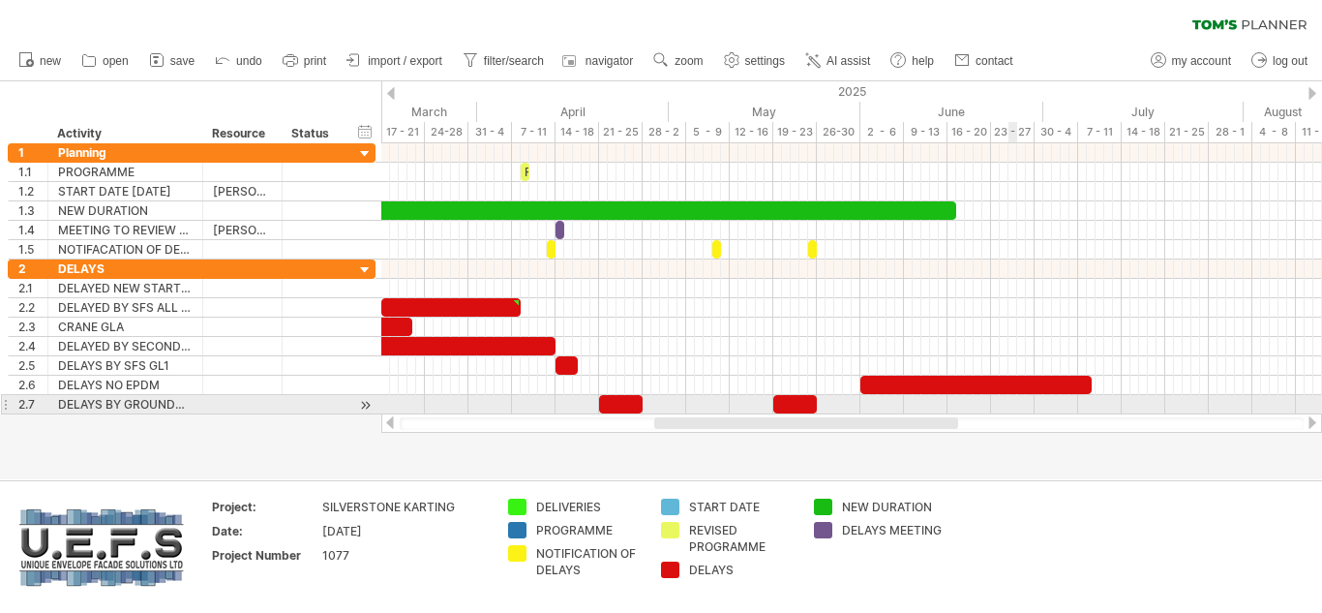
click at [1013, 404] on div at bounding box center [851, 404] width 941 height 19
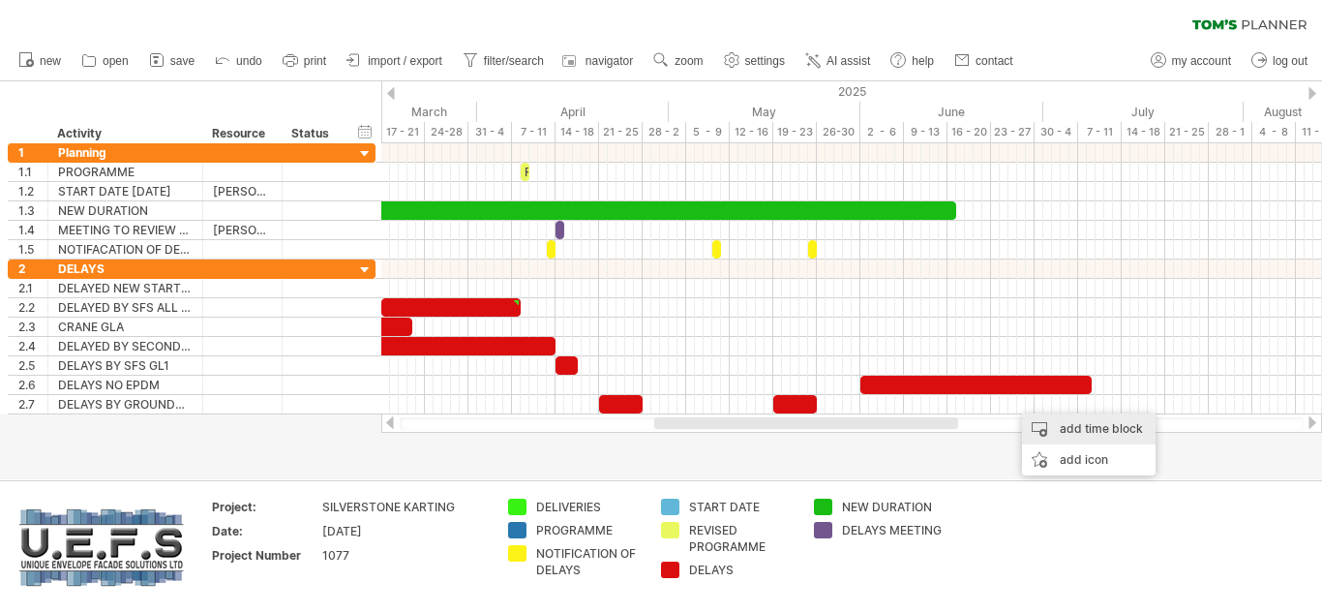
click at [1066, 422] on div "add time block" at bounding box center [1089, 428] width 134 height 31
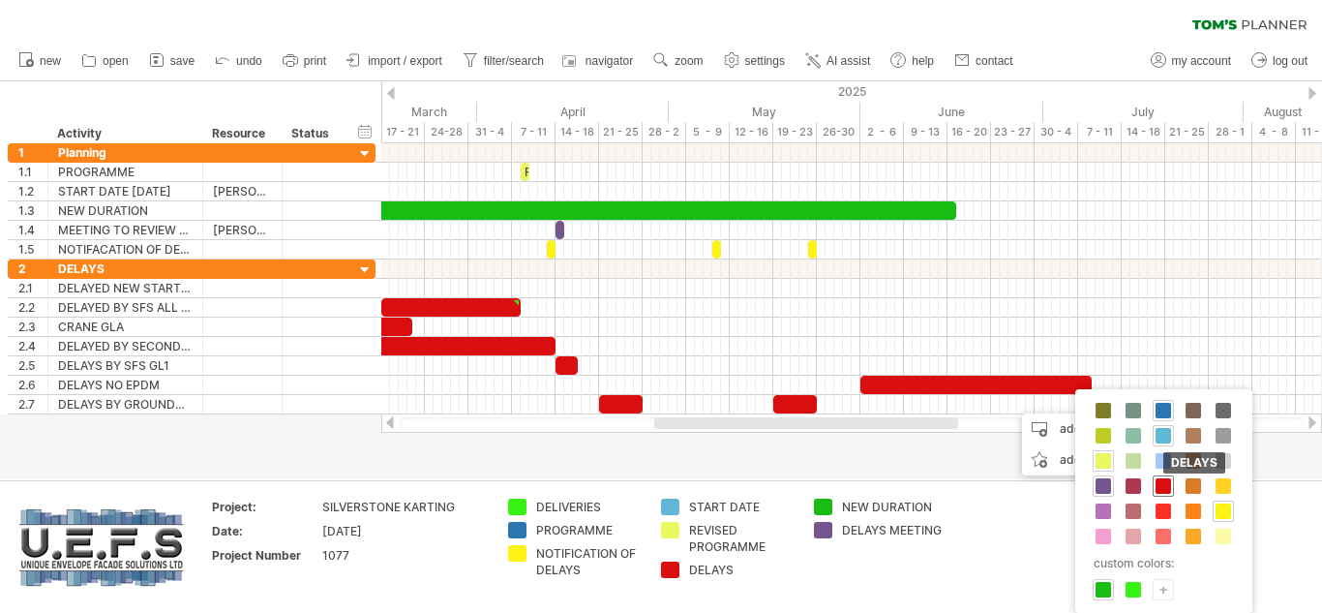
click at [1160, 486] on span at bounding box center [1163, 485] width 15 height 15
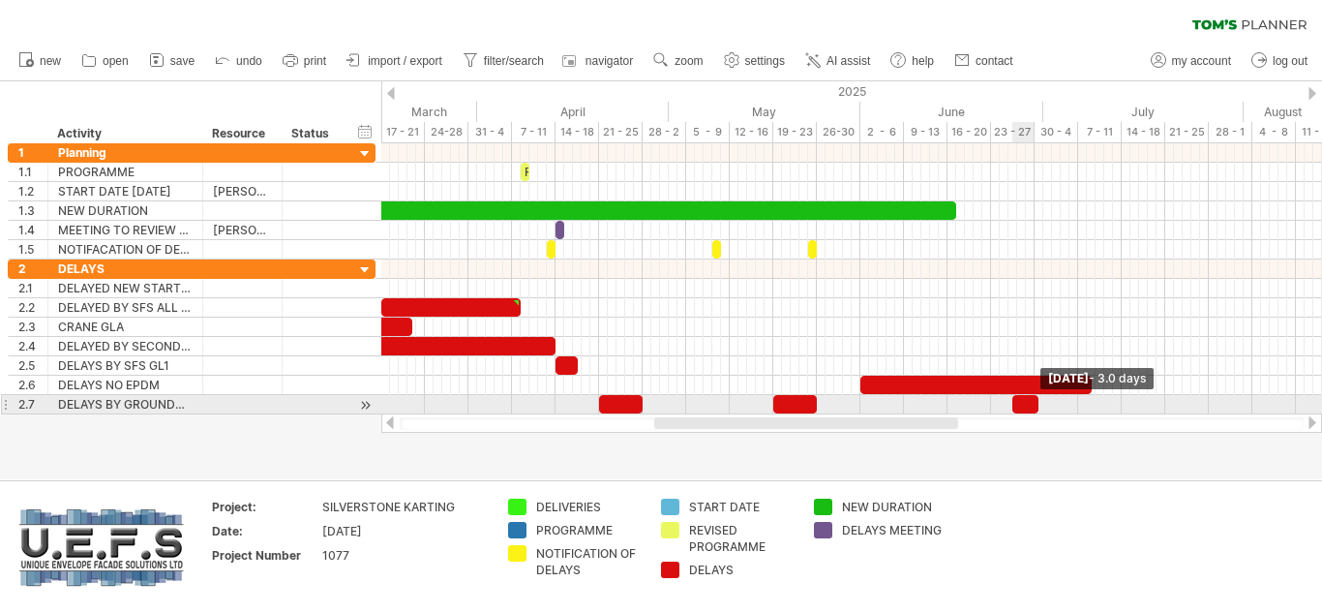
drag, startPoint x: 1019, startPoint y: 402, endPoint x: 1035, endPoint y: 402, distance: 15.5
click at [1035, 402] on span at bounding box center [1039, 404] width 8 height 18
click at [1127, 406] on div at bounding box center [851, 404] width 941 height 19
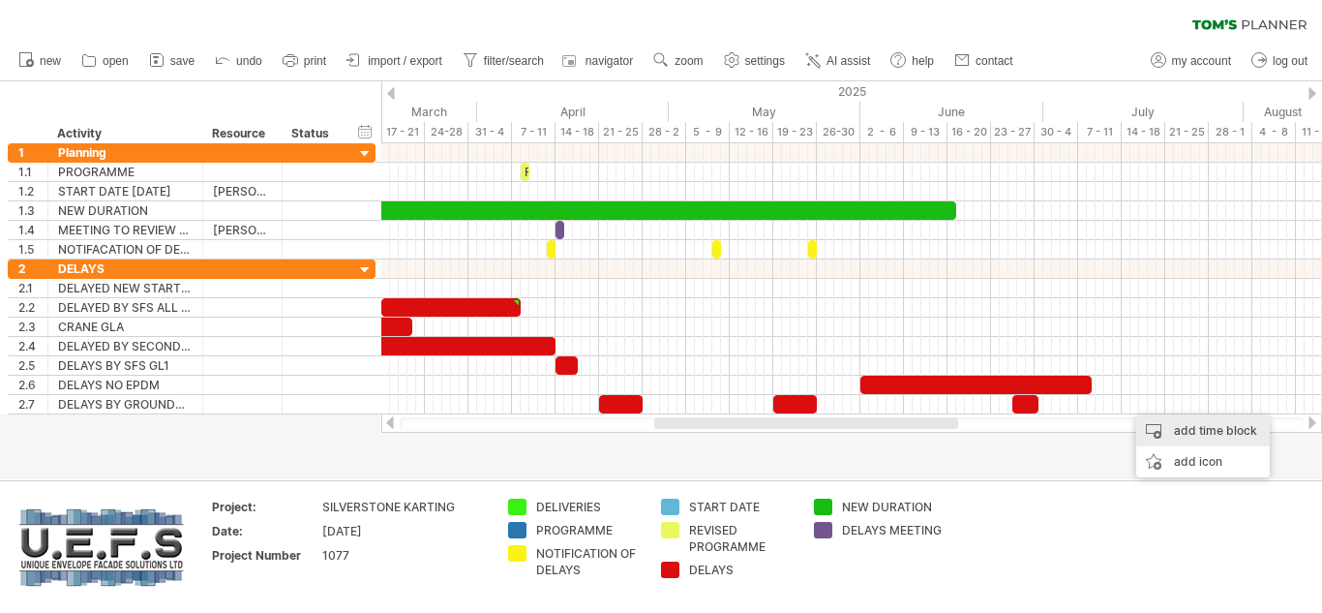
click at [1180, 424] on div "add time block" at bounding box center [1203, 430] width 134 height 31
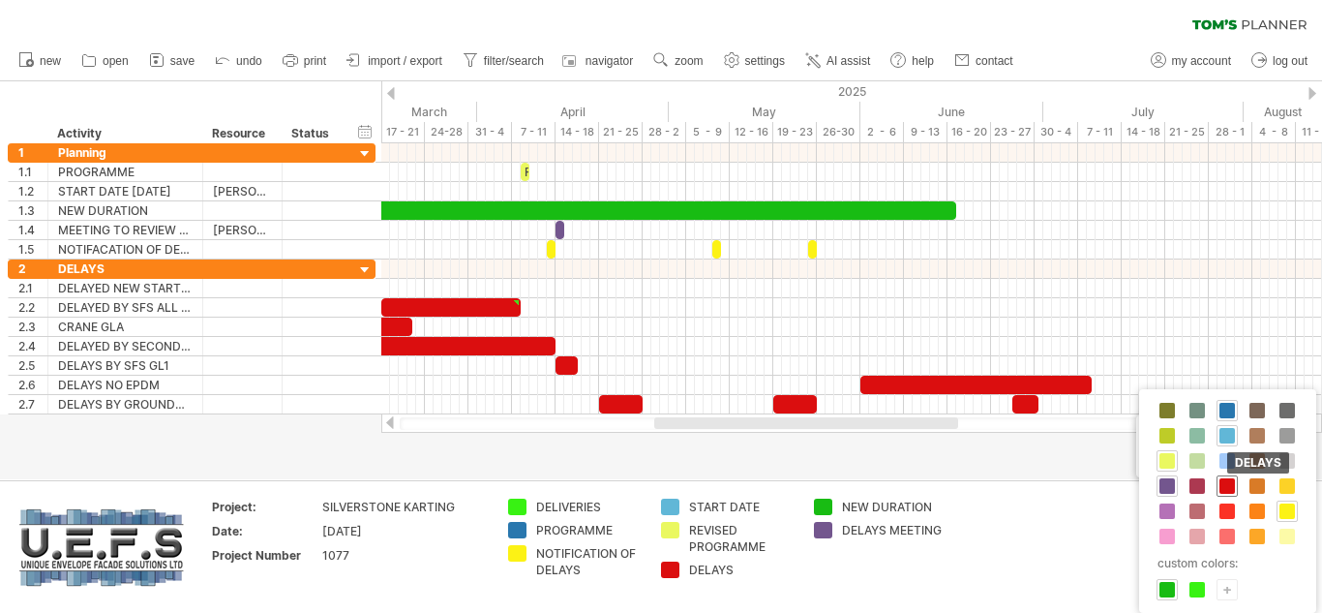
click at [1232, 490] on span at bounding box center [1227, 485] width 15 height 15
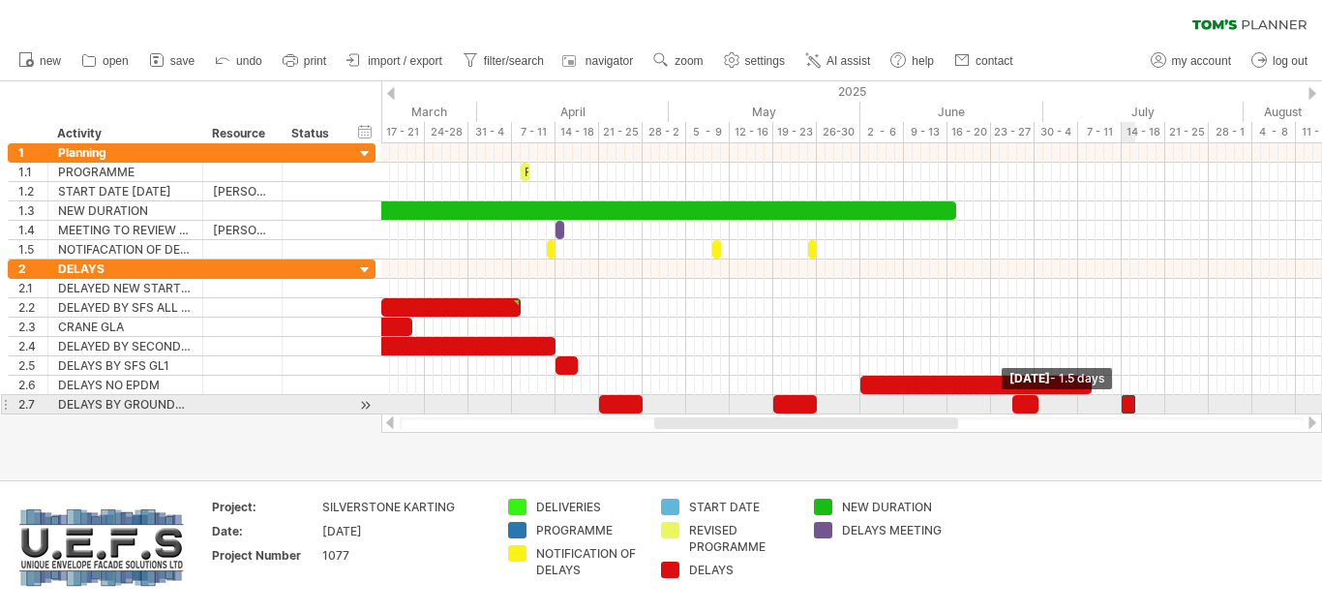
click at [1124, 405] on span at bounding box center [1122, 404] width 8 height 18
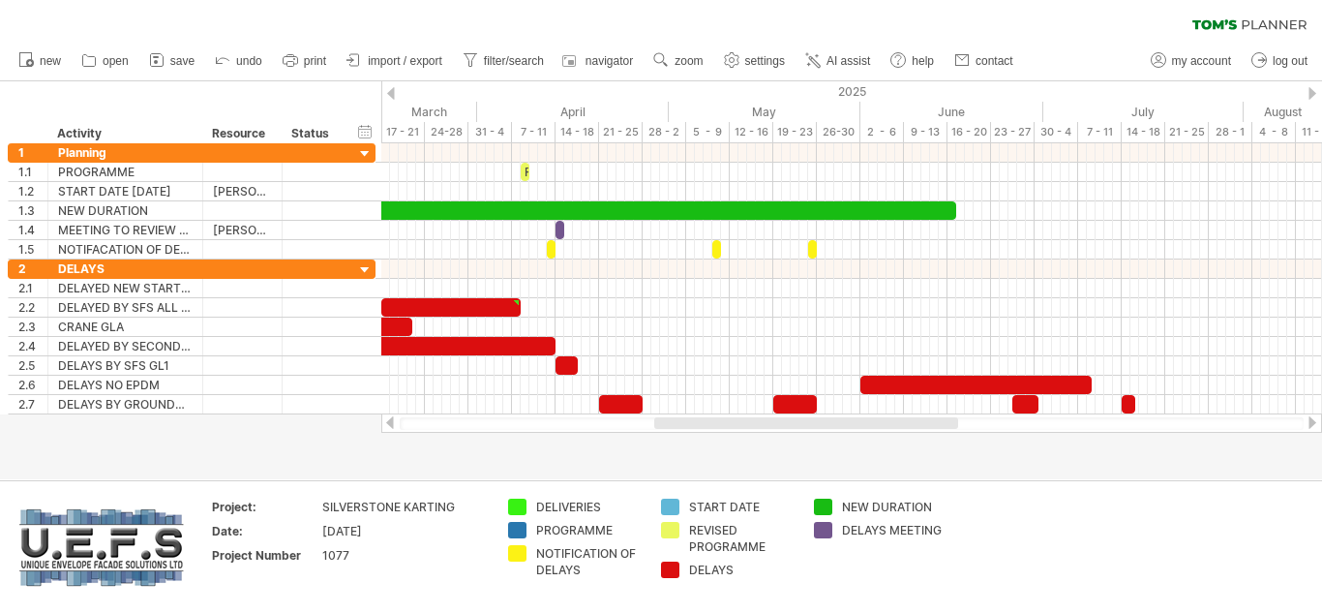
click at [1318, 425] on div at bounding box center [1312, 422] width 15 height 13
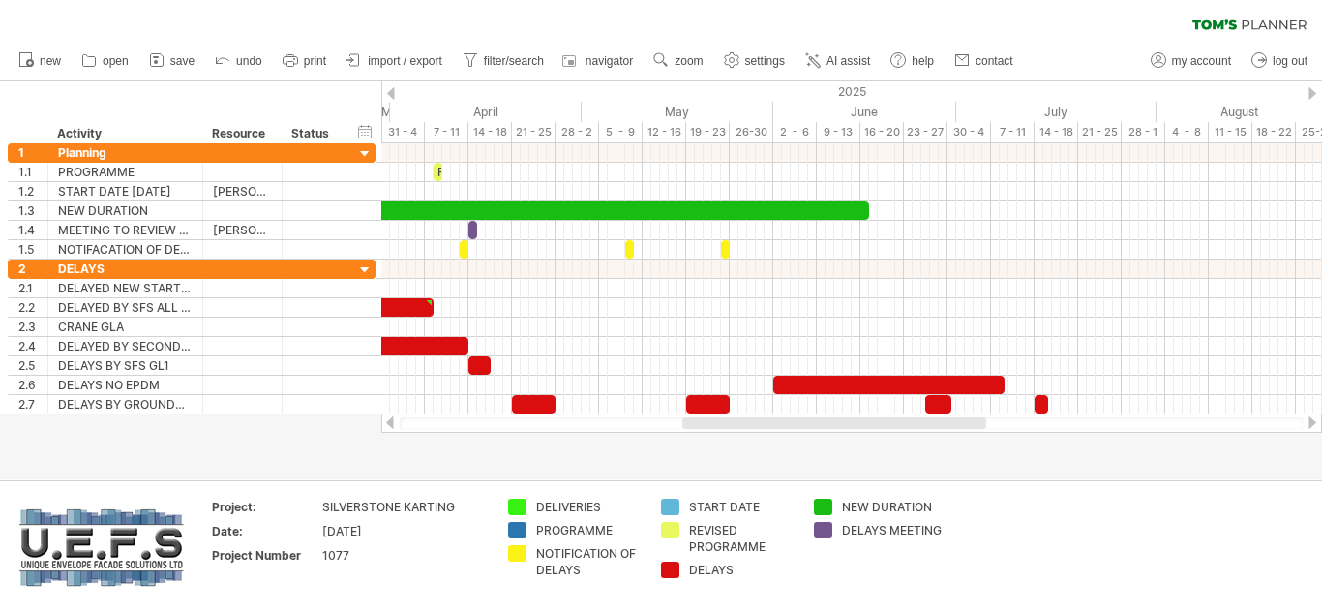
click at [1318, 425] on div at bounding box center [1312, 422] width 15 height 13
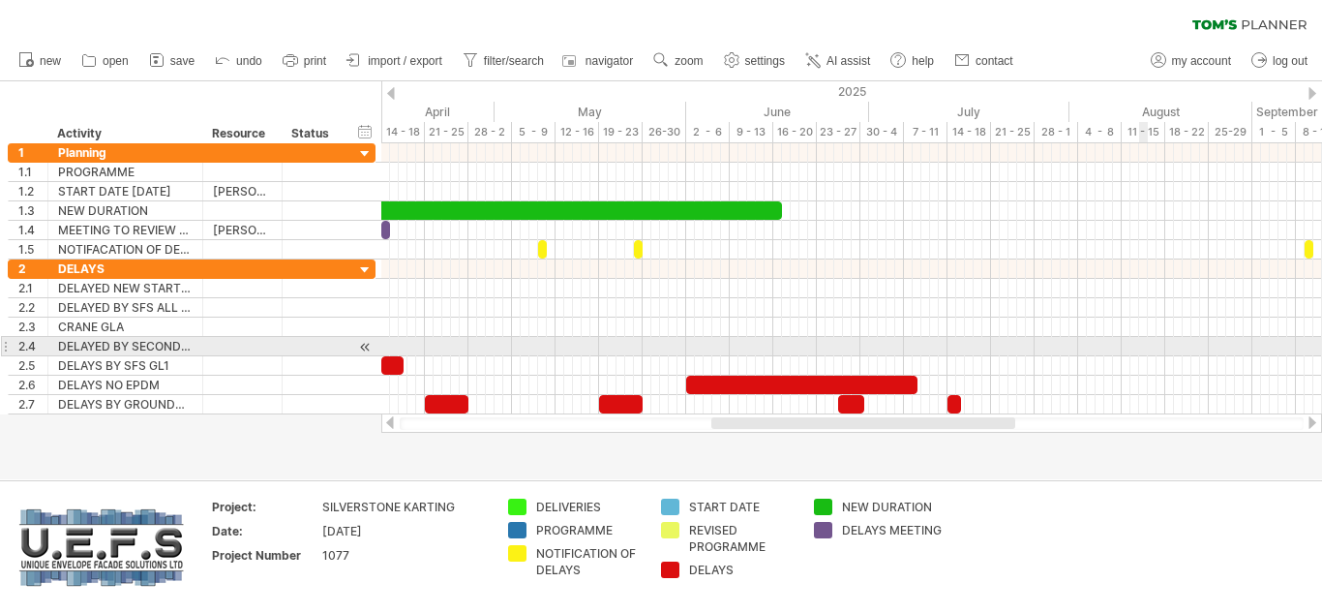
click at [1145, 345] on div at bounding box center [851, 346] width 941 height 19
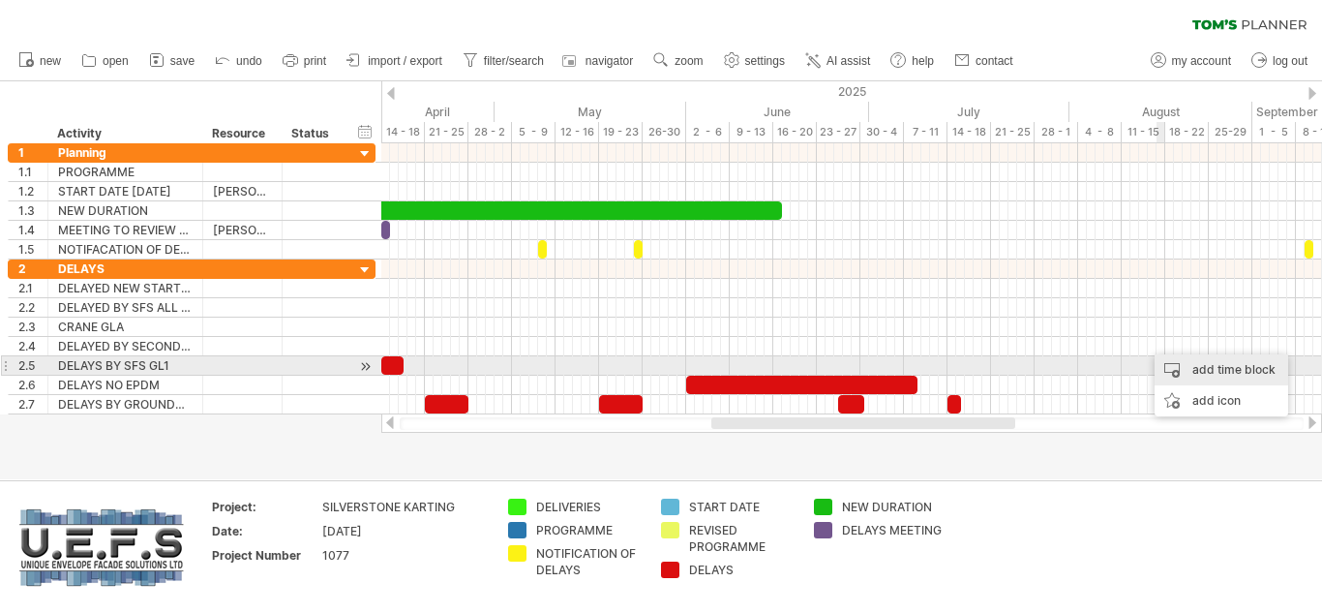
click at [1204, 368] on div "add time block" at bounding box center [1222, 369] width 134 height 31
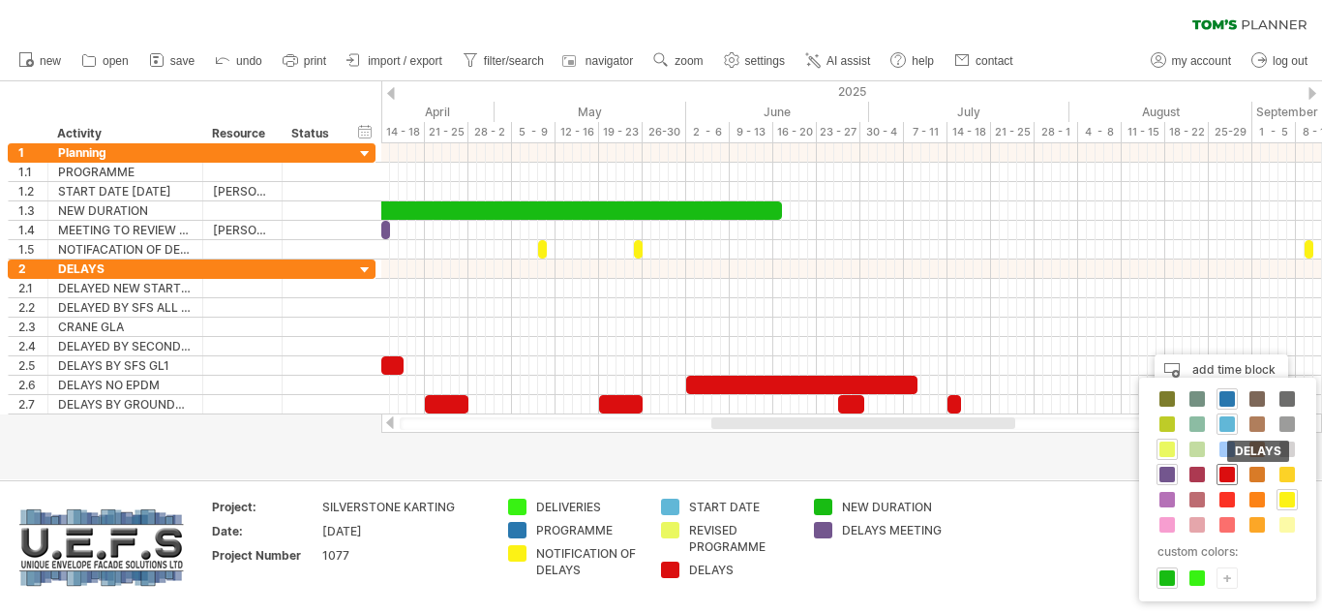
click at [1227, 476] on span at bounding box center [1227, 474] width 15 height 15
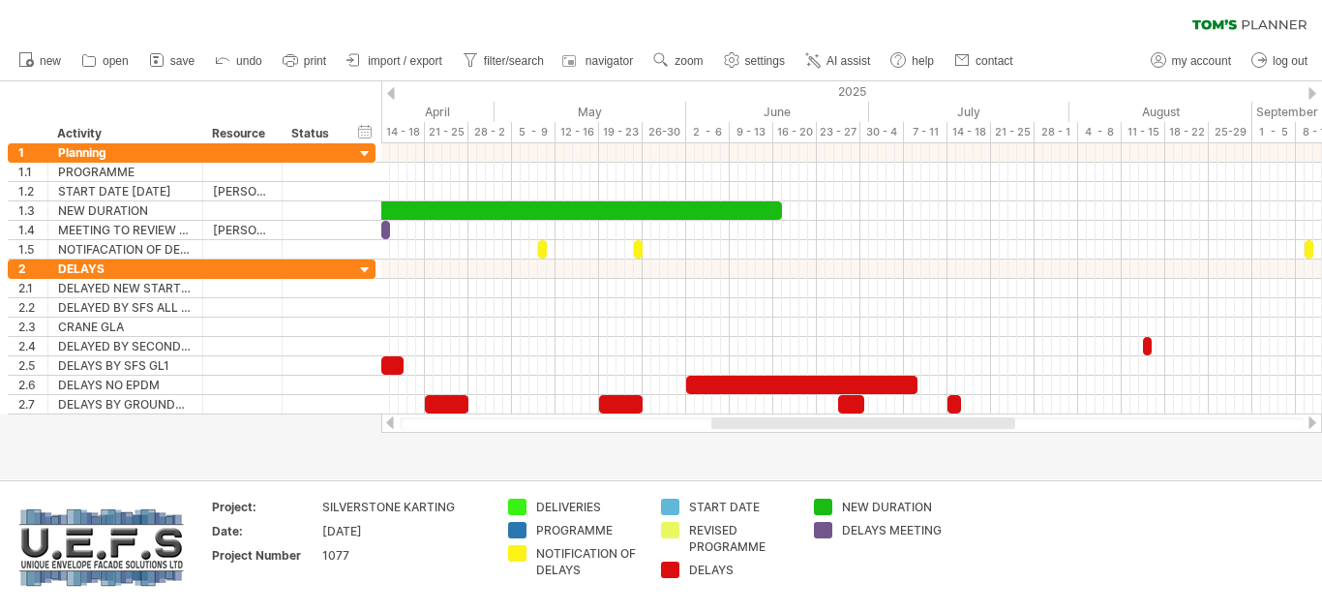
click at [1310, 421] on div at bounding box center [1312, 422] width 15 height 13
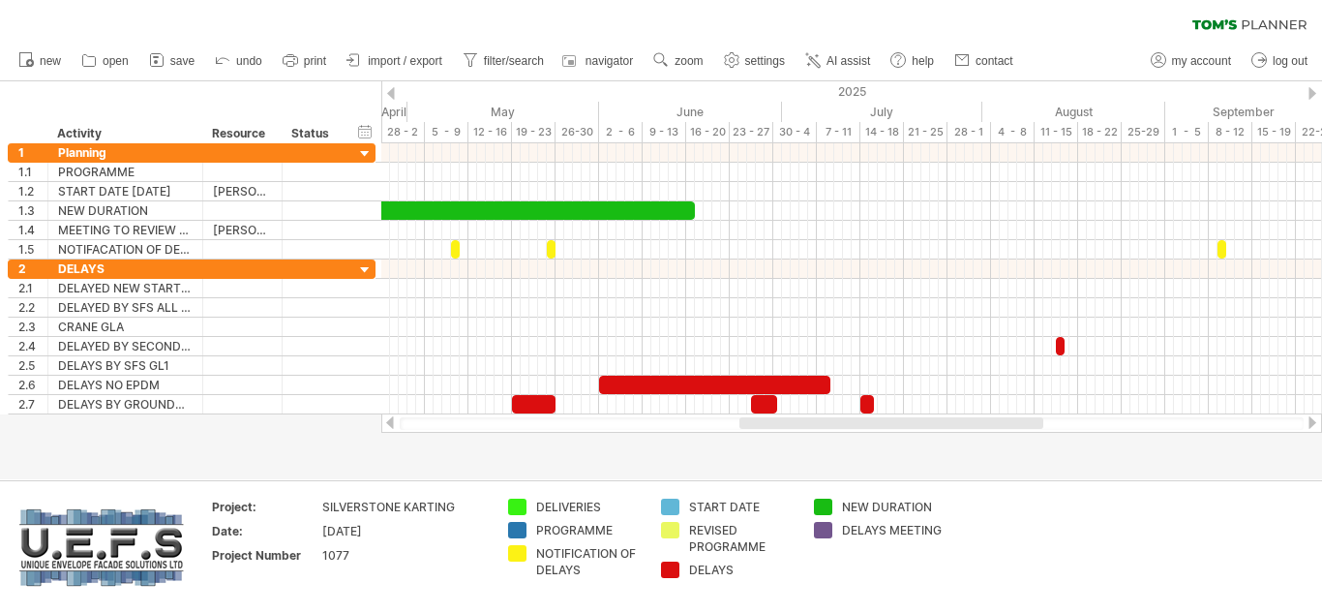
click at [1310, 421] on div at bounding box center [1312, 422] width 15 height 13
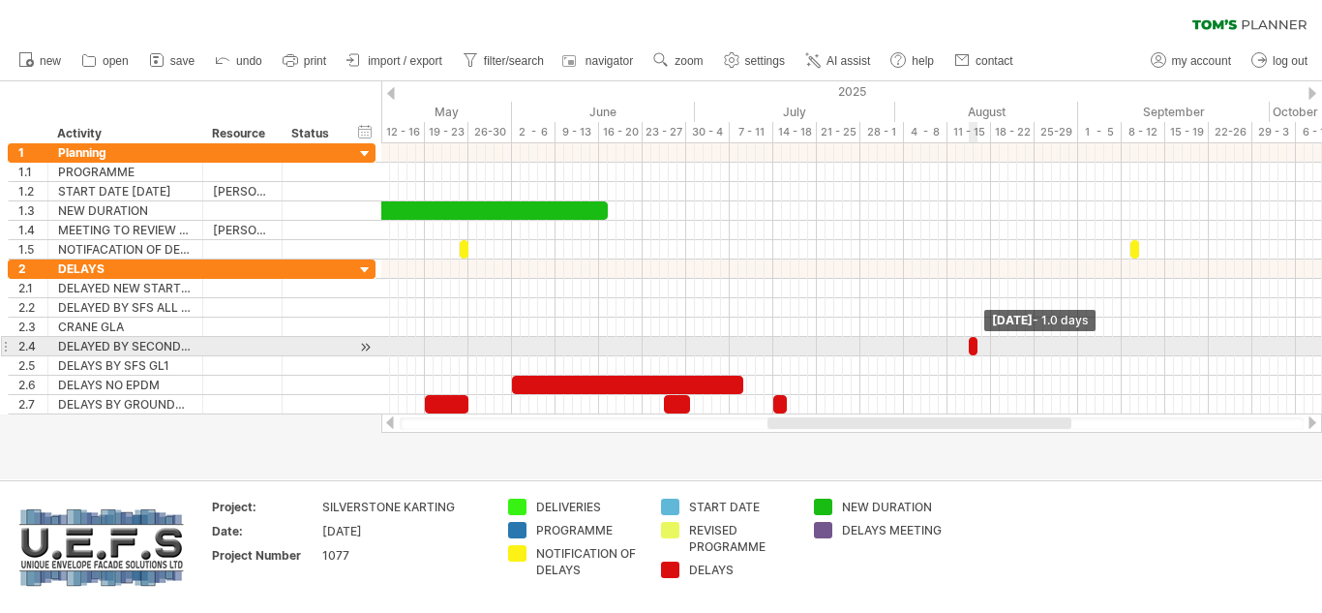
click at [981, 342] on span at bounding box center [978, 346] width 8 height 18
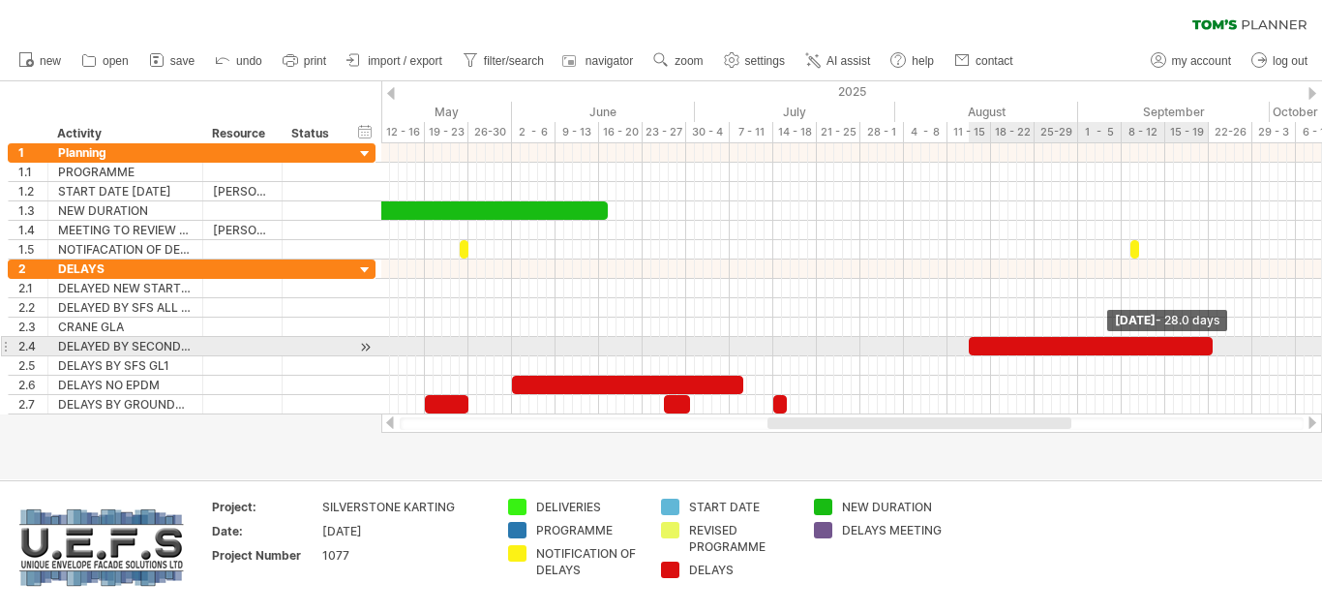
drag, startPoint x: 981, startPoint y: 342, endPoint x: 1216, endPoint y: 346, distance: 235.3
click at [1216, 346] on span at bounding box center [1213, 346] width 8 height 18
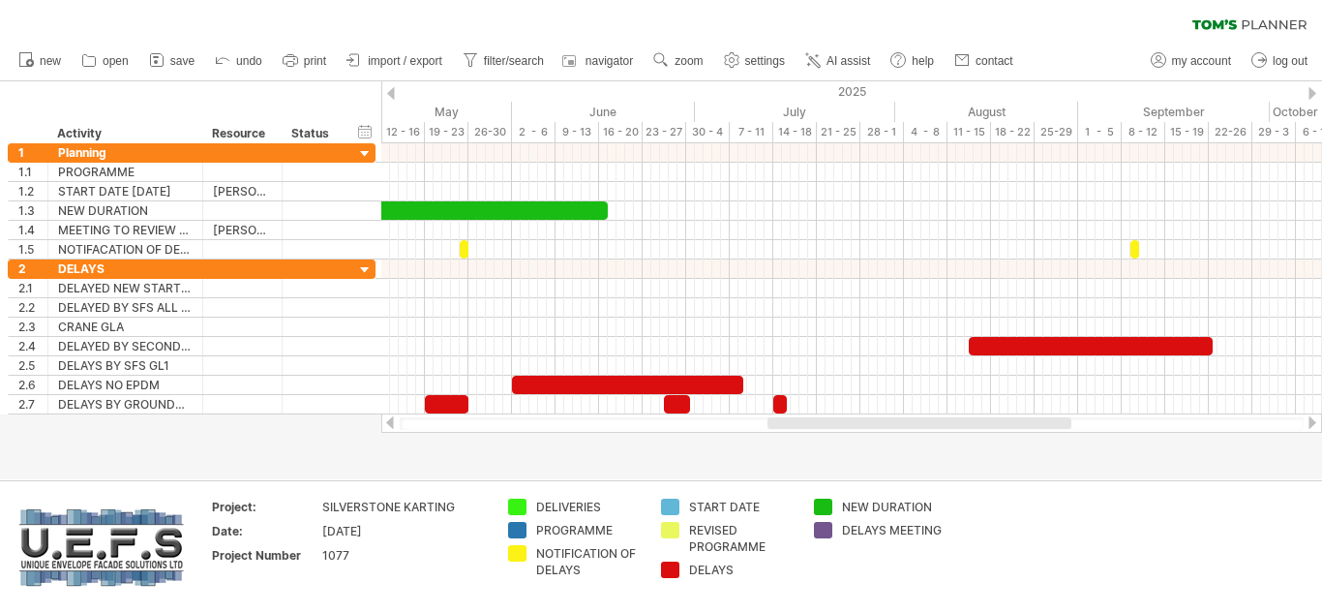
click at [1052, 451] on div at bounding box center [661, 280] width 1322 height 398
click at [402, 423] on div at bounding box center [852, 423] width 904 height 13
click at [393, 423] on div at bounding box center [389, 422] width 15 height 13
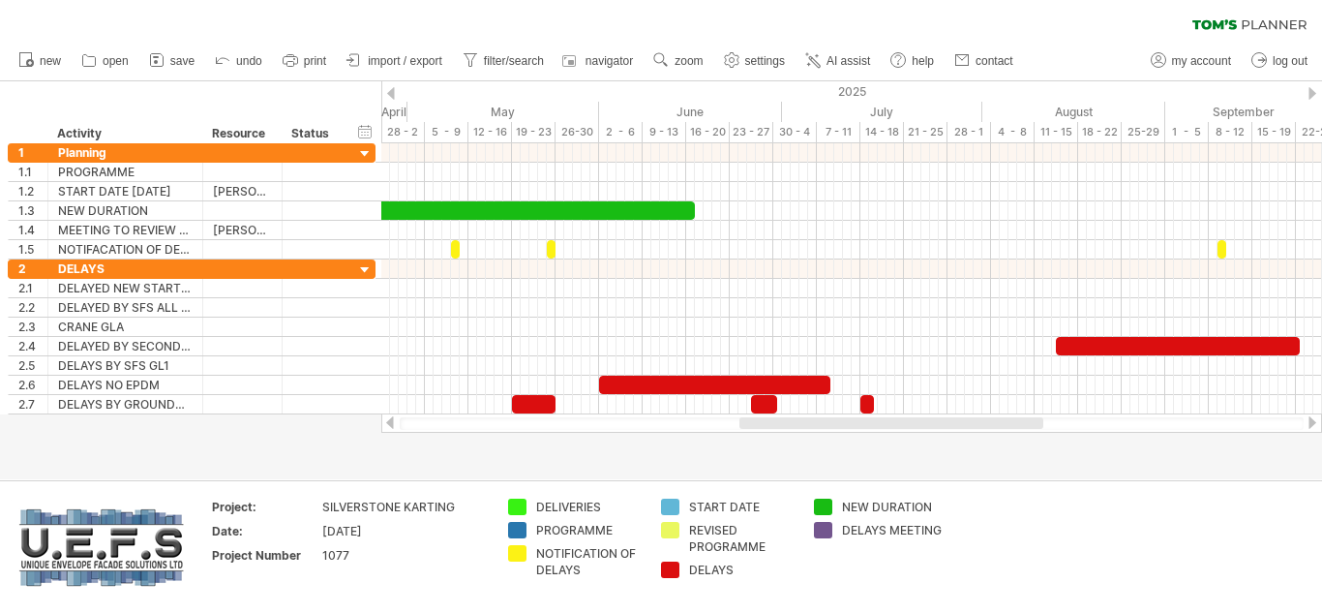
click at [393, 423] on div at bounding box center [389, 422] width 15 height 13
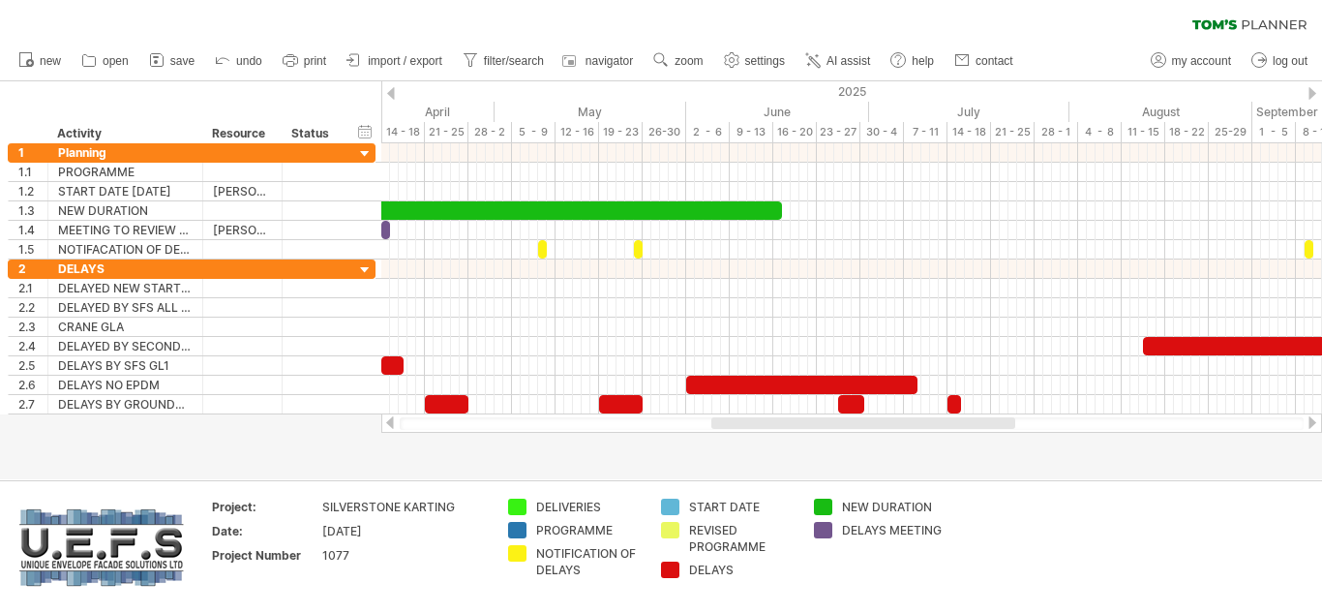
click at [393, 423] on div at bounding box center [389, 422] width 15 height 13
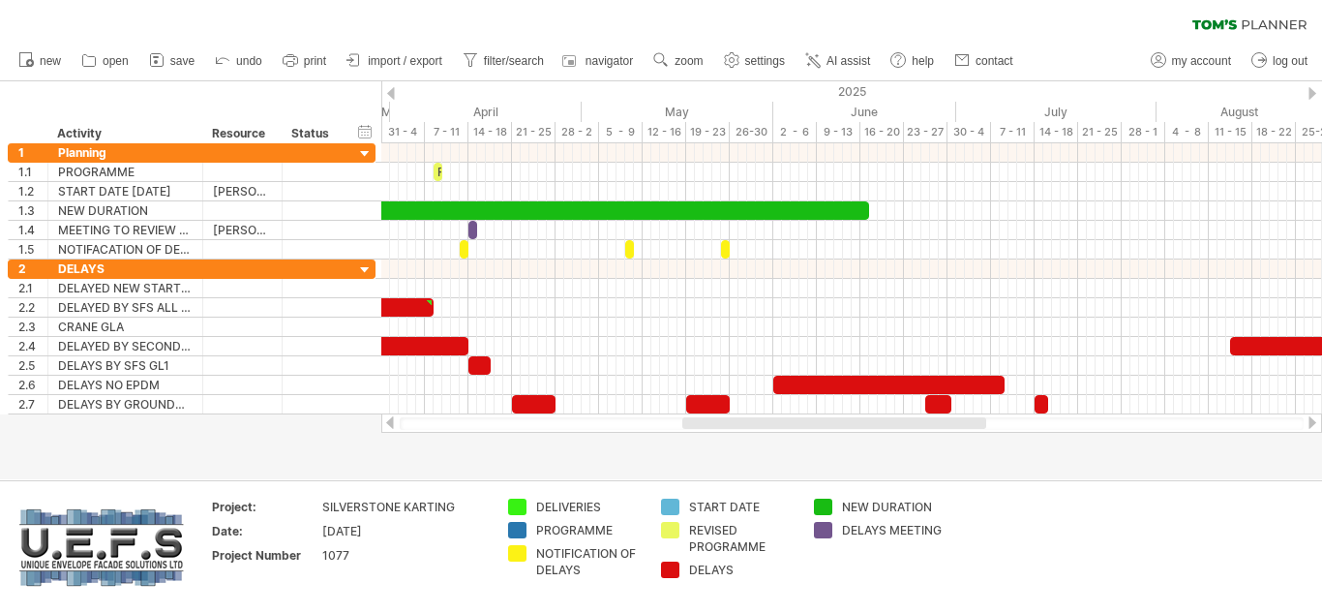
click at [393, 423] on div at bounding box center [389, 422] width 15 height 13
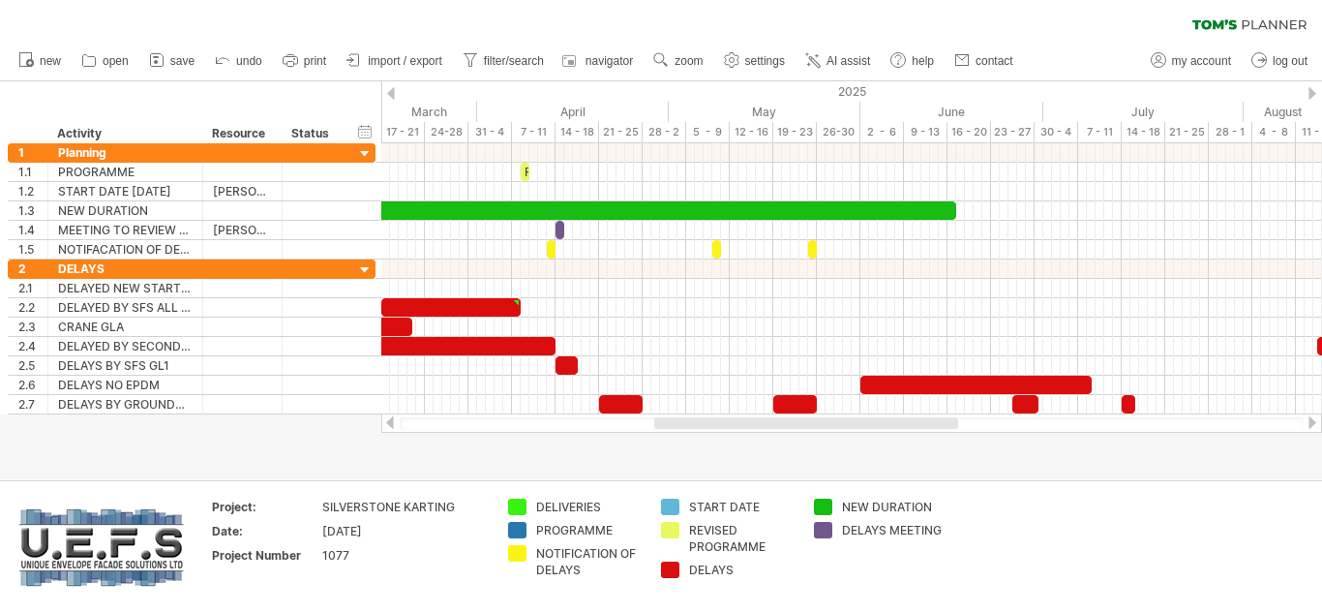
click at [393, 423] on div at bounding box center [389, 422] width 15 height 13
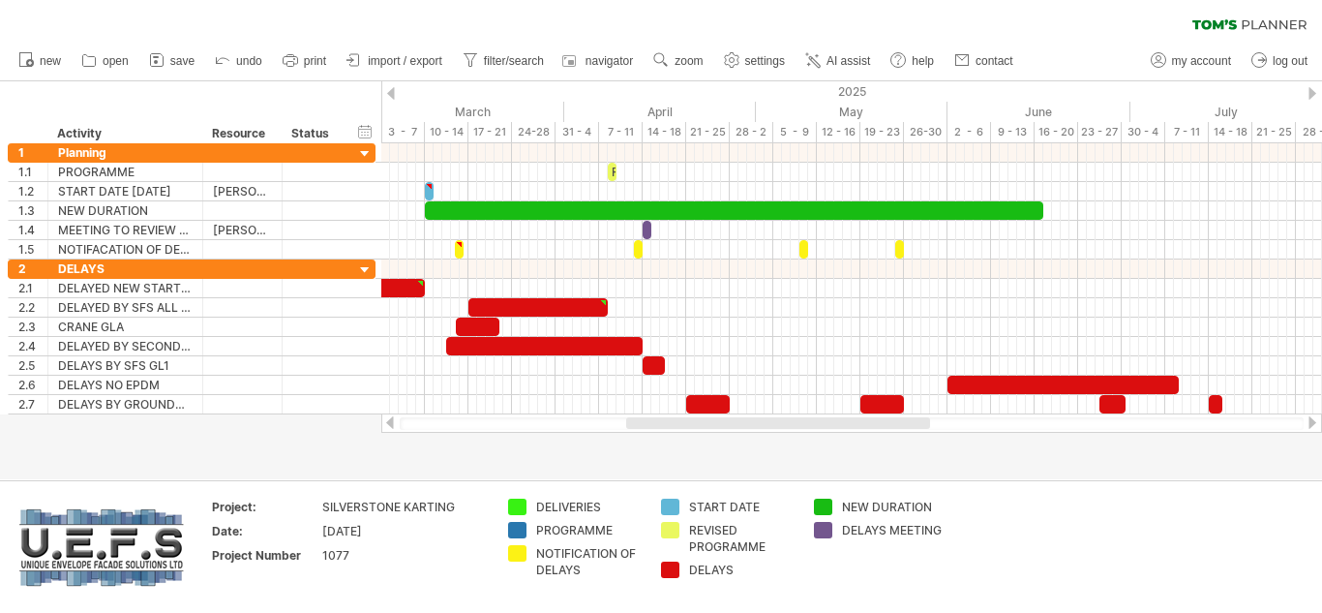
click at [393, 423] on div at bounding box center [389, 422] width 15 height 13
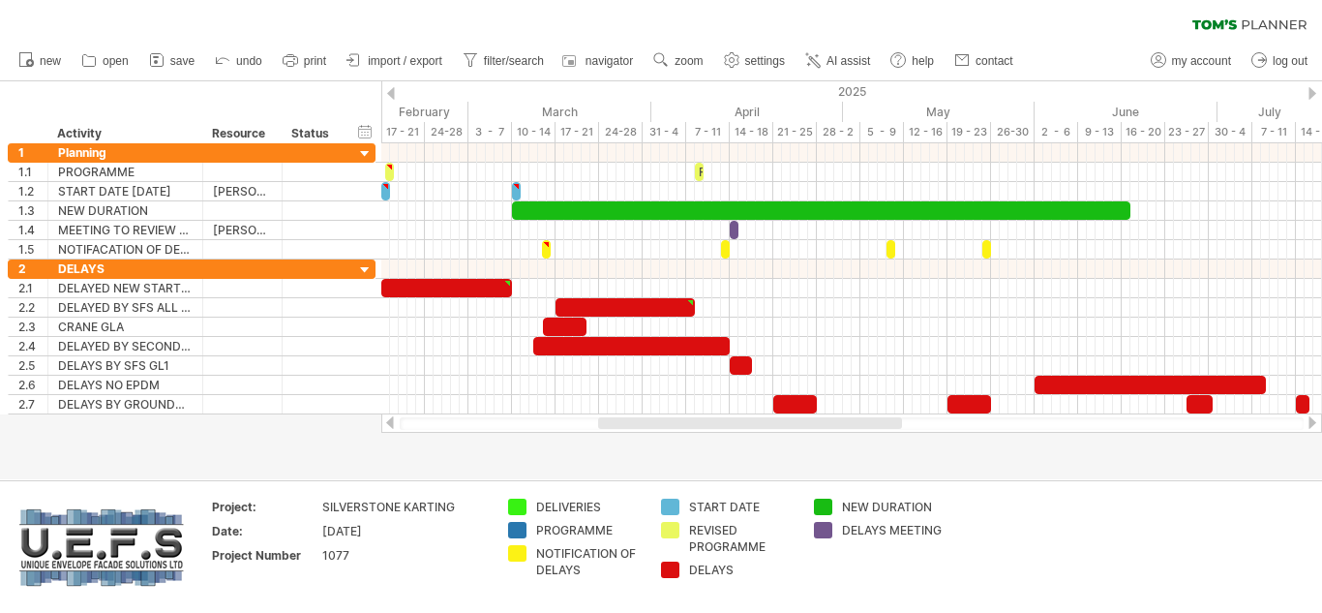
click at [393, 423] on div at bounding box center [389, 422] width 15 height 13
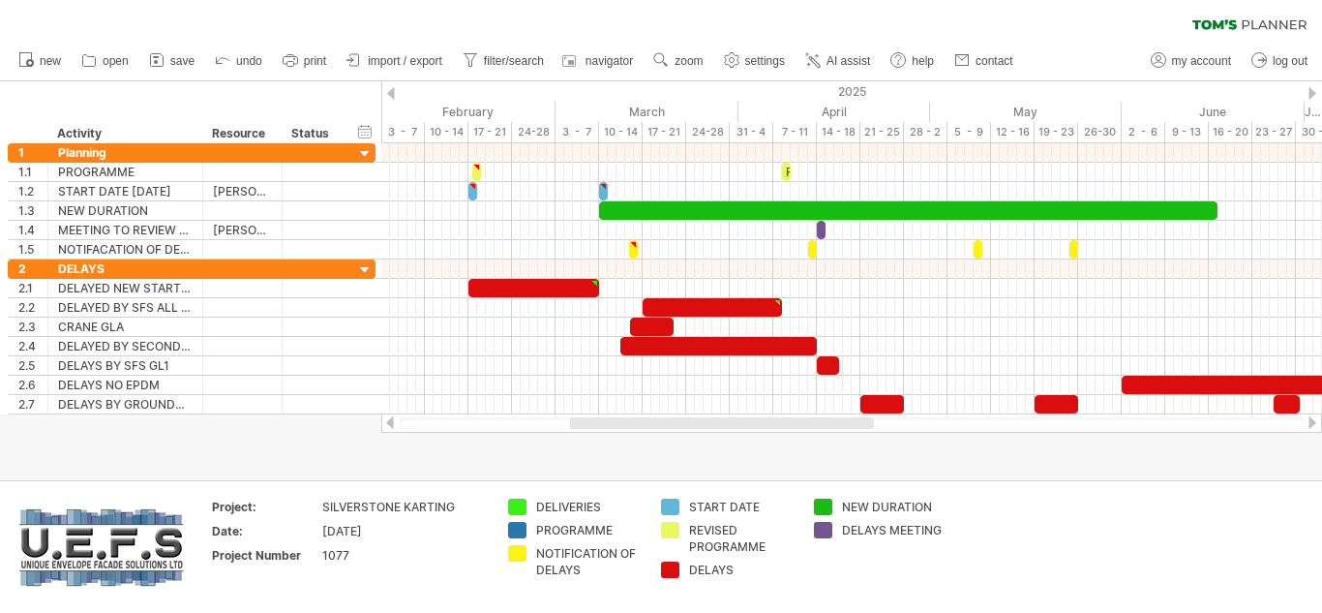
click at [393, 423] on div at bounding box center [389, 422] width 15 height 13
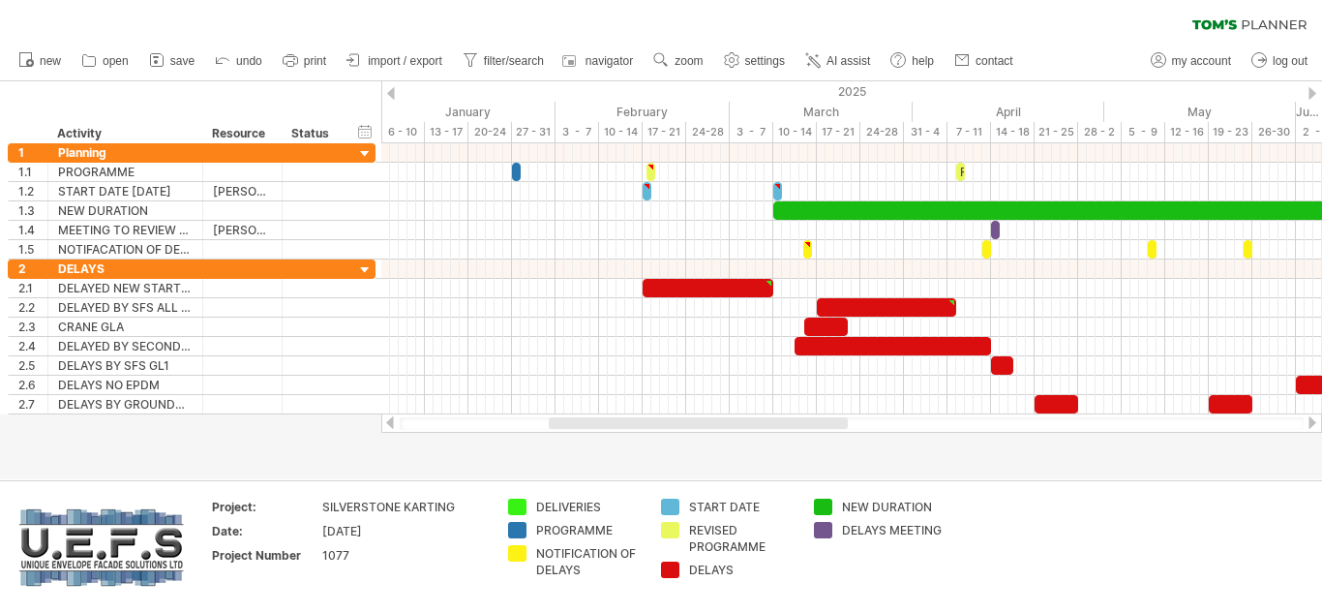
click at [393, 423] on div at bounding box center [389, 422] width 15 height 13
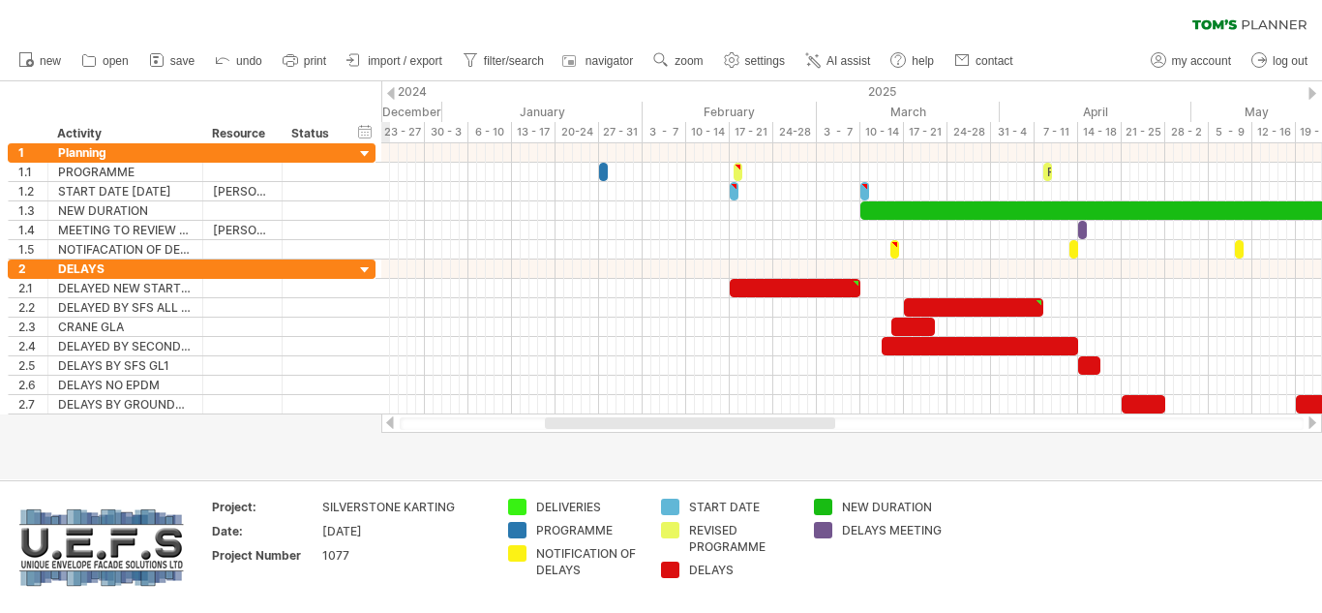
click at [393, 423] on div at bounding box center [389, 422] width 15 height 13
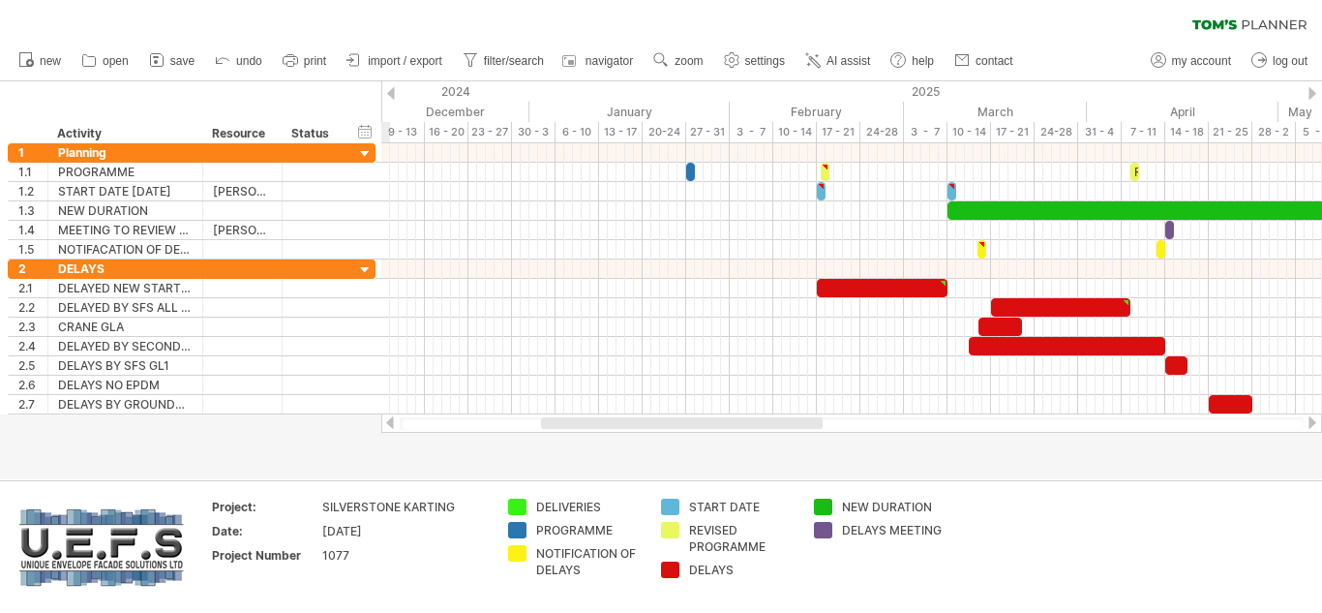
click at [393, 423] on div at bounding box center [389, 422] width 15 height 13
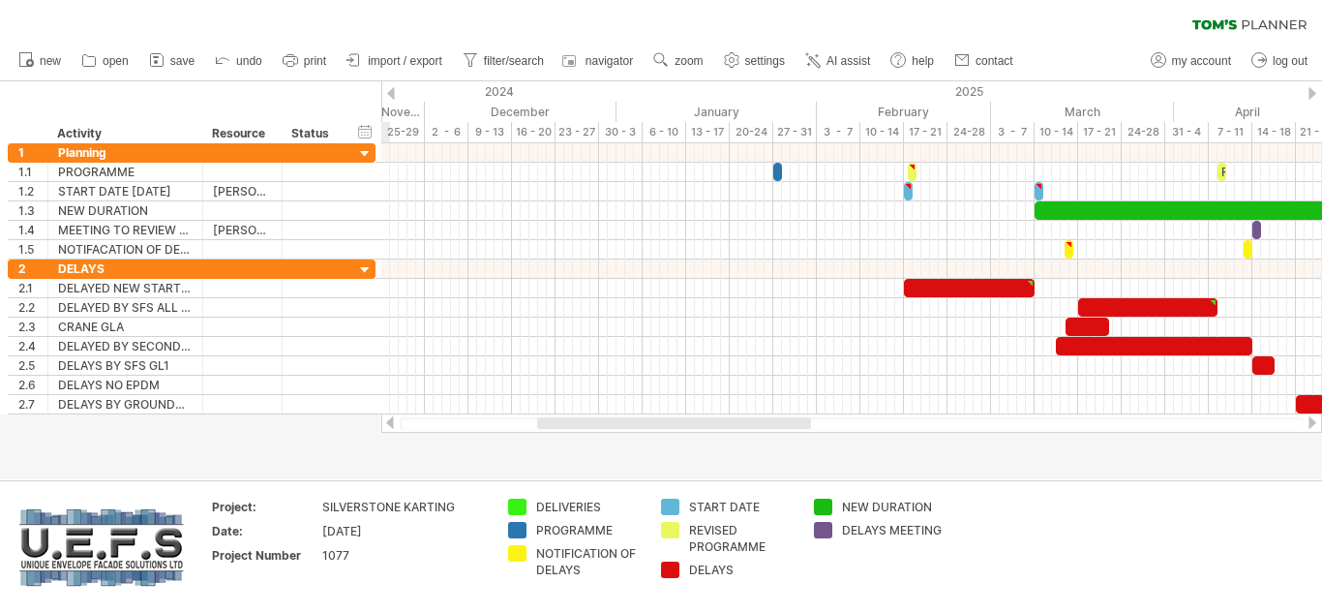
click at [393, 423] on div at bounding box center [389, 422] width 15 height 13
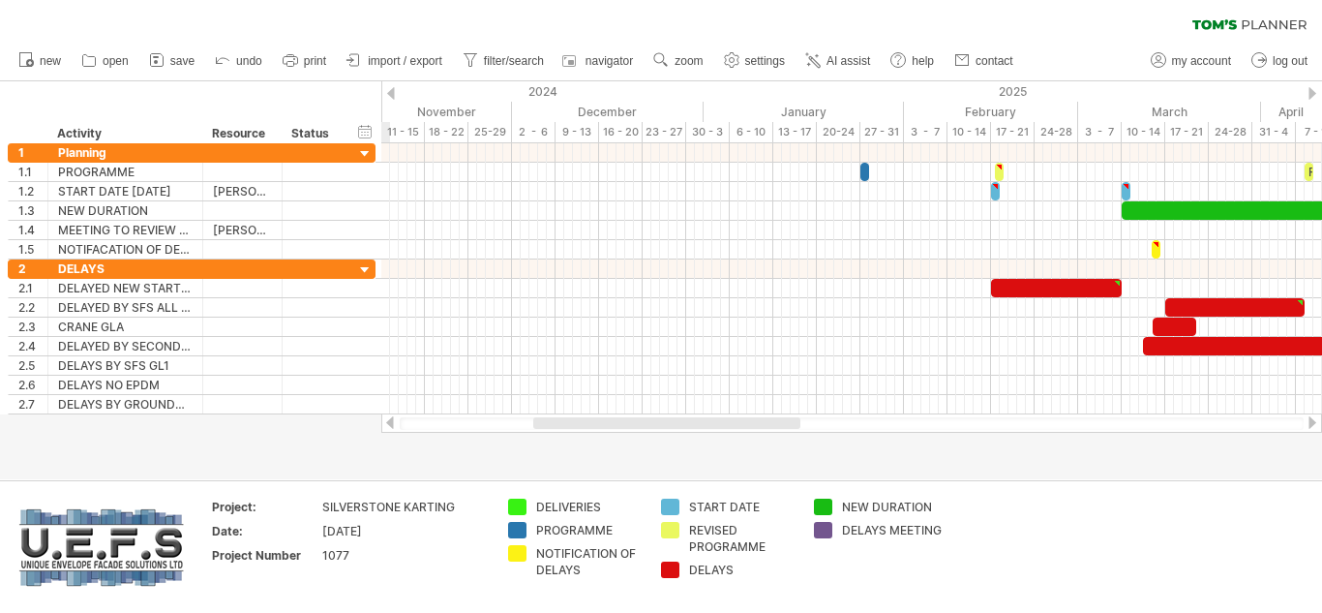
click at [1310, 418] on div at bounding box center [1312, 422] width 15 height 13
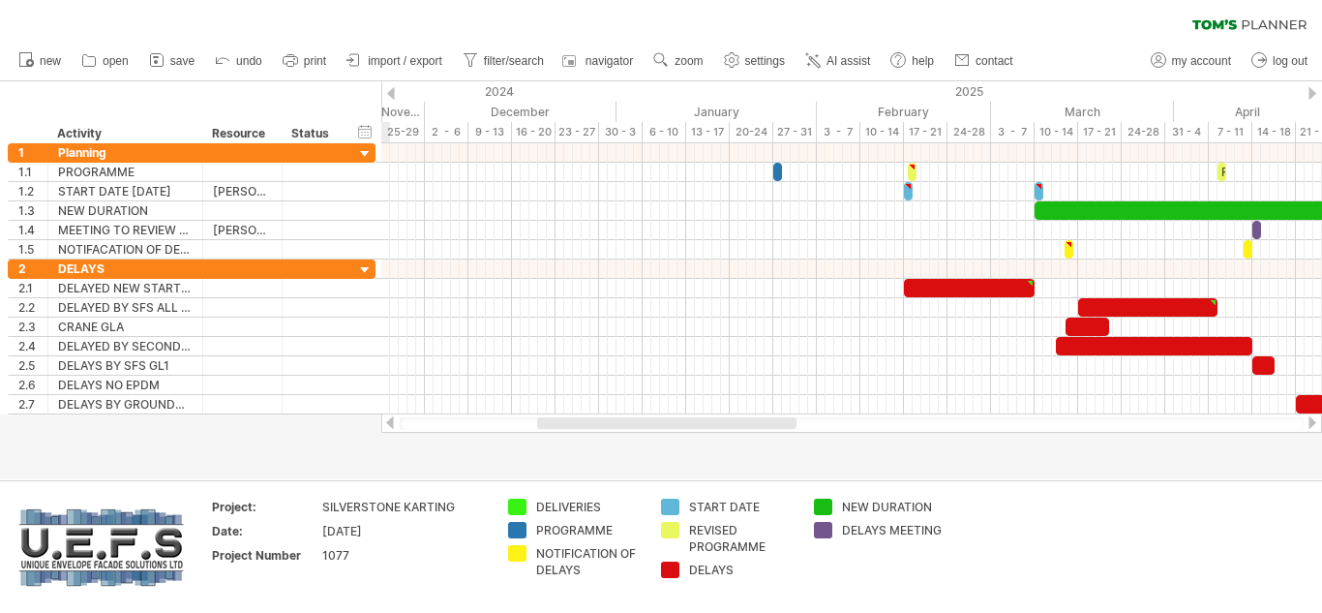
click at [1310, 418] on div at bounding box center [1312, 422] width 15 height 13
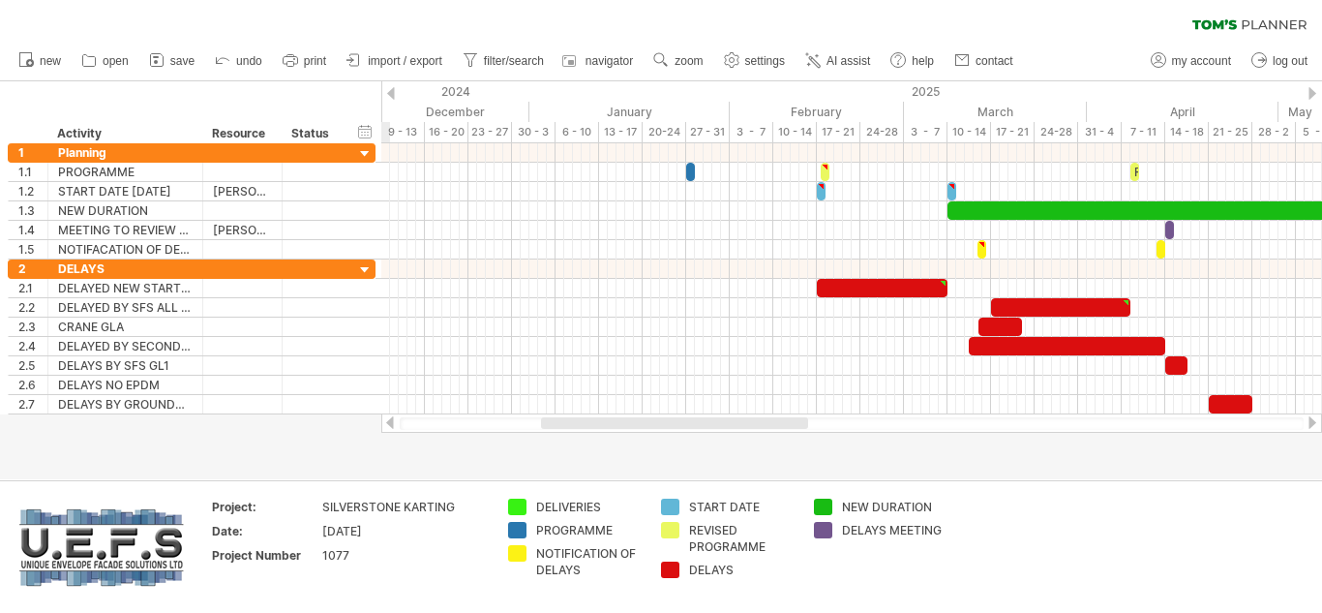
click at [1310, 418] on div at bounding box center [1312, 422] width 15 height 13
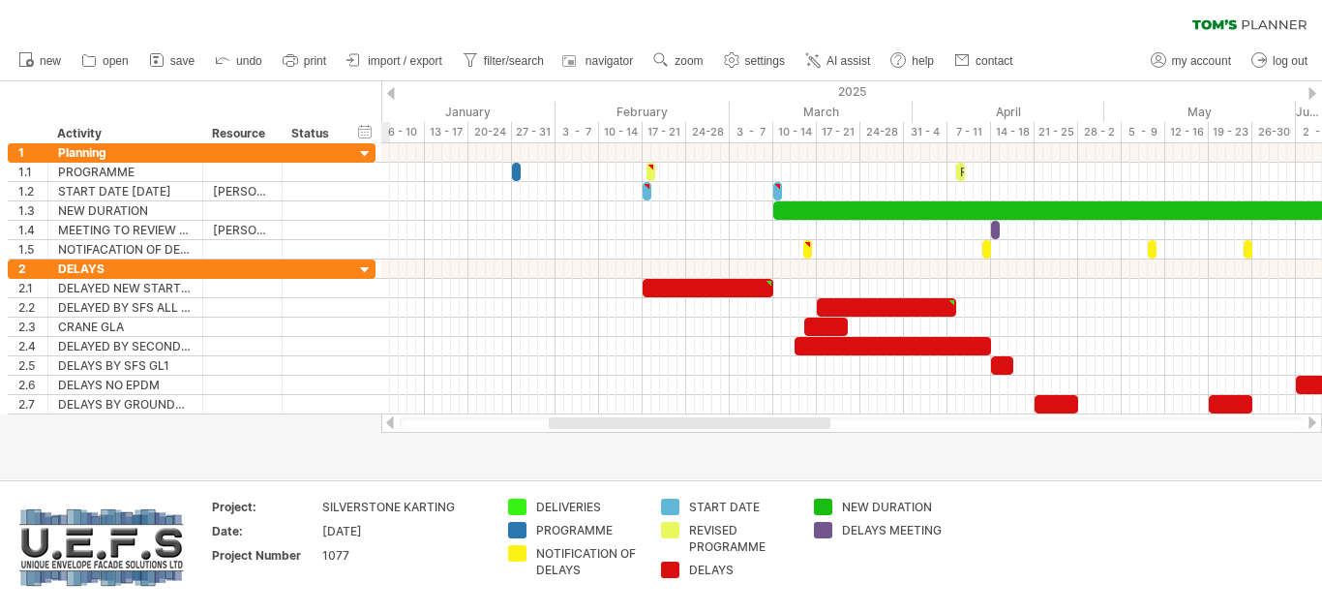
click at [1310, 418] on div at bounding box center [1312, 422] width 15 height 13
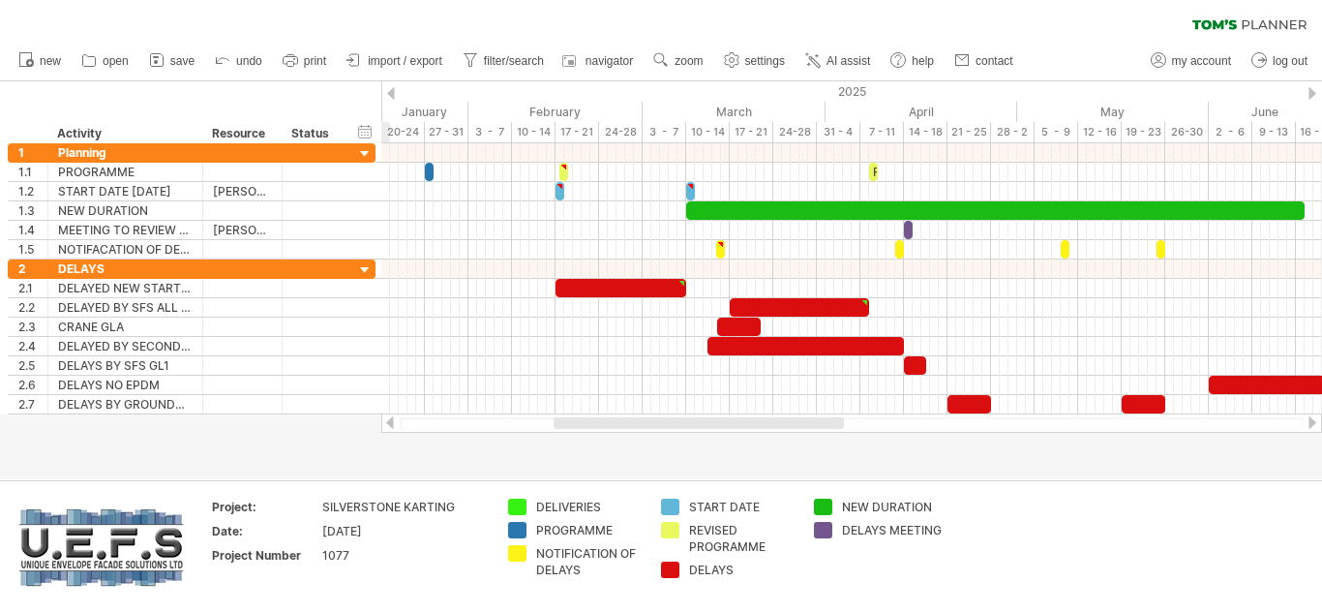
click at [1310, 418] on div at bounding box center [1312, 422] width 15 height 13
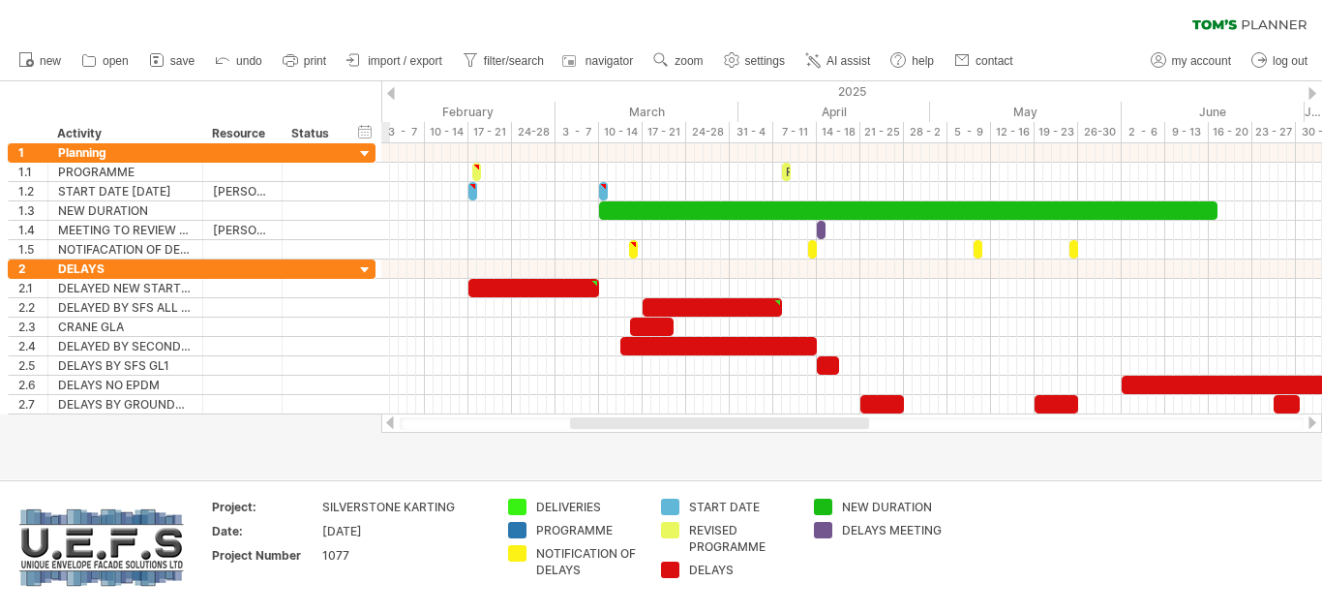
click at [395, 422] on div at bounding box center [389, 422] width 15 height 13
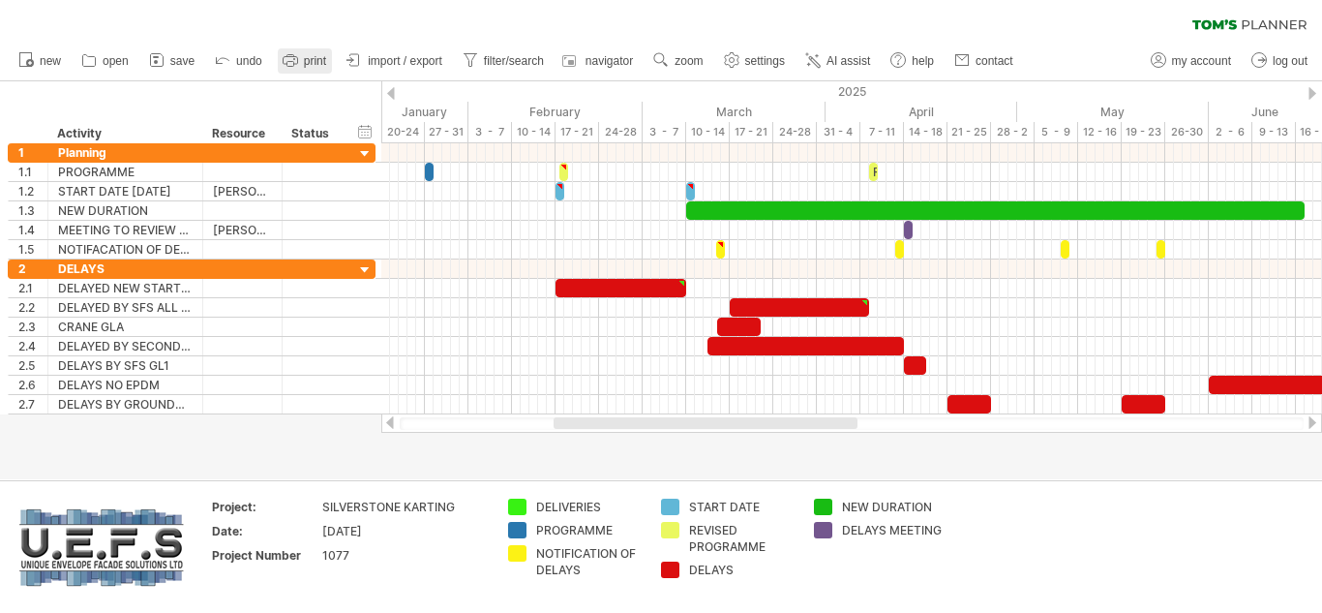
click at [311, 63] on span "print" at bounding box center [315, 61] width 22 height 14
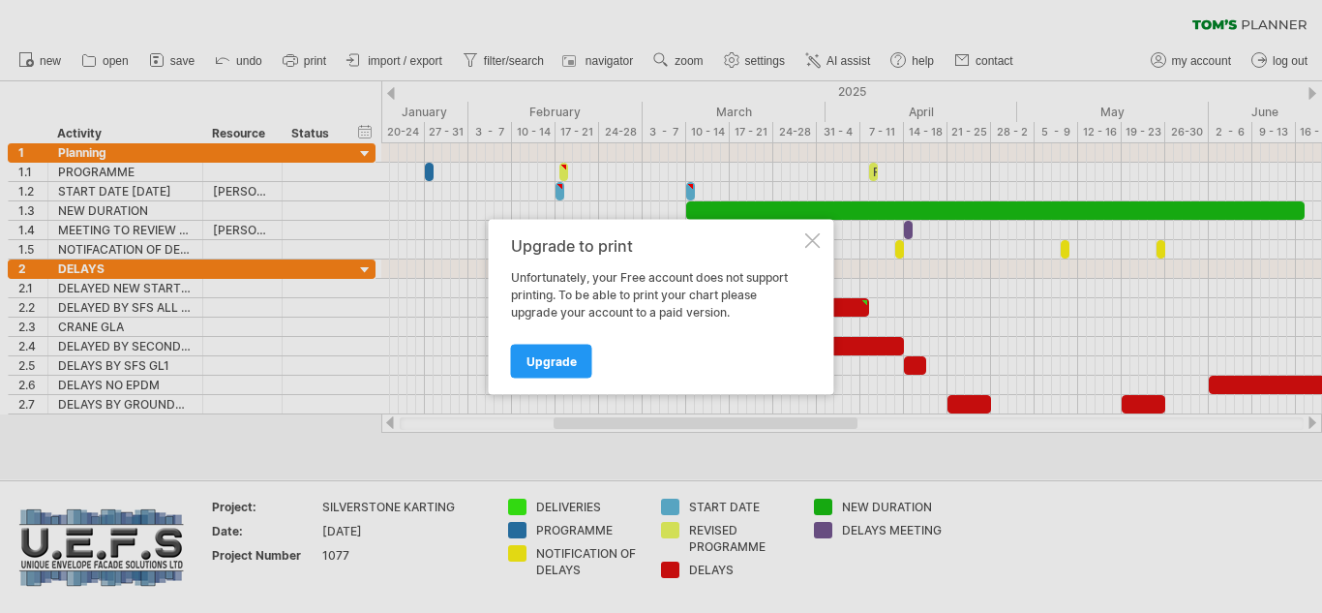
click at [820, 240] on div at bounding box center [812, 239] width 15 height 15
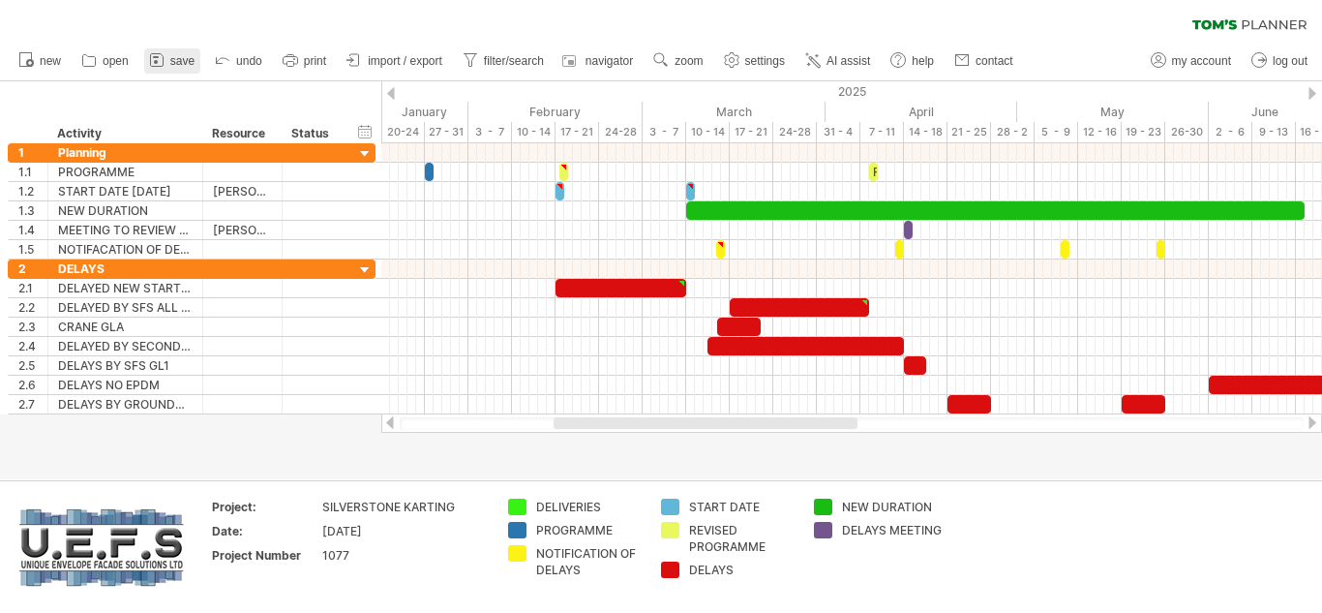
click at [181, 62] on span "save" at bounding box center [182, 61] width 24 height 14
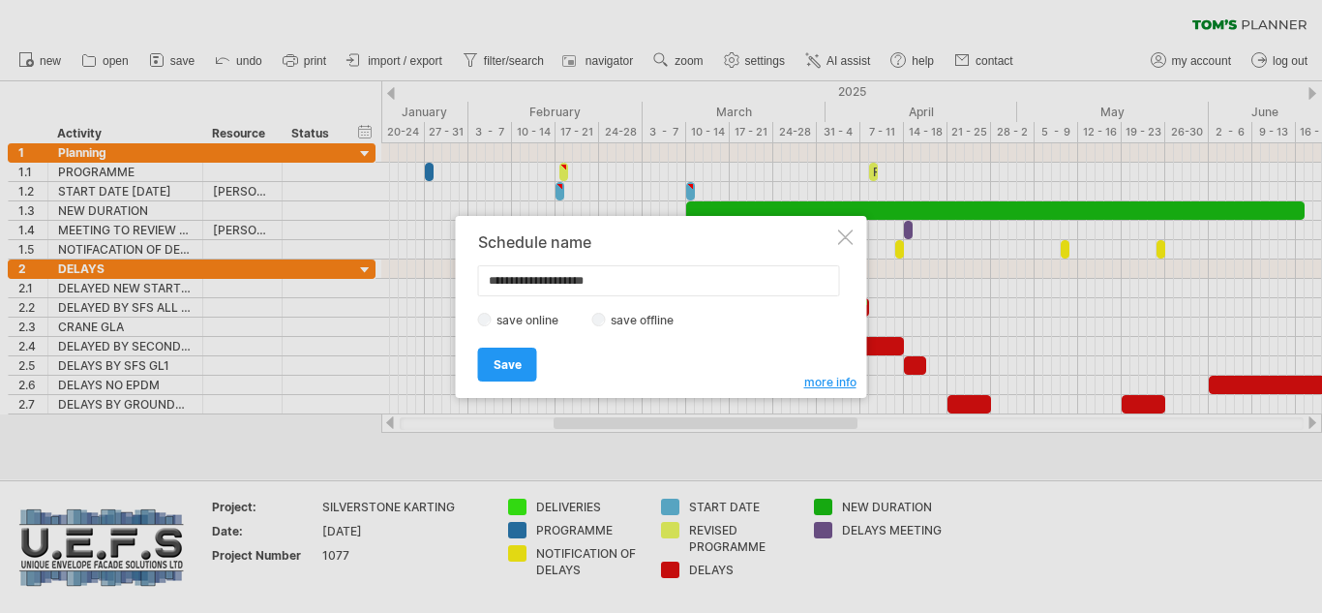
type input "**********"
click at [638, 319] on label "save offline" at bounding box center [648, 320] width 84 height 15
click at [513, 363] on span "Save" at bounding box center [508, 364] width 28 height 15
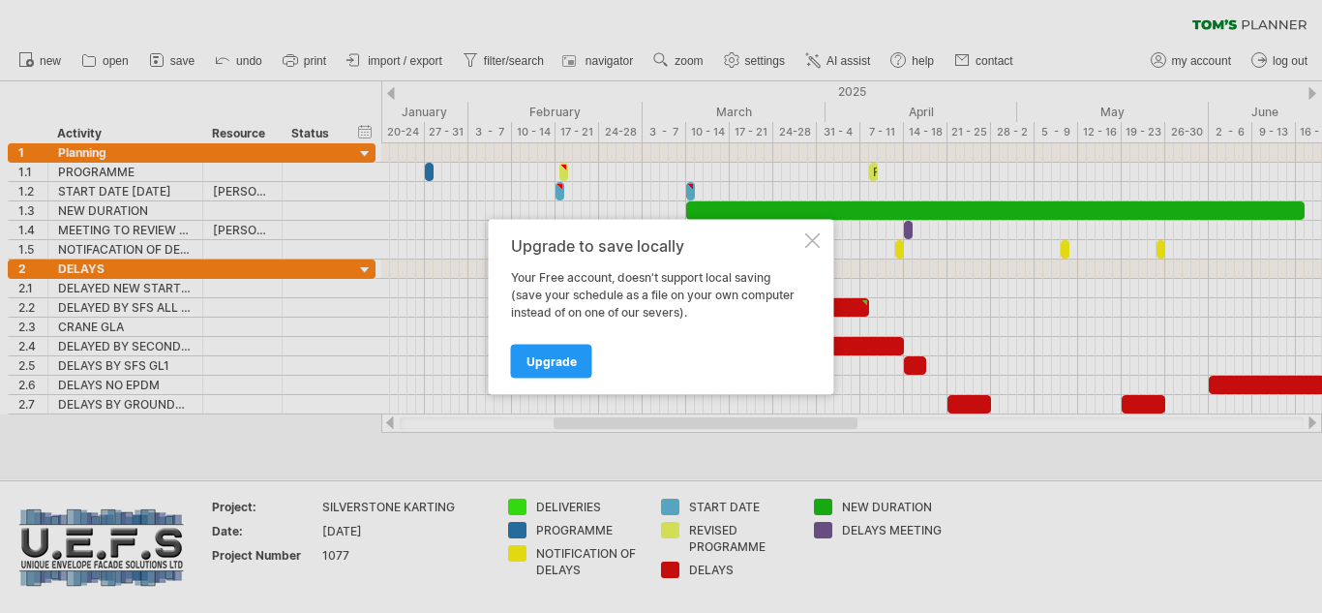
click at [812, 246] on div at bounding box center [812, 239] width 15 height 15
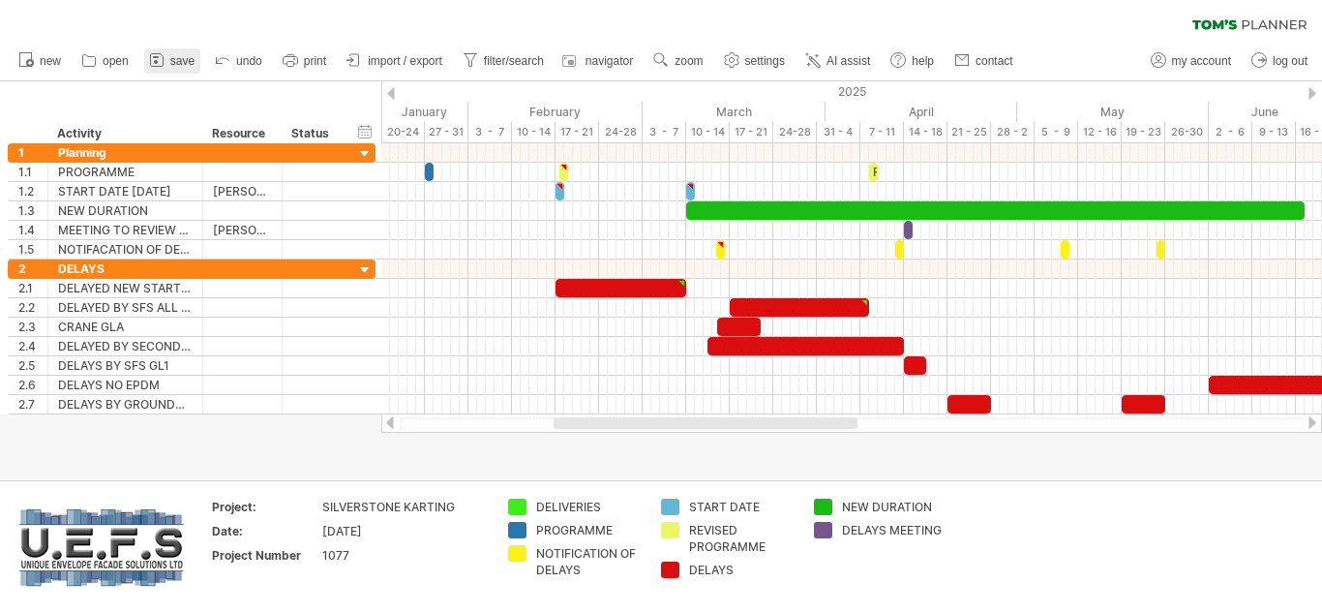
click at [178, 57] on span "save" at bounding box center [182, 61] width 24 height 14
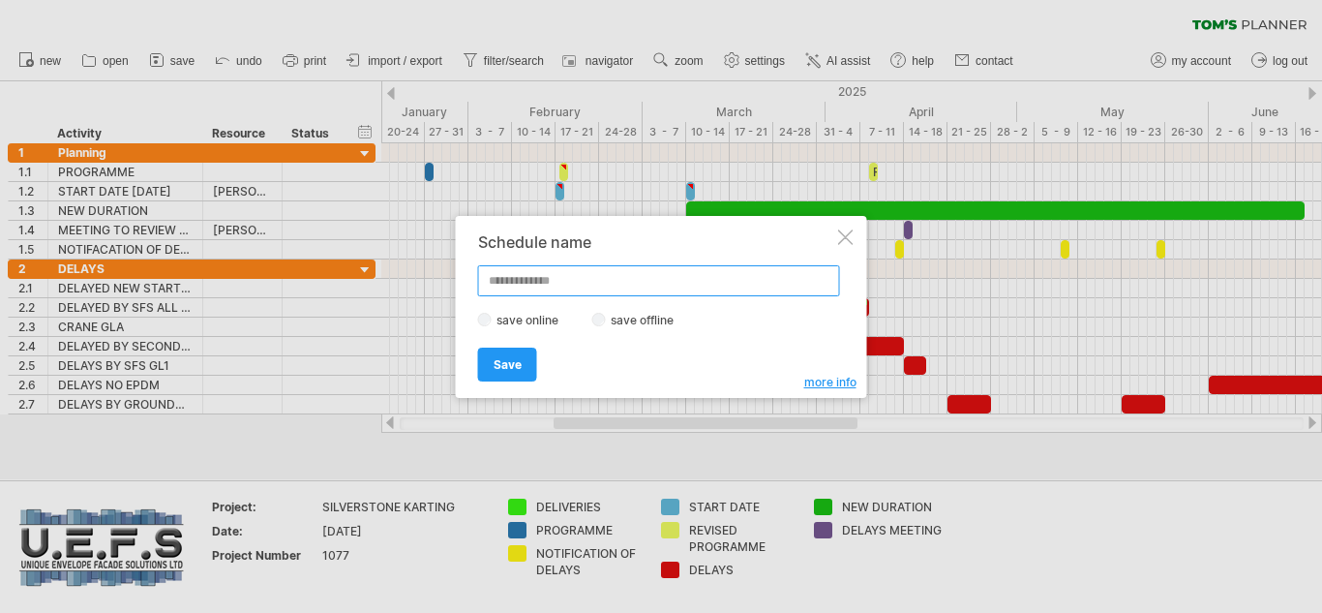
click at [513, 279] on input "text" at bounding box center [659, 280] width 362 height 31
type input "**********"
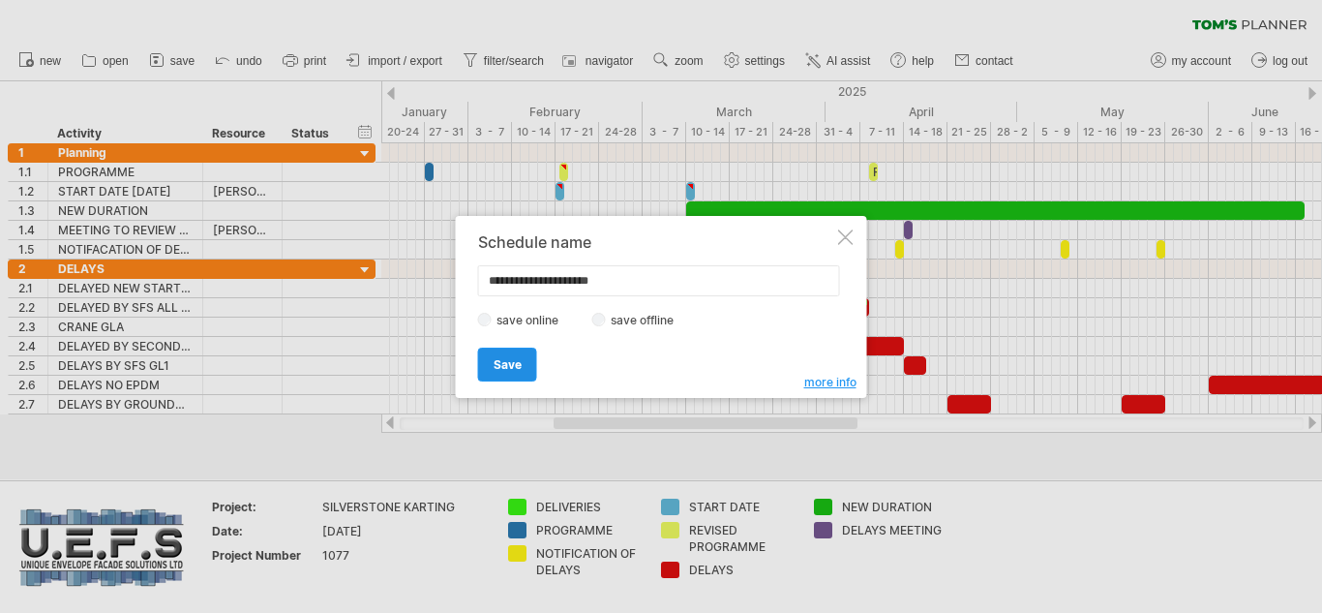
click at [510, 364] on span "Save" at bounding box center [508, 364] width 28 height 15
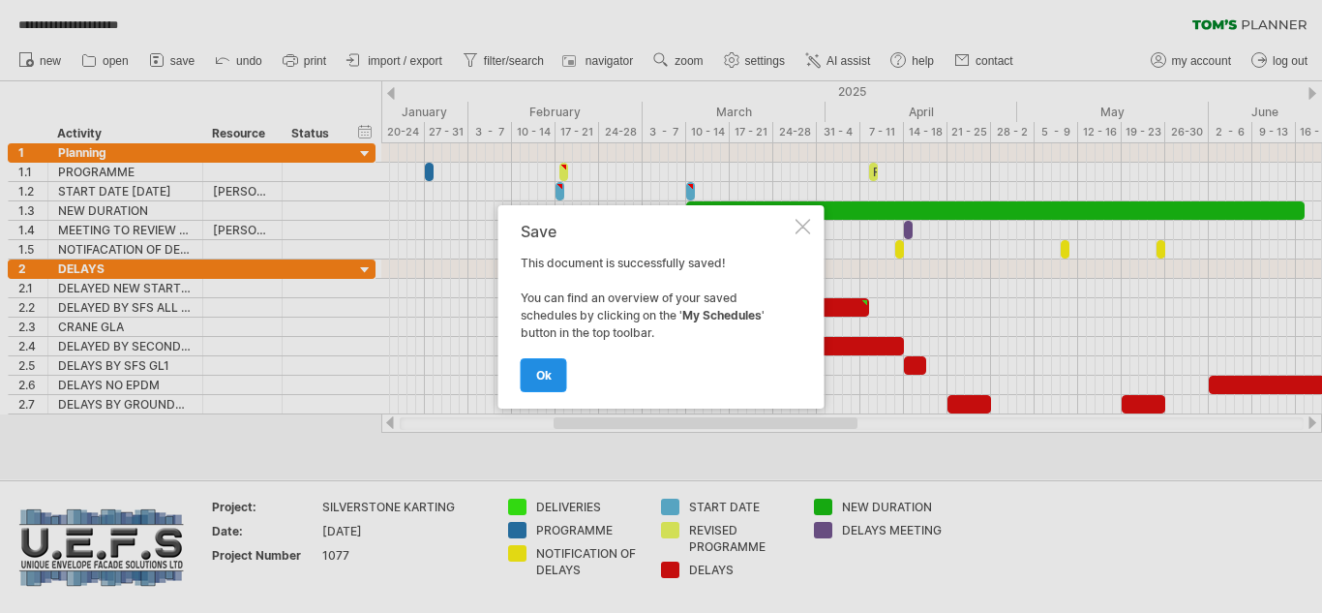
click at [543, 372] on span "ok" at bounding box center [543, 375] width 15 height 15
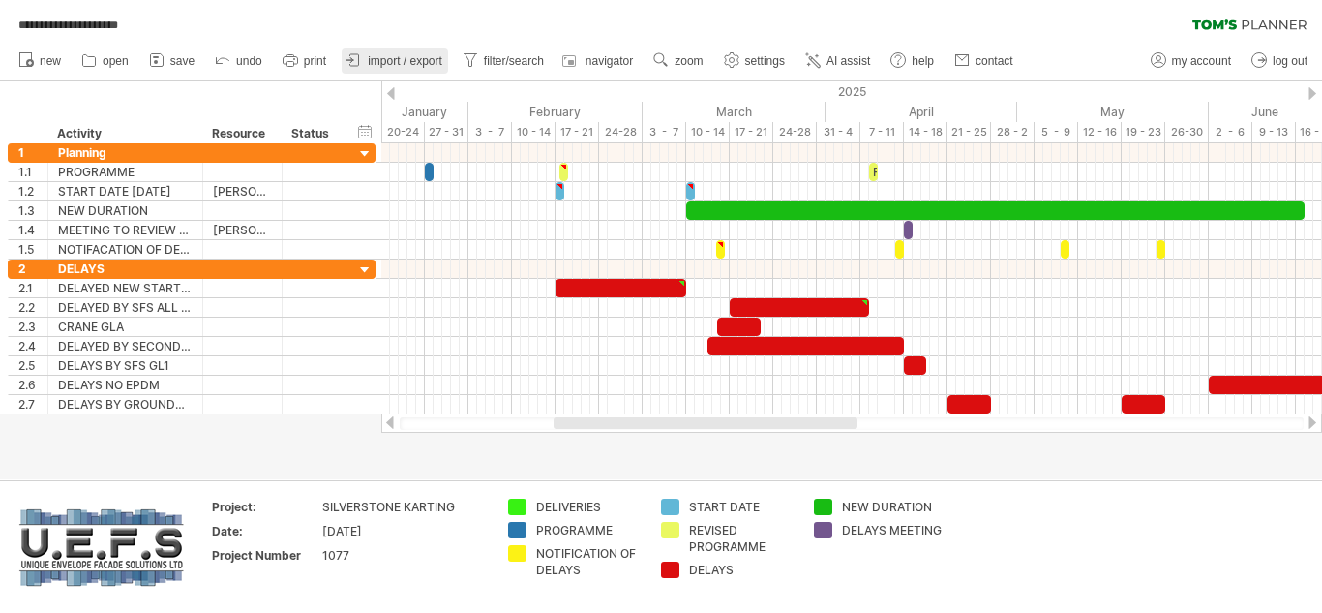
click at [412, 58] on span "import / export" at bounding box center [405, 61] width 75 height 14
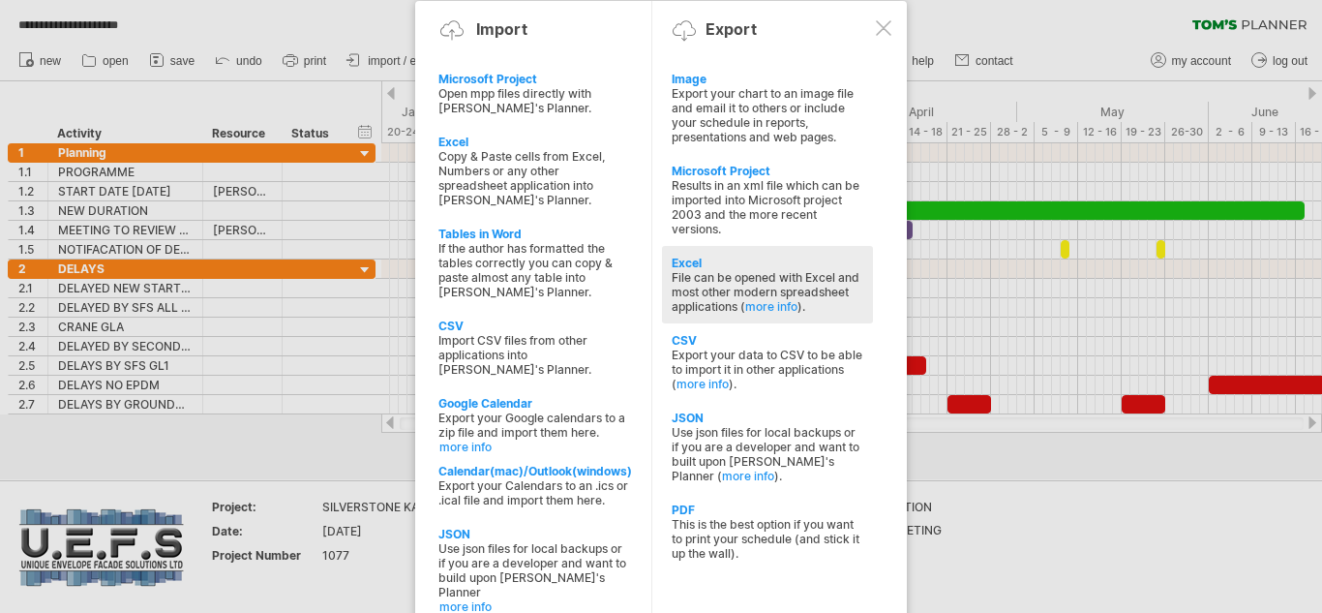
click at [694, 266] on div "Excel" at bounding box center [768, 263] width 192 height 15
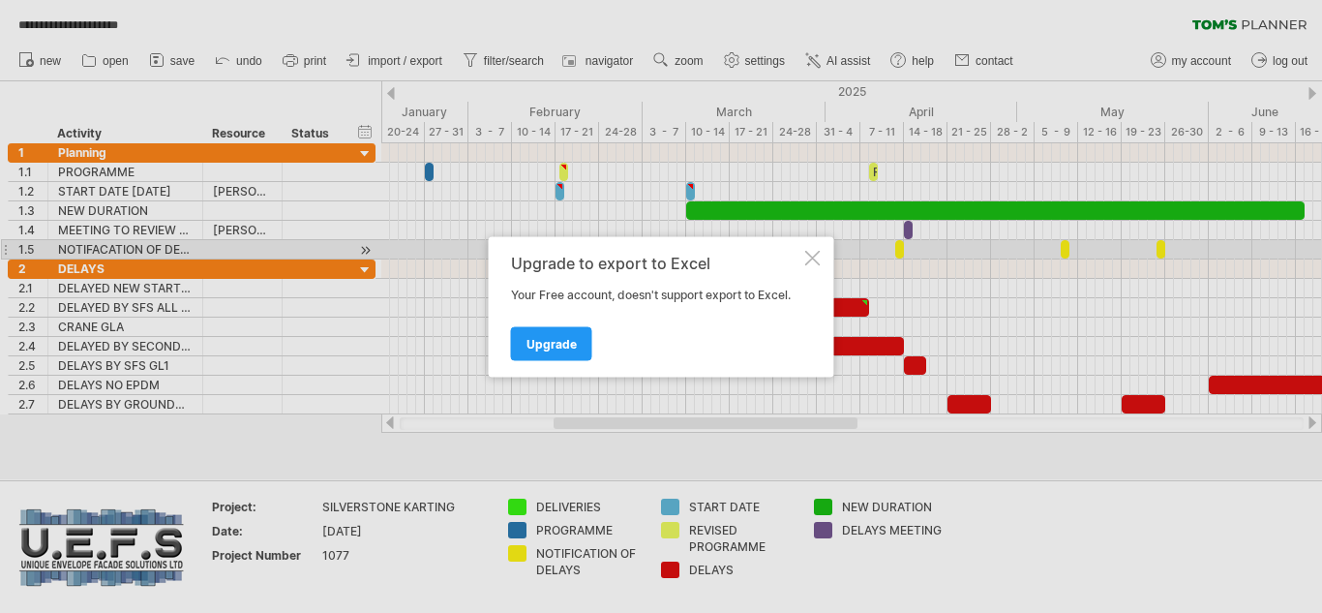
click at [813, 257] on div at bounding box center [812, 257] width 15 height 15
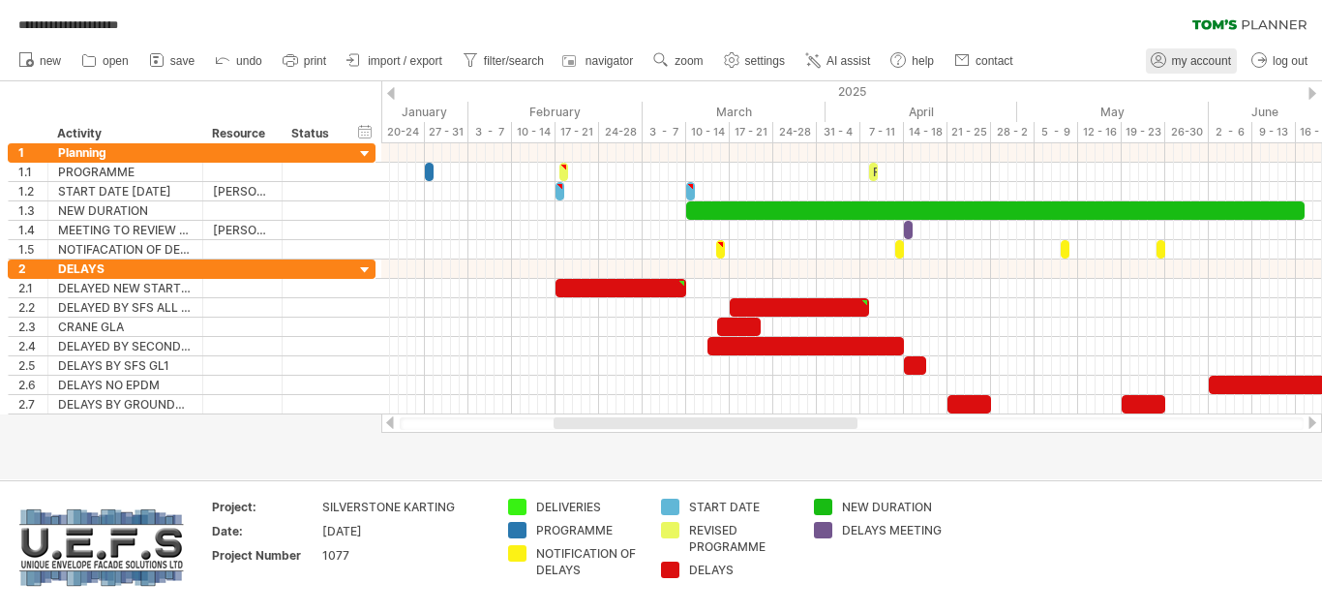
click at [1197, 62] on span "my account" at bounding box center [1201, 61] width 59 height 14
type input "**********"
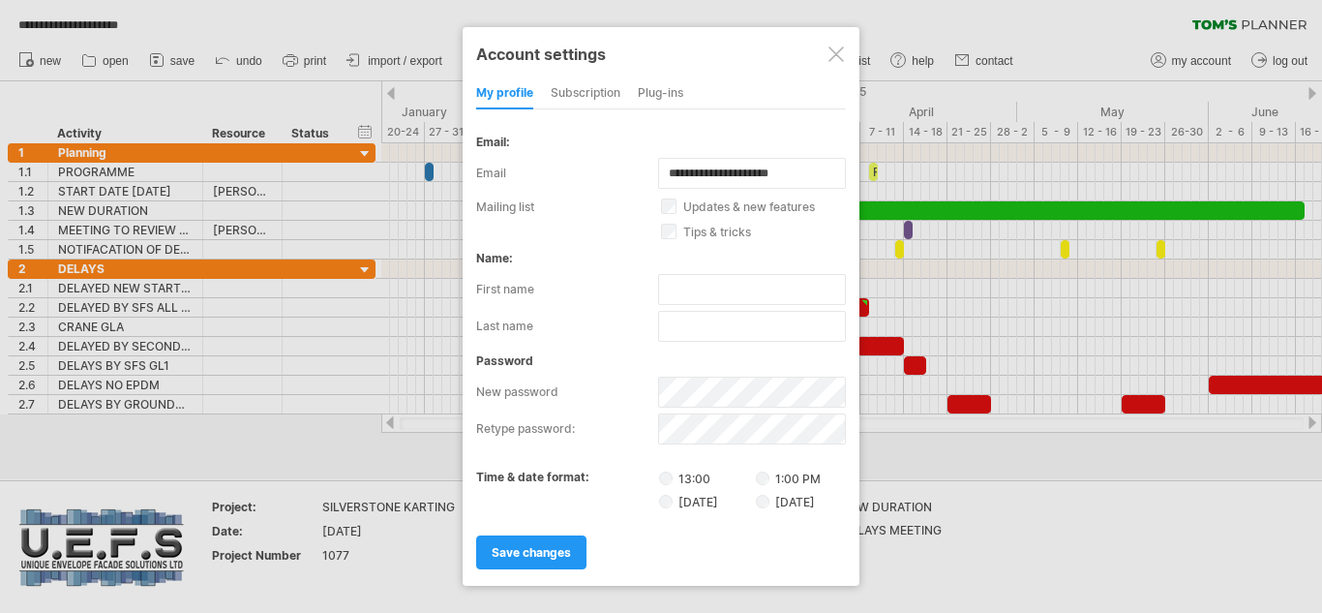
click at [570, 90] on div "subscription" at bounding box center [586, 93] width 70 height 31
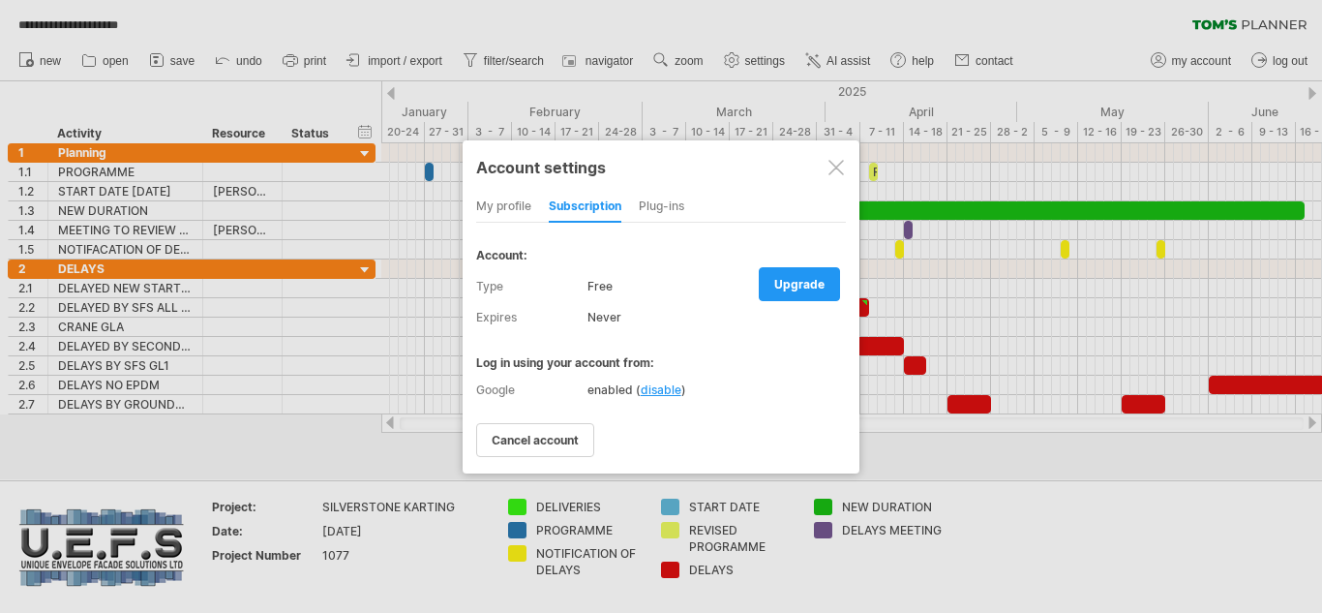
click at [658, 209] on div "Plug-ins" at bounding box center [661, 207] width 45 height 31
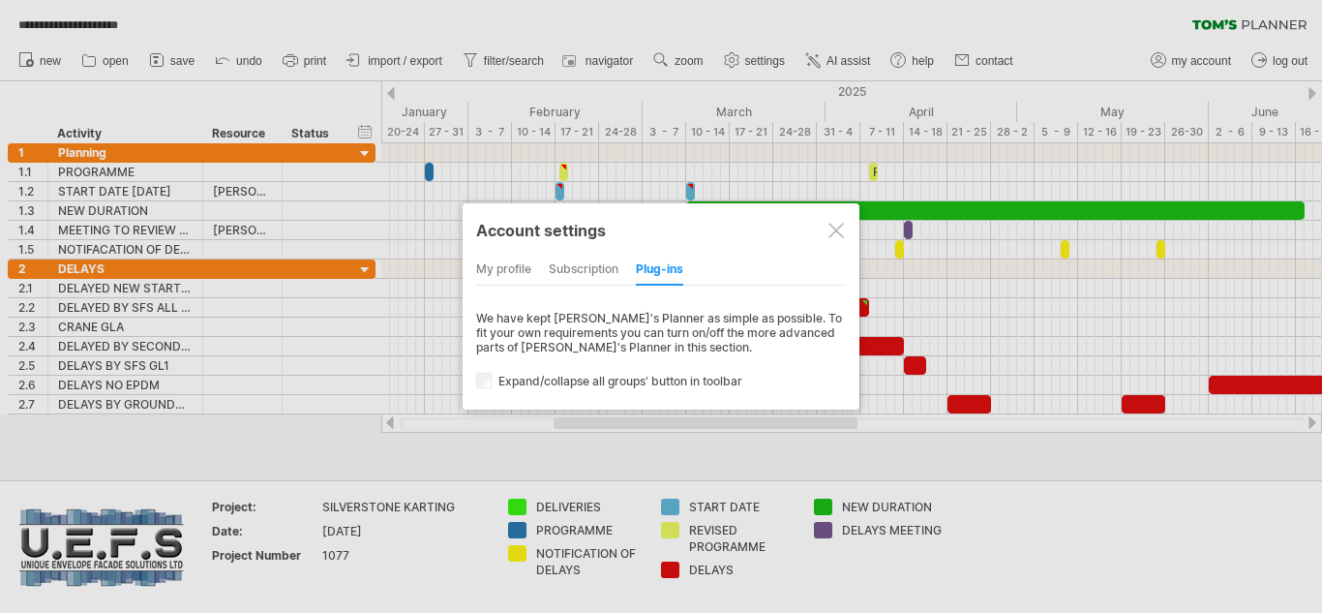
click at [831, 233] on div at bounding box center [836, 230] width 15 height 15
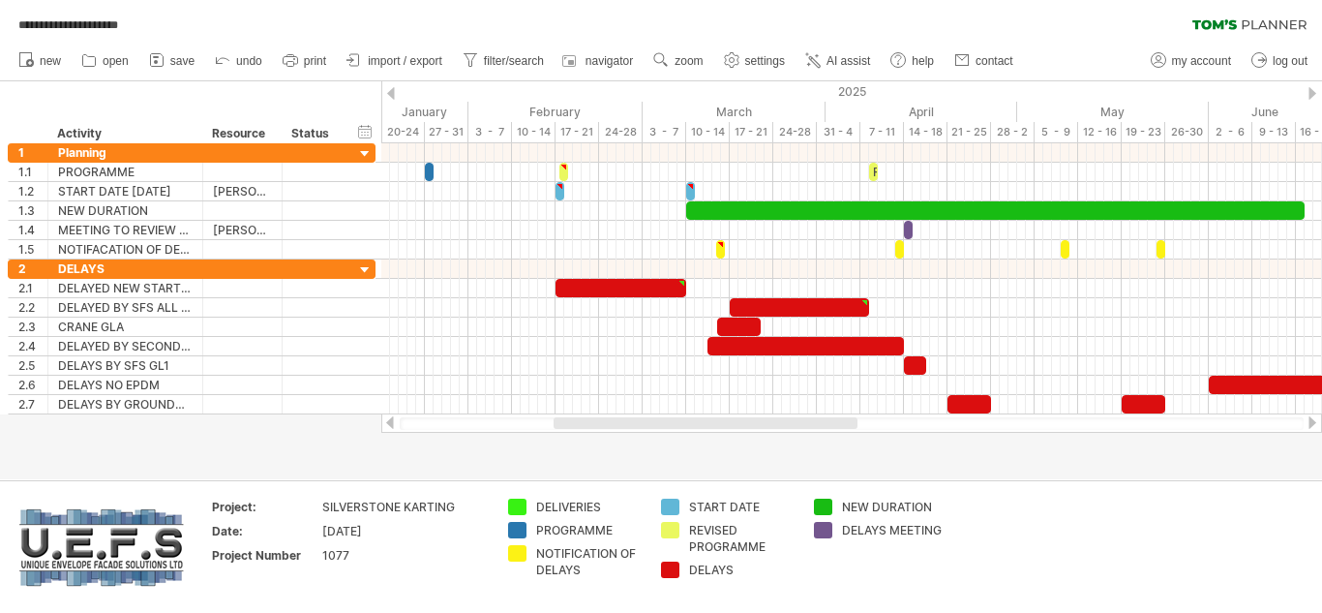
click at [391, 424] on div at bounding box center [389, 422] width 15 height 13
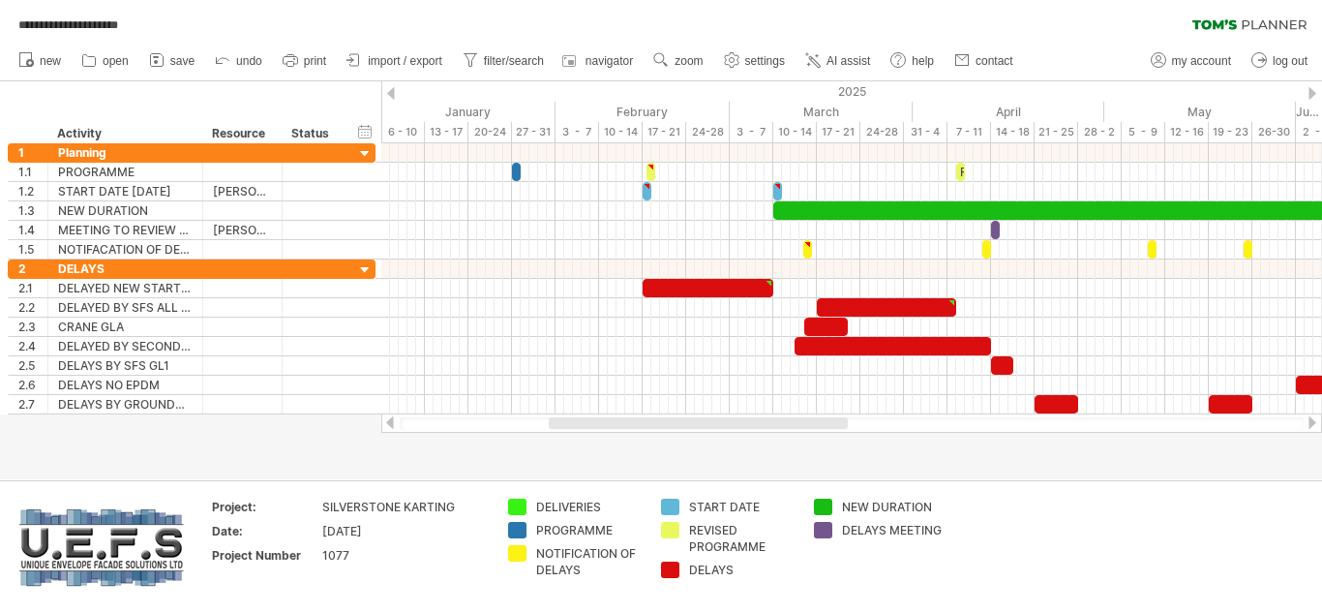
click at [1315, 425] on div at bounding box center [1312, 422] width 15 height 13
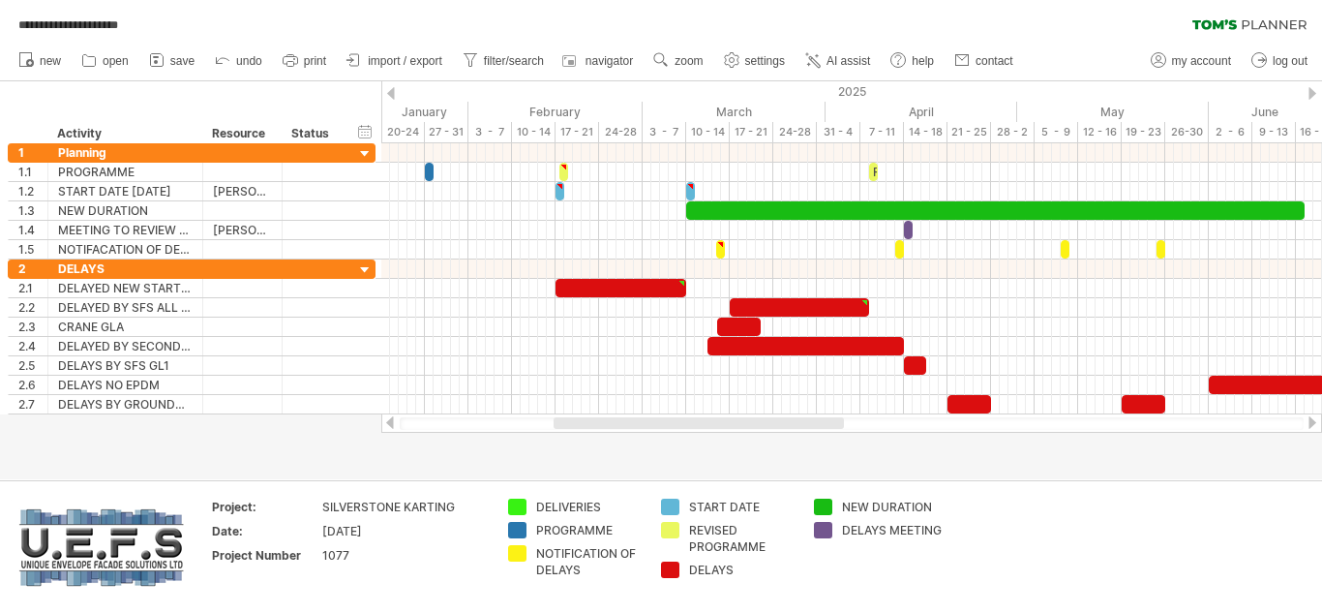
click at [1315, 425] on div at bounding box center [1312, 422] width 15 height 13
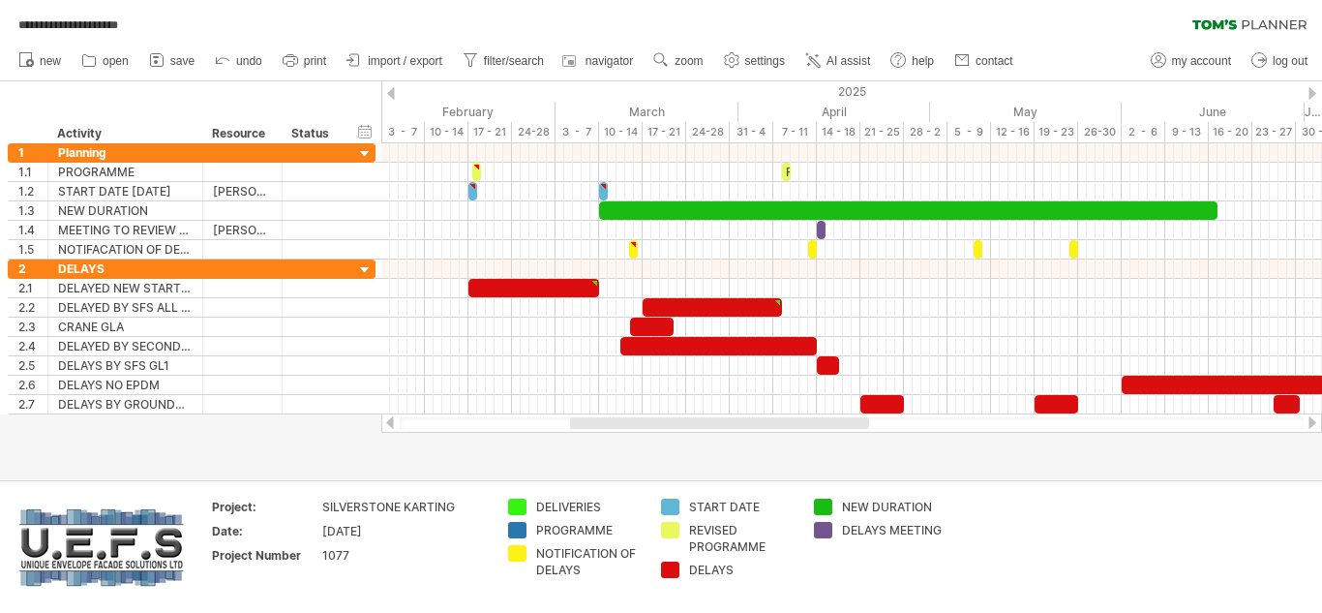
click at [391, 427] on div at bounding box center [389, 422] width 15 height 13
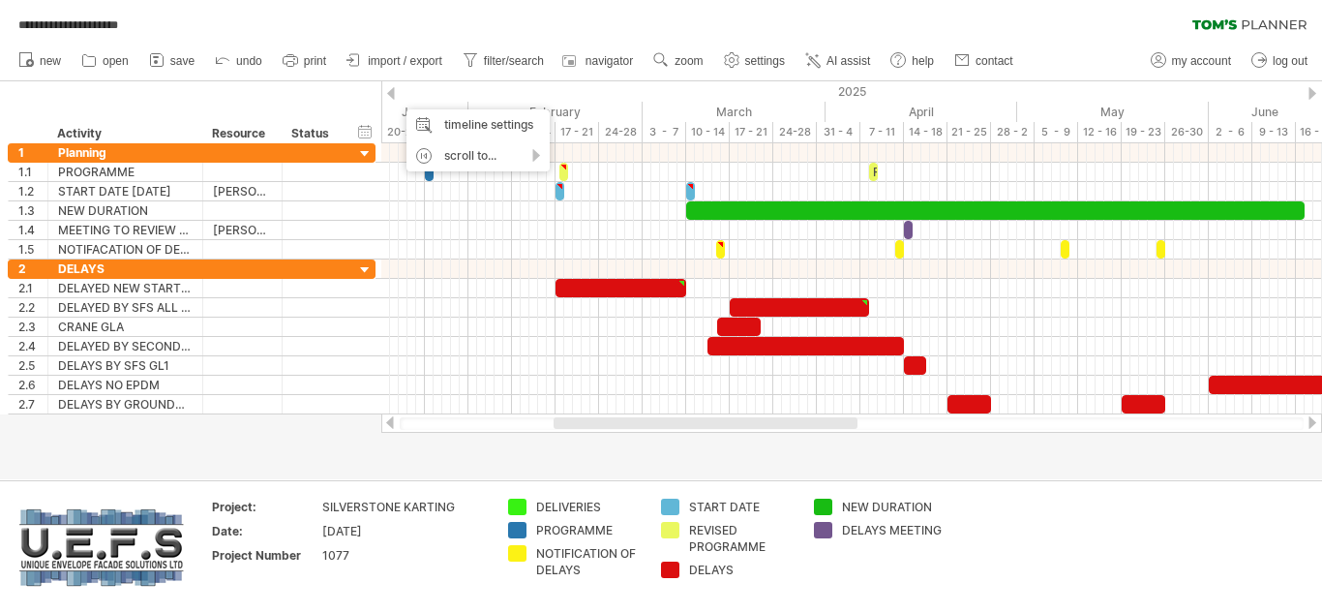
click at [402, 456] on div at bounding box center [661, 280] width 1322 height 398
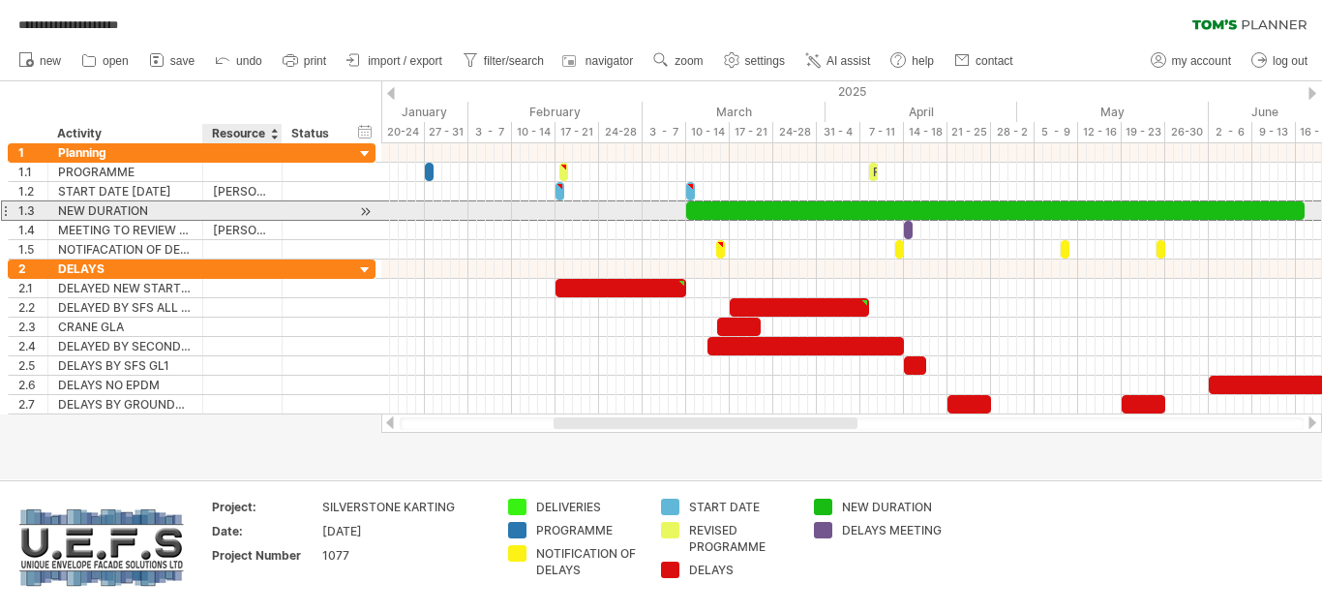
click at [228, 206] on div at bounding box center [242, 210] width 59 height 18
type input "**********"
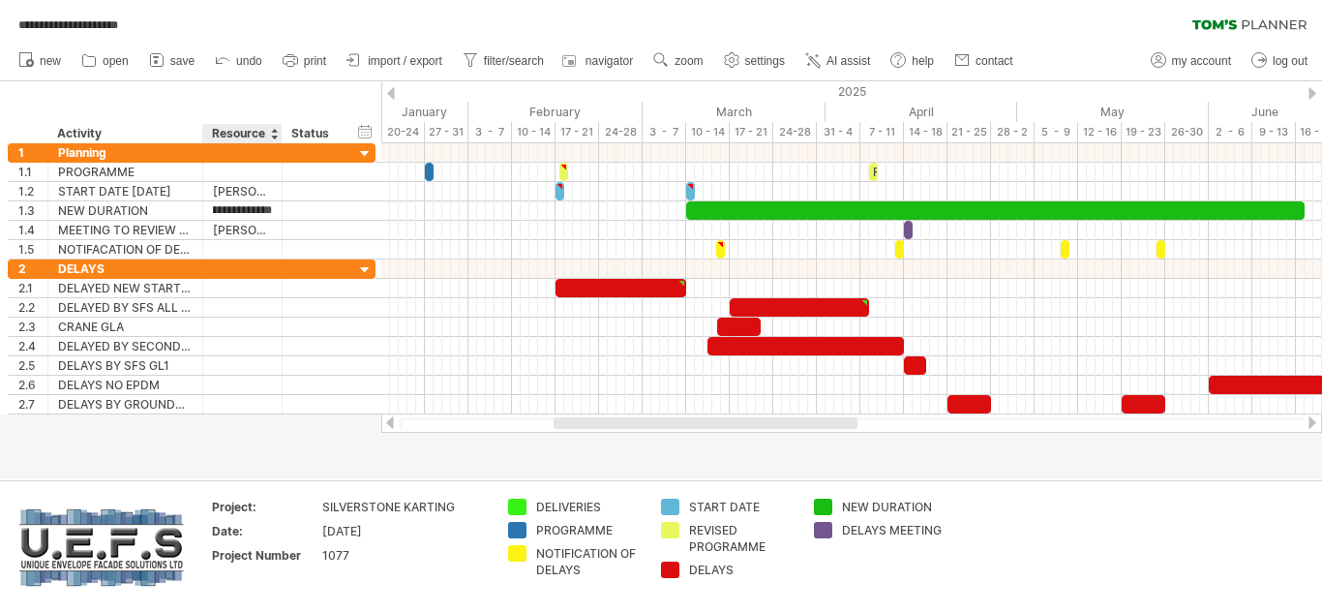
click at [225, 442] on div at bounding box center [661, 280] width 1322 height 398
click at [99, 62] on icon at bounding box center [88, 59] width 19 height 19
type input "**********"
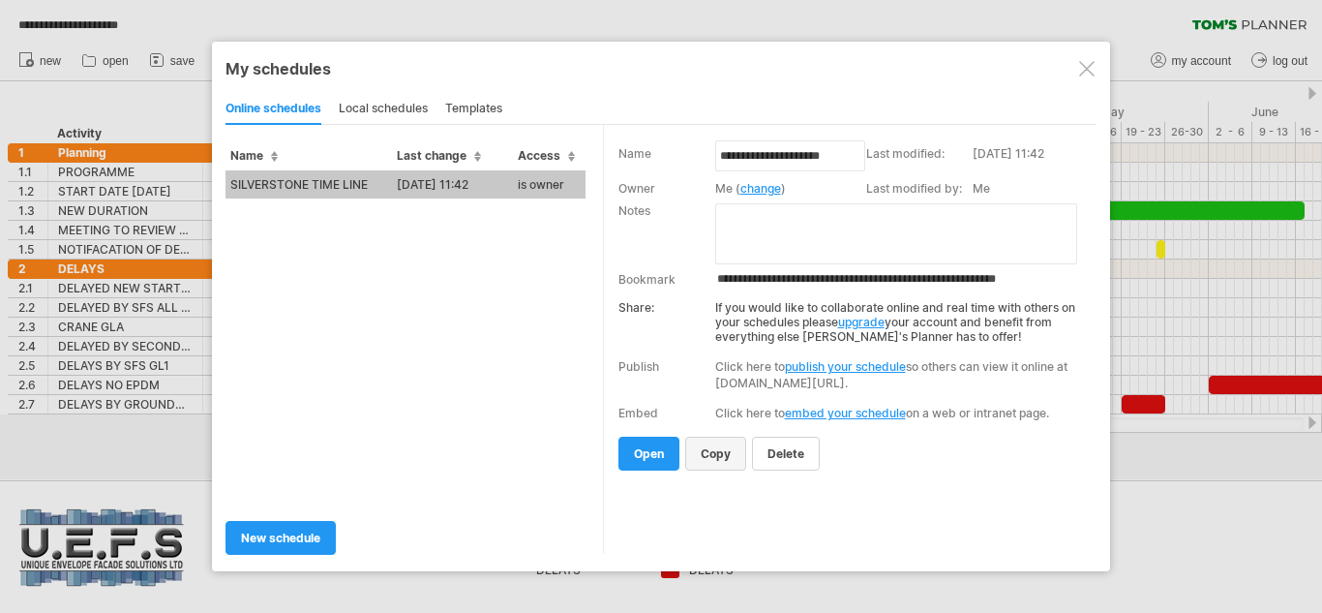
click at [710, 451] on span "copy" at bounding box center [716, 453] width 30 height 15
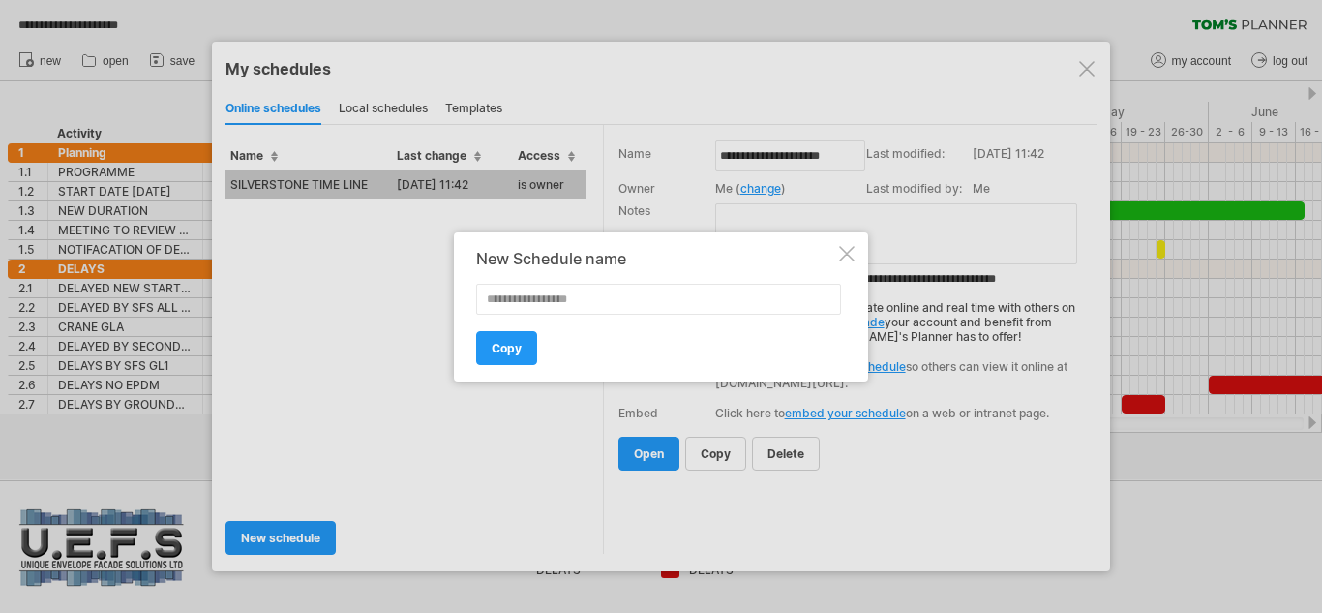
click at [843, 248] on div at bounding box center [846, 253] width 15 height 15
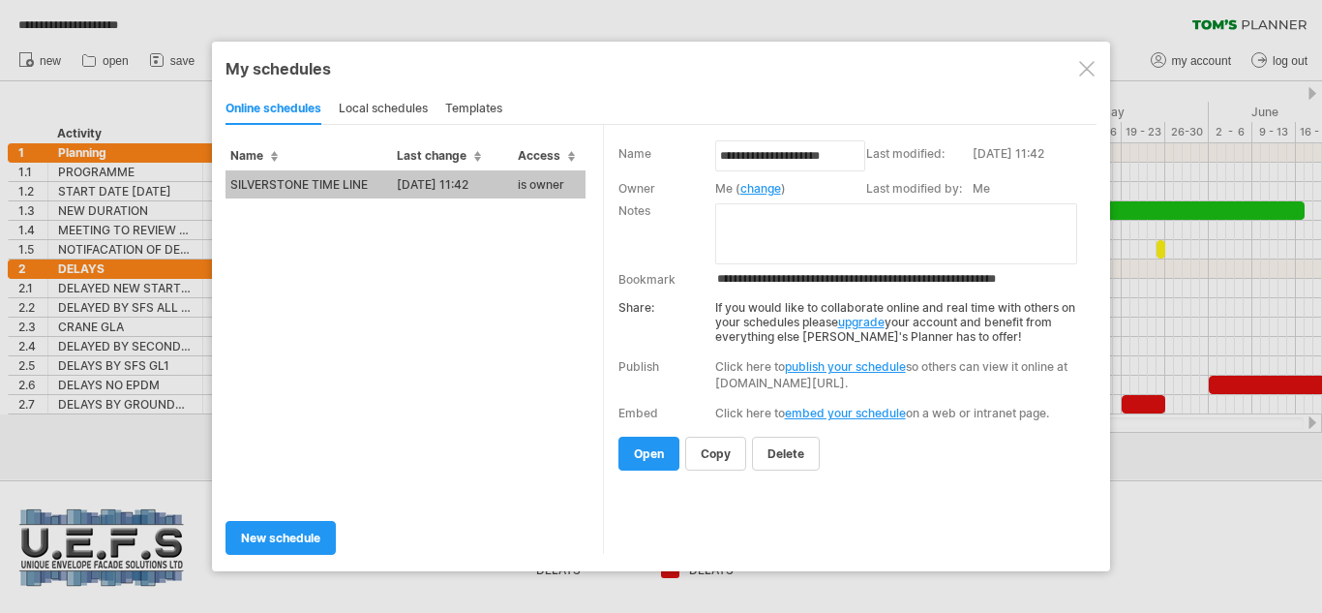
click at [470, 106] on div "templates" at bounding box center [473, 109] width 57 height 31
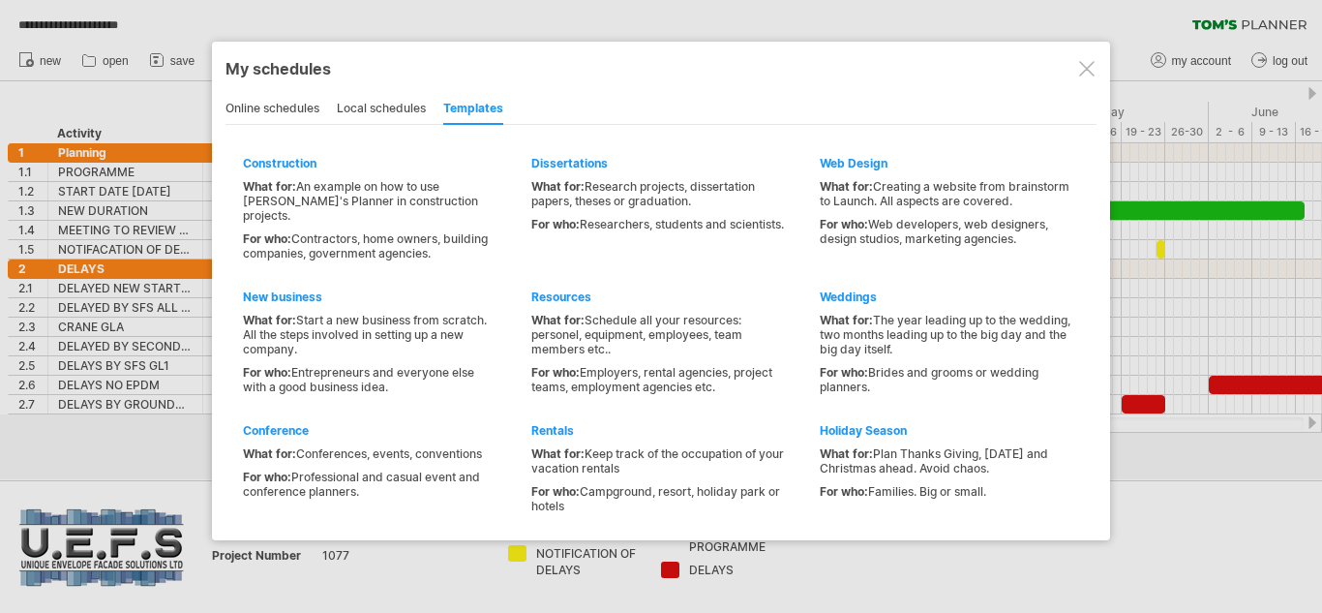
click at [1082, 74] on div at bounding box center [1086, 68] width 15 height 15
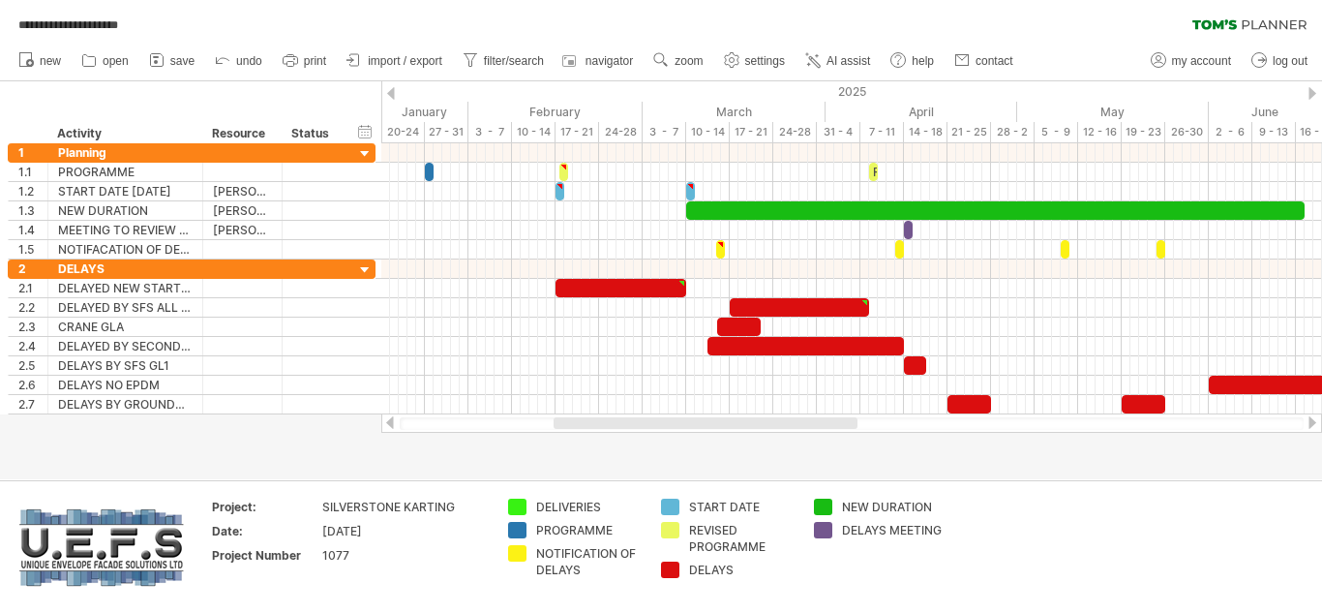
drag, startPoint x: 39, startPoint y: 106, endPoint x: 361, endPoint y: 110, distance: 322.4
click at [361, 110] on div "hide start/end/duration show start/end/duration ******** Activity ******** Reso…" at bounding box center [190, 112] width 381 height 62
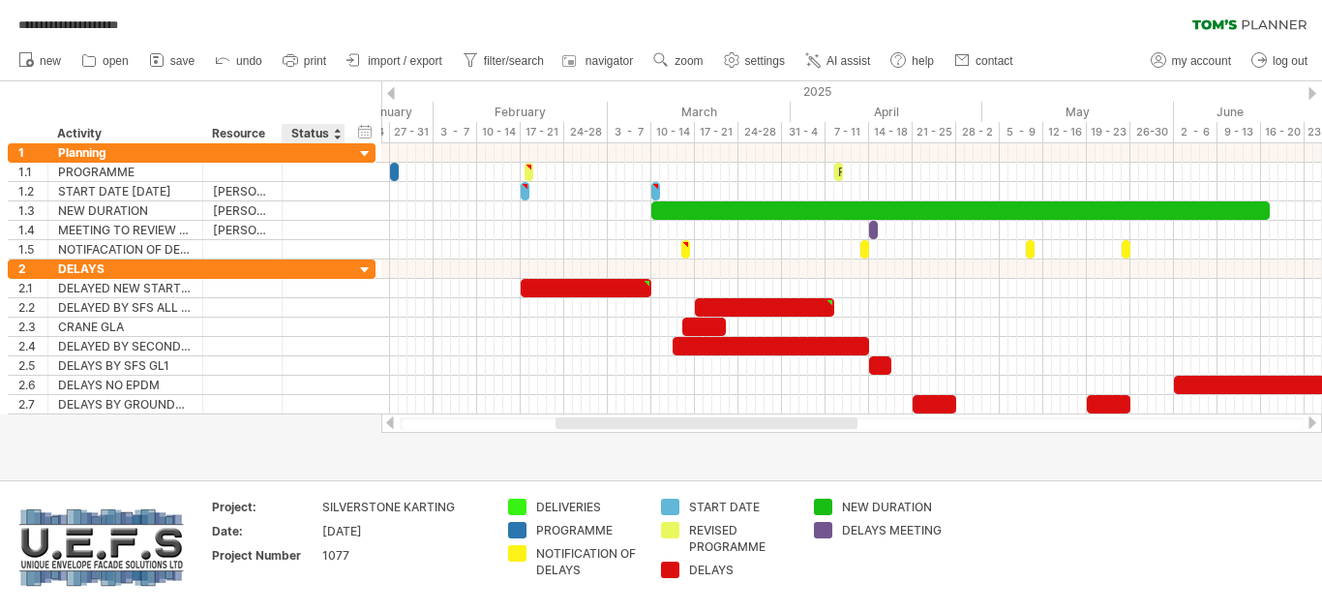
drag, startPoint x: 386, startPoint y: 108, endPoint x: 355, endPoint y: 118, distance: 32.5
click at [355, 118] on div "**********" at bounding box center [661, 306] width 1322 height 613
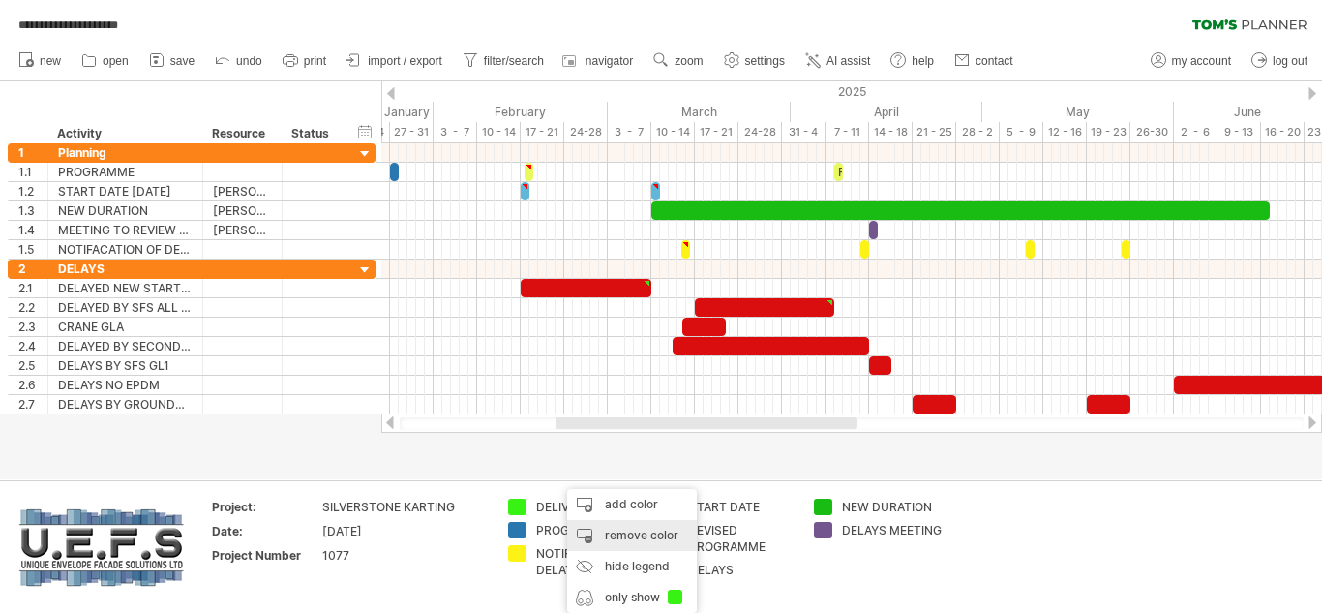
click at [617, 534] on div "remove color" at bounding box center [632, 535] width 130 height 31
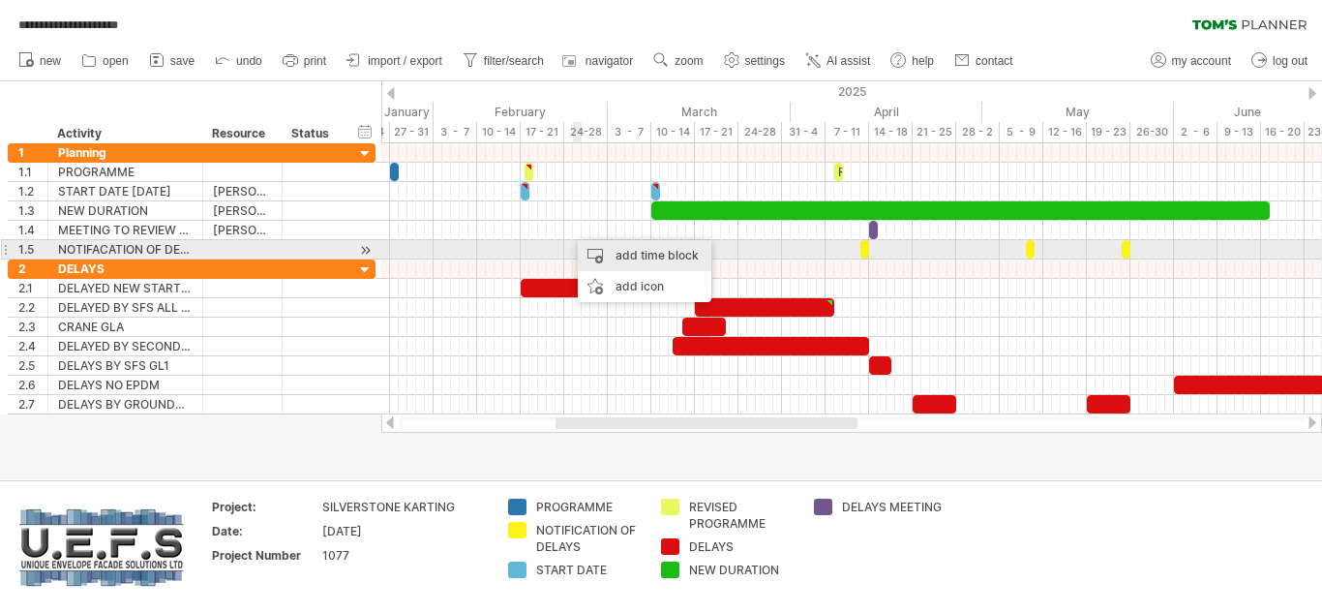
click at [624, 252] on div "add time block" at bounding box center [645, 255] width 134 height 31
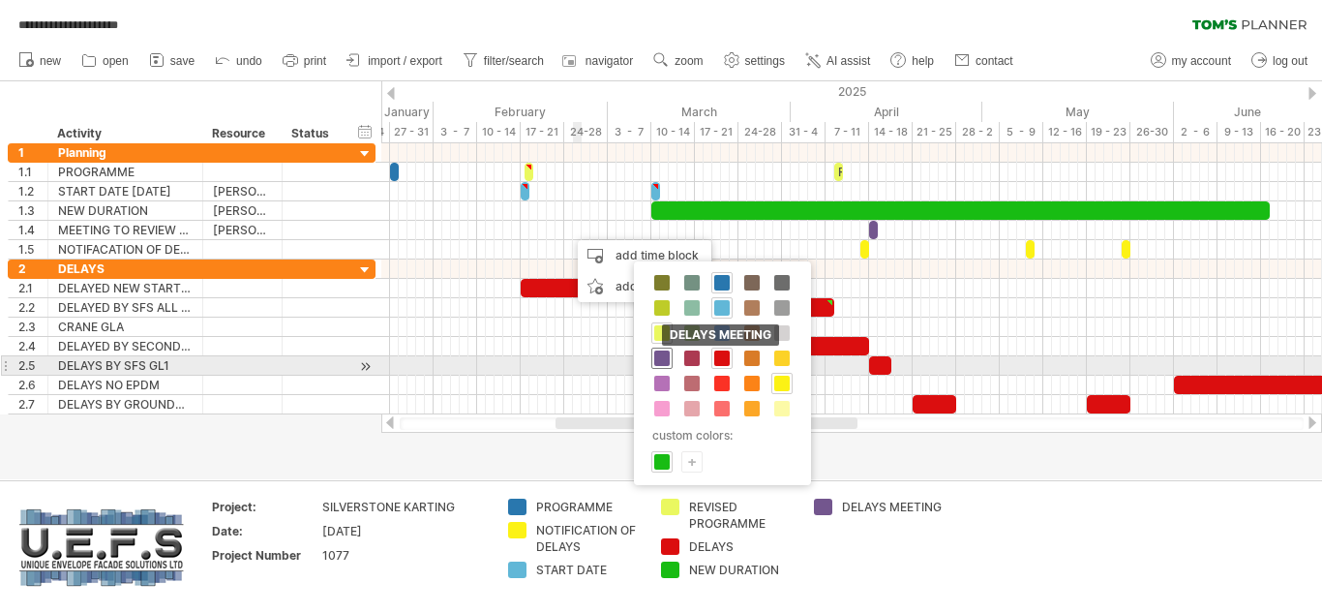
click at [661, 359] on span at bounding box center [661, 357] width 15 height 15
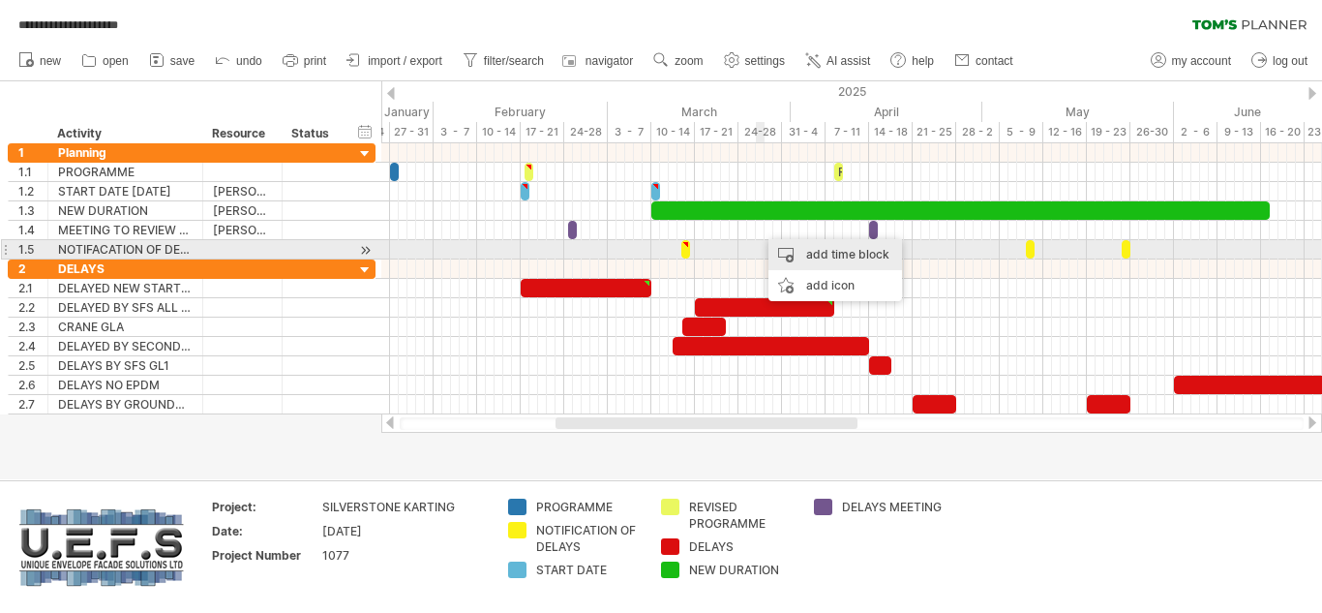
click at [808, 250] on div "add time block" at bounding box center [836, 254] width 134 height 31
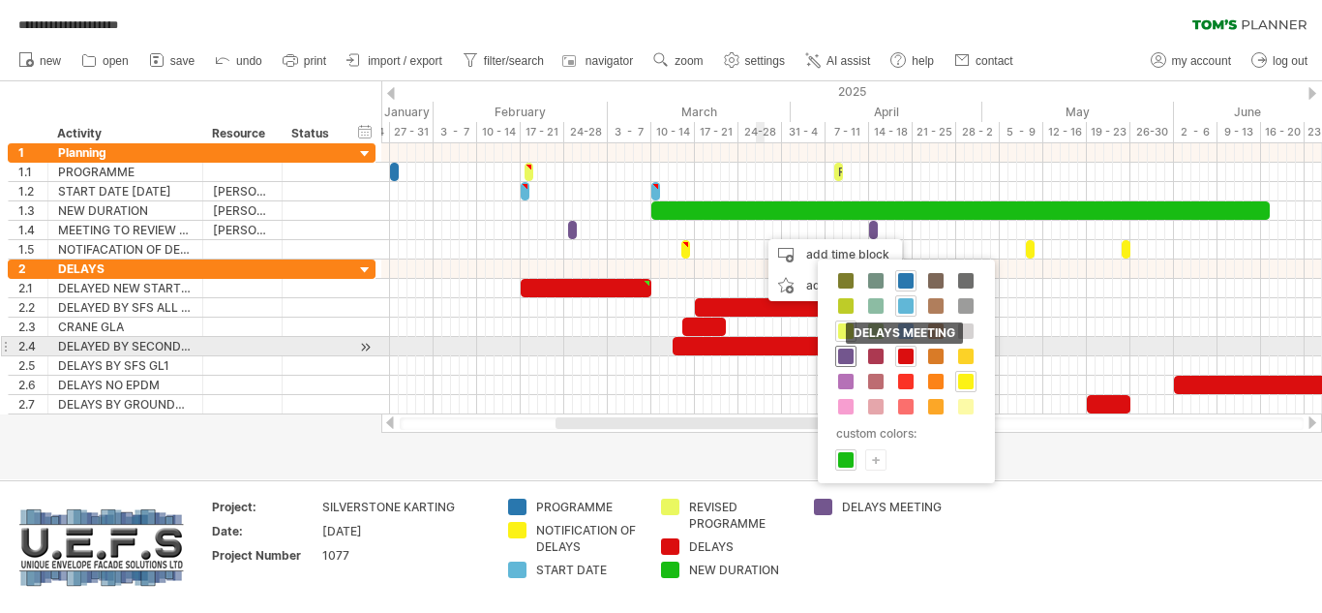
click at [842, 353] on span at bounding box center [845, 355] width 15 height 15
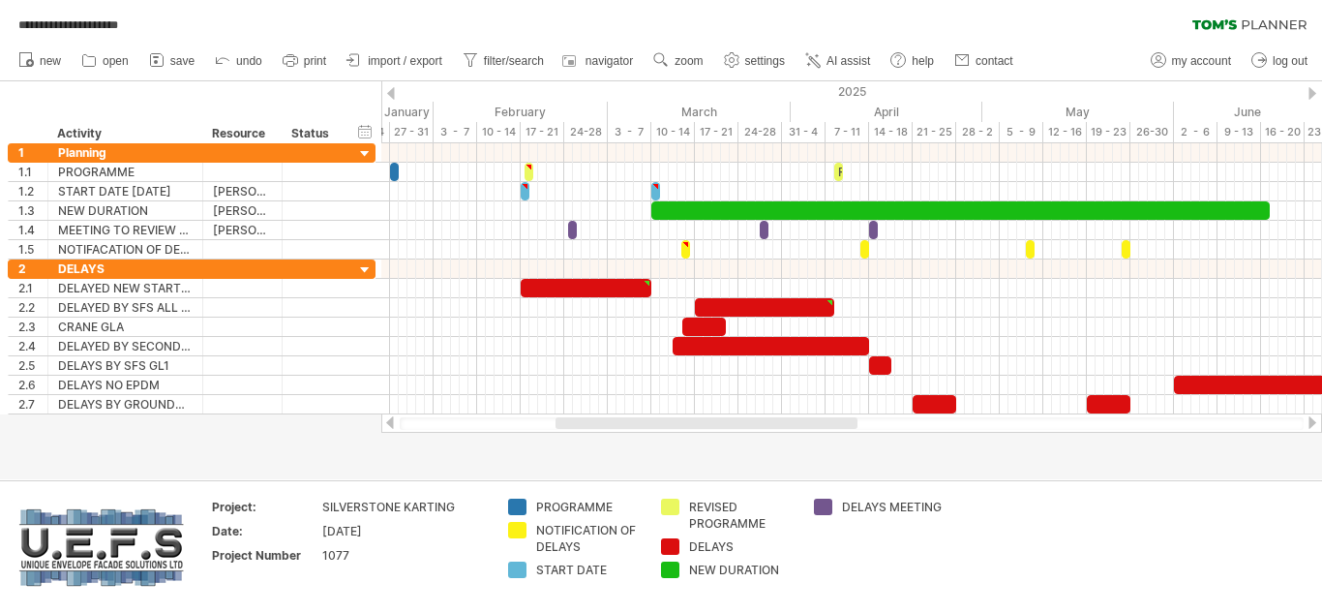
click at [1312, 420] on div at bounding box center [1312, 422] width 15 height 13
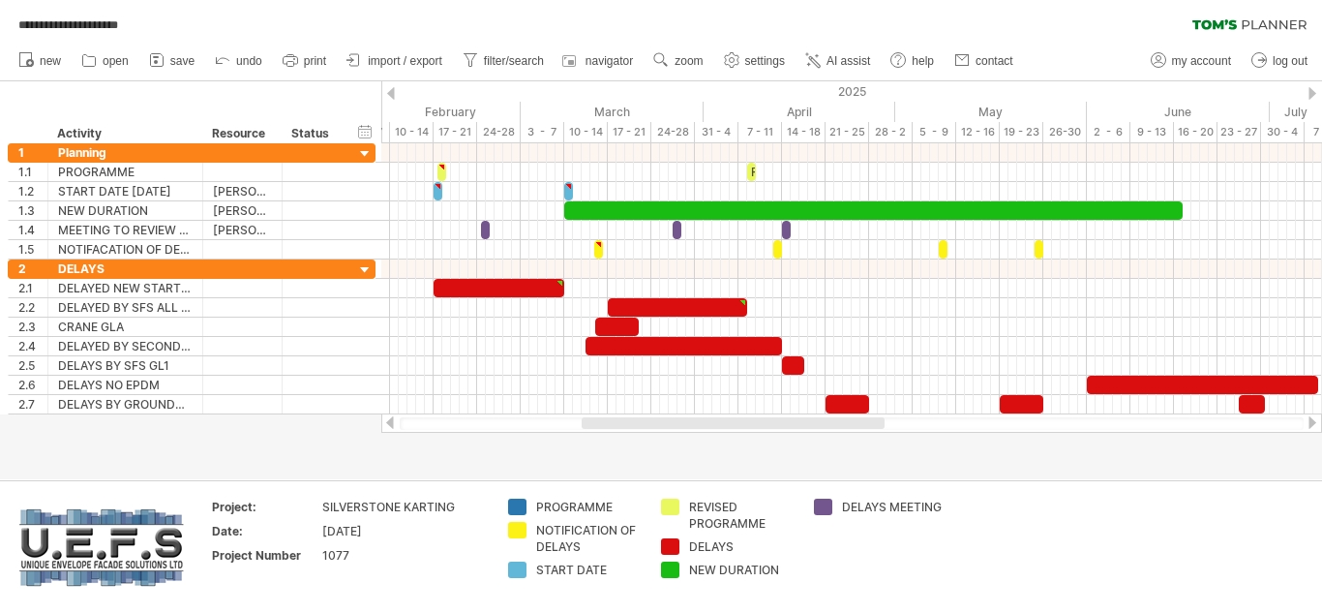
click at [1312, 420] on div at bounding box center [1312, 422] width 15 height 13
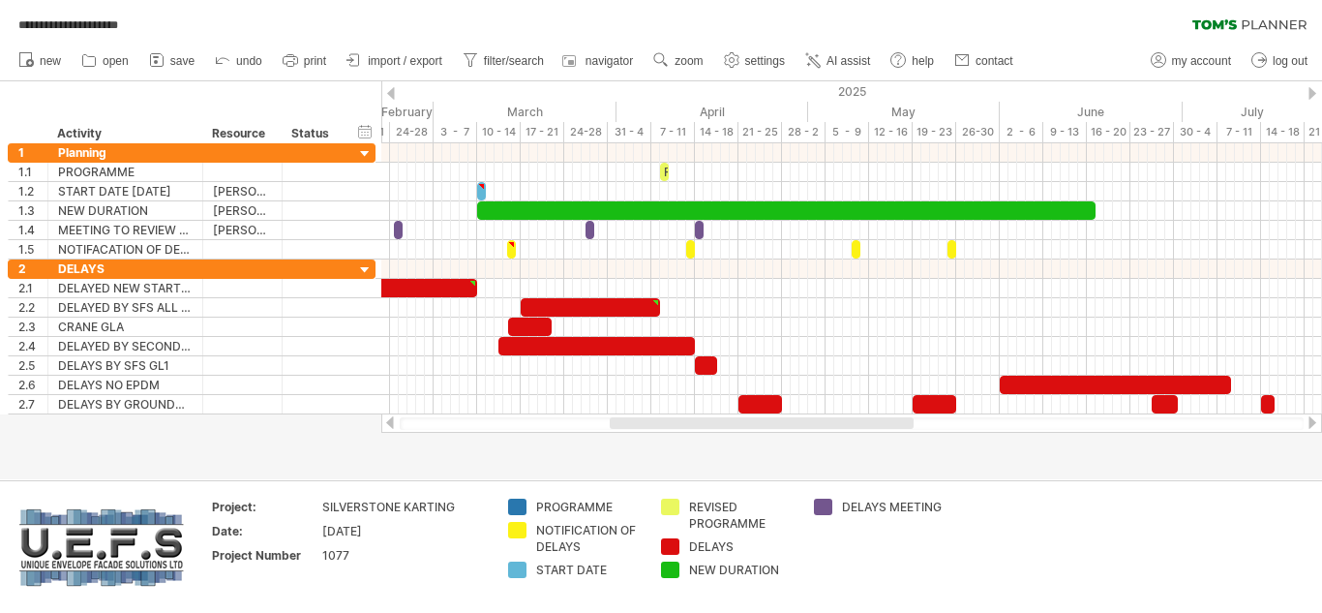
click at [1312, 420] on div at bounding box center [1312, 422] width 15 height 13
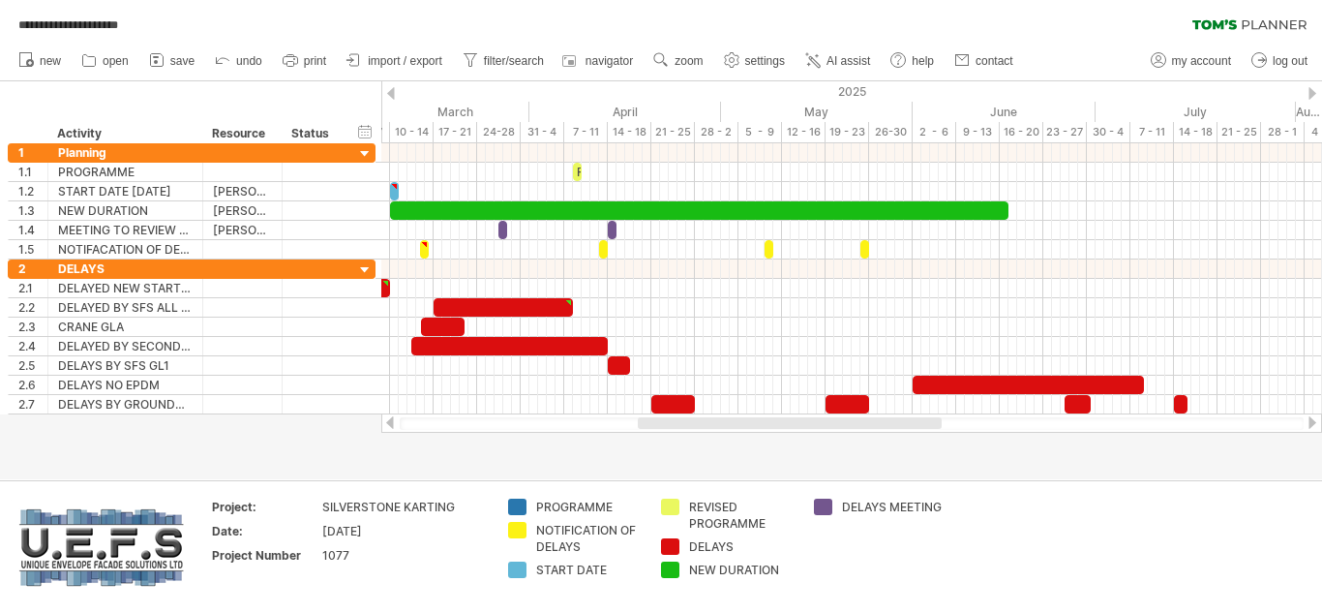
click at [1312, 420] on div at bounding box center [1312, 422] width 15 height 13
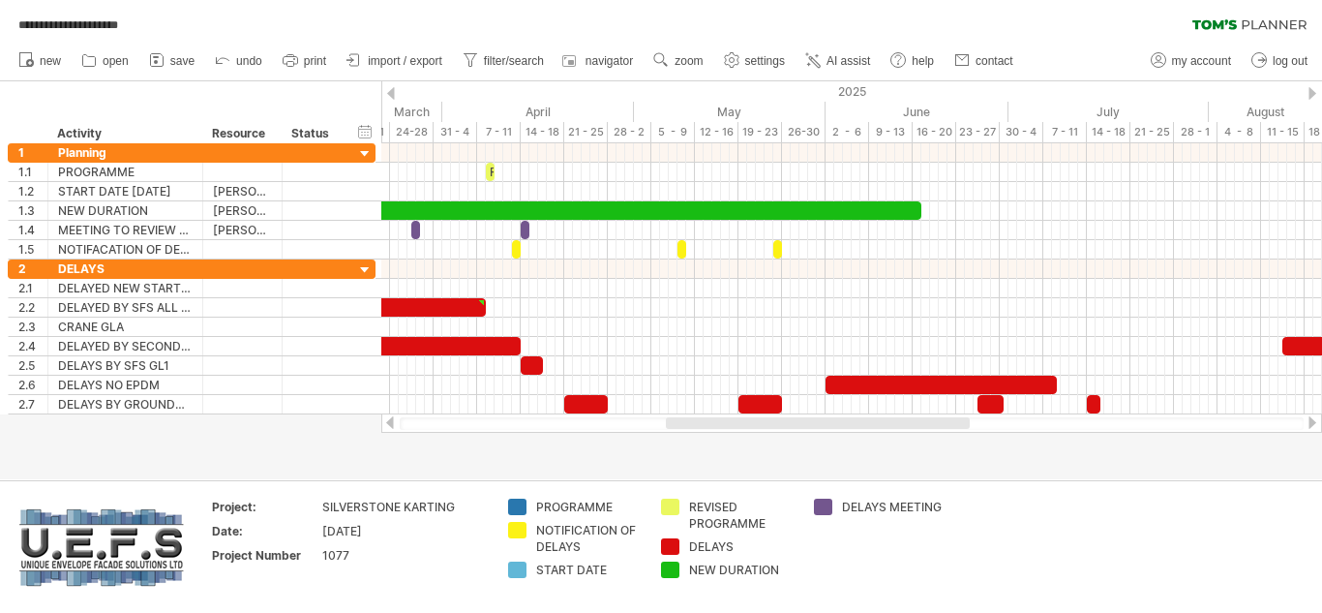
click at [1312, 420] on div at bounding box center [1312, 422] width 15 height 13
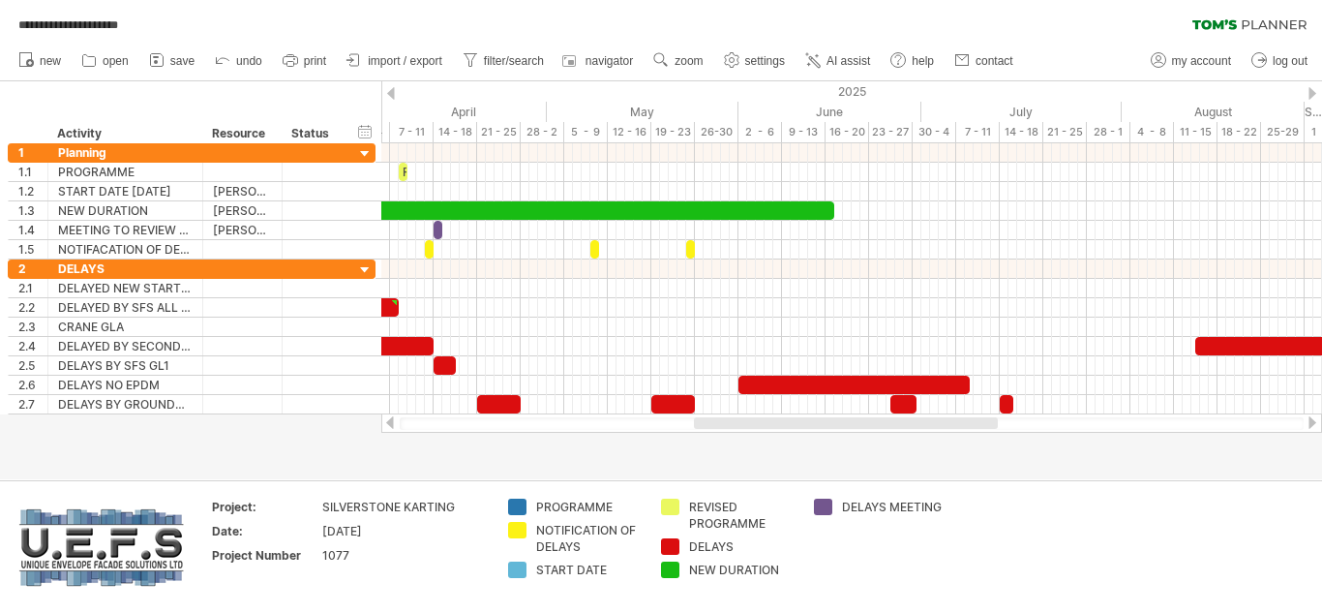
click at [1312, 420] on div at bounding box center [1312, 422] width 15 height 13
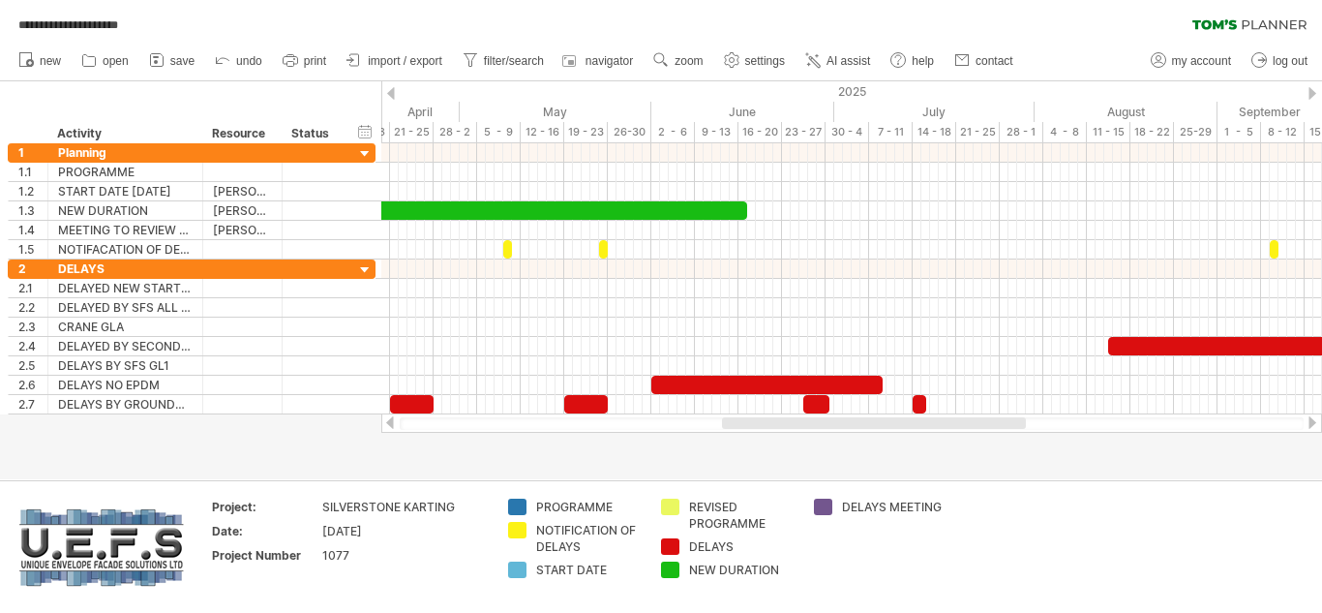
click at [1312, 420] on div at bounding box center [1312, 422] width 15 height 13
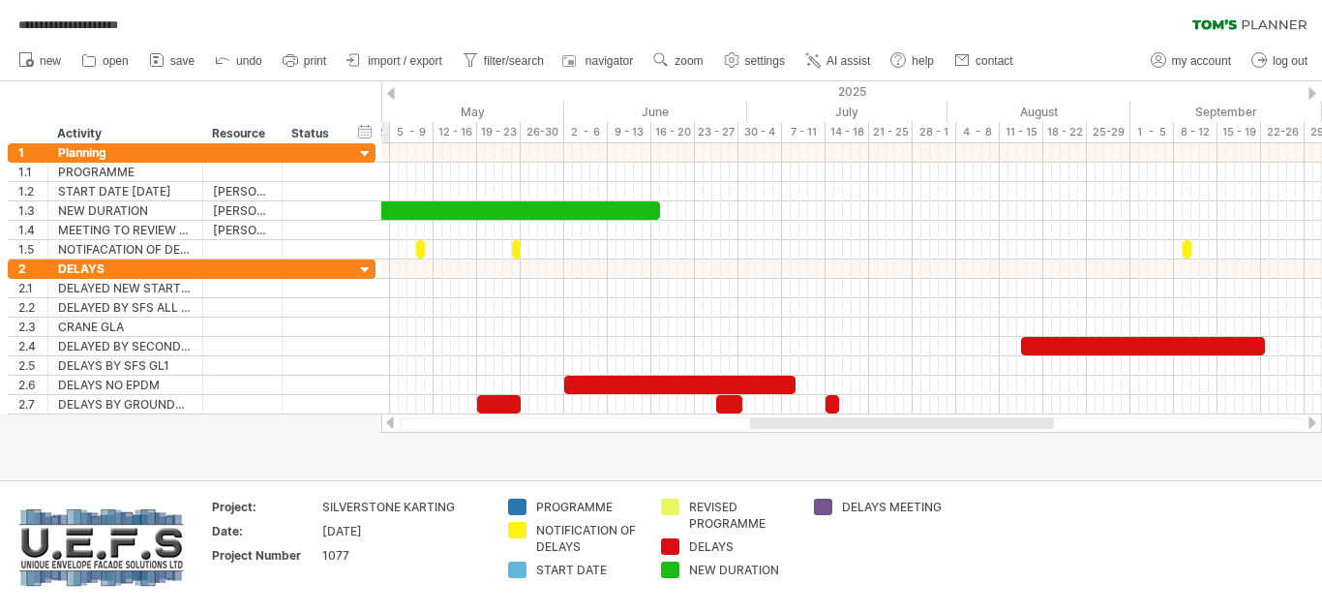
click at [1312, 420] on div at bounding box center [1312, 422] width 15 height 13
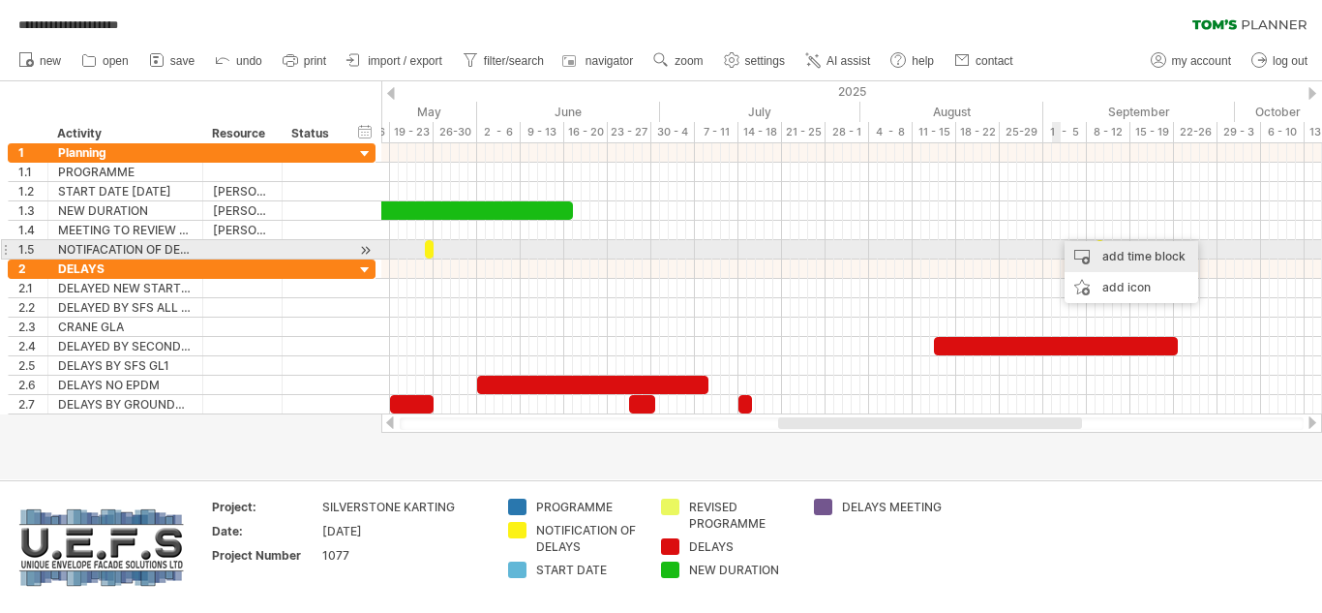
click at [1112, 256] on div "add time block" at bounding box center [1132, 256] width 134 height 31
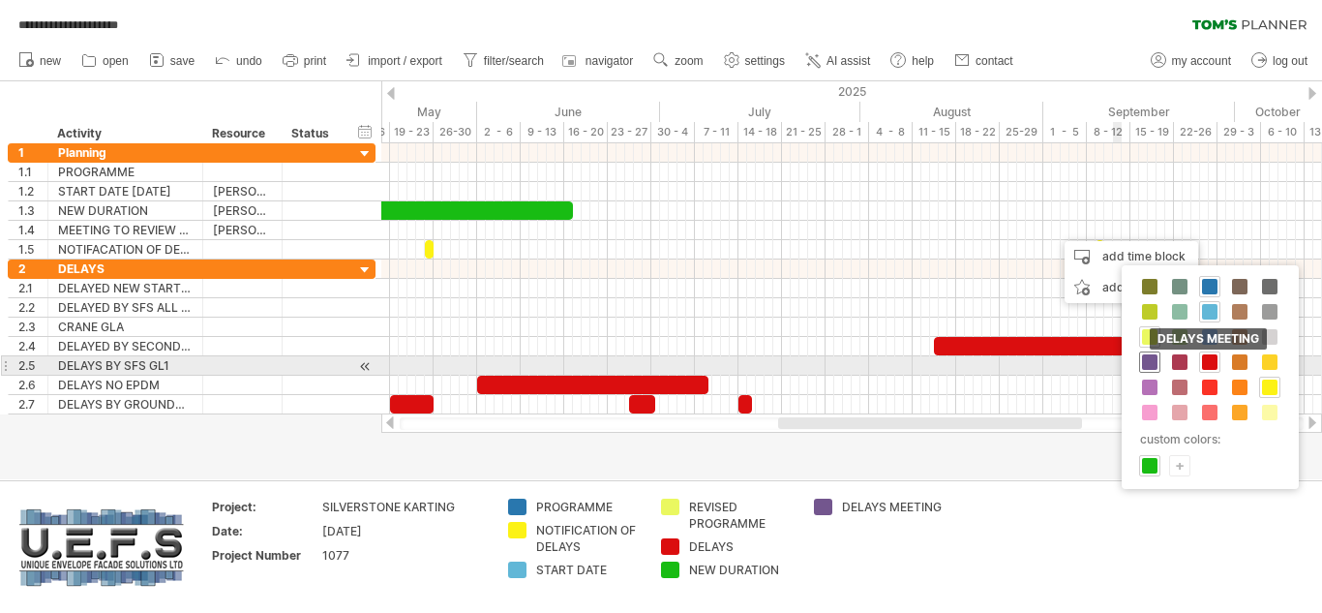
click at [1148, 367] on span at bounding box center [1149, 361] width 15 height 15
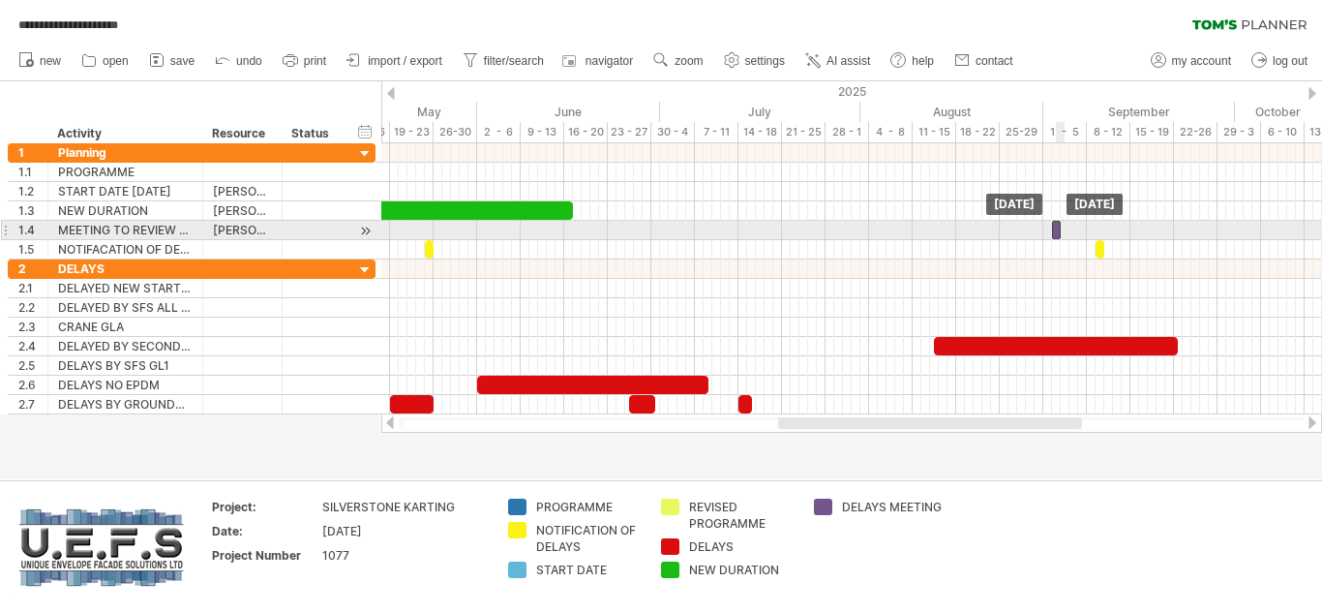
click at [1057, 232] on div at bounding box center [1056, 230] width 9 height 18
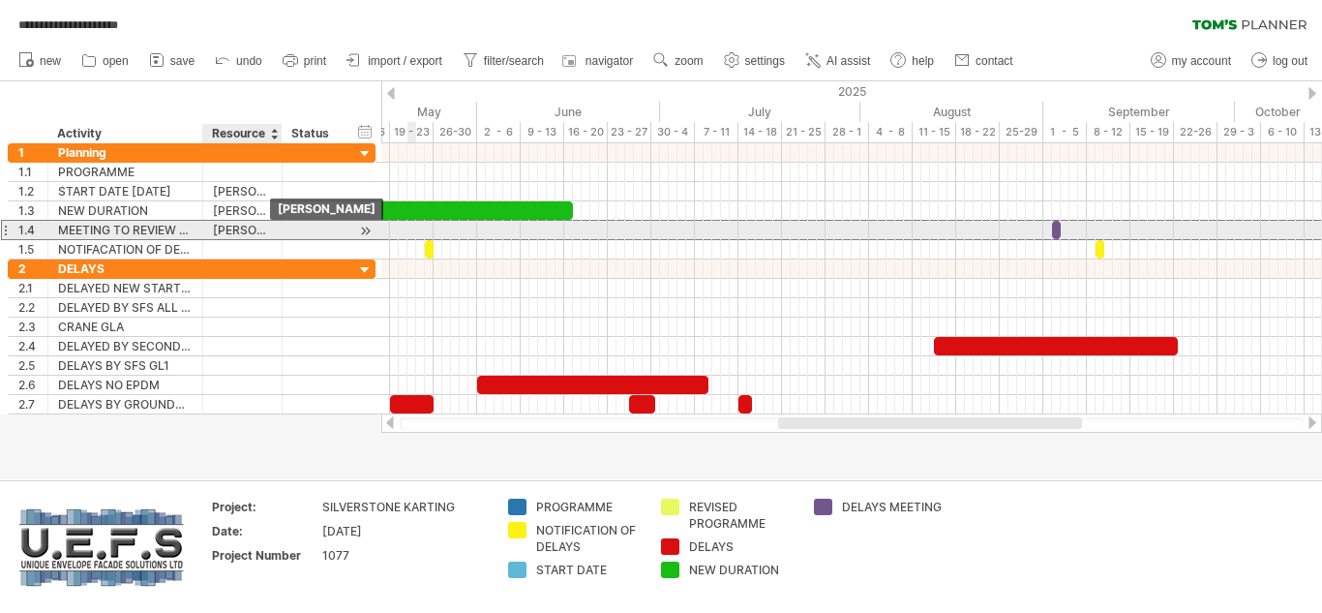
click at [261, 230] on div "[PERSON_NAME]" at bounding box center [242, 230] width 59 height 18
type input "*"
click at [811, 232] on div at bounding box center [851, 230] width 941 height 20
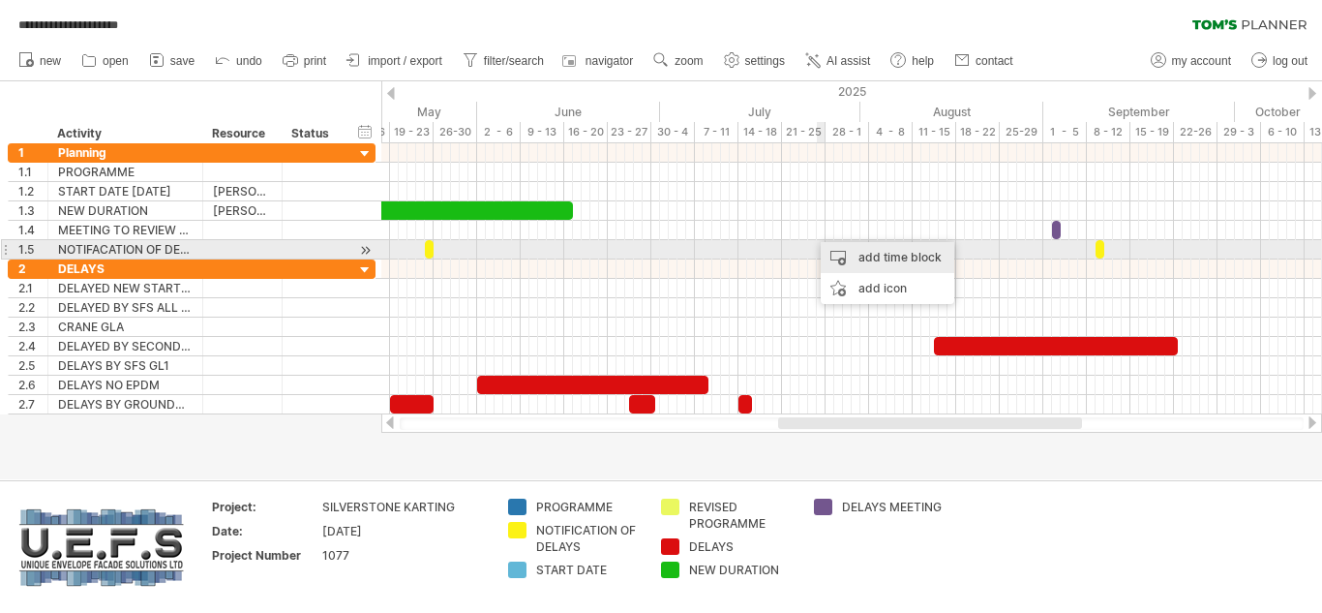
click at [858, 255] on div "add time block" at bounding box center [888, 257] width 134 height 31
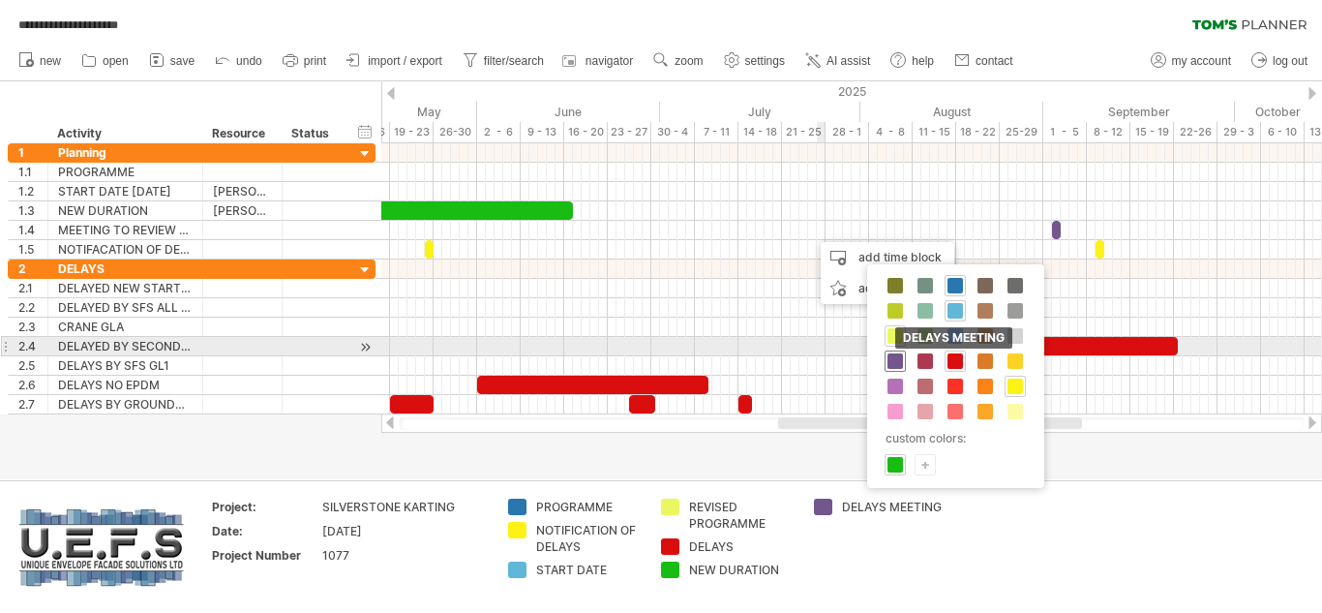
click at [892, 353] on span at bounding box center [895, 360] width 15 height 15
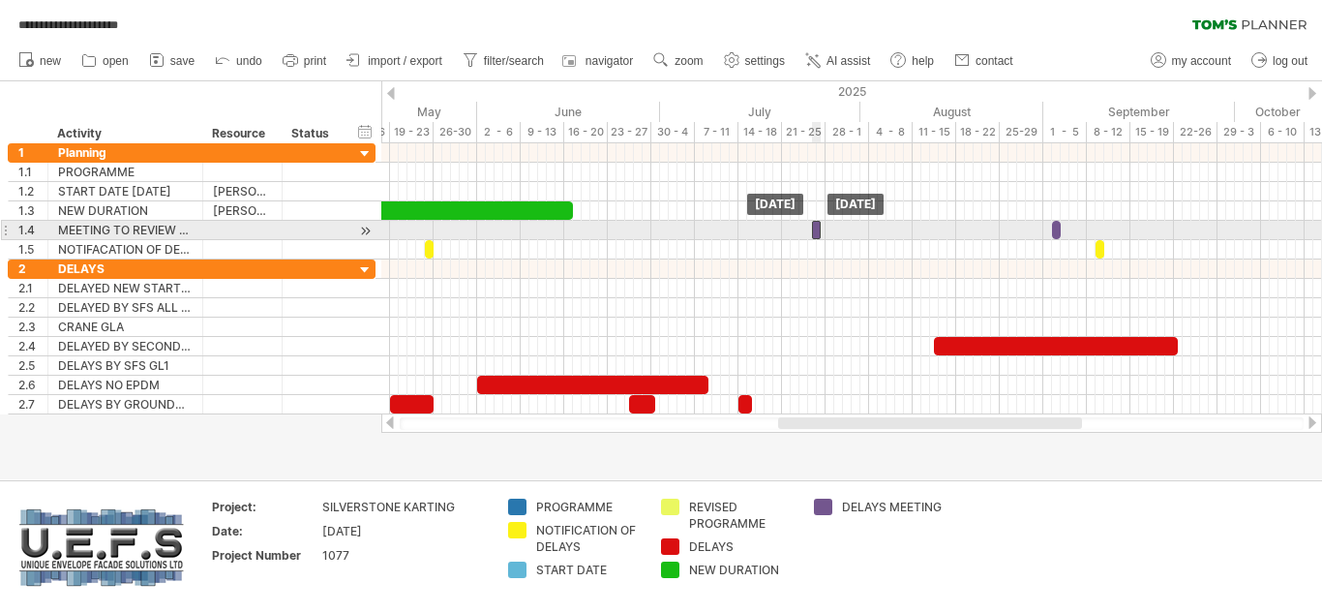
click at [816, 229] on div at bounding box center [816, 230] width 9 height 18
click at [810, 230] on div at bounding box center [812, 230] width 9 height 18
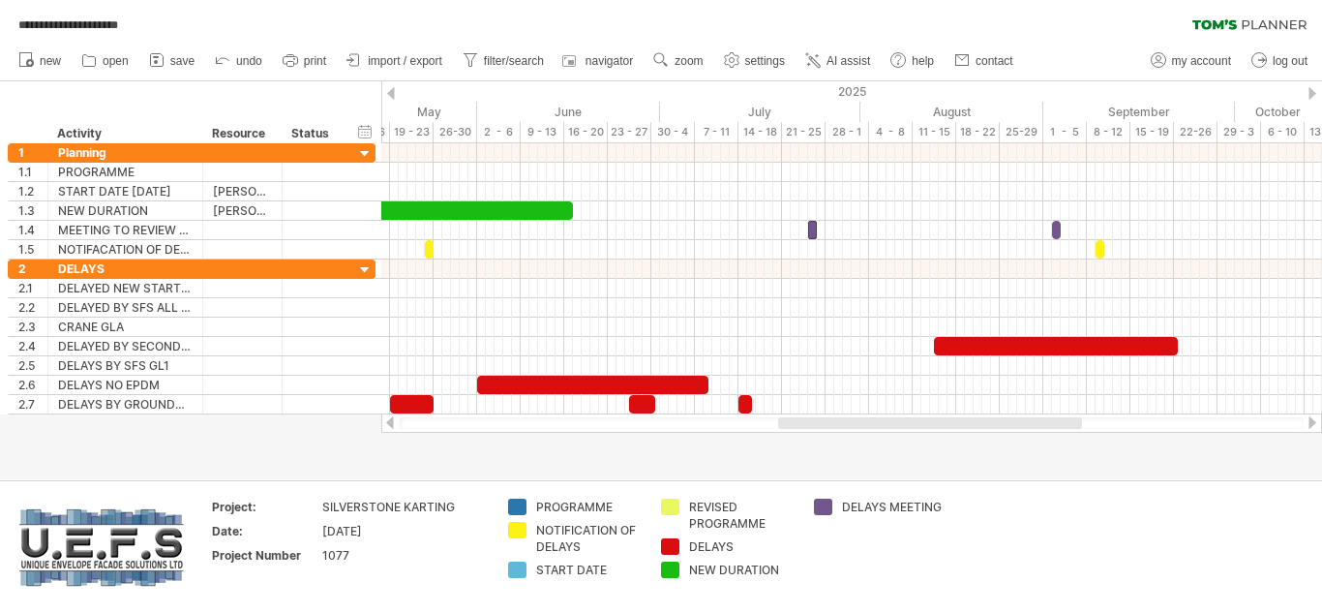
click at [396, 421] on div at bounding box center [389, 422] width 15 height 13
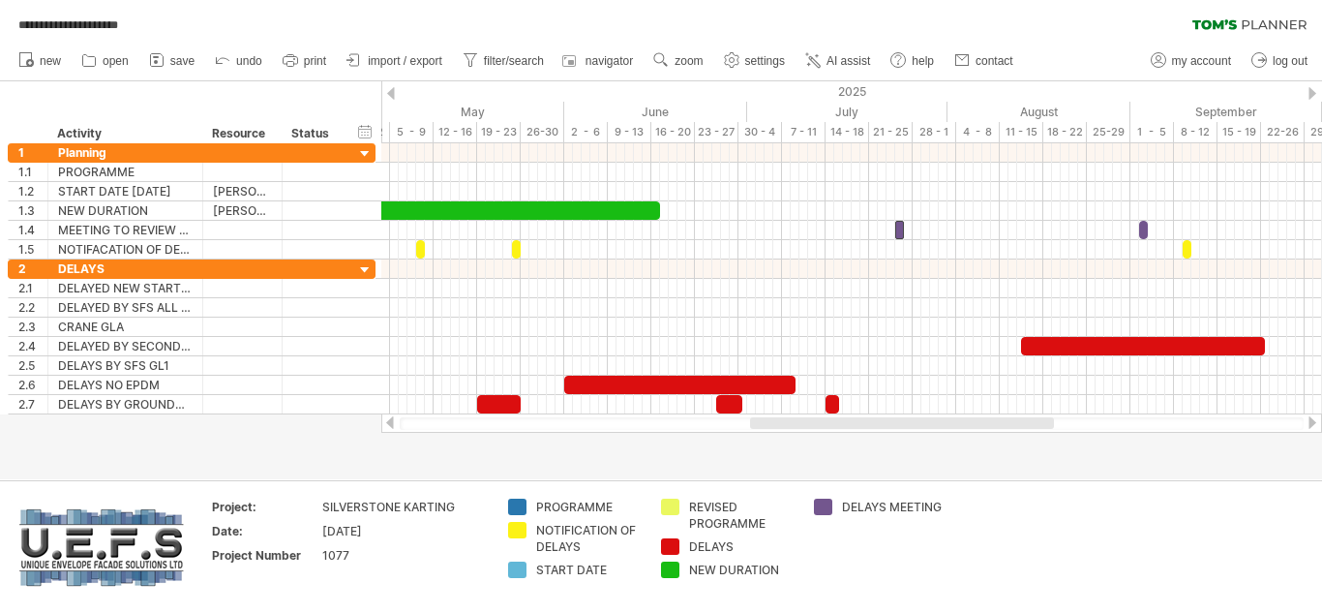
click at [395, 421] on div at bounding box center [389, 422] width 15 height 13
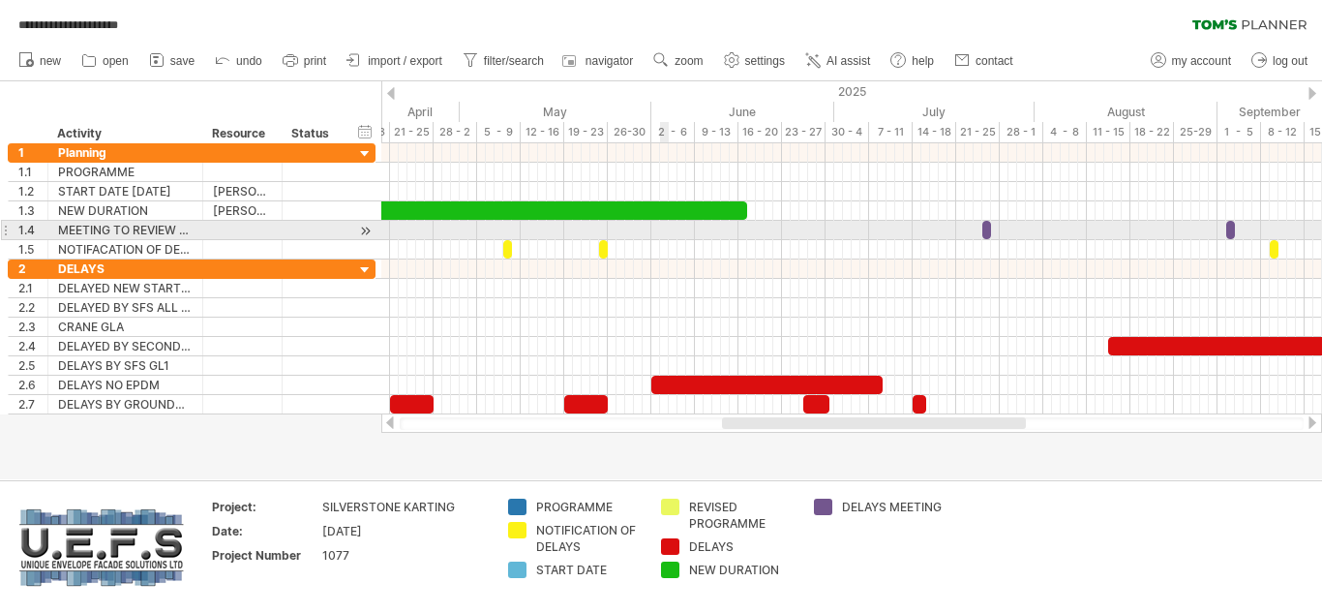
click at [661, 230] on div at bounding box center [851, 230] width 941 height 19
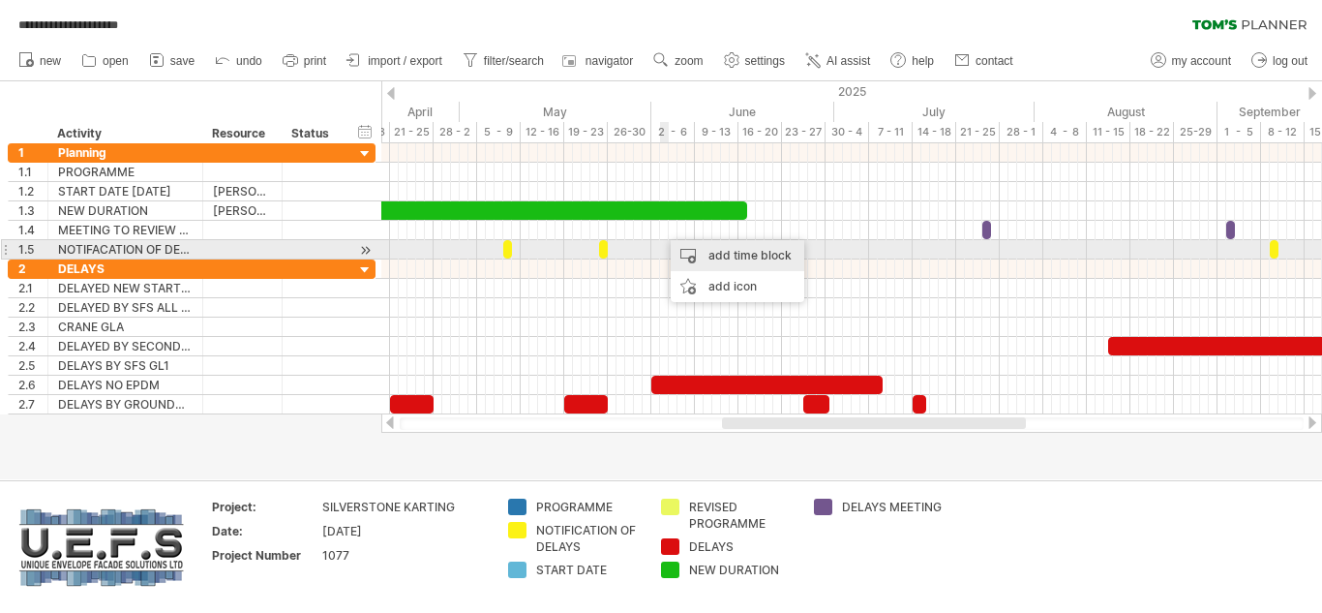
click at [718, 257] on div "add time block" at bounding box center [738, 255] width 134 height 31
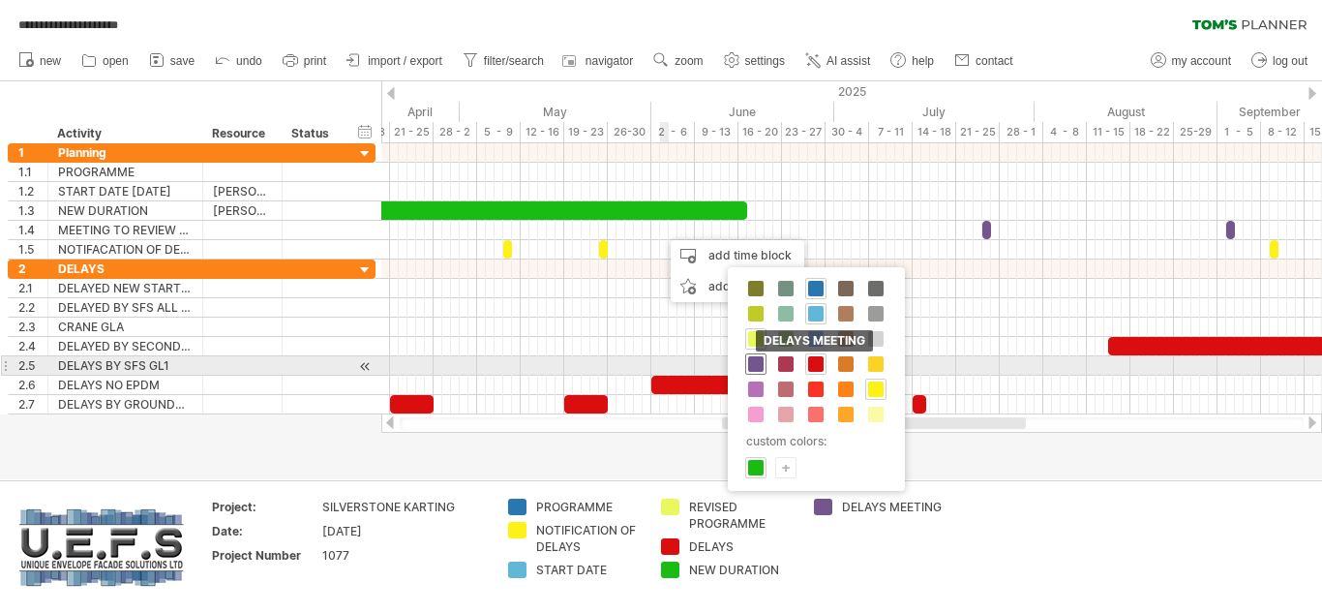
click at [754, 369] on span at bounding box center [755, 363] width 15 height 15
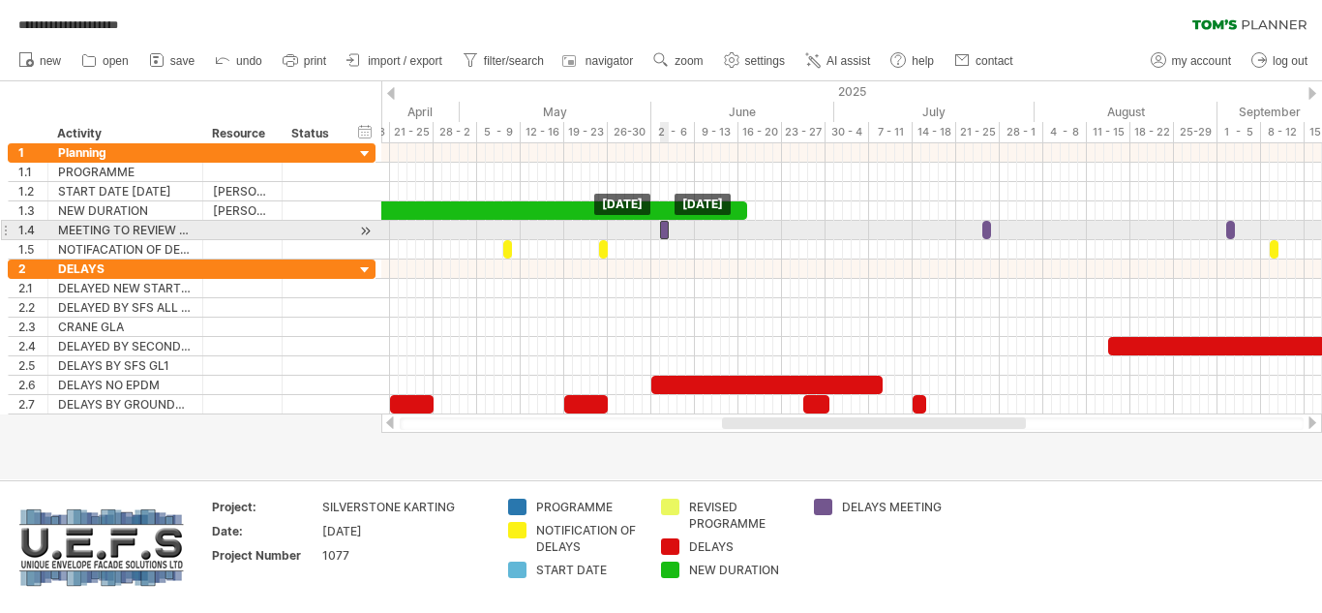
click at [664, 234] on div at bounding box center [664, 230] width 9 height 18
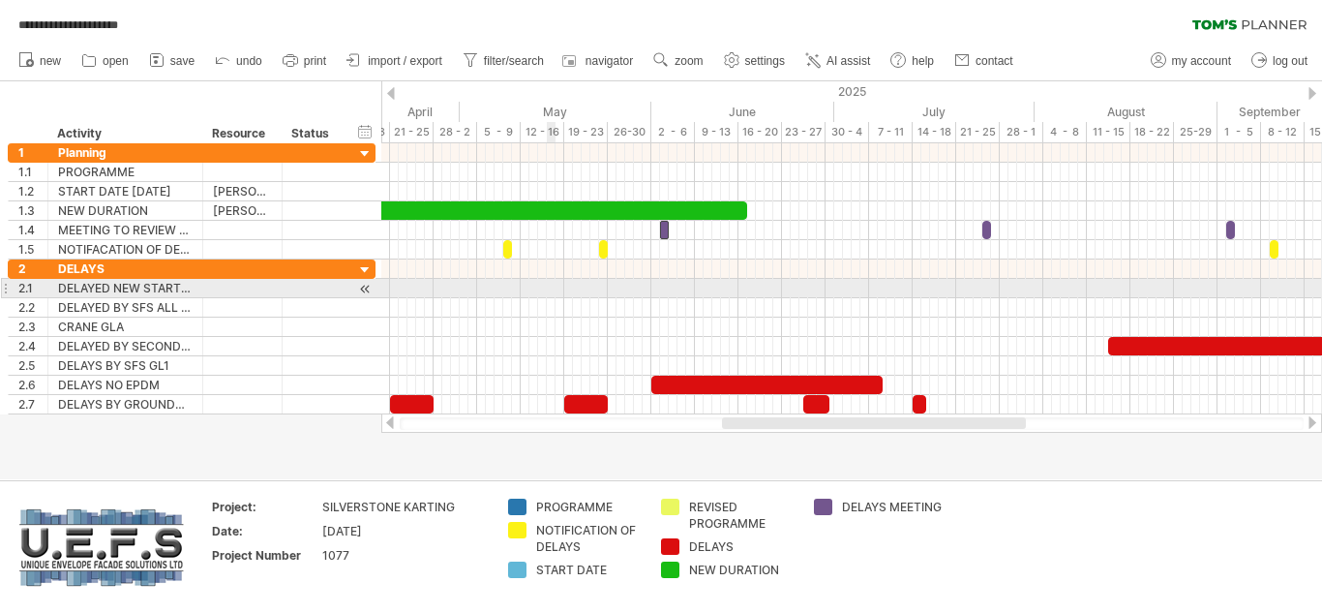
click at [550, 289] on div at bounding box center [851, 288] width 941 height 19
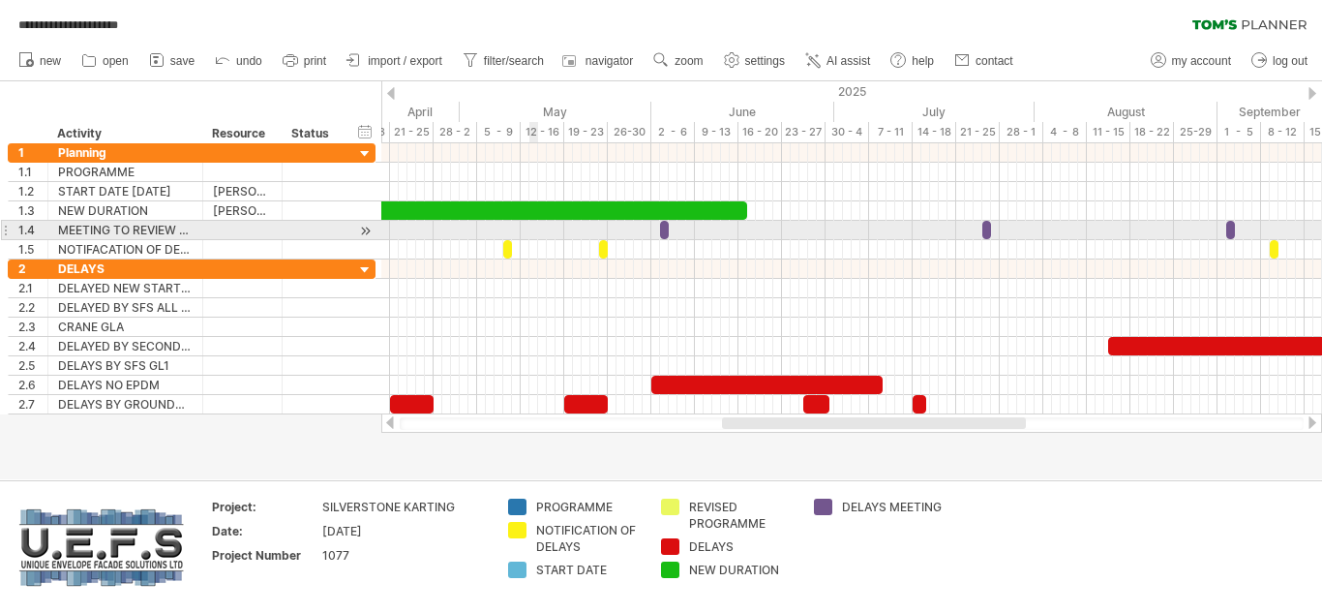
click at [531, 227] on div at bounding box center [851, 230] width 941 height 19
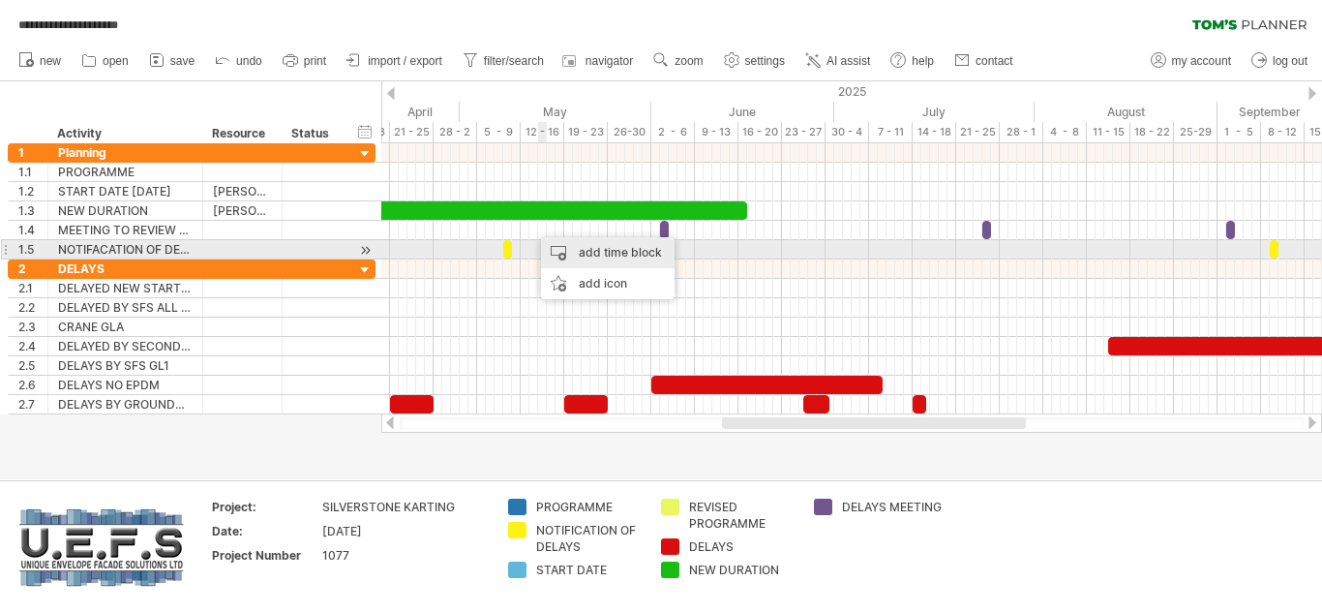
click at [594, 253] on div "add time block" at bounding box center [608, 252] width 134 height 31
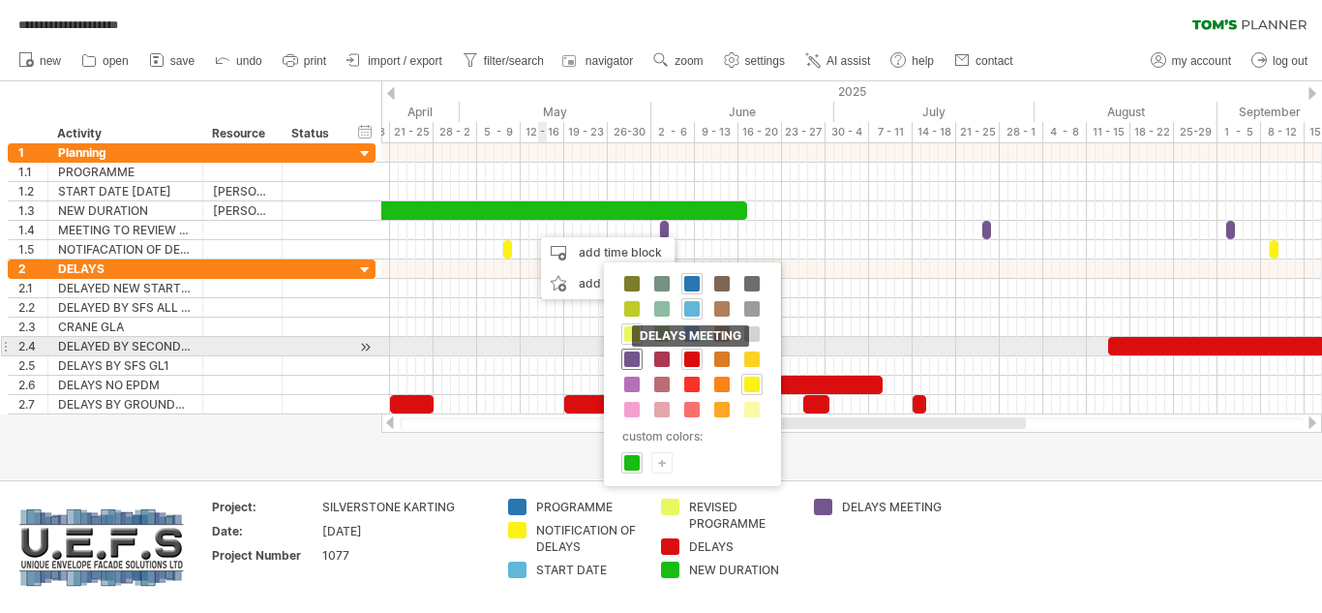
click at [630, 352] on div "DELAYS MEETING" at bounding box center [631, 358] width 21 height 21
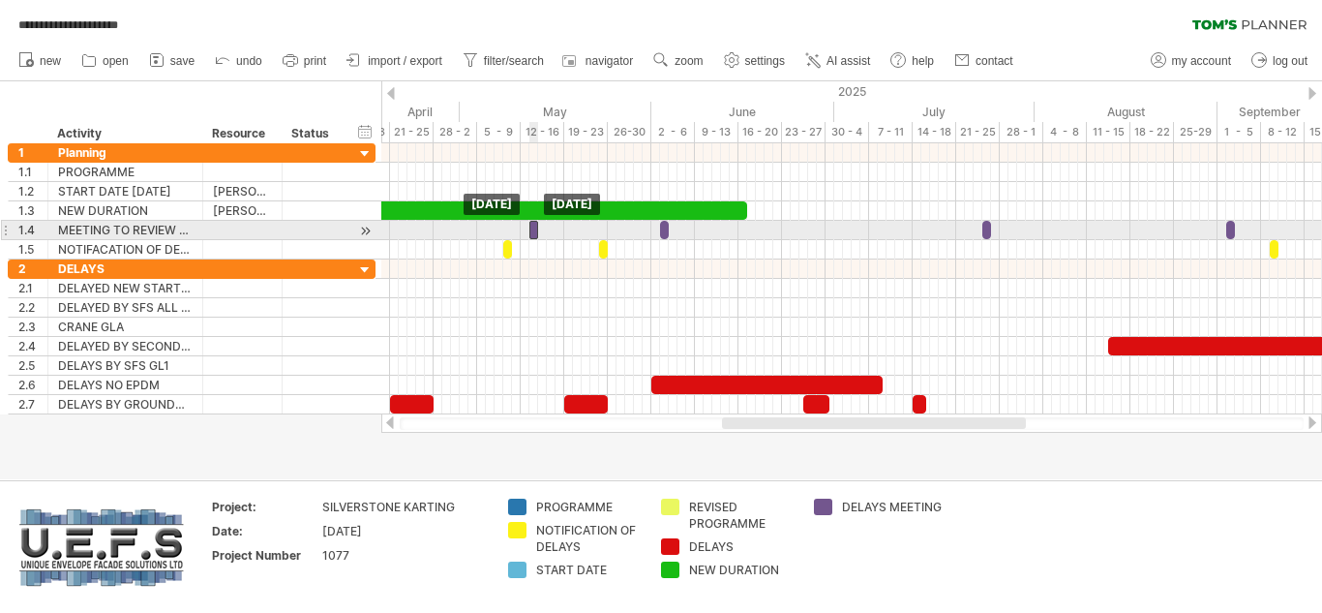
click at [533, 231] on div at bounding box center [533, 230] width 9 height 18
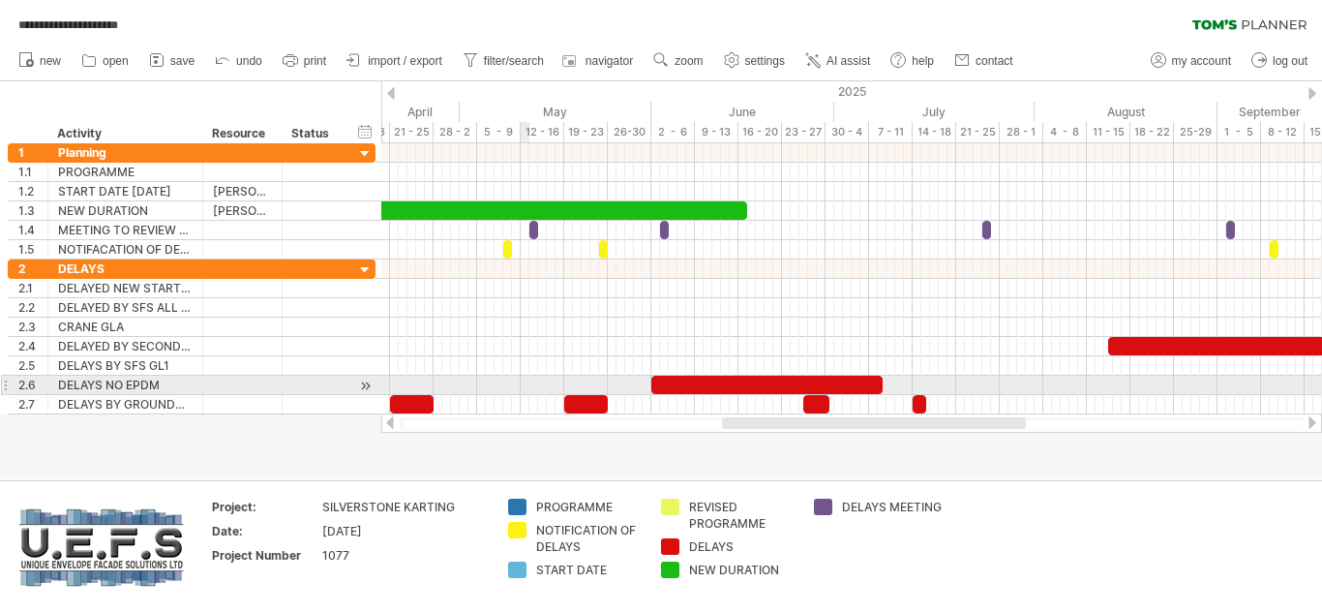
click at [522, 384] on div at bounding box center [851, 385] width 941 height 19
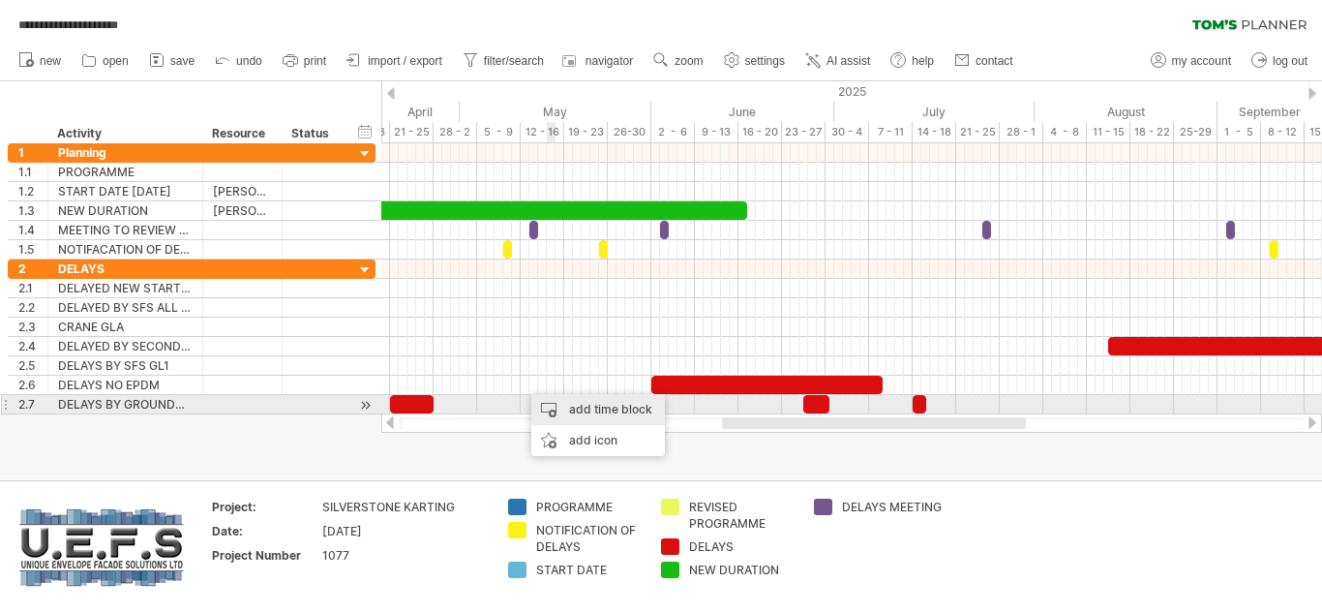
click at [562, 404] on div "add time block" at bounding box center [598, 409] width 134 height 31
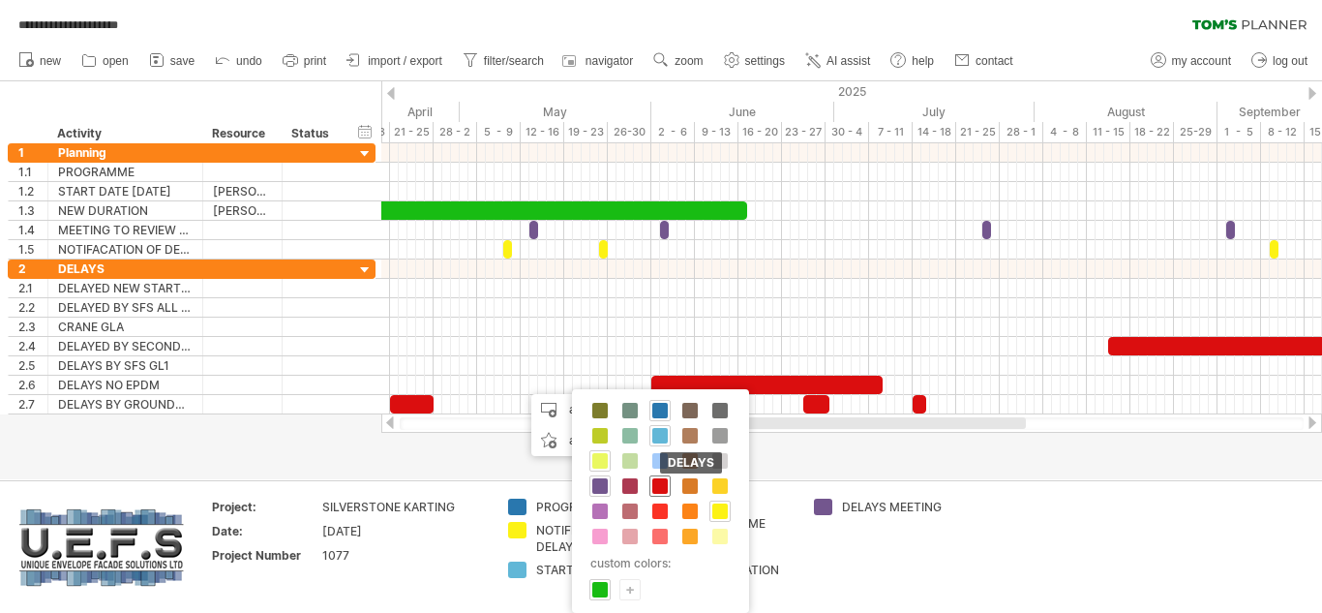
click at [662, 483] on span at bounding box center [659, 485] width 15 height 15
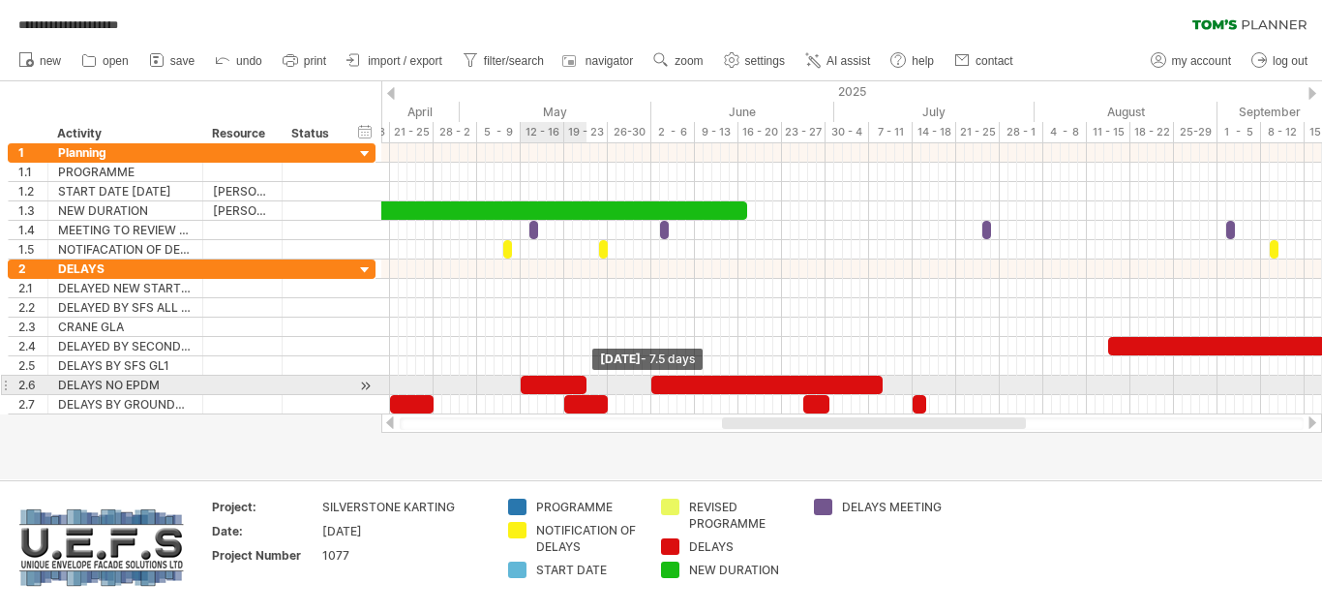
drag, startPoint x: 532, startPoint y: 384, endPoint x: 588, endPoint y: 386, distance: 55.2
click at [588, 386] on span at bounding box center [587, 385] width 8 height 18
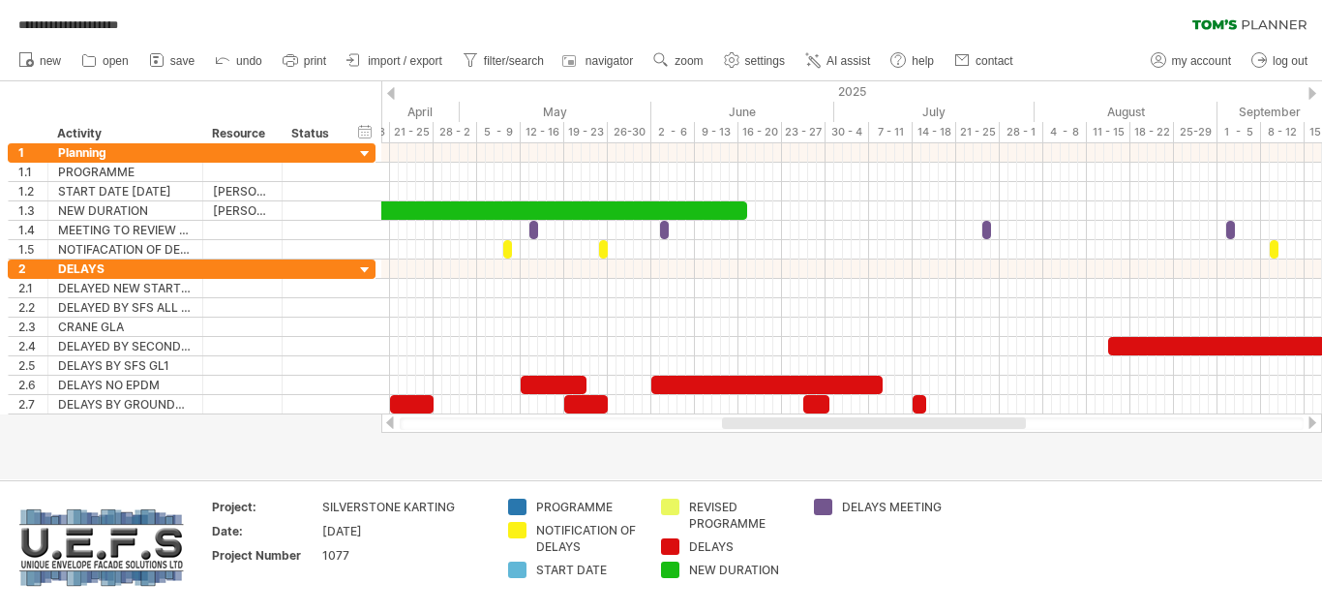
click at [1309, 426] on div at bounding box center [1312, 422] width 15 height 13
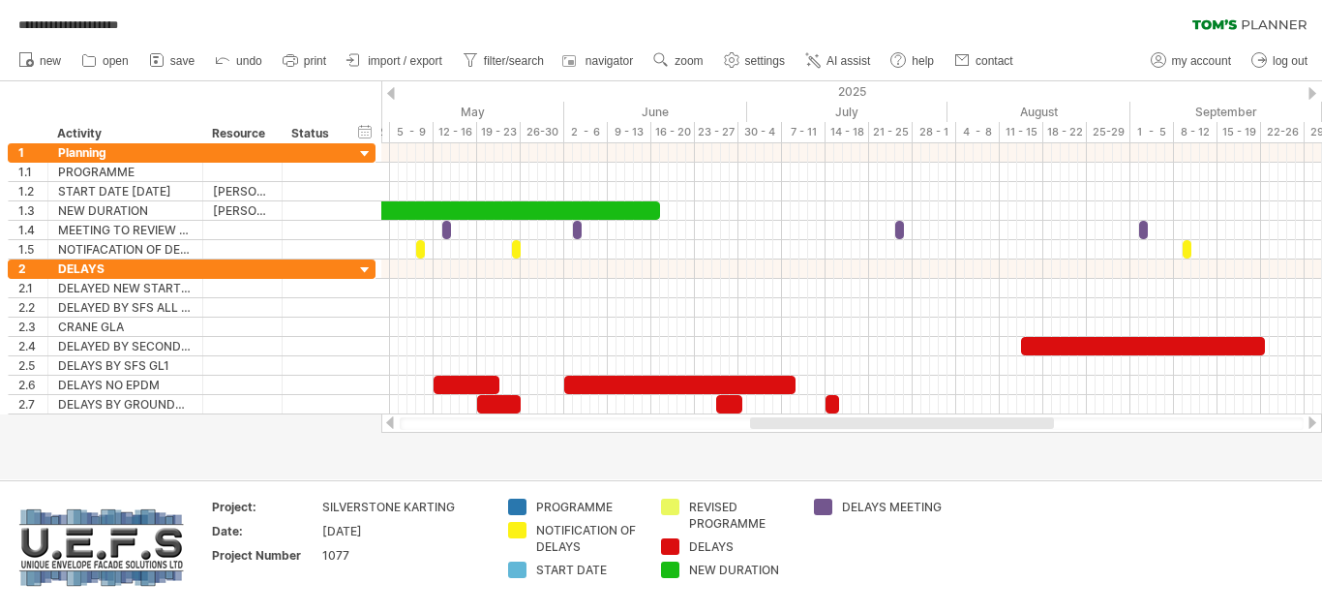
click at [1309, 426] on div at bounding box center [1312, 422] width 15 height 13
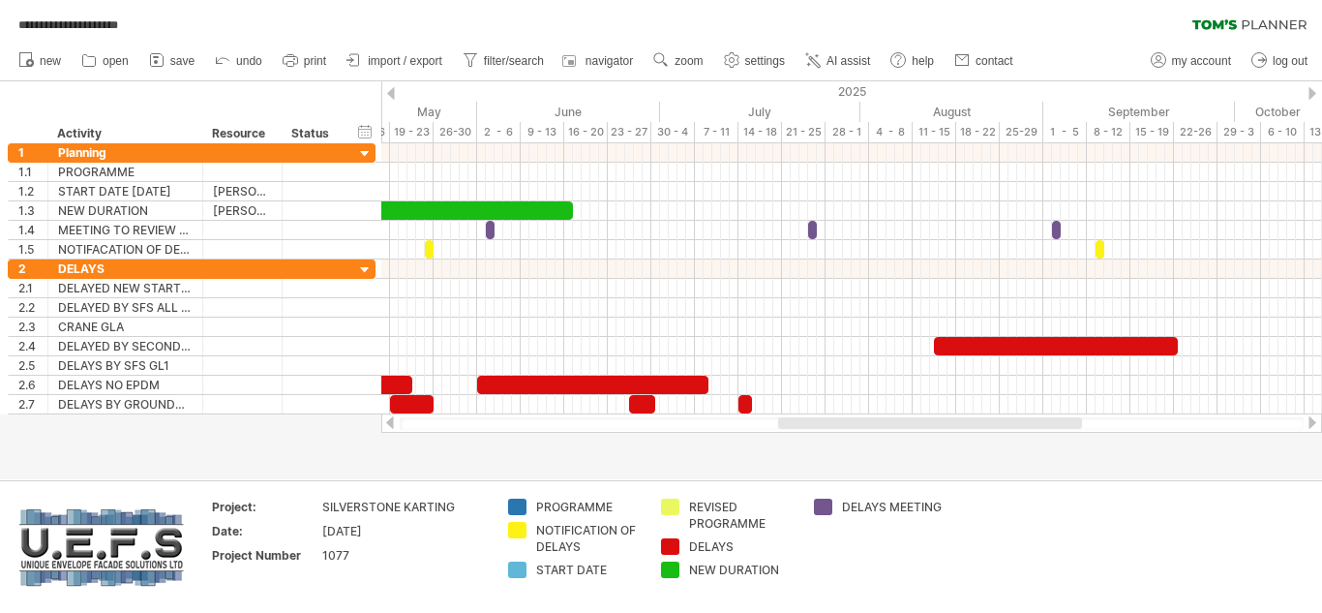
click at [421, 426] on div at bounding box center [852, 423] width 904 height 13
click at [399, 424] on div at bounding box center [851, 422] width 941 height 19
click at [392, 423] on div at bounding box center [389, 422] width 15 height 13
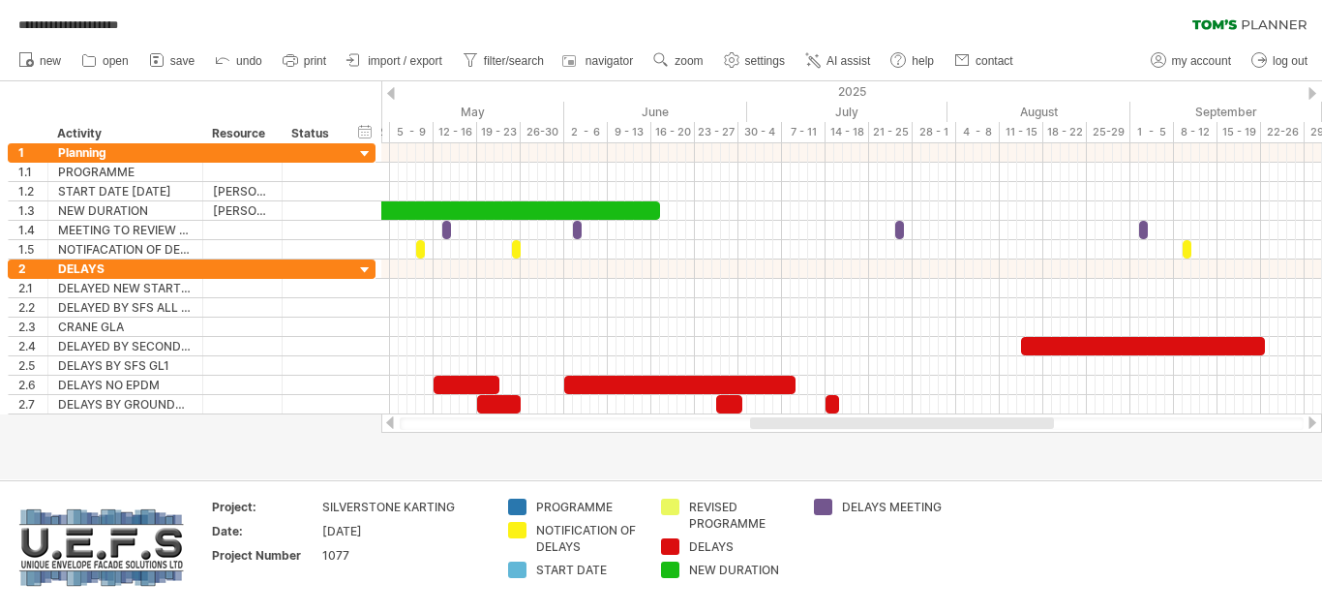
click at [392, 423] on div at bounding box center [389, 422] width 15 height 13
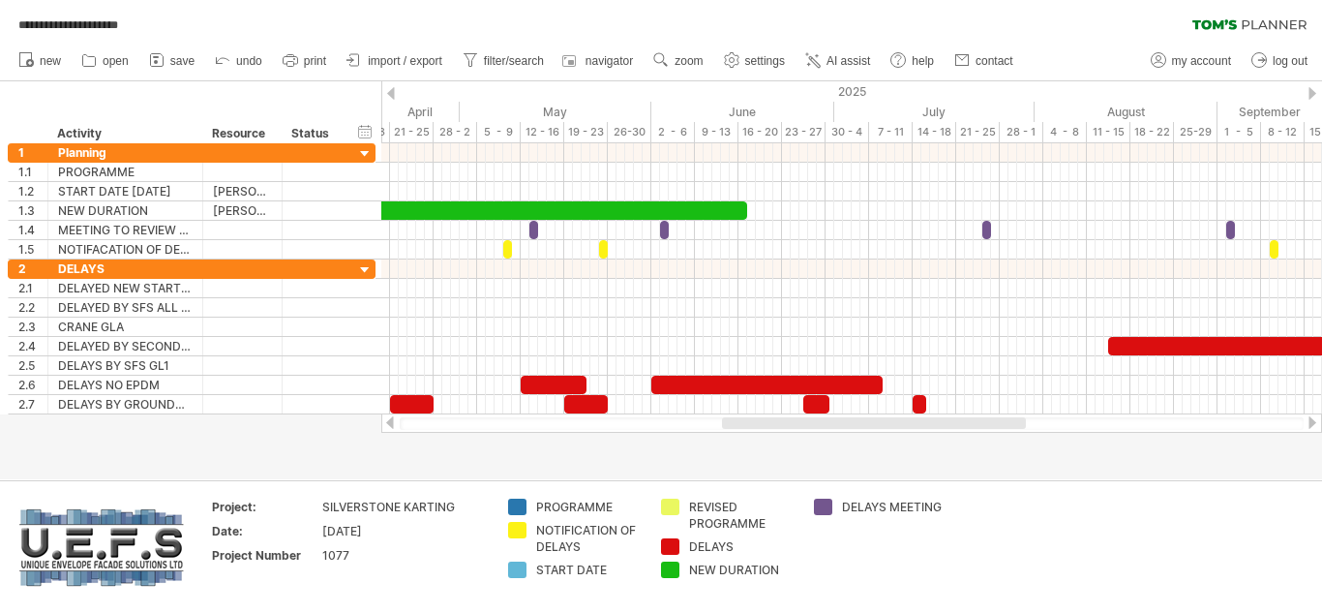
click at [392, 423] on div at bounding box center [389, 422] width 15 height 13
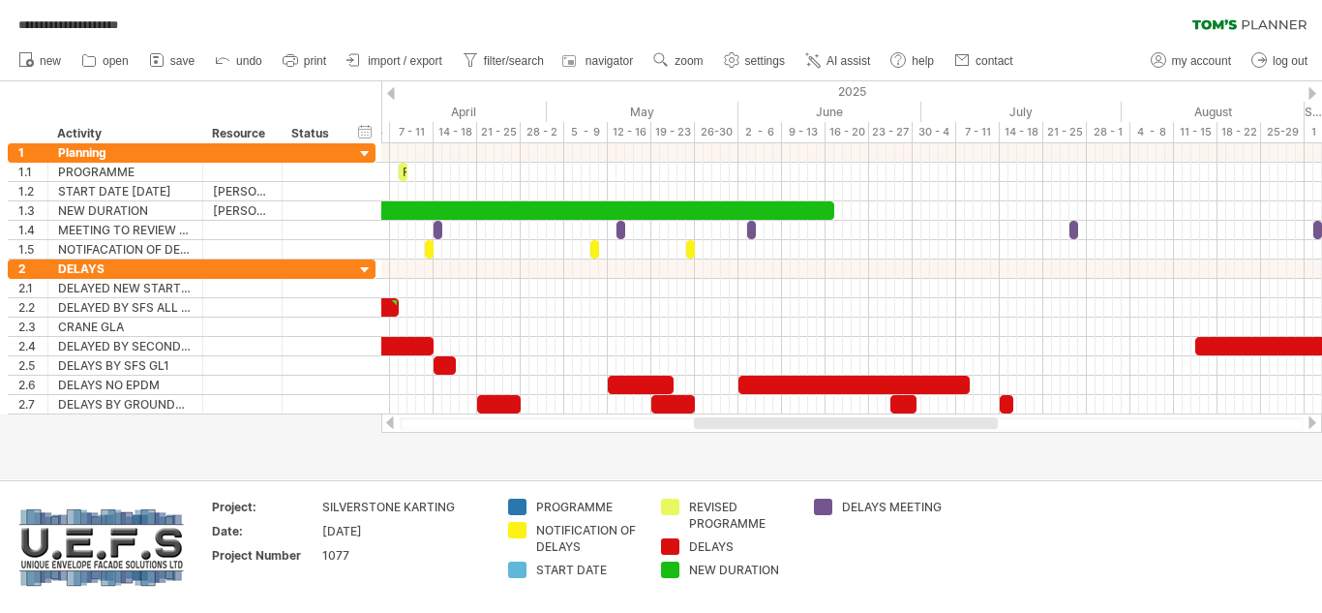
click at [392, 423] on div at bounding box center [389, 422] width 15 height 13
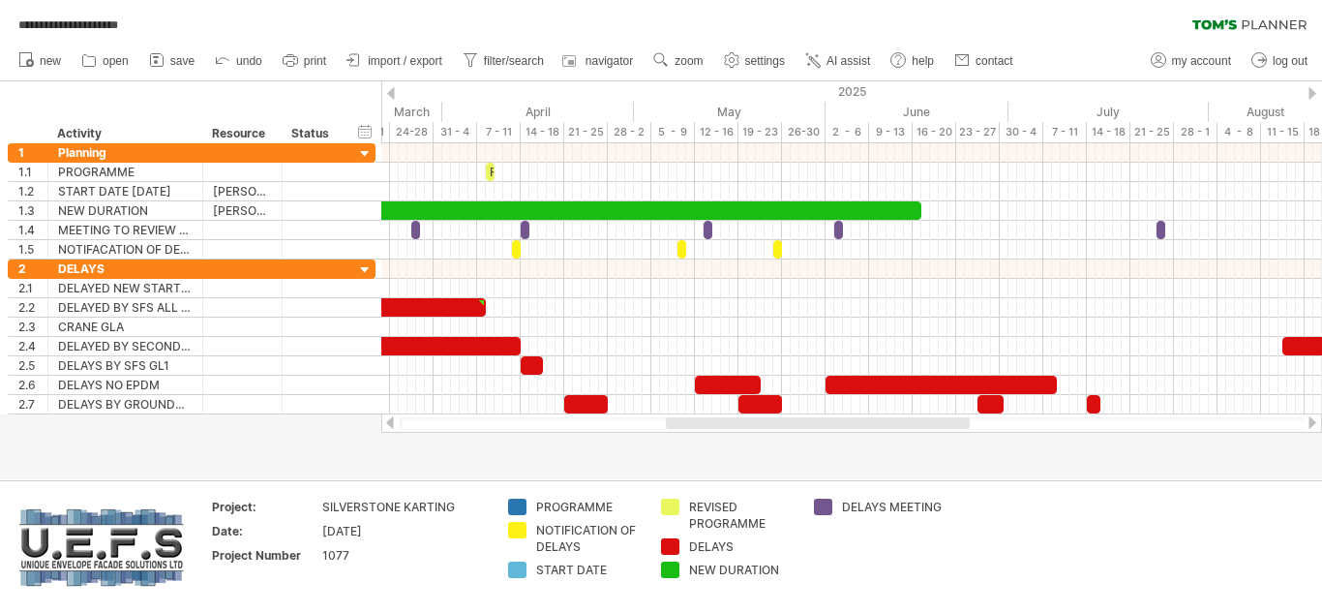
click at [392, 423] on div at bounding box center [389, 422] width 15 height 13
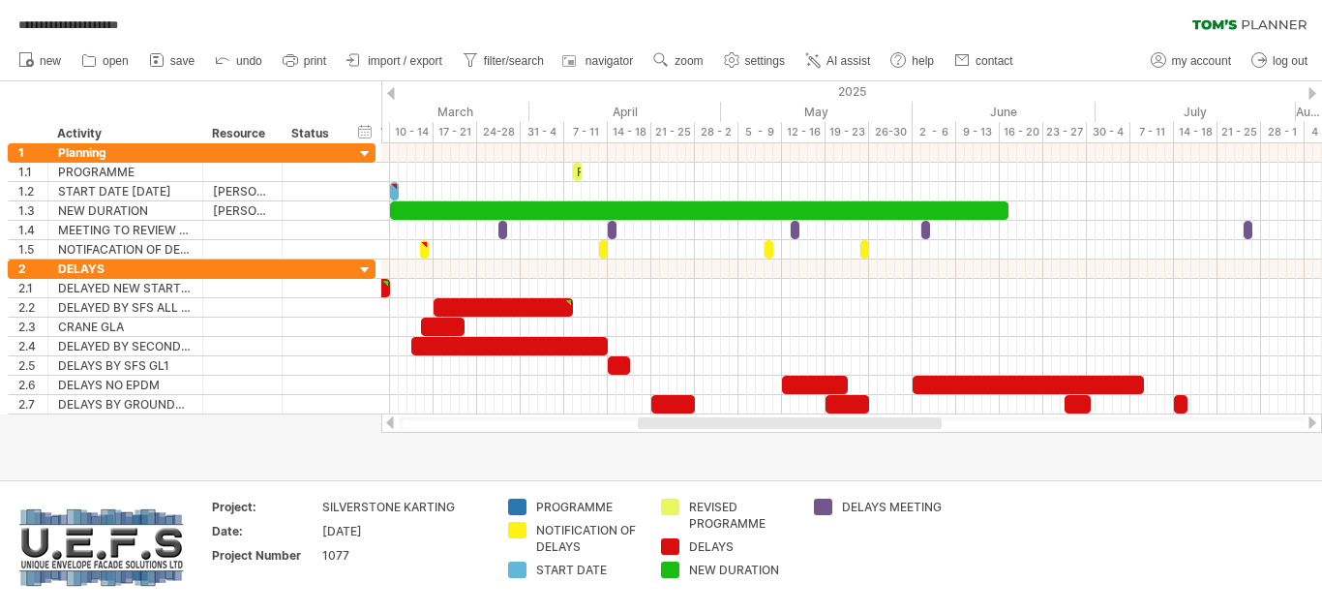
click at [392, 423] on div at bounding box center [389, 422] width 15 height 13
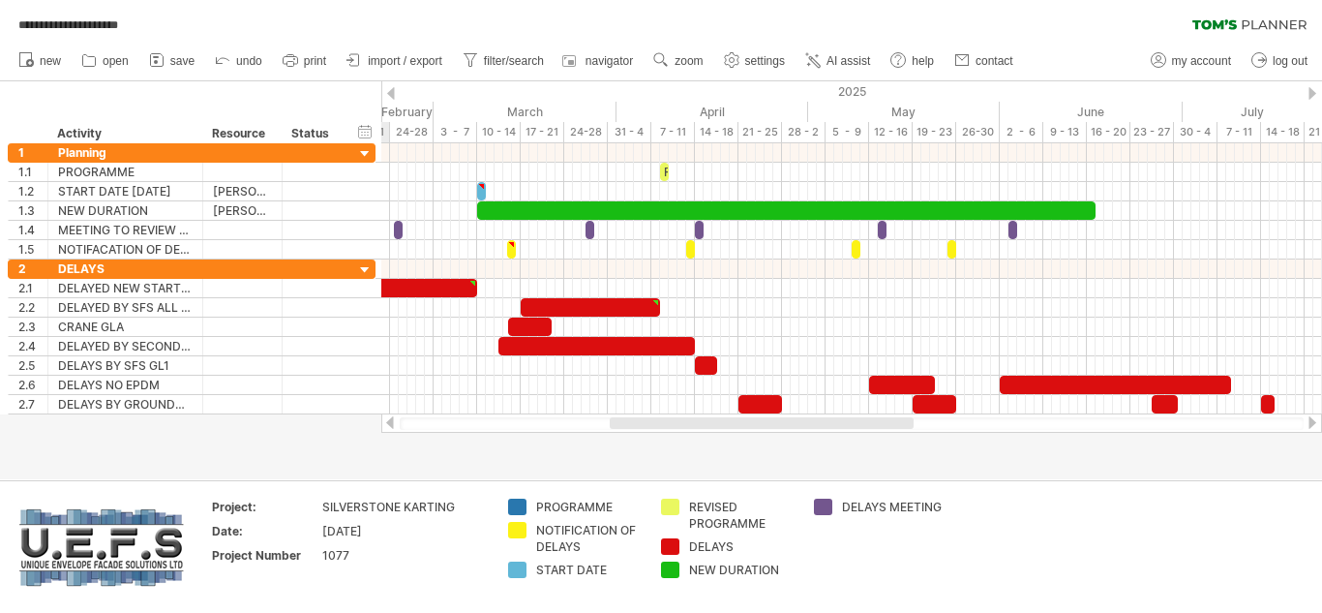
click at [392, 423] on div at bounding box center [389, 422] width 15 height 13
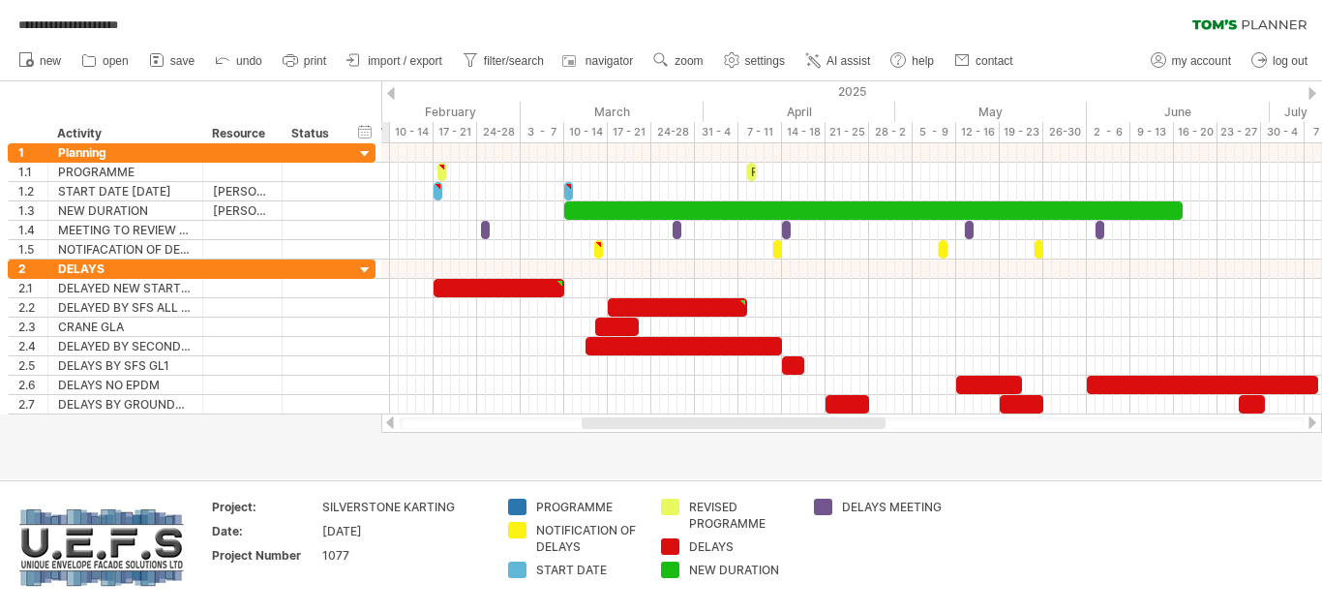
click at [392, 422] on div at bounding box center [389, 422] width 15 height 13
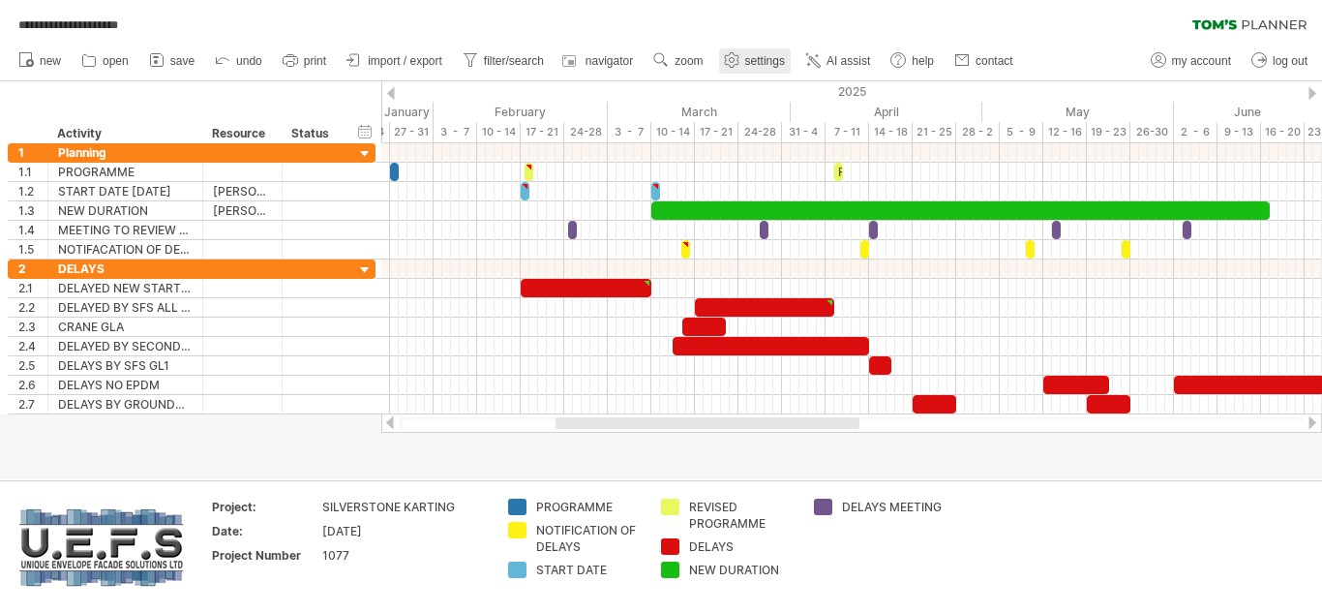
click at [761, 57] on span "settings" at bounding box center [765, 61] width 40 height 14
select select "*"
select select "**"
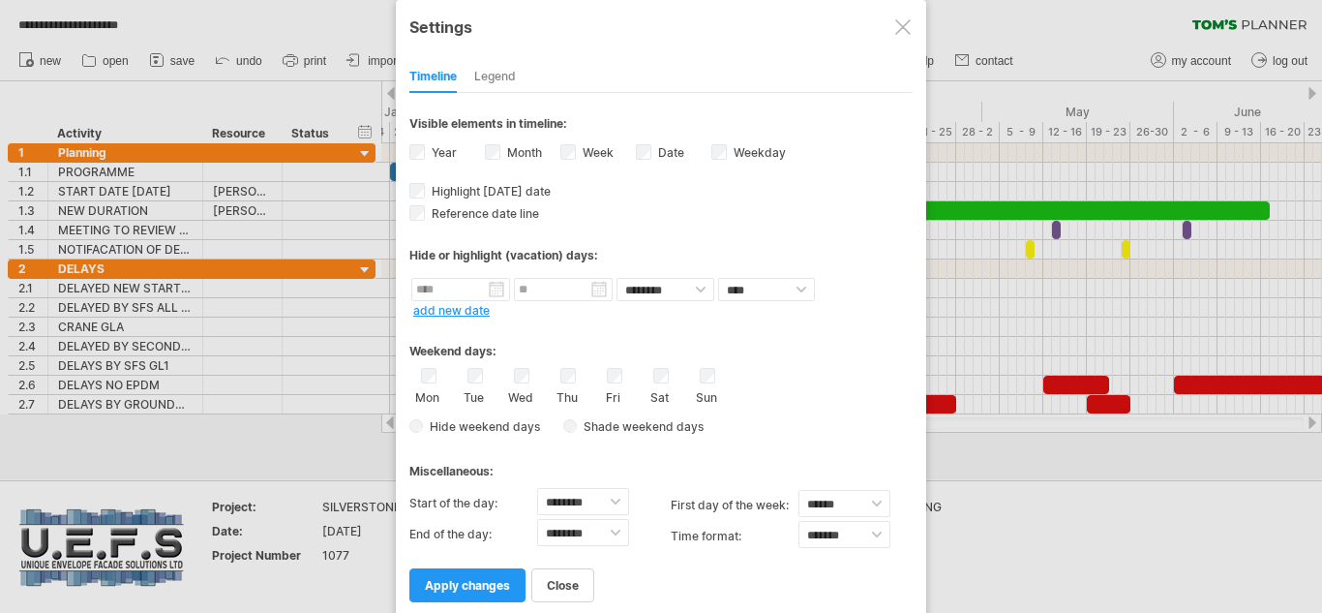
click at [905, 31] on div at bounding box center [902, 26] width 15 height 15
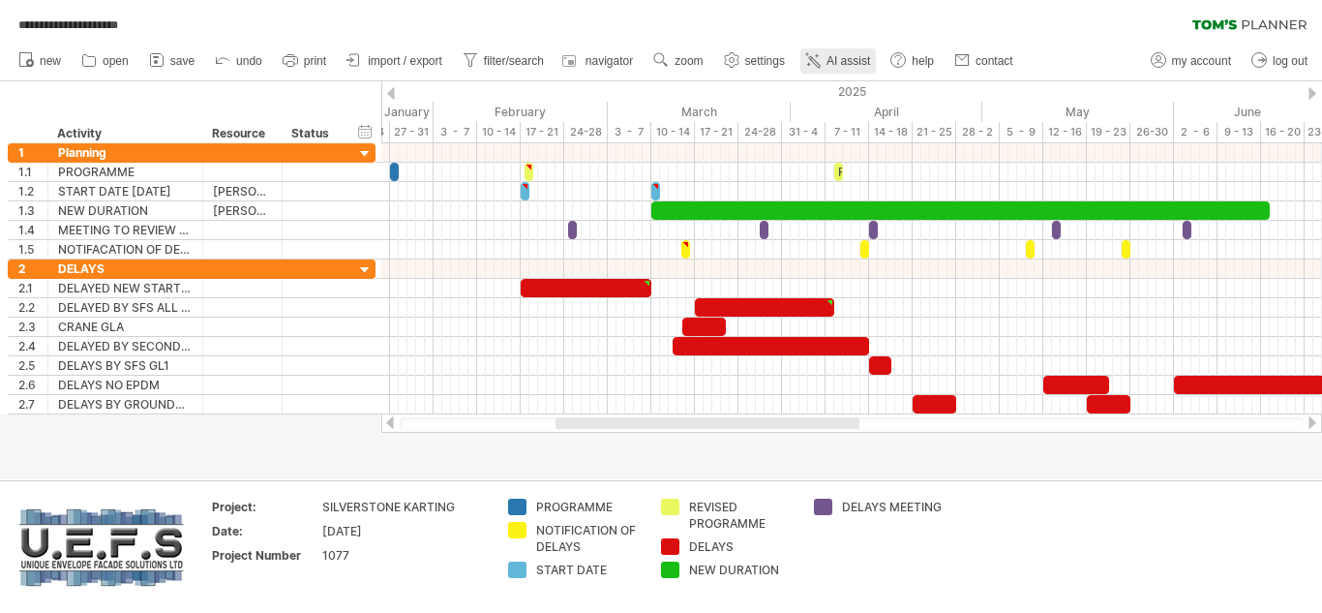
click at [847, 59] on span "AI assist" at bounding box center [849, 61] width 44 height 14
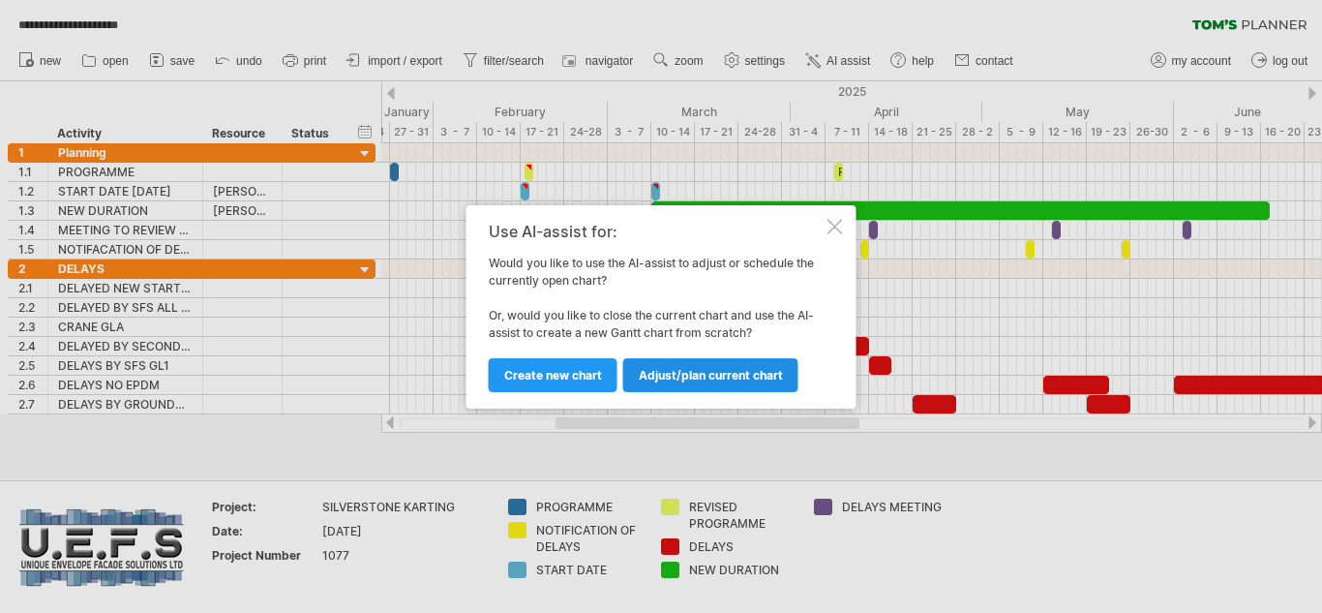
click at [721, 376] on span "Adjust/plan current chart" at bounding box center [711, 375] width 144 height 15
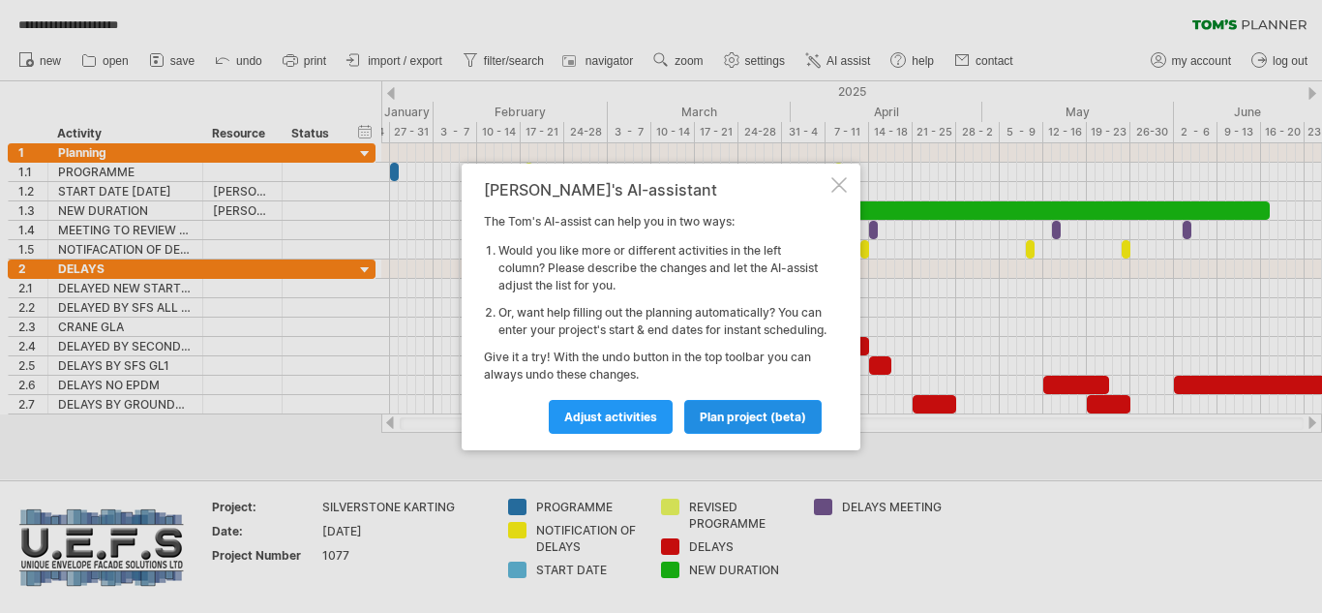
click at [740, 424] on span "plan project (beta)" at bounding box center [753, 416] width 106 height 15
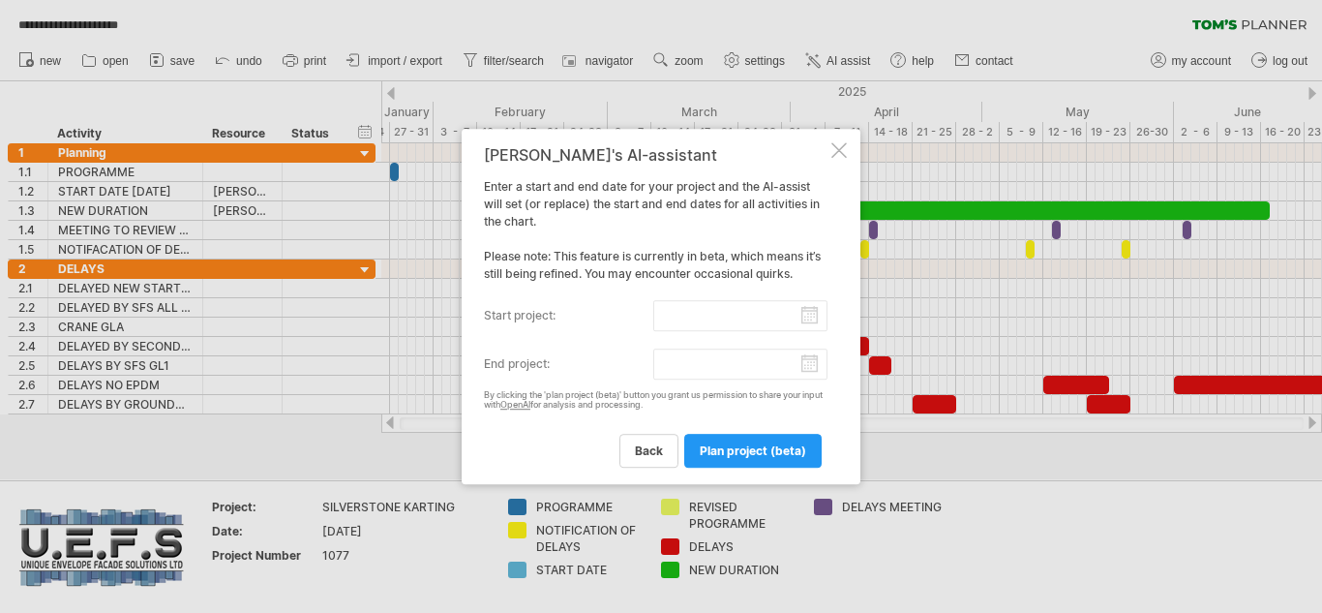
click at [747, 315] on input "start project:" at bounding box center [740, 315] width 175 height 31
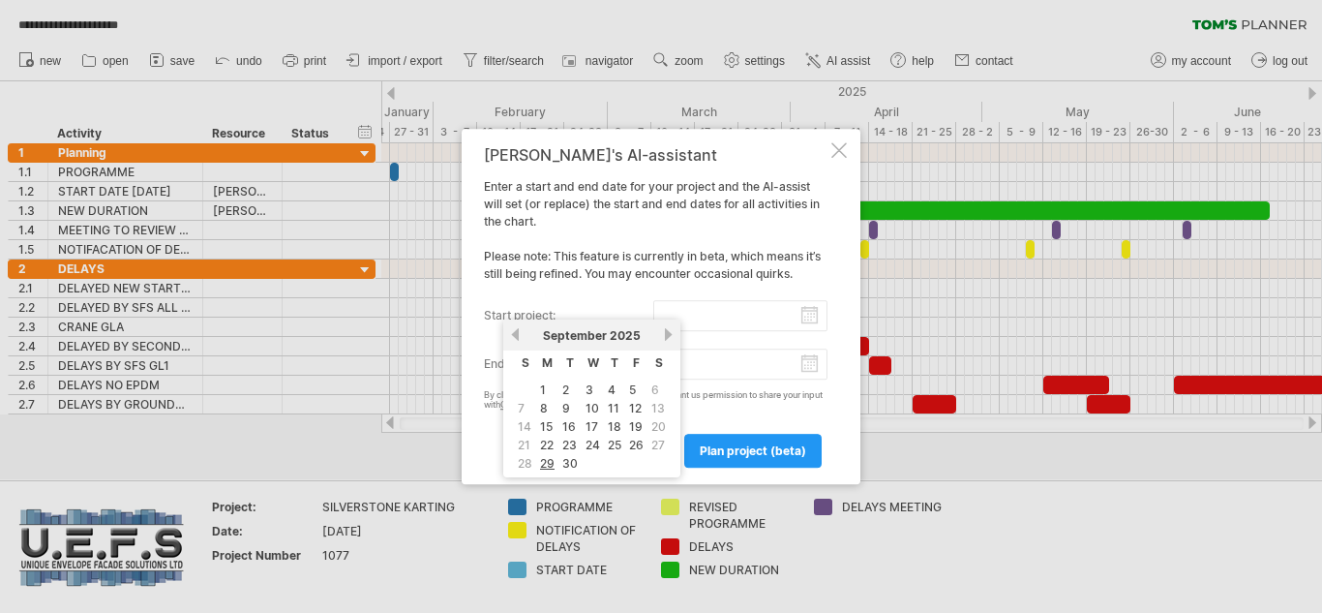
click at [515, 335] on link "previous" at bounding box center [515, 334] width 15 height 15
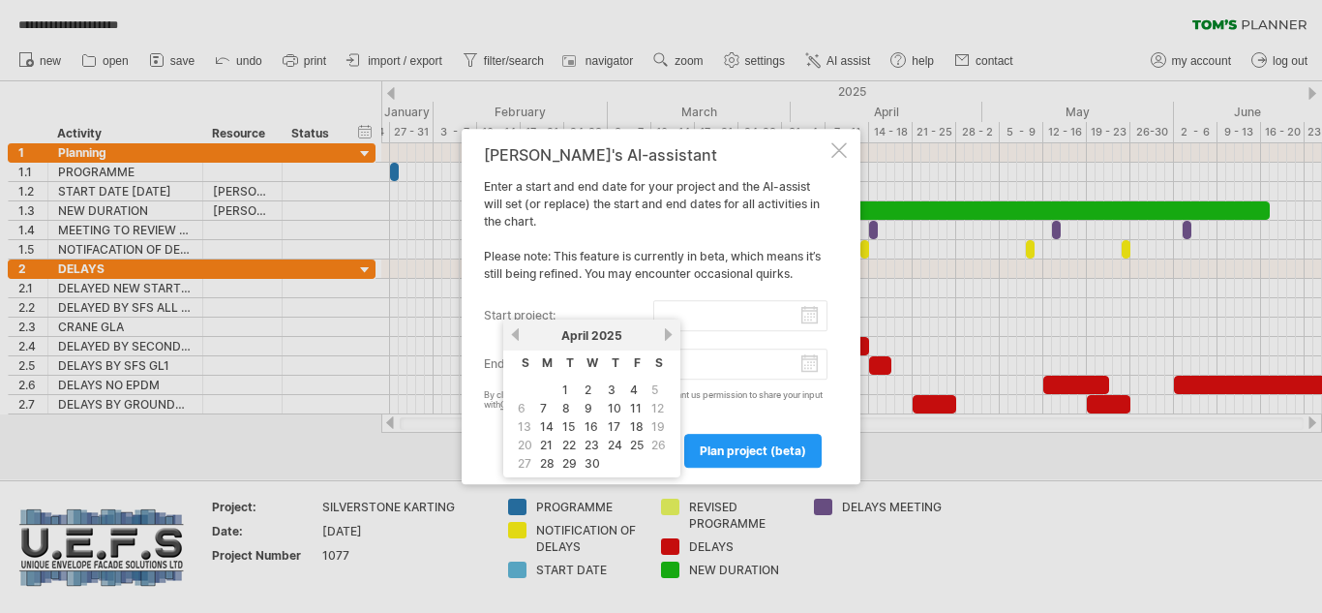
click at [515, 335] on link "previous" at bounding box center [515, 334] width 15 height 15
click at [544, 464] on link "24" at bounding box center [547, 463] width 18 height 18
type input "********"
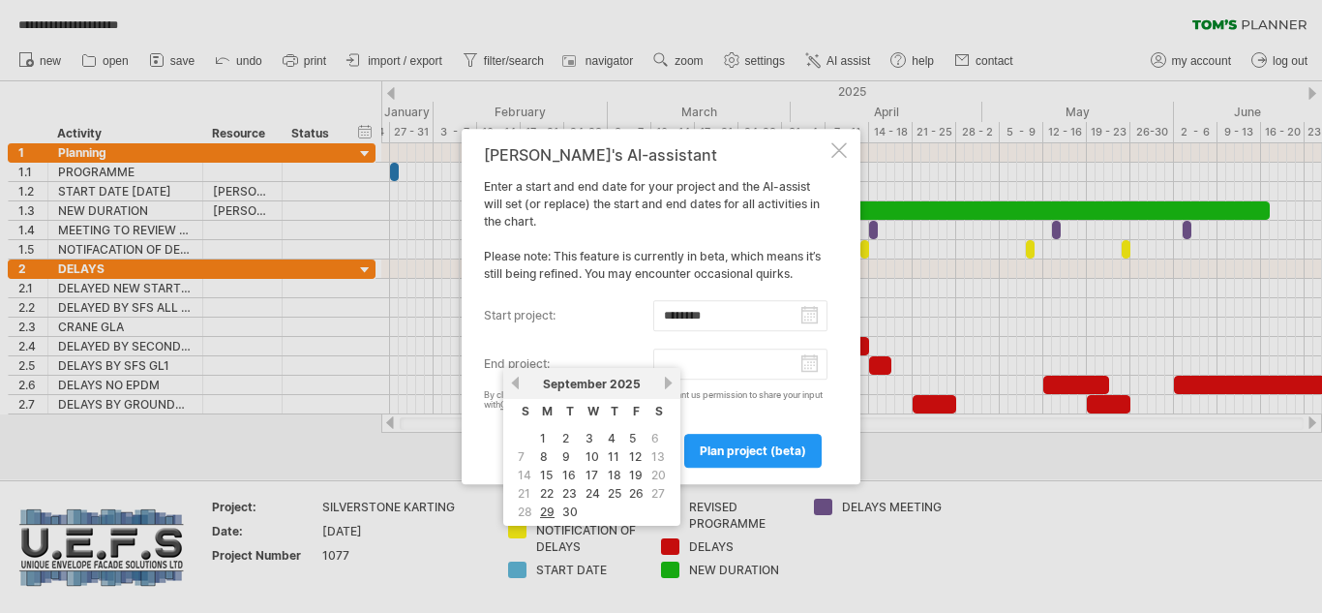
click at [686, 368] on input "end project:" at bounding box center [740, 363] width 175 height 31
click at [667, 383] on link "next" at bounding box center [668, 383] width 15 height 15
click at [631, 514] on link "31" at bounding box center [636, 511] width 17 height 18
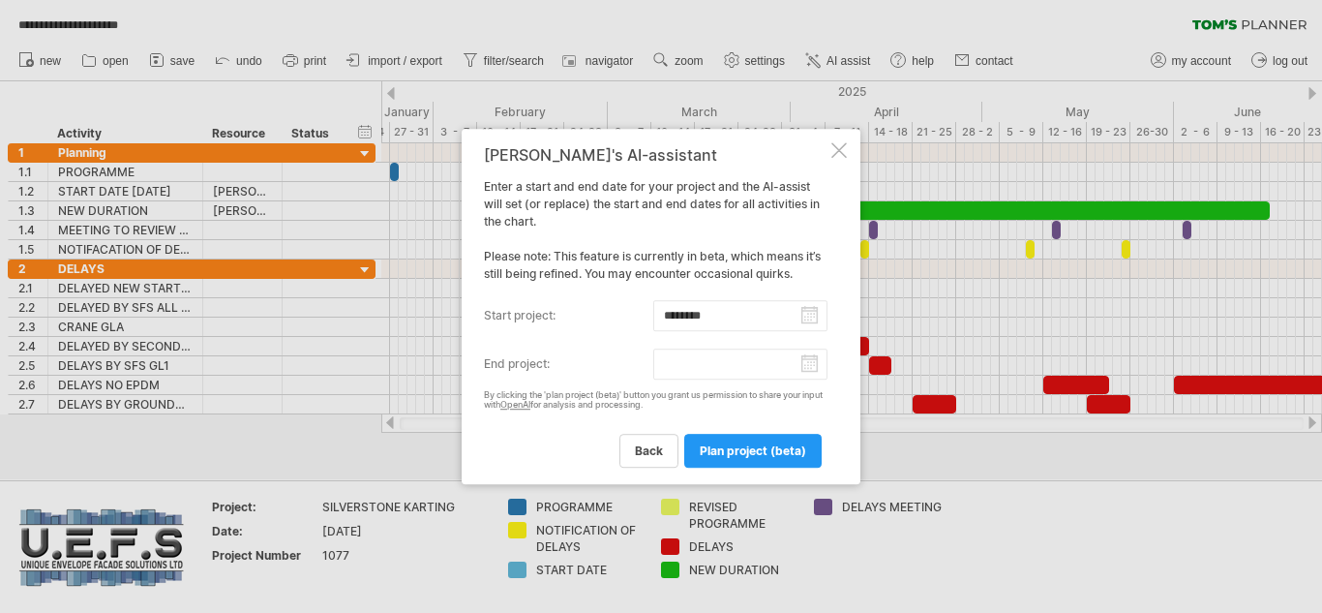
type input "********"
click at [741, 454] on span "plan project (beta)" at bounding box center [753, 450] width 106 height 15
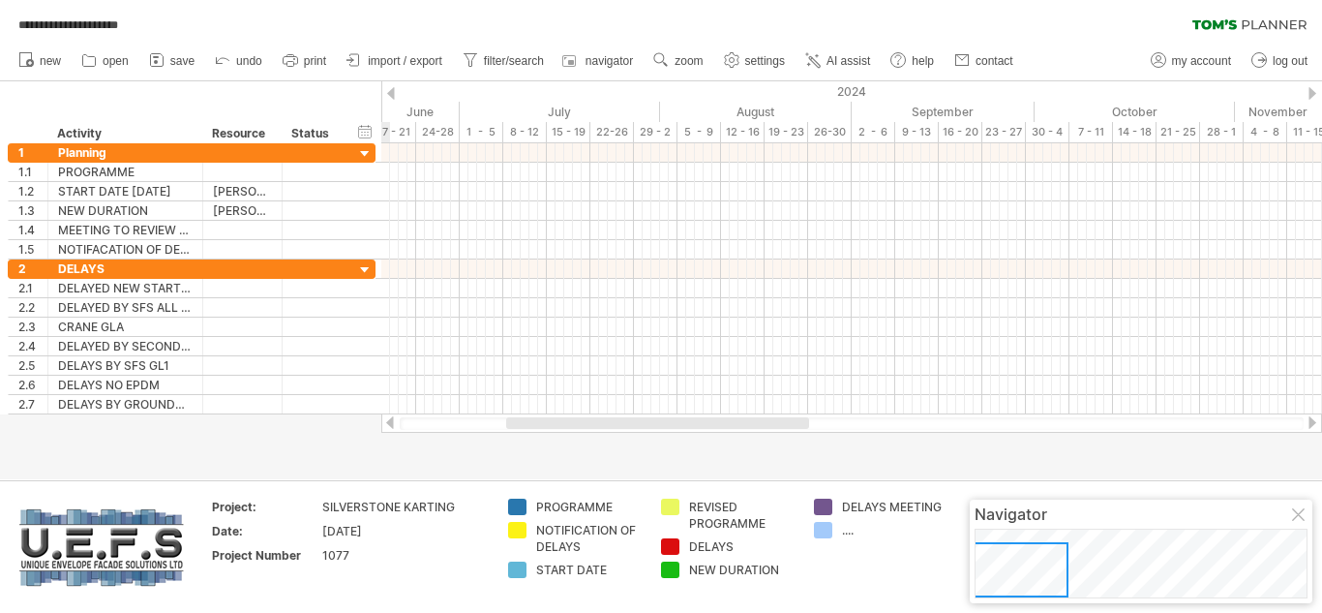
click at [428, 422] on div at bounding box center [852, 423] width 904 height 13
click at [387, 419] on div at bounding box center [389, 422] width 15 height 13
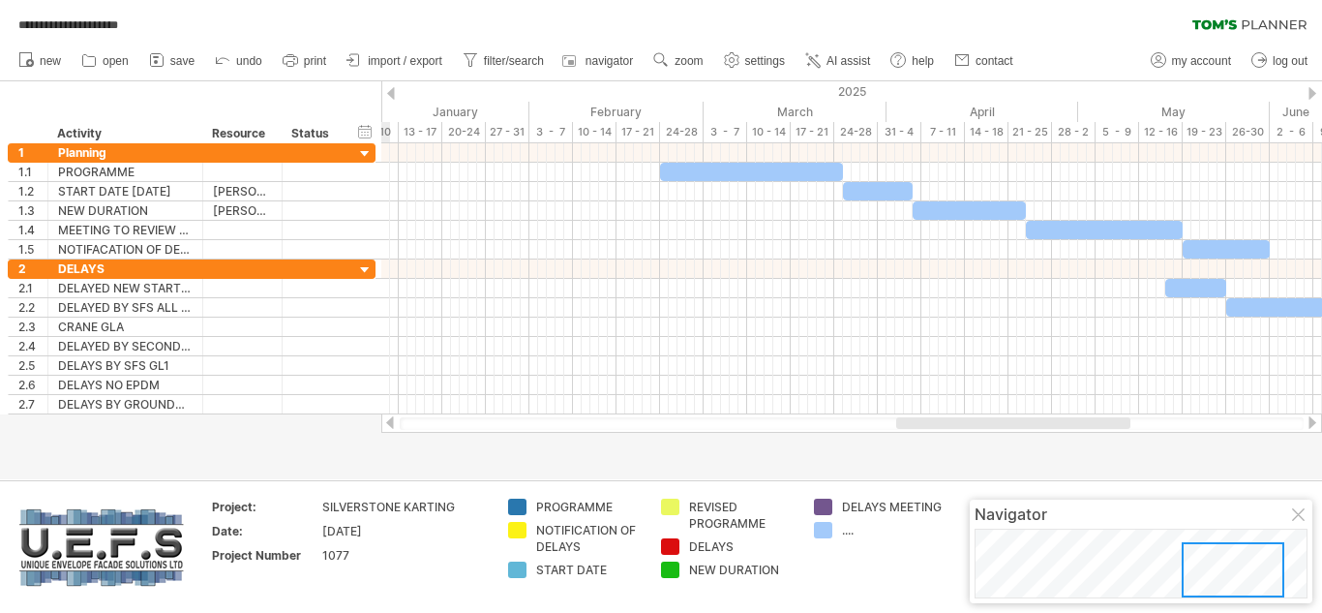
click at [1276, 589] on div at bounding box center [1233, 569] width 103 height 55
click at [243, 58] on span "undo" at bounding box center [249, 61] width 26 height 14
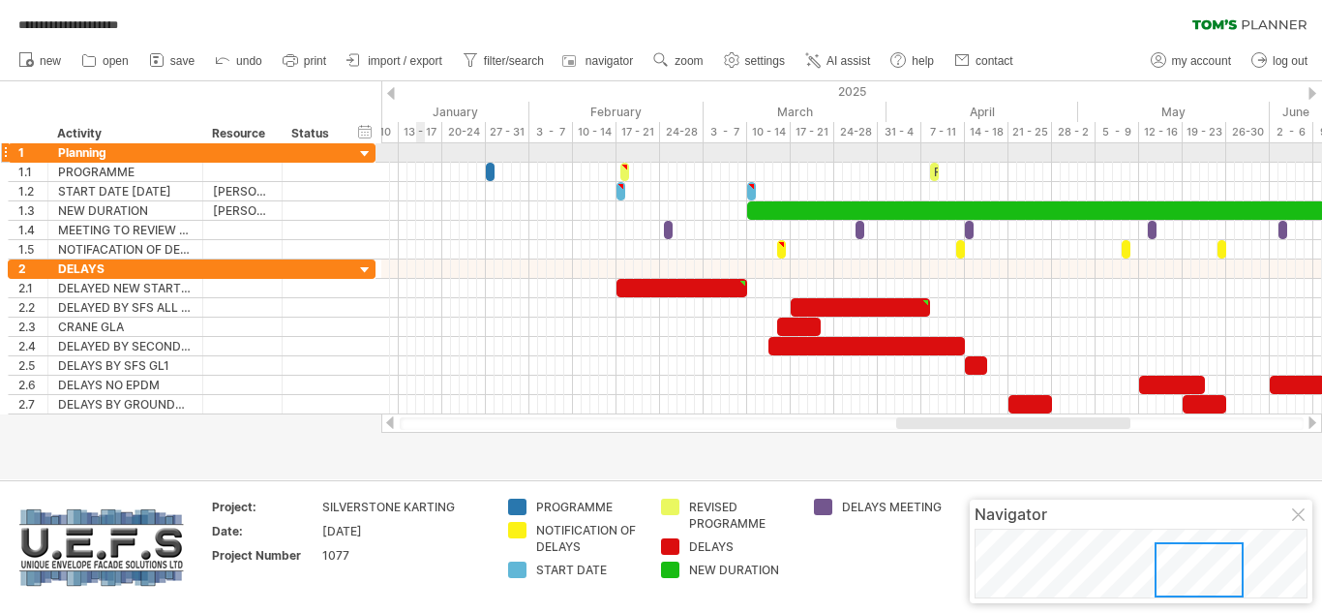
drag, startPoint x: 436, startPoint y: 152, endPoint x: 416, endPoint y: 152, distance: 19.4
click at [416, 152] on div at bounding box center [851, 152] width 941 height 19
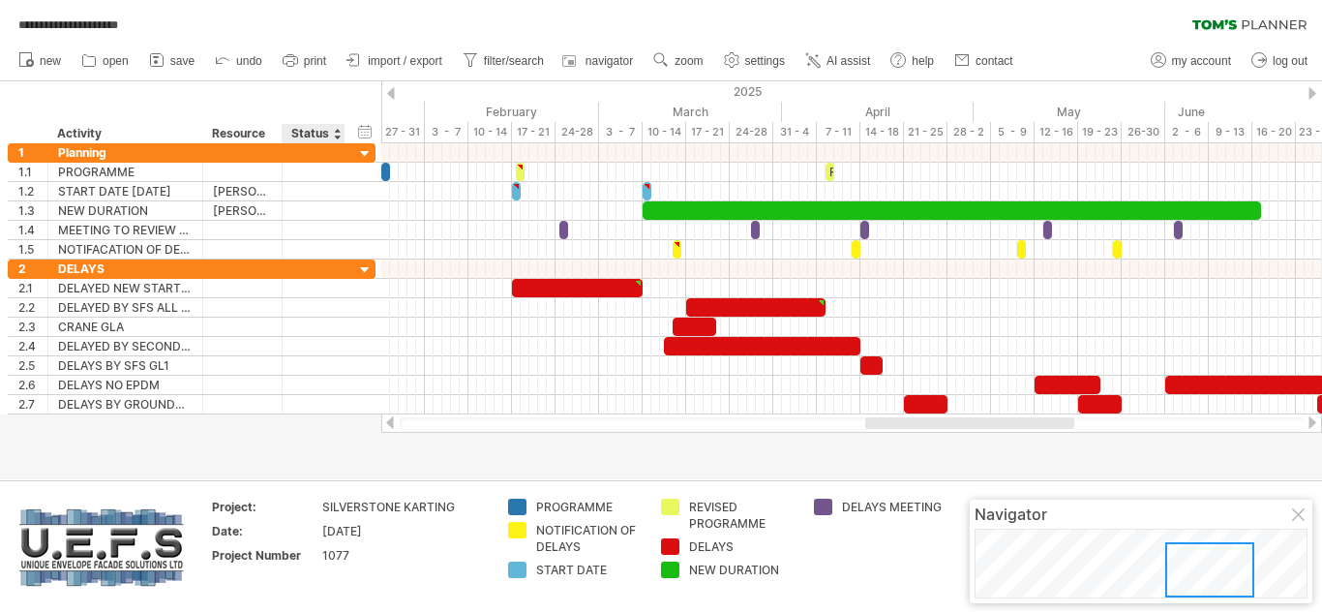
drag, startPoint x: 410, startPoint y: 115, endPoint x: 310, endPoint y: 106, distance: 101.0
click at [310, 106] on div "**********" at bounding box center [661, 306] width 1322 height 613
click at [1296, 516] on div at bounding box center [1299, 515] width 15 height 15
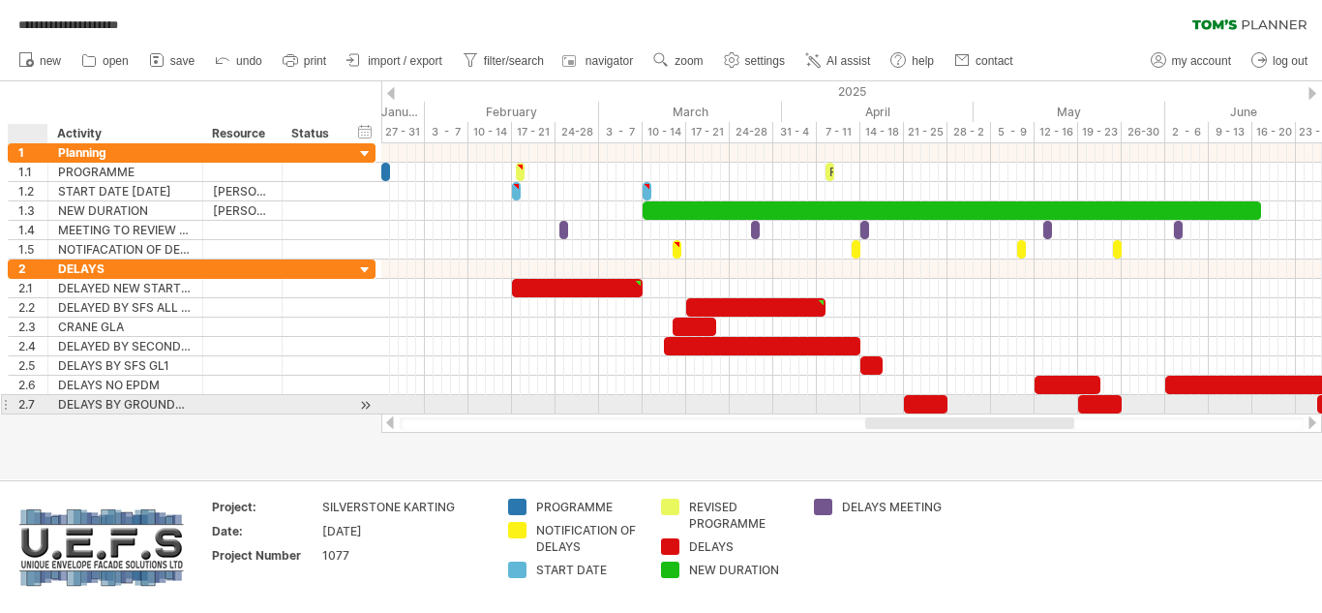
drag, startPoint x: 33, startPoint y: 123, endPoint x: 40, endPoint y: 405, distance: 281.8
click at [40, 405] on div "**********" at bounding box center [661, 306] width 1322 height 613
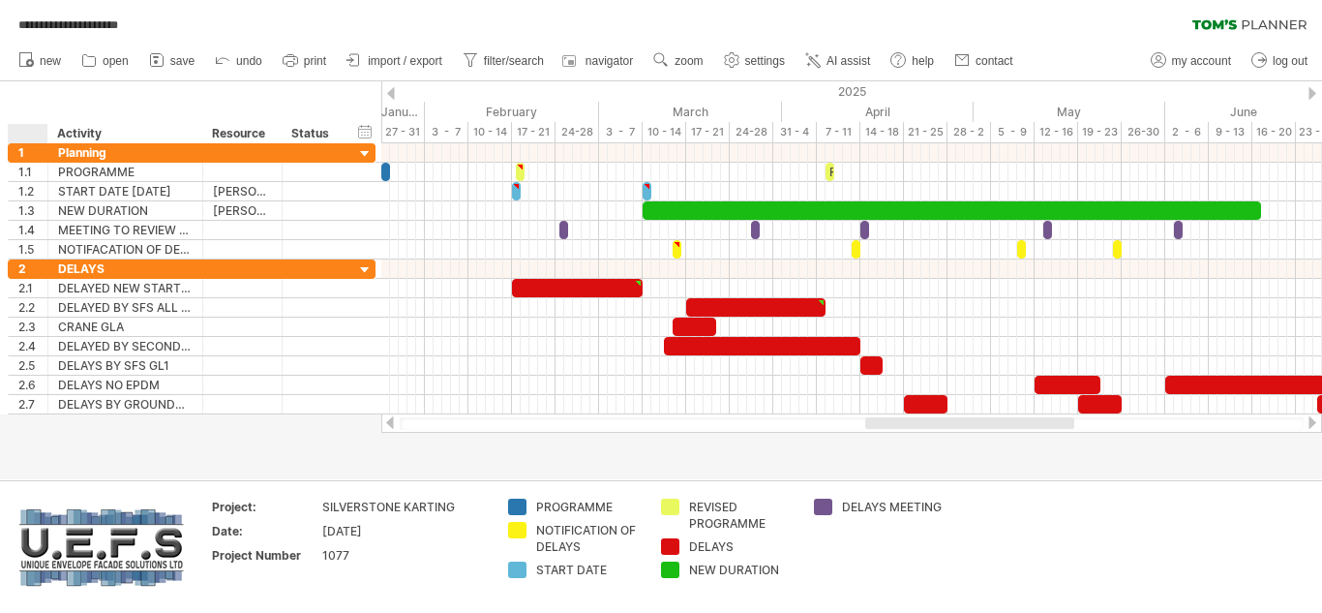
click at [30, 130] on div at bounding box center [31, 133] width 29 height 19
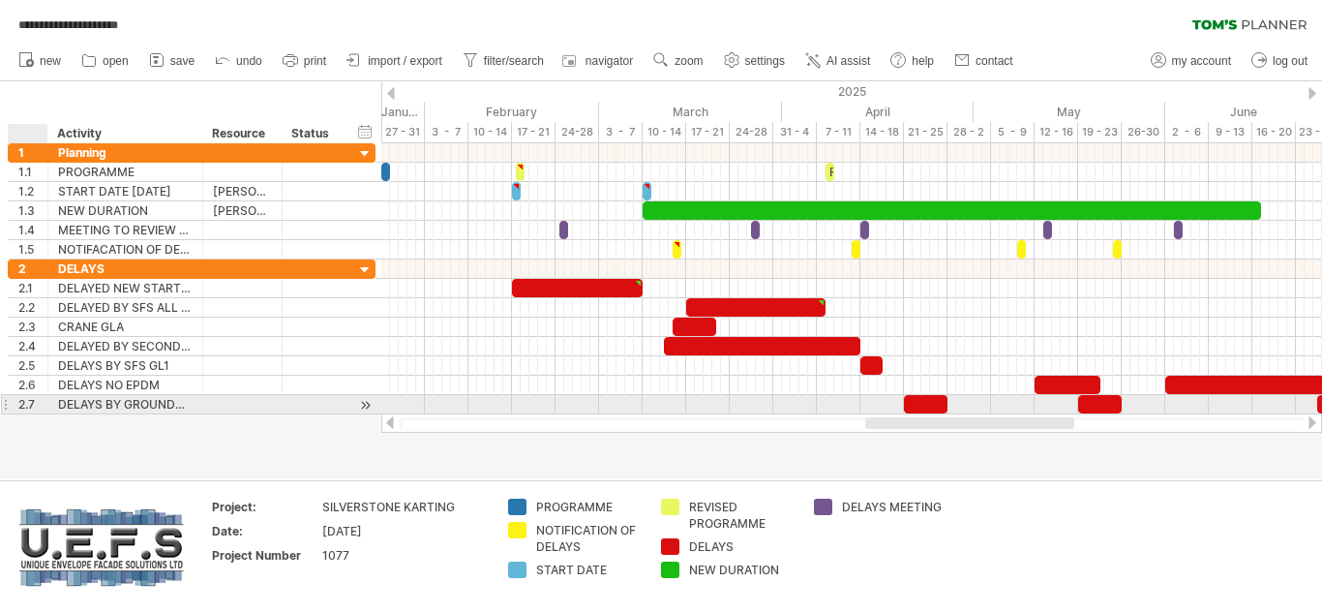
click at [40, 405] on div "2.7" at bounding box center [32, 404] width 29 height 18
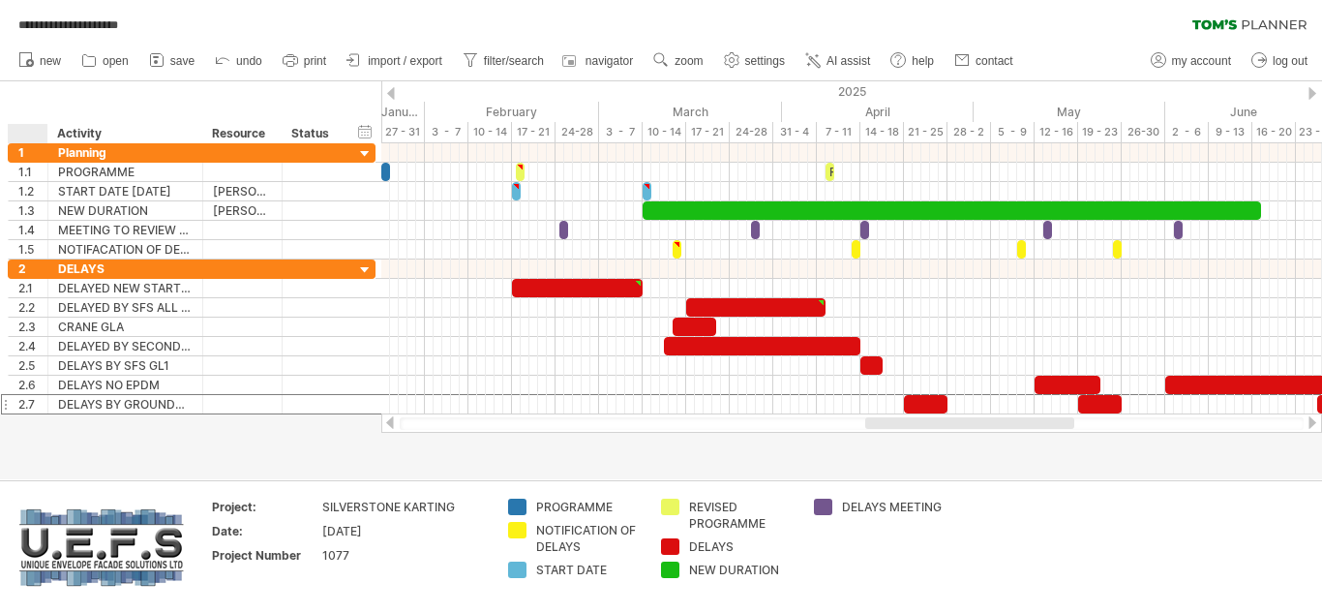
click at [25, 135] on div at bounding box center [31, 133] width 29 height 19
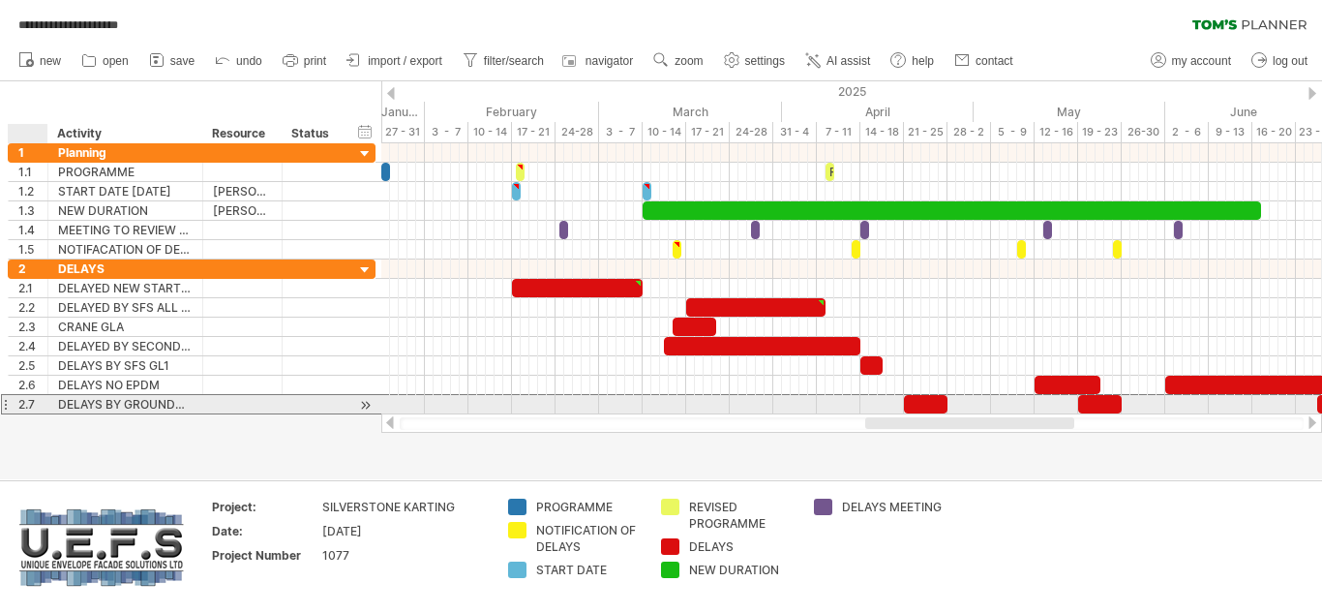
drag, startPoint x: 30, startPoint y: 135, endPoint x: 33, endPoint y: 402, distance: 267.2
click at [33, 402] on div "**********" at bounding box center [661, 306] width 1322 height 613
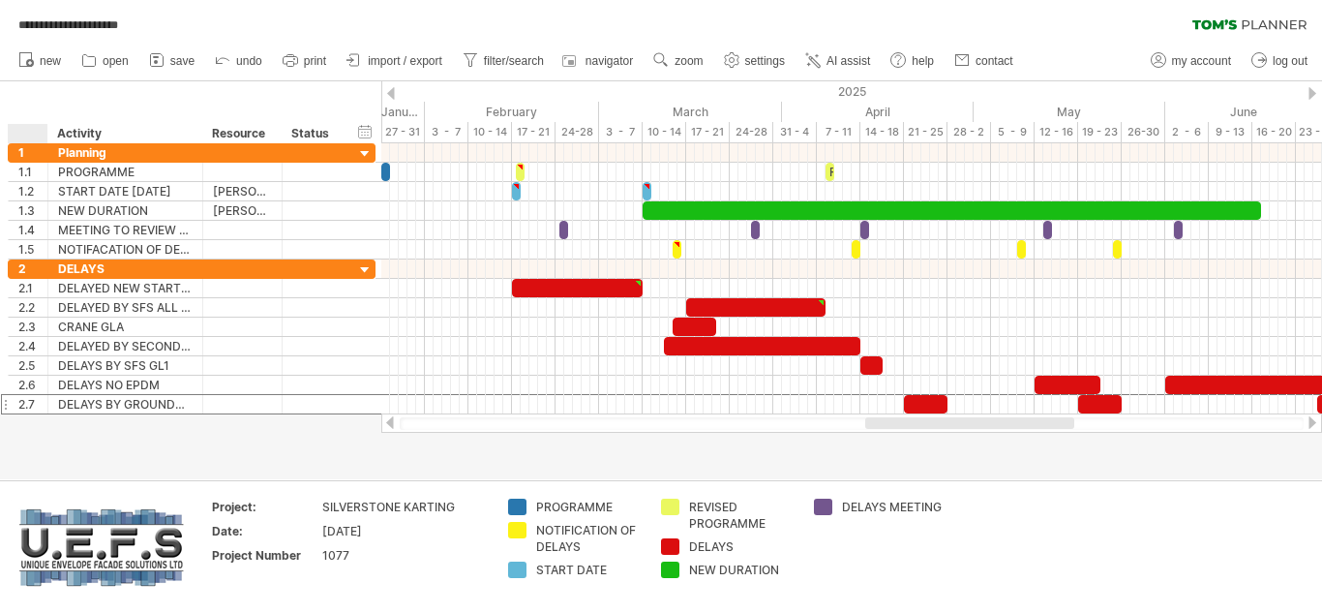
click at [41, 136] on input "text" at bounding box center [31, 133] width 29 height 19
drag, startPoint x: 20, startPoint y: 137, endPoint x: 267, endPoint y: 425, distance: 378.9
click at [267, 425] on div "**********" at bounding box center [661, 306] width 1322 height 613
click at [1310, 427] on div at bounding box center [1312, 422] width 15 height 13
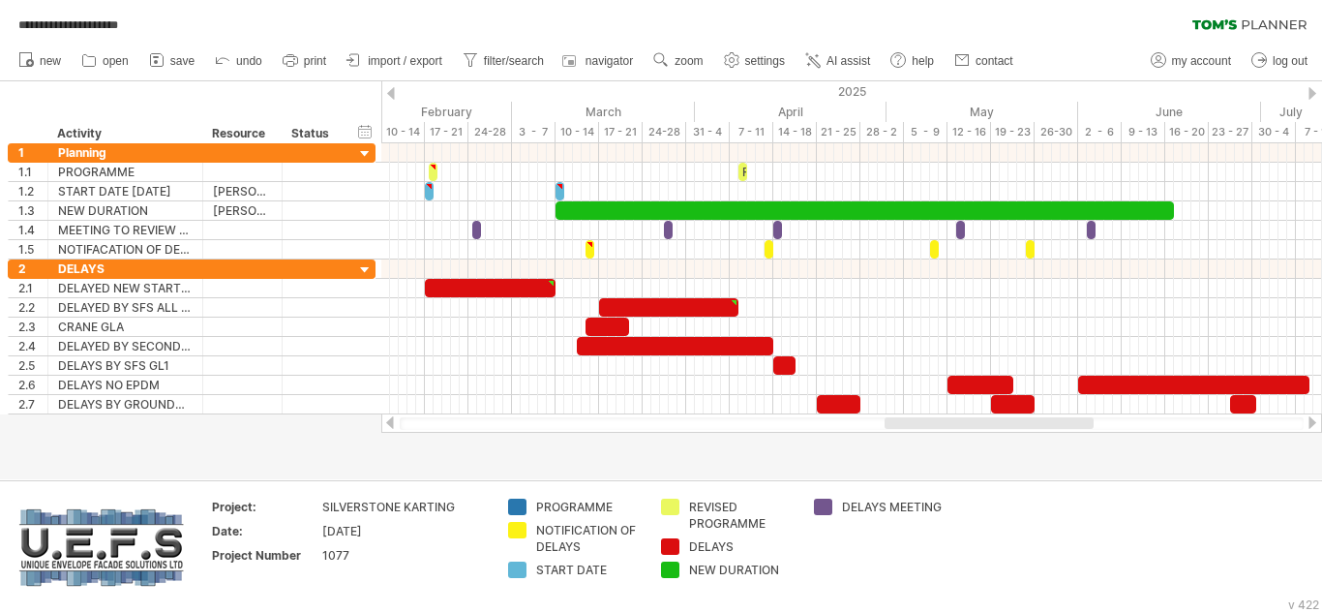
click at [1310, 427] on div at bounding box center [1312, 422] width 15 height 13
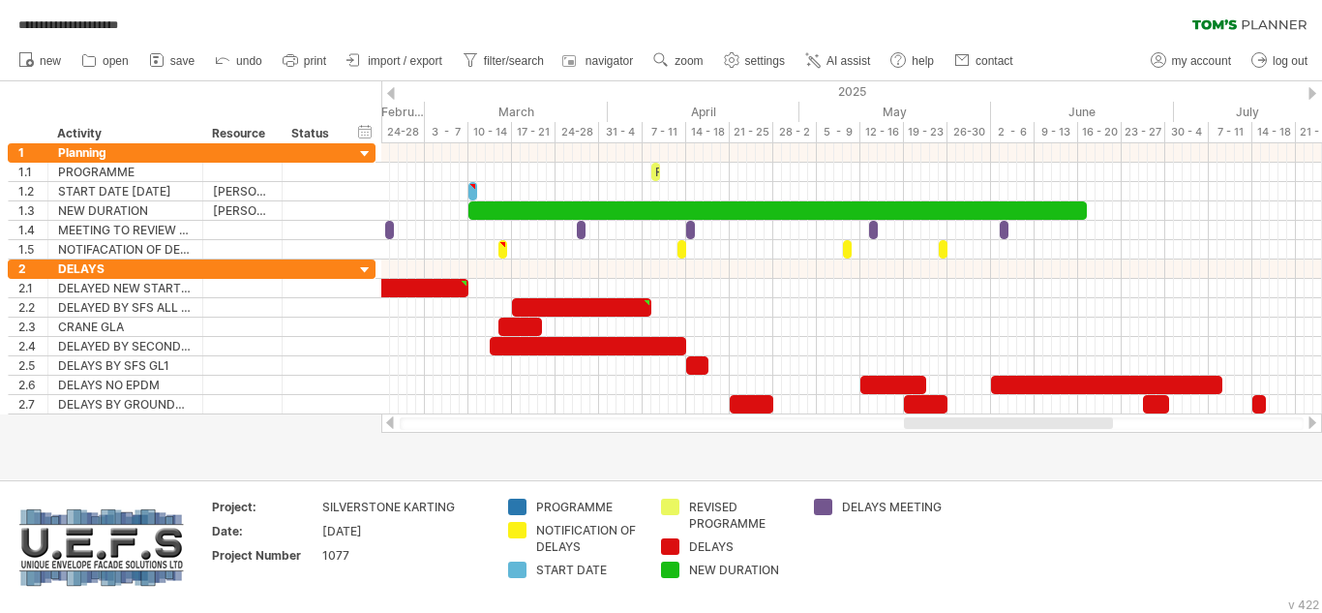
click at [1310, 427] on div at bounding box center [1312, 422] width 15 height 13
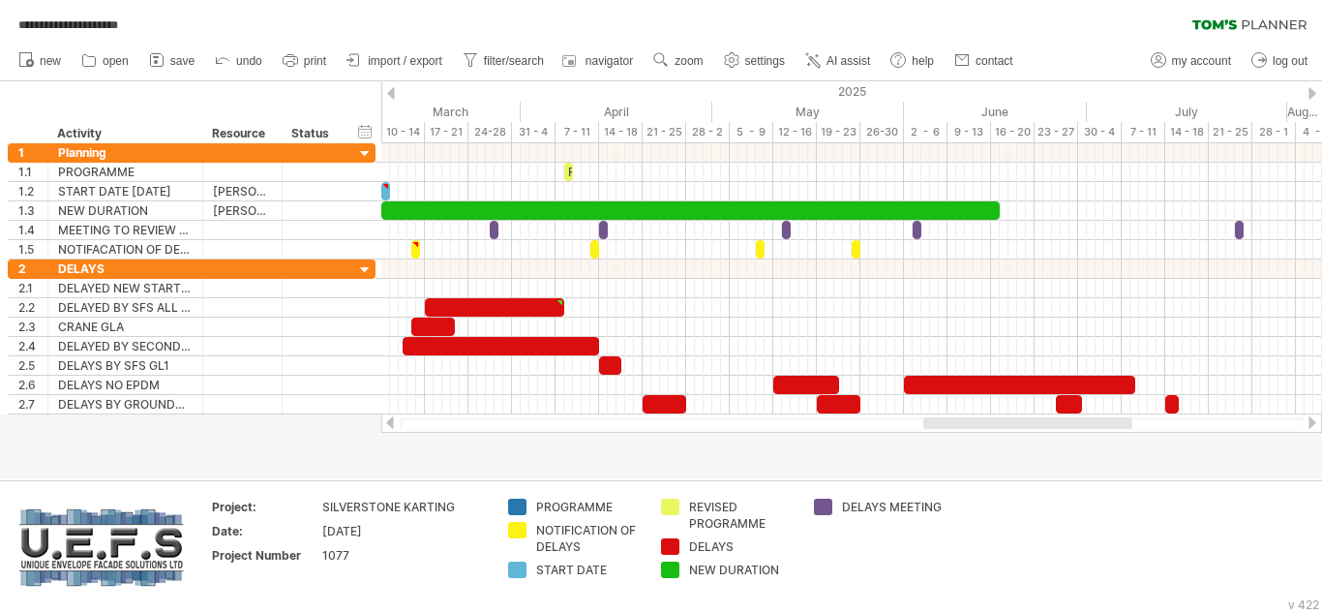
click at [1310, 427] on div at bounding box center [1312, 422] width 15 height 13
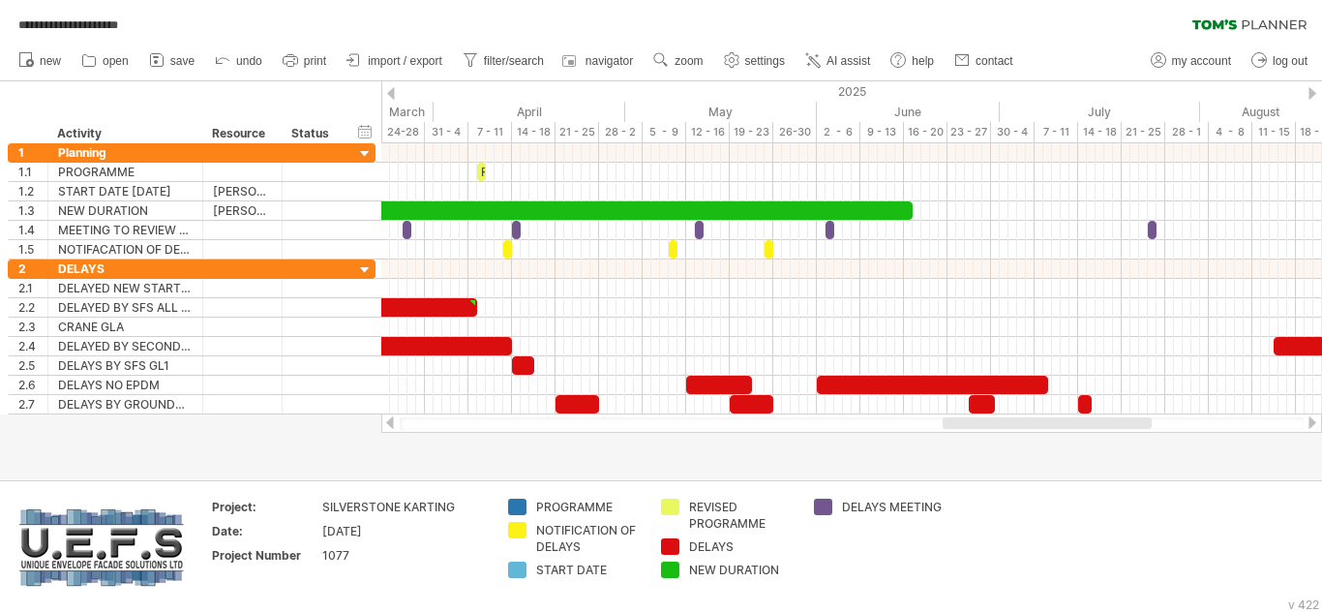
click at [1310, 427] on div at bounding box center [1312, 422] width 15 height 13
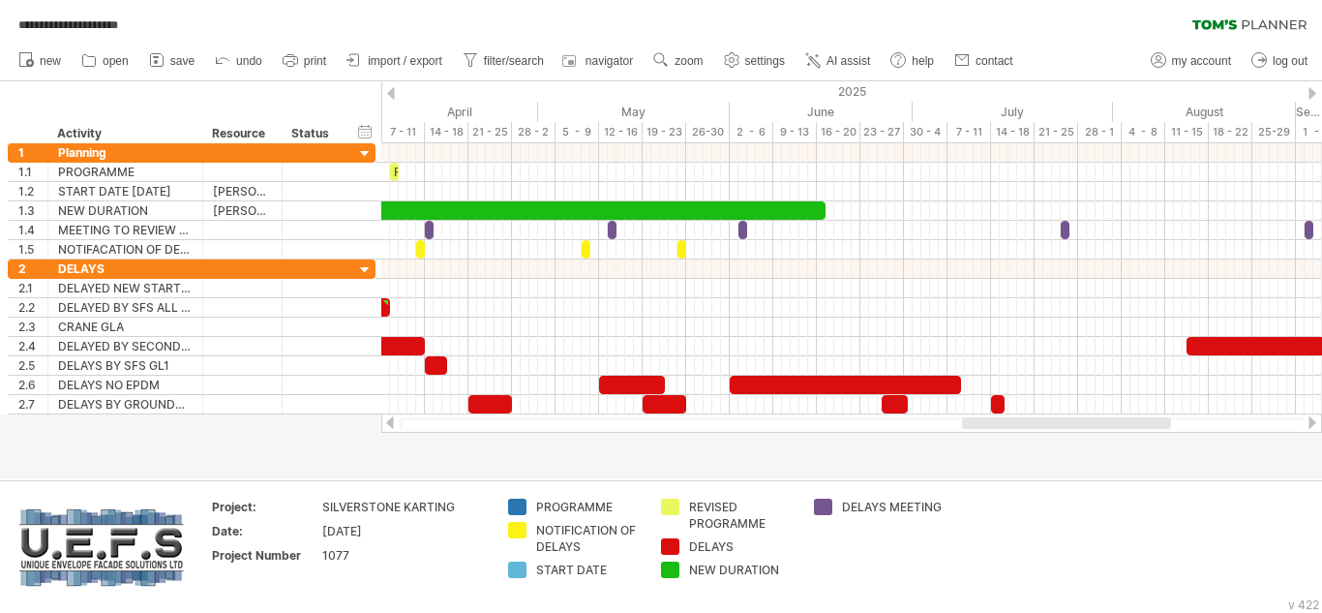
click at [1310, 427] on div at bounding box center [1312, 422] width 15 height 13
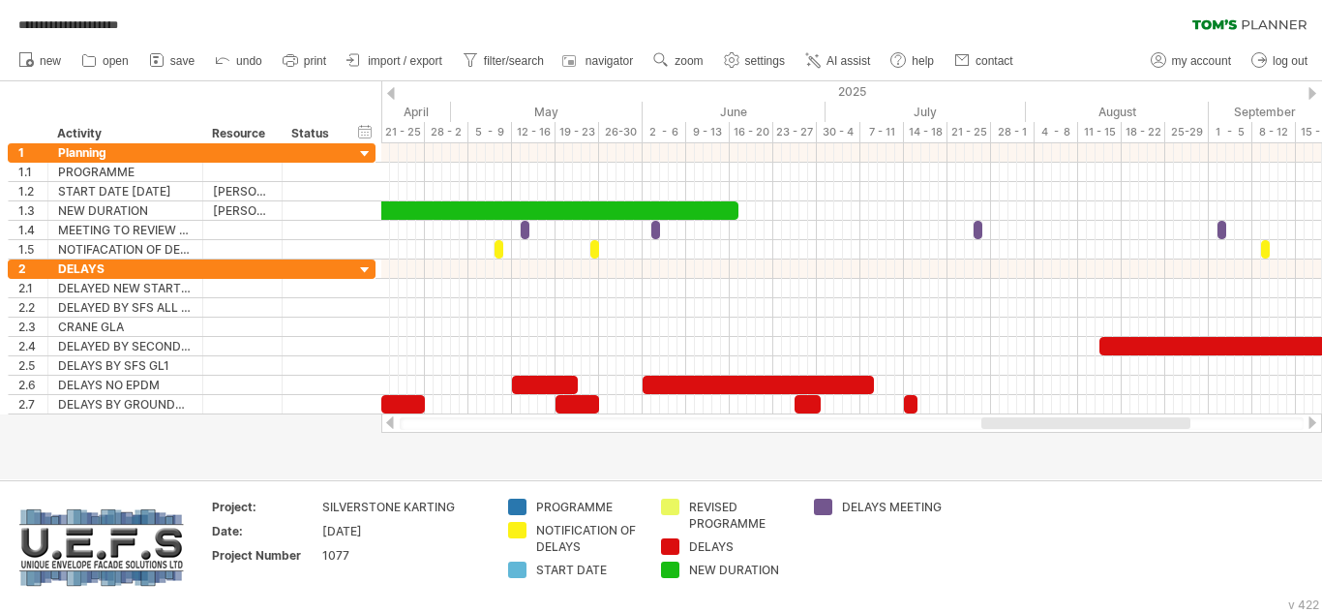
click at [1310, 427] on div at bounding box center [1312, 422] width 15 height 13
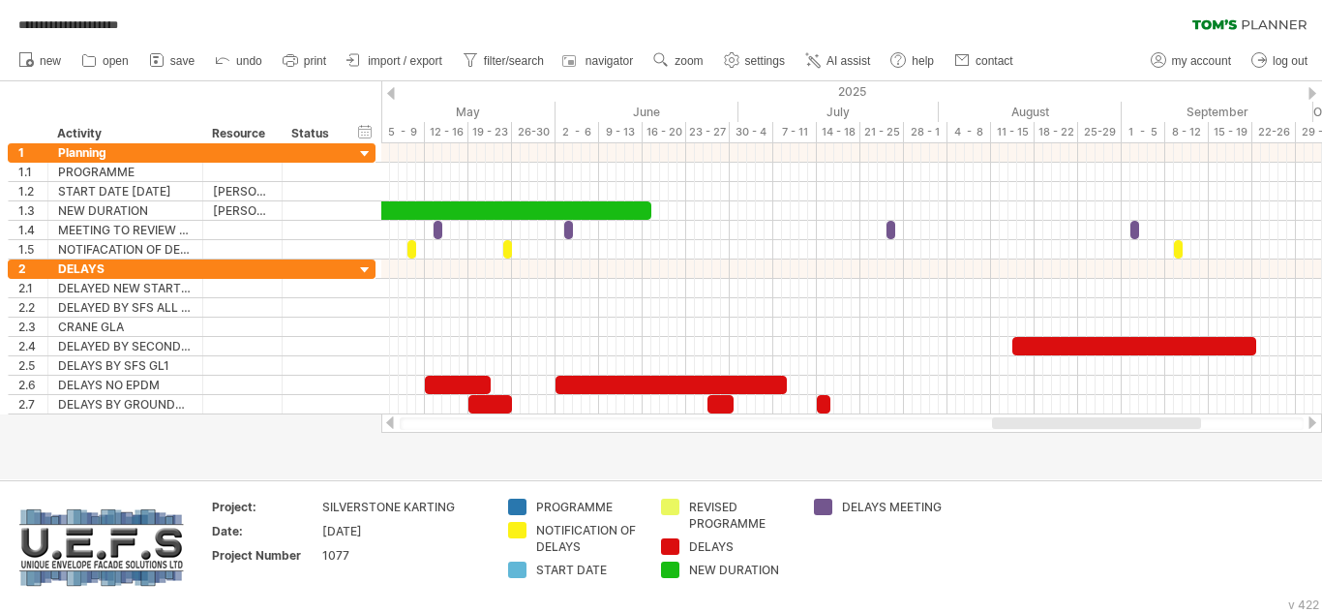
click at [1310, 427] on div at bounding box center [1312, 422] width 15 height 13
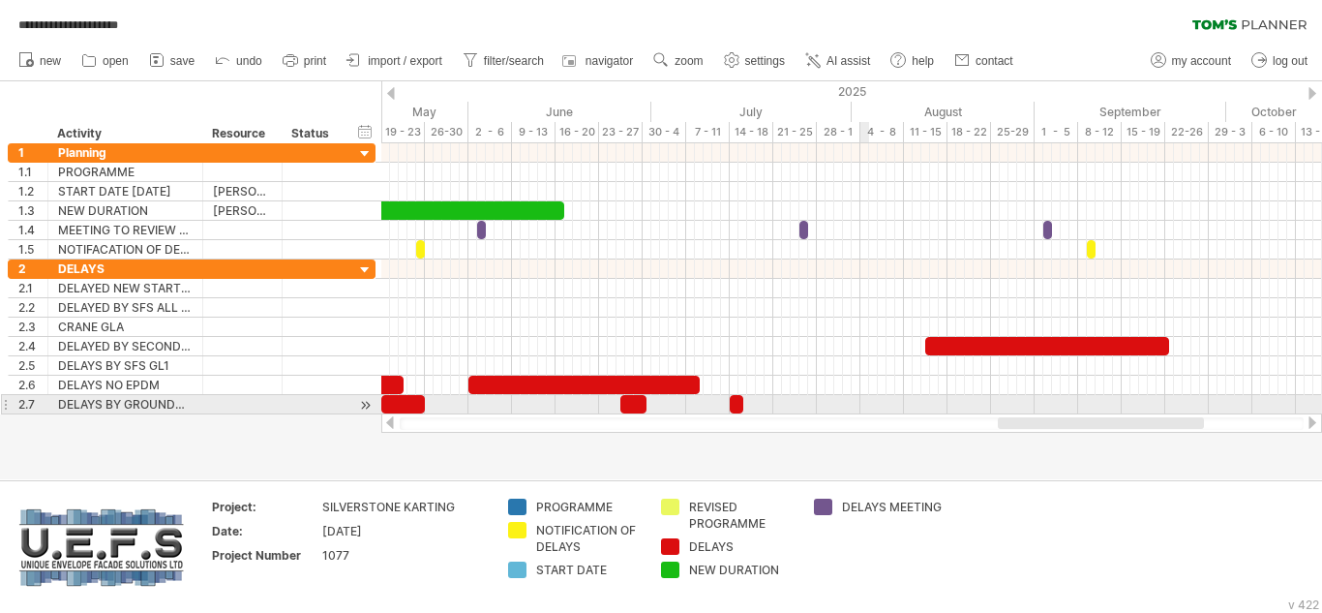
click at [866, 404] on div at bounding box center [851, 404] width 941 height 19
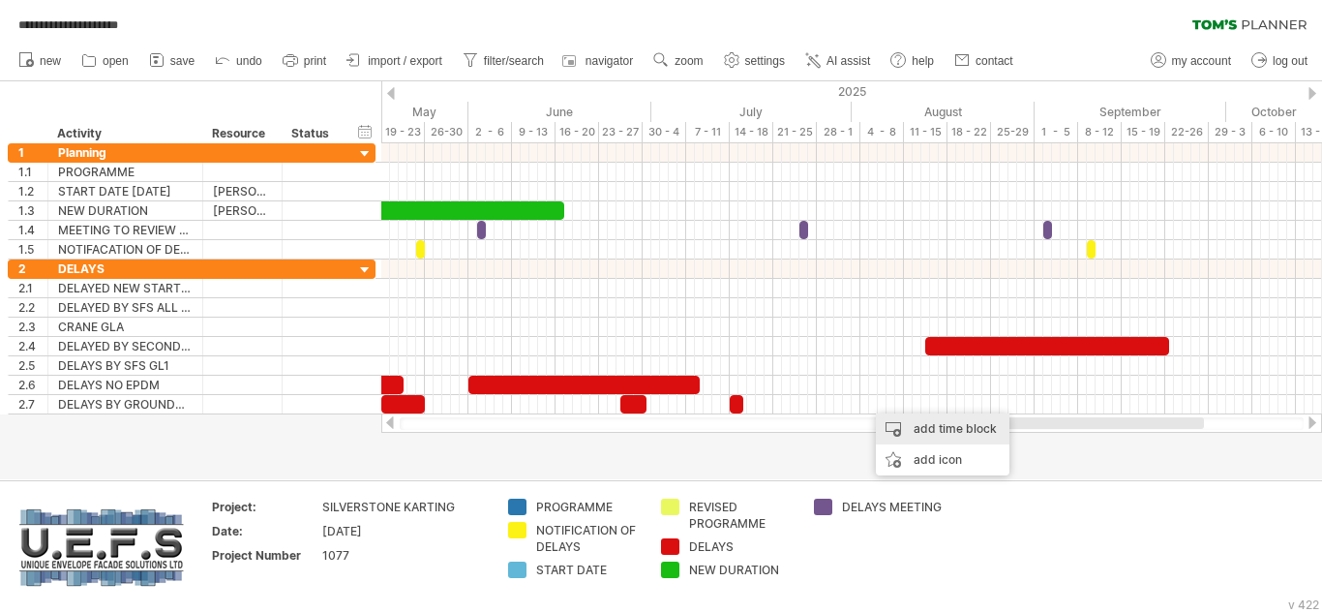
click at [928, 424] on div "add time block" at bounding box center [943, 428] width 134 height 31
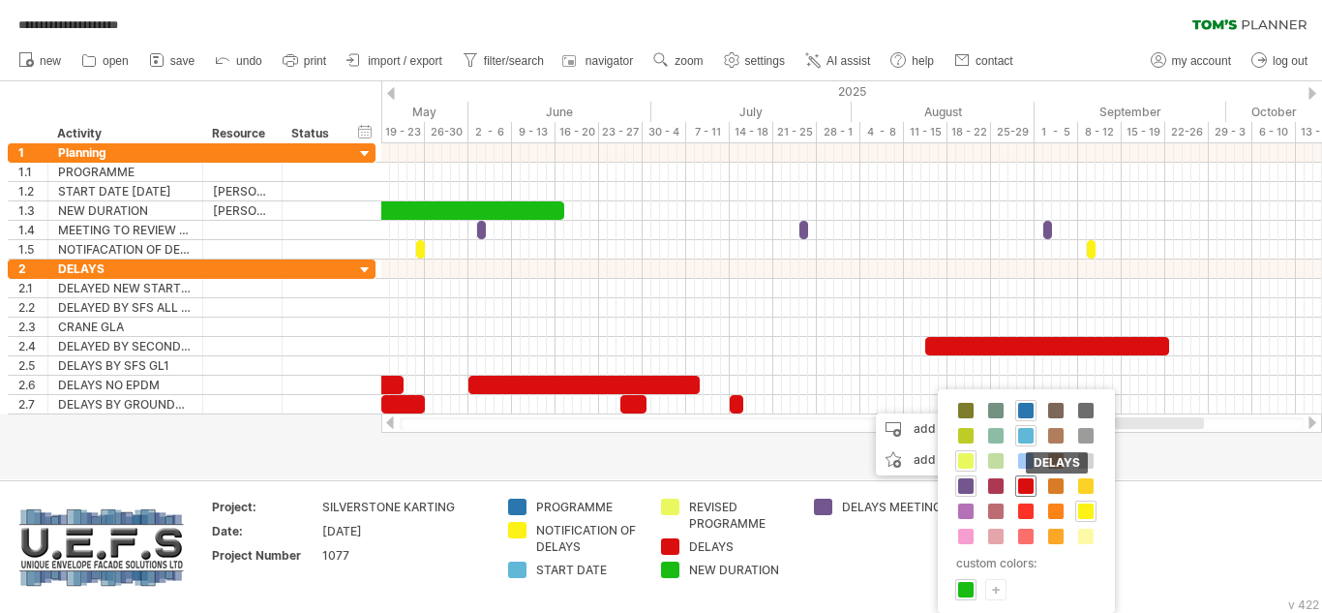
click at [1032, 477] on div "DELAYS" at bounding box center [1025, 485] width 21 height 21
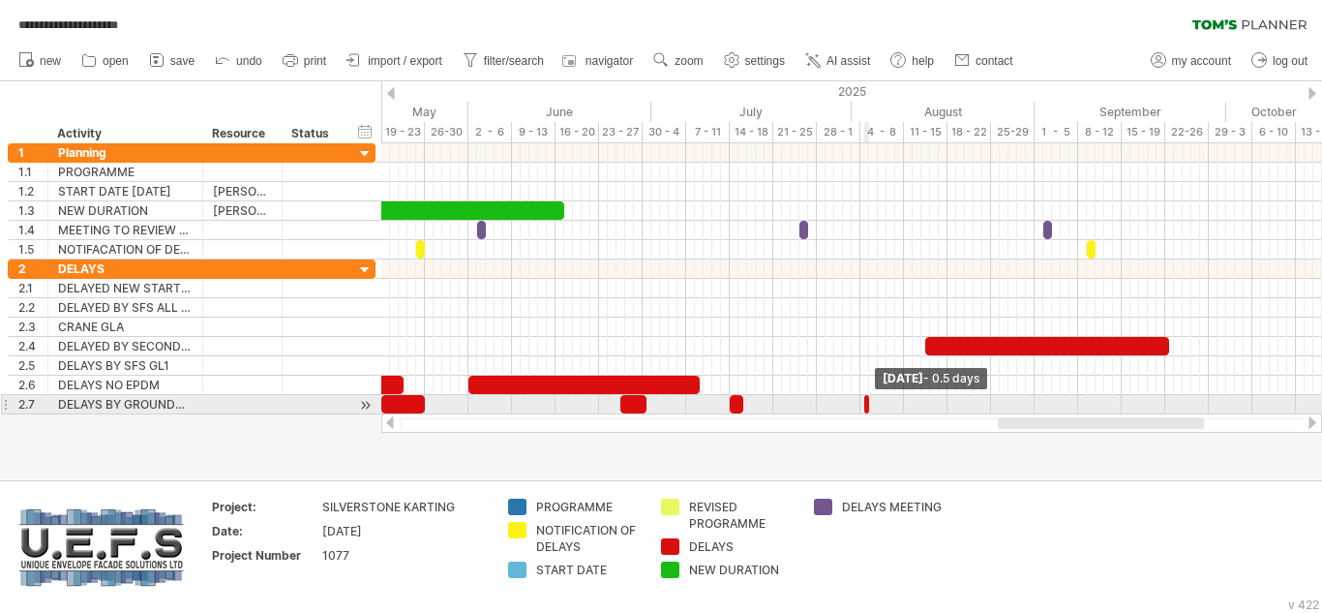
drag, startPoint x: 873, startPoint y: 401, endPoint x: 861, endPoint y: 399, distance: 12.7
click at [864, 399] on div at bounding box center [866, 404] width 5 height 18
click at [860, 403] on div "REVISED PROGRAMME [DATE] - 0.5 days [DATE]" at bounding box center [851, 278] width 941 height 271
click at [868, 405] on span at bounding box center [869, 404] width 8 height 18
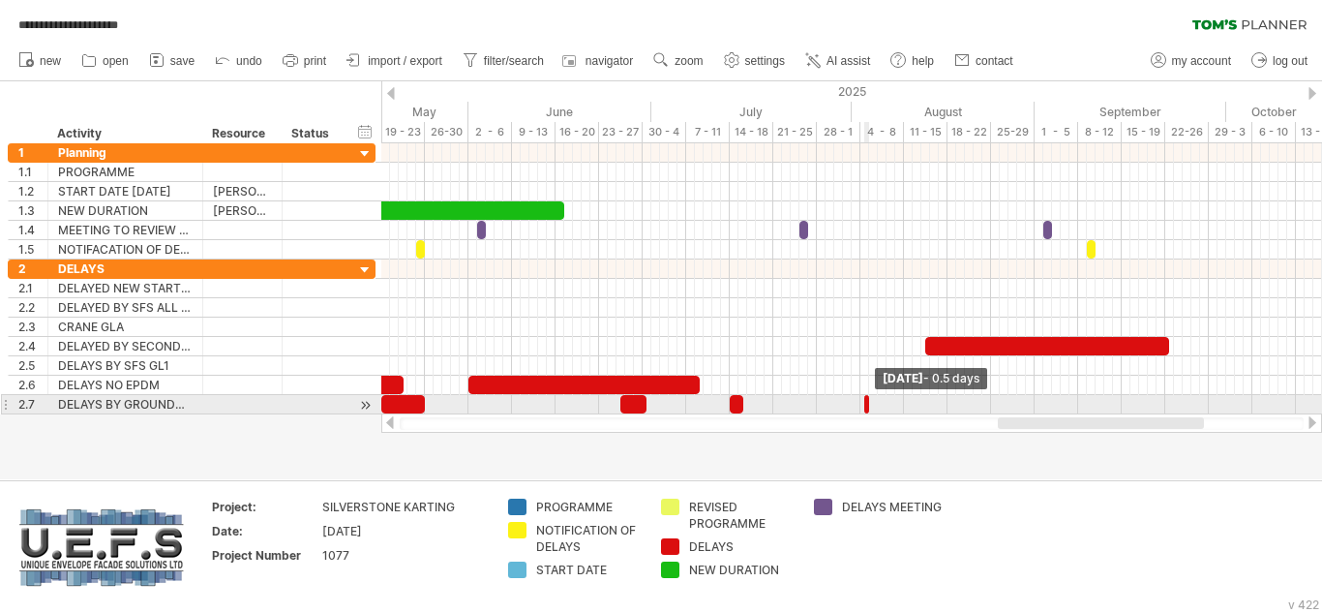
click at [860, 403] on div "REVISED PROGRAMME [DATE] - 0.5 days [DATE]" at bounding box center [851, 278] width 941 height 271
click at [859, 404] on span at bounding box center [861, 404] width 8 height 18
drag, startPoint x: 868, startPoint y: 404, endPoint x: 883, endPoint y: 404, distance: 14.5
click at [883, 404] on span at bounding box center [883, 404] width 8 height 18
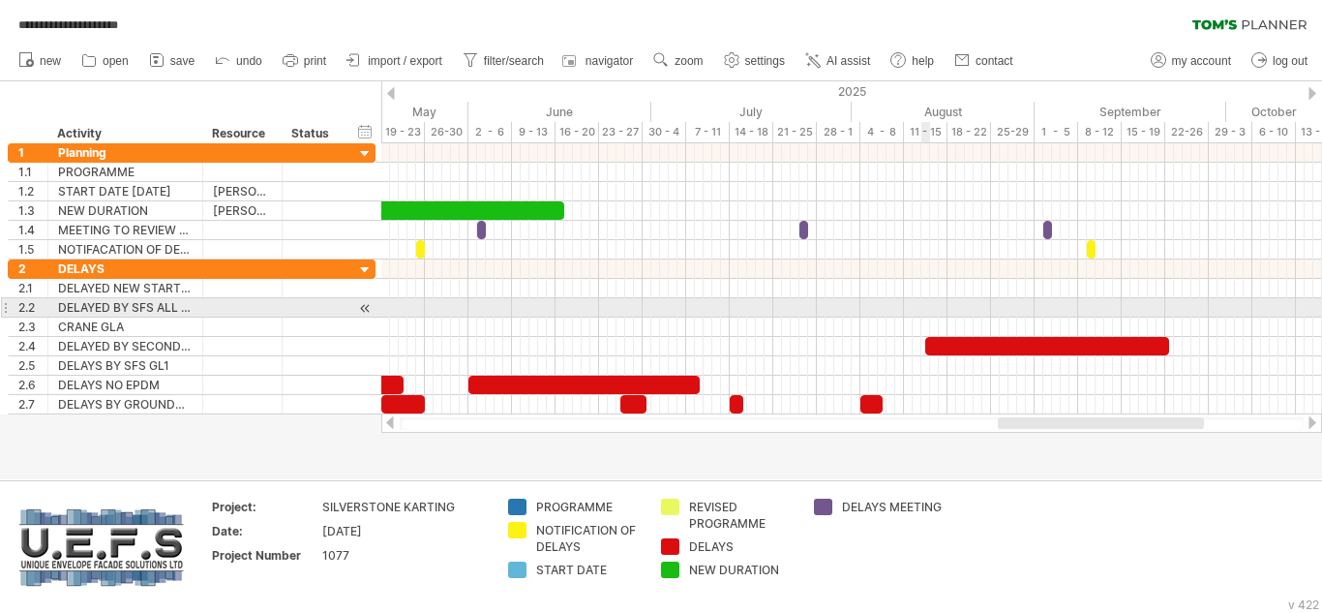
click at [925, 305] on div at bounding box center [851, 307] width 941 height 19
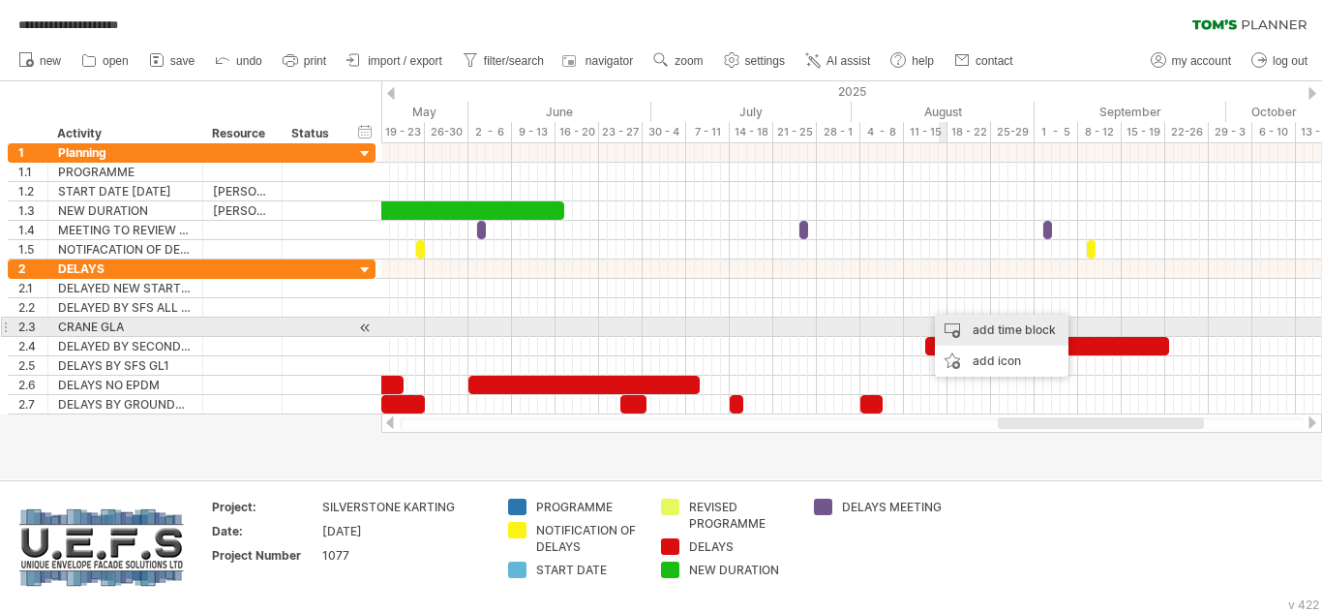
click at [973, 331] on div "add time block" at bounding box center [1002, 330] width 134 height 31
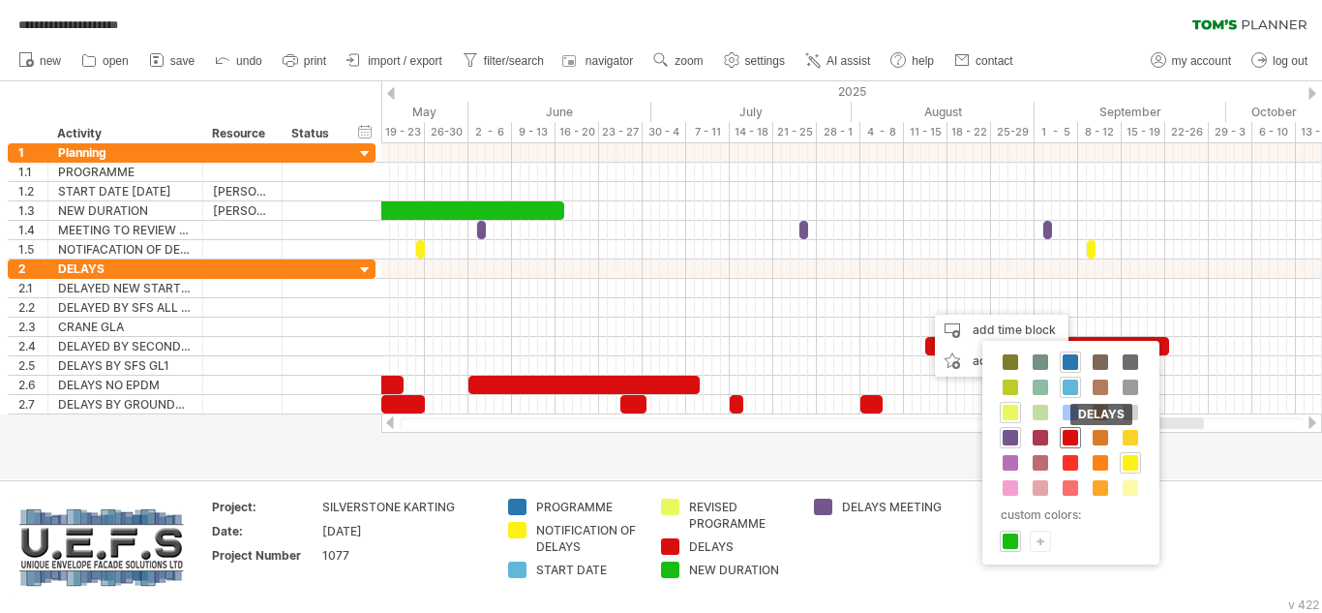
click at [1071, 436] on span at bounding box center [1070, 437] width 15 height 15
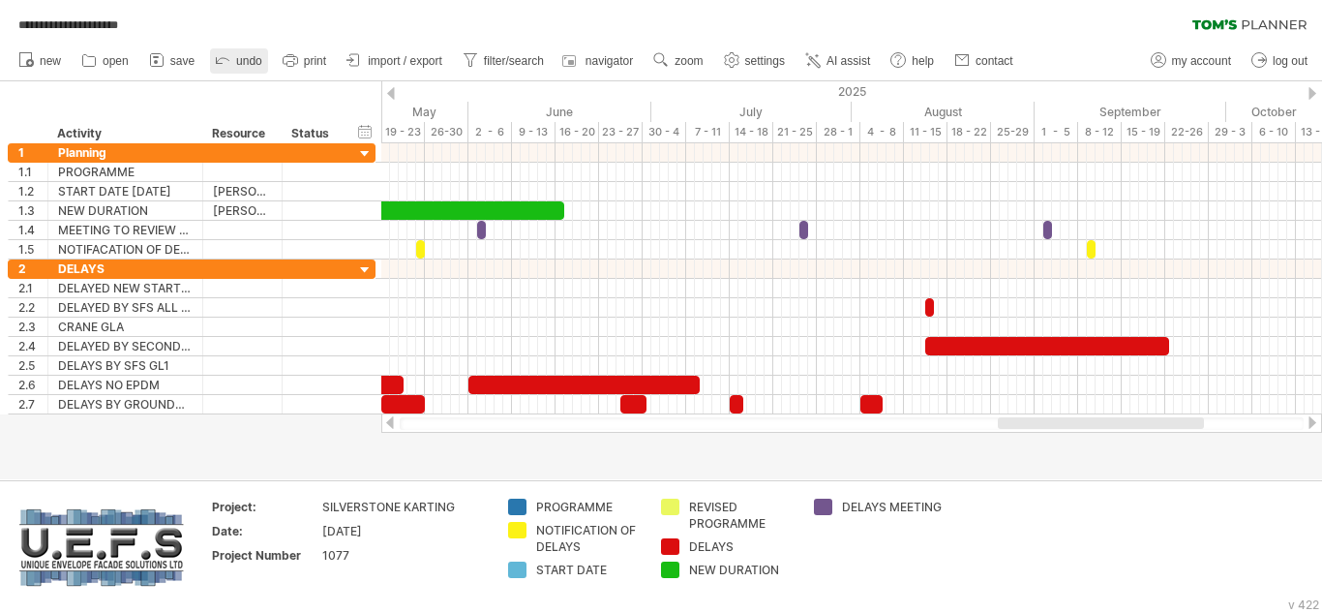
click at [245, 59] on span "undo" at bounding box center [249, 61] width 26 height 14
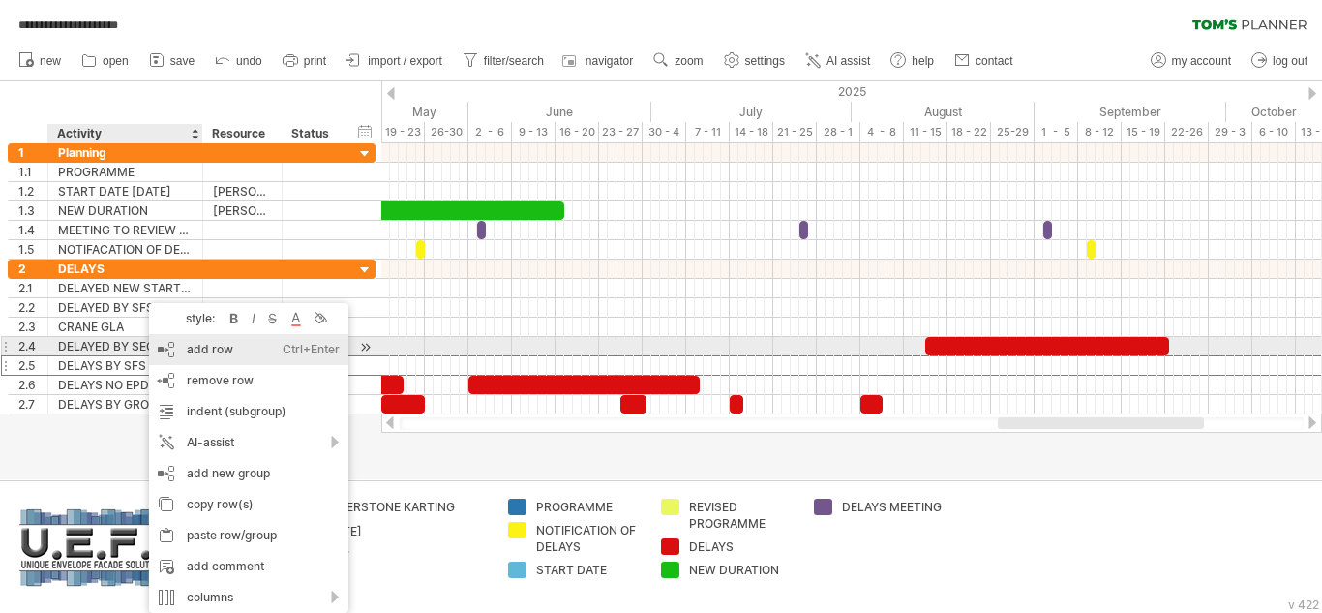
click at [212, 351] on div "add row Ctrl+Enter Cmd+Enter" at bounding box center [248, 349] width 199 height 31
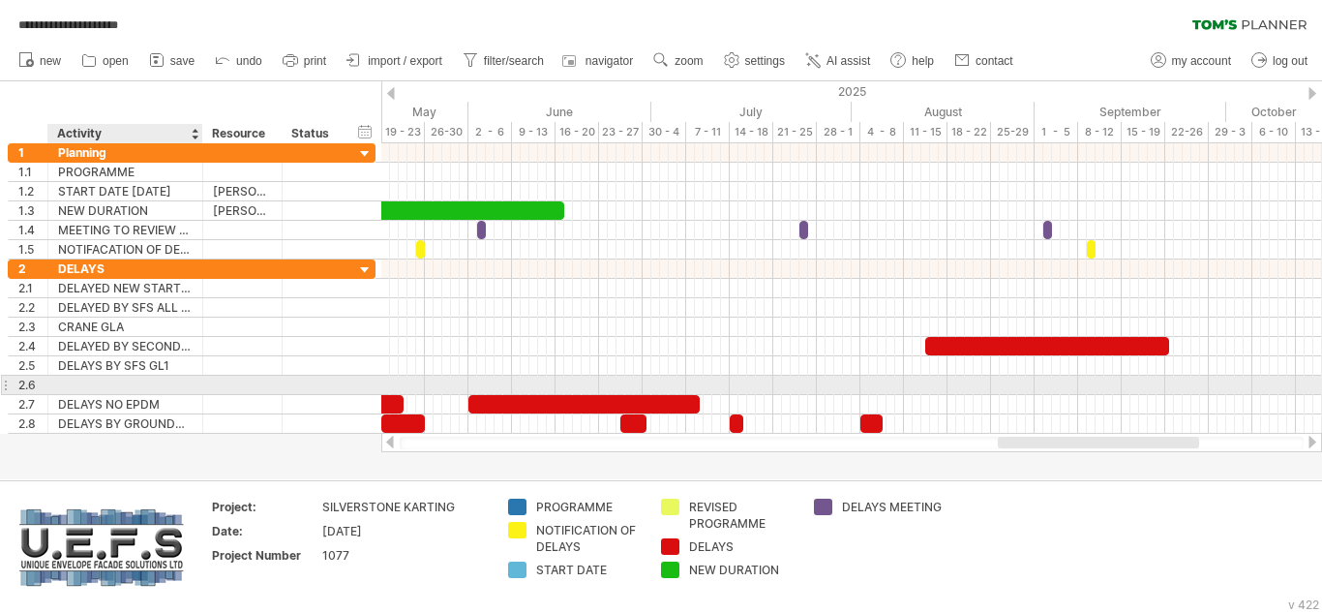
click at [86, 382] on div at bounding box center [125, 385] width 135 height 18
type input "*"
type input "**********"
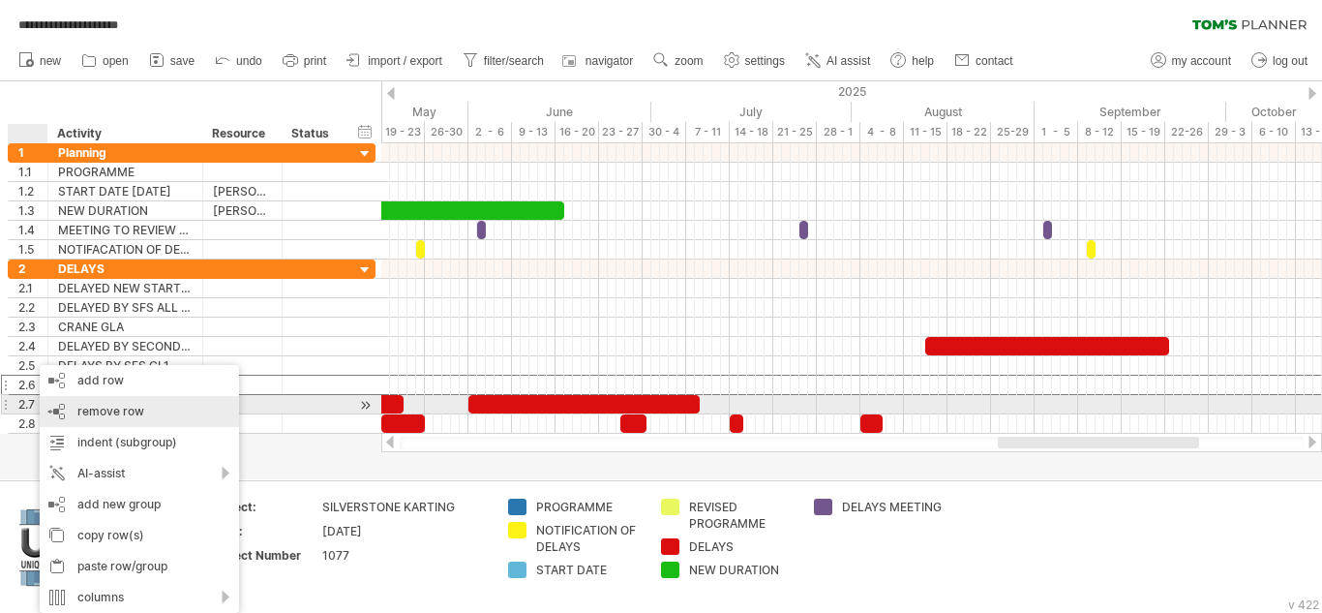
click at [96, 409] on span "remove row" at bounding box center [110, 411] width 67 height 15
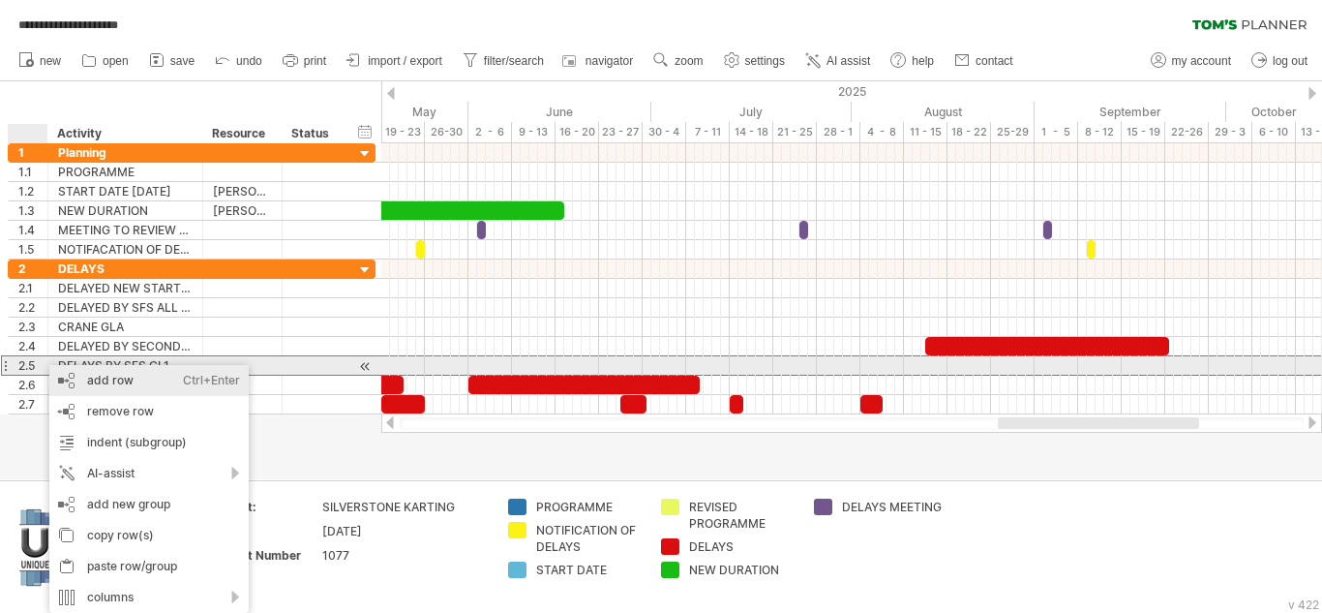
click at [108, 376] on div "add row Ctrl+Enter Cmd+Enter" at bounding box center [148, 380] width 199 height 31
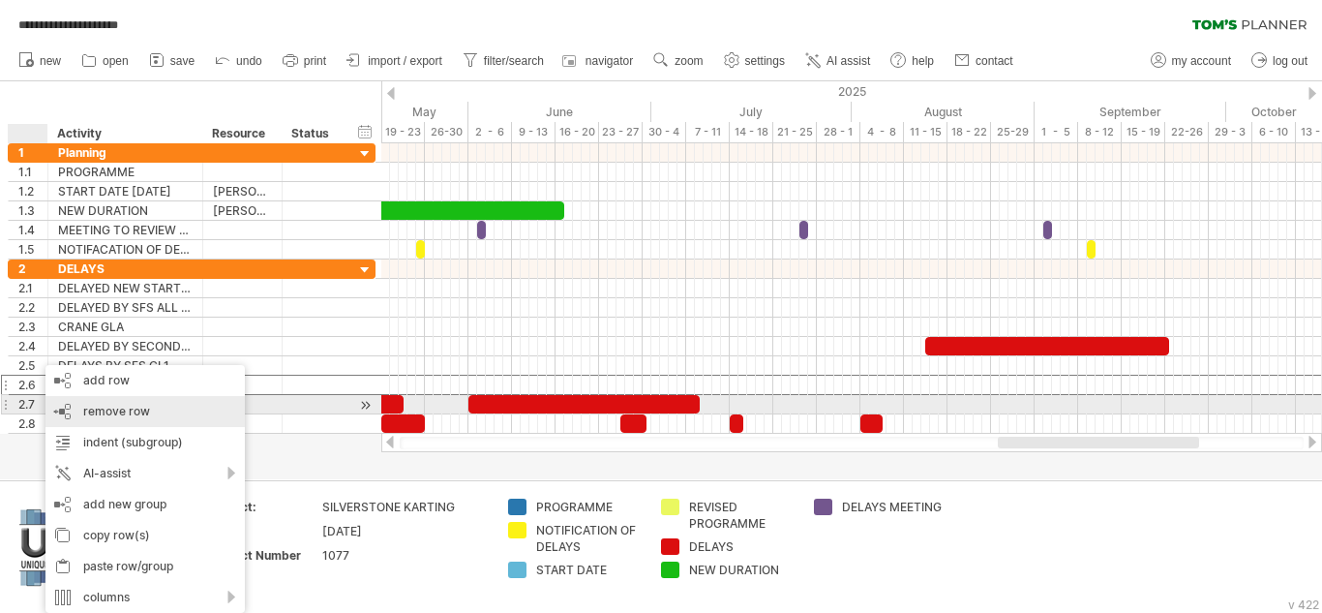
click at [107, 410] on span "remove row" at bounding box center [116, 411] width 67 height 15
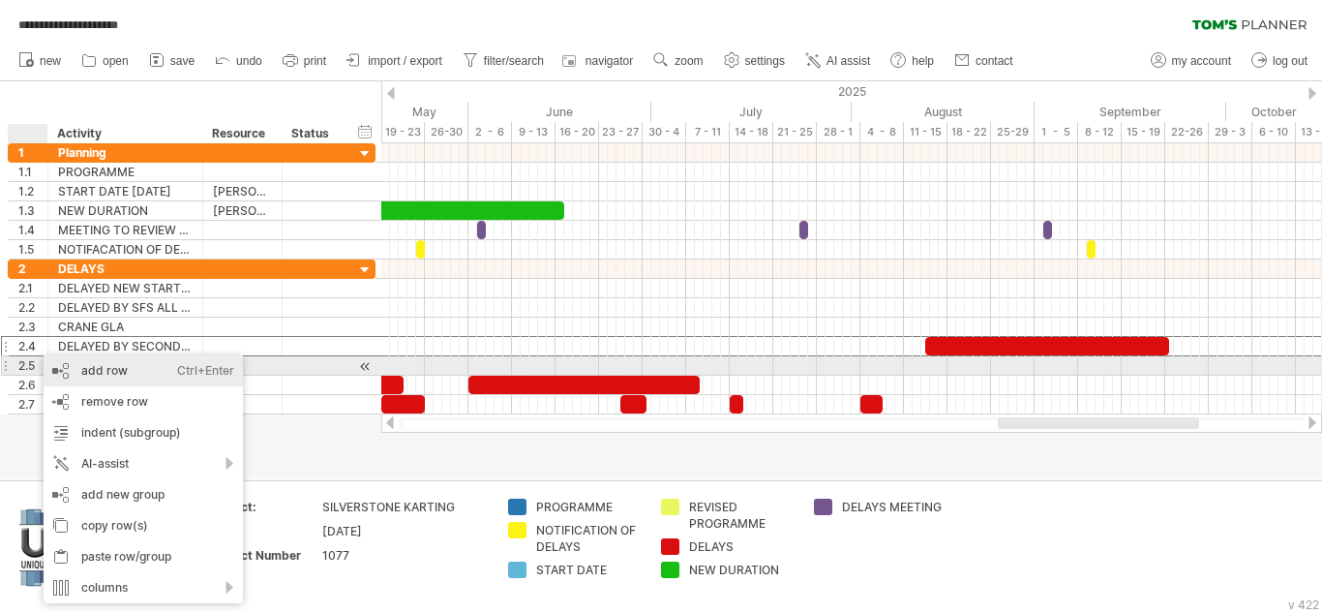
click at [97, 367] on div "add row Ctrl+Enter Cmd+Enter" at bounding box center [143, 370] width 199 height 31
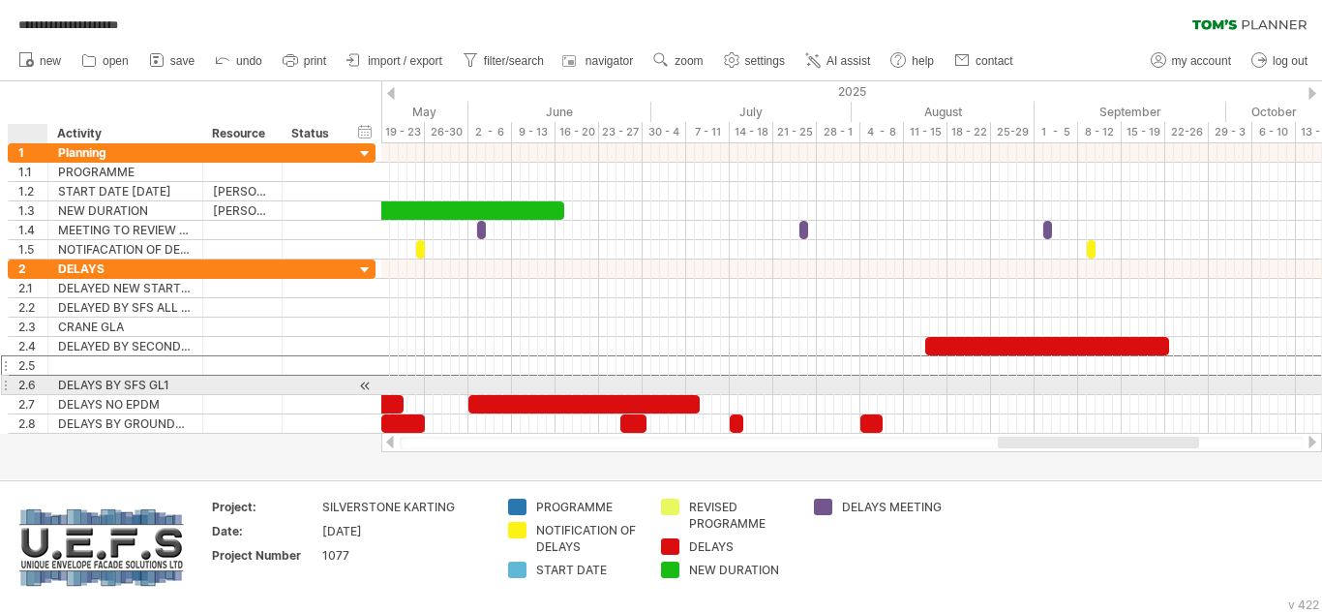
click at [97, 367] on div at bounding box center [125, 365] width 135 height 18
type input "**********"
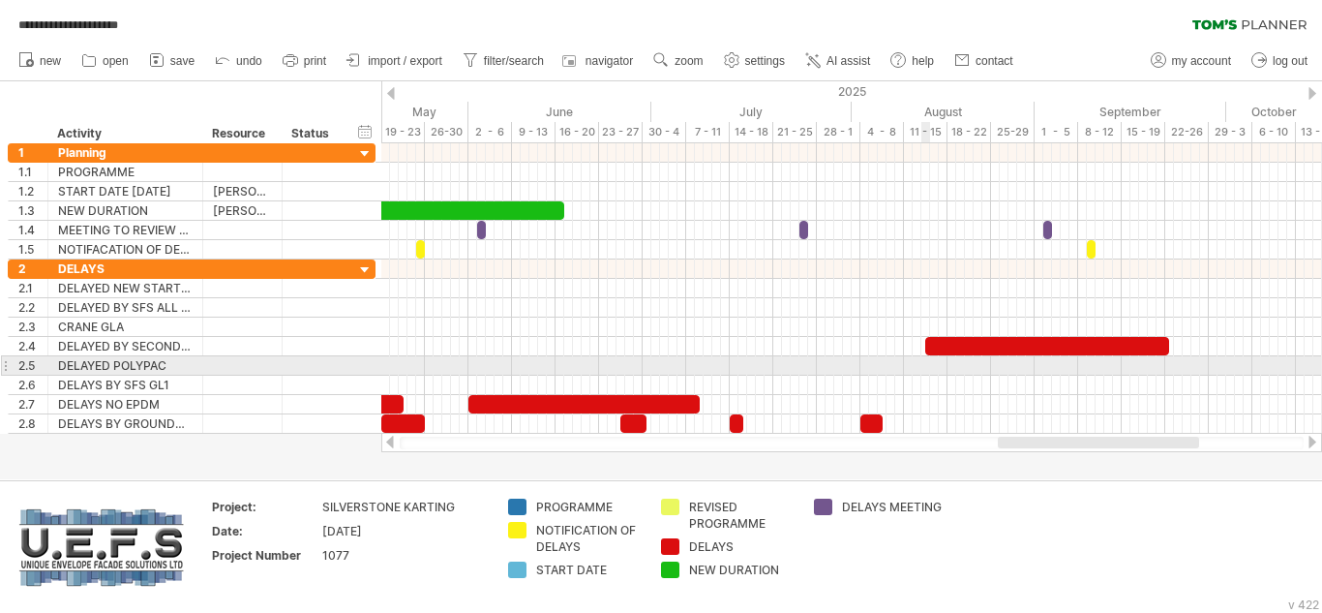
click at [927, 363] on div at bounding box center [851, 365] width 941 height 19
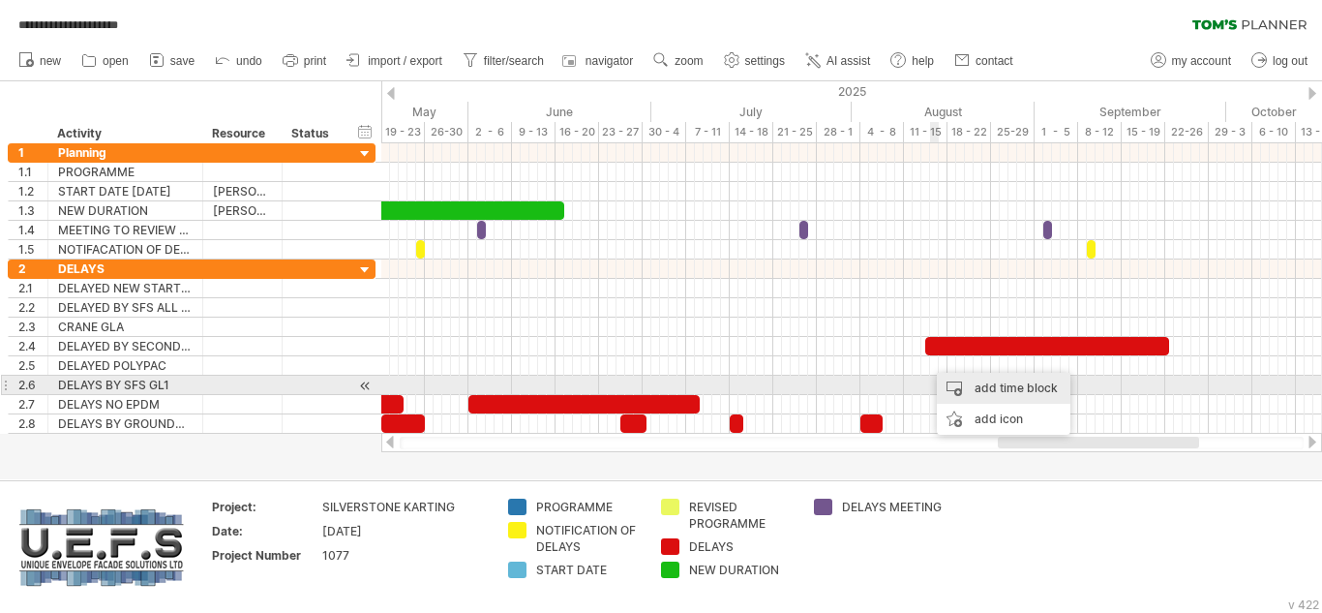
click at [985, 388] on div "add time block" at bounding box center [1004, 388] width 134 height 31
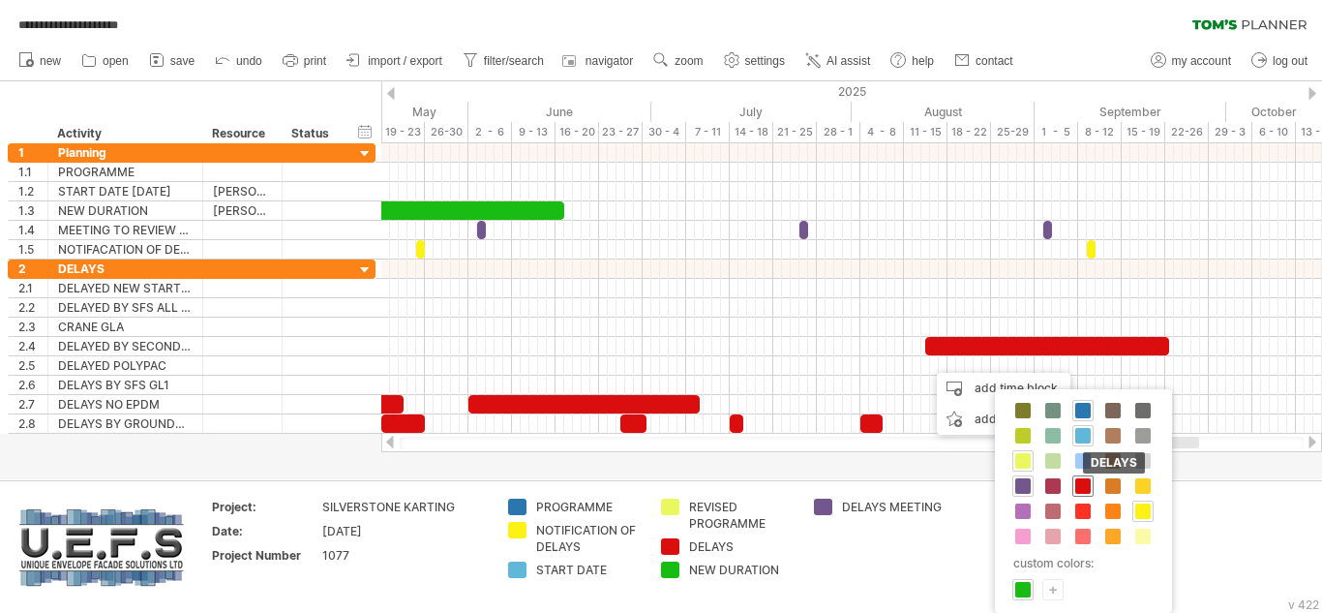
click at [1085, 480] on span at bounding box center [1082, 485] width 15 height 15
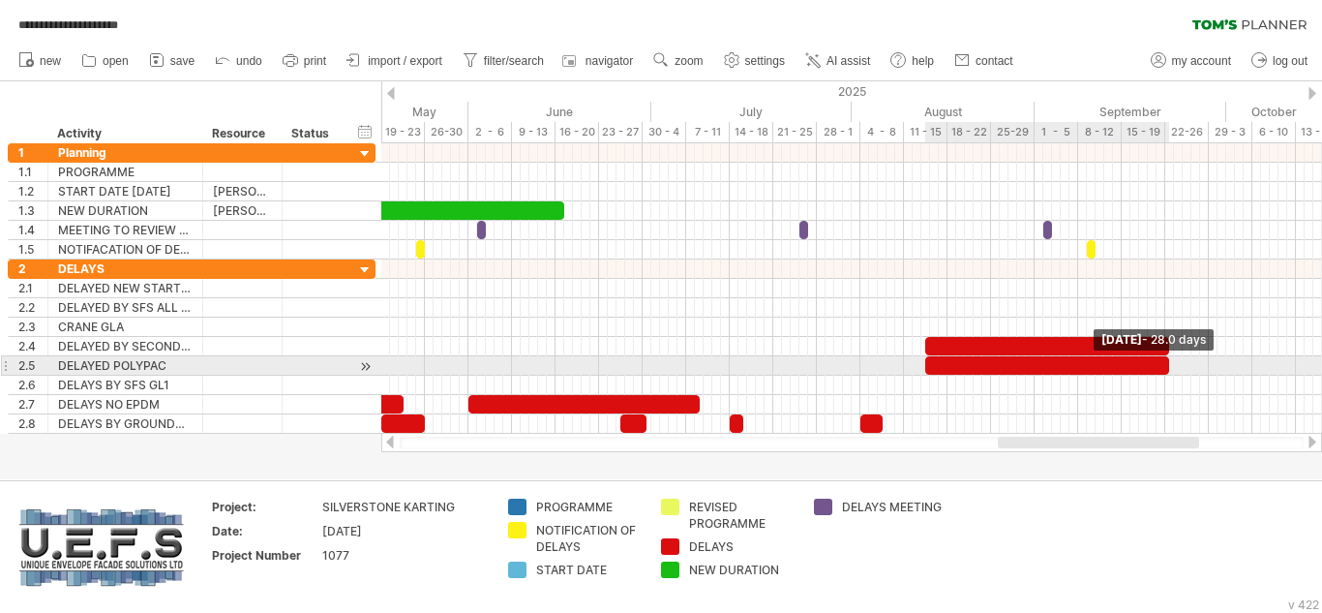
drag, startPoint x: 933, startPoint y: 364, endPoint x: 1166, endPoint y: 371, distance: 233.4
click at [1166, 371] on span at bounding box center [1169, 365] width 8 height 18
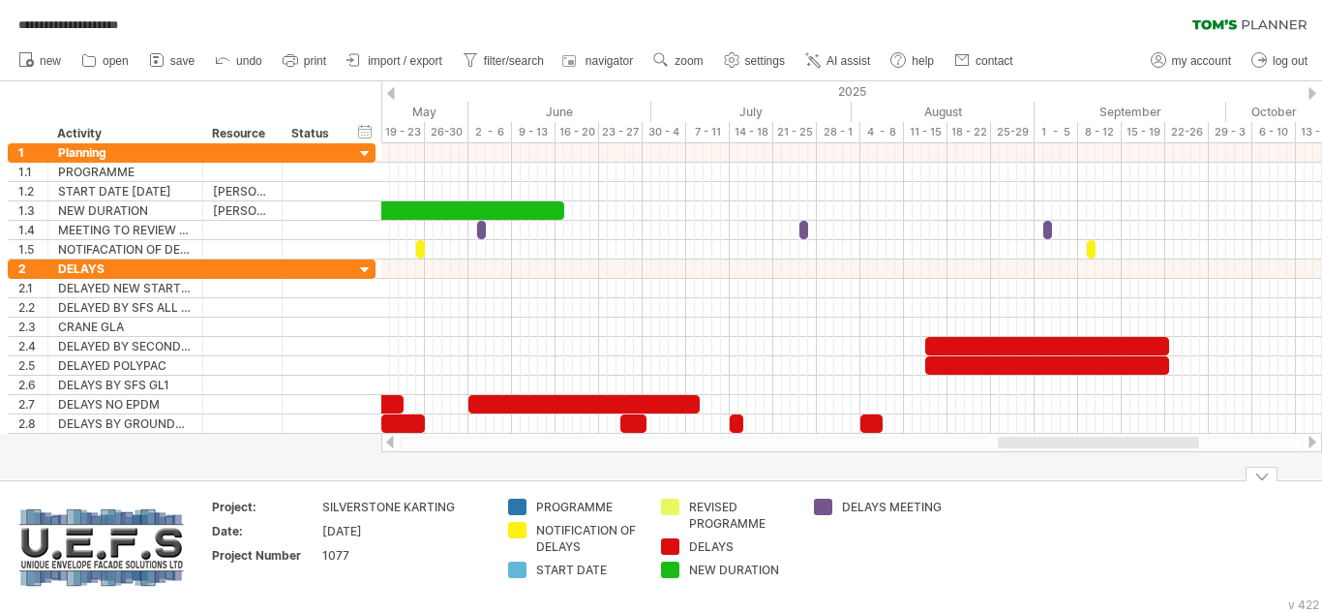
click at [1058, 519] on td at bounding box center [1033, 547] width 153 height 97
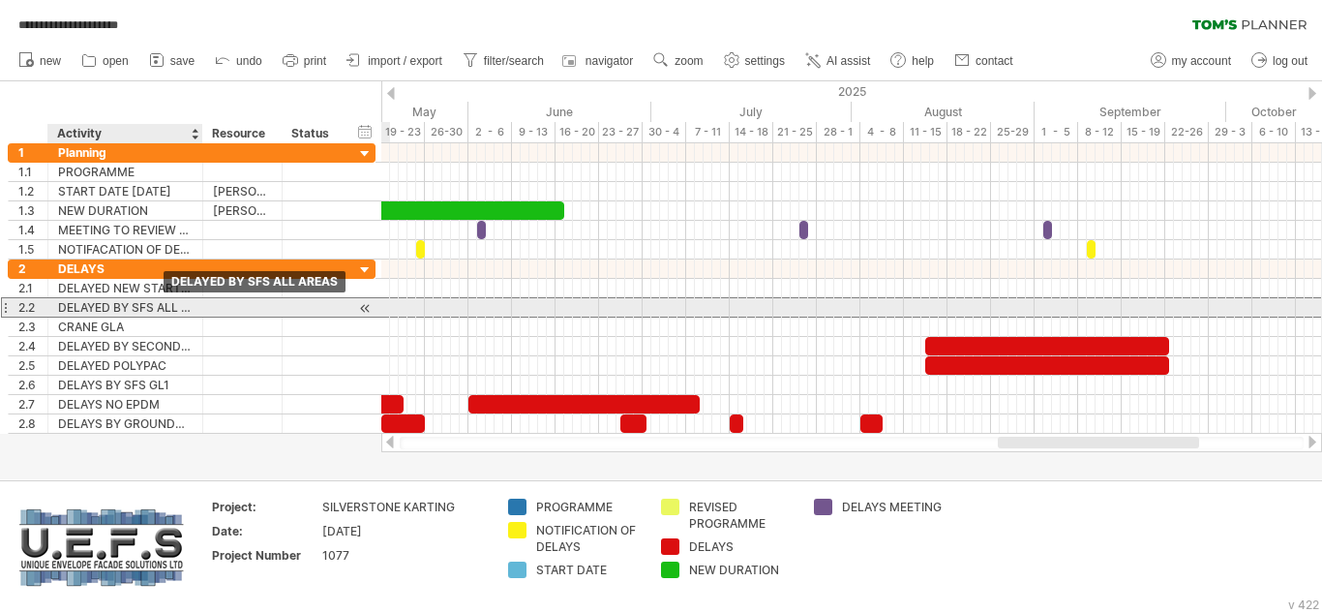
click at [165, 303] on div "DELAYED BY SFS ALL AREAS" at bounding box center [125, 307] width 135 height 18
type input "**********"
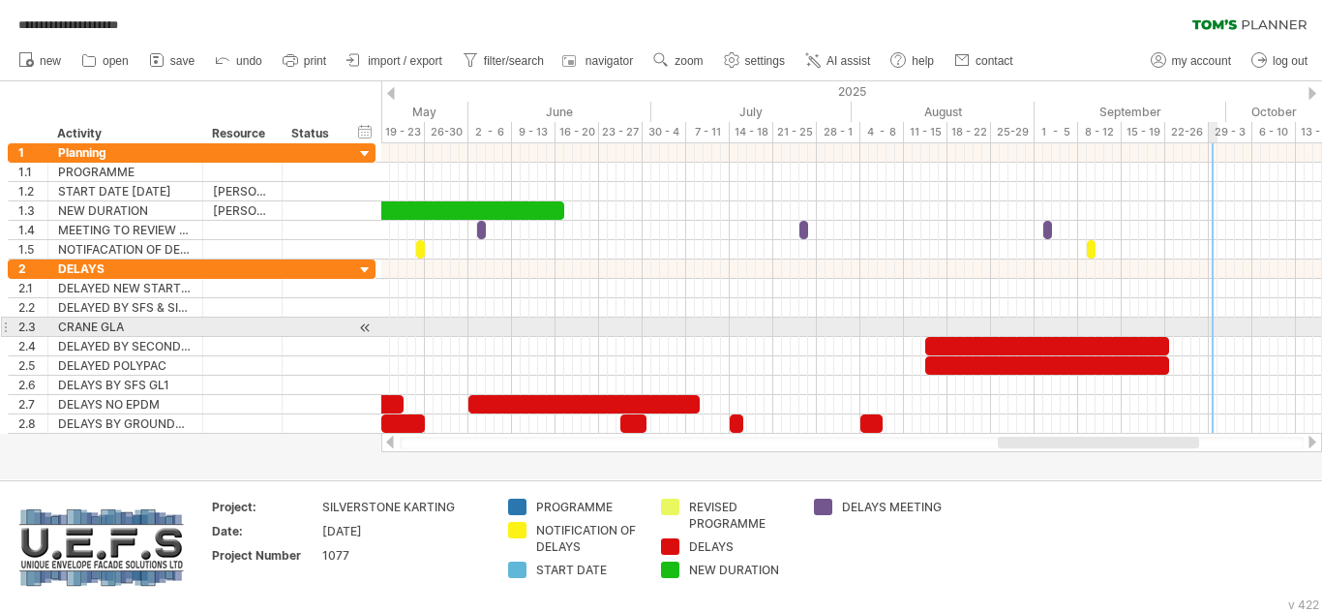
click at [1212, 325] on div at bounding box center [851, 326] width 941 height 19
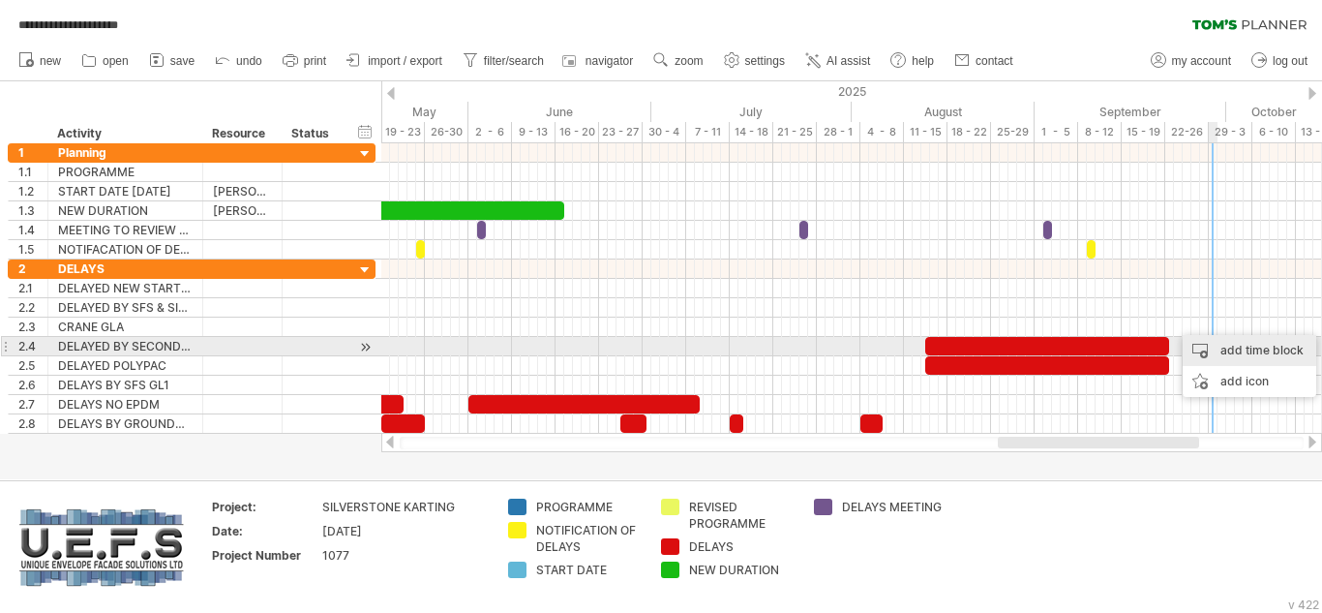
click at [1220, 350] on div "add time block" at bounding box center [1250, 350] width 134 height 31
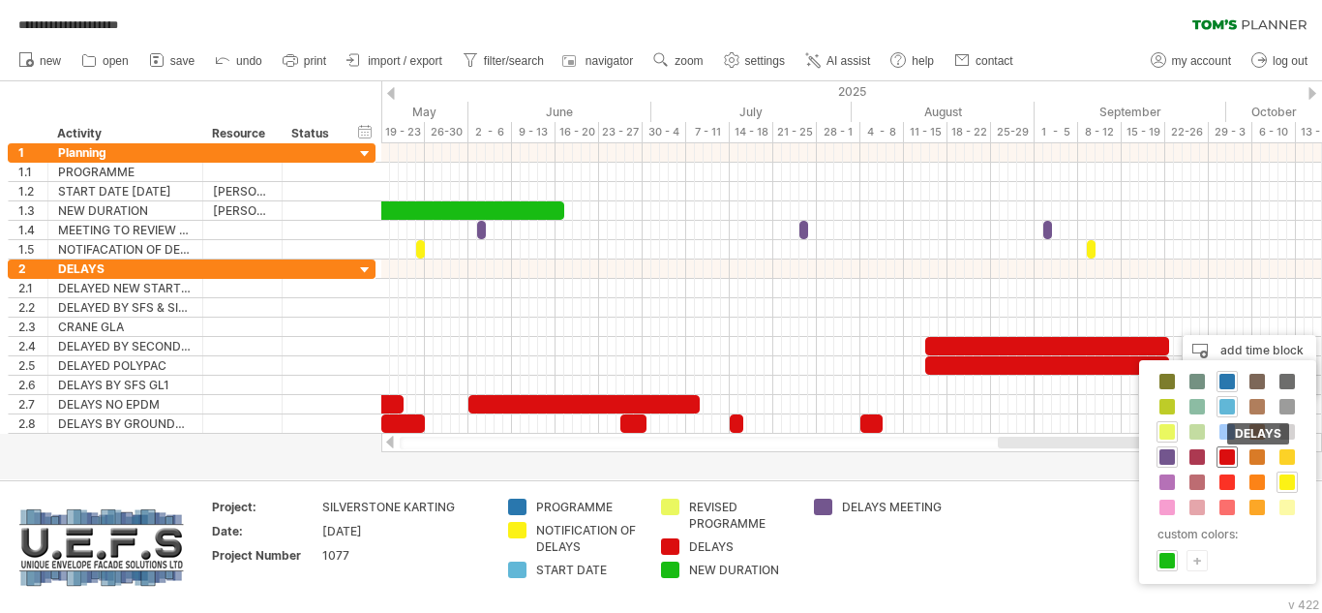
click at [1218, 457] on div "DELAYS" at bounding box center [1227, 456] width 21 height 21
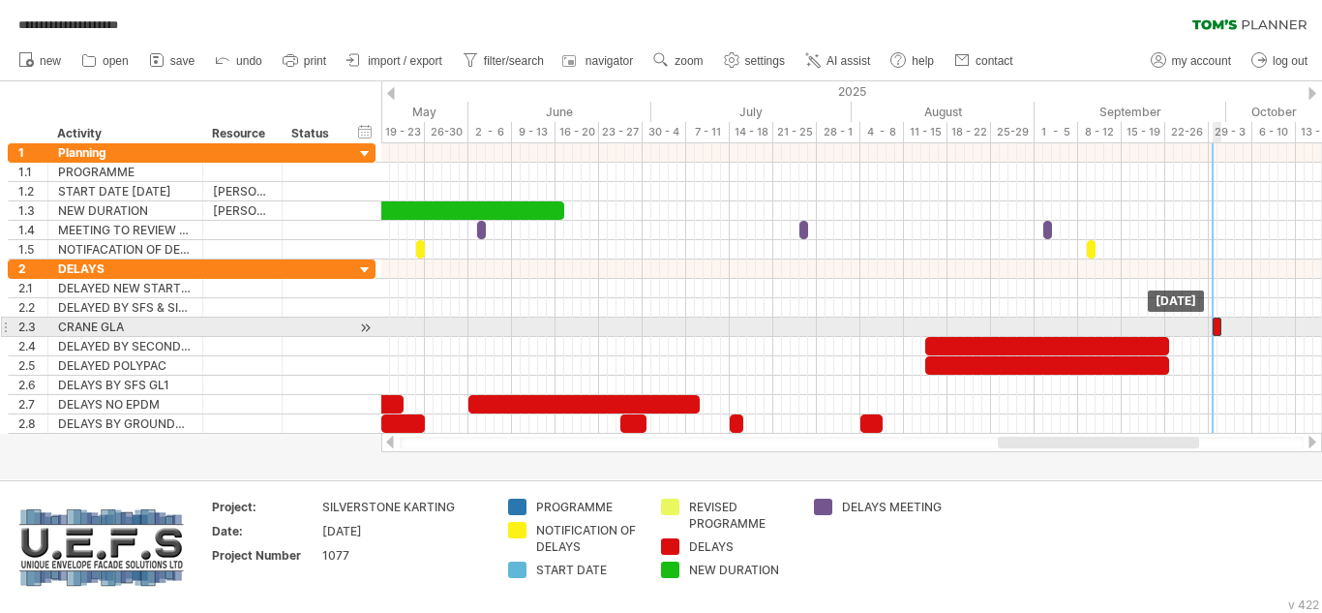
click at [1217, 327] on div at bounding box center [1217, 326] width 9 height 18
click at [1218, 332] on div at bounding box center [1220, 326] width 5 height 18
click at [1221, 326] on span at bounding box center [1223, 326] width 8 height 18
click at [1218, 328] on div at bounding box center [1220, 326] width 5 height 18
click at [1208, 328] on span at bounding box center [1209, 326] width 8 height 18
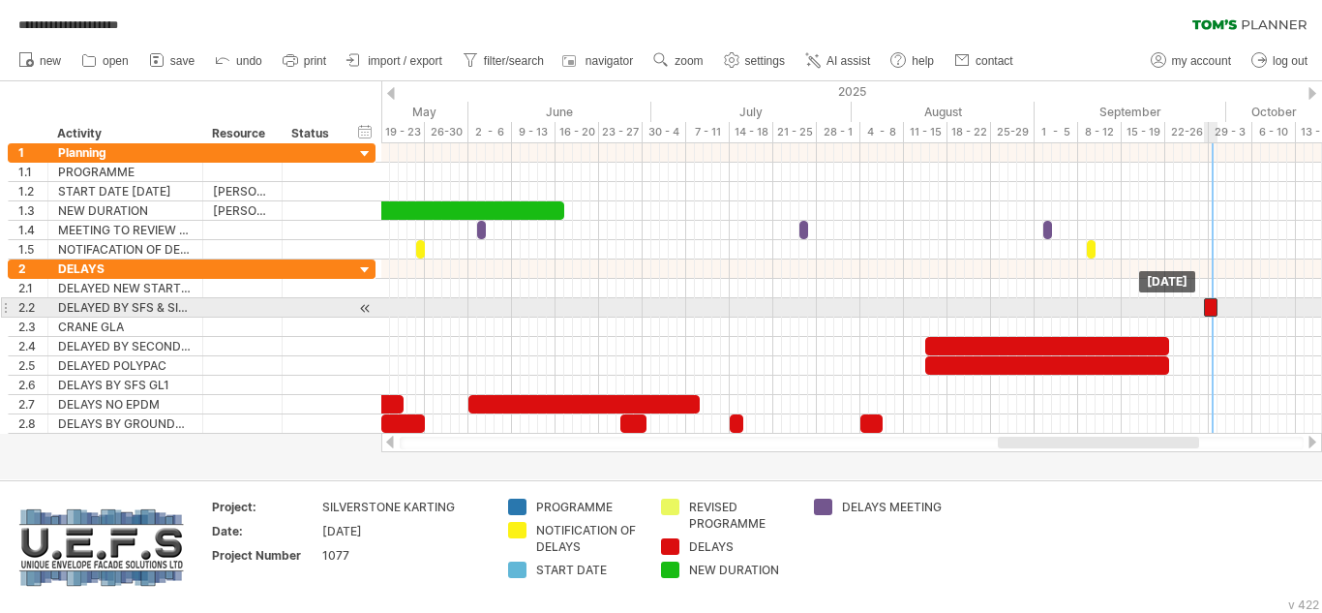
drag, startPoint x: 1217, startPoint y: 324, endPoint x: 1212, endPoint y: 311, distance: 14.4
click at [1214, 307] on span at bounding box center [1218, 307] width 8 height 18
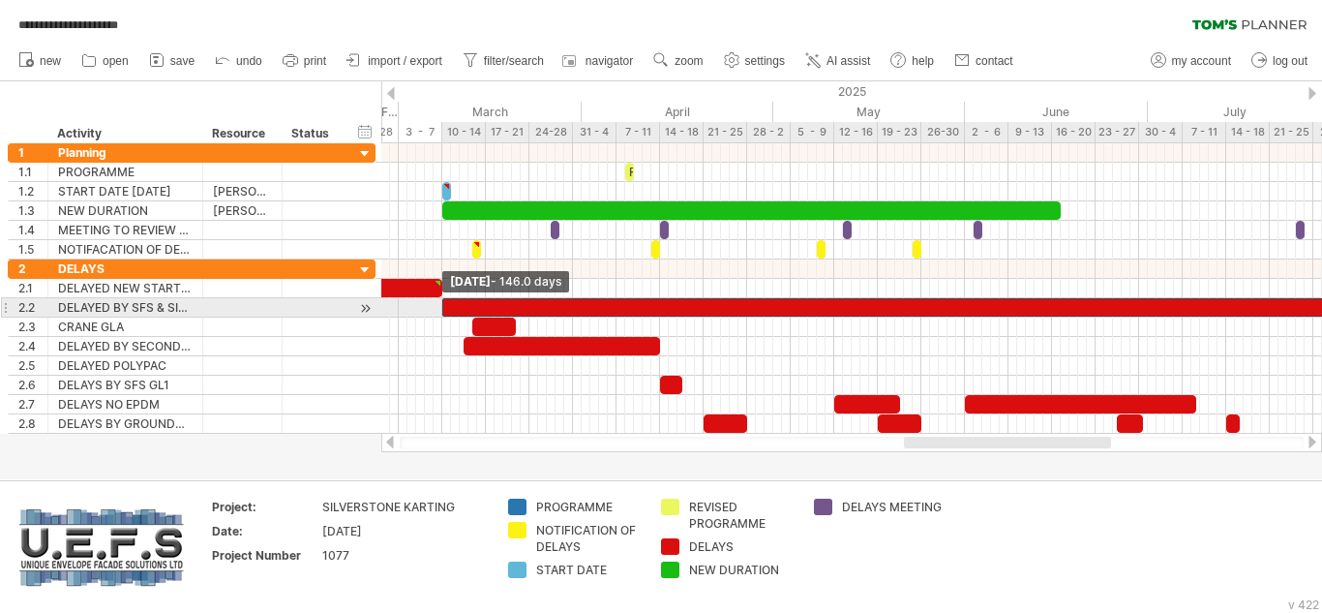
drag, startPoint x: 1203, startPoint y: 310, endPoint x: 440, endPoint y: 316, distance: 762.8
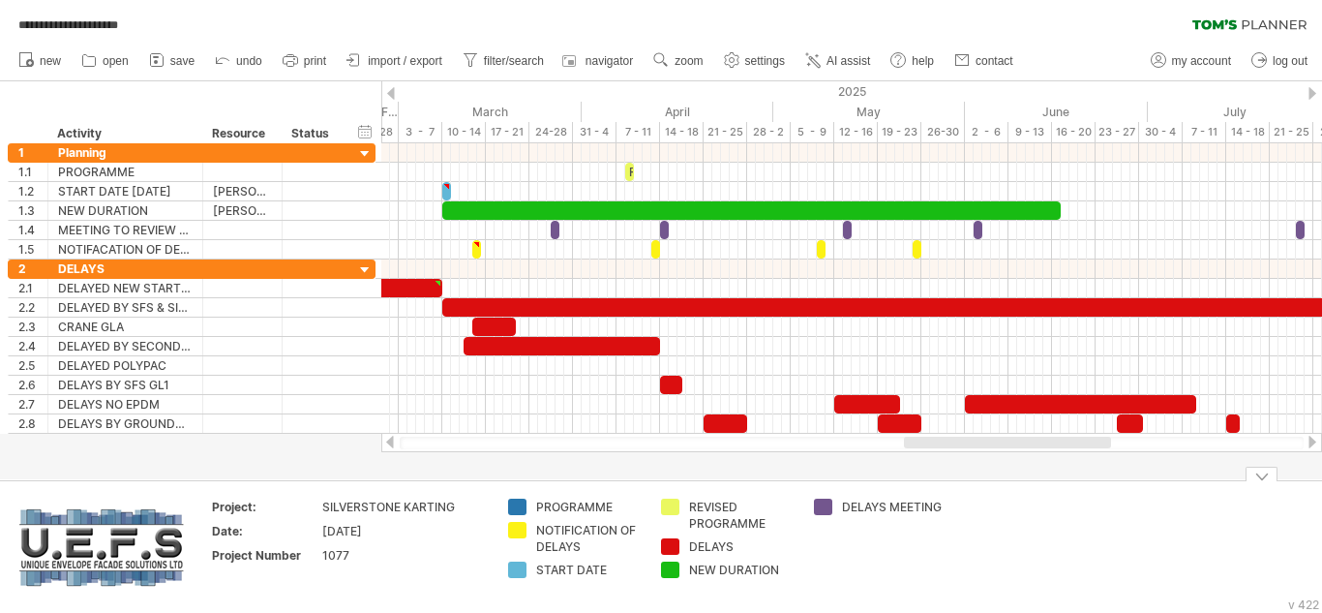
click at [492, 511] on td "Project: SILVERSTONE KARTING Date: [DATE] Project Number 1077" at bounding box center [349, 547] width 298 height 97
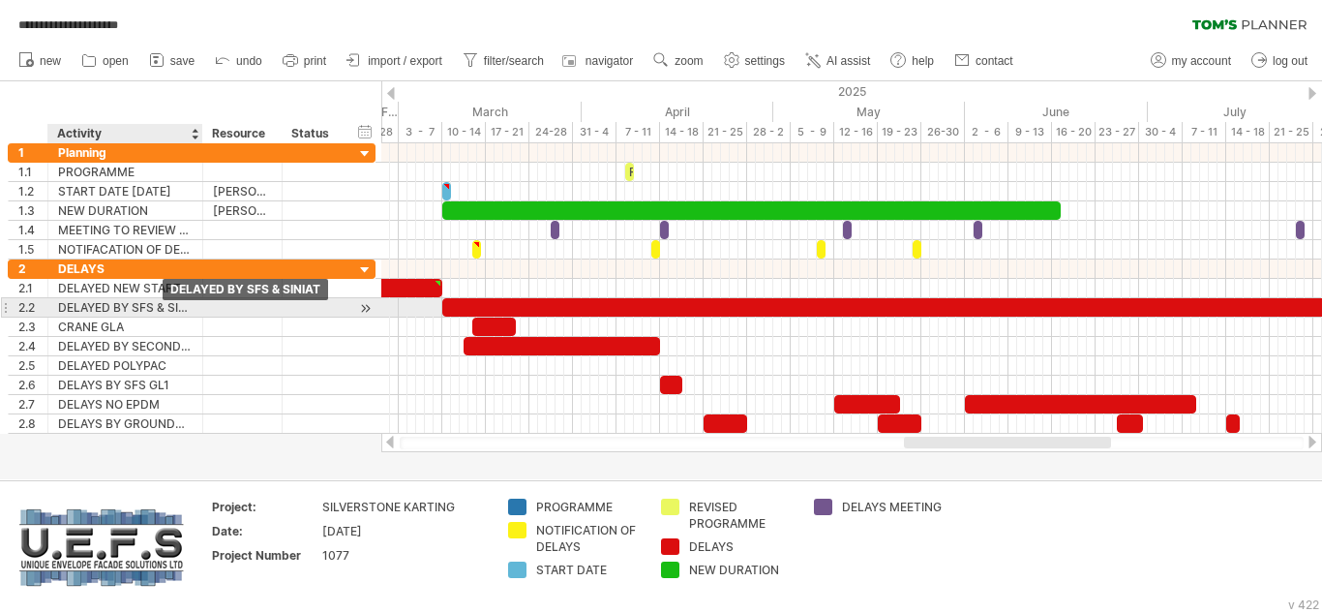
click at [166, 307] on div "DELAYED BY SFS & SINIAT" at bounding box center [125, 307] width 135 height 18
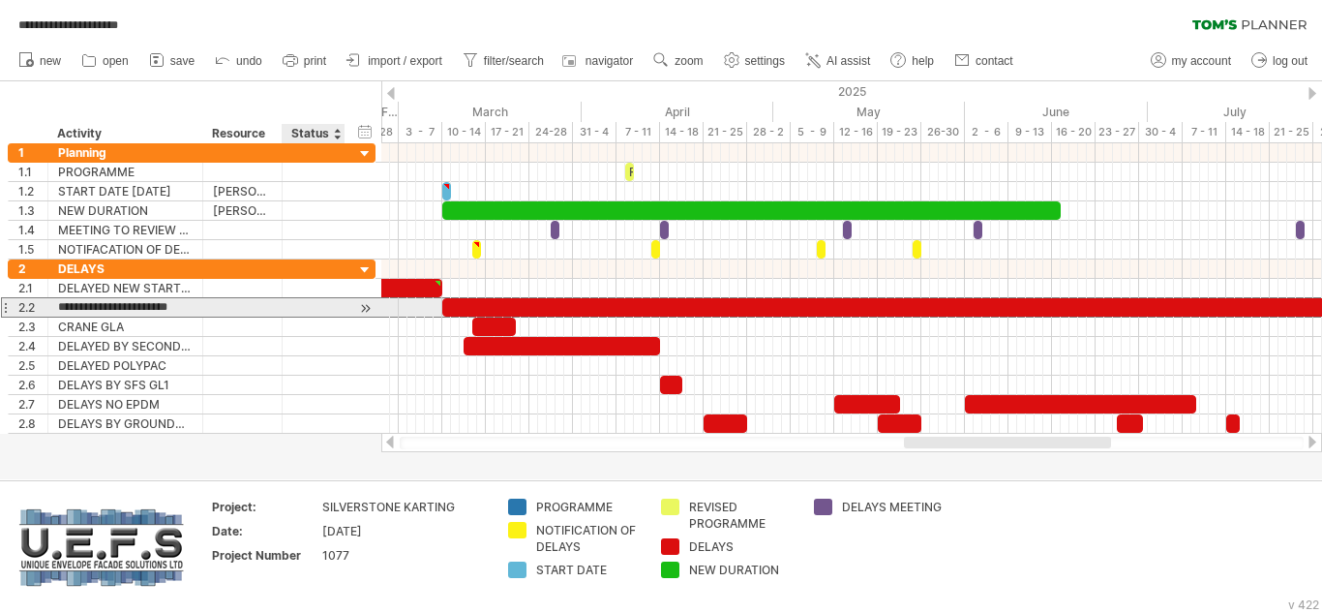
click at [314, 303] on div at bounding box center [313, 307] width 43 height 18
type input "*******"
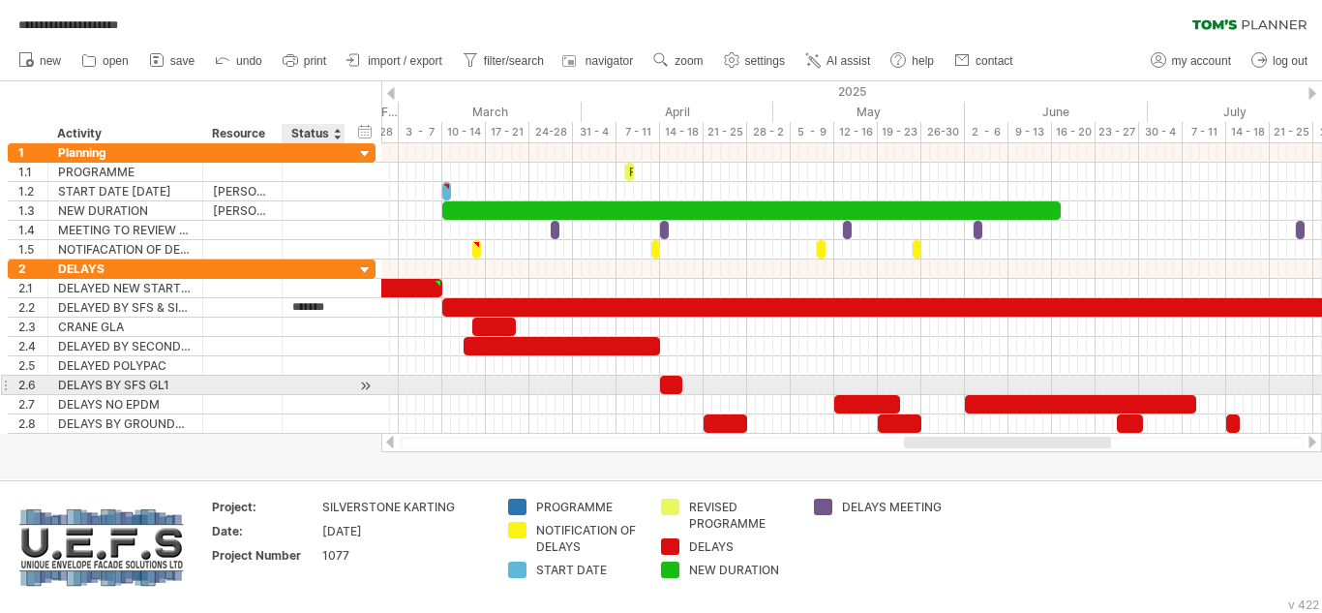
click at [317, 382] on div at bounding box center [313, 385] width 43 height 18
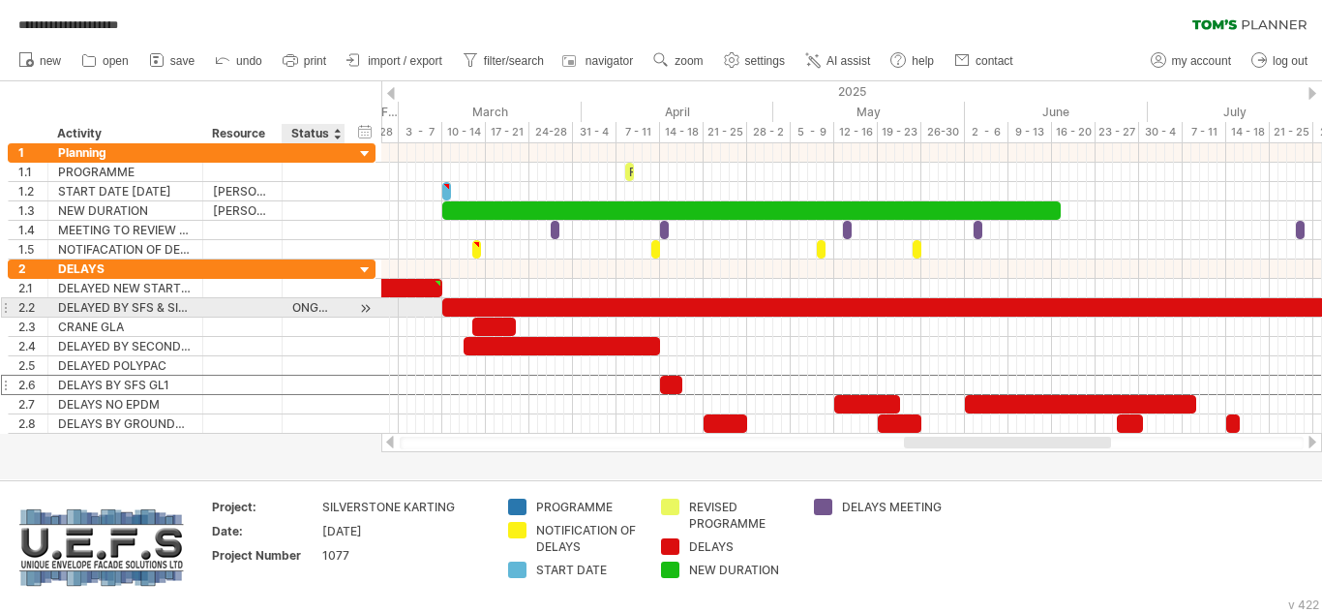
click at [330, 310] on div "ONGOING" at bounding box center [313, 307] width 43 height 18
click at [253, 303] on div at bounding box center [242, 307] width 59 height 18
click at [365, 307] on div at bounding box center [365, 308] width 18 height 20
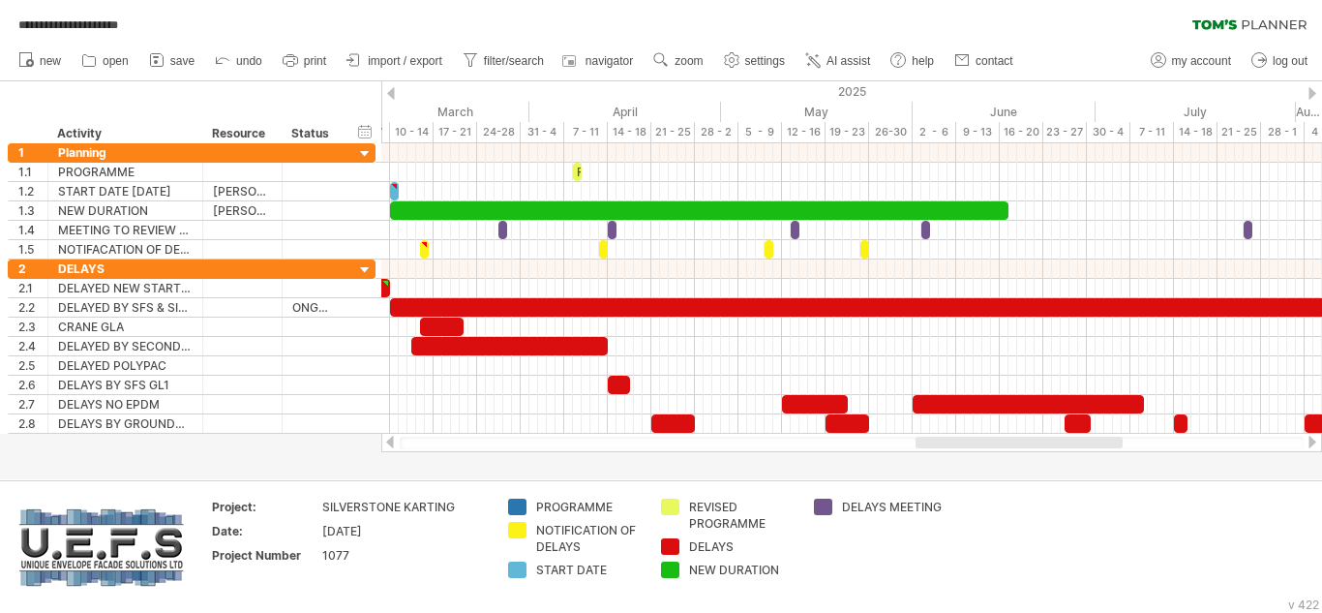
click at [390, 94] on div at bounding box center [391, 93] width 8 height 13
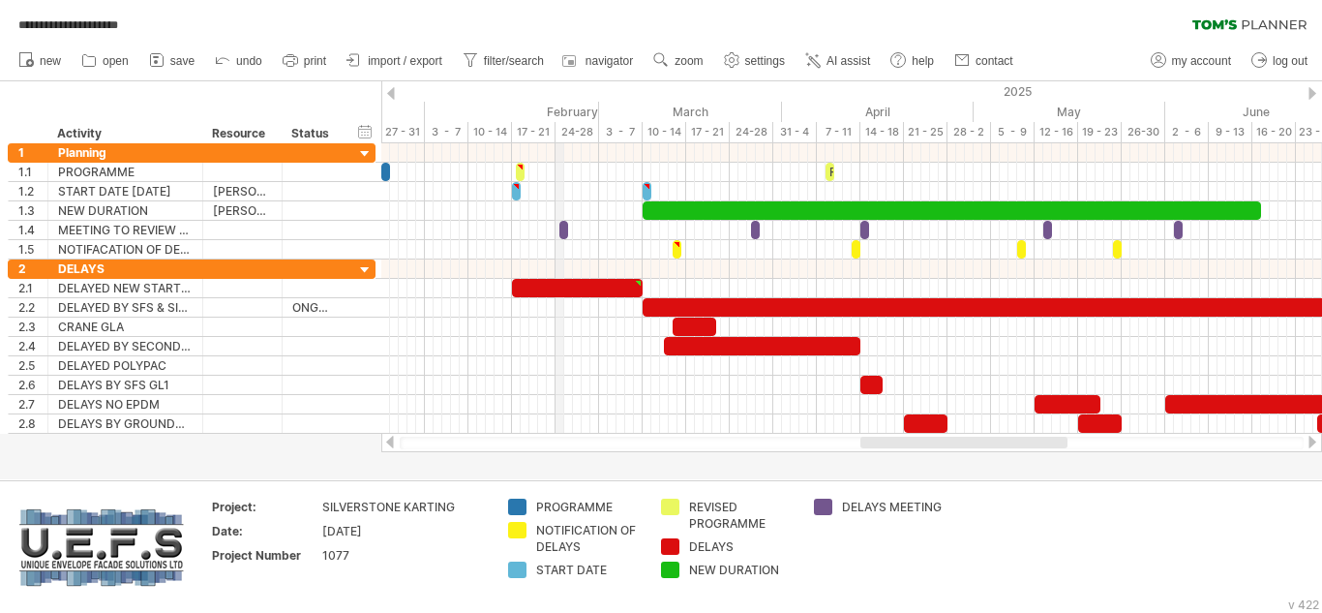
drag, startPoint x: 391, startPoint y: 127, endPoint x: 557, endPoint y: 138, distance: 165.9
click at [557, 138] on div "24-28" at bounding box center [578, 132] width 44 height 20
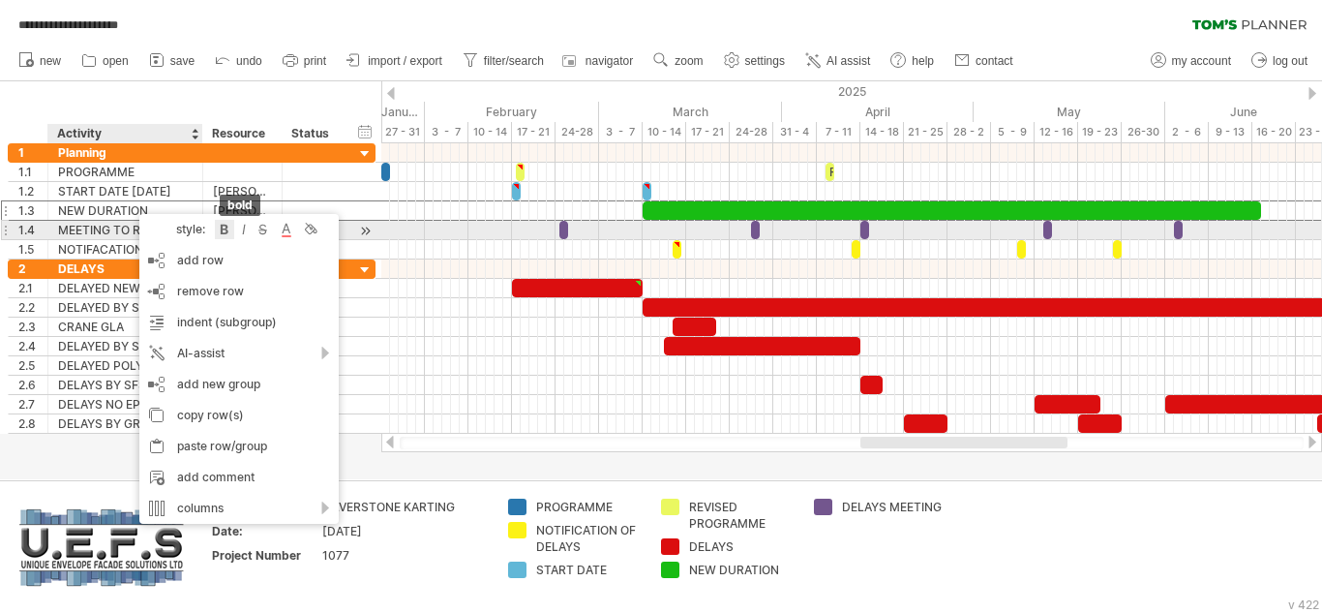
click at [224, 227] on div at bounding box center [224, 229] width 19 height 19
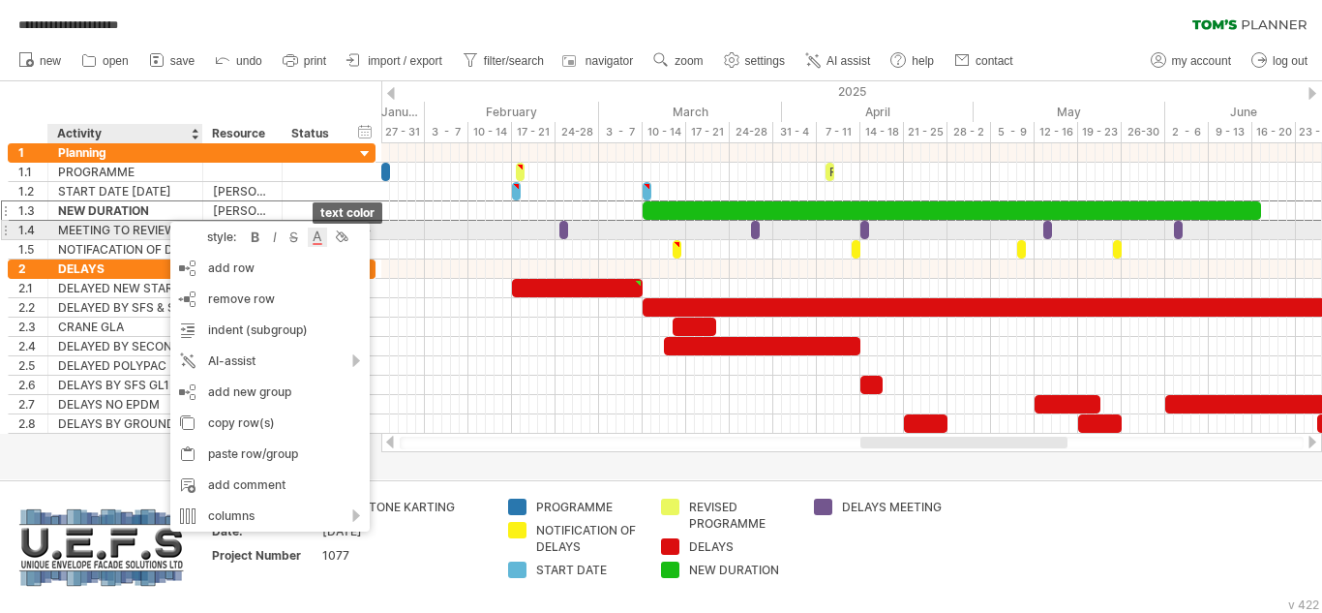
click at [317, 238] on div at bounding box center [317, 236] width 19 height 19
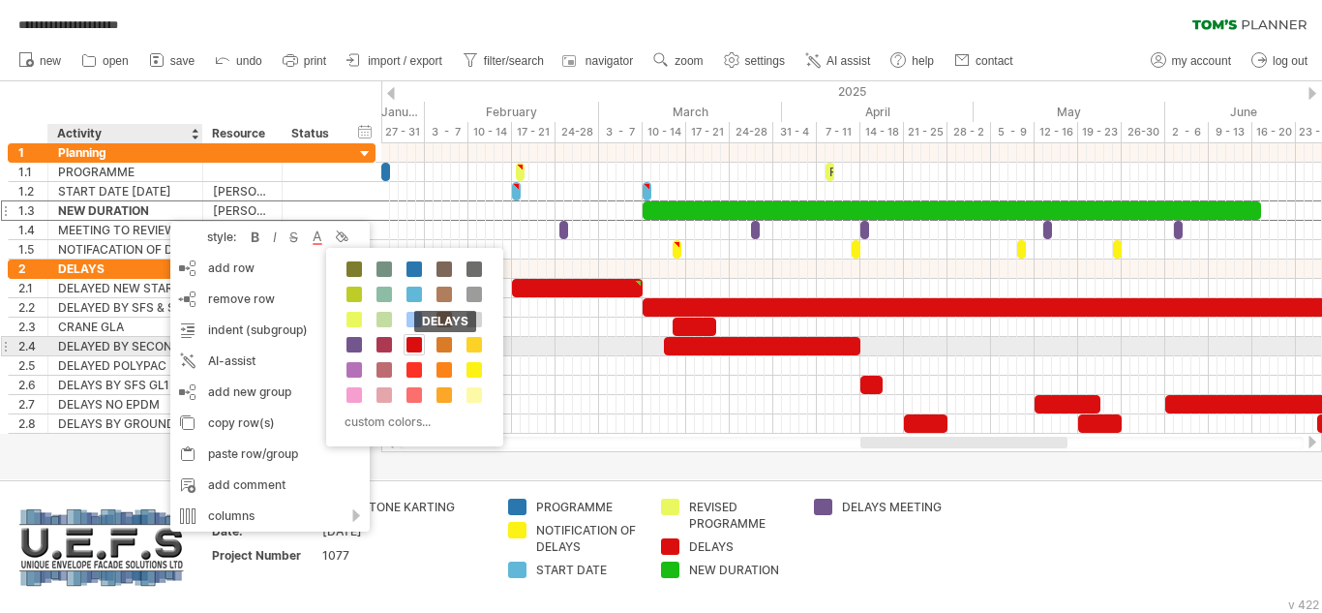
click at [411, 341] on span at bounding box center [414, 344] width 15 height 15
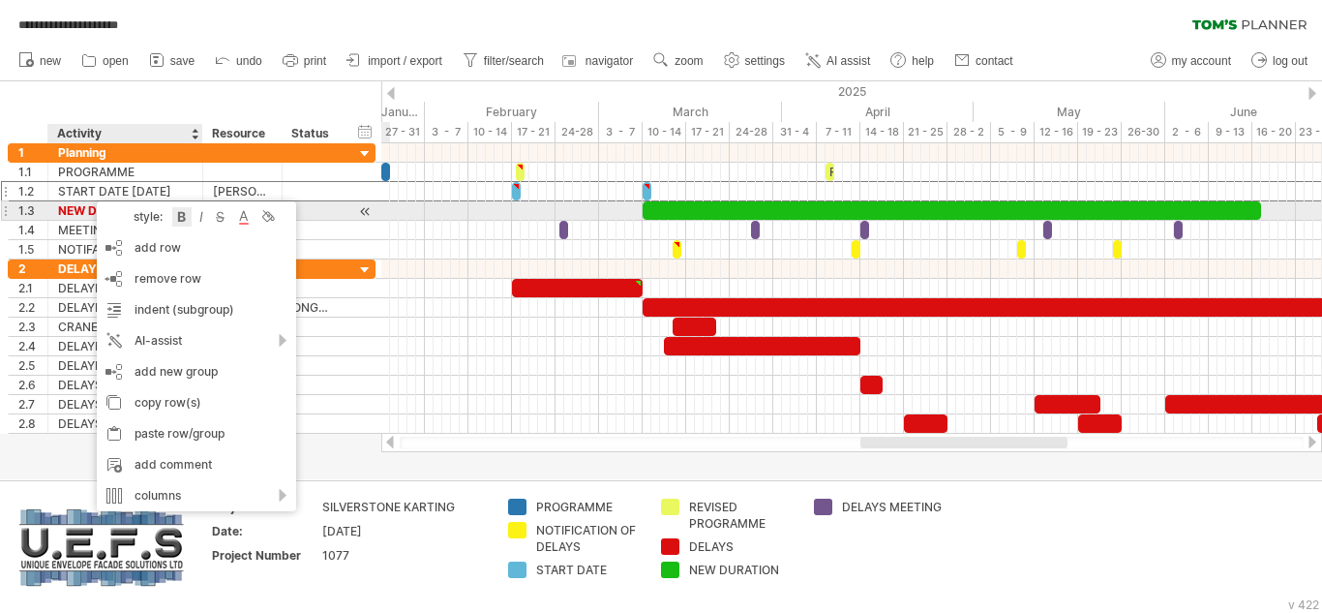
click at [184, 218] on div at bounding box center [181, 216] width 19 height 19
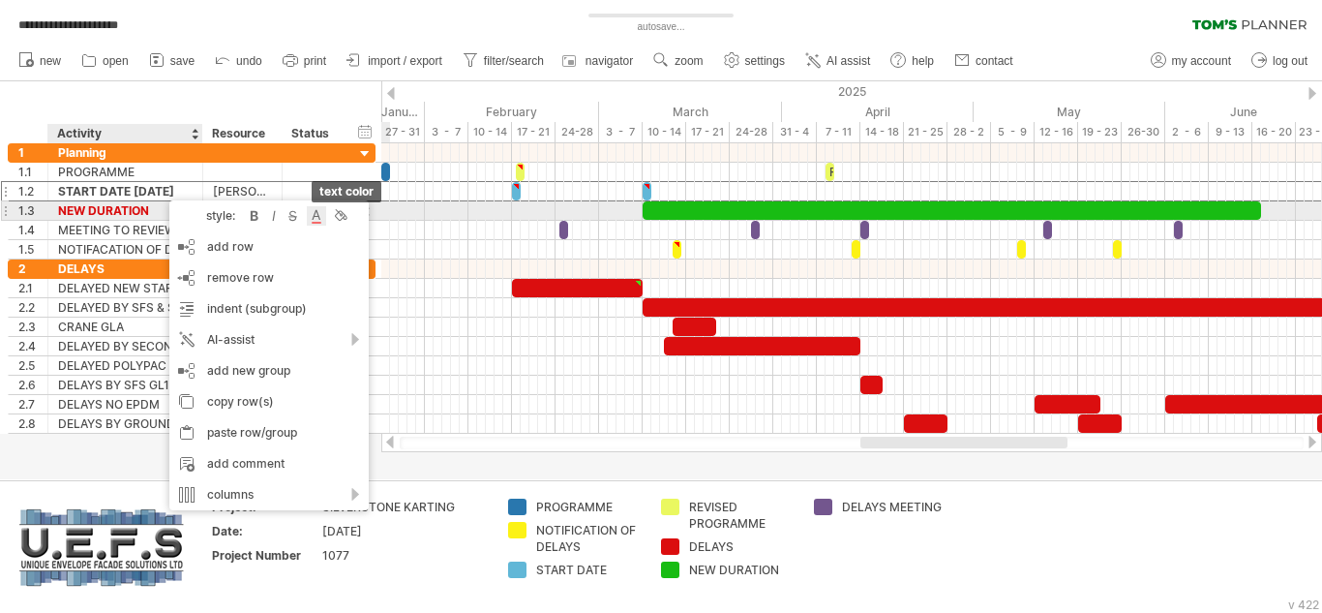
click at [315, 217] on div at bounding box center [316, 215] width 19 height 19
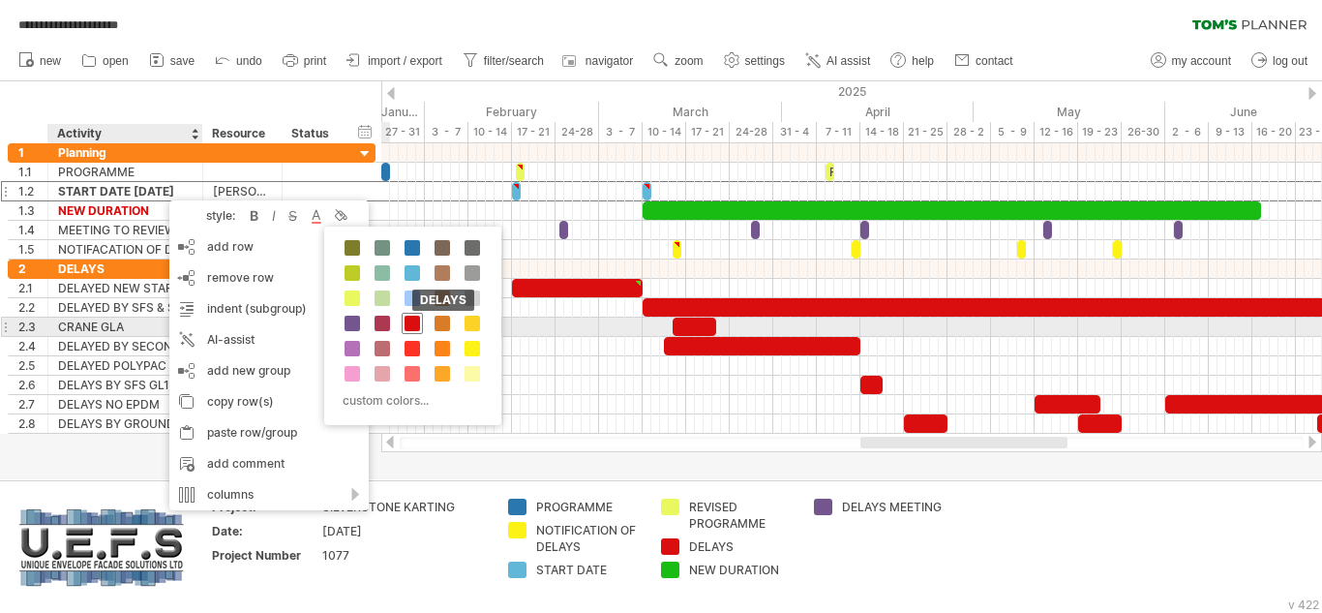
click at [413, 323] on span at bounding box center [412, 323] width 15 height 15
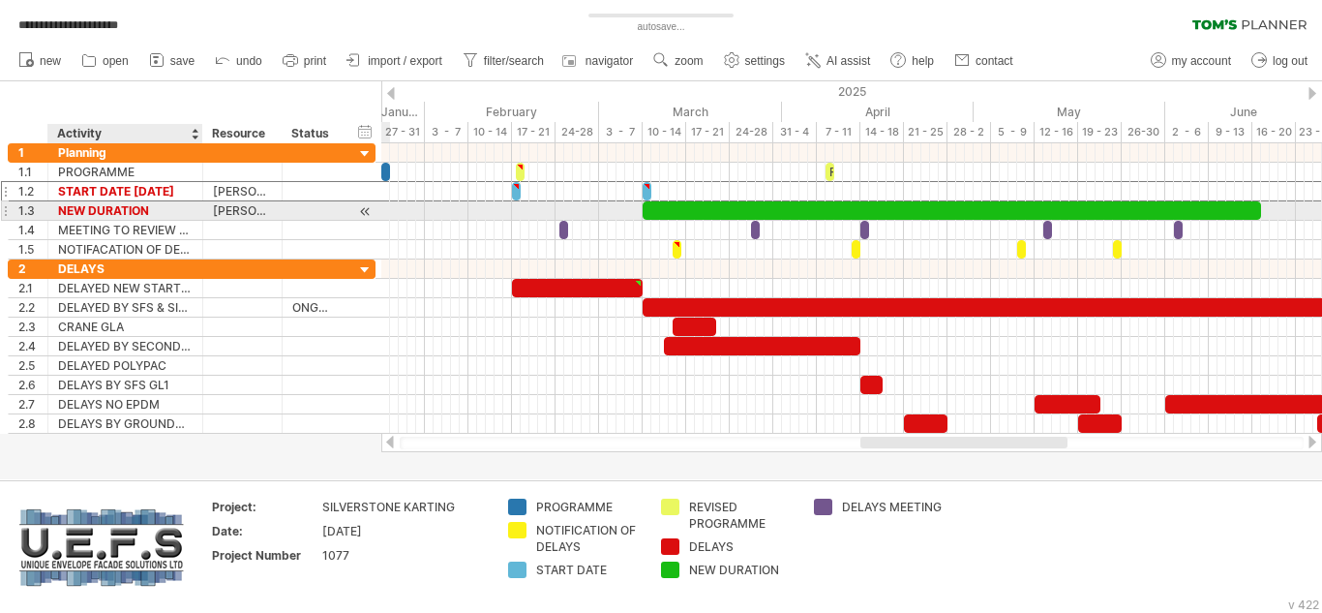
click at [154, 209] on div "NEW DURATION" at bounding box center [125, 210] width 135 height 18
click at [154, 209] on input "**********" at bounding box center [125, 210] width 135 height 18
type input "**********"
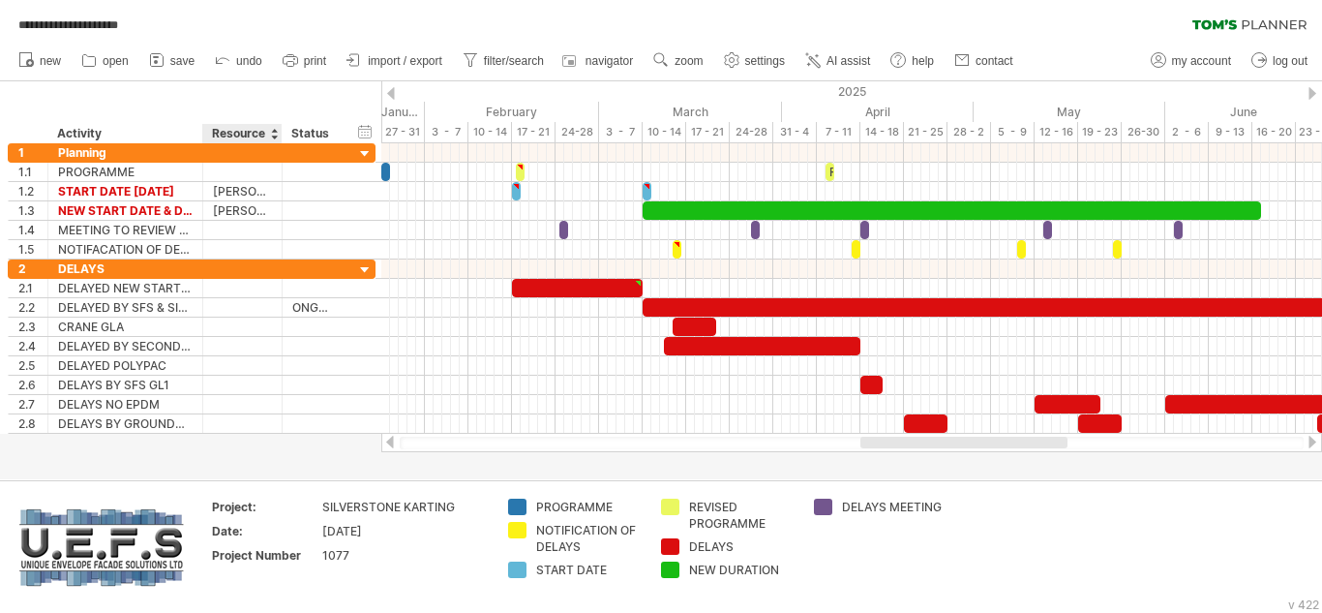
click at [229, 460] on div at bounding box center [661, 280] width 1322 height 398
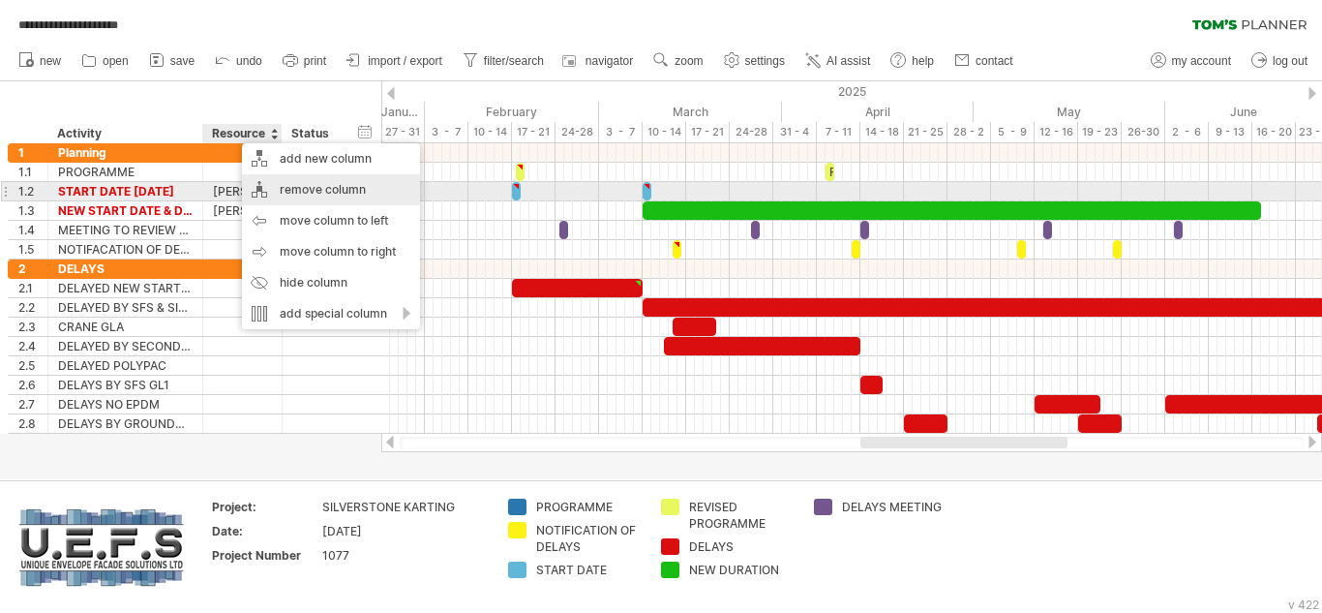
click at [302, 193] on div "remove column" at bounding box center [331, 189] width 178 height 31
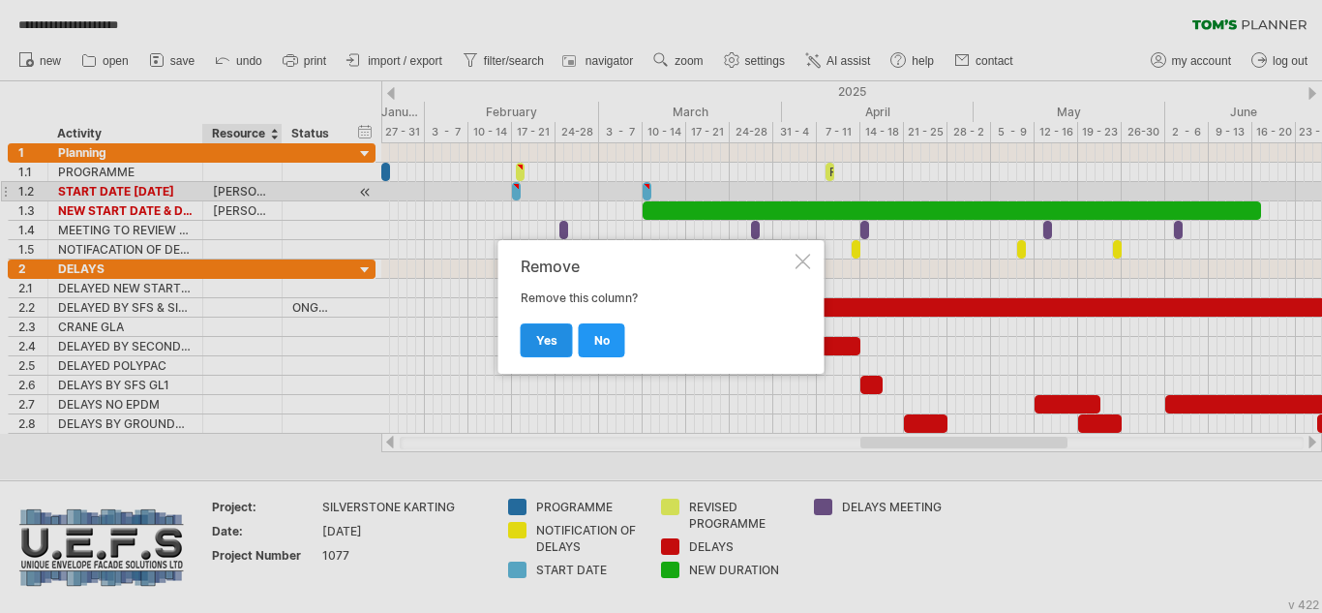
click at [553, 340] on span "yes" at bounding box center [546, 340] width 21 height 15
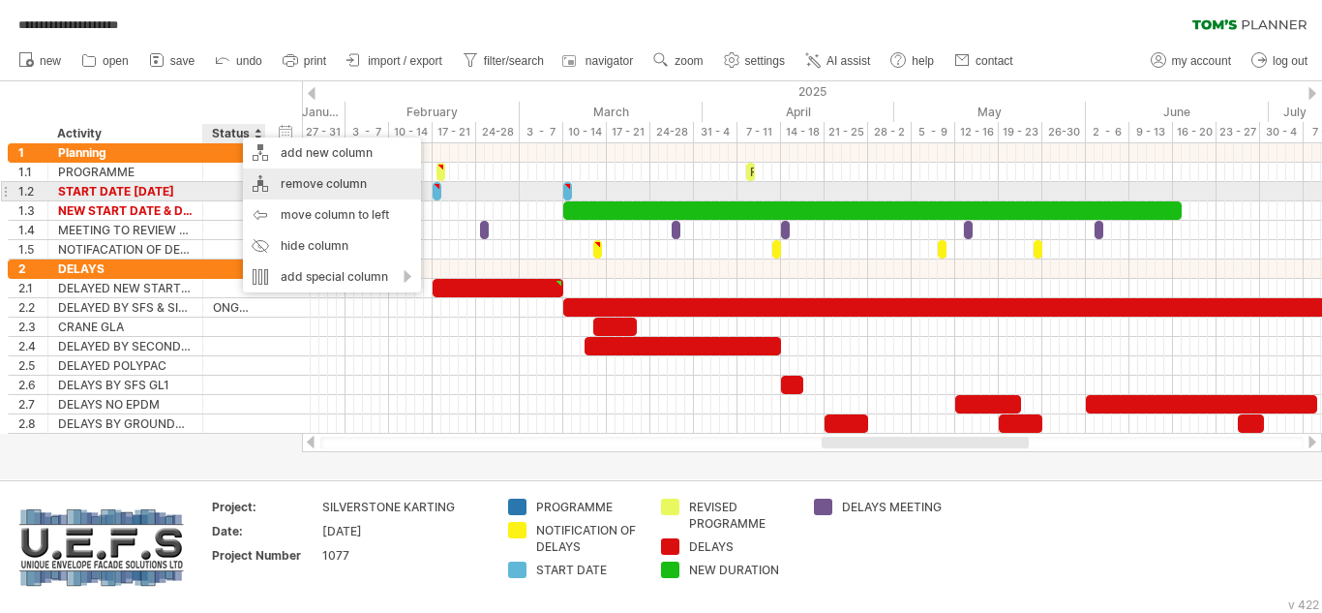
click at [318, 182] on div "remove column" at bounding box center [332, 183] width 178 height 31
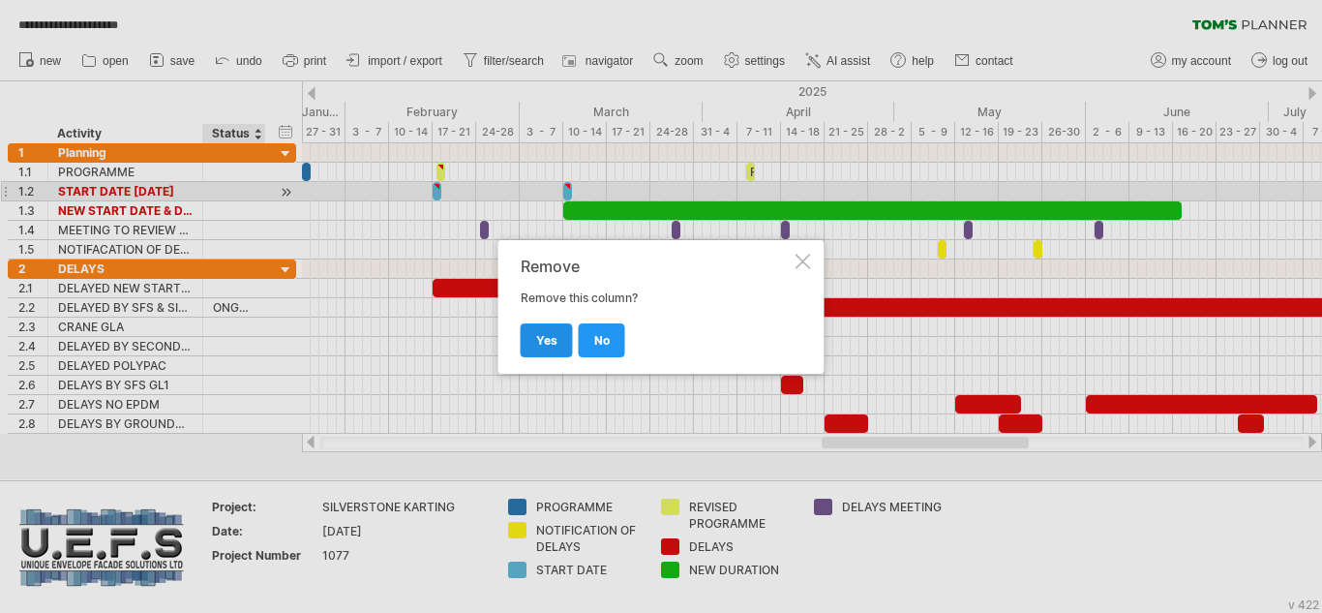
click at [537, 333] on span "yes" at bounding box center [546, 340] width 21 height 15
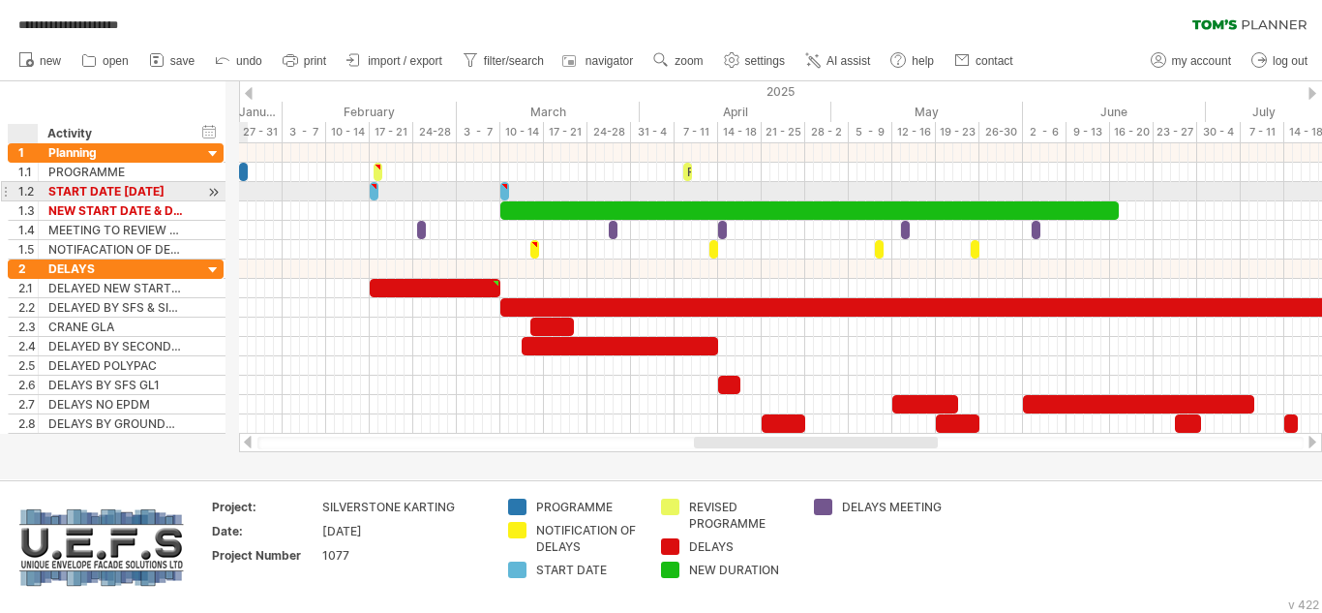
drag, startPoint x: 45, startPoint y: 189, endPoint x: 36, endPoint y: 191, distance: 9.9
click at [36, 191] on div at bounding box center [36, 191] width 10 height 19
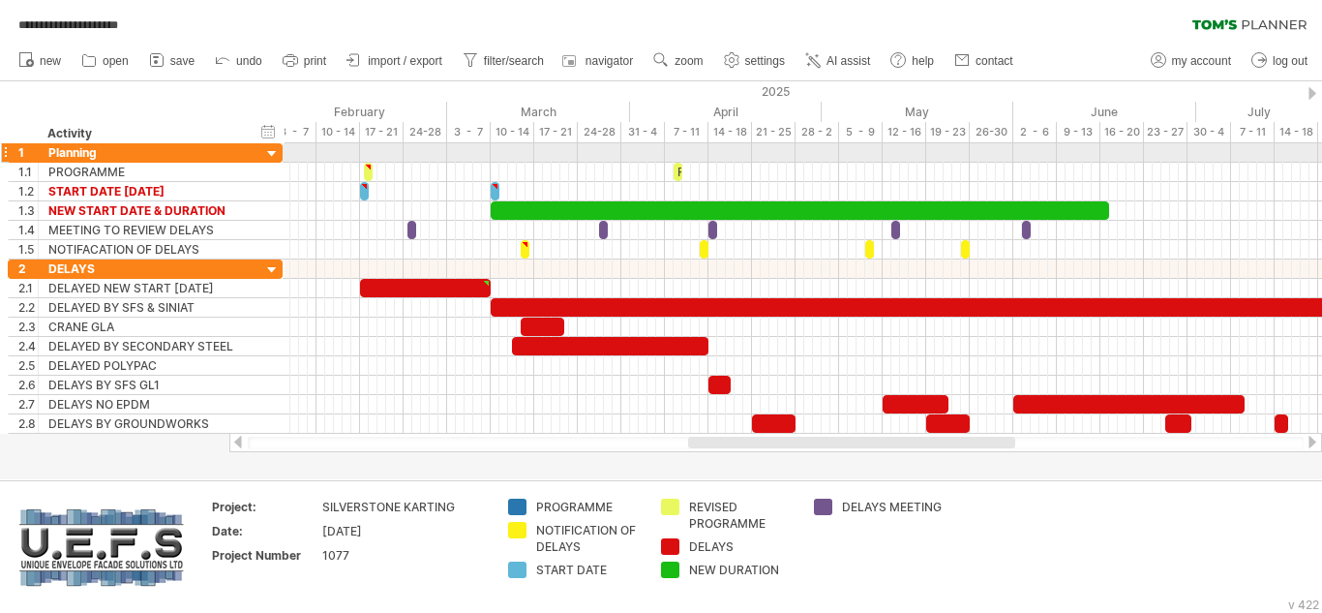
drag, startPoint x: 223, startPoint y: 156, endPoint x: 282, endPoint y: 161, distance: 59.2
click at [282, 161] on div at bounding box center [282, 152] width 6 height 18
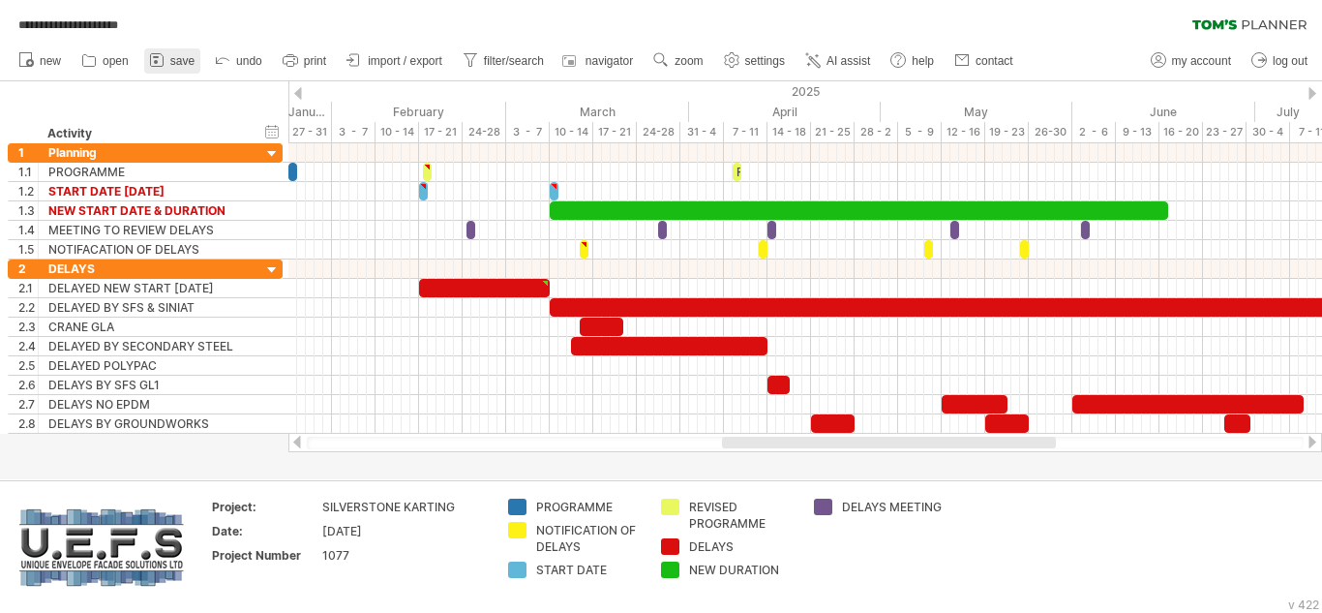
click at [178, 66] on span "save" at bounding box center [182, 61] width 24 height 14
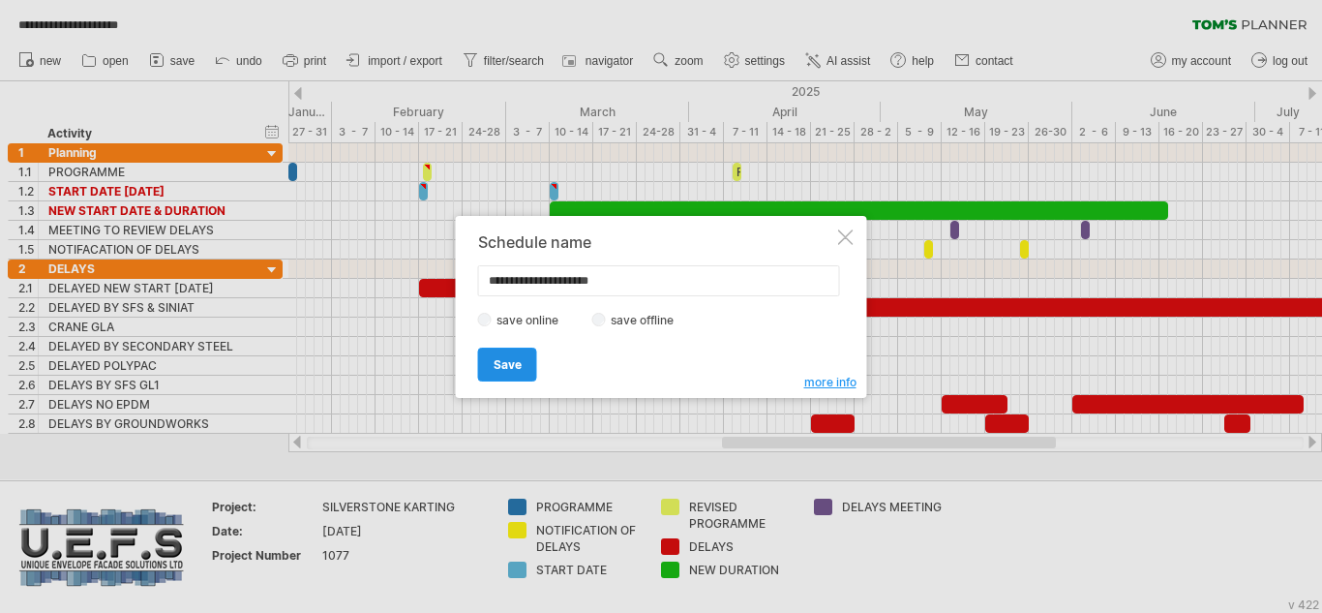
click at [510, 358] on span "Save" at bounding box center [508, 364] width 28 height 15
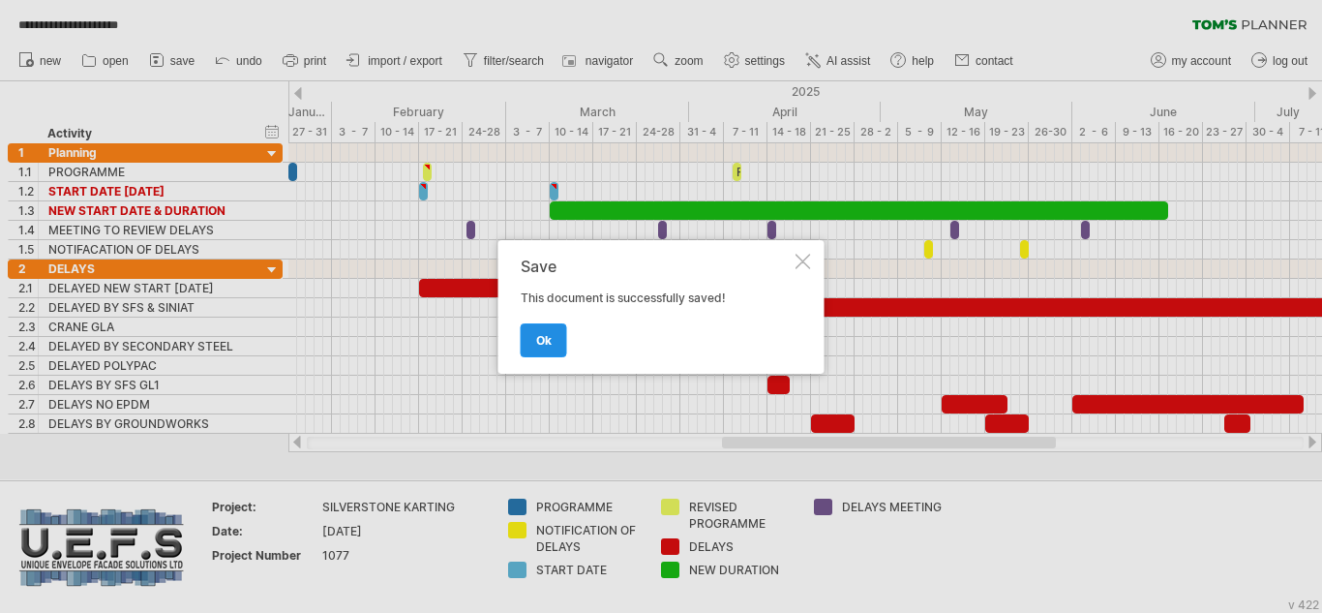
click at [541, 343] on span "ok" at bounding box center [543, 340] width 15 height 15
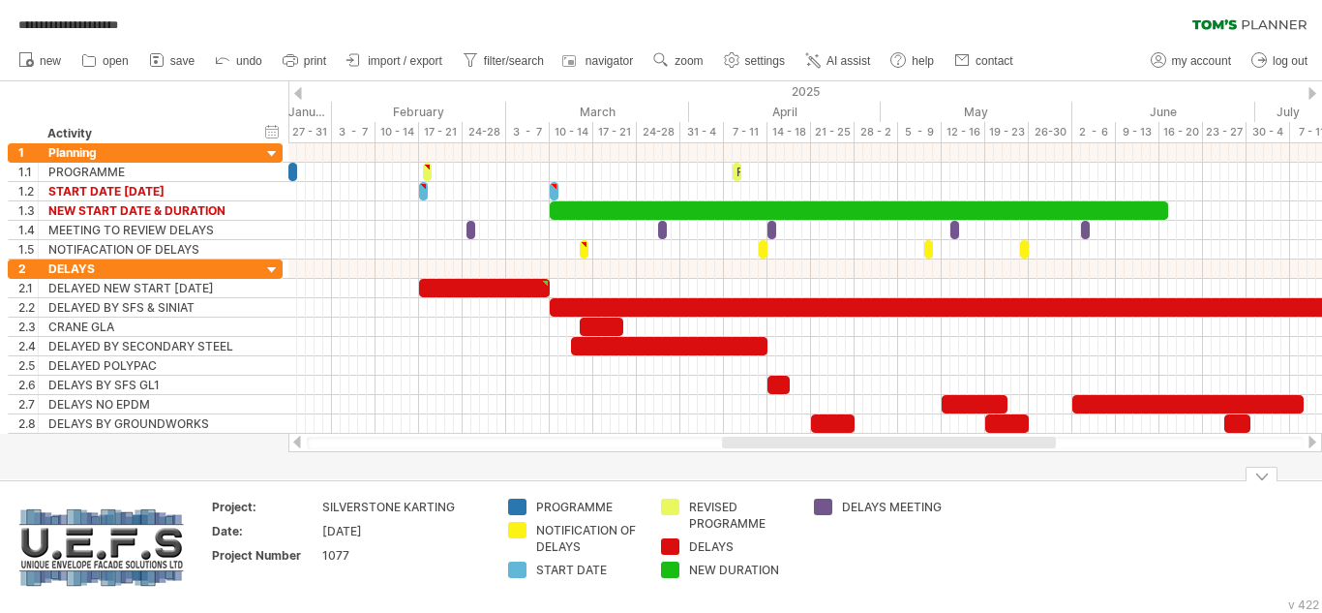
click at [902, 563] on td "DELAYS MEETING" at bounding box center [880, 547] width 153 height 97
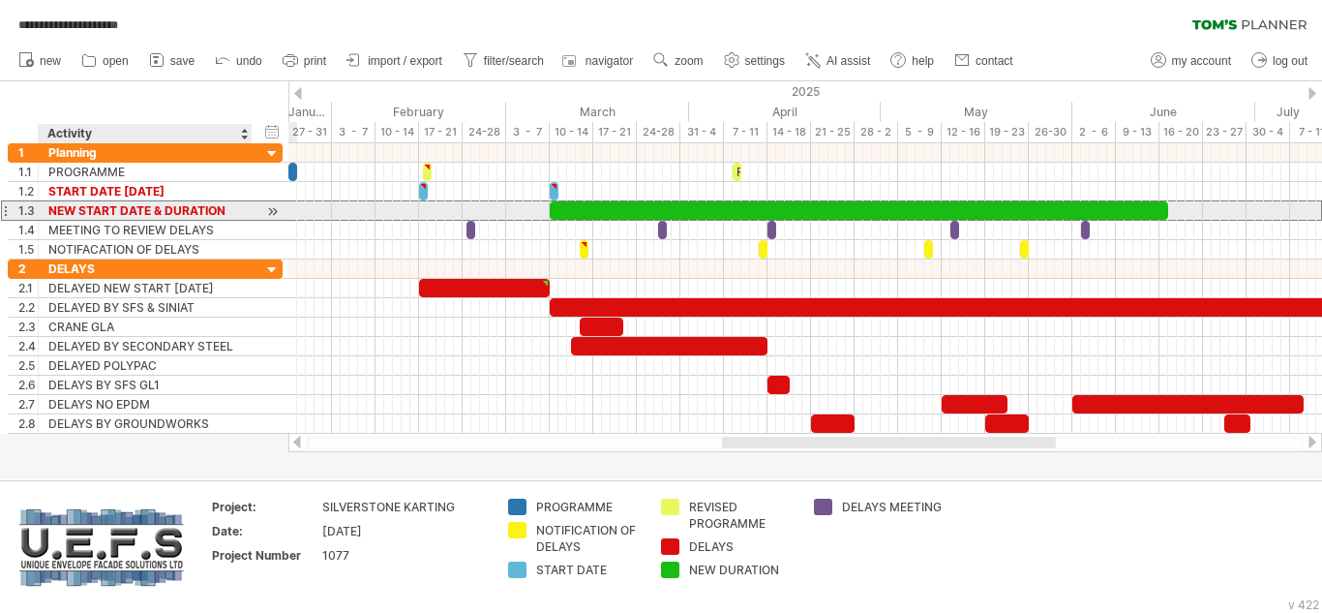
click at [226, 208] on div "NEW START DATE & DURATION" at bounding box center [145, 210] width 194 height 18
click at [226, 208] on input "**********" at bounding box center [145, 210] width 194 height 18
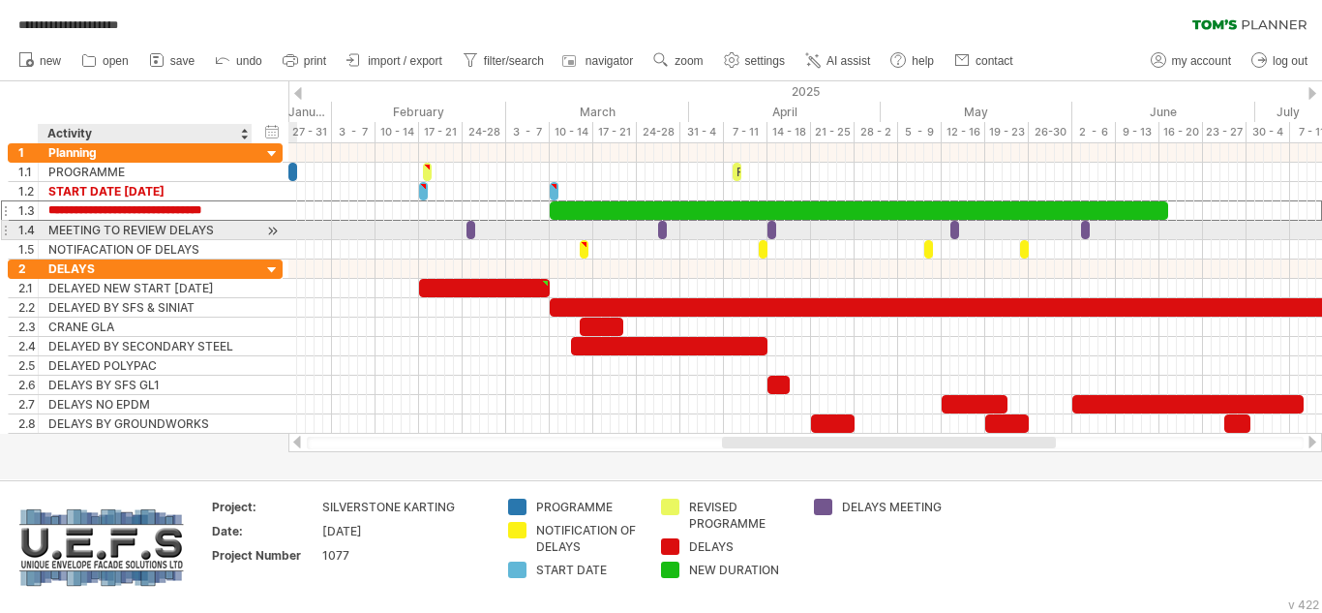
scroll to position [0, 23]
type input "**********"
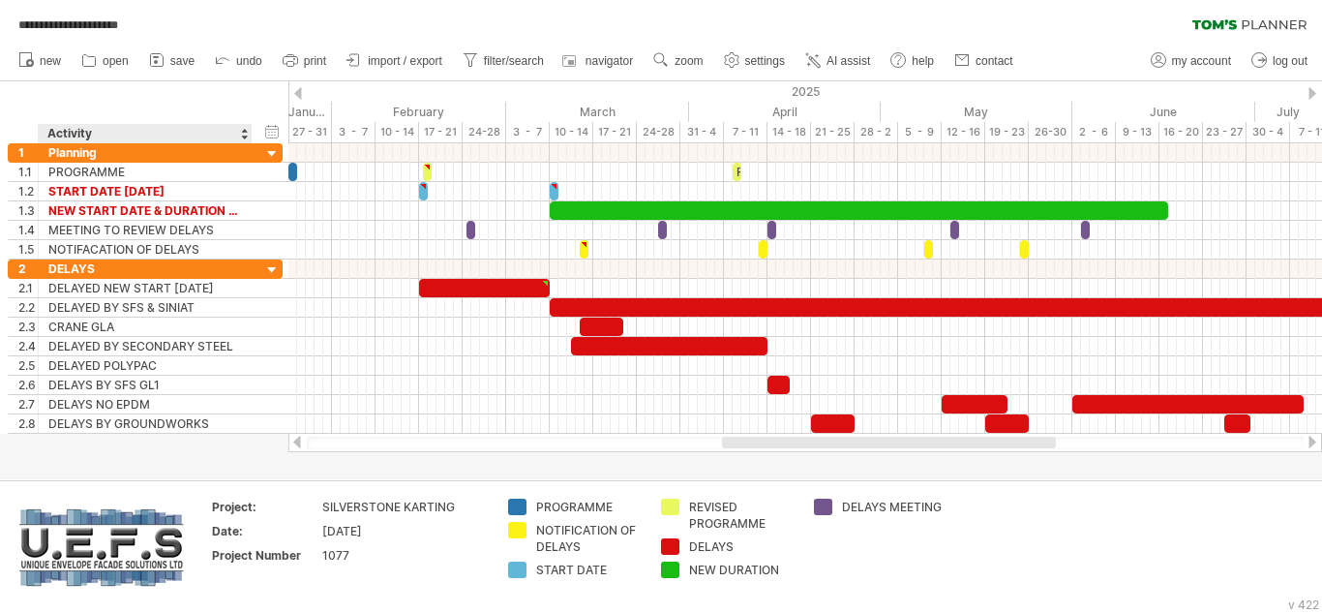
click at [237, 105] on div "hide start/end/duration show start/end/duration ******** Activity" at bounding box center [144, 112] width 288 height 62
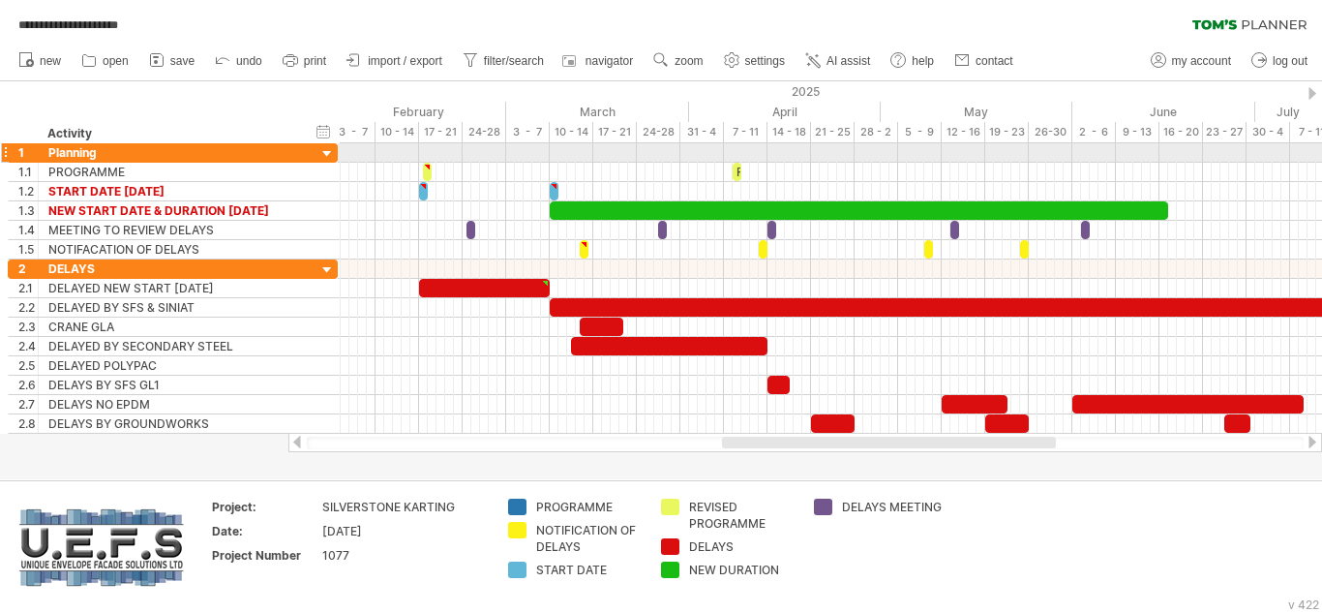
drag, startPoint x: 282, startPoint y: 155, endPoint x: 337, endPoint y: 157, distance: 55.2
click at [337, 157] on div at bounding box center [337, 152] width 6 height 18
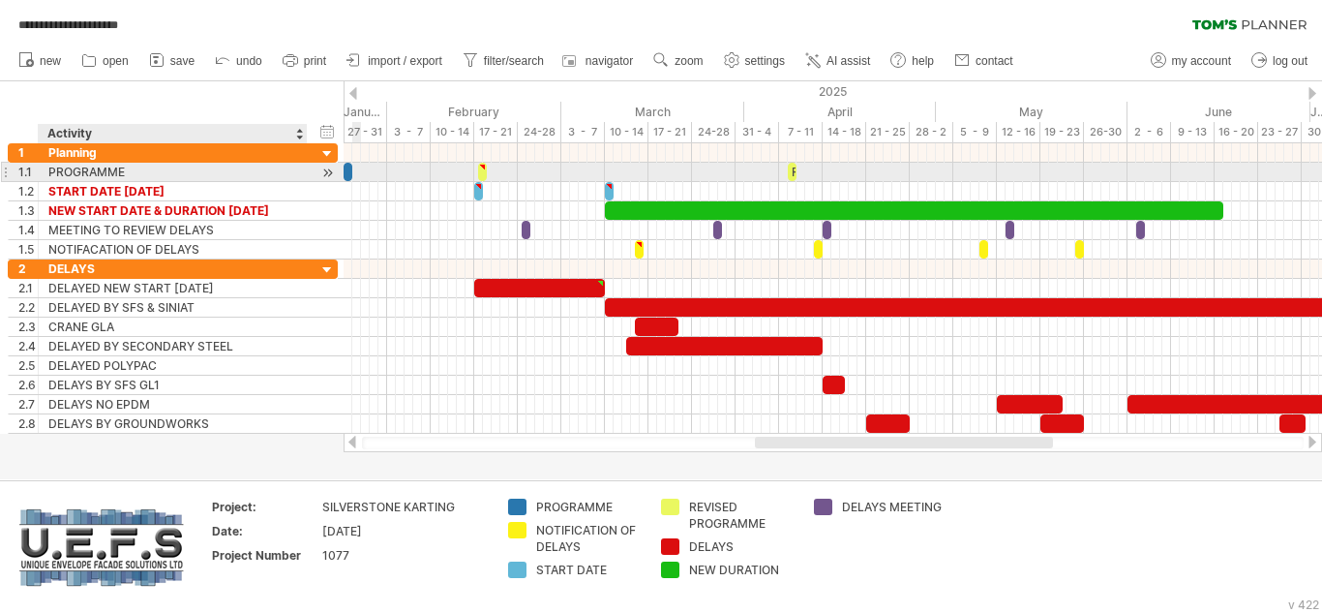
click at [140, 166] on div "PROGRAMME" at bounding box center [172, 172] width 249 height 18
type input "**********"
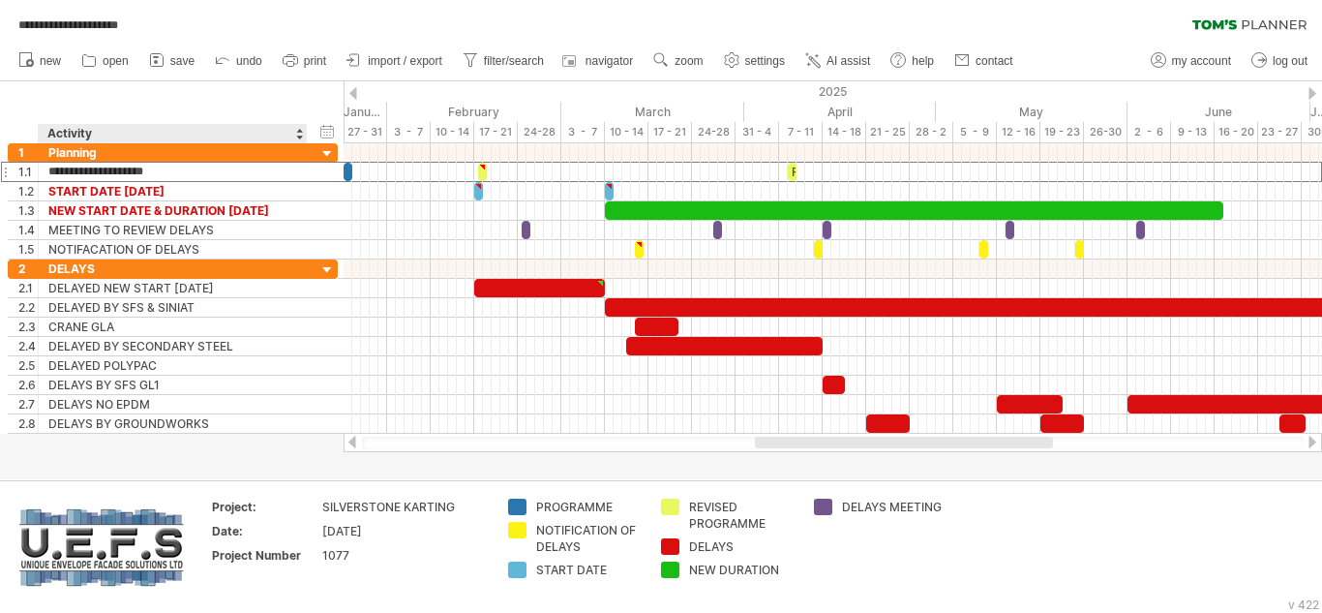
click at [220, 108] on div "hide start/end/duration show start/end/duration ******** Activity" at bounding box center [172, 112] width 344 height 62
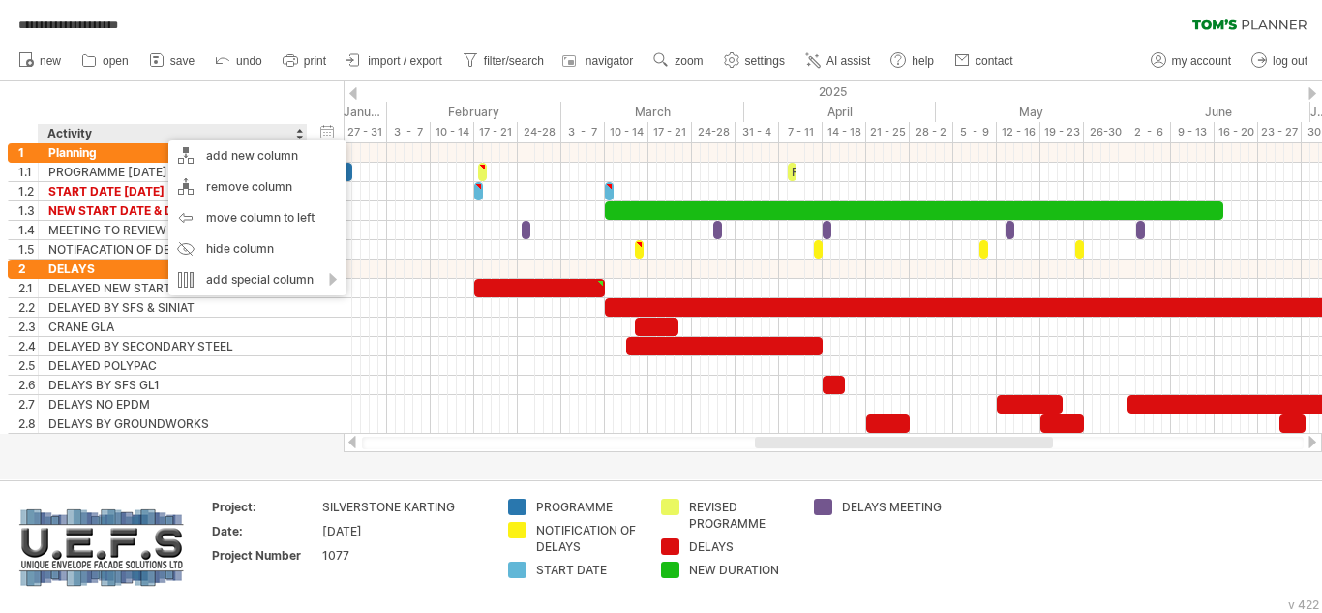
click at [136, 125] on div "Activity" at bounding box center [171, 133] width 249 height 19
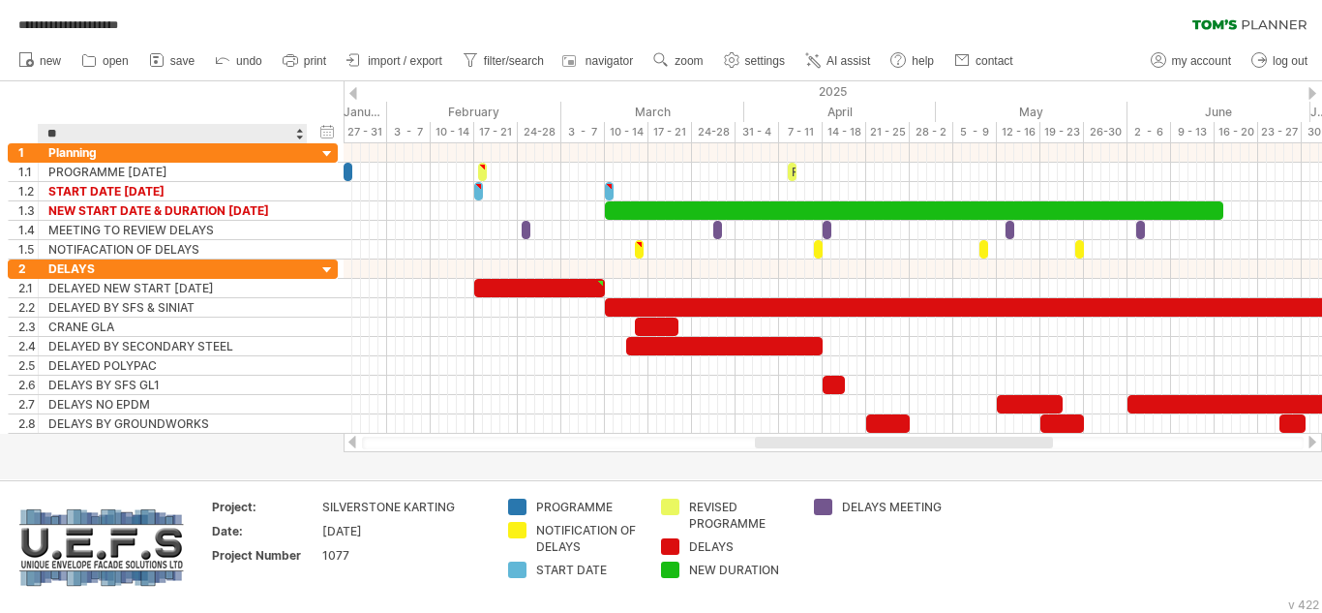
type input "*"
type input "**********"
click at [222, 100] on div "**********" at bounding box center [172, 112] width 344 height 62
click at [176, 63] on span "save" at bounding box center [182, 61] width 24 height 14
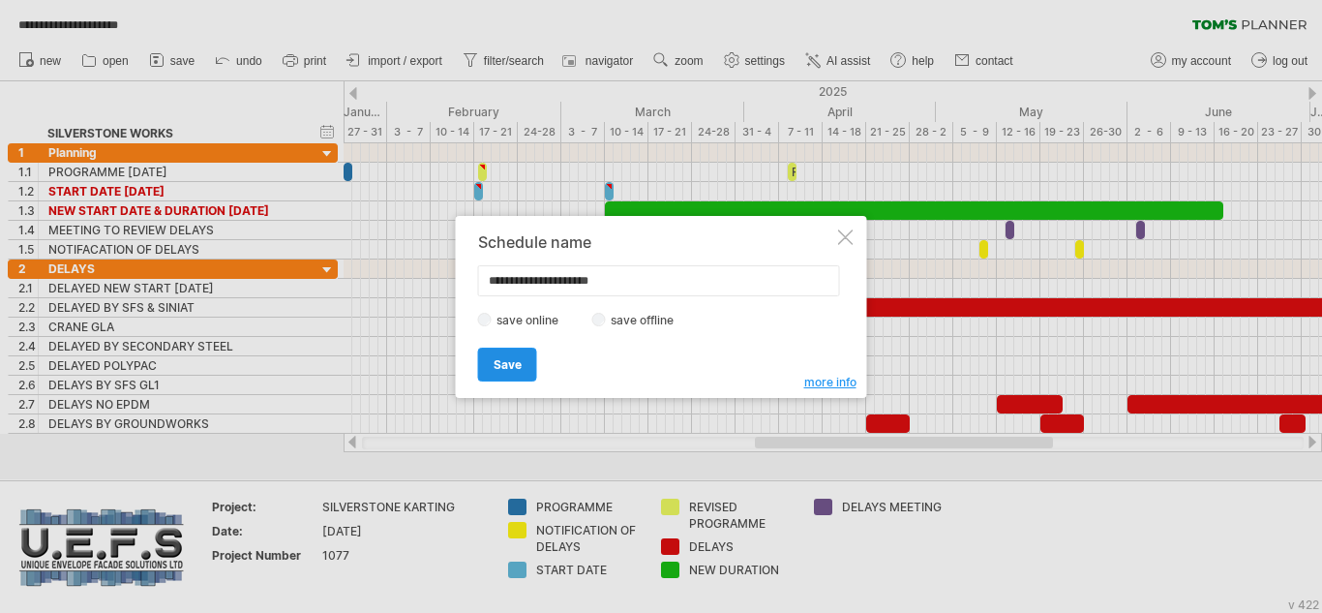
click at [501, 365] on span "Save" at bounding box center [508, 364] width 28 height 15
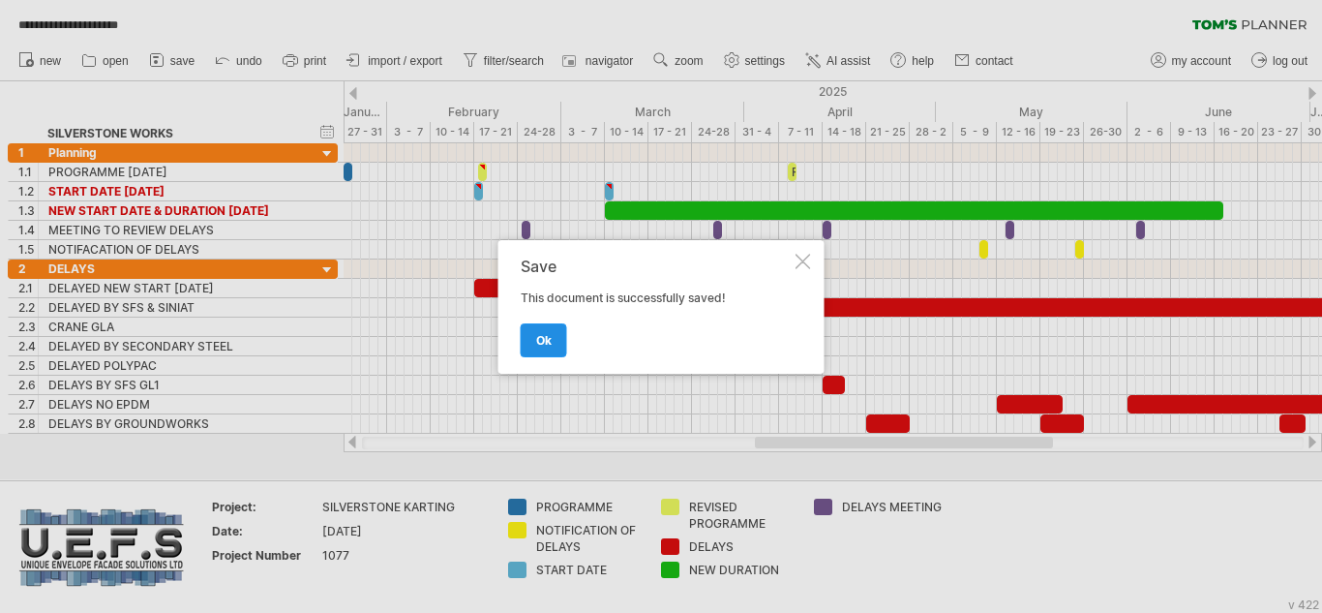
click at [557, 342] on link "ok" at bounding box center [544, 340] width 46 height 34
